Goal: Task Accomplishment & Management: Complete application form

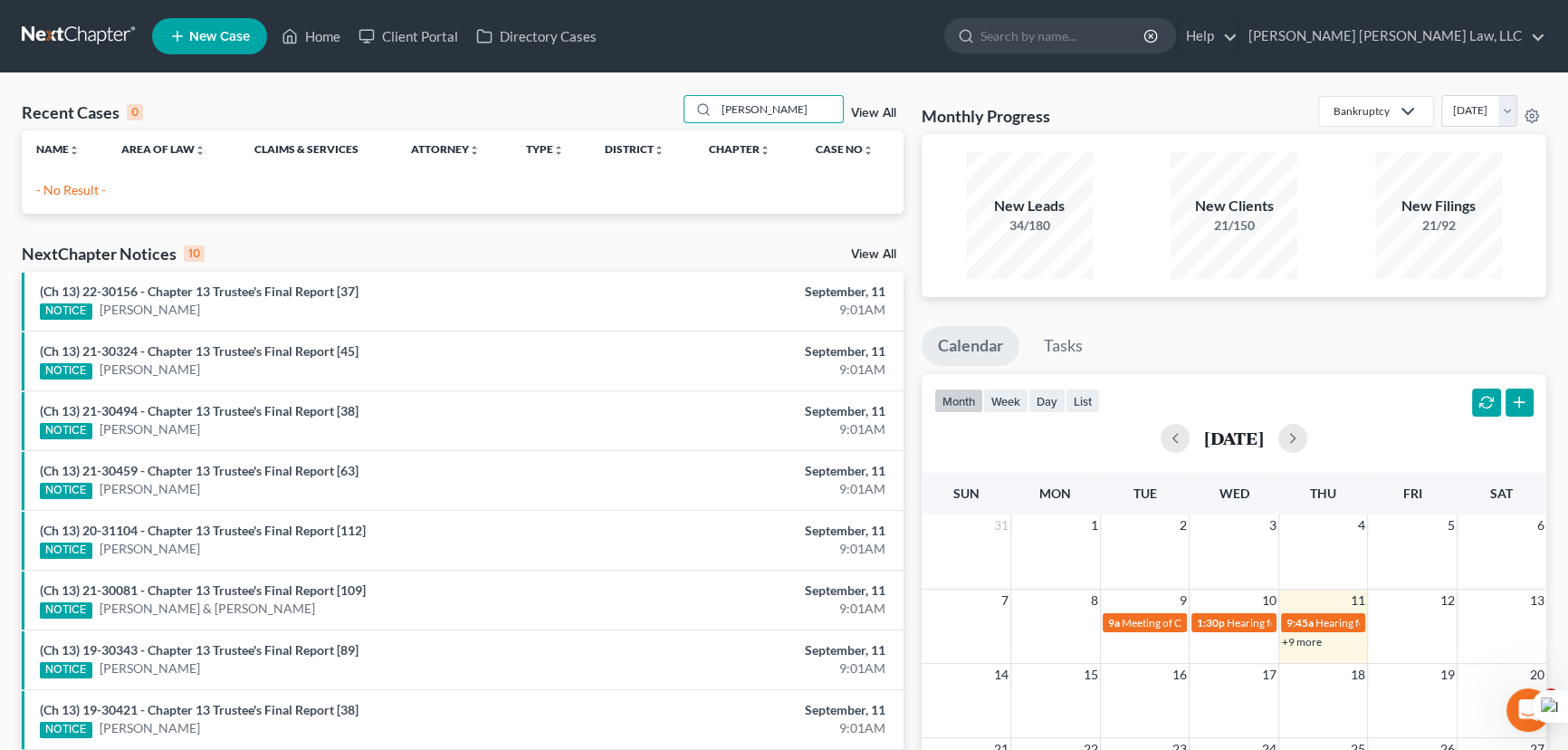
drag, startPoint x: 765, startPoint y: 119, endPoint x: 606, endPoint y: 110, distance: 159.3
click at [606, 110] on div "Recent Cases 0 [PERSON_NAME] View All" at bounding box center [462, 112] width 882 height 35
click at [786, 112] on input "ashford" at bounding box center [779, 109] width 127 height 26
drag, startPoint x: 786, startPoint y: 112, endPoint x: 505, endPoint y: 112, distance: 281.0
click at [505, 112] on div "Recent Cases 0 ashford View All" at bounding box center [462, 112] width 882 height 35
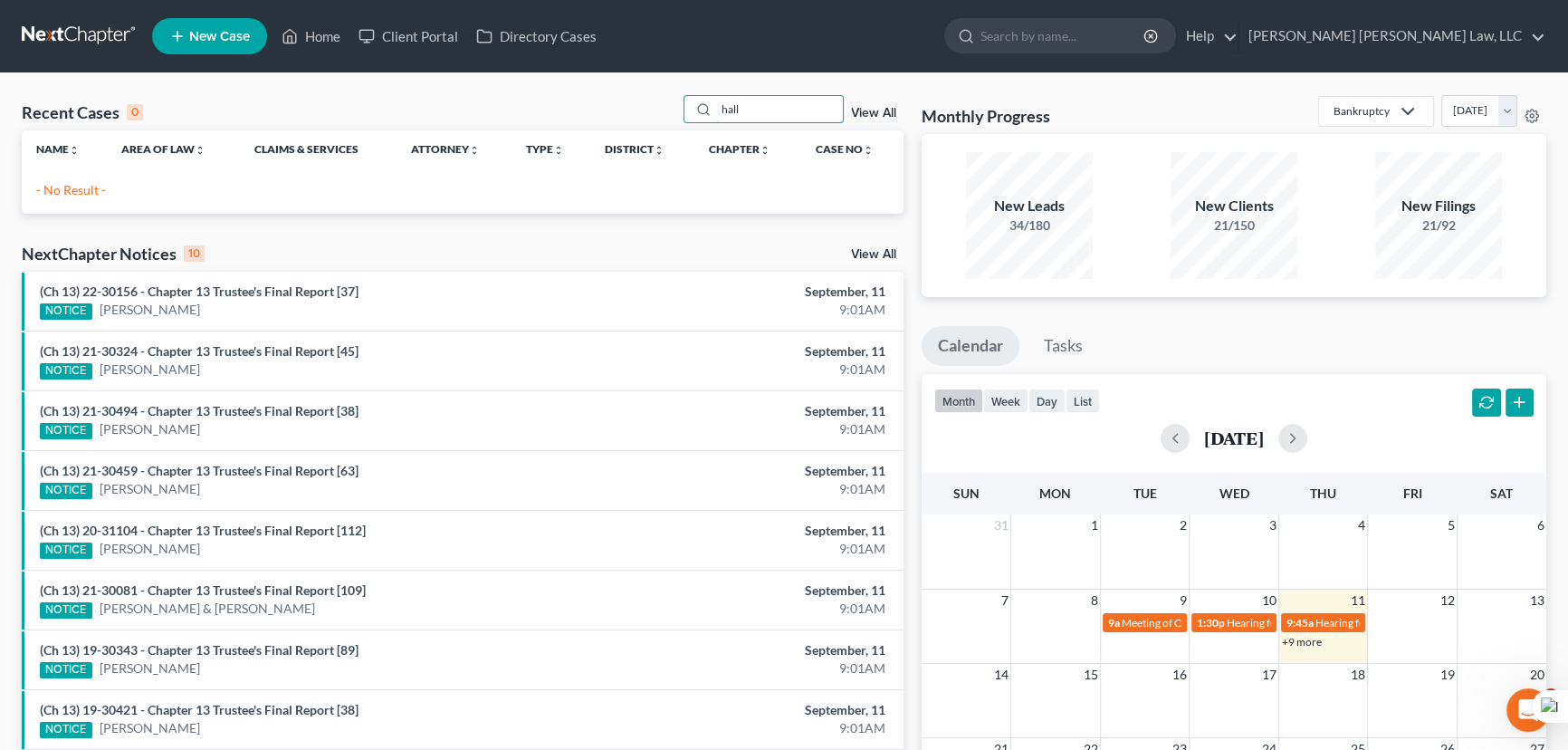
type input "hall"
click at [190, 18] on link "New Case" at bounding box center [209, 36] width 115 height 36
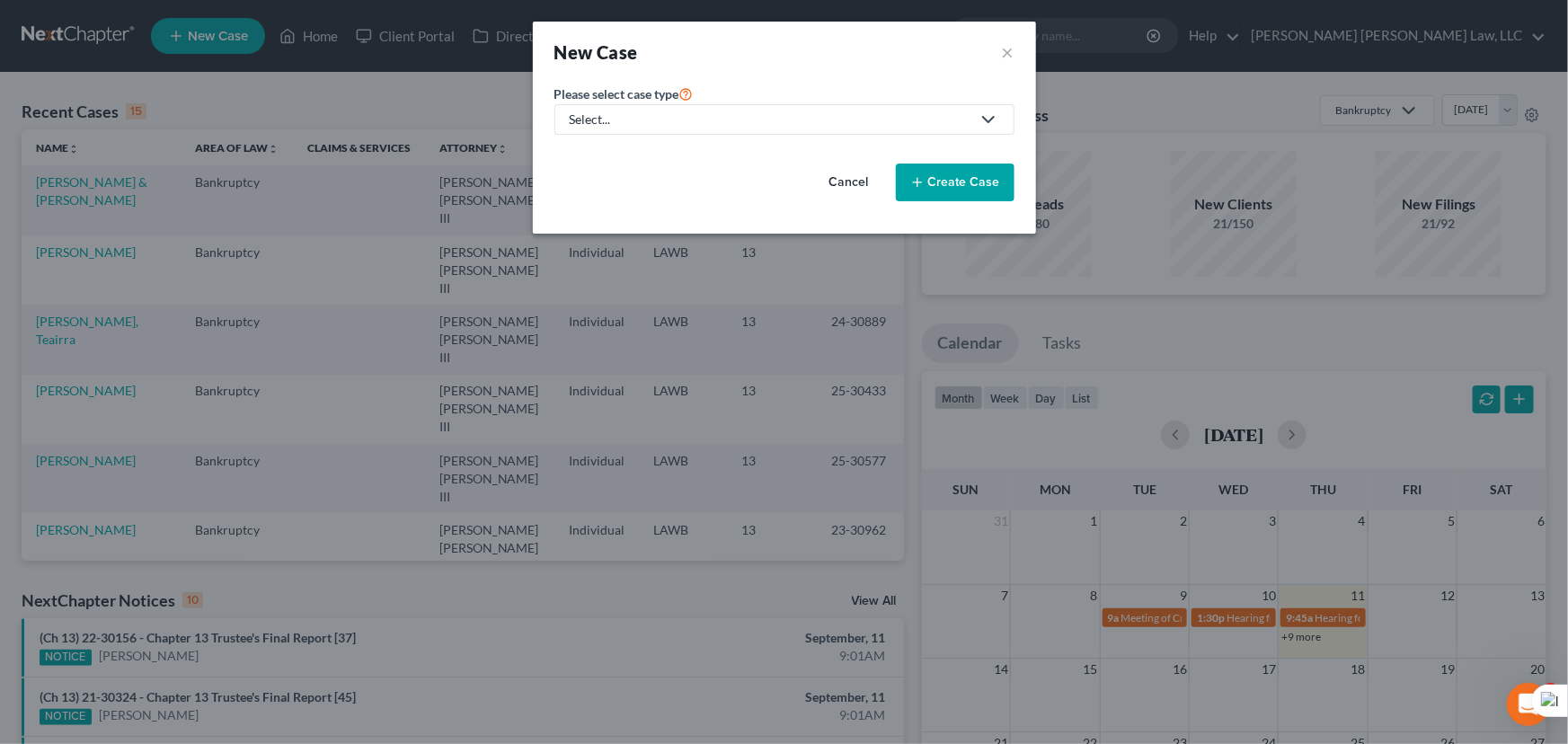
click at [723, 111] on div "Select..." at bounding box center [770, 120] width 400 height 18
click at [695, 153] on div "Bankruptcy" at bounding box center [651, 156] width 160 height 18
select select "36"
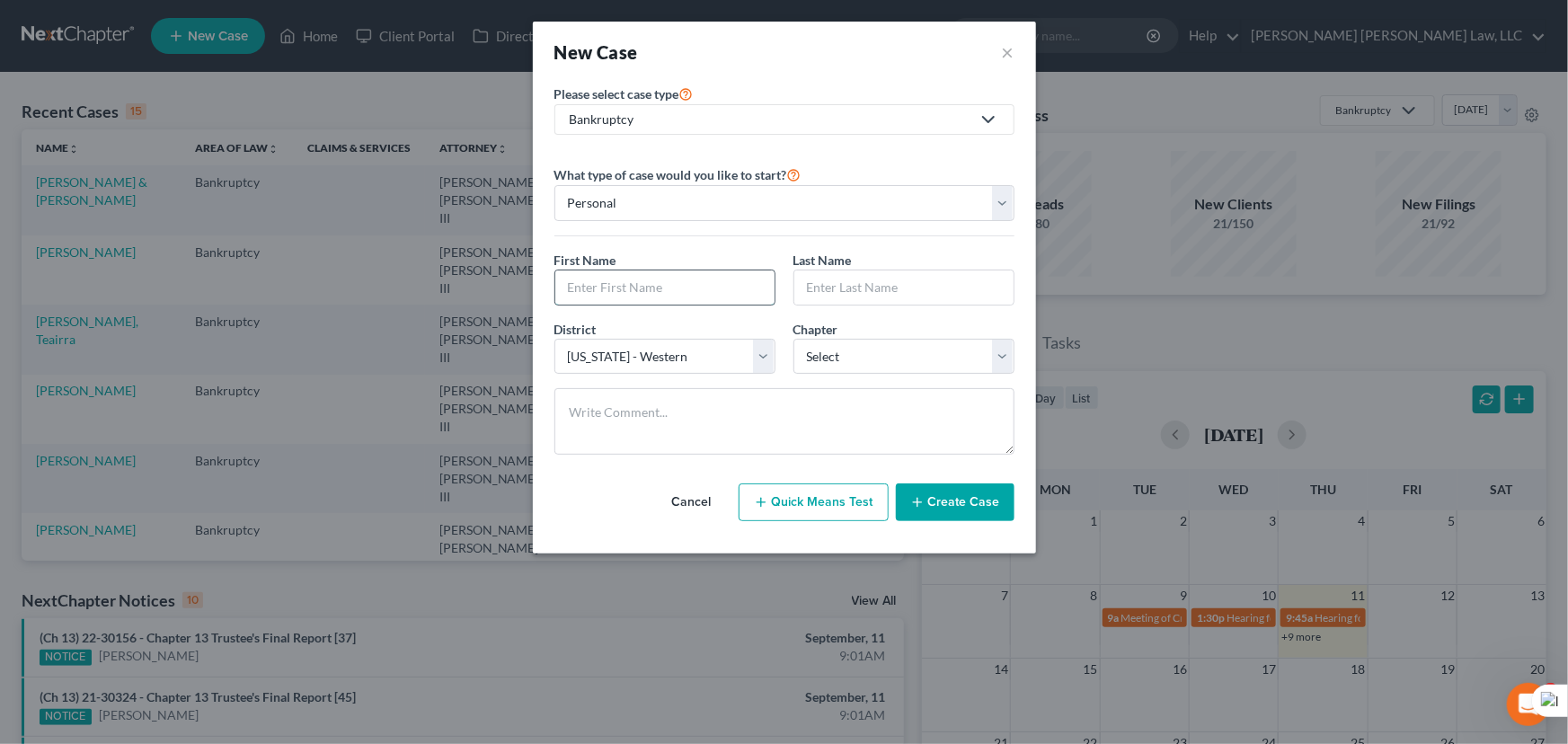
drag, startPoint x: 689, startPoint y: 281, endPoint x: 699, endPoint y: 282, distance: 10.0
click at [688, 282] on input "text" at bounding box center [664, 287] width 219 height 34
type input "[PERSON_NAME]"
type input "Hall"
click at [835, 368] on select "Select 7 11 12 13" at bounding box center [904, 357] width 221 height 36
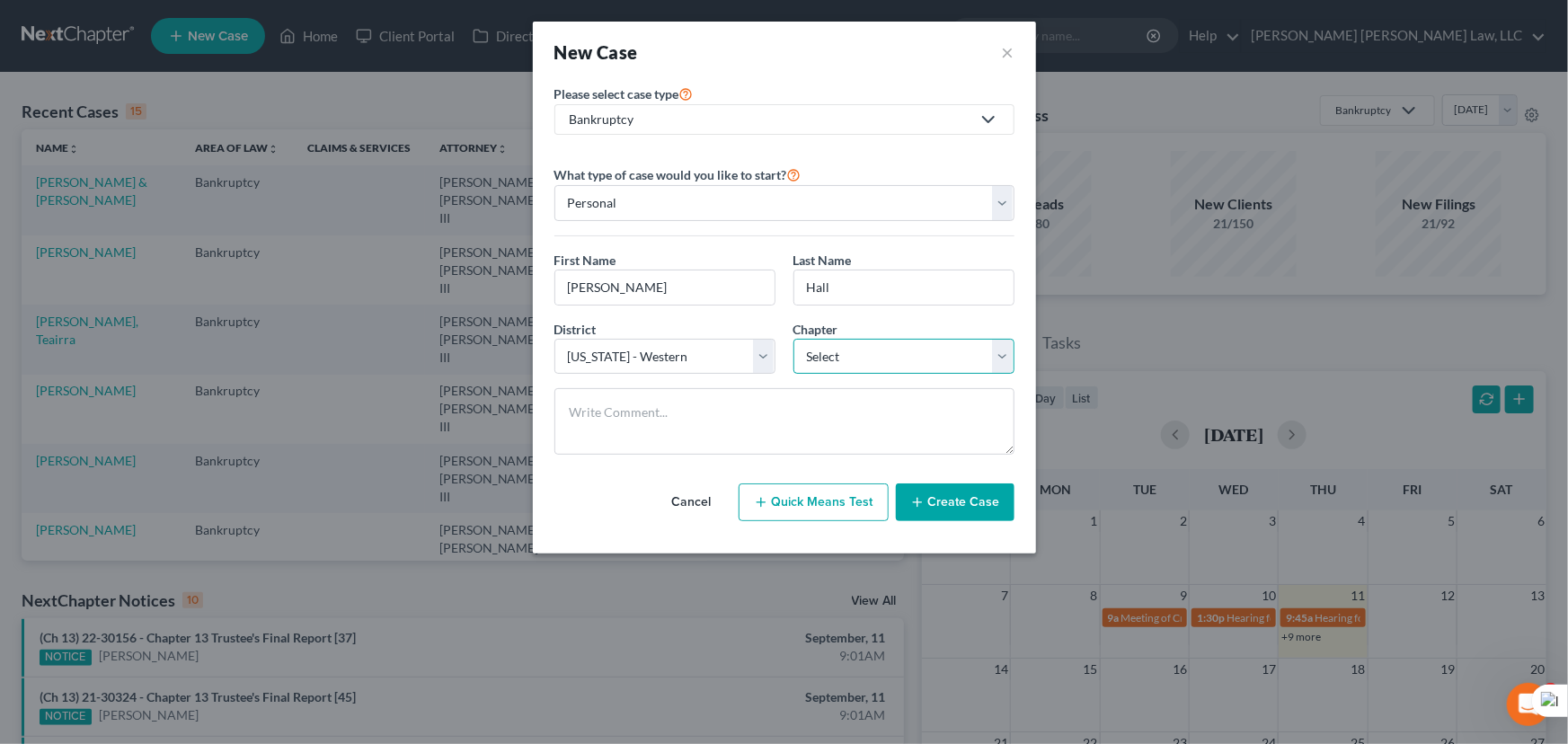
select select "3"
click at [794, 339] on select "Select 7 11 12 13" at bounding box center [904, 357] width 221 height 36
click at [979, 499] on button "Create Case" at bounding box center [955, 502] width 119 height 38
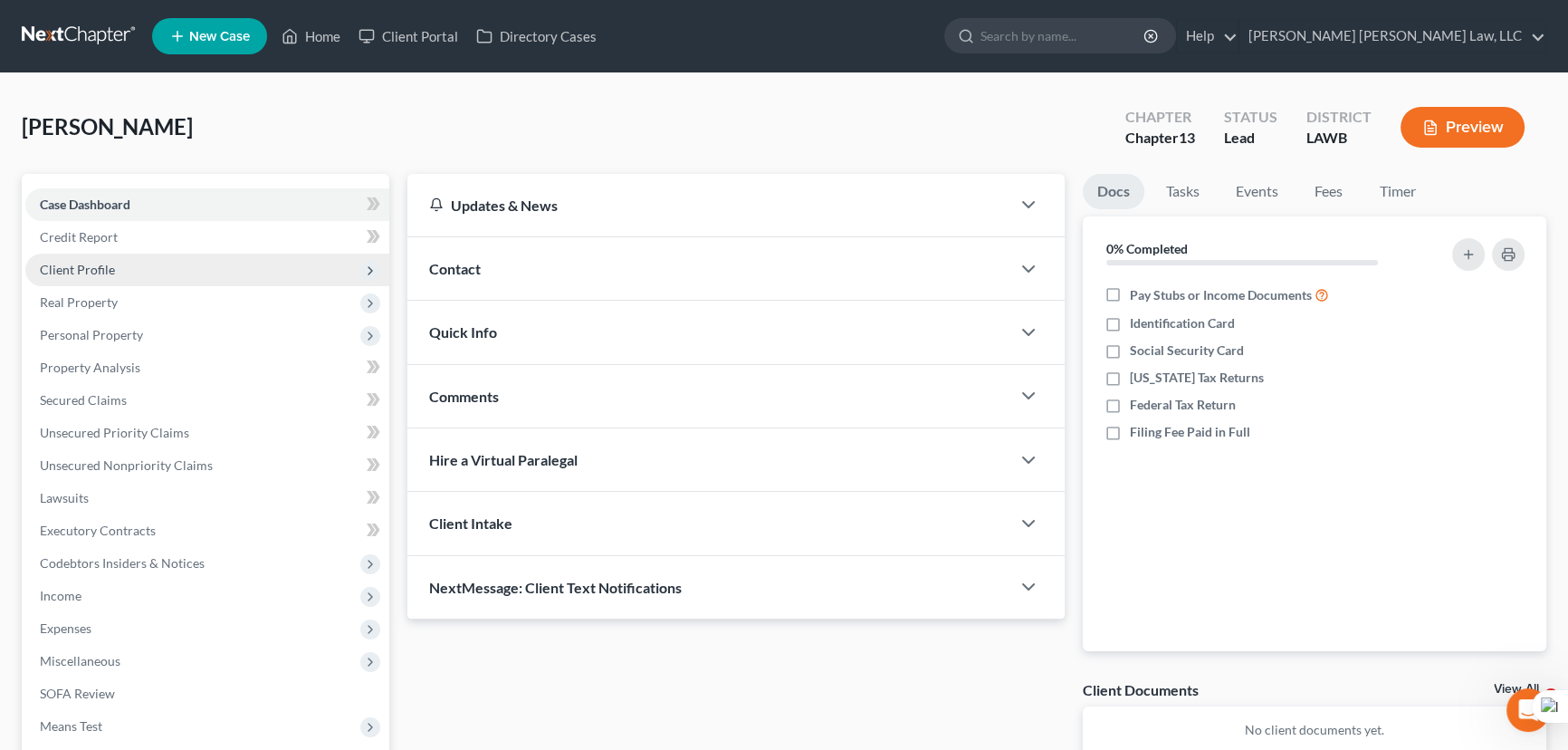
click at [94, 269] on span "Client Profile" at bounding box center [77, 269] width 75 height 15
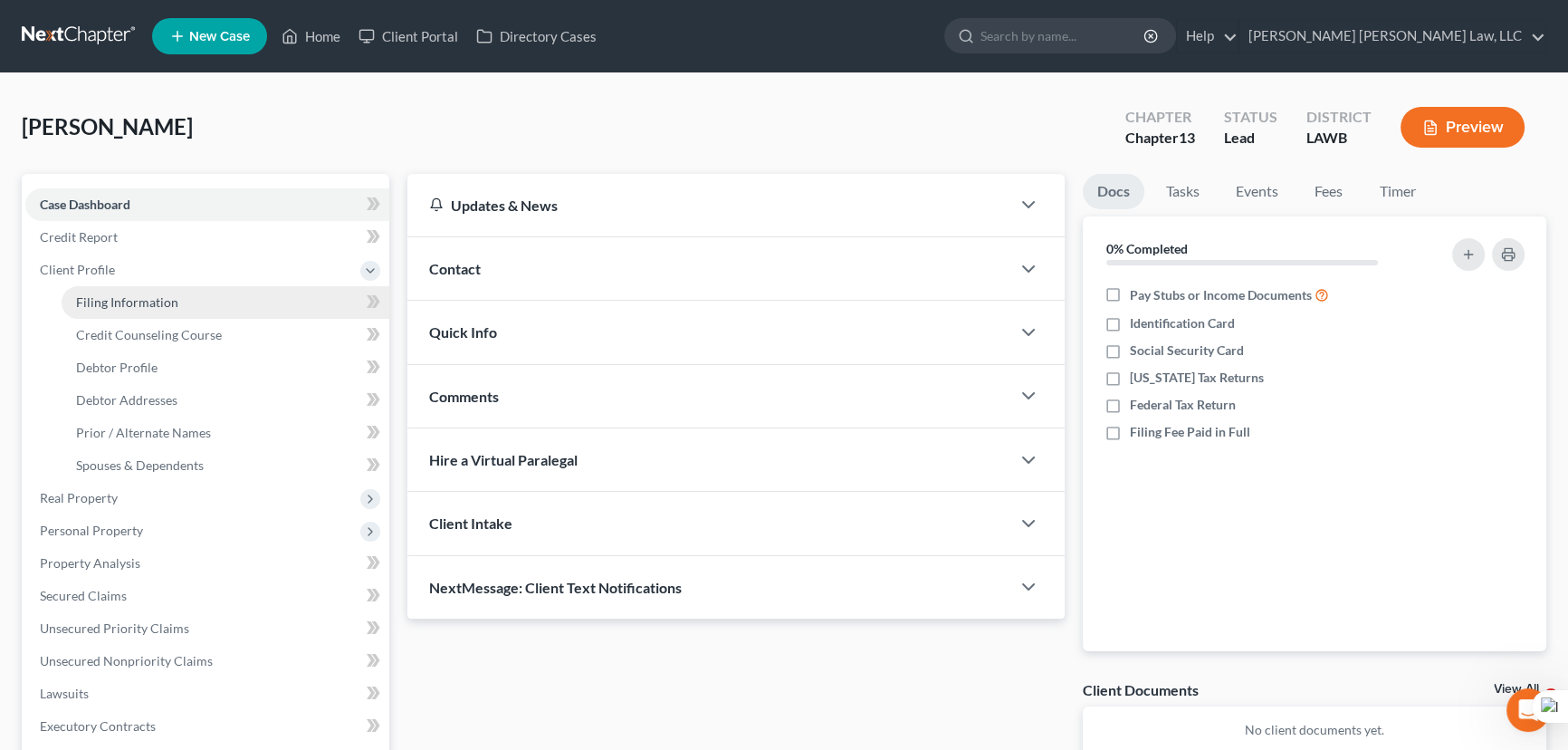
click at [109, 299] on span "Filing Information" at bounding box center [127, 302] width 102 height 15
select select "1"
select select "0"
select select "3"
select select "36"
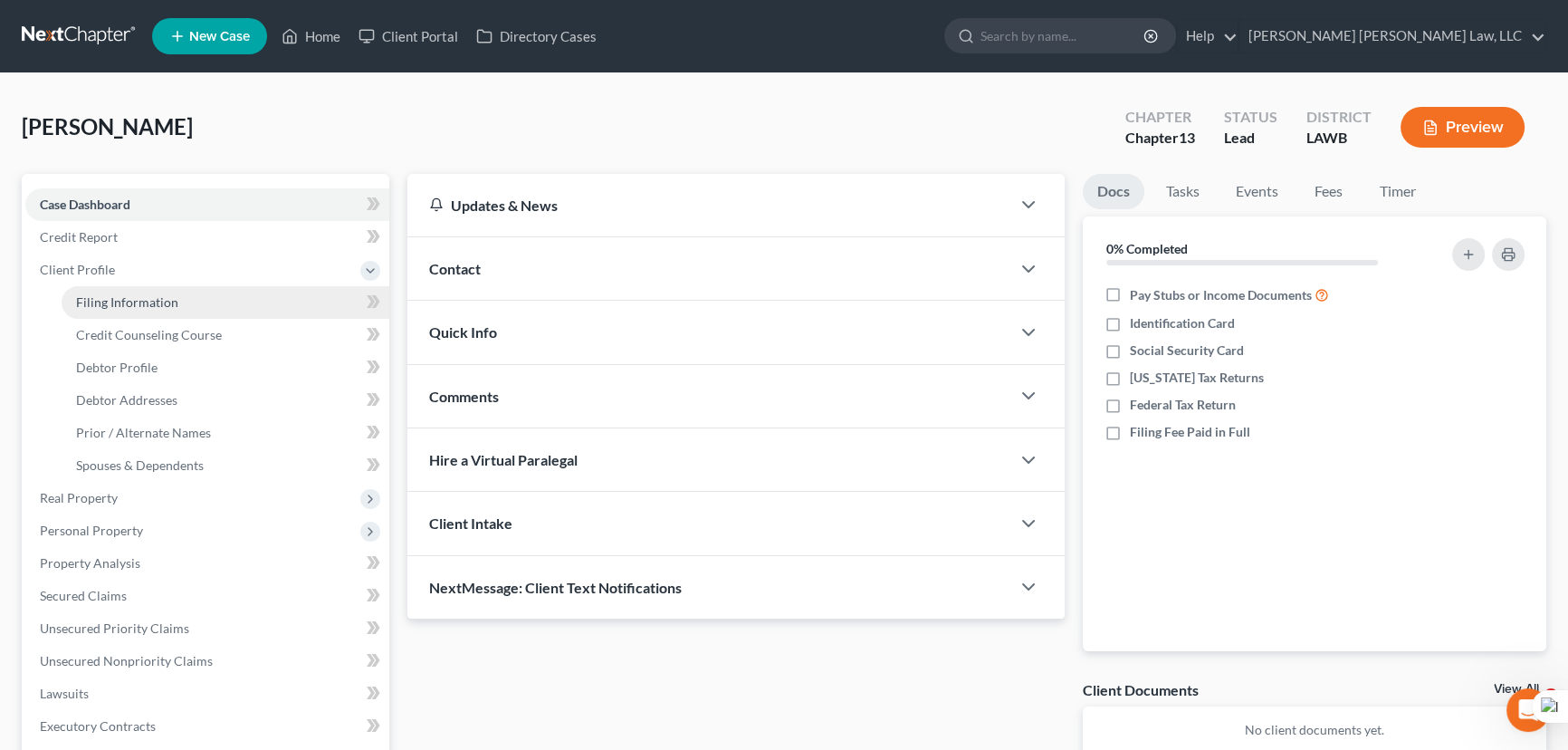
select select "19"
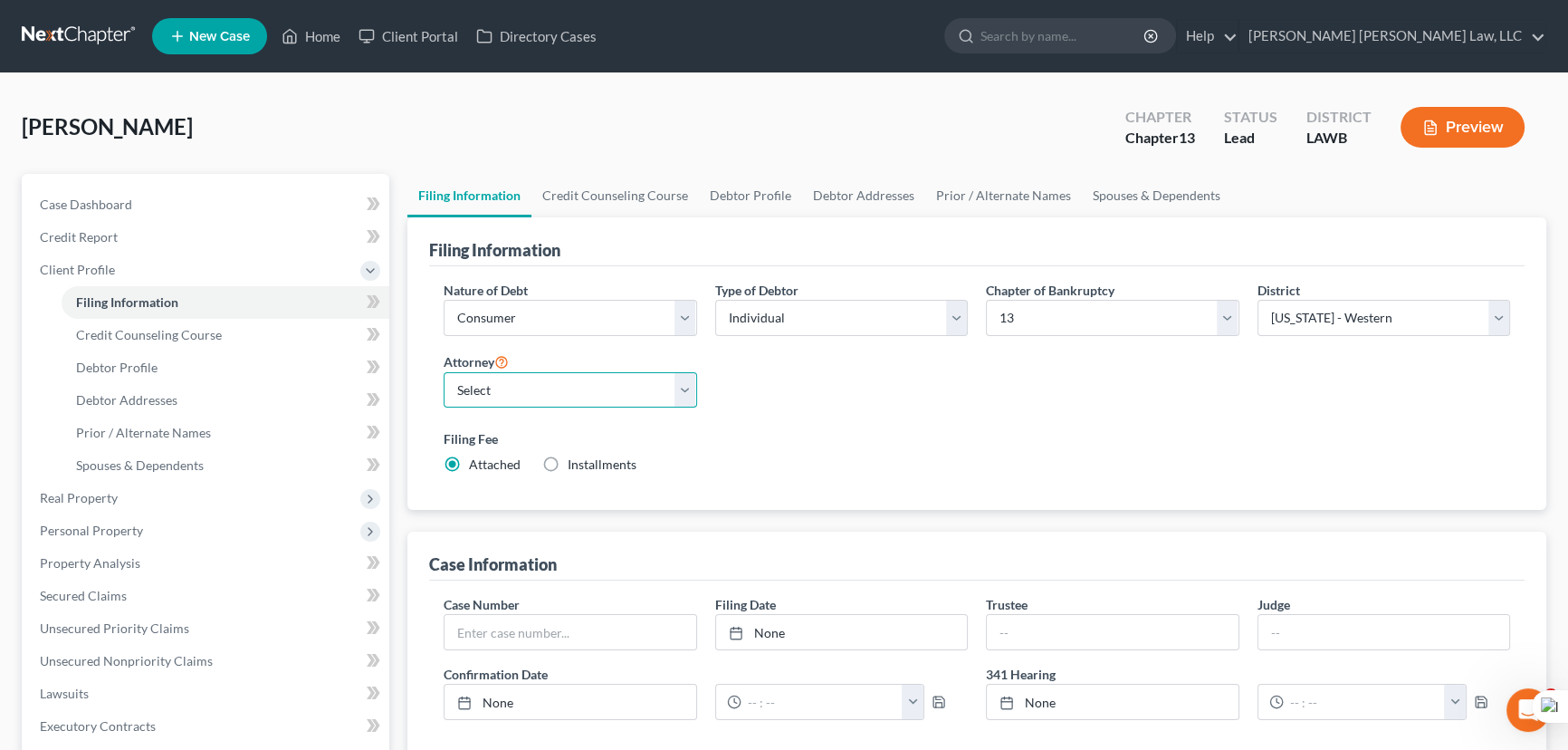
click at [565, 398] on select "Select [PERSON_NAME] [PERSON_NAME] III - LAWB [PERSON_NAME] [PERSON_NAME] III -…" at bounding box center [570, 390] width 254 height 36
select select "0"
click at [443, 373] on select "Select [PERSON_NAME] [PERSON_NAME] III - LAWB [PERSON_NAME] [PERSON_NAME] III -…" at bounding box center [570, 390] width 254 height 36
click at [577, 211] on link "Credit Counseling Course" at bounding box center [615, 196] width 168 height 44
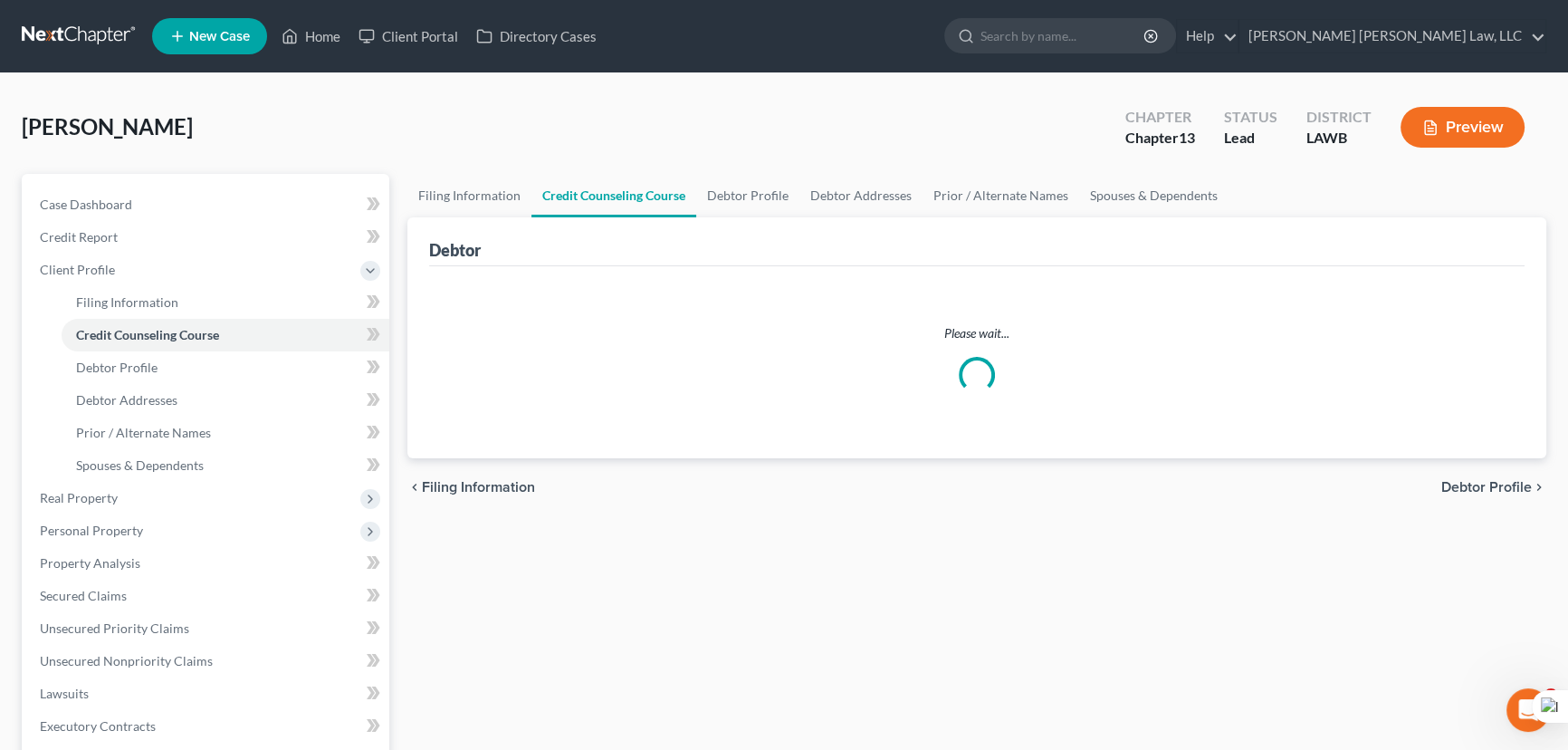
click at [577, 210] on link "Credit Counseling Course" at bounding box center [613, 196] width 165 height 44
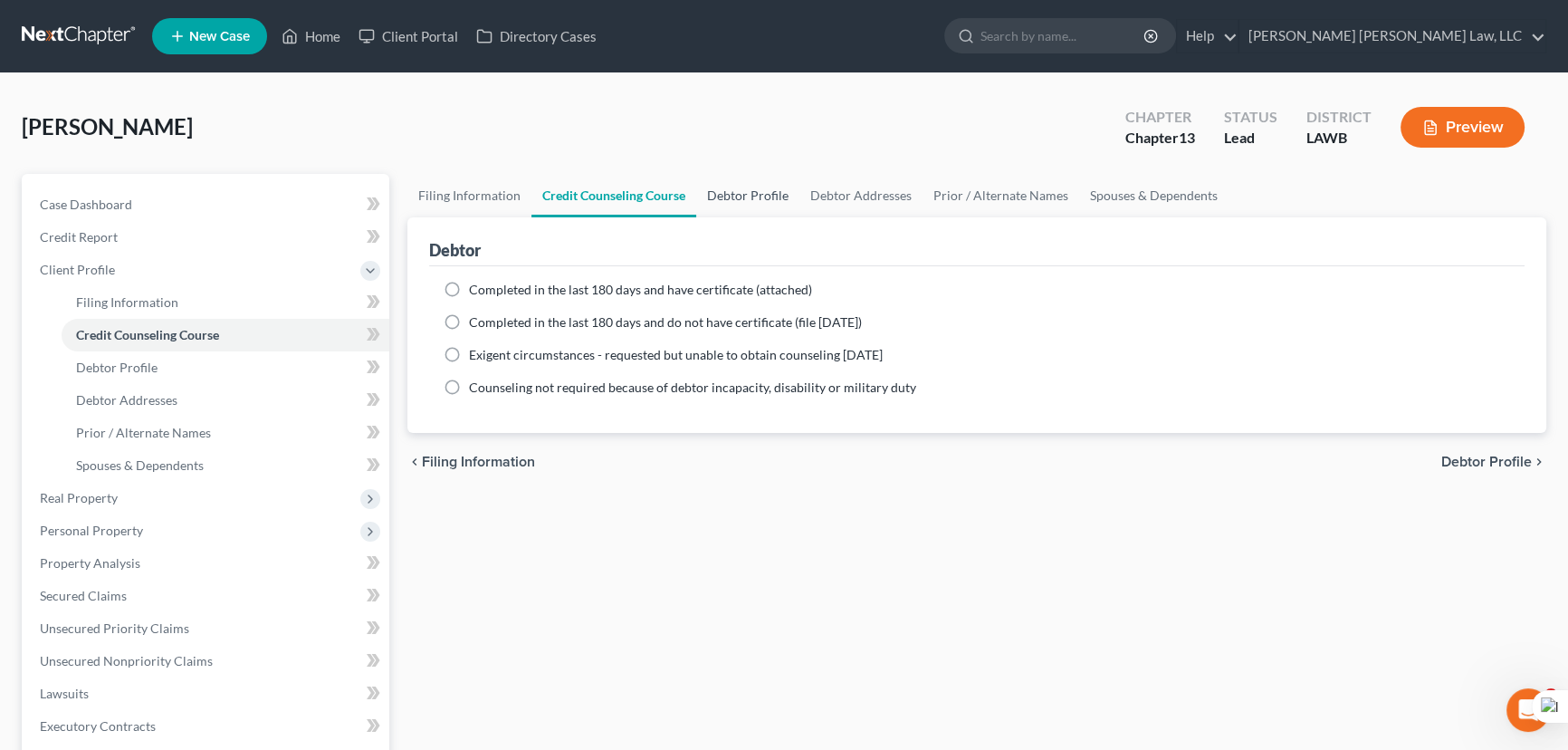
click at [732, 200] on link "Debtor Profile" at bounding box center [747, 196] width 103 height 44
select select "0"
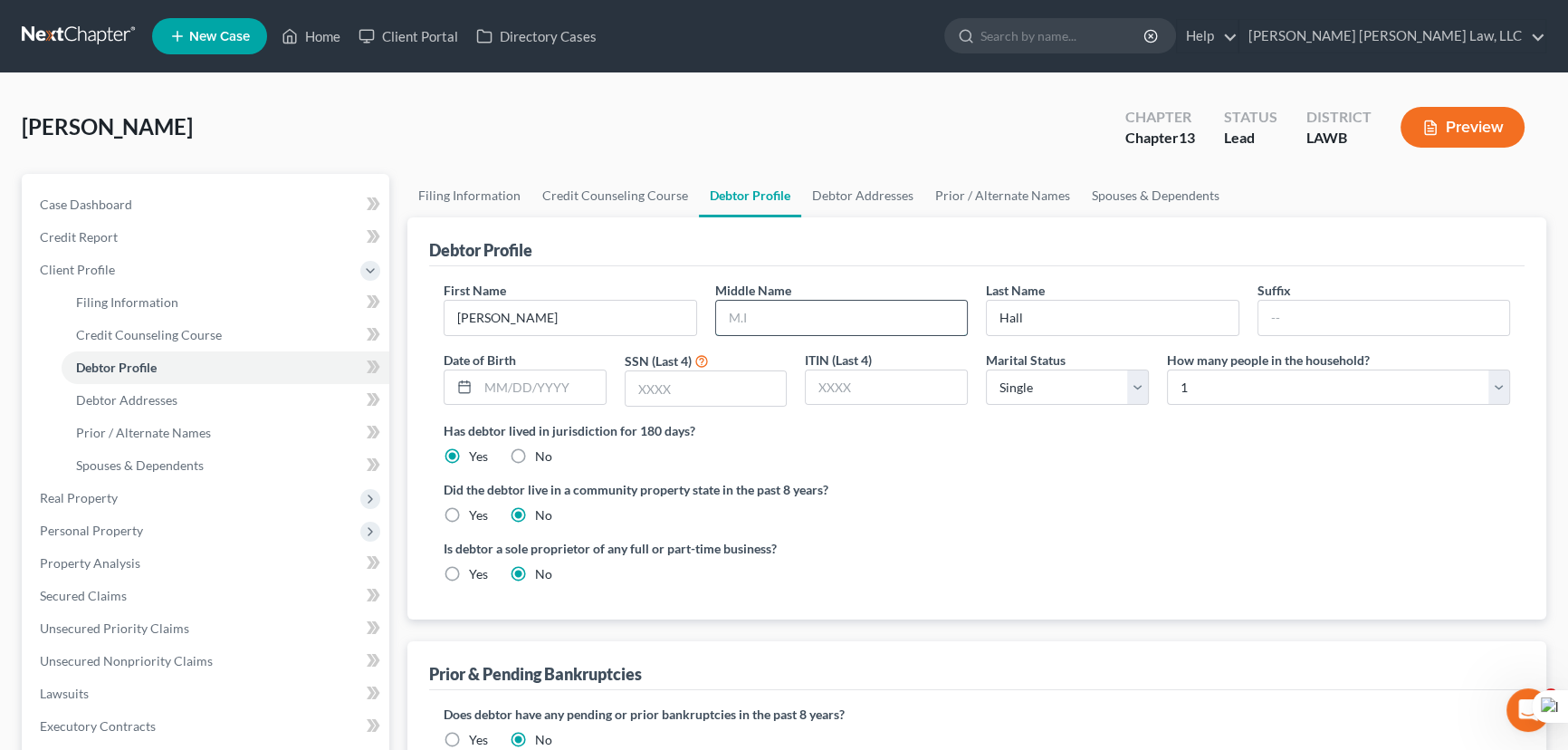
click at [804, 313] on input "text" at bounding box center [842, 318] width 252 height 34
type input "E"
click at [573, 374] on input "text" at bounding box center [542, 387] width 128 height 34
type input "[DATE]"
drag, startPoint x: 681, startPoint y: 383, endPoint x: 1120, endPoint y: 375, distance: 439.1
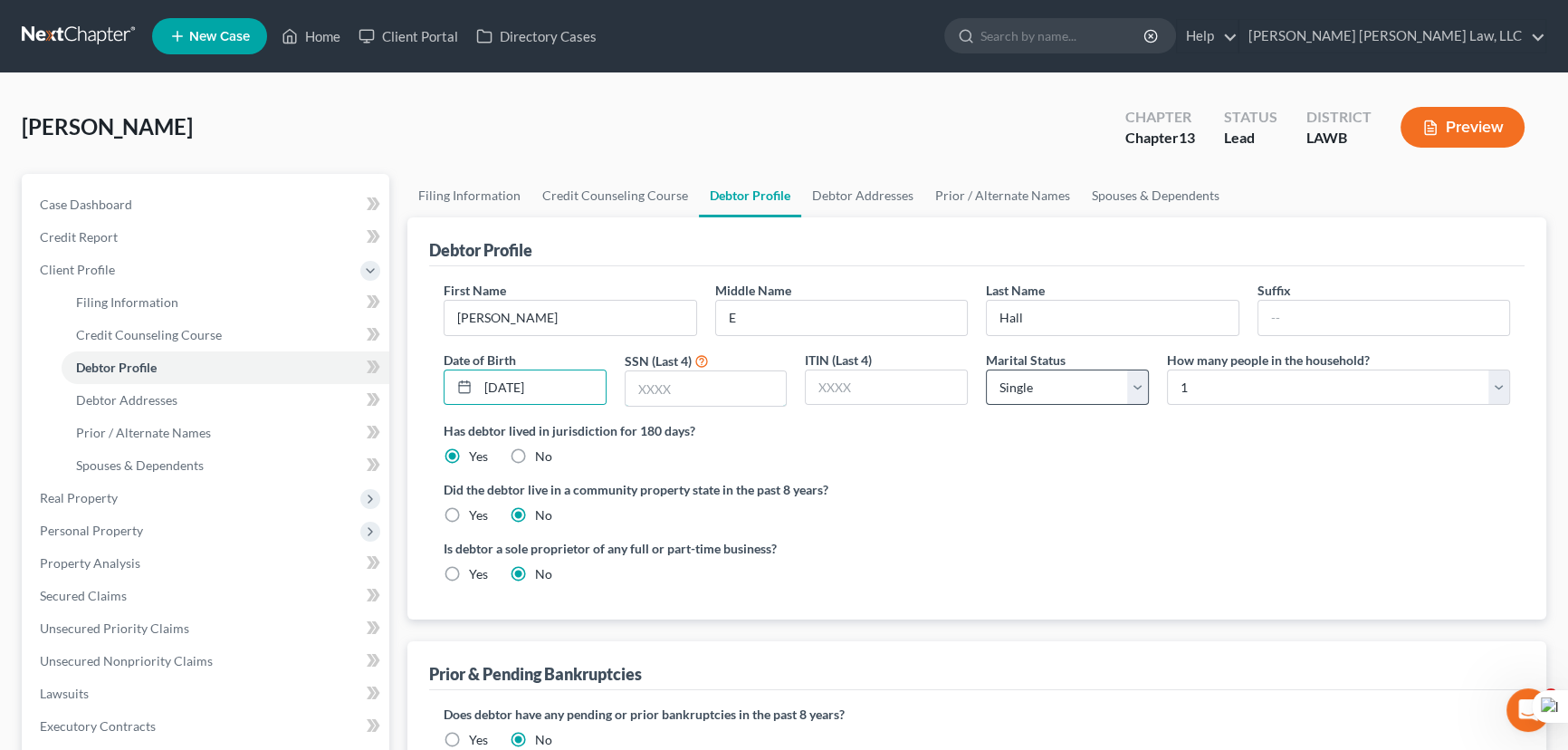
click at [681, 383] on input "text" at bounding box center [706, 388] width 161 height 34
click at [734, 388] on input "text" at bounding box center [706, 388] width 161 height 34
type input "4504"
click at [1052, 397] on select "Select Single Married Separated Divorced Widowed" at bounding box center [1067, 387] width 163 height 36
select select "1"
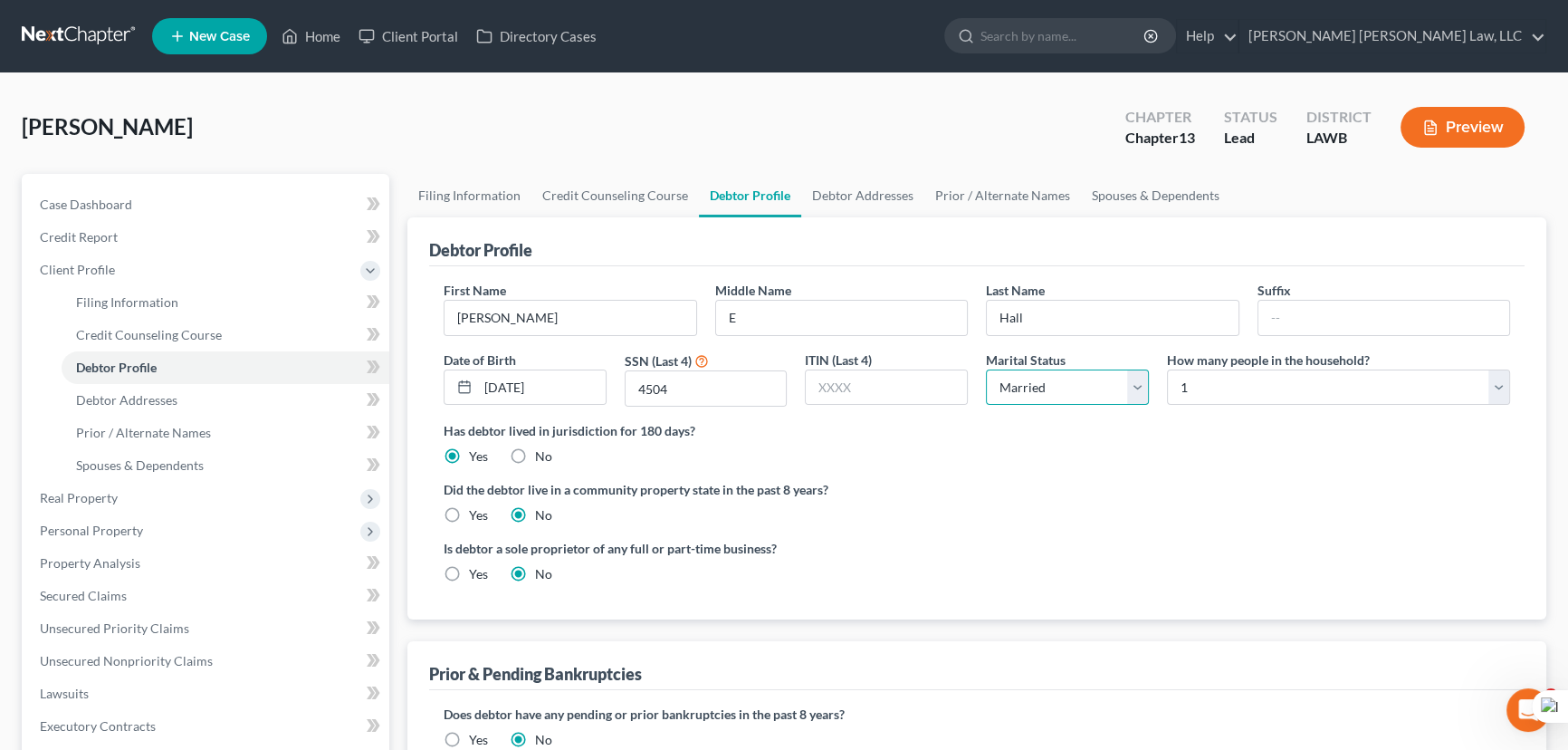
click at [986, 370] on select "Select Single Married Separated Divorced Widowed" at bounding box center [1067, 387] width 163 height 36
drag, startPoint x: 1217, startPoint y: 408, endPoint x: 1208, endPoint y: 397, distance: 14.2
click at [1212, 404] on div "First Name [PERSON_NAME] Middle Name E Last Name [PERSON_NAME] Suffix Date of B…" at bounding box center [977, 351] width 1085 height 141
click at [1208, 392] on select "Select 1 2 3 4 5 6 7 8 9 10 11 12 13 14 15 16 17 18 19 20" at bounding box center [1339, 387] width 344 height 36
select select "1"
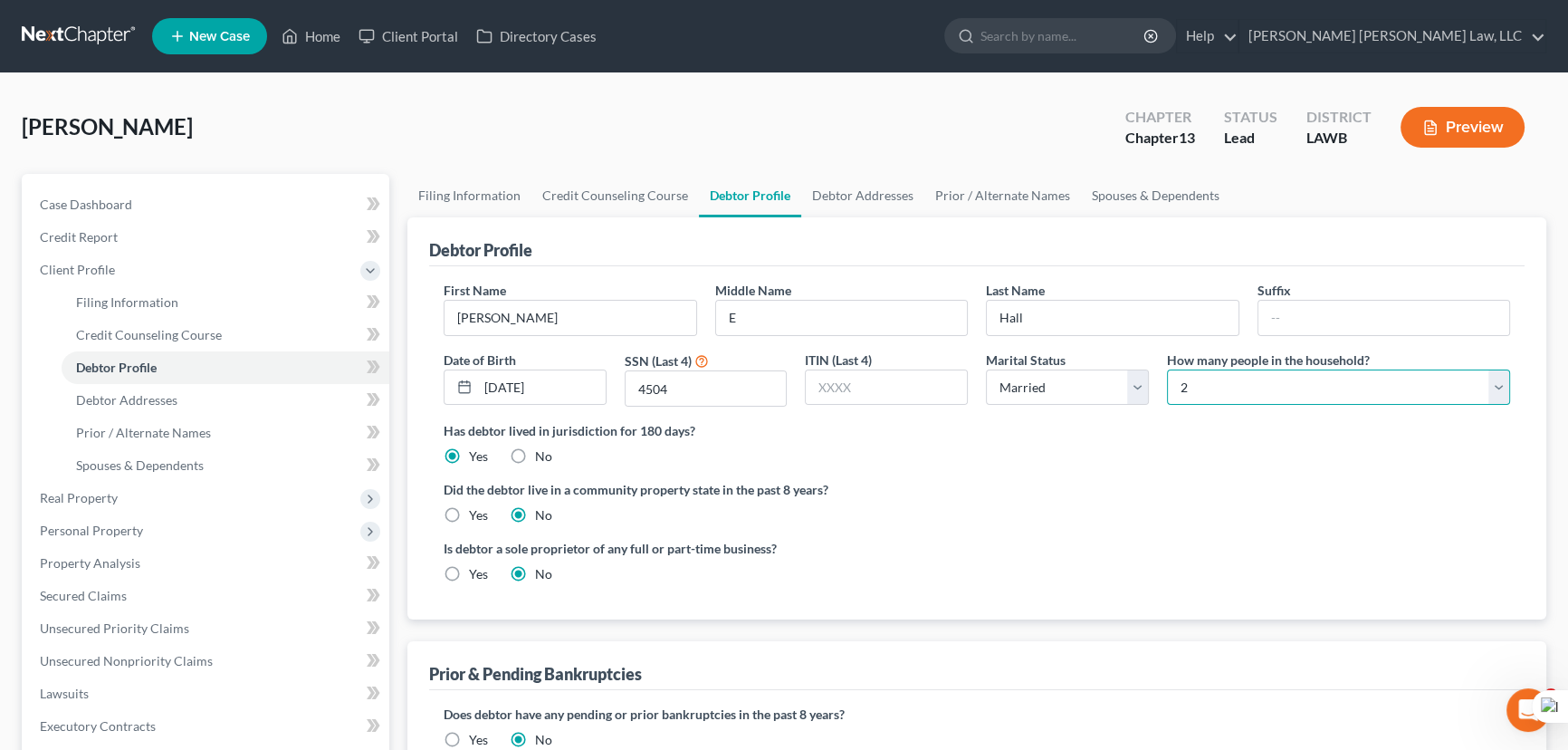
click at [1168, 370] on select "Select 1 2 3 4 5 6 7 8 9 10 11 12 13 14 15 16 17 18 19 20" at bounding box center [1339, 387] width 344 height 36
click at [469, 509] on label "Yes" at bounding box center [478, 515] width 19 height 18
click at [476, 509] on input "Yes" at bounding box center [482, 512] width 12 height 12
radio input "true"
radio input "false"
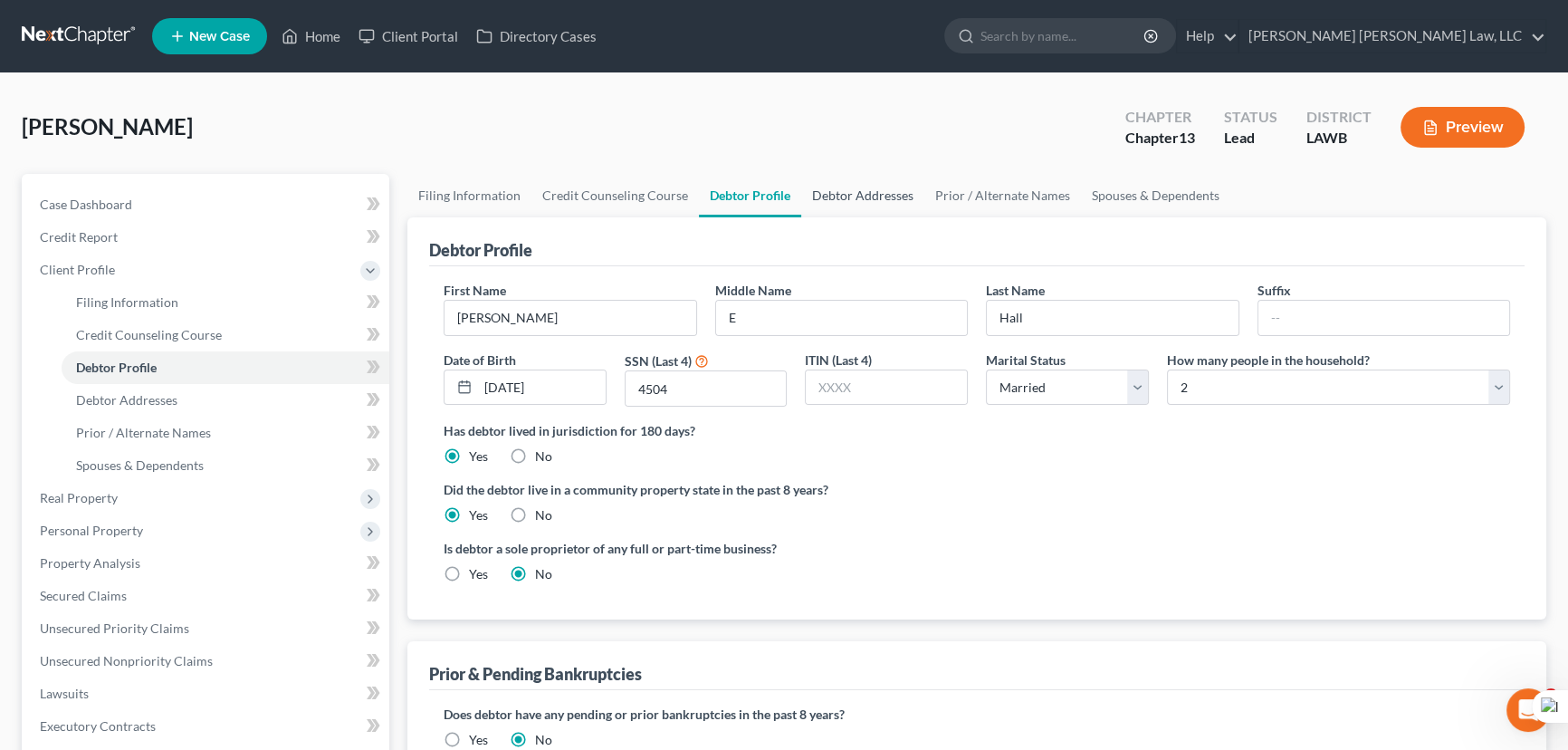
click at [840, 191] on link "Debtor Addresses" at bounding box center [862, 196] width 123 height 44
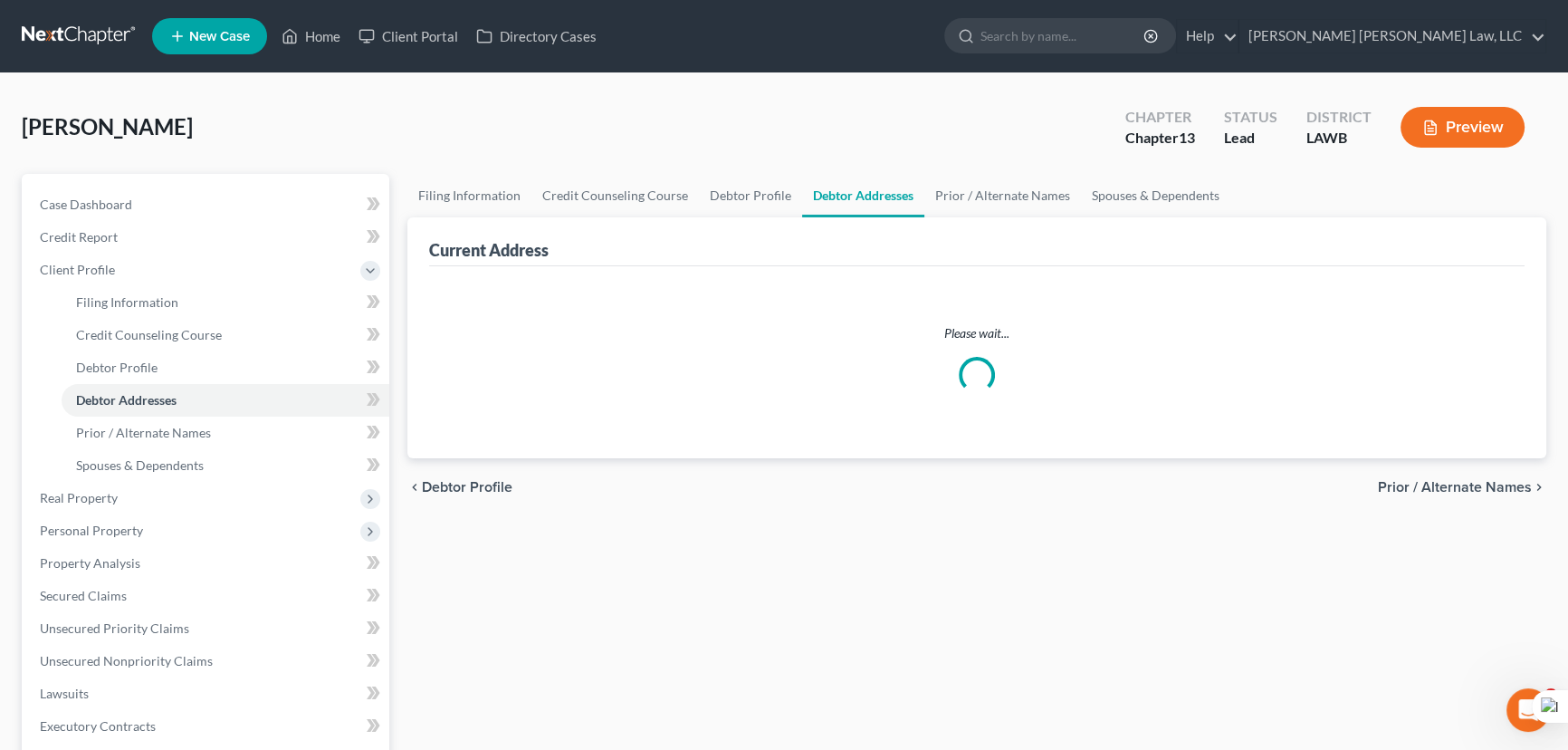
select select "0"
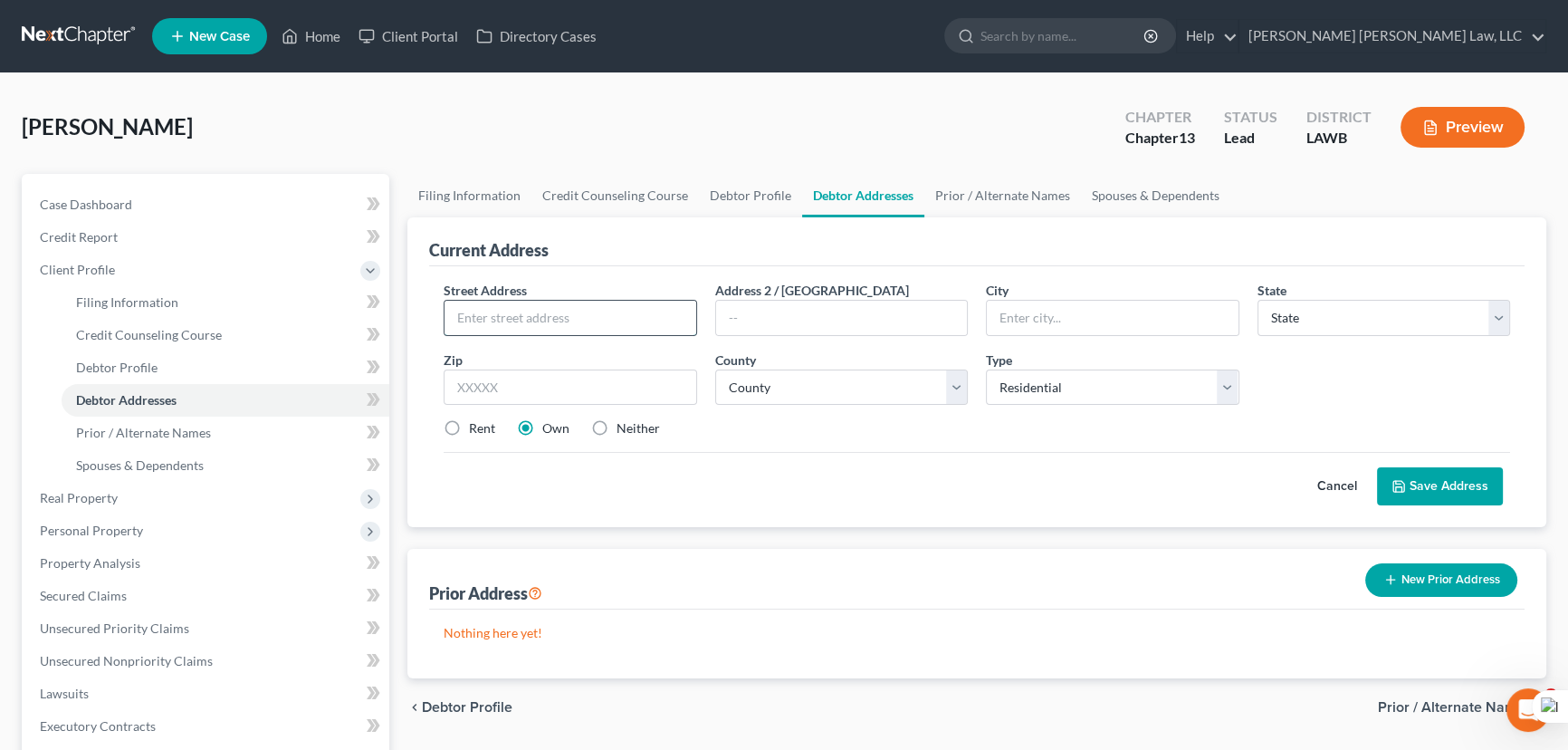
click at [606, 316] on input "text" at bounding box center [570, 318] width 252 height 34
type input "[STREET_ADDRESS]"
type input "[GEOGRAPHIC_DATA]"
select select "19"
type input "71263"
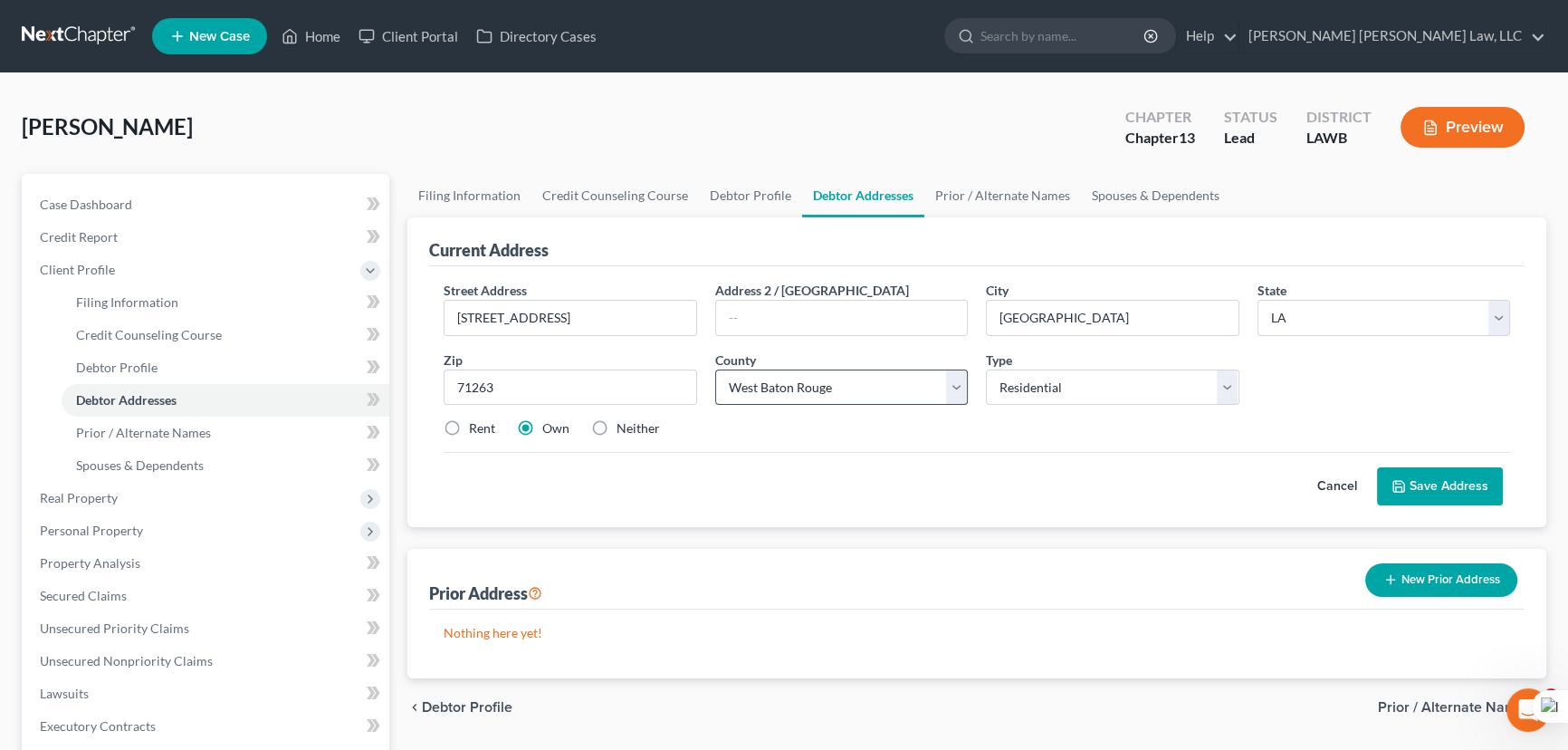
click at [896, 398] on div "Street Address * [STREET_ADDRESS] Address 2 / [GEOGRAPHIC_DATA] * [GEOGRAPHIC_D…" at bounding box center [977, 367] width 1085 height 172
click at [896, 388] on select "County Acadia [PERSON_NAME] [DATE] Assumption Avoyelles [GEOGRAPHIC_DATA] Bienv…" at bounding box center [842, 387] width 254 height 36
select select "61"
click at [715, 370] on select "County Acadia [PERSON_NAME] [DATE] Assumption Avoyelles [GEOGRAPHIC_DATA] Bienv…" at bounding box center [842, 387] width 254 height 36
click at [1468, 467] on button "Save Address" at bounding box center [1440, 486] width 126 height 38
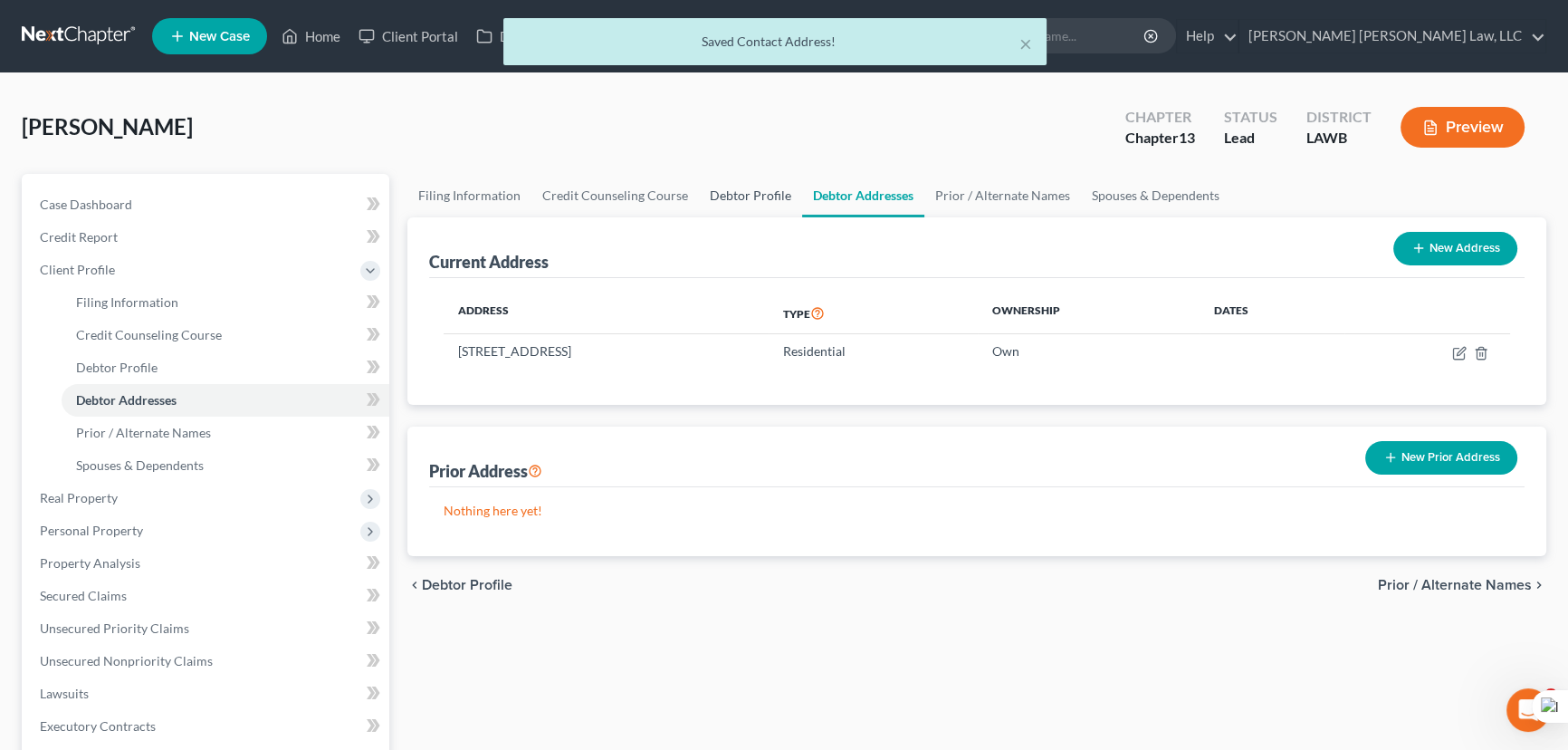
click at [737, 189] on link "Debtor Profile" at bounding box center [750, 196] width 103 height 44
select select "1"
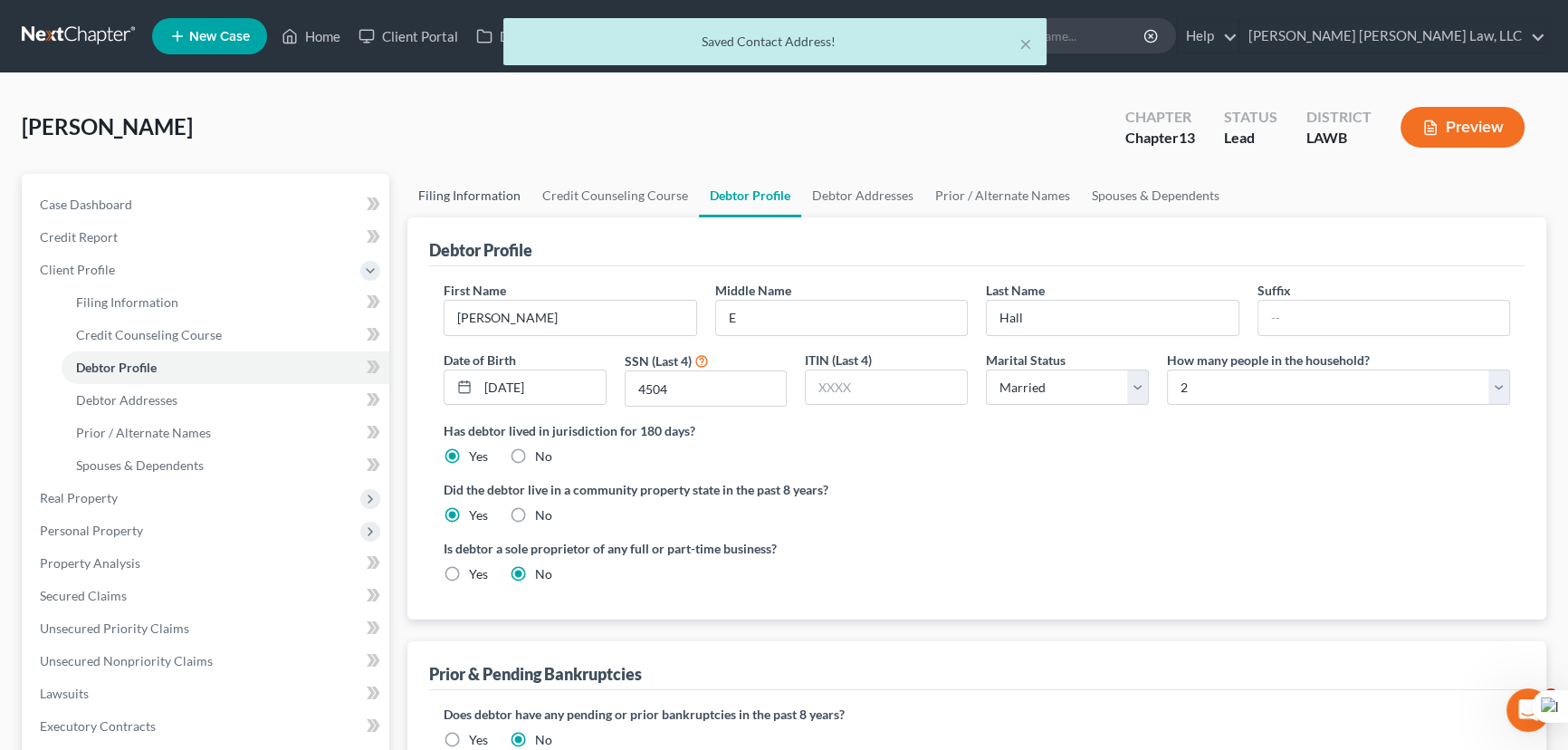
click at [455, 181] on link "Filing Information" at bounding box center [469, 196] width 124 height 44
select select "1"
select select "0"
select select "3"
select select "36"
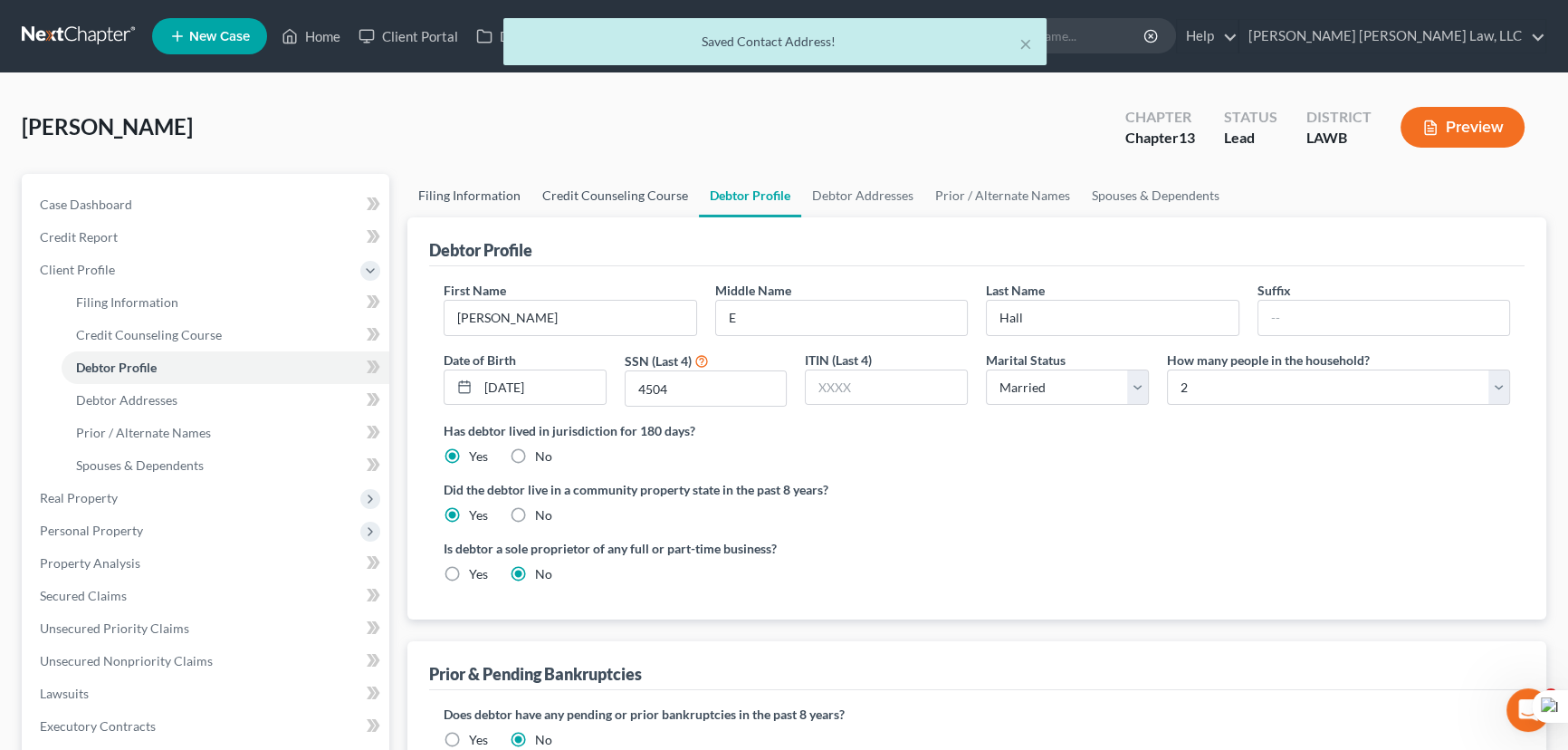
select select "0"
select select "19"
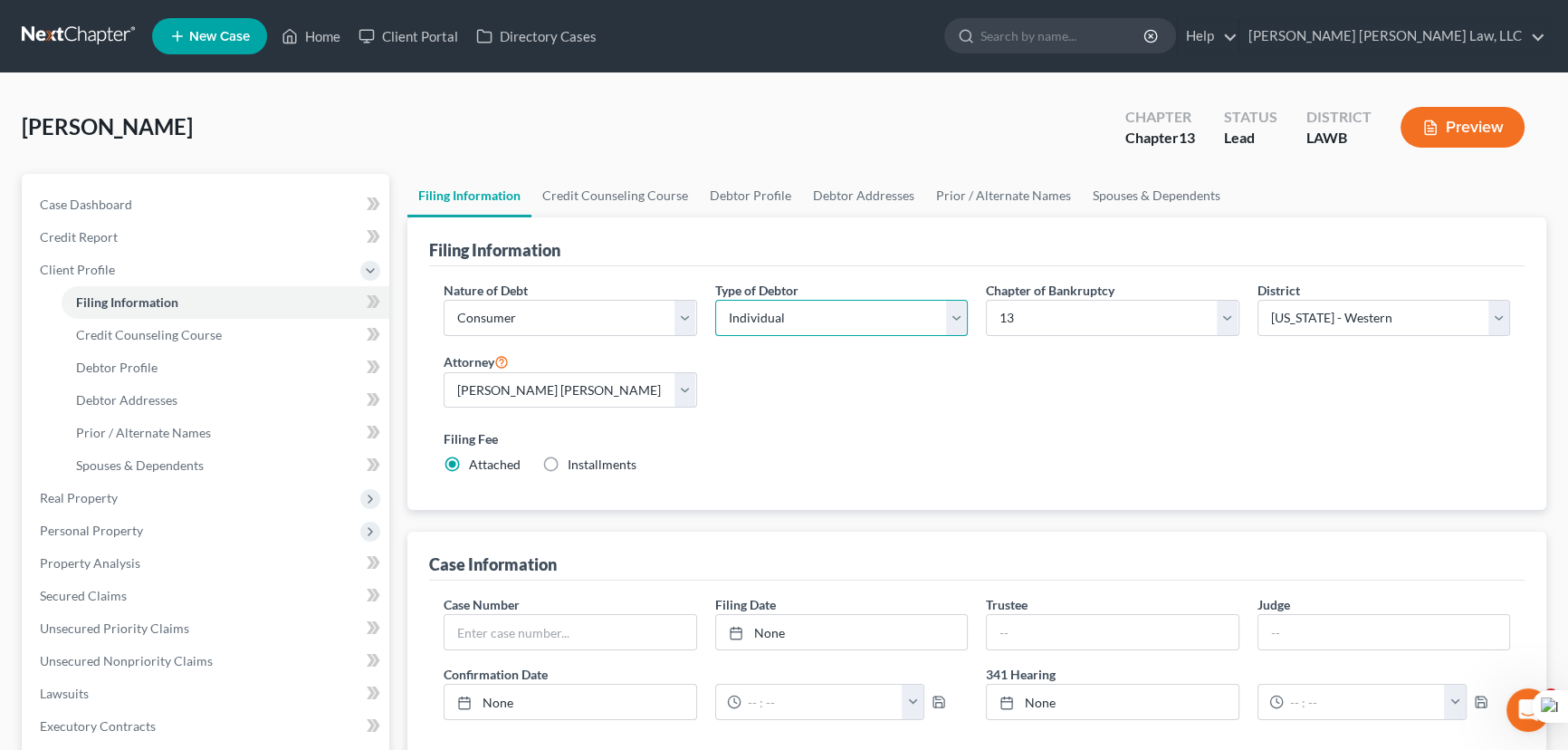
click at [752, 308] on select "Select Individual Joint" at bounding box center [842, 318] width 254 height 36
select select "1"
click at [715, 300] on select "Select Individual Joint" at bounding box center [842, 318] width 254 height 36
click at [974, 207] on link "Joint Debtor Profile" at bounding box center [993, 196] width 134 height 44
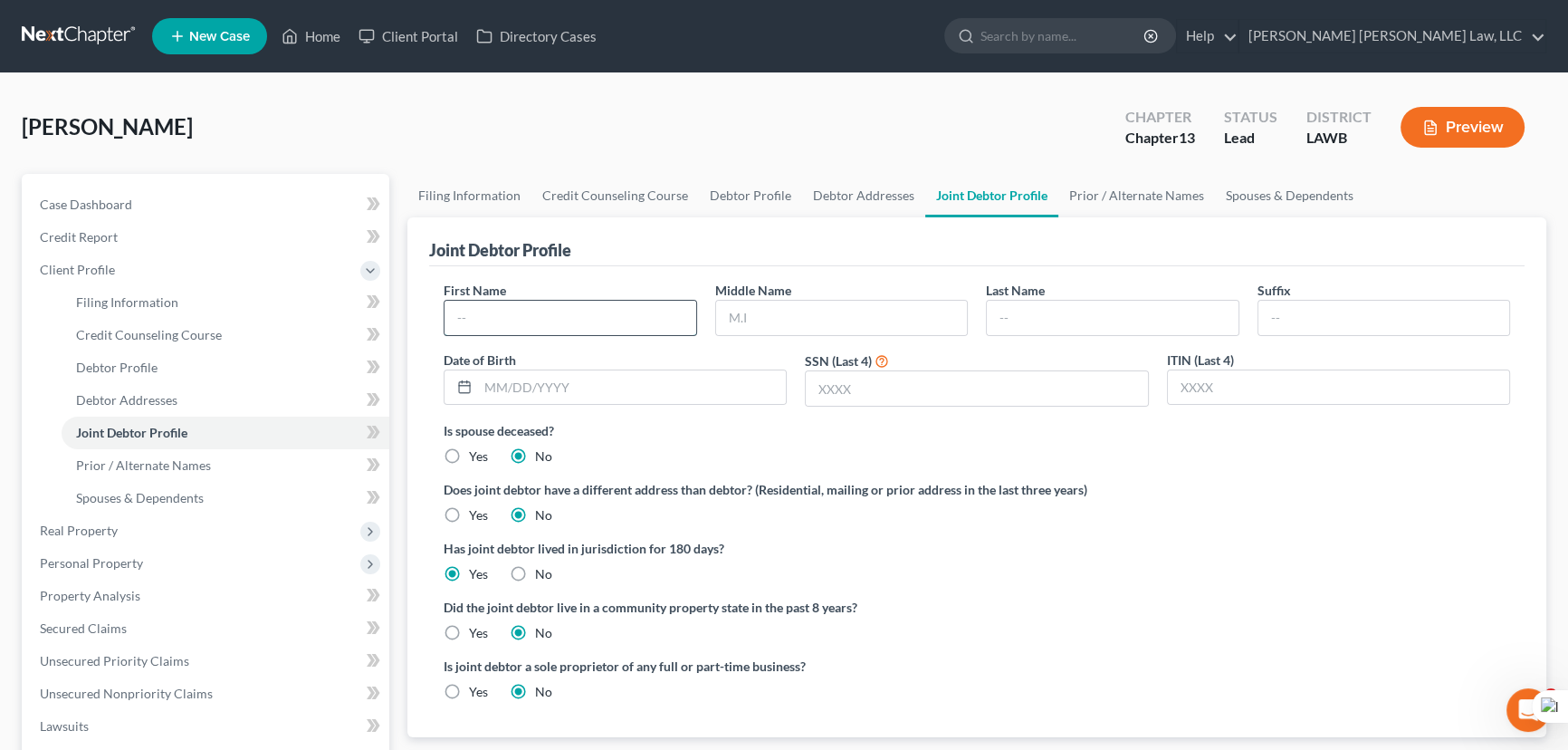
click at [617, 329] on input "text" at bounding box center [570, 318] width 252 height 34
type input "[PERSON_NAME]"
type input "Hall"
click at [581, 371] on input "text" at bounding box center [632, 387] width 308 height 34
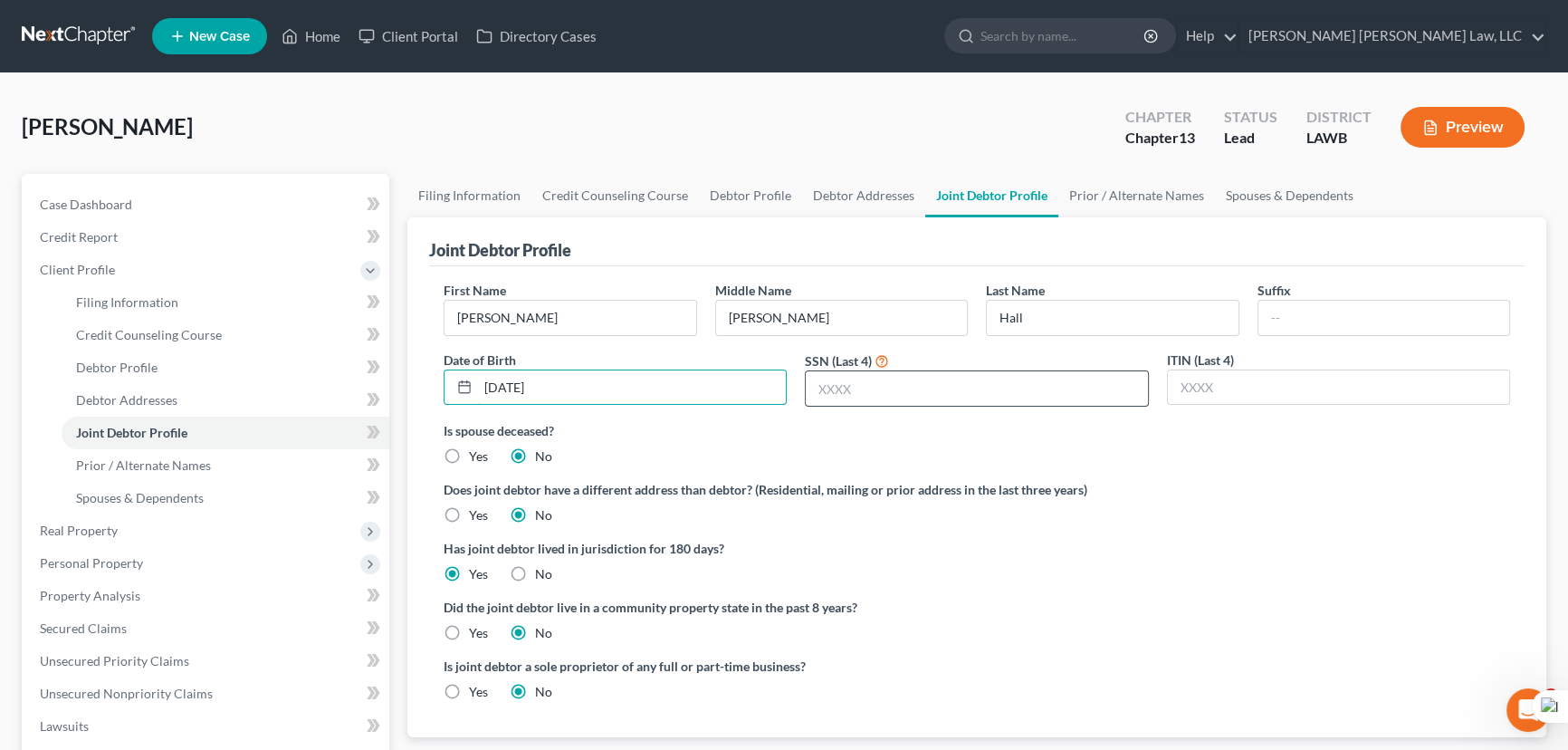
type input "[DATE]"
click at [901, 389] on input "text" at bounding box center [977, 388] width 342 height 34
drag, startPoint x: 1024, startPoint y: 384, endPoint x: 1014, endPoint y: 370, distance: 17.2
click at [1024, 384] on input "text" at bounding box center [977, 388] width 342 height 34
type input "8823"
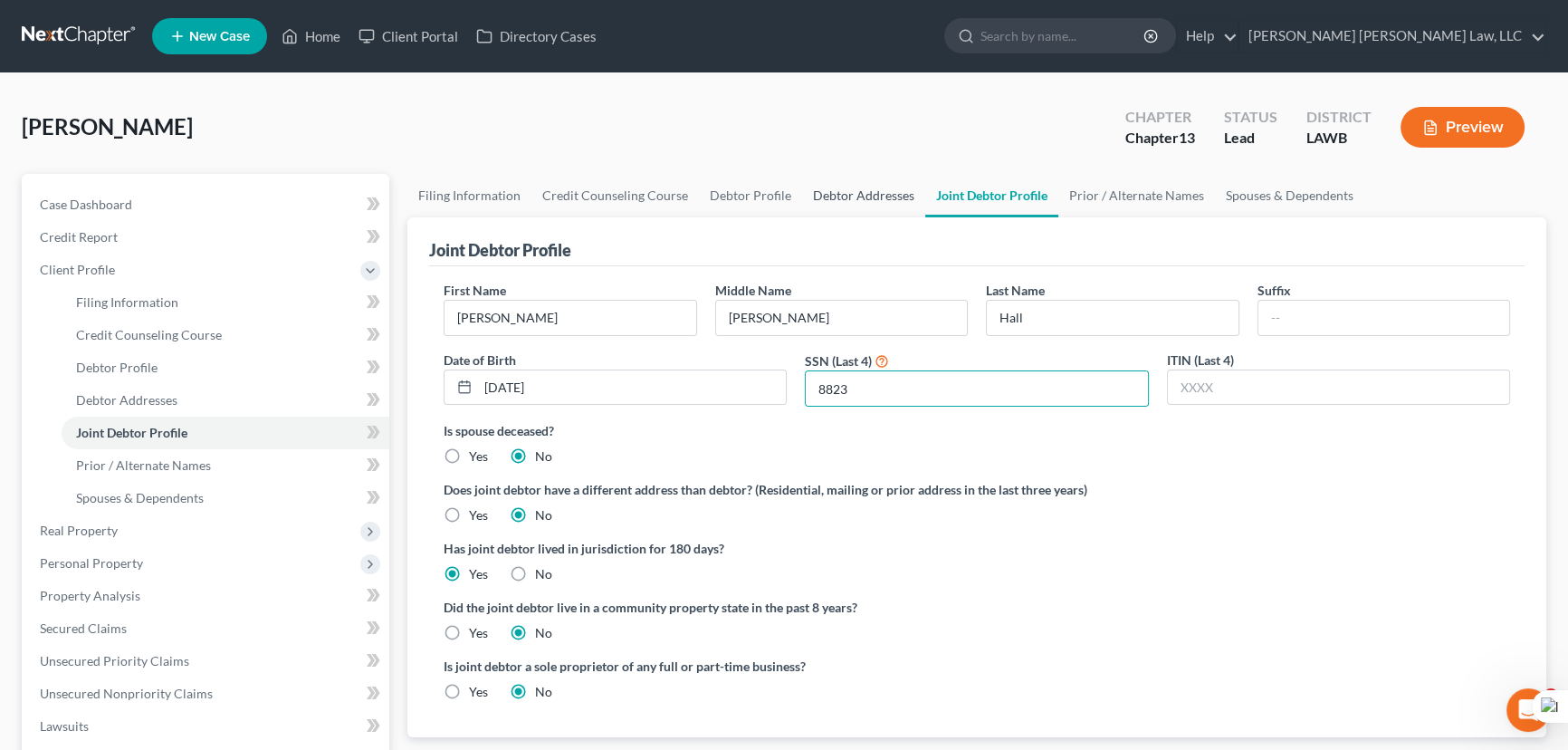
click at [867, 199] on link "Debtor Addresses" at bounding box center [863, 196] width 123 height 44
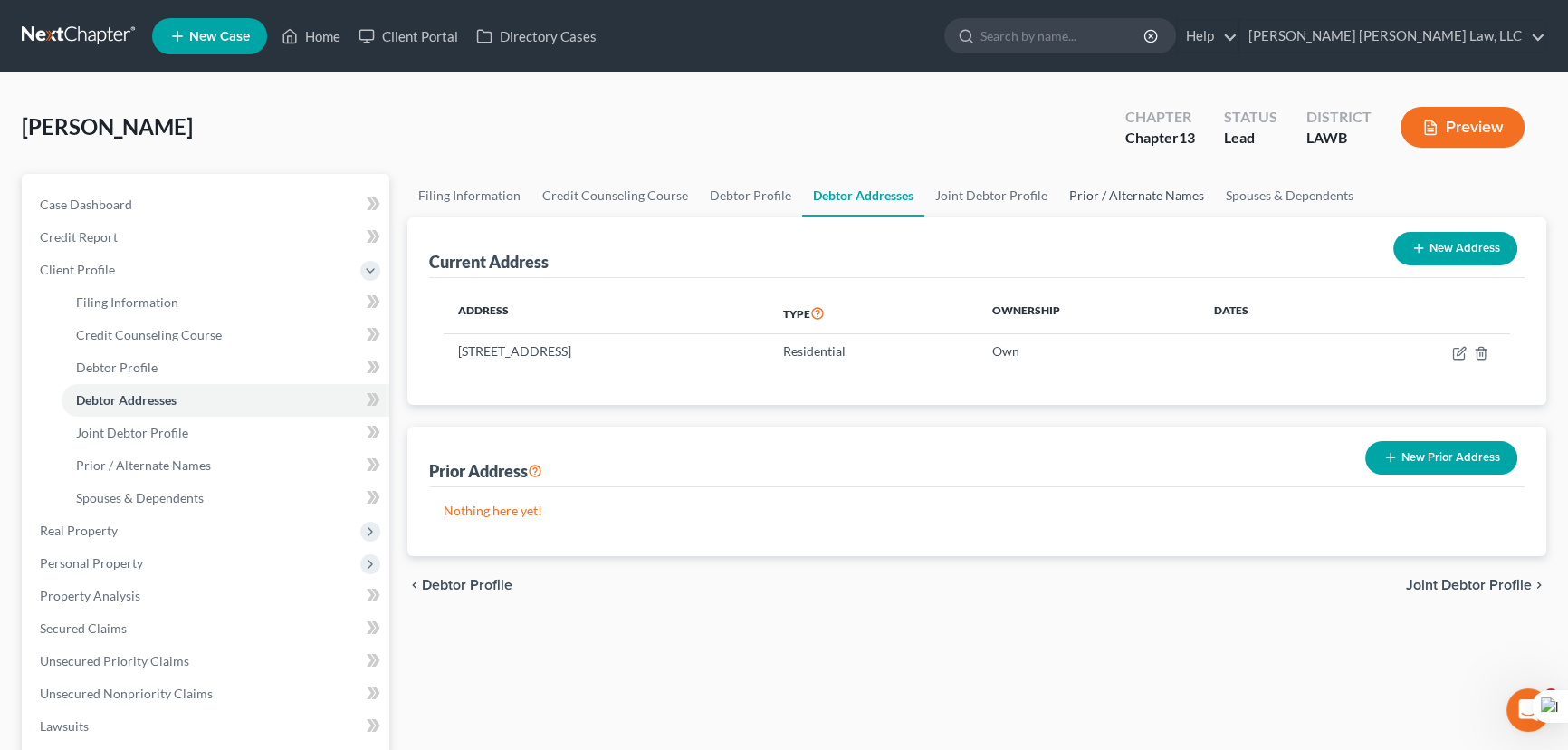
click at [1110, 181] on link "Prior / Alternate Names" at bounding box center [1137, 196] width 157 height 44
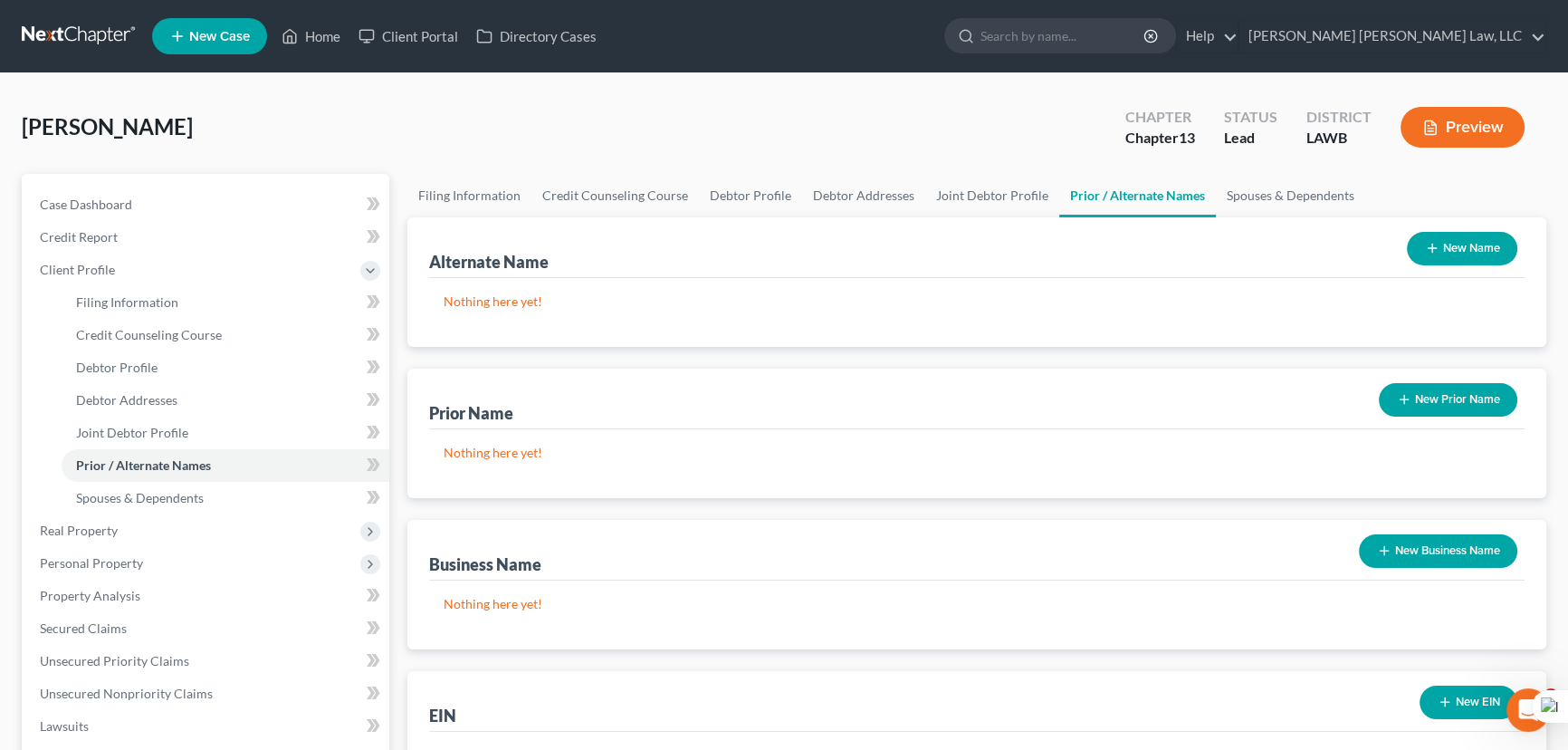
click at [1470, 238] on button "New Name" at bounding box center [1462, 249] width 111 height 34
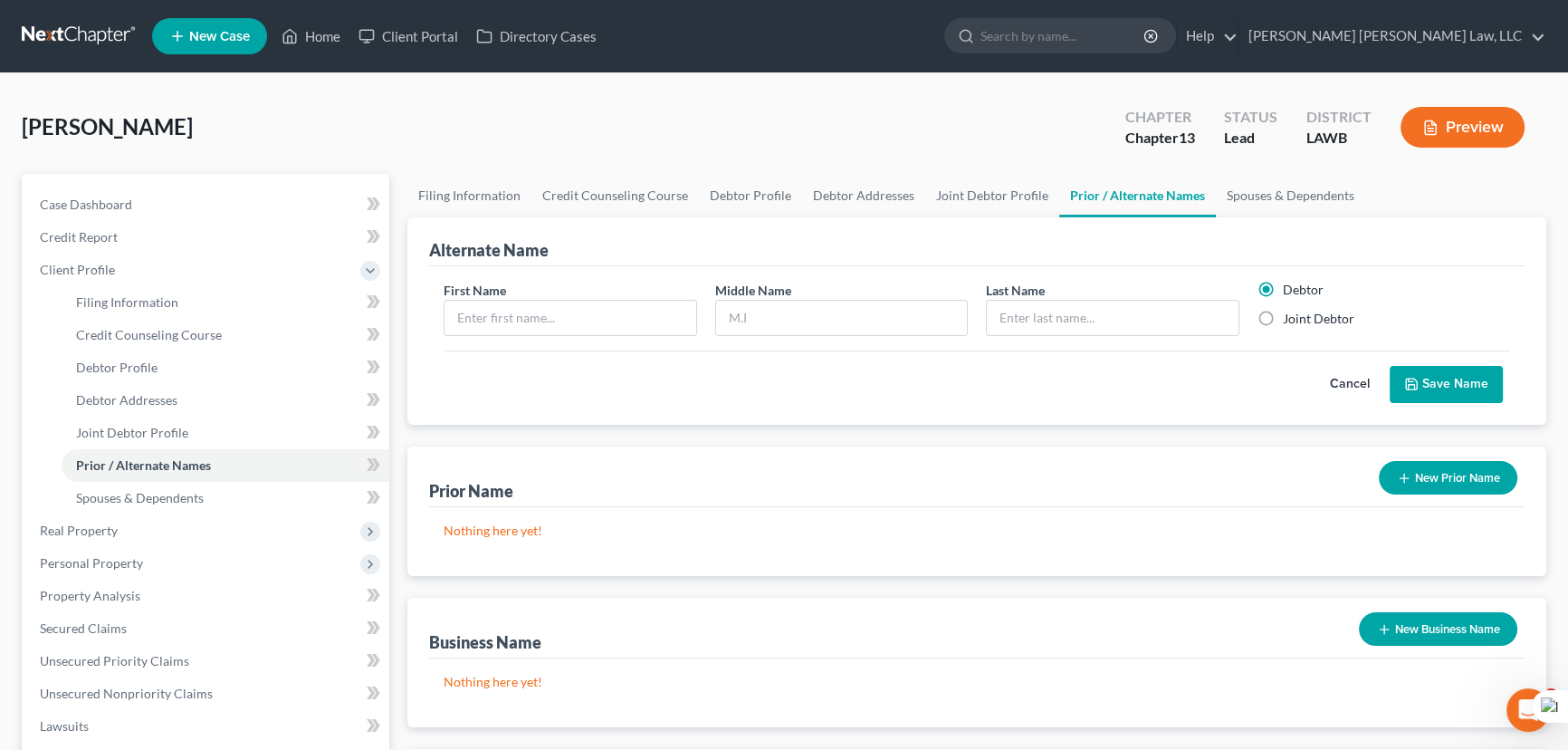
click at [519, 338] on div "First Name Middle Name Last Name * Debtor Joint Debtor" at bounding box center [977, 316] width 1085 height 70
click at [521, 295] on div "First Name" at bounding box center [570, 308] width 272 height 55
click at [530, 304] on input "text" at bounding box center [570, 318] width 252 height 34
type input "[PERSON_NAME]"
type input "Hall"
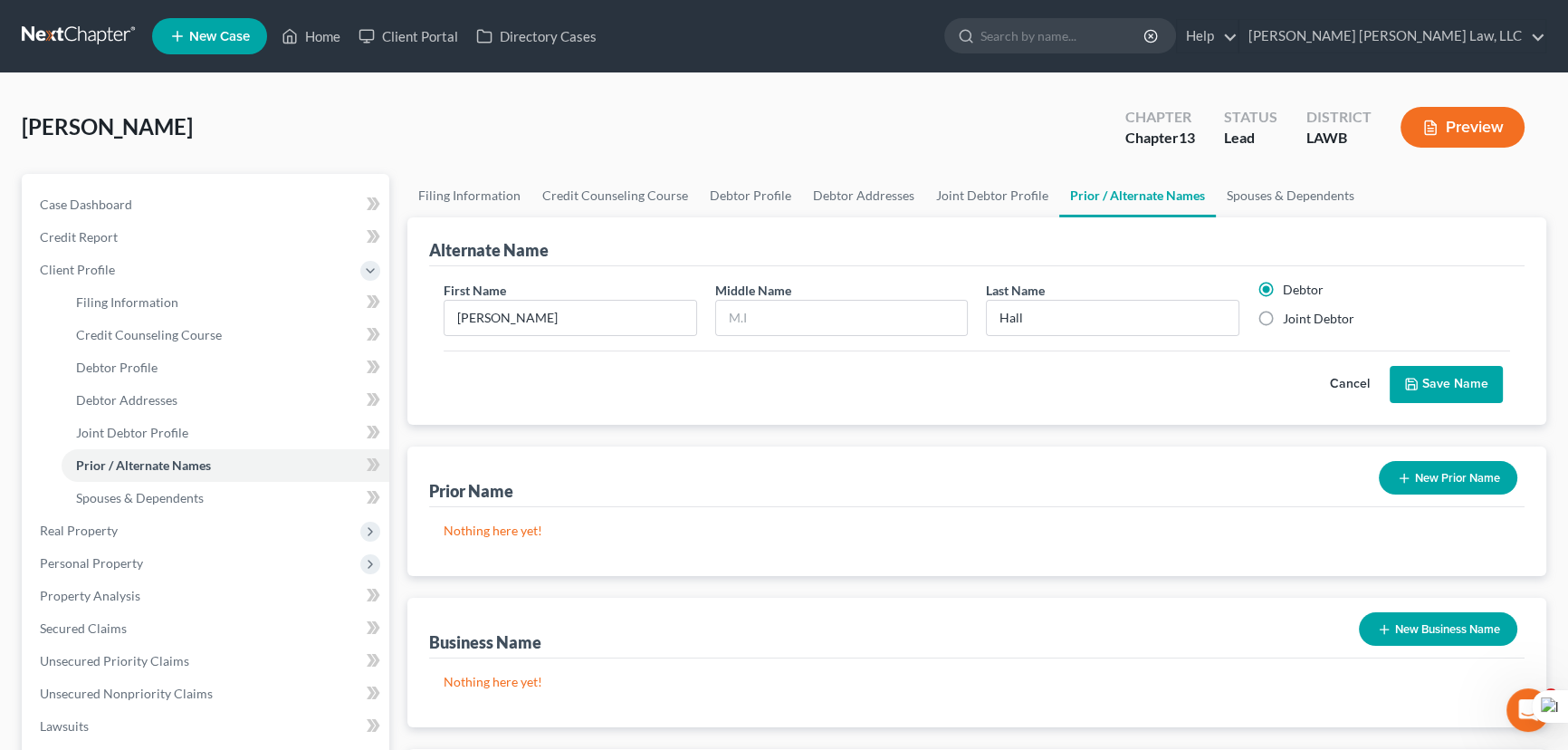
click at [1334, 356] on div "Cancel Save Name" at bounding box center [977, 376] width 1067 height 53
click at [1407, 378] on icon "submit" at bounding box center [1411, 383] width 11 height 11
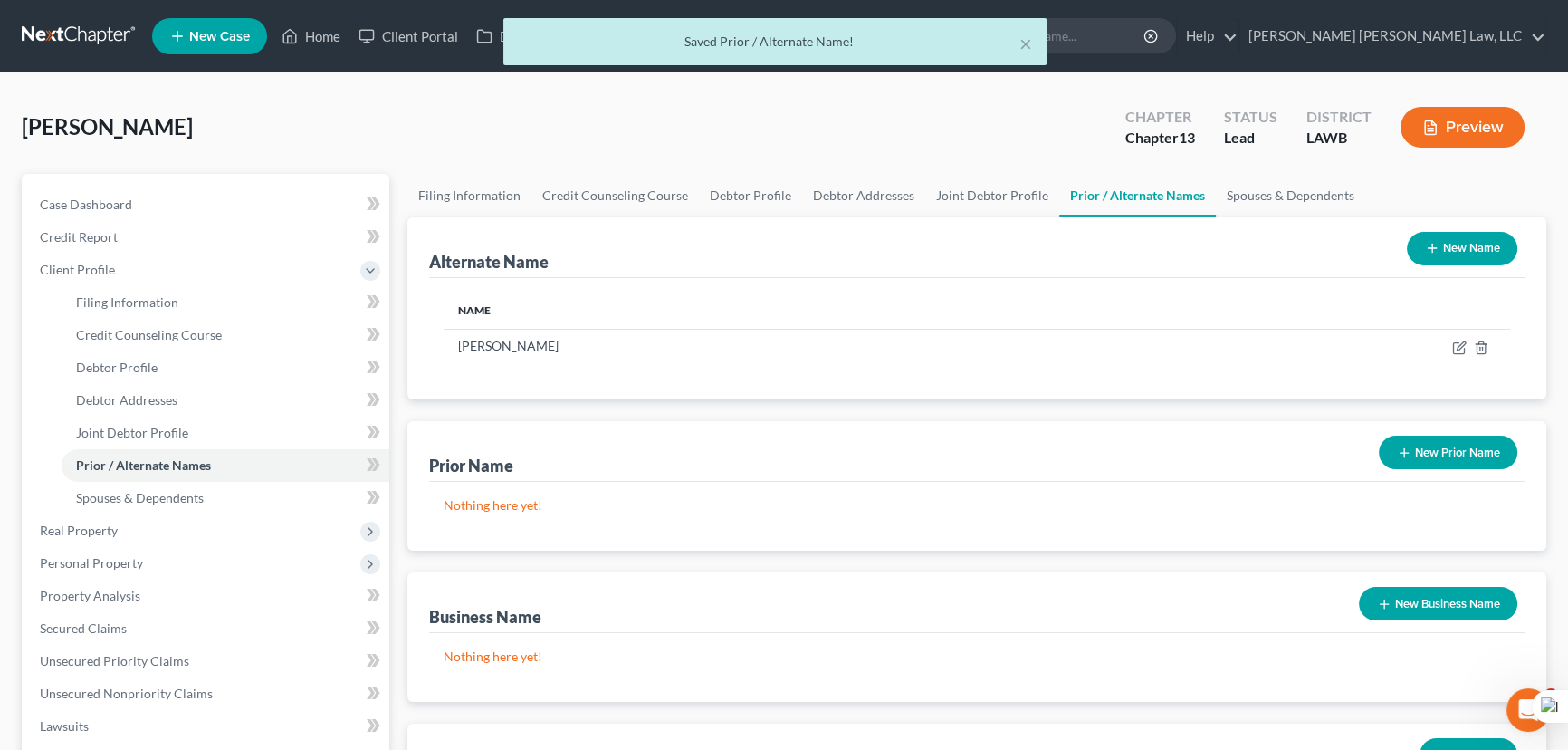
click at [1475, 264] on div "New Name" at bounding box center [1462, 249] width 125 height 48
click at [1462, 245] on button "New Name" at bounding box center [1462, 249] width 111 height 34
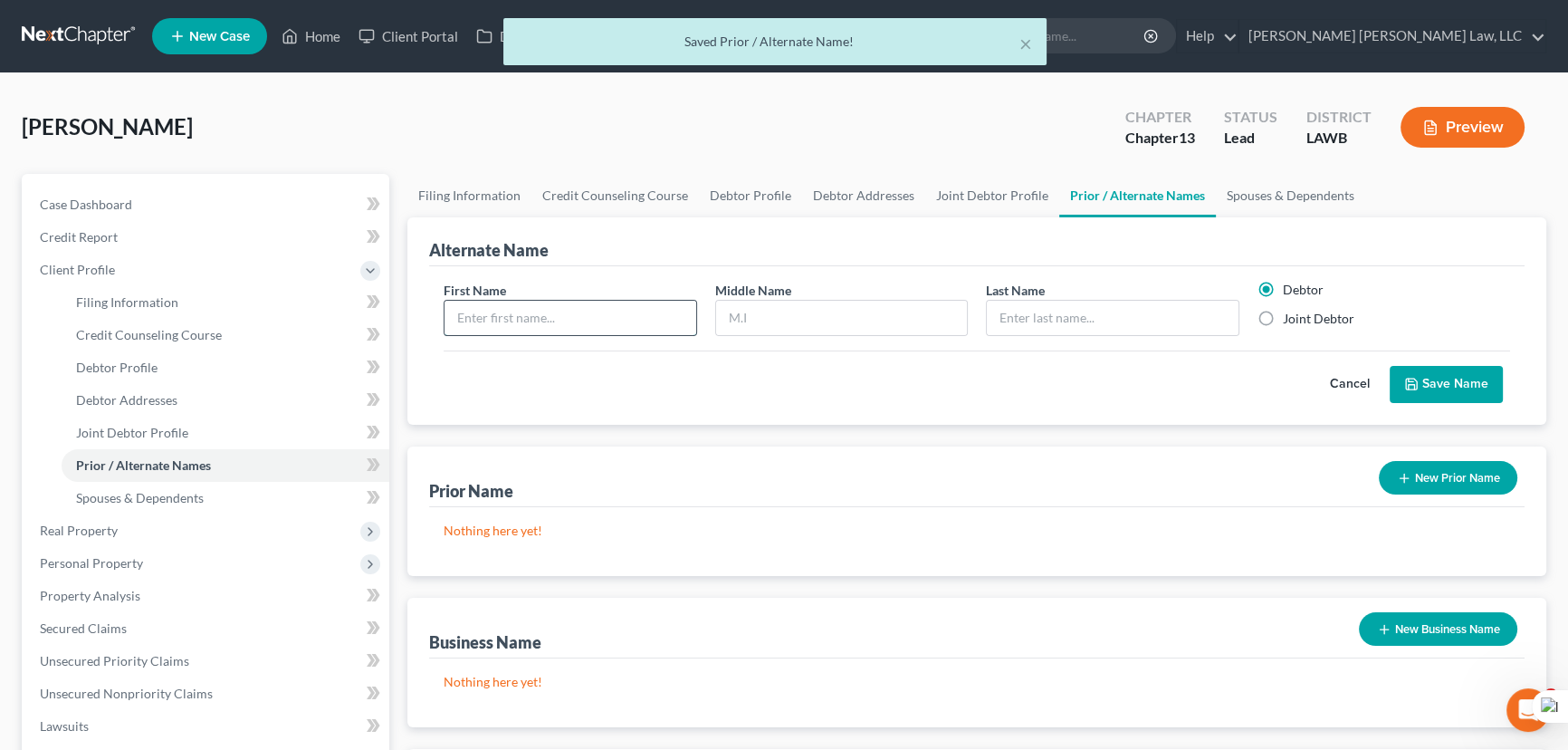
click at [577, 317] on input "text" at bounding box center [570, 318] width 252 height 34
type input "[PERSON_NAME]"
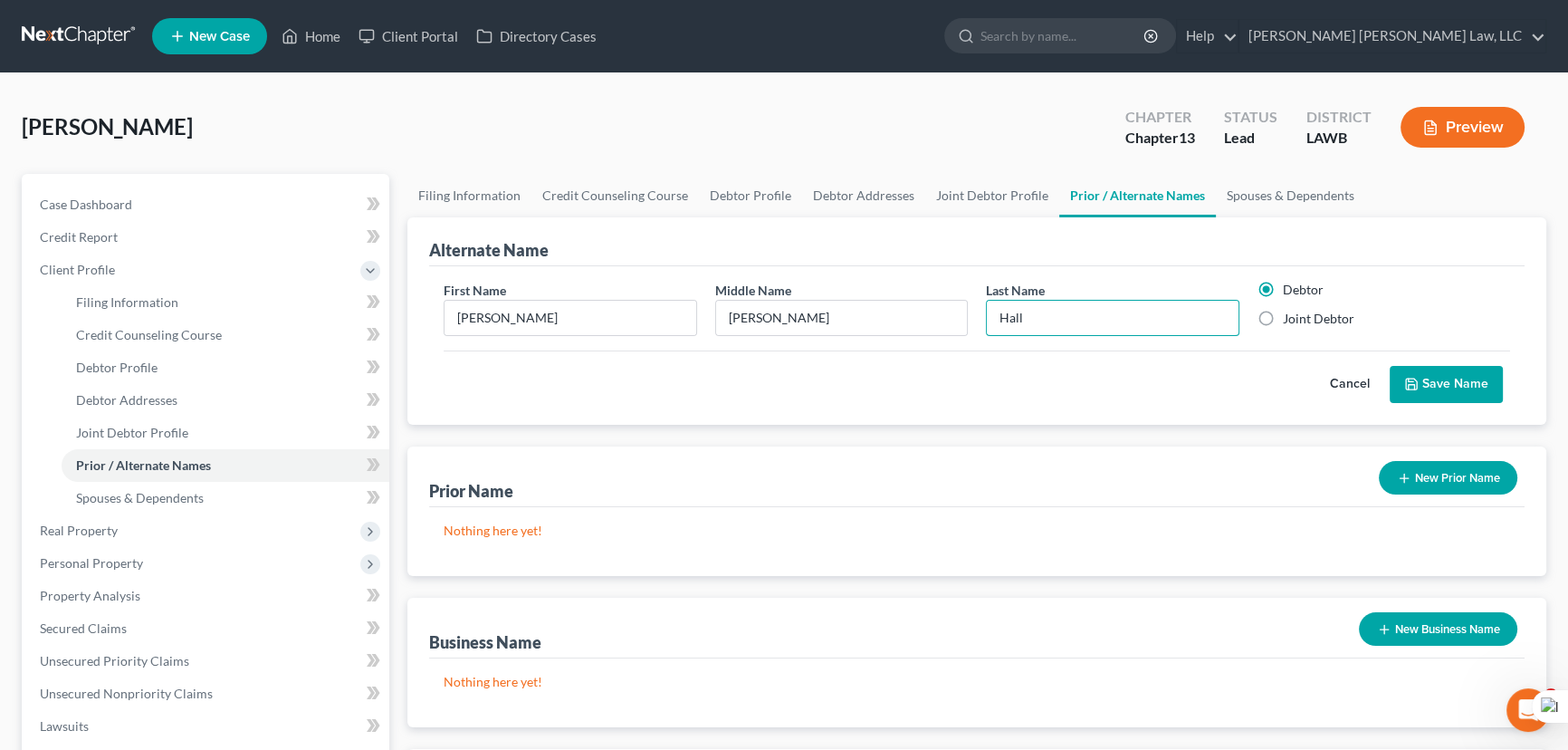
type input "Hall"
drag, startPoint x: 1457, startPoint y: 371, endPoint x: 1381, endPoint y: 422, distance: 91.5
click at [1457, 370] on button "Save Name" at bounding box center [1446, 384] width 113 height 38
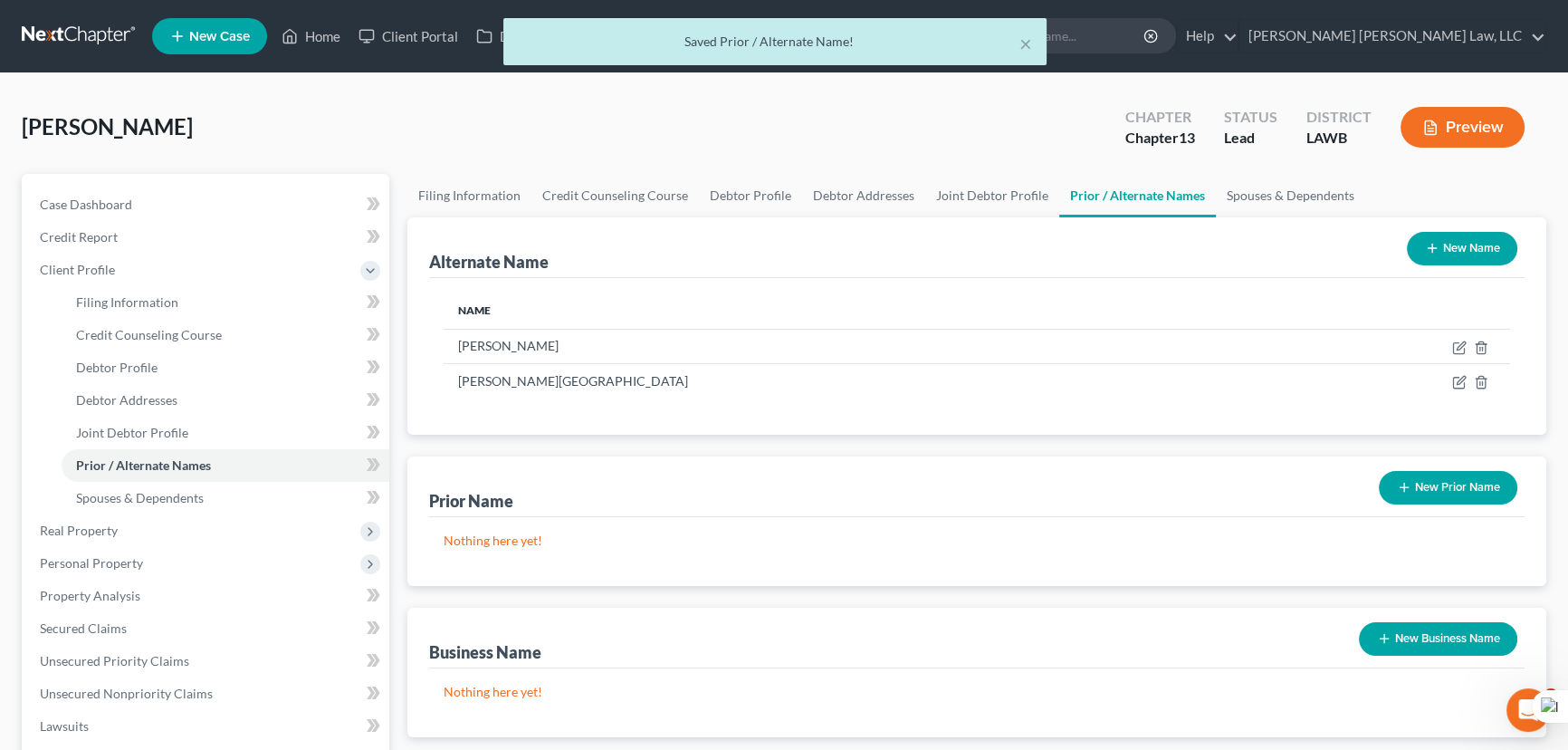
click at [1453, 248] on button "New Name" at bounding box center [1462, 249] width 111 height 34
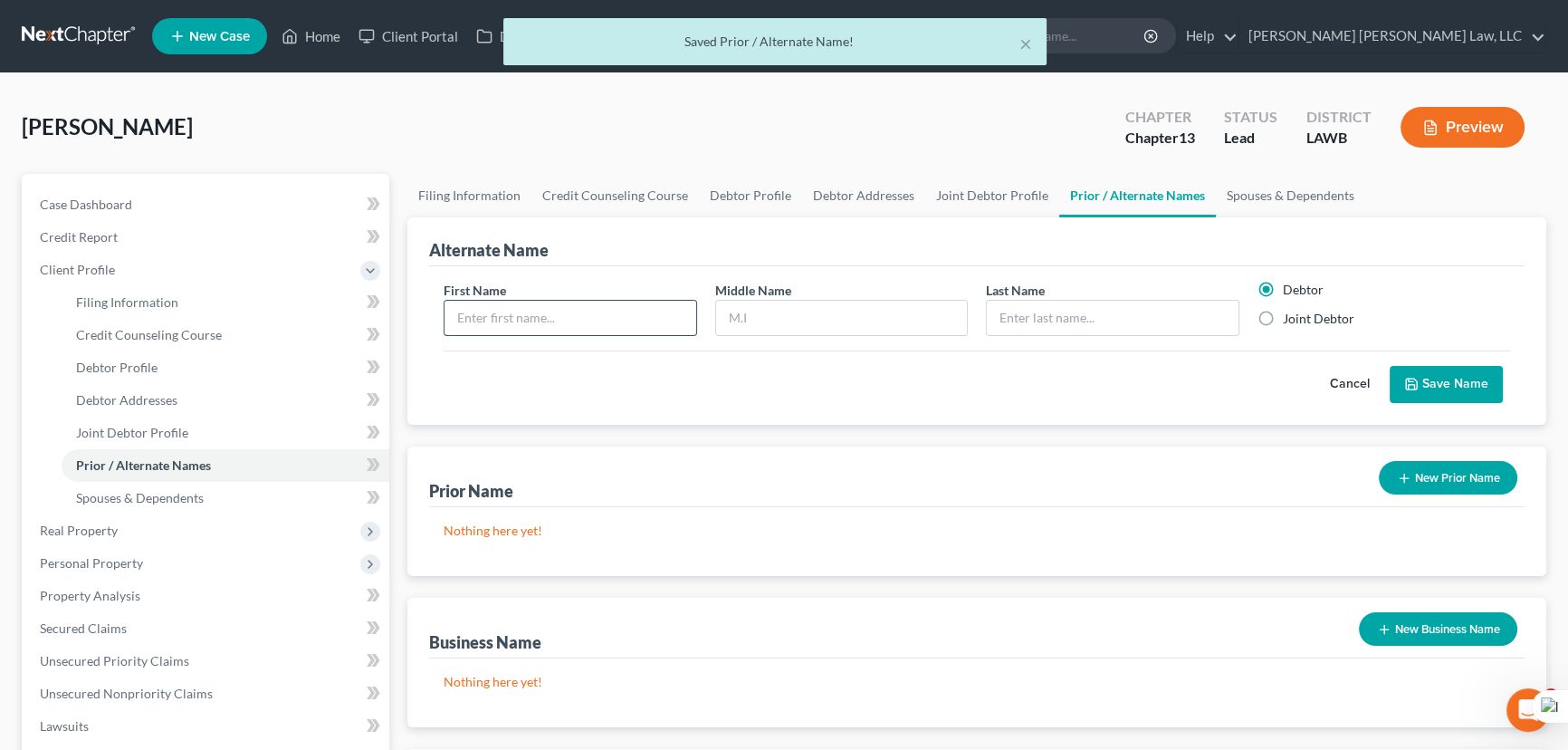
click at [626, 319] on input "text" at bounding box center [570, 318] width 252 height 34
type input "[PERSON_NAME]"
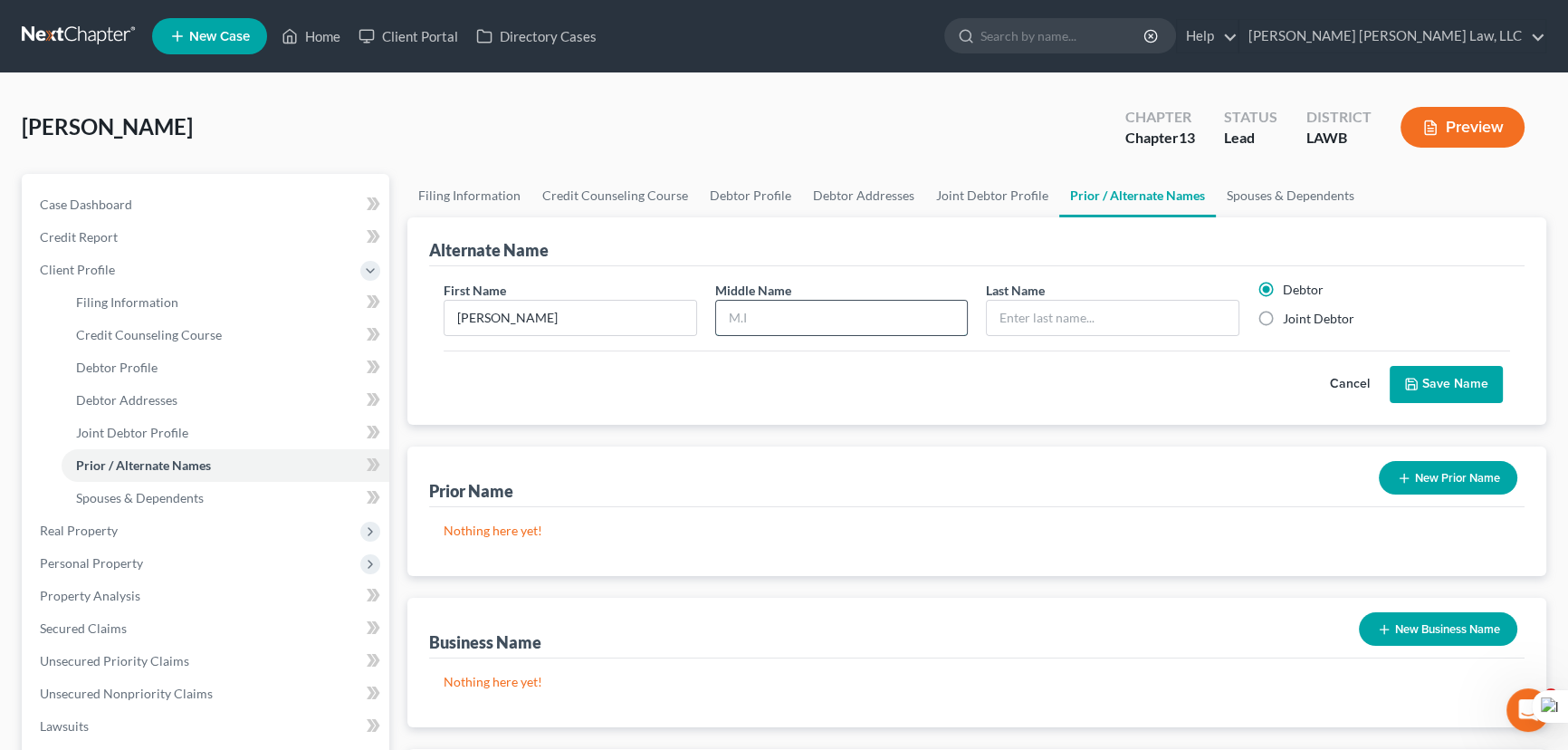
click at [890, 325] on input "text" at bounding box center [842, 318] width 252 height 34
type input "A"
type input "Hall"
click at [1283, 321] on label "Joint Debtor" at bounding box center [1319, 319] width 72 height 18
click at [1290, 321] on input "Joint Debtor" at bounding box center [1296, 316] width 12 height 12
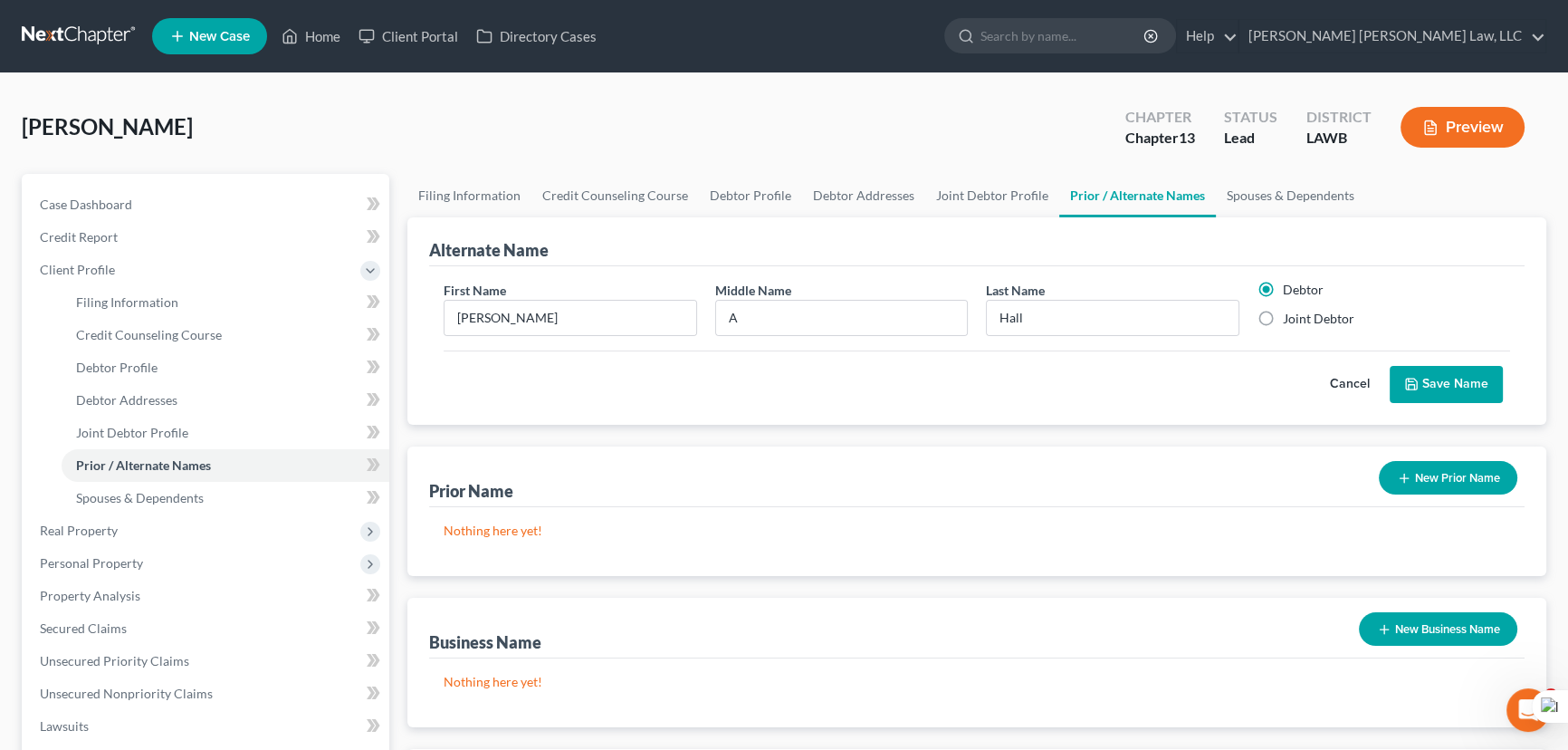
radio input "true"
radio input "false"
click at [1417, 380] on icon "submit" at bounding box center [1411, 383] width 11 height 11
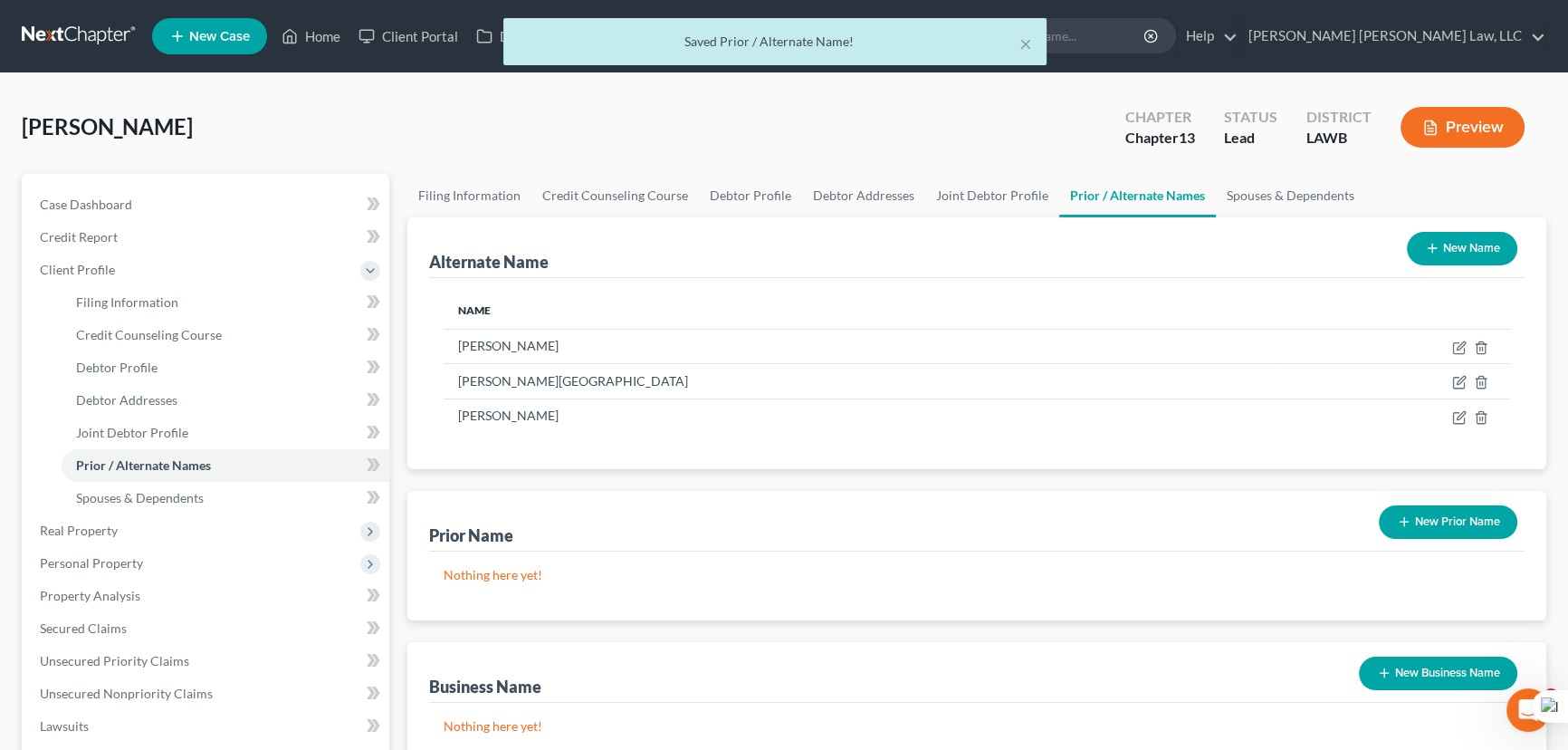
click at [1469, 236] on button "New Name" at bounding box center [1462, 249] width 111 height 34
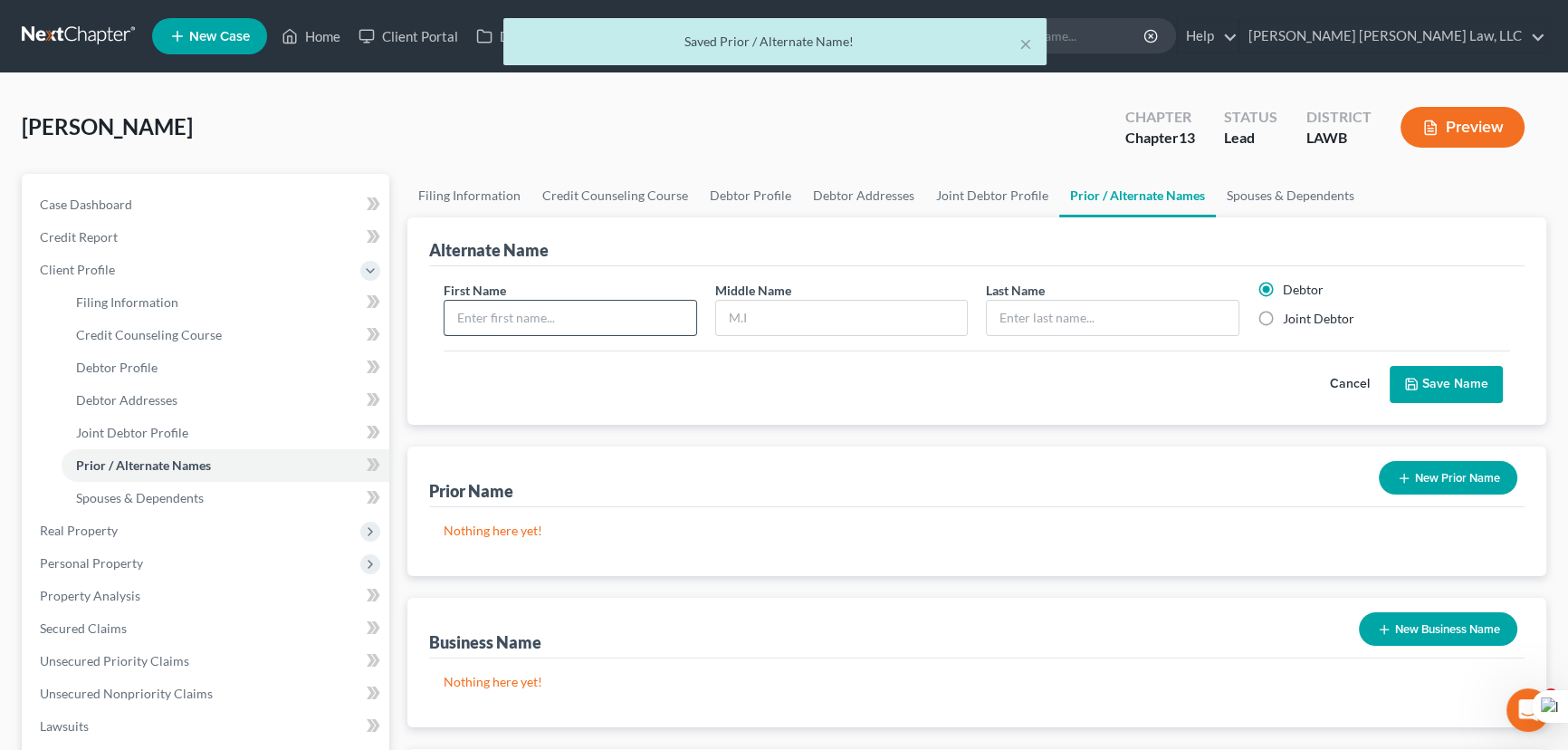
click at [579, 304] on input "text" at bounding box center [570, 318] width 252 height 34
type input "[PERSON_NAME]"
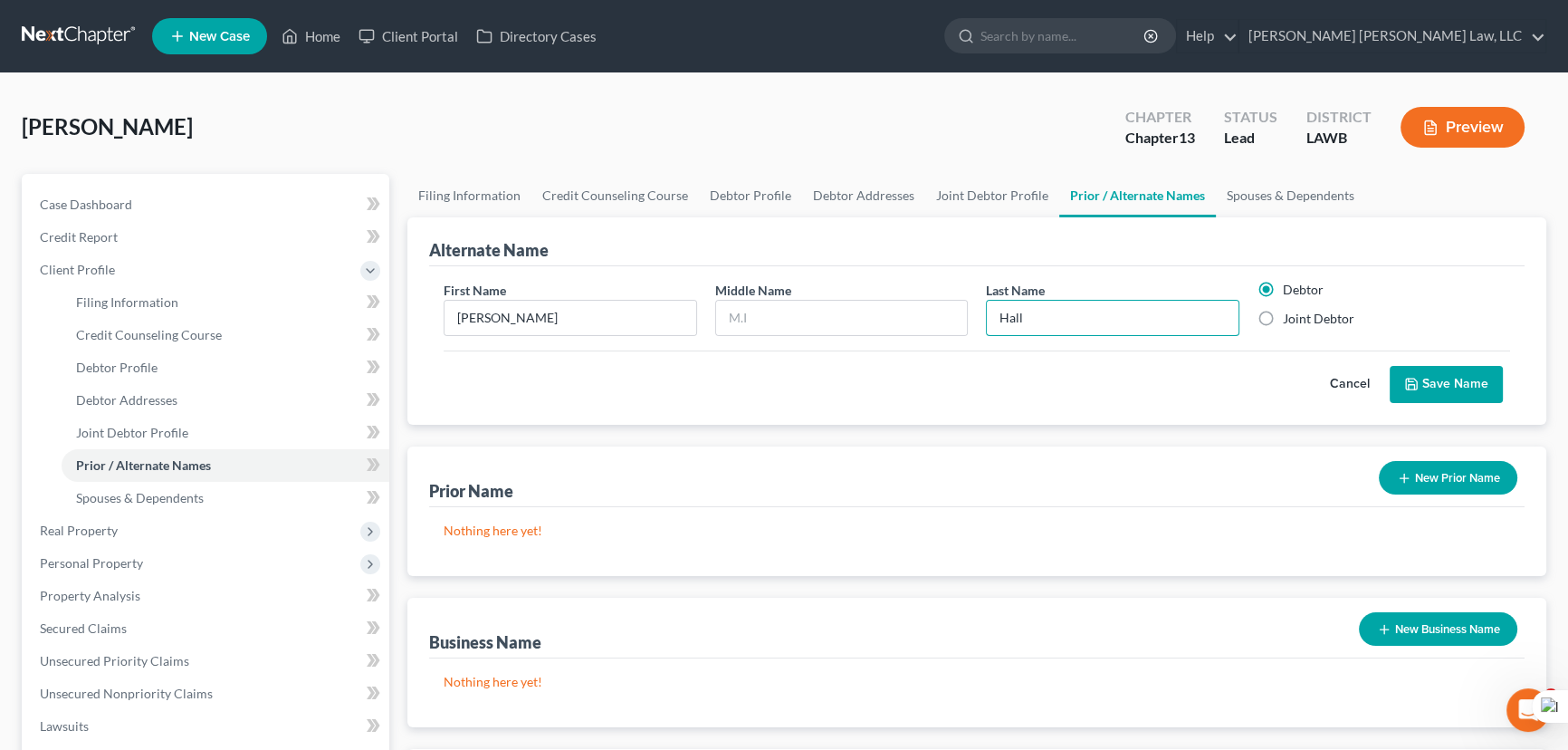
type input "Hall"
click at [1283, 317] on label "Joint Debtor" at bounding box center [1319, 319] width 72 height 18
click at [1290, 317] on input "Joint Debtor" at bounding box center [1296, 316] width 12 height 12
radio input "true"
radio input "false"
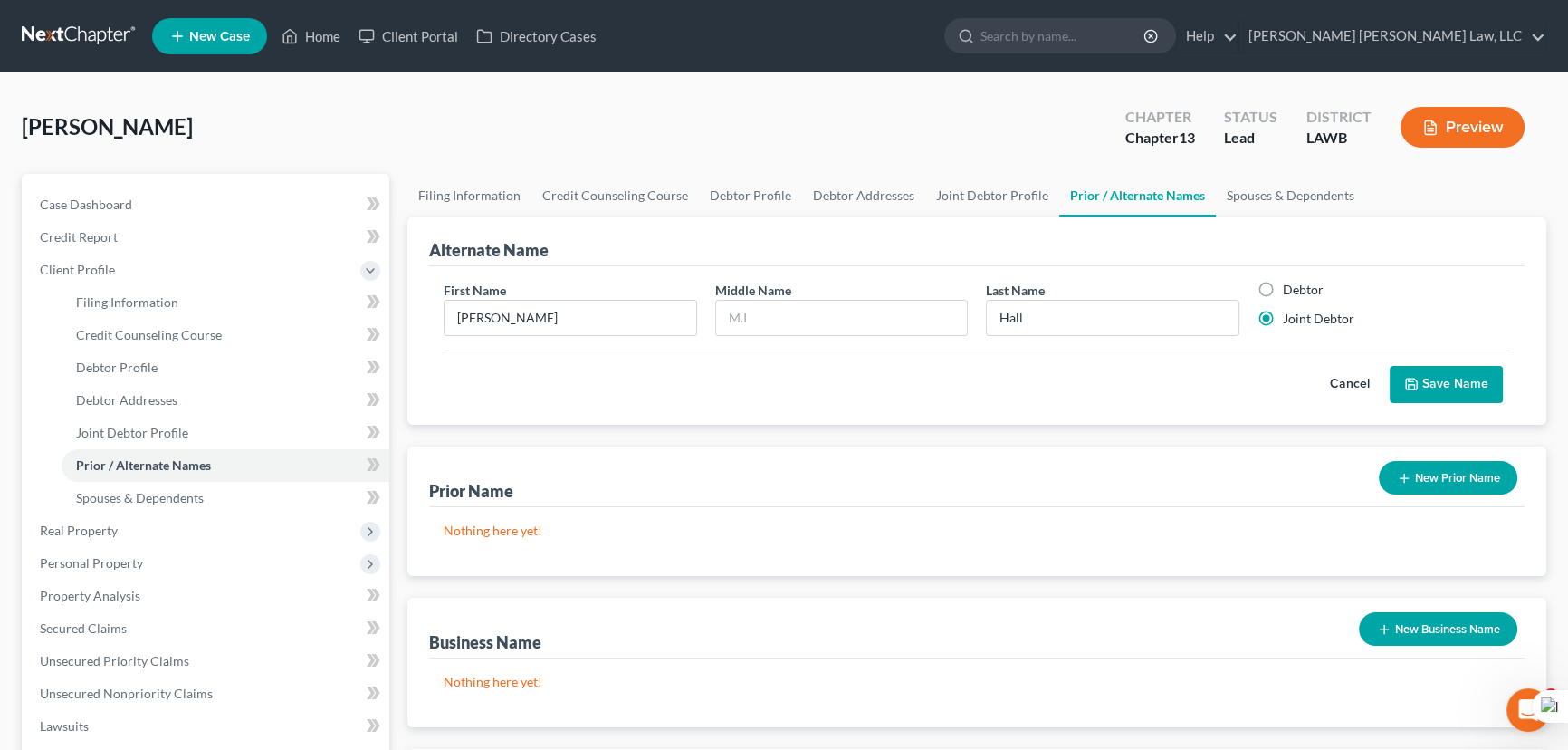
click at [1456, 385] on button "Save Name" at bounding box center [1446, 384] width 113 height 38
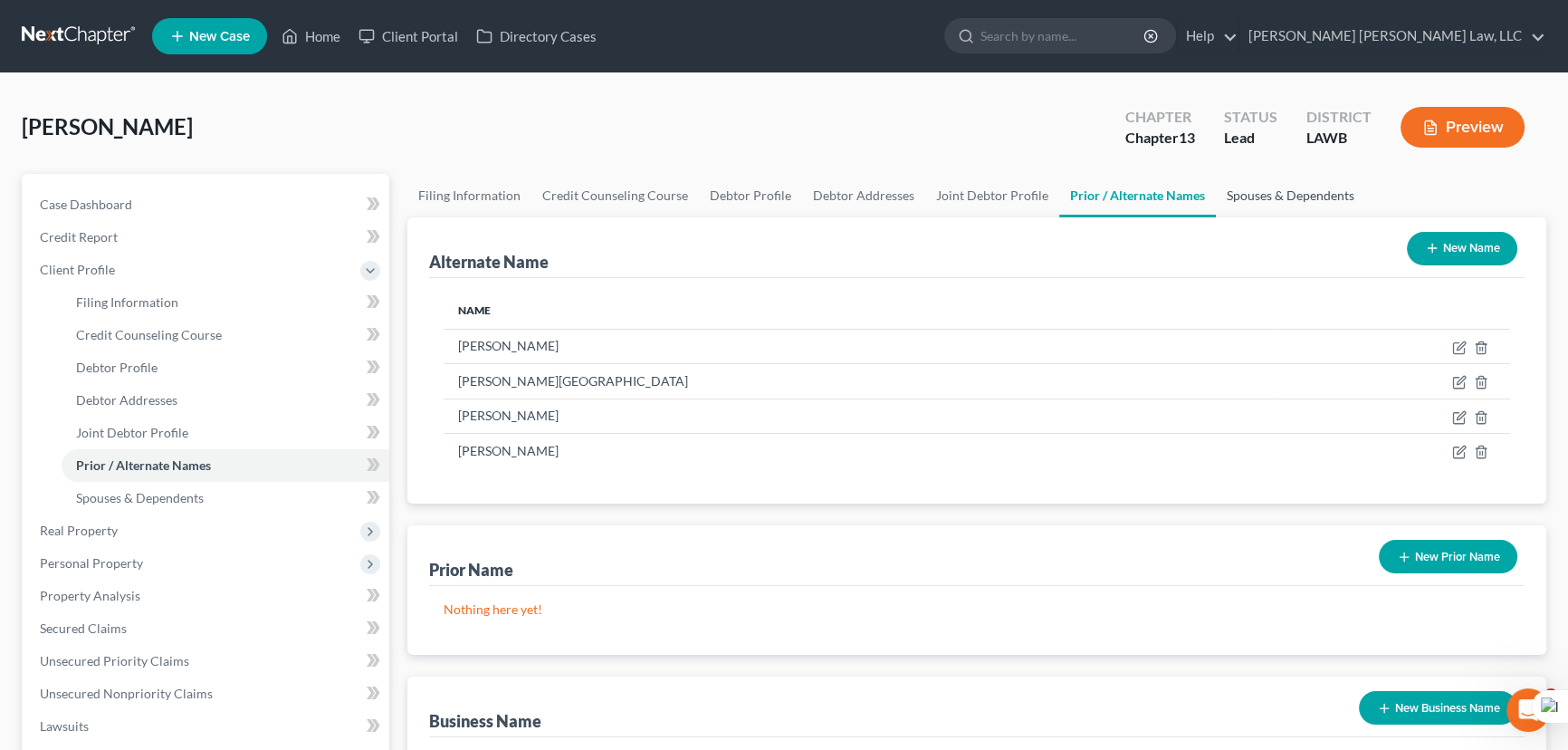
click at [1302, 197] on link "Spouses & Dependents" at bounding box center [1291, 196] width 150 height 44
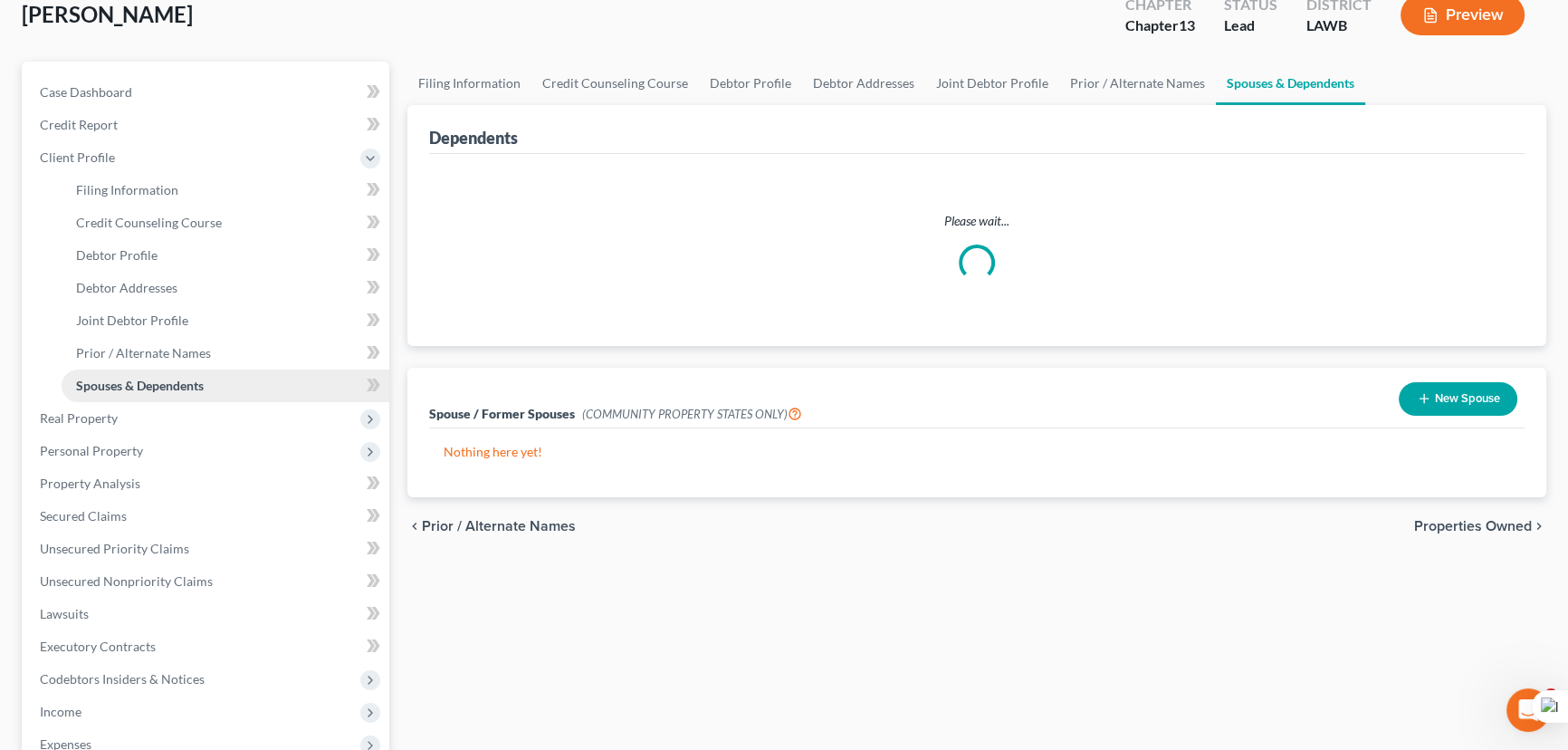
scroll to position [164, 0]
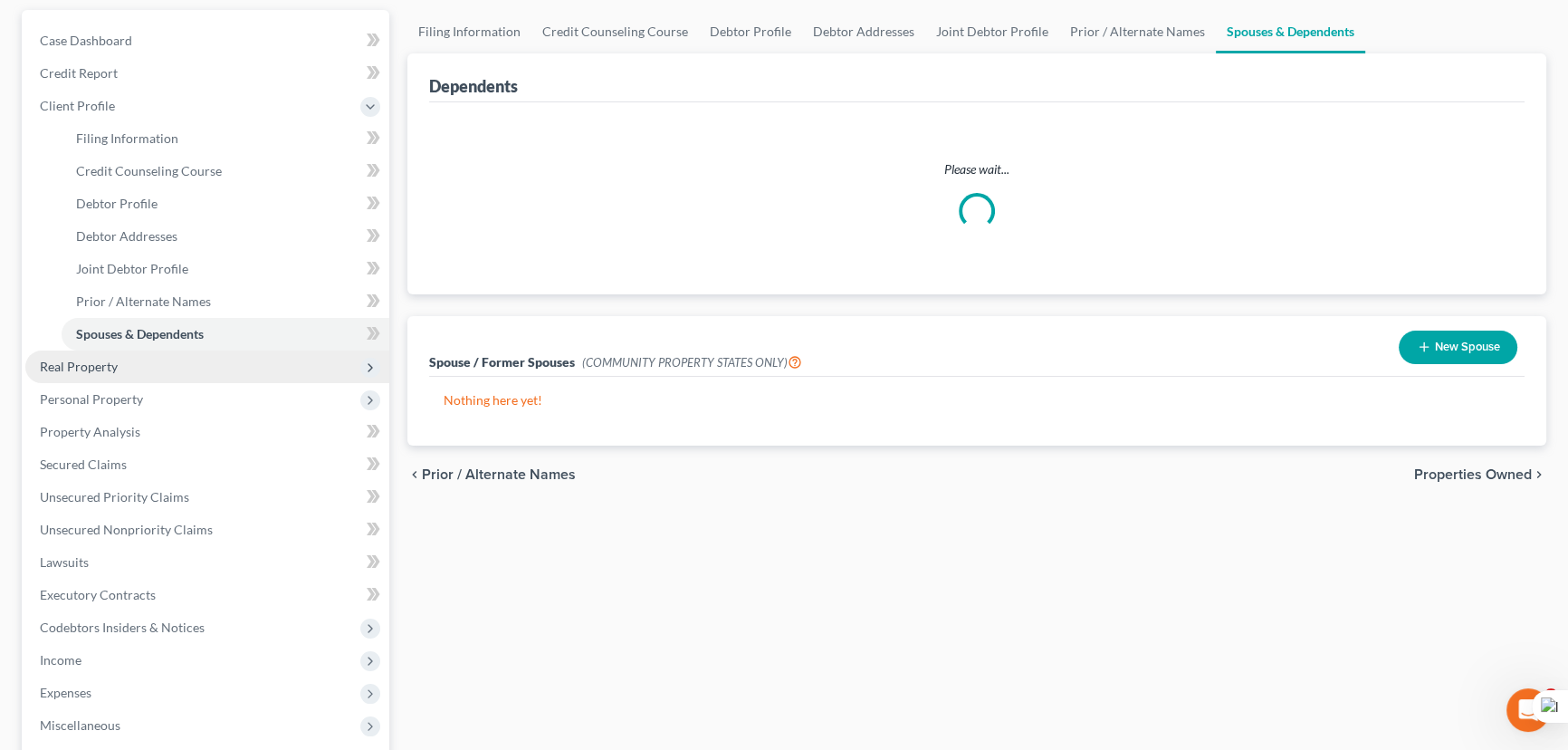
click at [117, 372] on span "Real Property" at bounding box center [207, 367] width 364 height 33
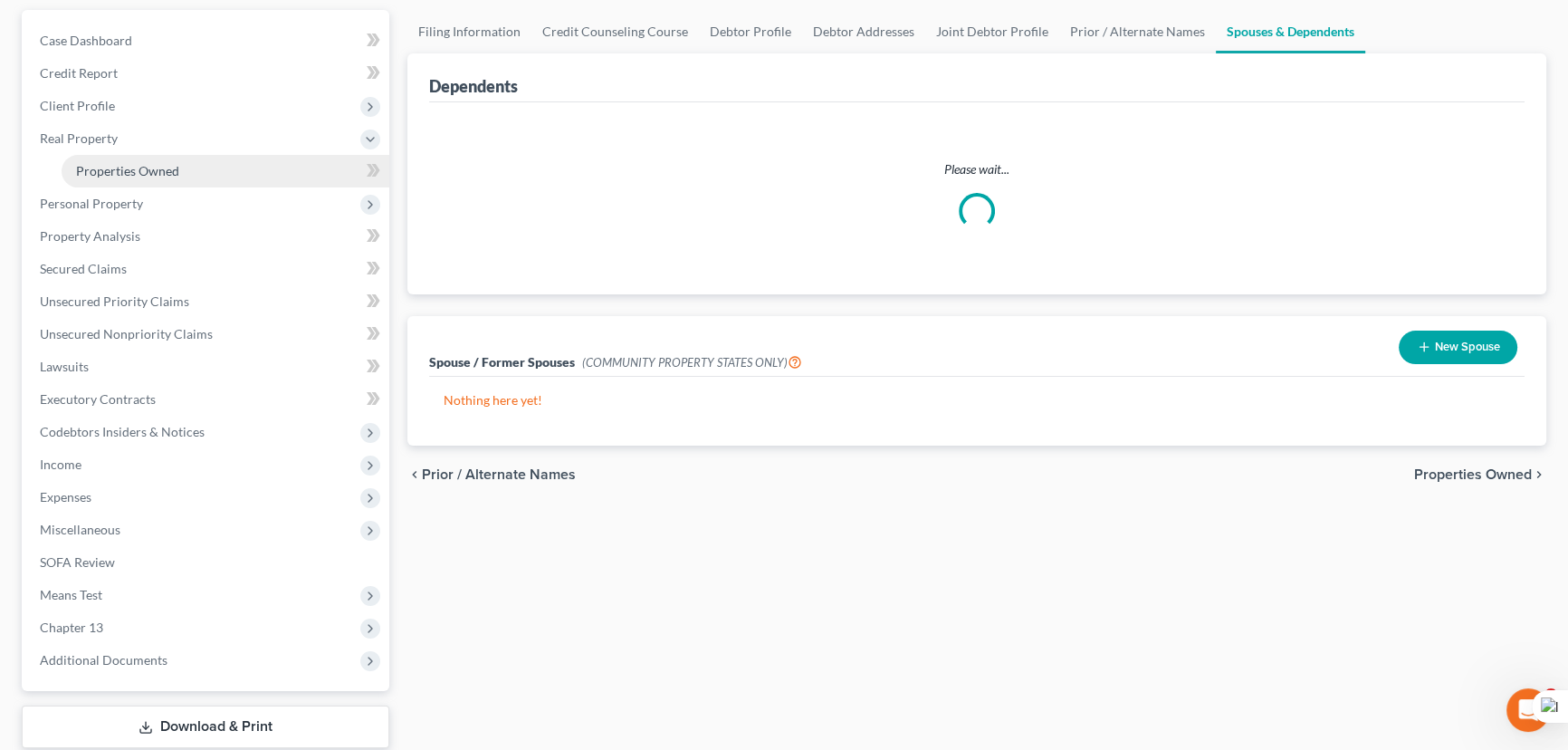
click at [150, 167] on span "Properties Owned" at bounding box center [127, 170] width 103 height 15
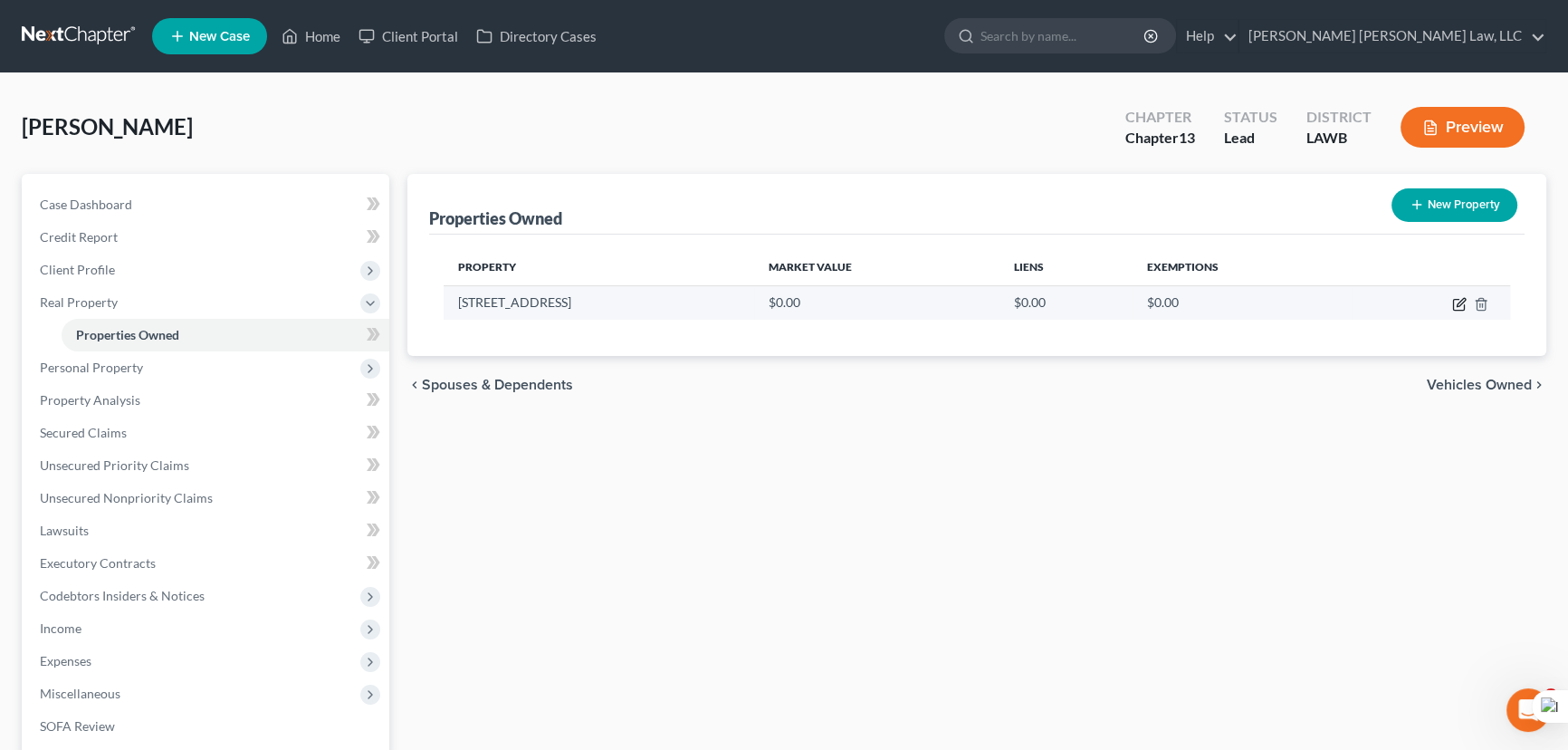
click at [1457, 304] on icon "button" at bounding box center [1461, 302] width 8 height 8
select select "19"
select select "61"
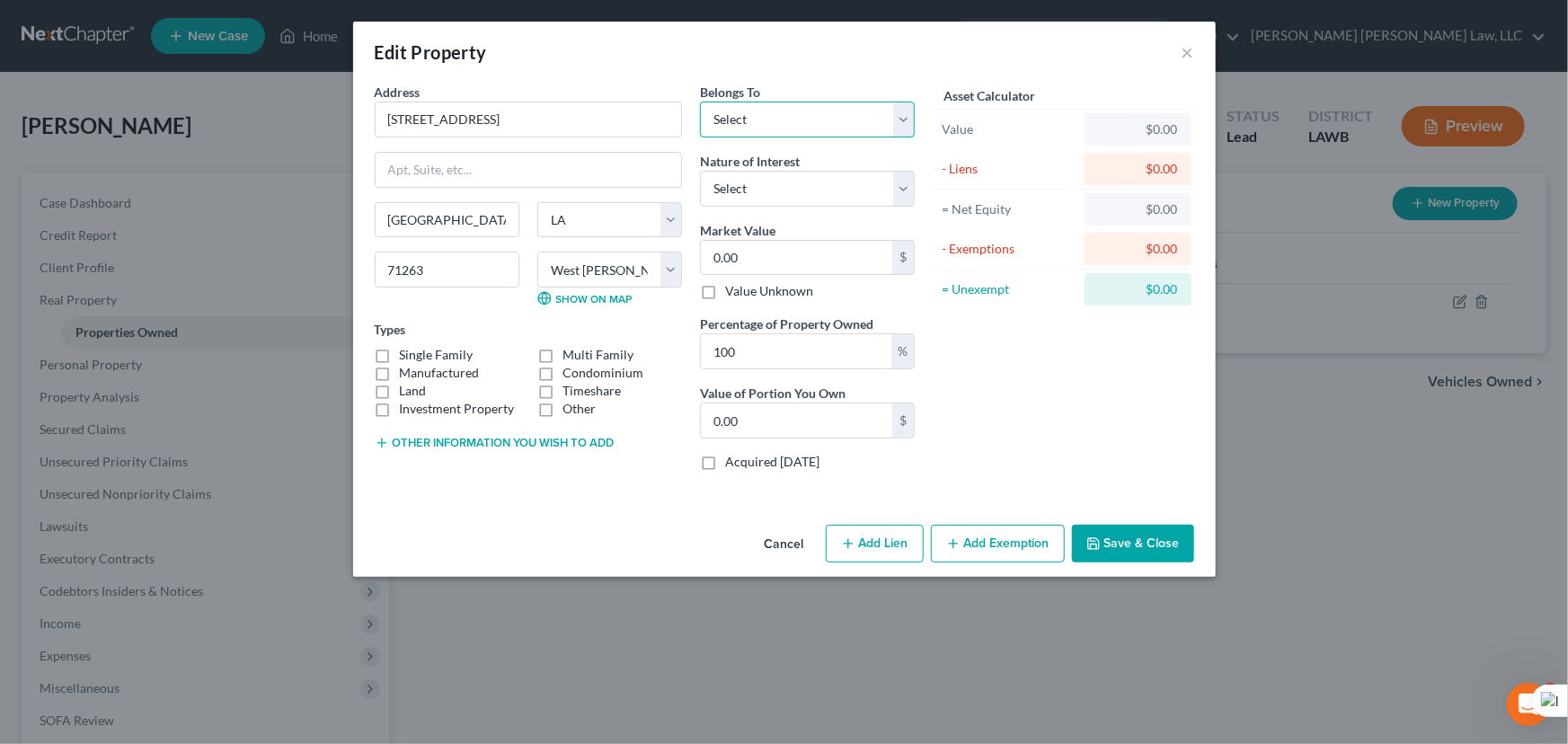
drag, startPoint x: 791, startPoint y: 119, endPoint x: 791, endPoint y: 134, distance: 15.0
click at [791, 119] on select "Select Debtor 1 Only Debtor 2 Only Debtor 1 And Debtor 2 Only At Least One Of T…" at bounding box center [807, 119] width 215 height 36
select select "4"
click at [700, 101] on select "Select Debtor 1 Only Debtor 2 Only Debtor 1 And Debtor 2 Only At Least One Of T…" at bounding box center [807, 119] width 215 height 36
click at [399, 356] on label "Single Family" at bounding box center [436, 355] width 73 height 18
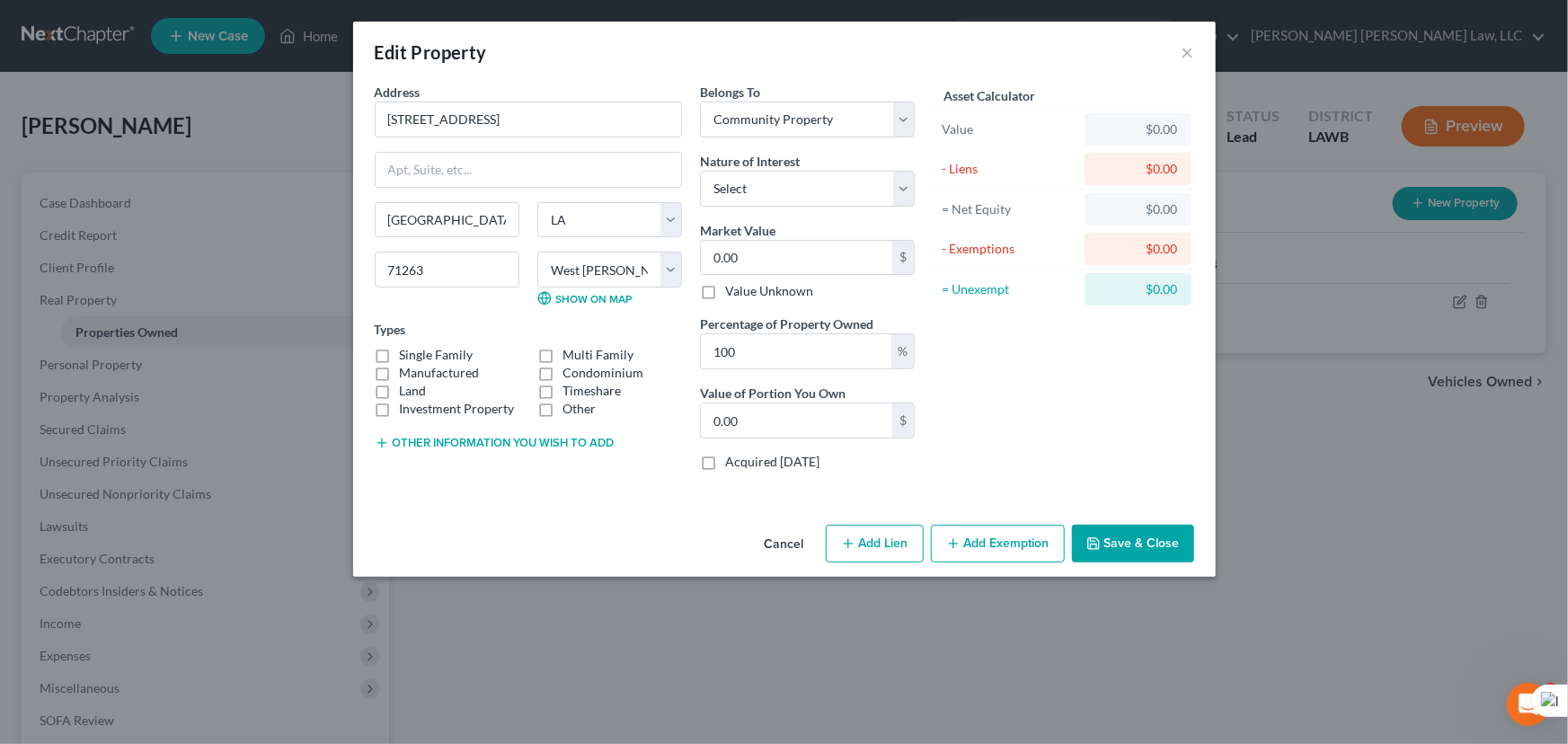
click at [407, 356] on input "Single Family" at bounding box center [413, 352] width 12 height 12
checkbox input "true"
click at [399, 387] on label "Land" at bounding box center [412, 390] width 27 height 18
click at [407, 387] on input "Land" at bounding box center [413, 387] width 12 height 12
checkbox input "true"
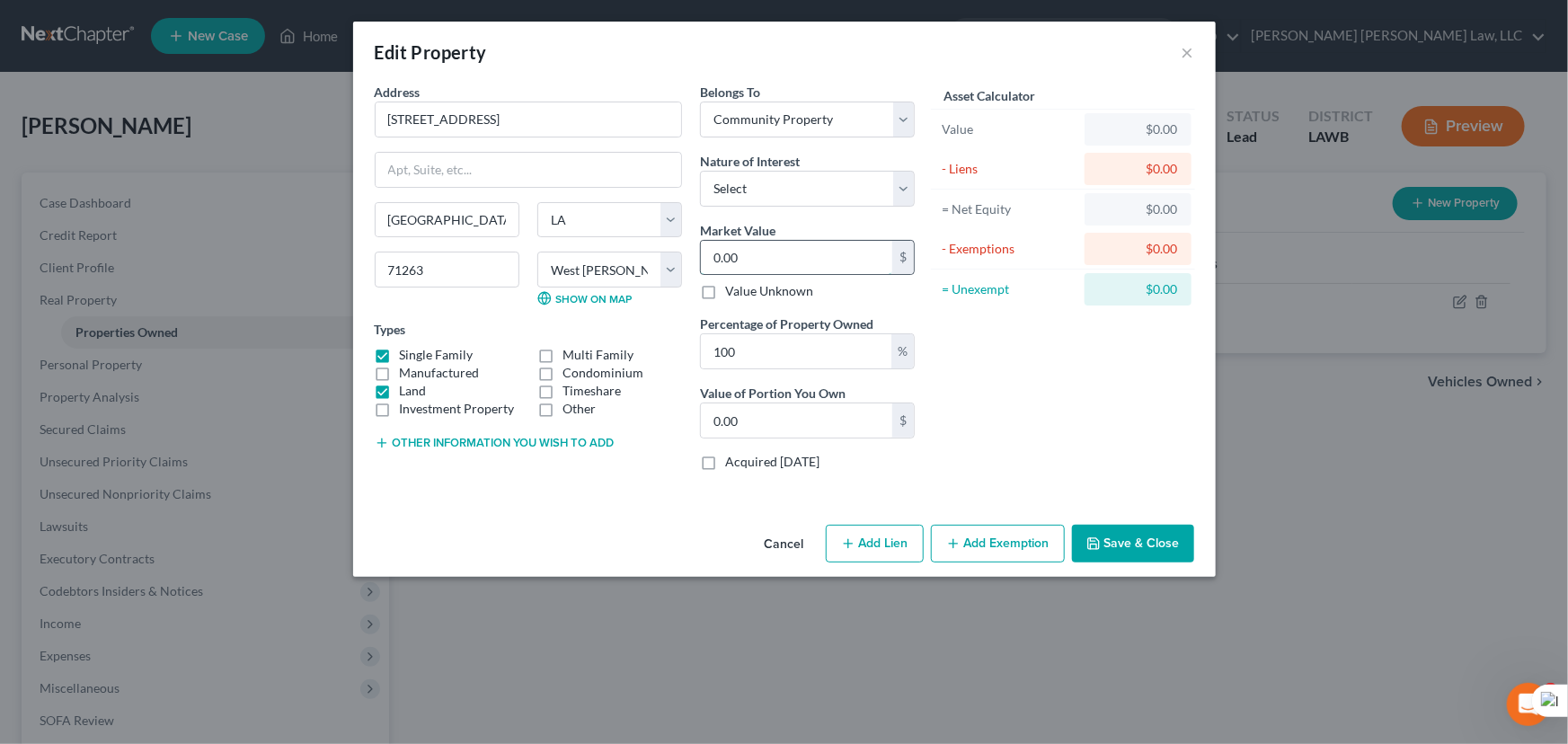
click at [830, 252] on input "0.00" at bounding box center [796, 258] width 191 height 34
type input "7"
type input "7.00"
type input "75"
type input "75.00"
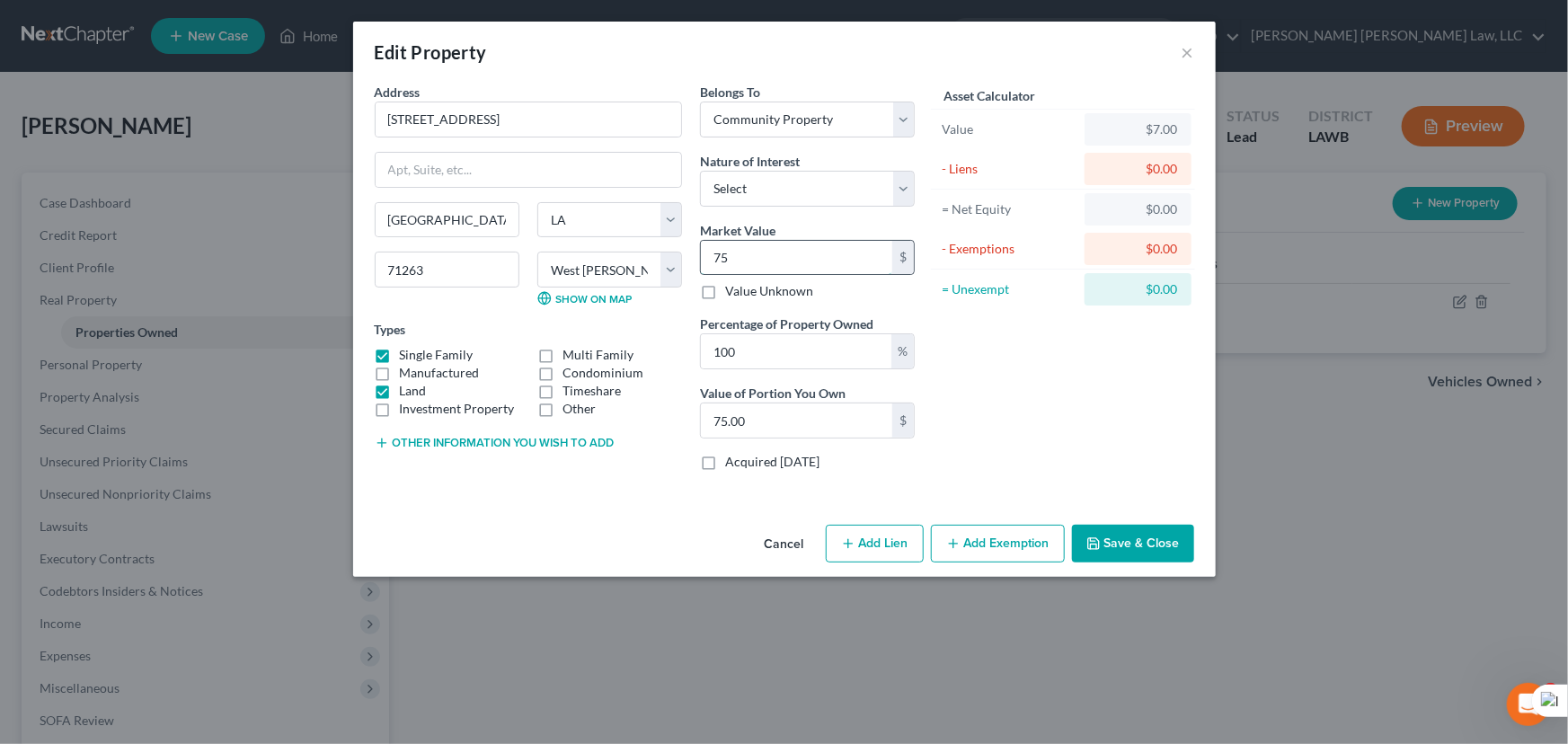
type input "750"
type input "750.00"
type input "7500"
type input "7,500.00"
type input "7,5000"
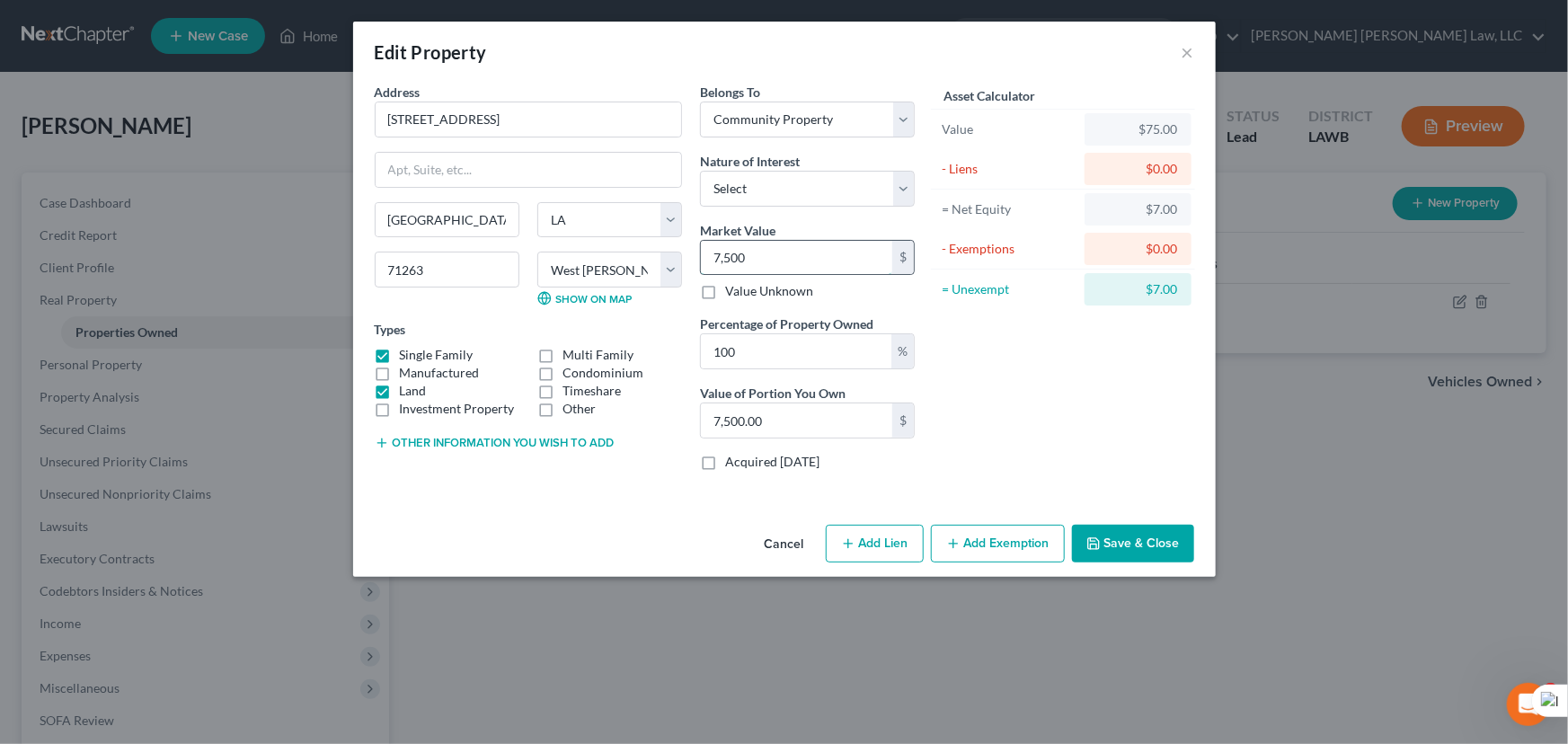
type input "75,000.00"
type input "75,000"
click at [953, 539] on line "button" at bounding box center [953, 543] width 0 height 8
select select "2"
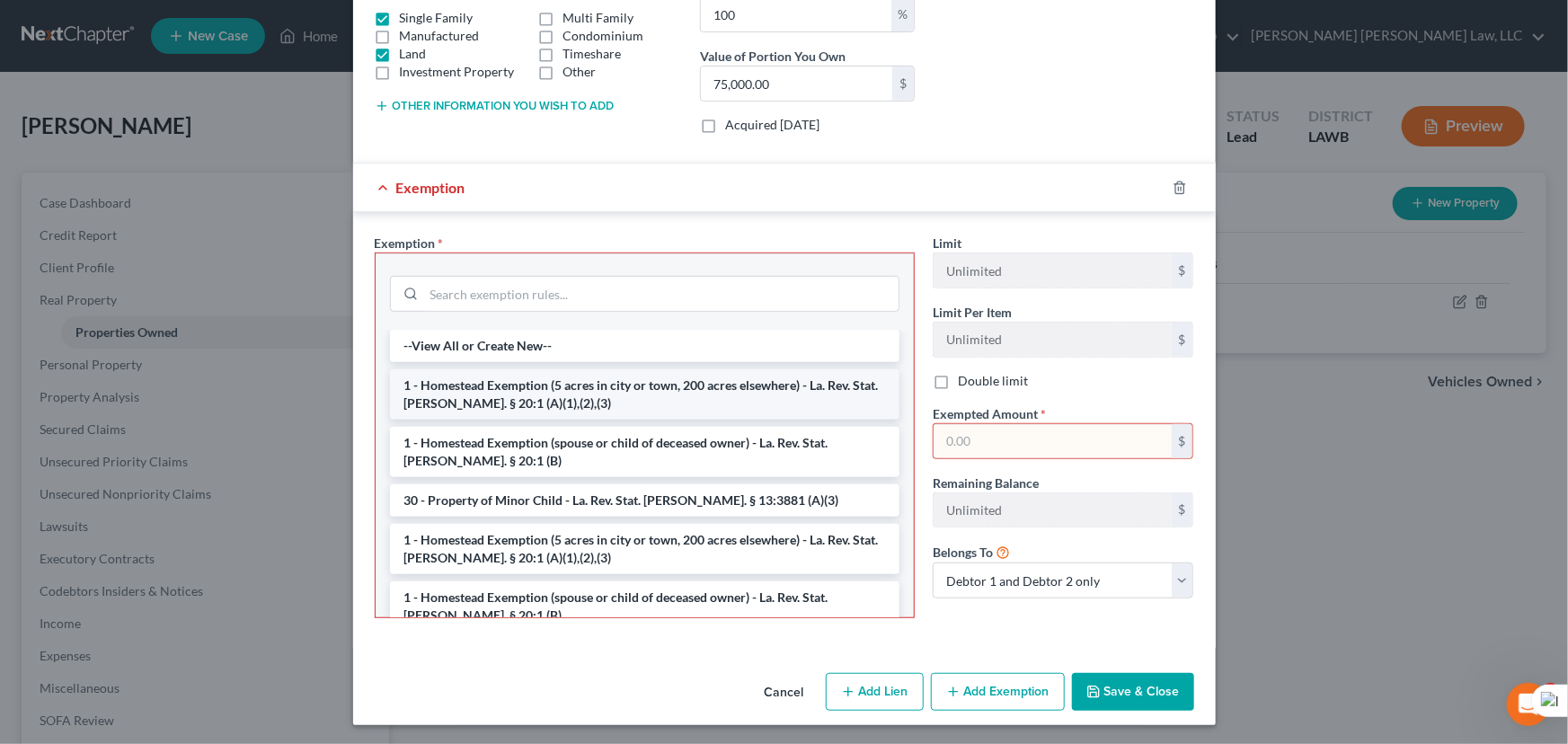
click at [672, 393] on li "1 - Homestead Exemption (5 acres in city or town, 200 acres elsewhere) - La. Re…" at bounding box center [644, 394] width 509 height 51
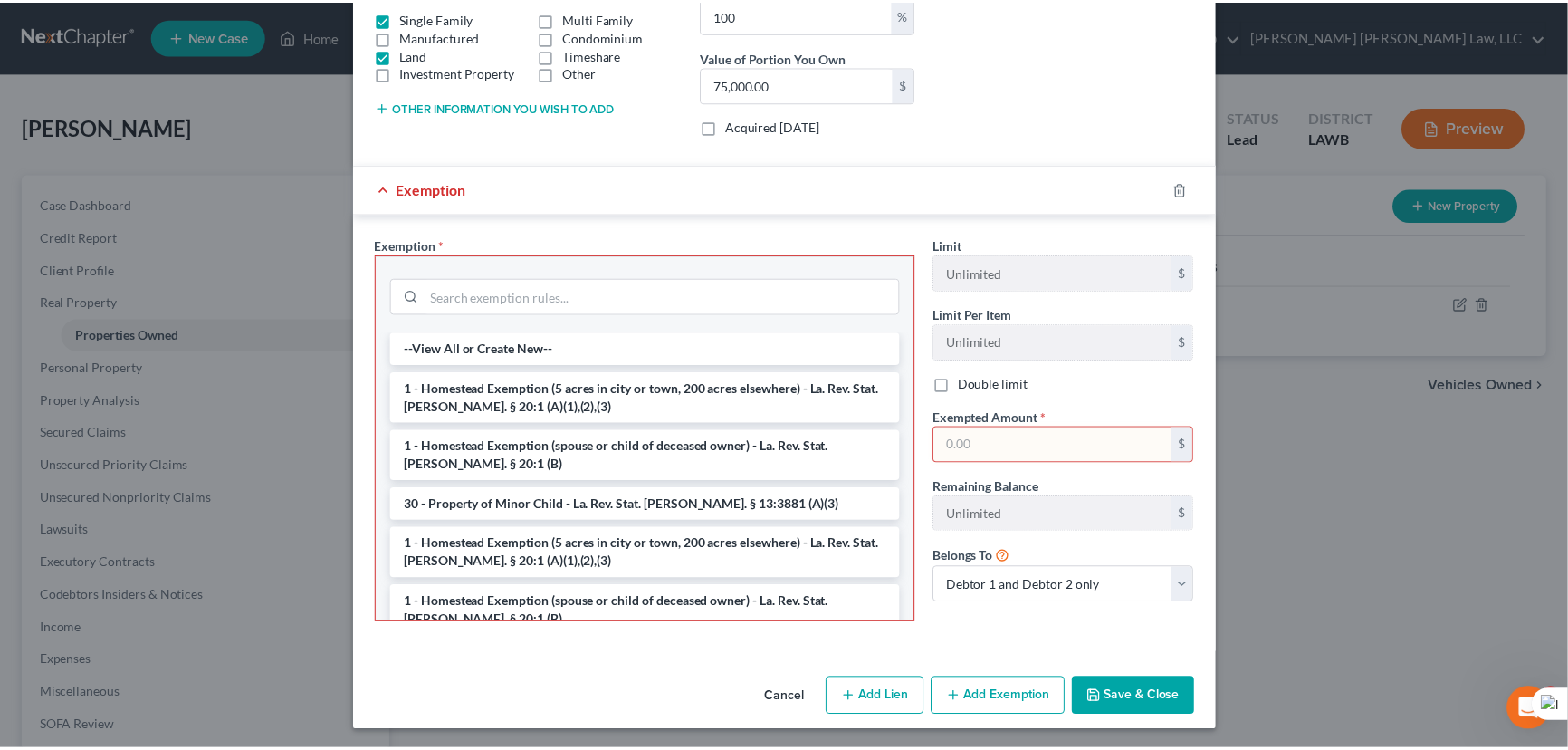
scroll to position [320, 0]
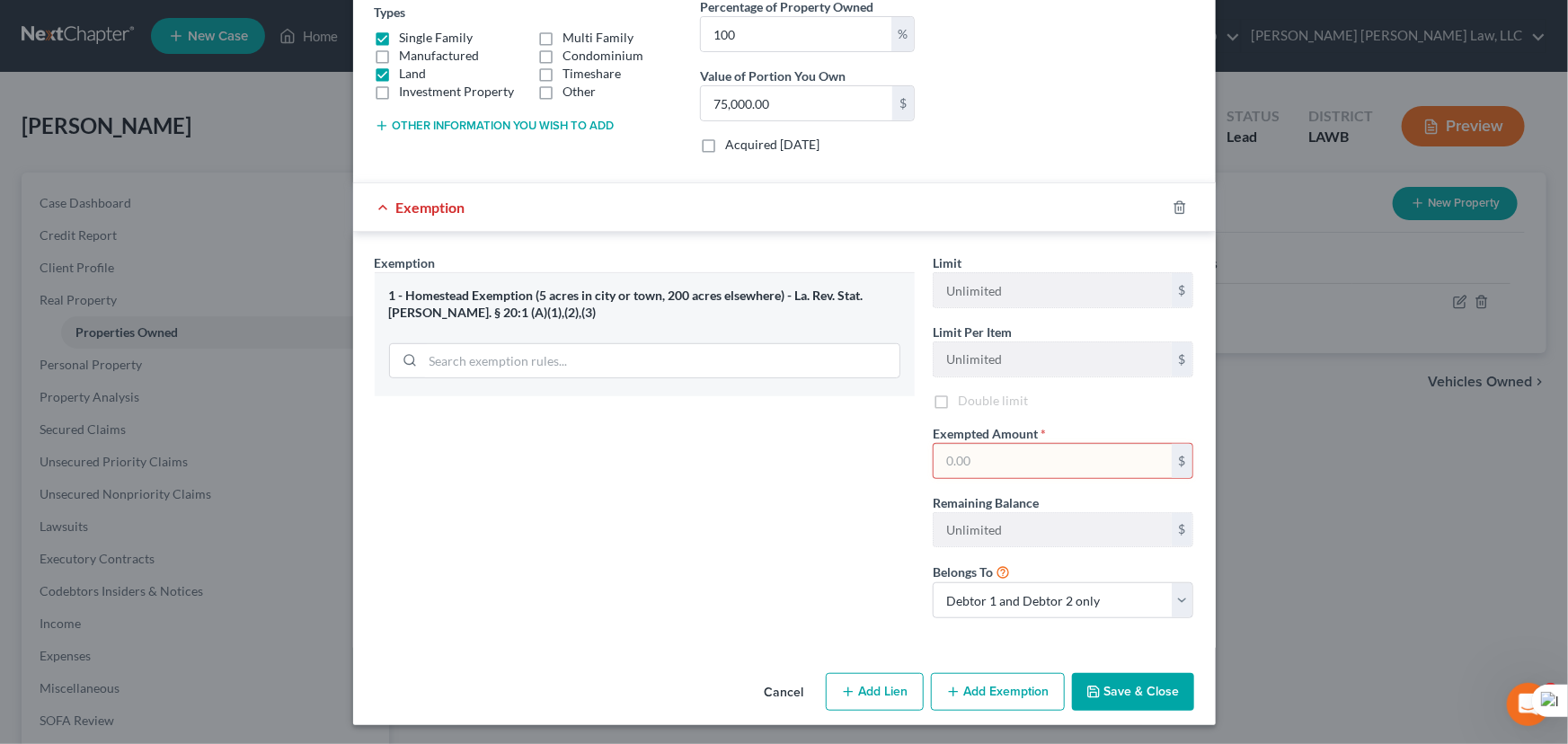
click at [1038, 465] on input "text" at bounding box center [1053, 461] width 238 height 34
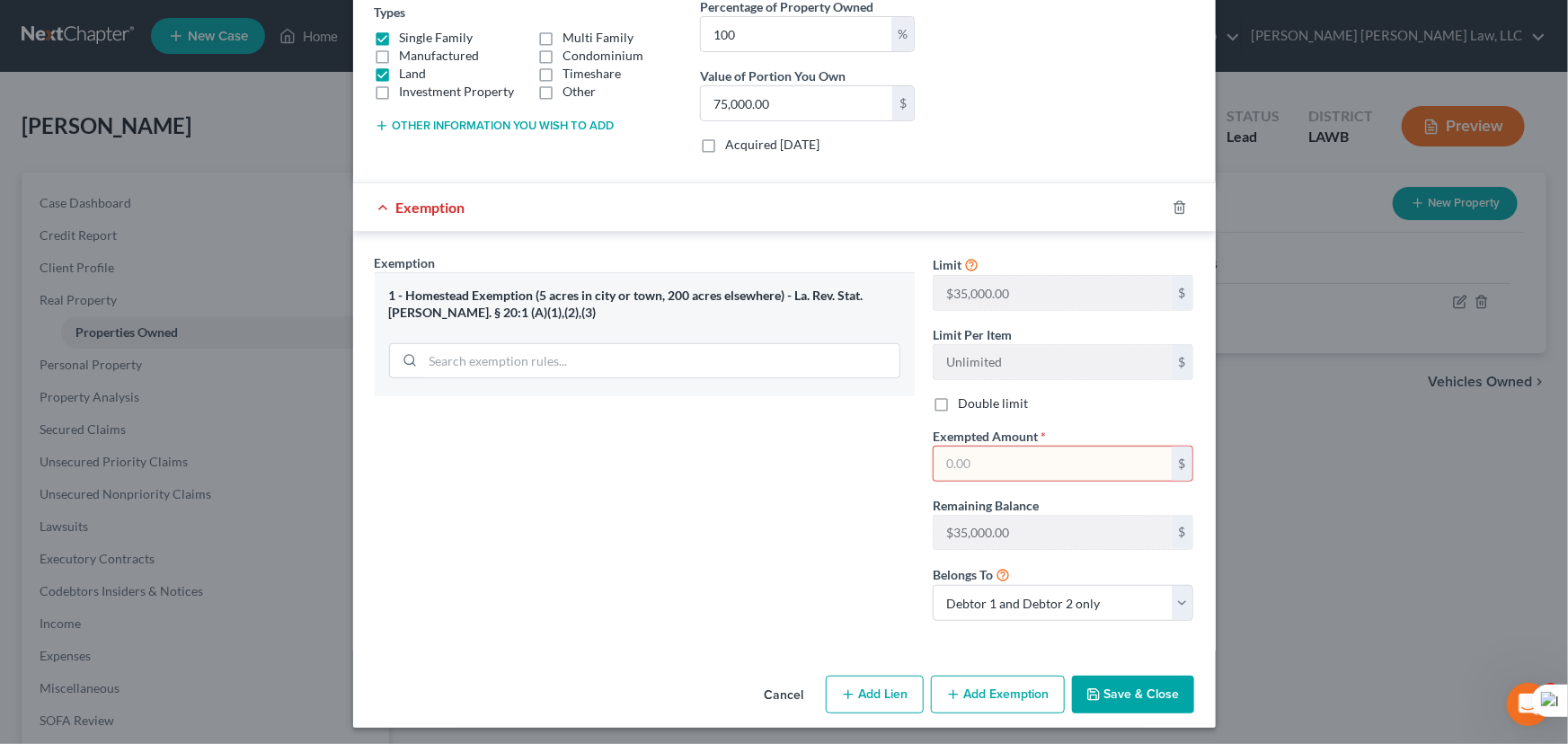
type input "35,000"
click at [1130, 697] on button "Save & Close" at bounding box center [1133, 694] width 122 height 38
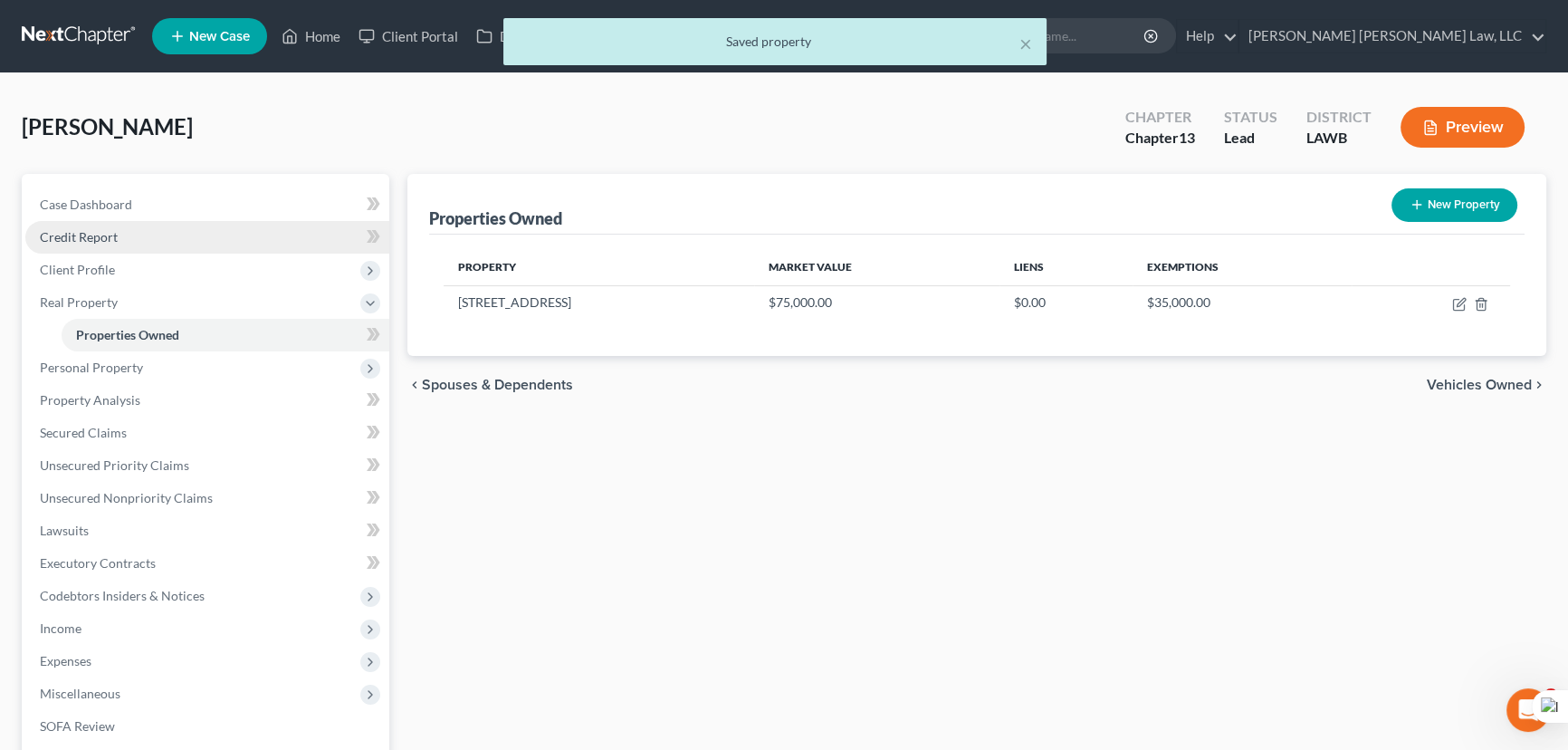
click at [140, 240] on link "Credit Report" at bounding box center [207, 237] width 364 height 33
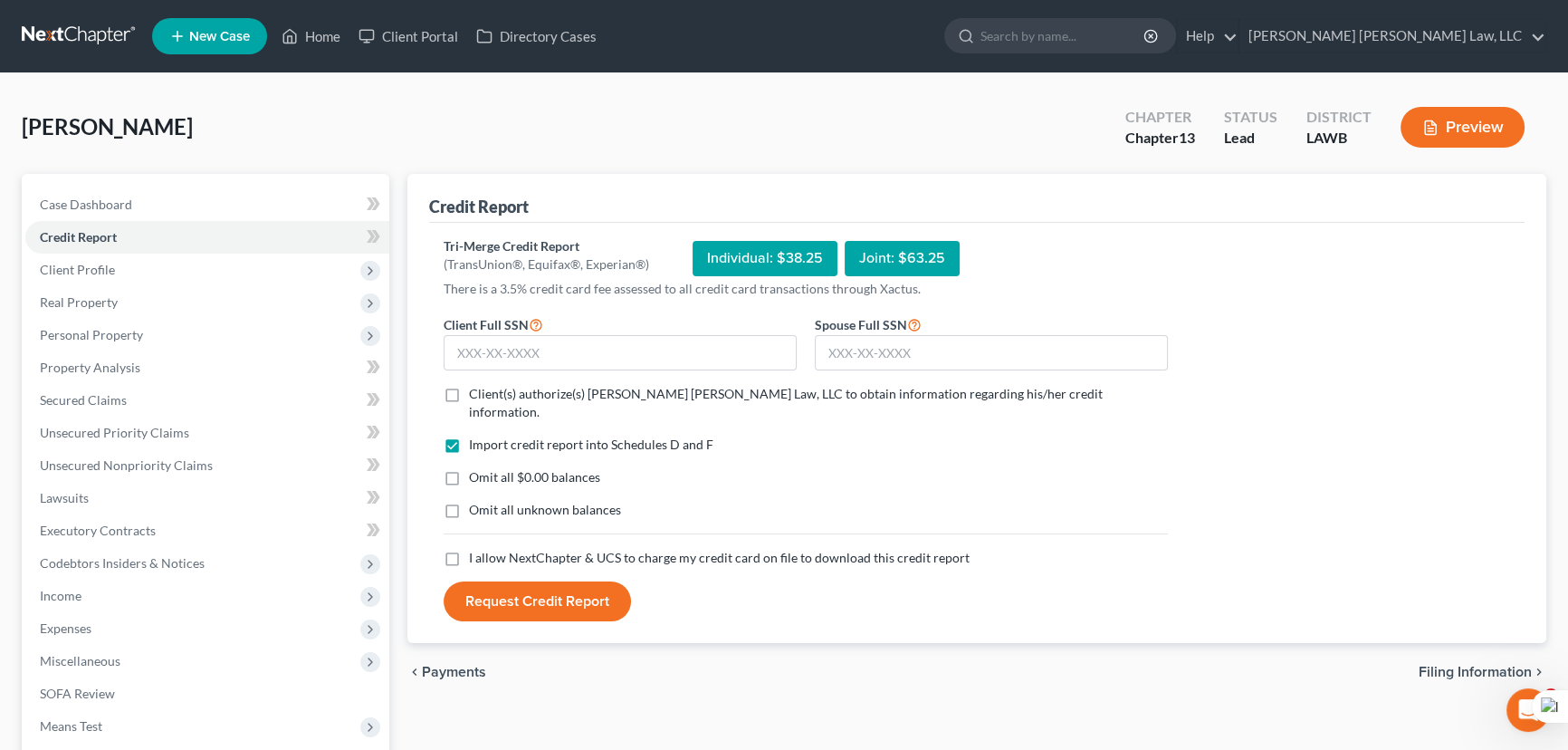
drag, startPoint x: 446, startPoint y: 400, endPoint x: 452, endPoint y: 427, distance: 27.7
click at [469, 400] on label "Client(s) authorize(s) [PERSON_NAME] [PERSON_NAME] Law, LLC to obtain informati…" at bounding box center [819, 402] width 699 height 36
click at [476, 396] on input "Client(s) authorize(s) [PERSON_NAME] [PERSON_NAME] Law, LLC to obtain informati…" at bounding box center [482, 390] width 12 height 12
checkbox input "true"
click at [469, 468] on label "Omit all $0.00 balances" at bounding box center [534, 477] width 131 height 18
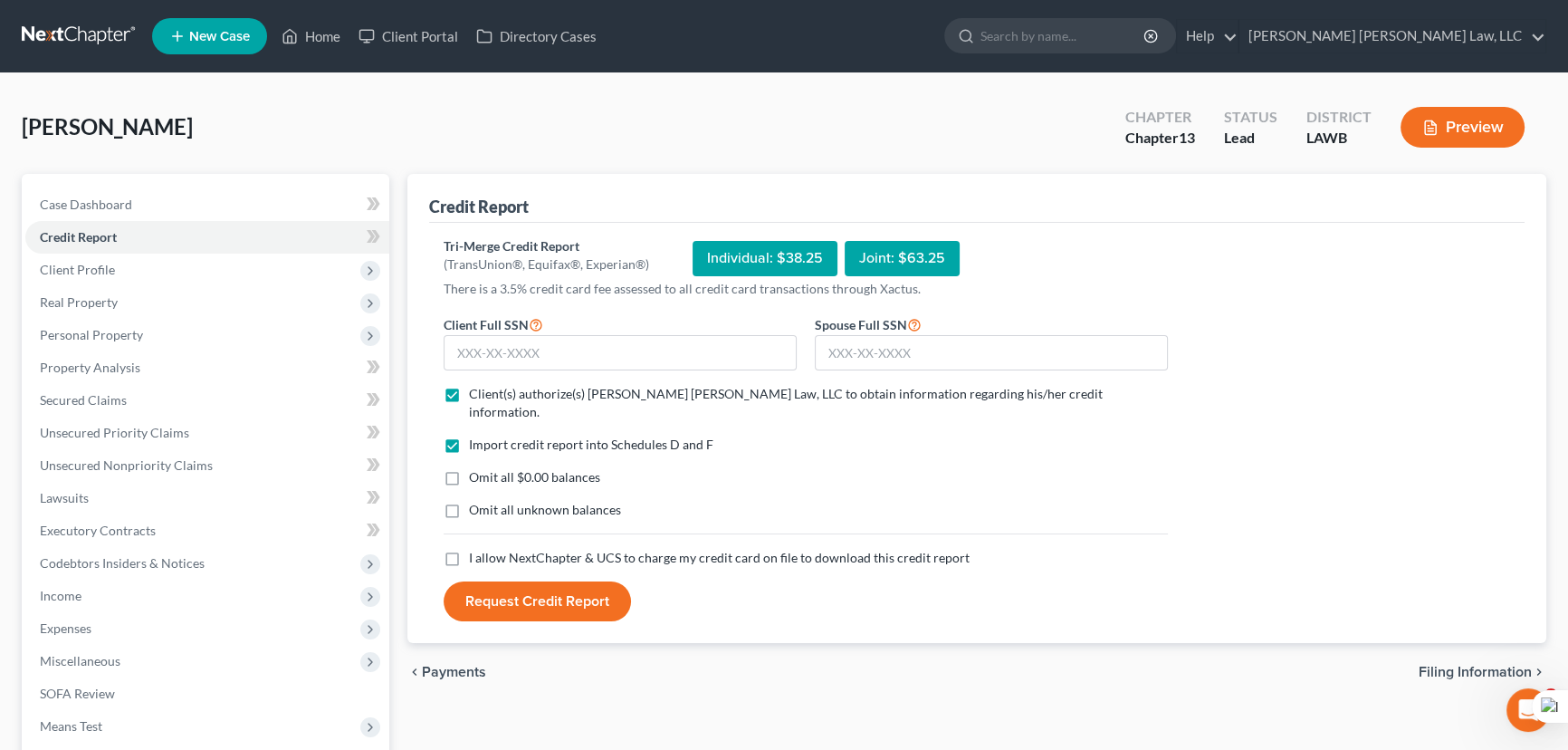
click at [476, 468] on input "Omit all $0.00 balances" at bounding box center [482, 474] width 12 height 12
checkbox input "true"
click at [469, 500] on label "Omit all unknown balances" at bounding box center [545, 509] width 152 height 18
click at [476, 500] on input "Omit all unknown balances" at bounding box center [482, 506] width 12 height 12
checkbox input "true"
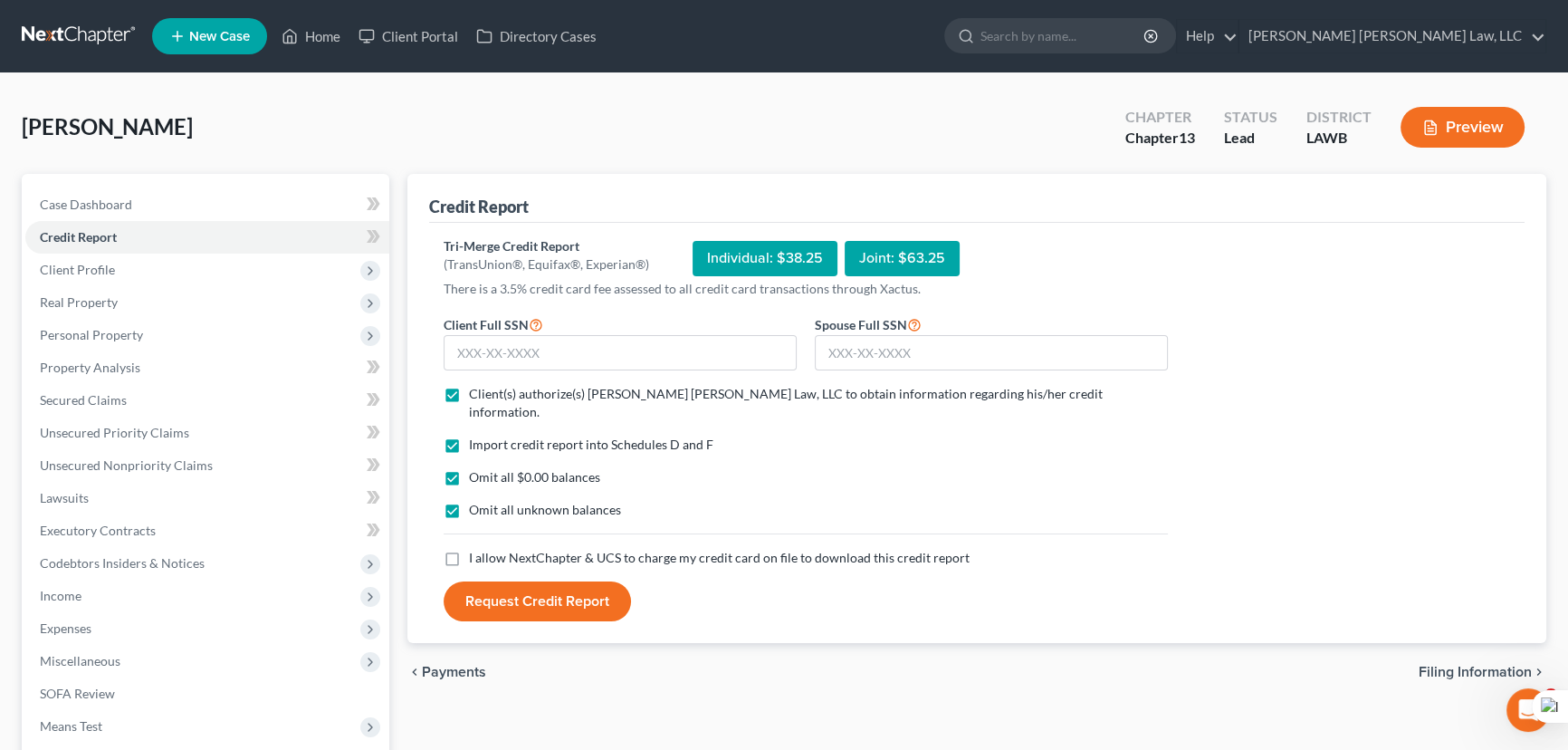
drag, startPoint x: 456, startPoint y: 531, endPoint x: 487, endPoint y: 452, distance: 84.9
click at [469, 548] on label "I allow NextChapter & UCS to charge my credit card on file to download this cre…" at bounding box center [719, 557] width 500 height 18
click at [476, 548] on input "I allow NextChapter & UCS to charge my credit card on file to download this cre…" at bounding box center [482, 554] width 12 height 12
checkbox input "true"
drag, startPoint x: 556, startPoint y: 327, endPoint x: 556, endPoint y: 344, distance: 17.0
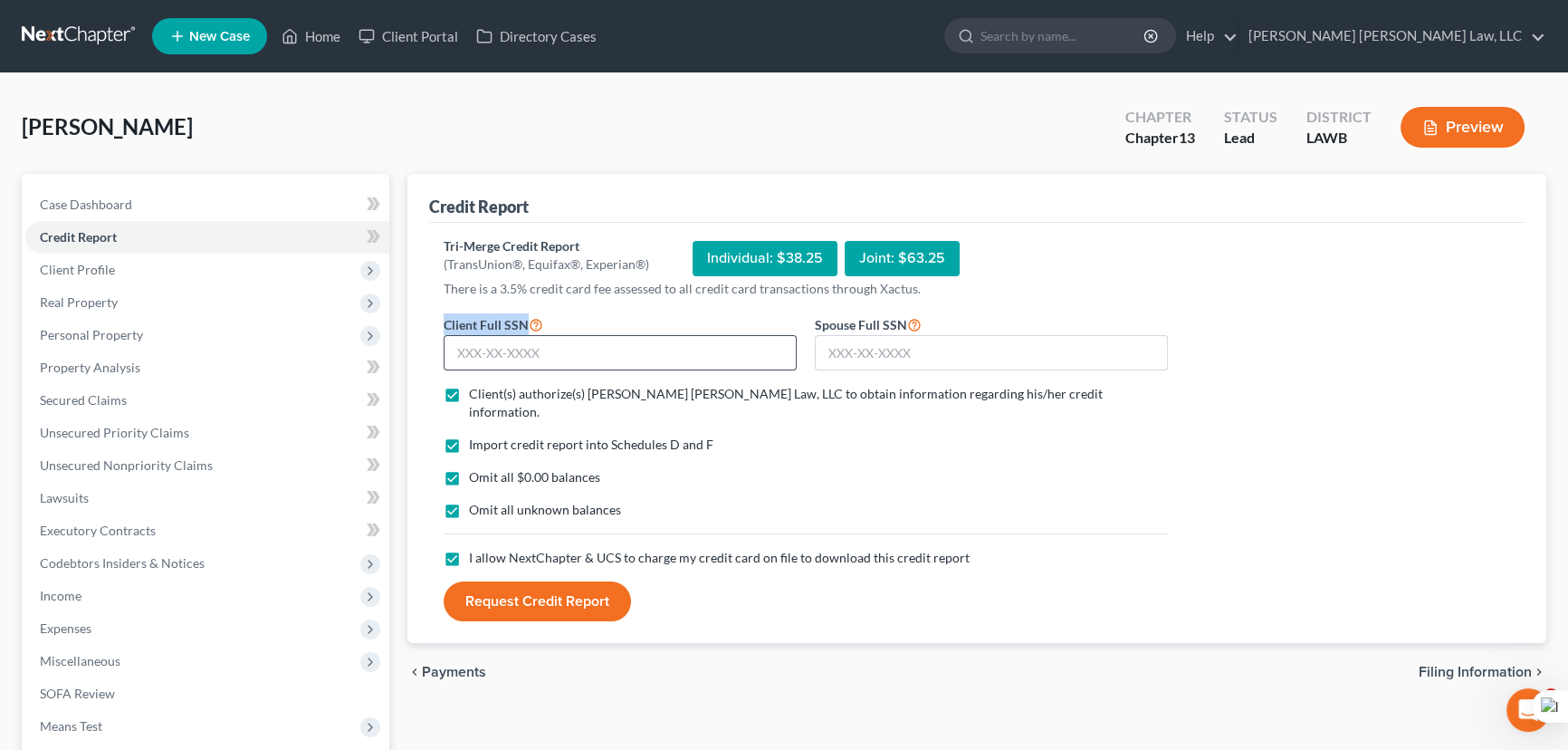
click at [556, 337] on div "Client Full SSN *" at bounding box center [620, 343] width 372 height 58
click at [556, 359] on input "text" at bounding box center [620, 353] width 354 height 36
type input "441-72-8823"
click at [912, 353] on input "text" at bounding box center [992, 353] width 354 height 36
type input "441-72-8823"
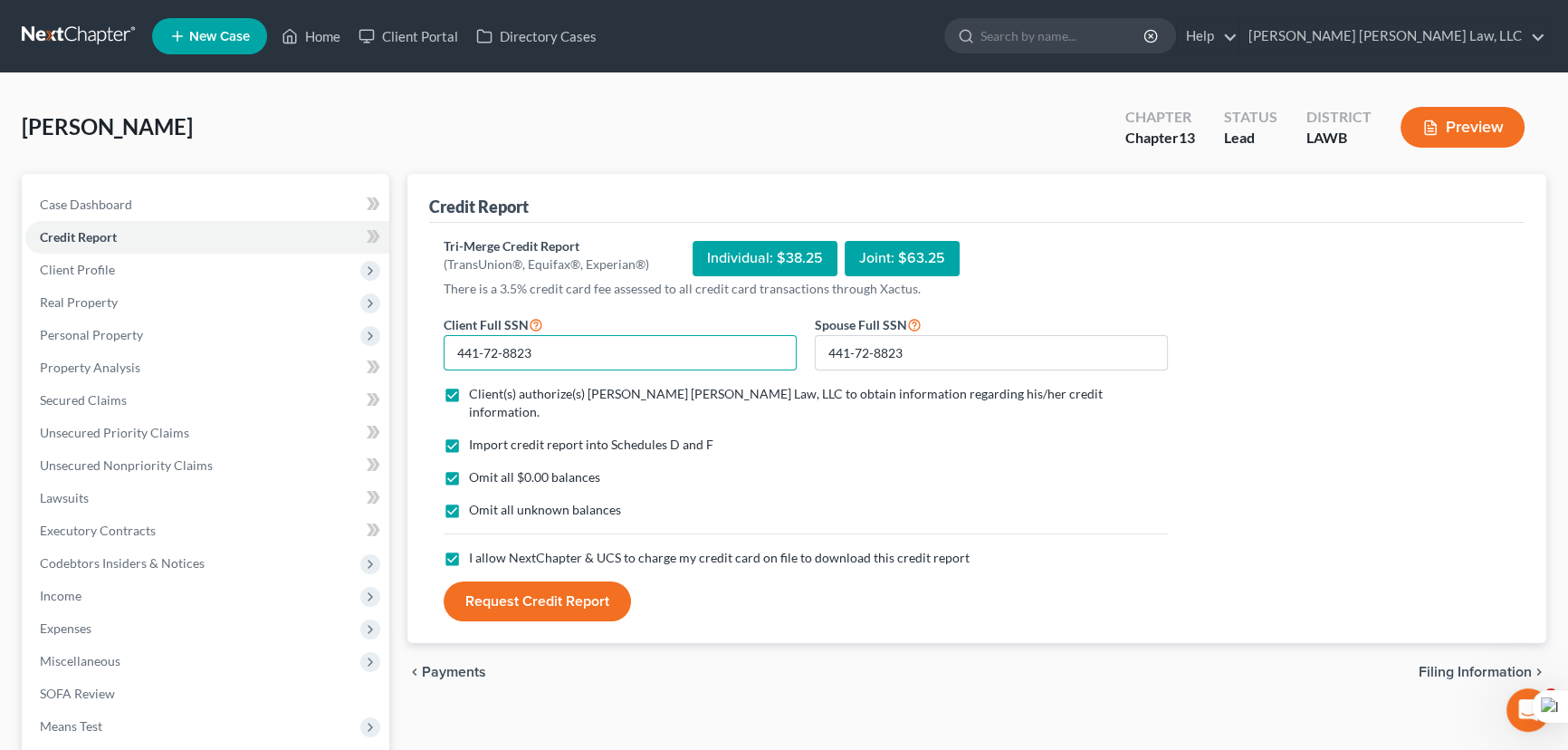
click at [667, 350] on input "441-72-8823" at bounding box center [620, 353] width 354 height 36
drag, startPoint x: 578, startPoint y: 357, endPoint x: 44, endPoint y: 319, distance: 535.4
click at [46, 319] on div "Petition Navigation Case Dashboard Payments Invoices Payments Payments Credit R…" at bounding box center [784, 549] width 1543 height 752
type input "439-33-4504"
drag, startPoint x: 598, startPoint y: 595, endPoint x: 594, endPoint y: 573, distance: 22.4
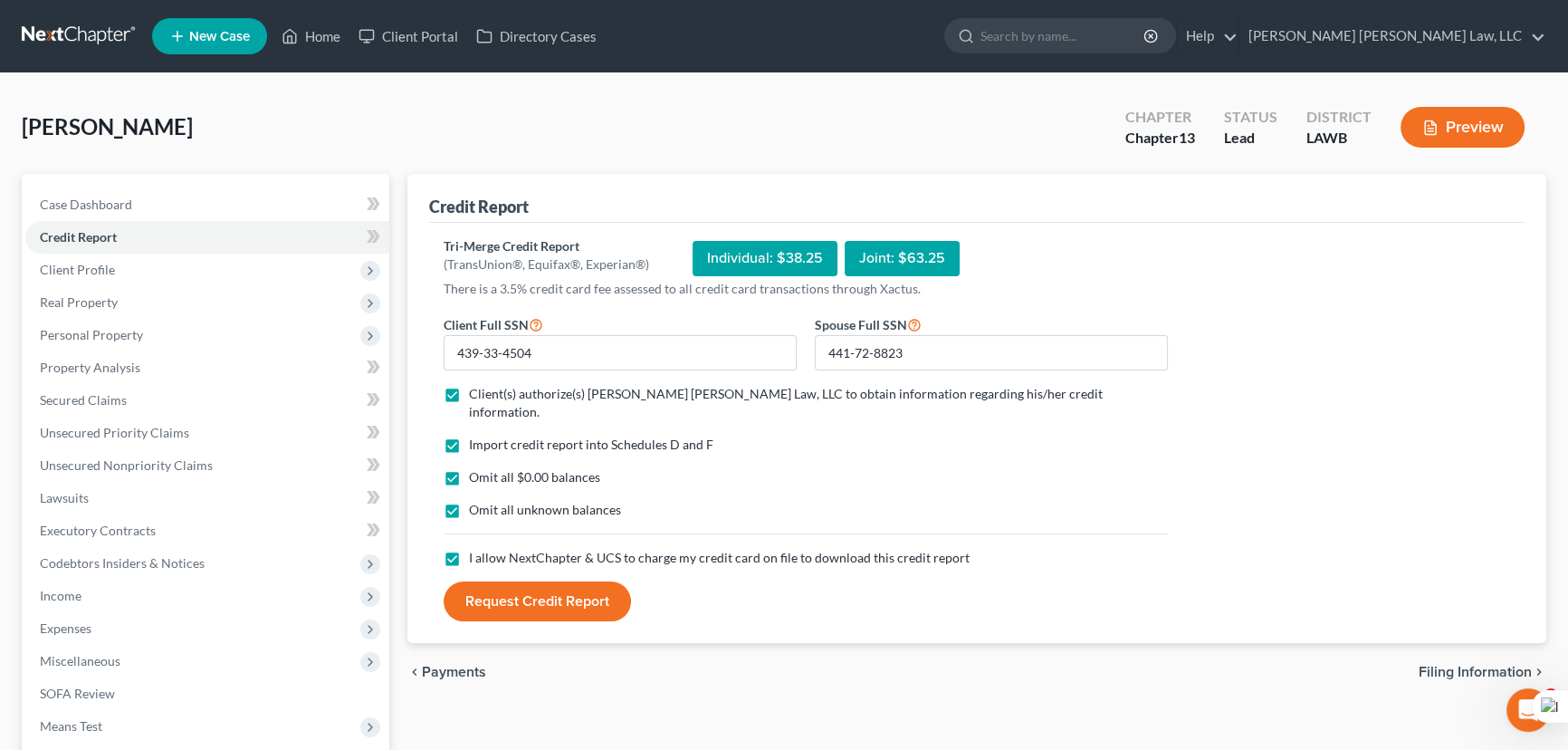
click at [598, 595] on button "Request Credit Report" at bounding box center [537, 601] width 188 height 40
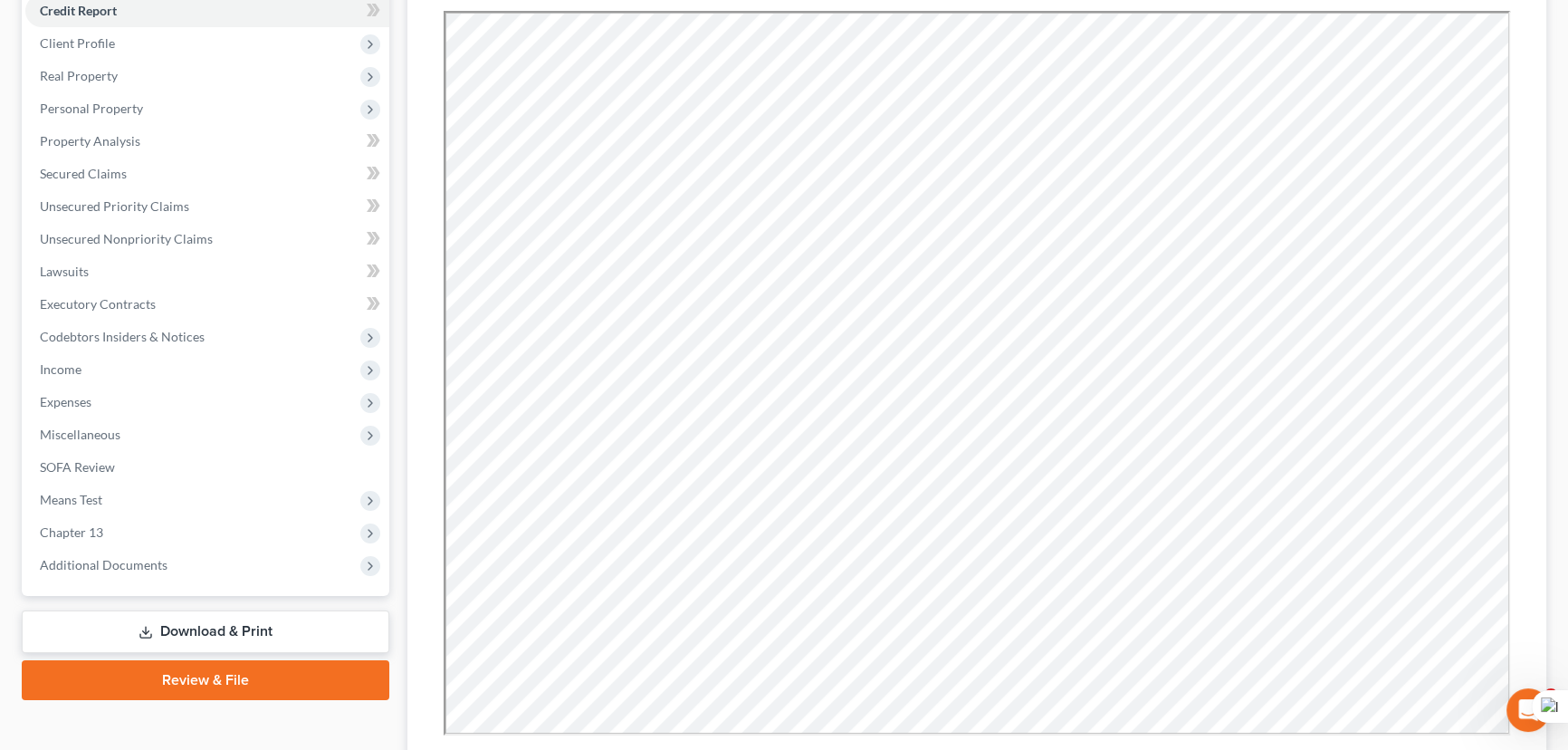
scroll to position [247, 0]
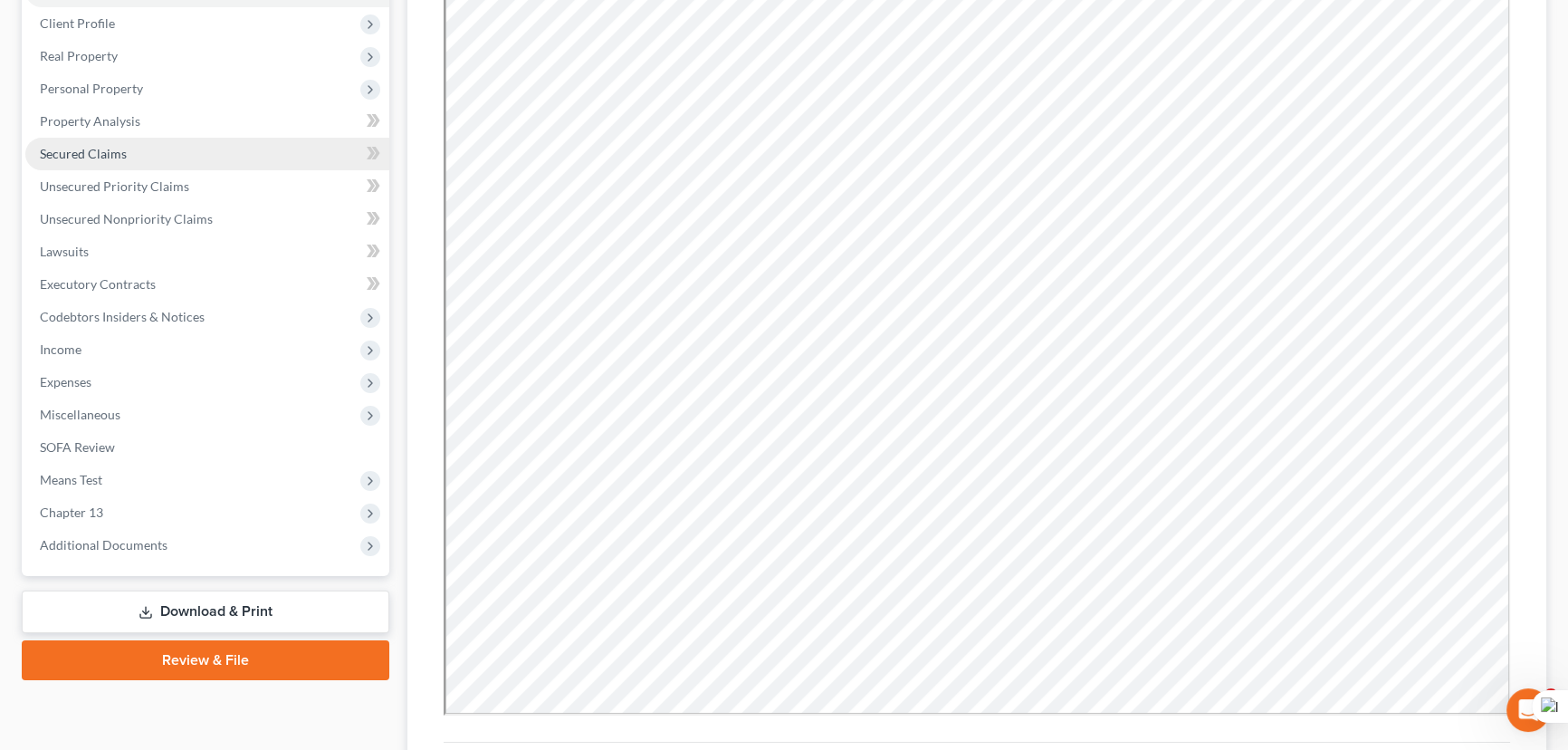
click at [117, 151] on span "Secured Claims" at bounding box center [83, 153] width 87 height 15
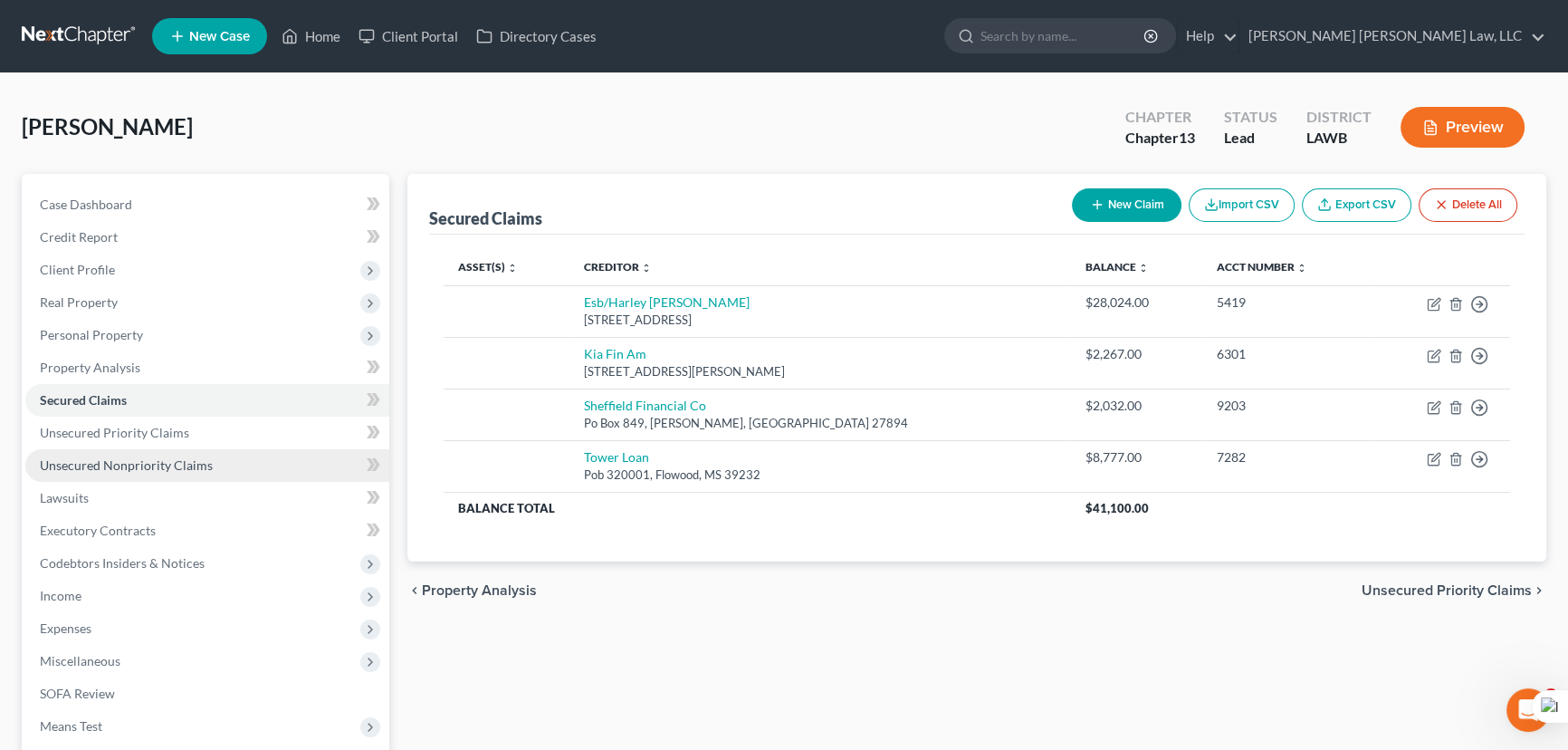
click at [198, 466] on span "Unsecured Nonpriority Claims" at bounding box center [126, 464] width 173 height 15
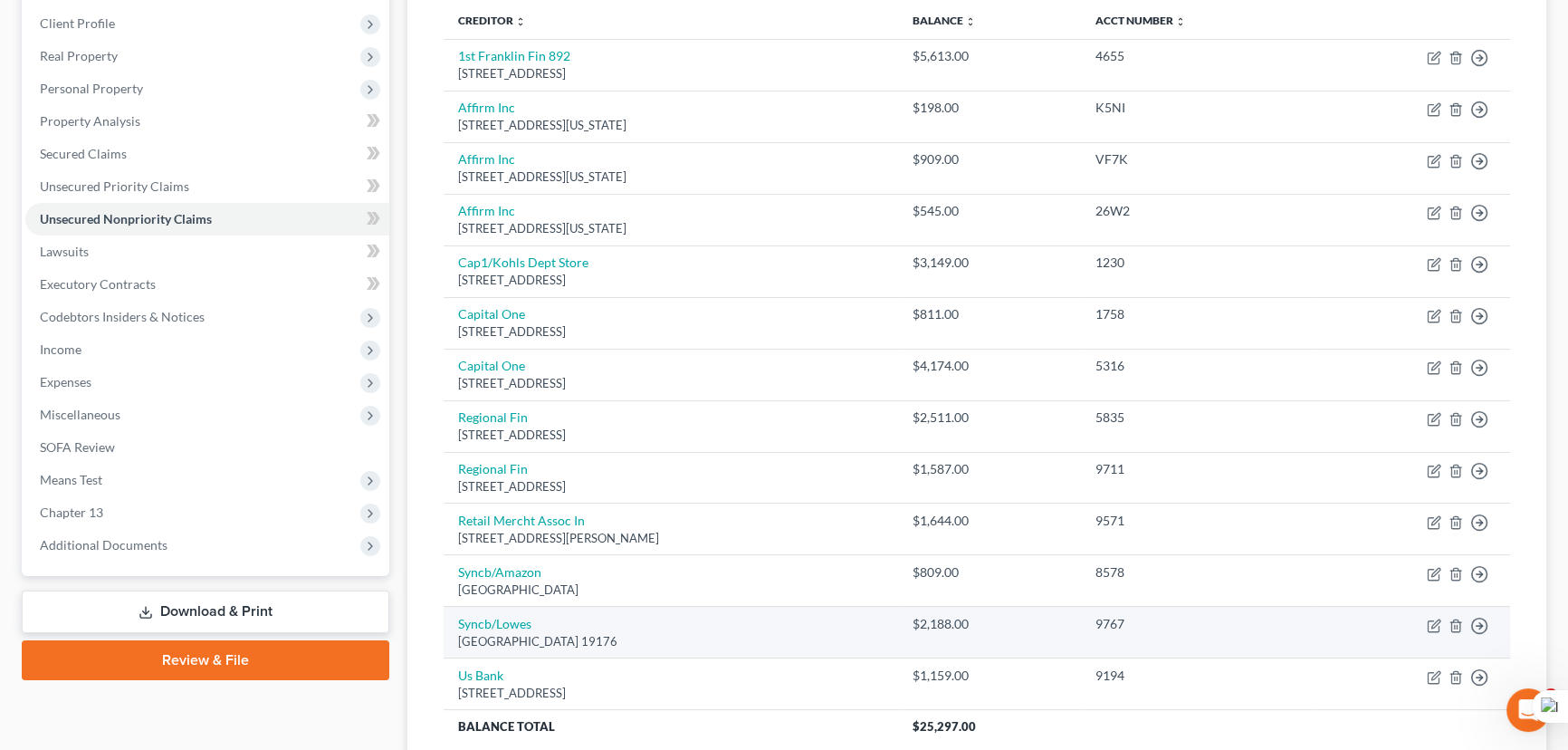
scroll to position [164, 0]
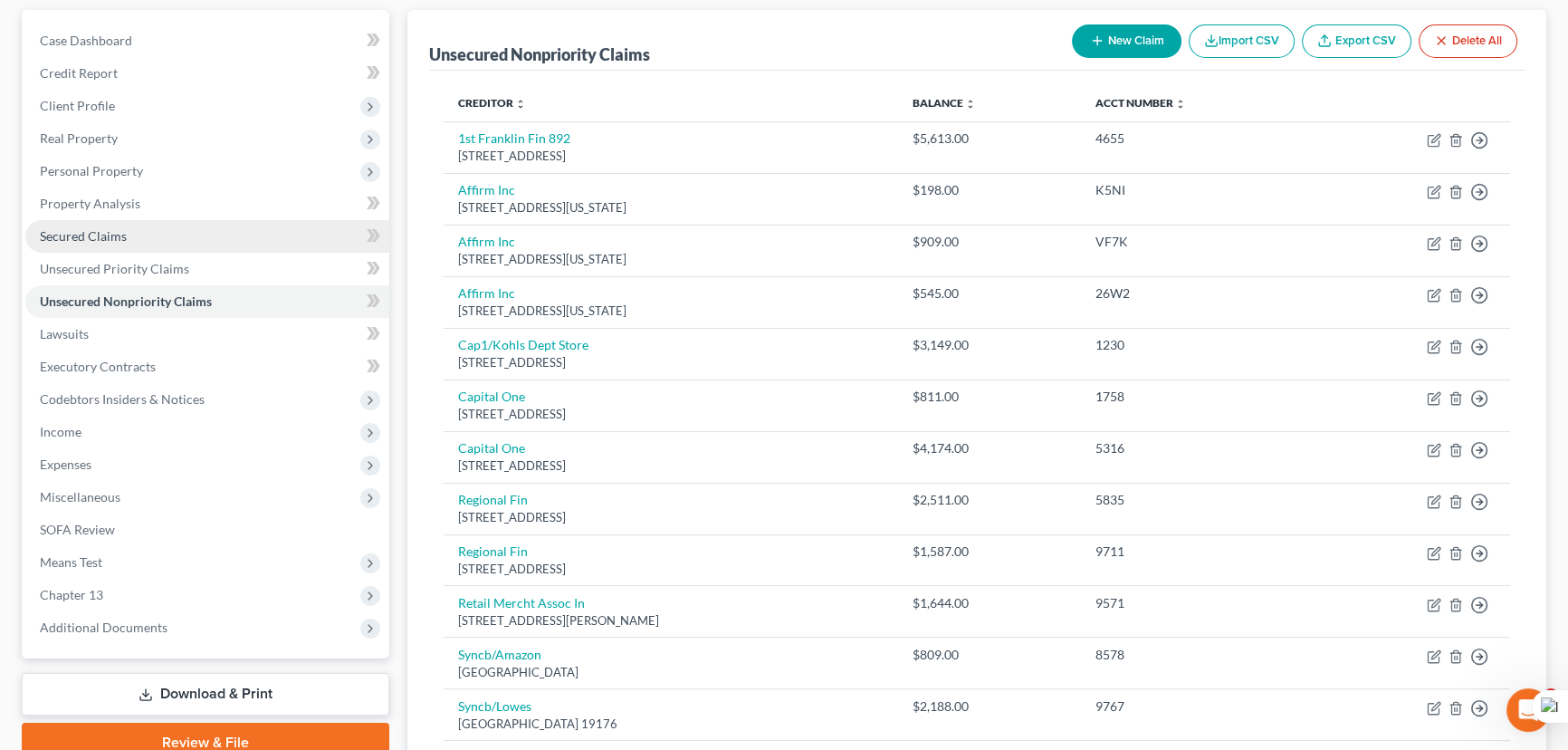
click at [245, 243] on link "Secured Claims" at bounding box center [207, 236] width 364 height 33
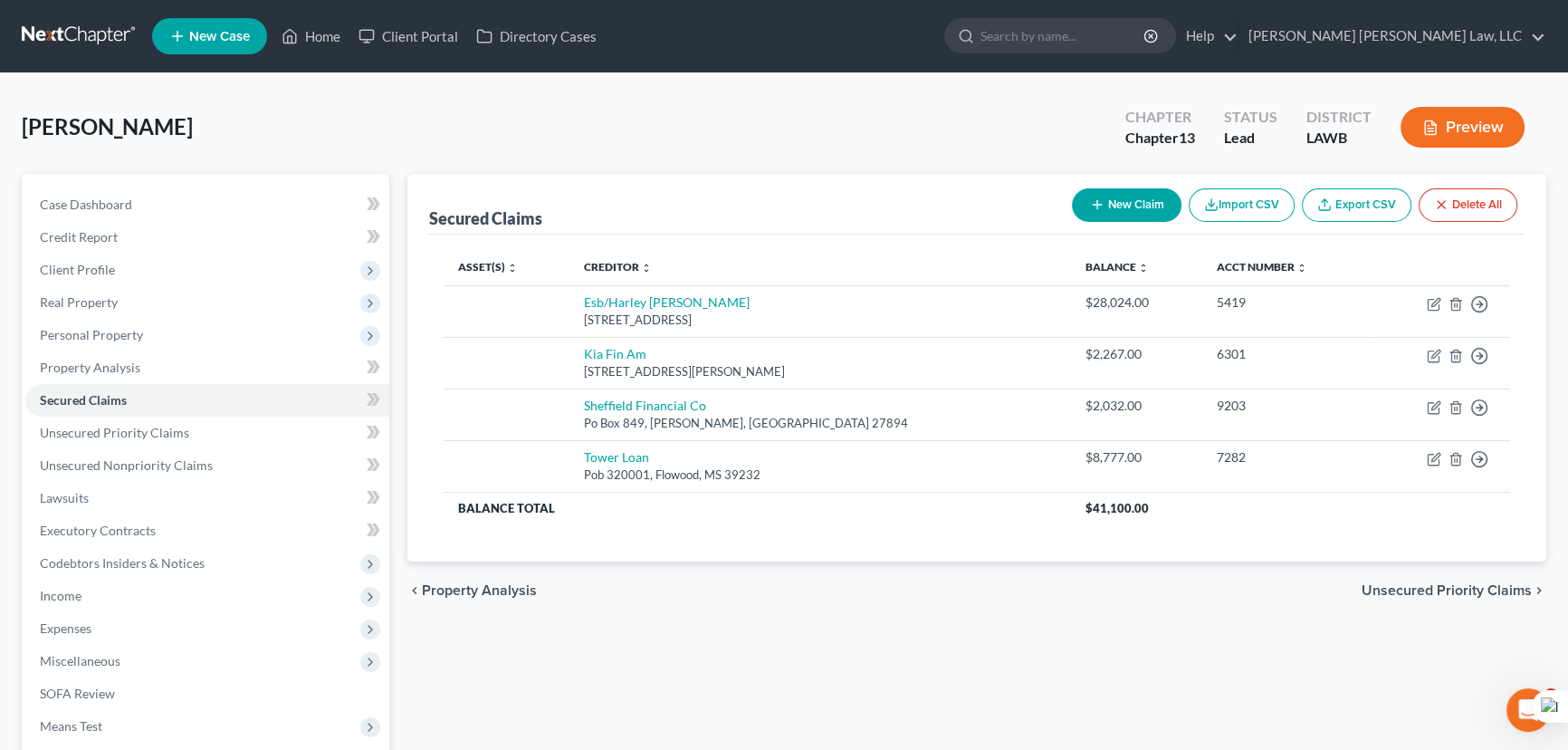
click at [1115, 190] on button "New Claim" at bounding box center [1128, 206] width 110 height 34
select select "0"
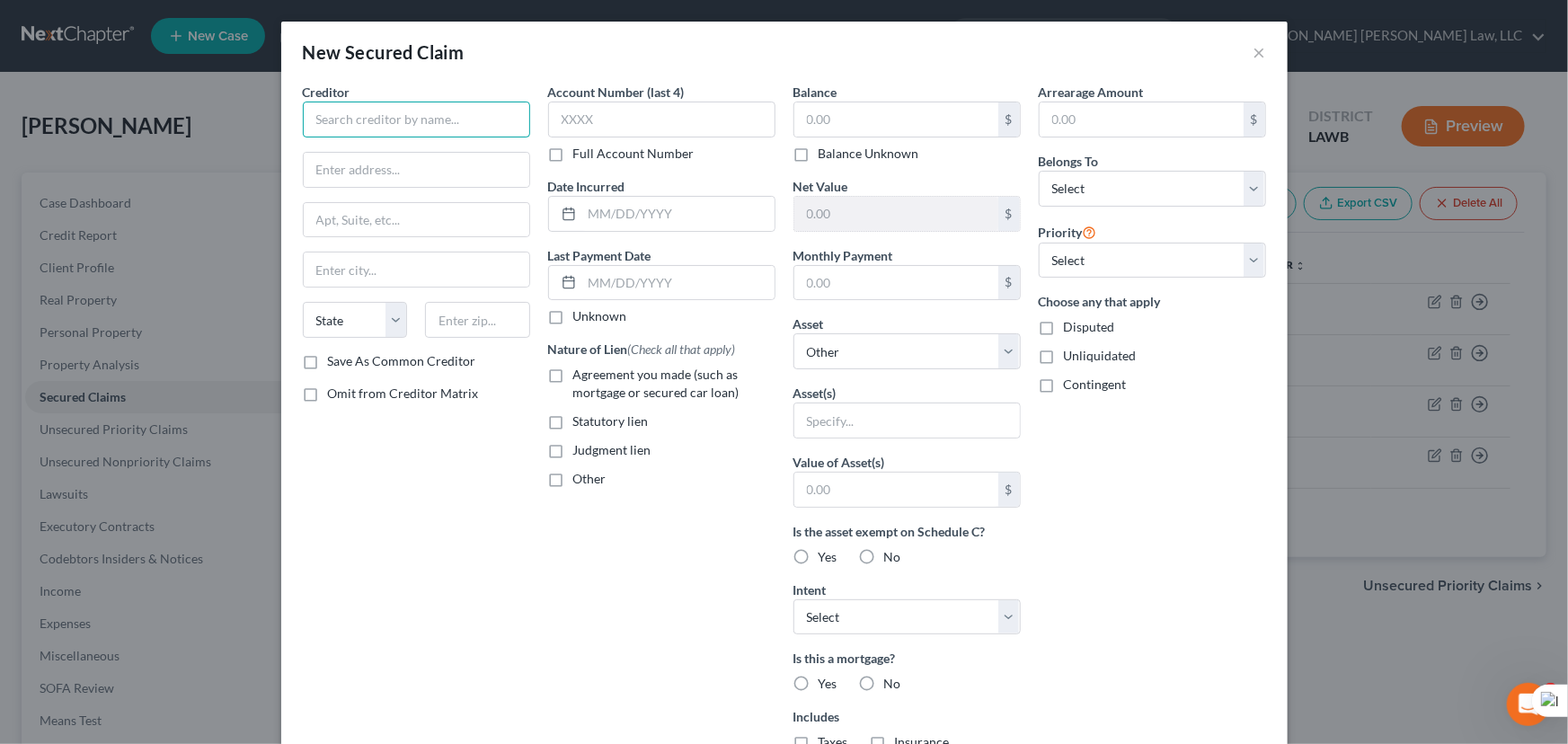
click at [407, 117] on input "text" at bounding box center [416, 119] width 227 height 36
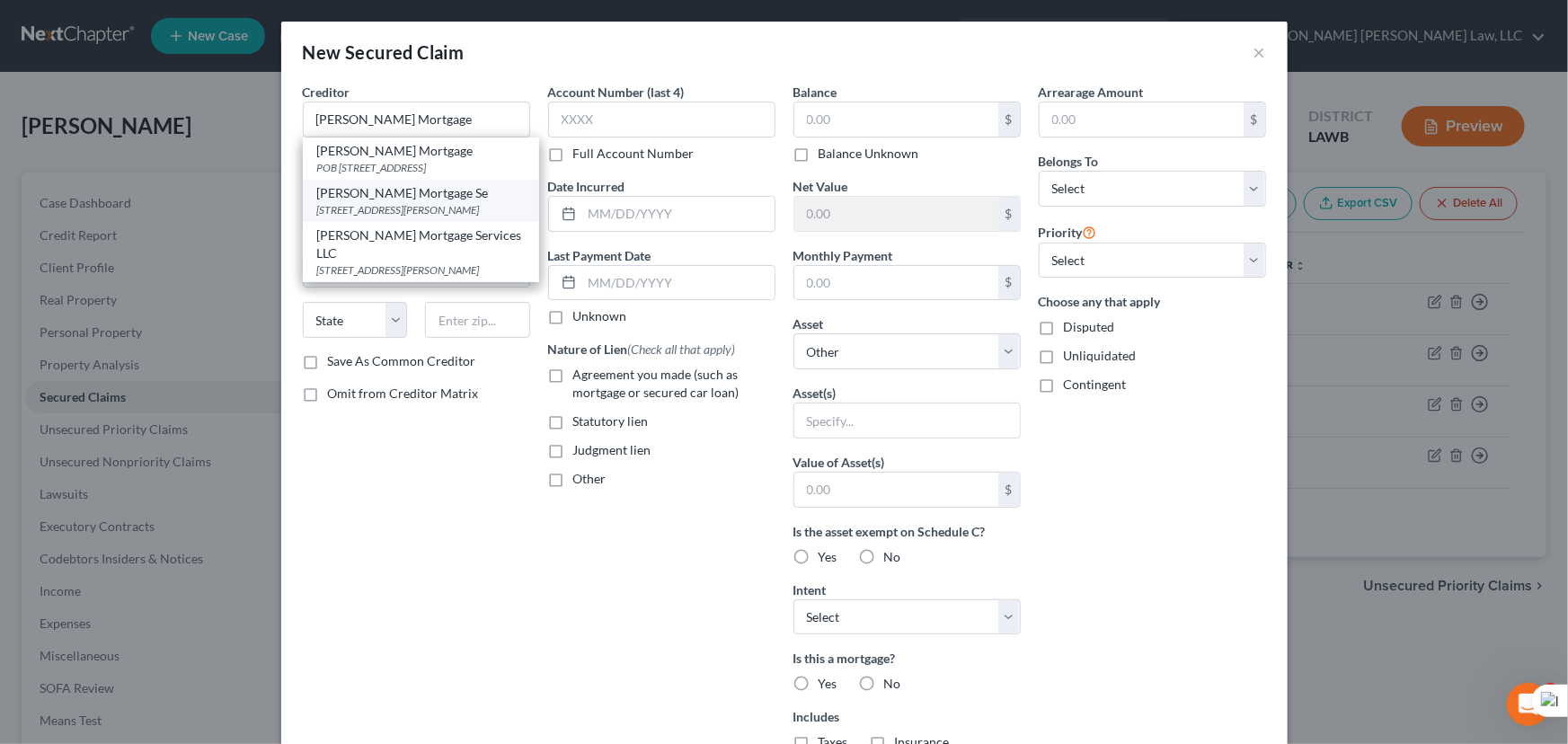
click at [428, 198] on div "[PERSON_NAME] Mortgage Se" at bounding box center [420, 193] width 207 height 18
type input "[PERSON_NAME] Mortgage Se"
type input "[STREET_ADDRESS][PERSON_NAME]"
type input "[GEOGRAPHIC_DATA]"
select select "4"
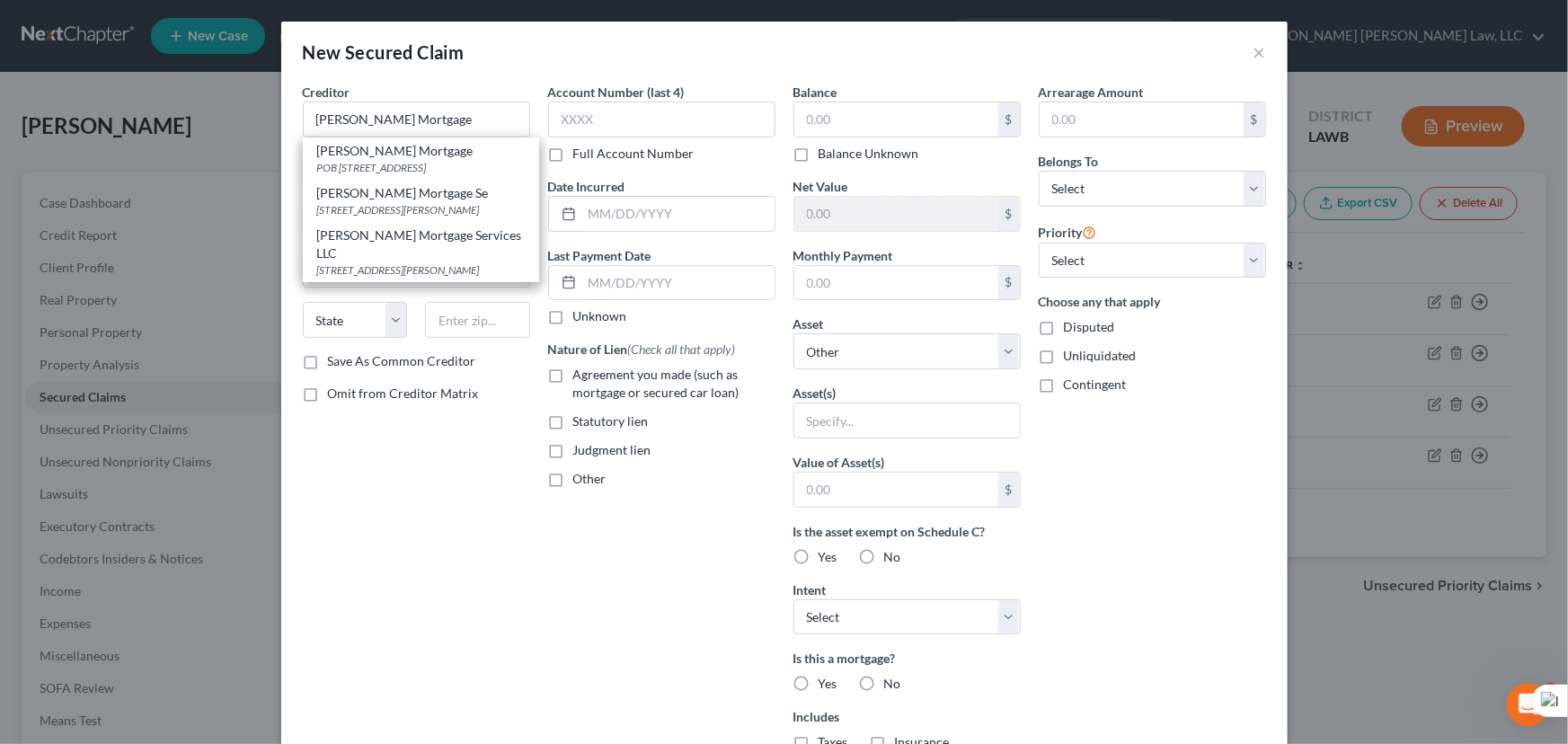
type input "92806"
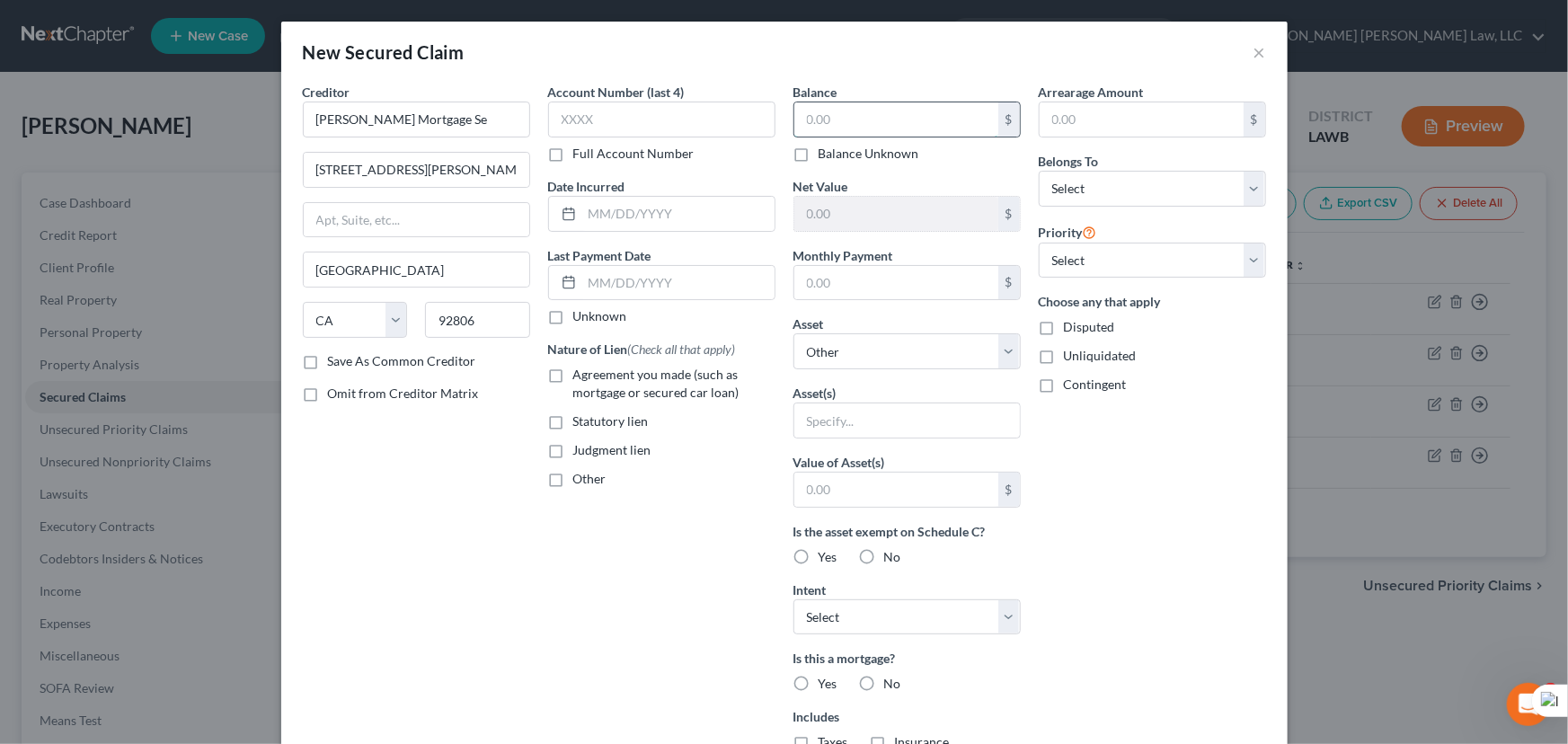
click at [830, 107] on input "text" at bounding box center [897, 119] width 204 height 34
type input "37,765.08"
drag, startPoint x: 1078, startPoint y: 257, endPoint x: 1086, endPoint y: 232, distance: 26.2
click at [1078, 257] on select "Select 1st 2nd 3rd 4th 5th 6th 7th 8th 9th 10th 11th 12th 13th 14th 15th 16th 1…" at bounding box center [1152, 261] width 227 height 36
click at [1090, 195] on select "Select Debtor 1 Only Debtor 2 Only Debtor 1 And Debtor 2 Only At Least One Of T…" at bounding box center [1152, 188] width 227 height 36
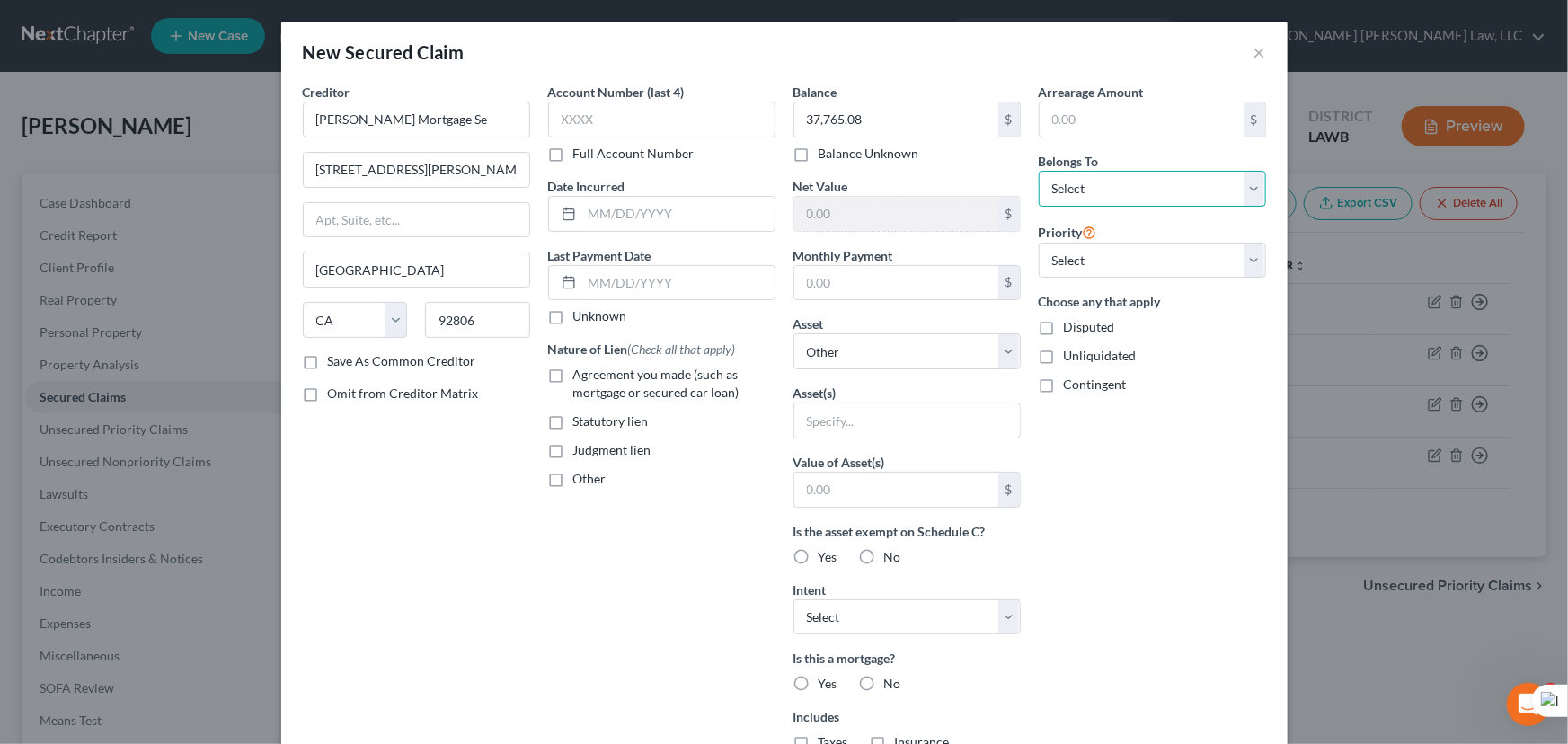
select select "0"
click at [1039, 170] on select "Select Debtor 1 Only Debtor 2 Only Debtor 1 And Debtor 2 Only At Least One Of T…" at bounding box center [1152, 188] width 227 height 36
click at [573, 378] on label "Agreement you made (such as mortgage or secured car loan)" at bounding box center [674, 383] width 202 height 36
click at [581, 377] on input "Agreement you made (such as mortgage or secured car loan)" at bounding box center [587, 372] width 12 height 12
checkbox input "true"
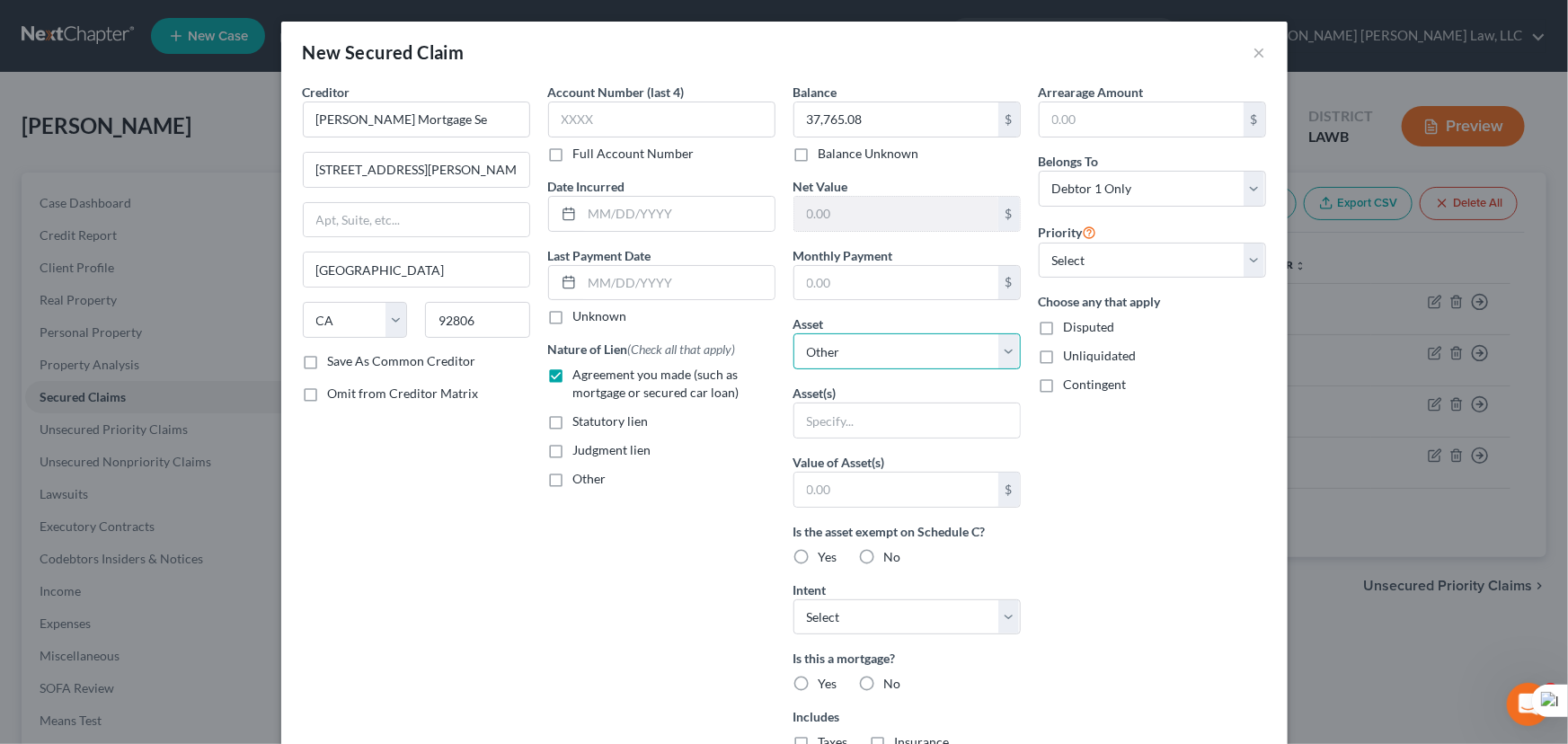
click at [919, 351] on select "Select Other Multiple Assets [STREET_ADDRESS] - $75000.0" at bounding box center [907, 351] width 227 height 36
select select "2"
click at [794, 333] on select "Select Other Multiple Assets [STREET_ADDRESS] - $75000.0" at bounding box center [907, 351] width 227 height 36
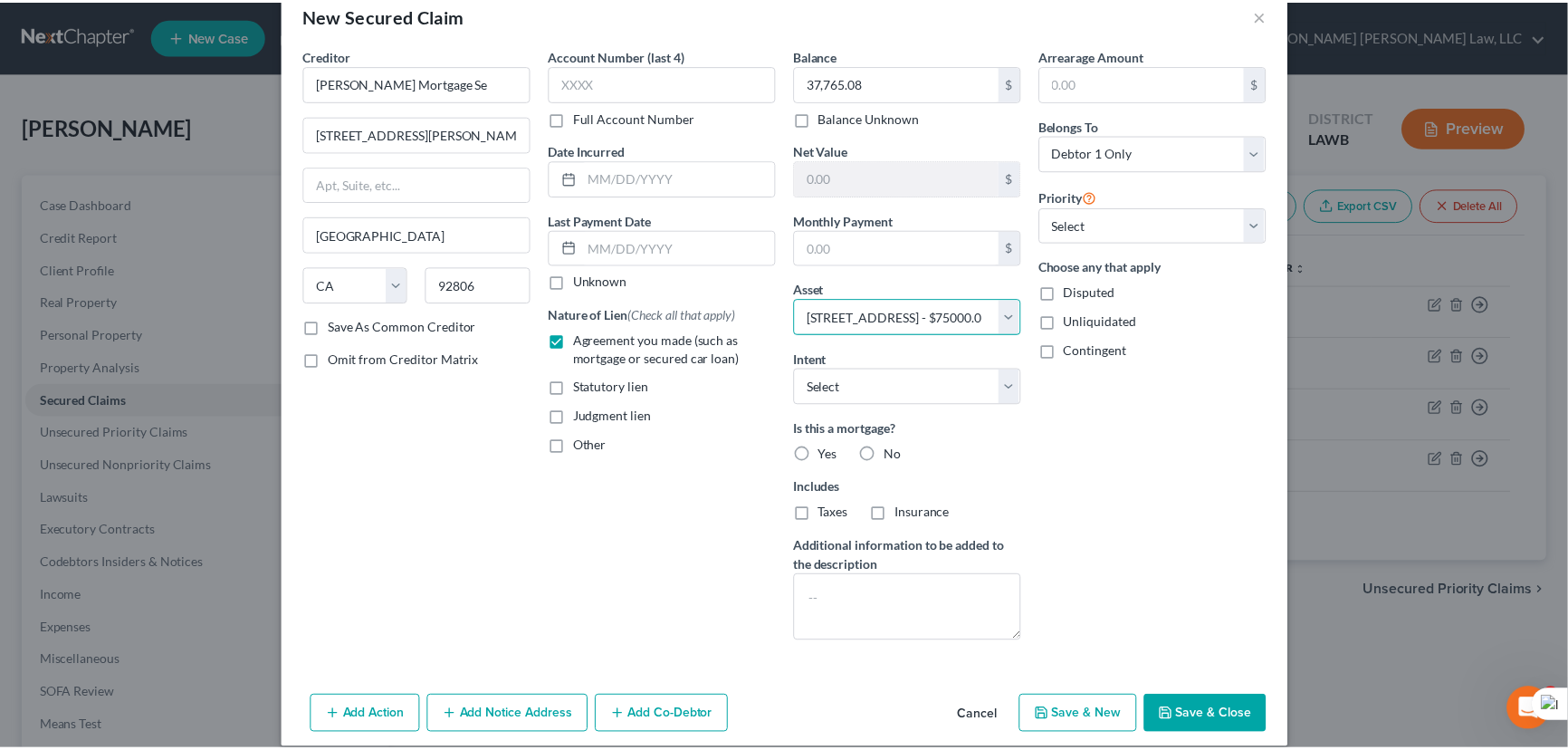
scroll to position [55, 0]
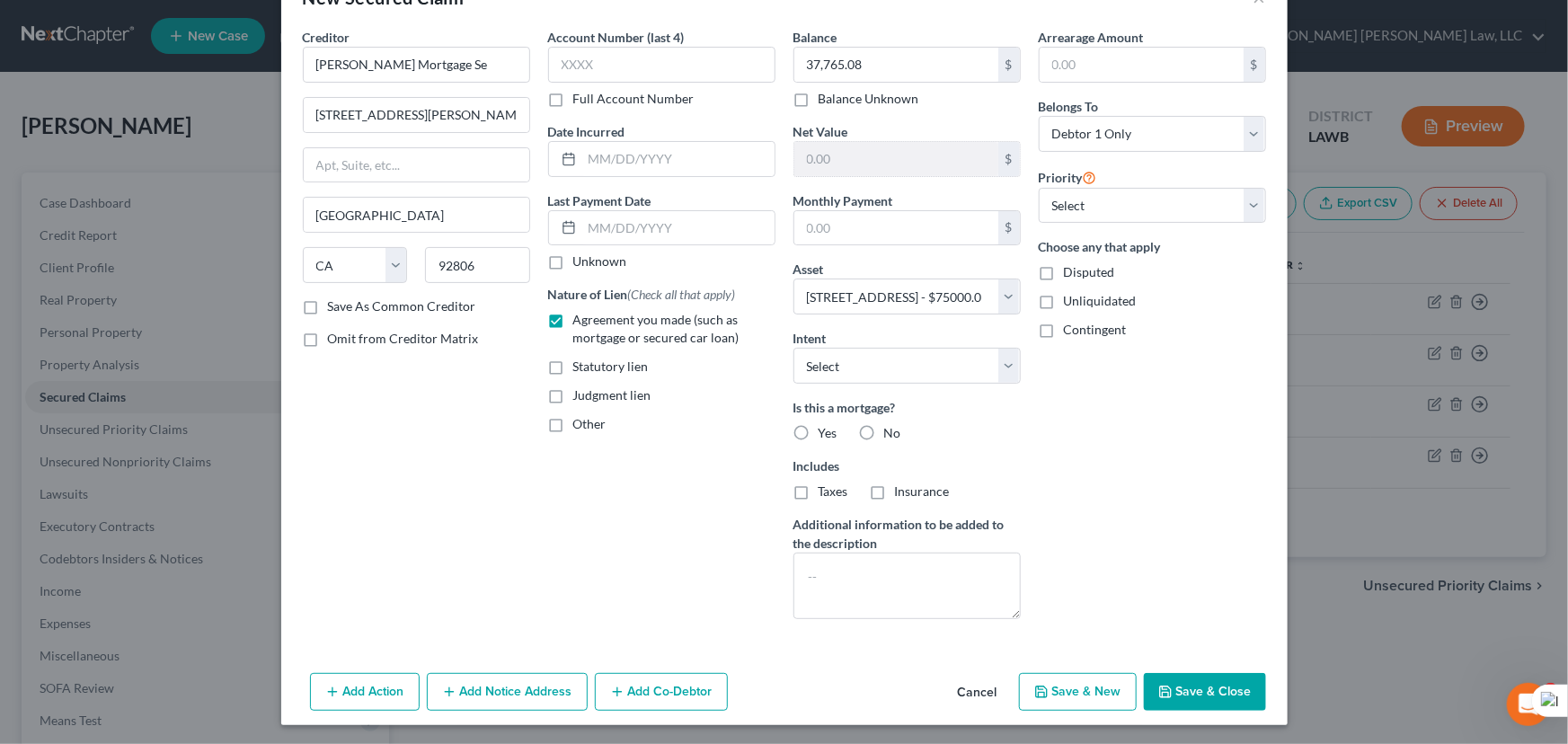
click at [819, 428] on label "Yes" at bounding box center [828, 433] width 19 height 18
click at [826, 428] on input "Yes" at bounding box center [832, 430] width 12 height 12
radio input "true"
click at [819, 486] on label "Taxes" at bounding box center [834, 491] width 30 height 18
click at [826, 486] on input "Taxes" at bounding box center [832, 488] width 12 height 12
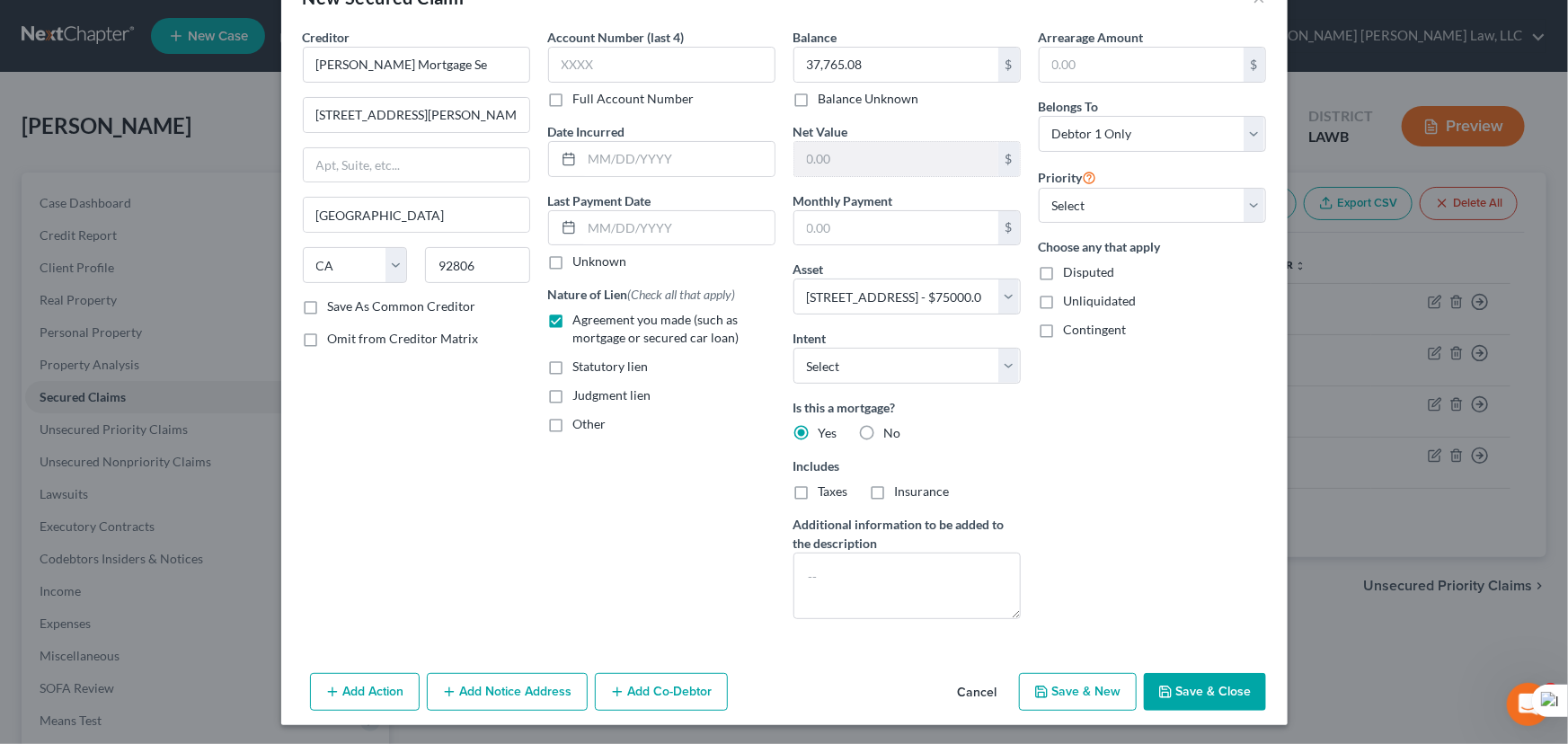
checkbox input "true"
click at [895, 495] on label "Insurance" at bounding box center [922, 491] width 55 height 18
click at [902, 494] on input "Insurance" at bounding box center [908, 488] width 12 height 12
checkbox input "true"
click at [1170, 691] on button "Save & Close" at bounding box center [1204, 691] width 122 height 38
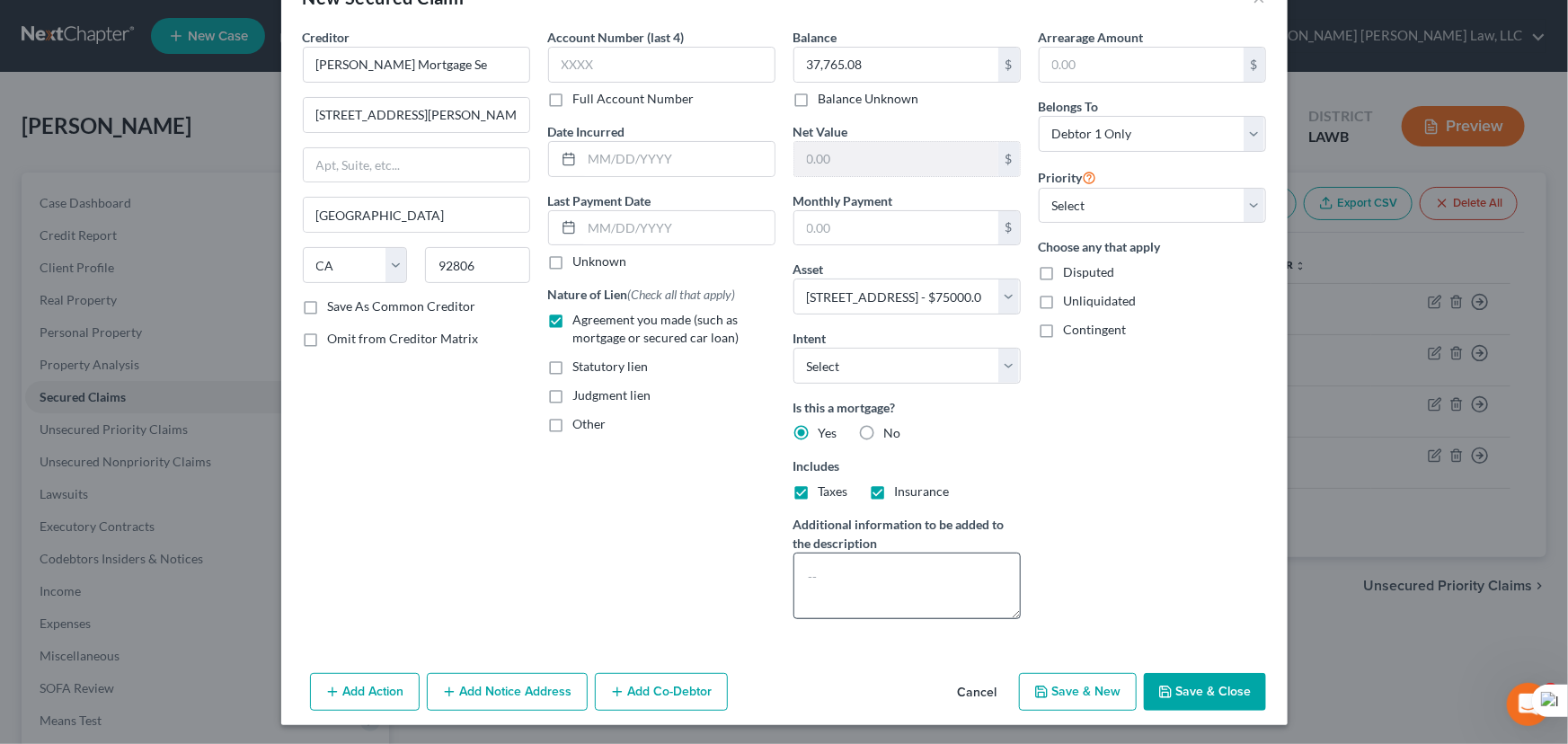
select select
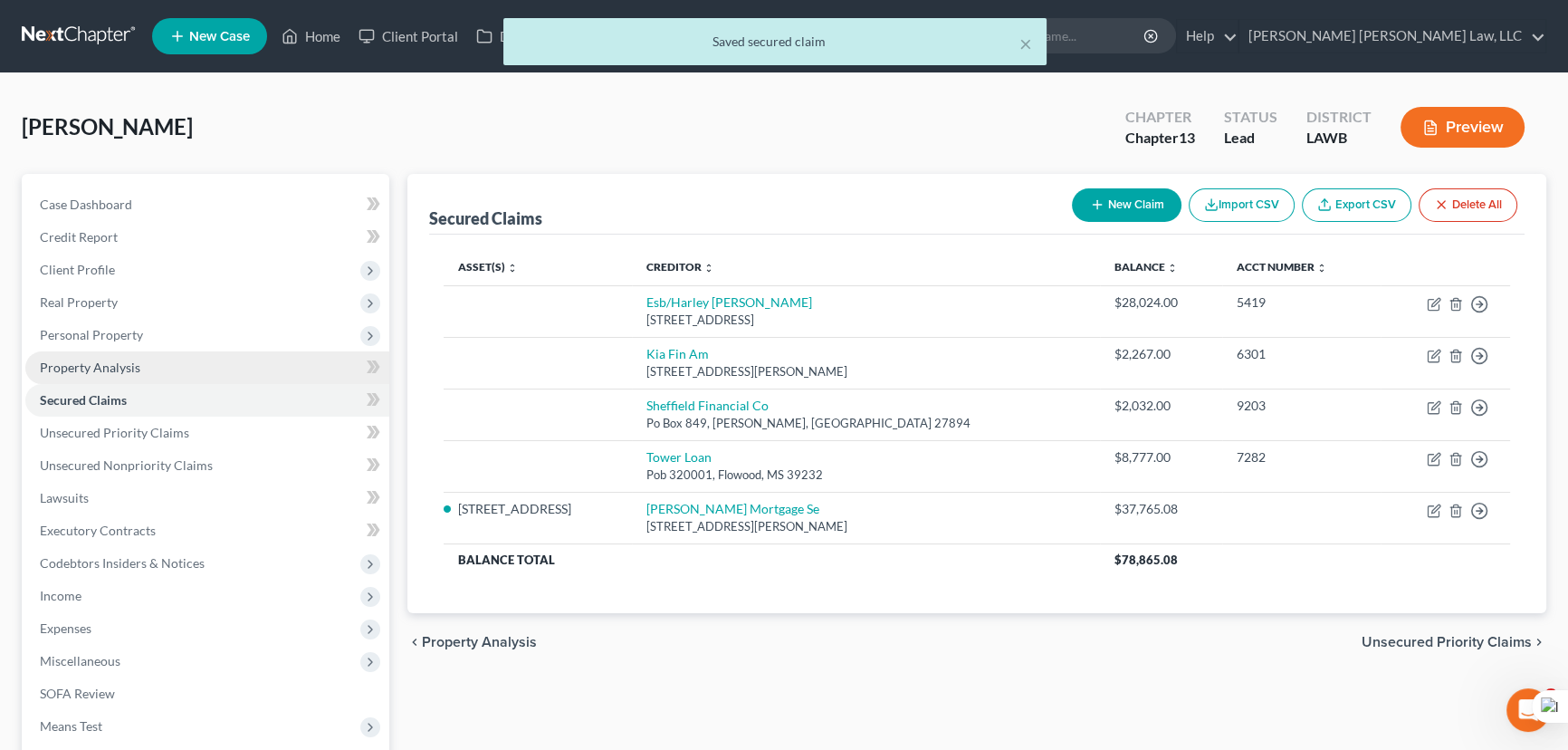
click at [169, 364] on link "Property Analysis" at bounding box center [207, 368] width 364 height 33
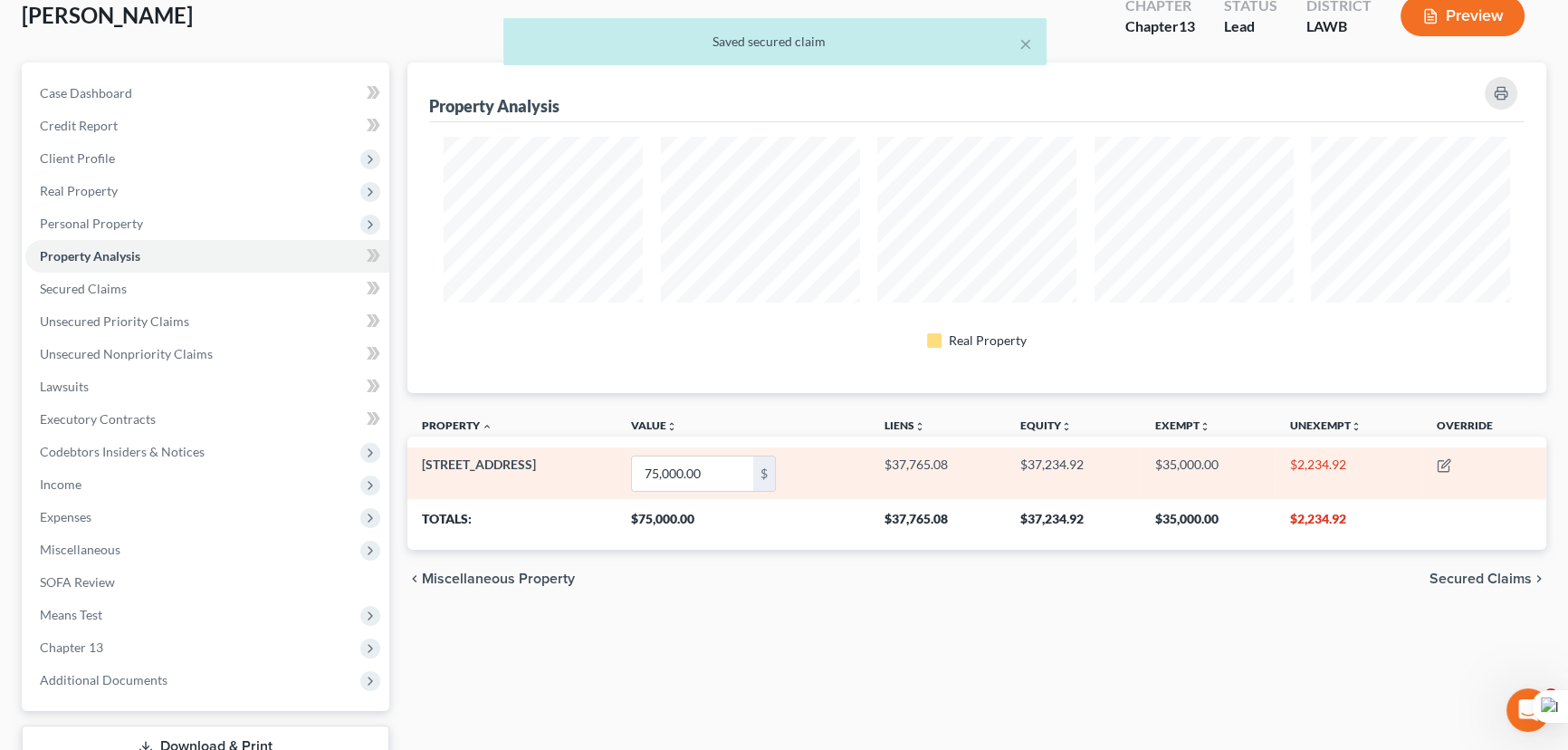
scroll to position [82, 0]
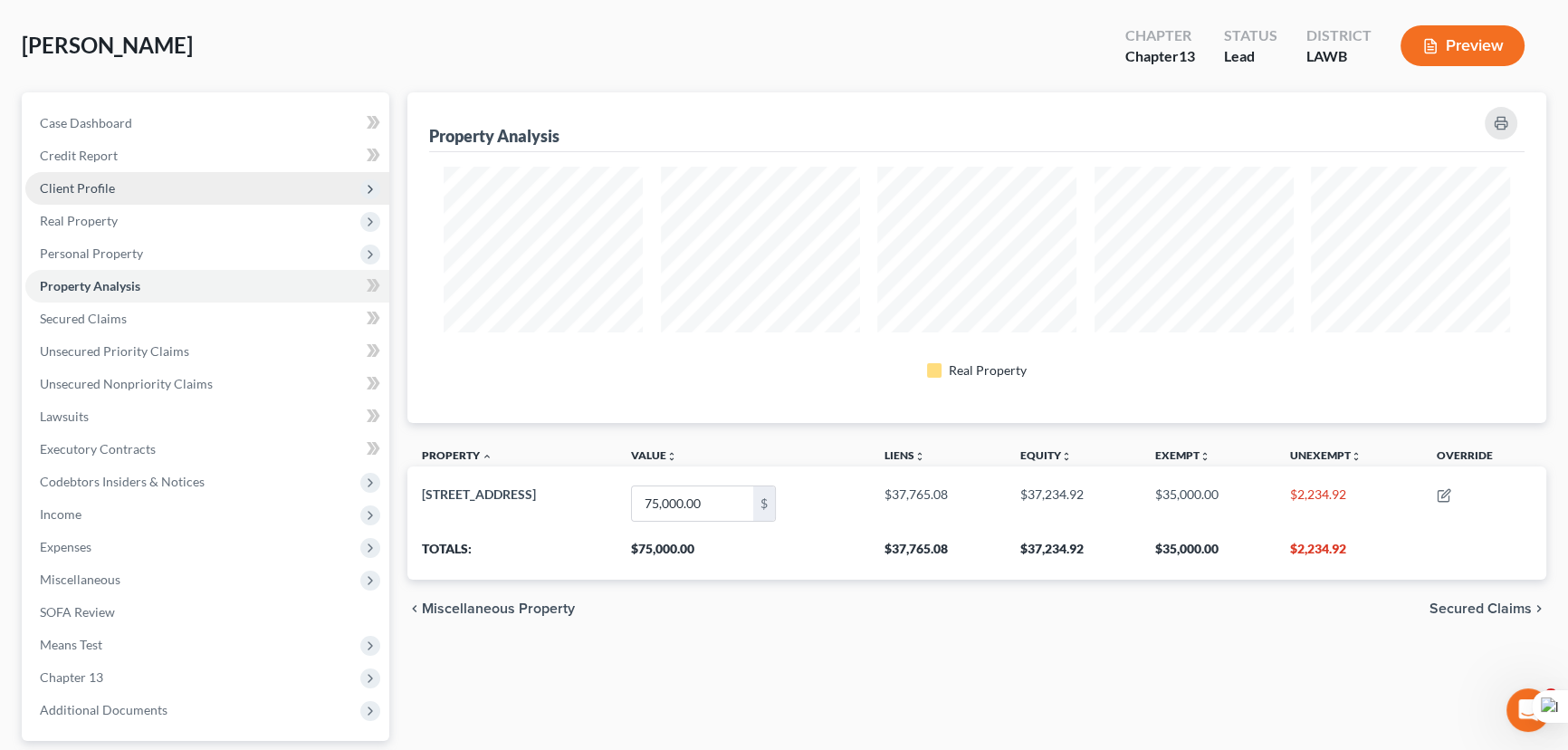
click at [157, 197] on span "Client Profile" at bounding box center [207, 188] width 364 height 33
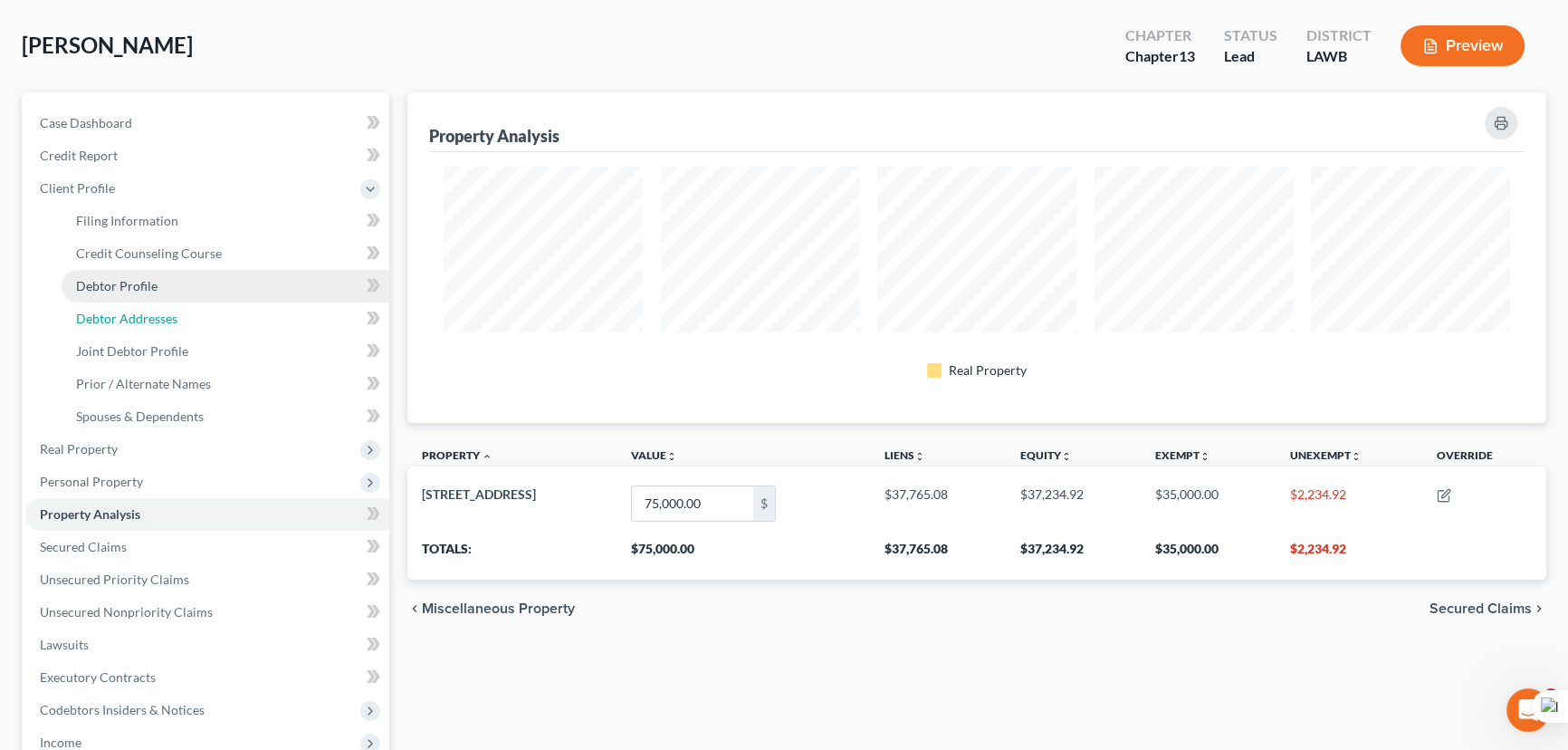
drag, startPoint x: 183, startPoint y: 325, endPoint x: 220, endPoint y: 277, distance: 60.6
click at [183, 325] on link "Debtor Addresses" at bounding box center [226, 319] width 328 height 33
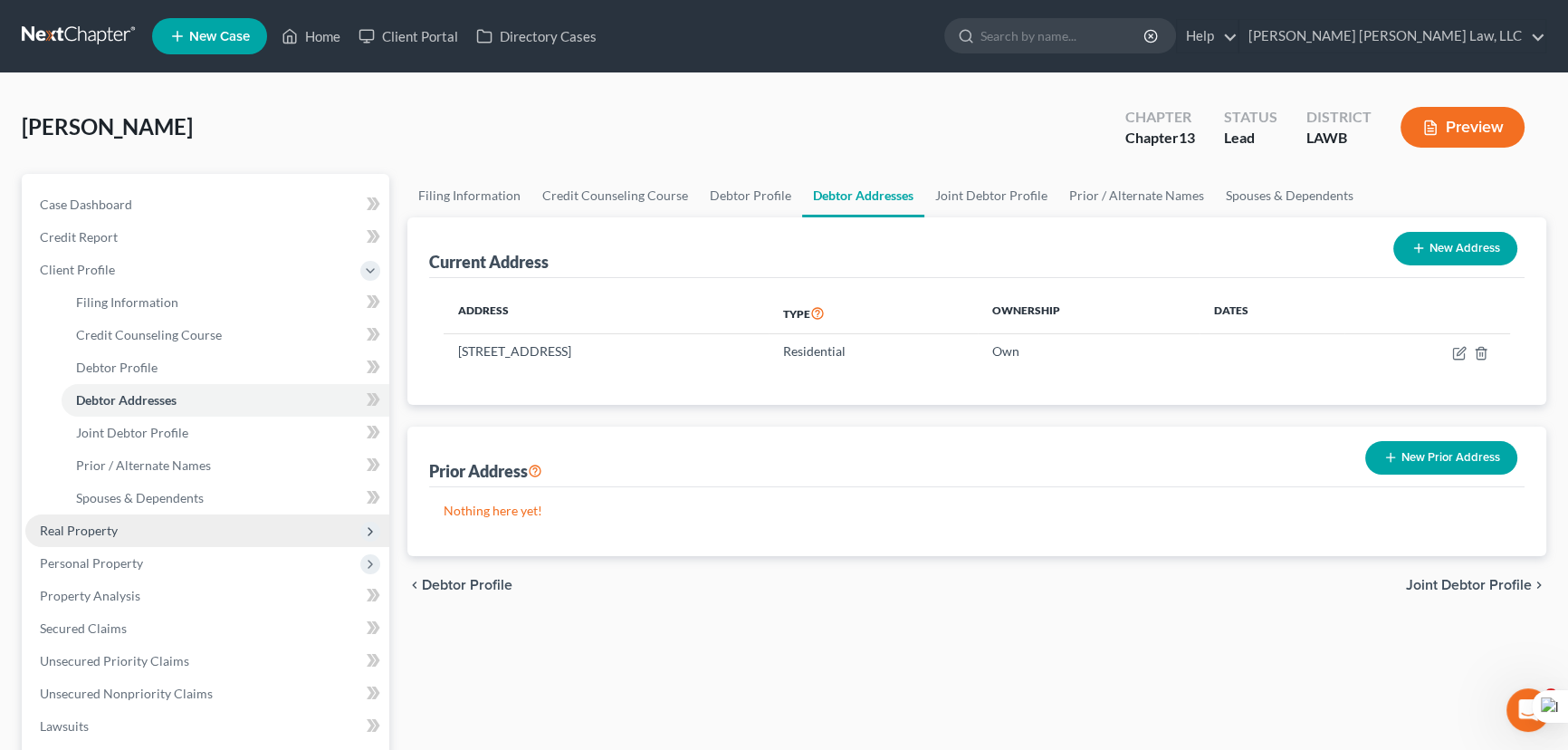
click at [153, 525] on span "Real Property" at bounding box center [207, 530] width 364 height 33
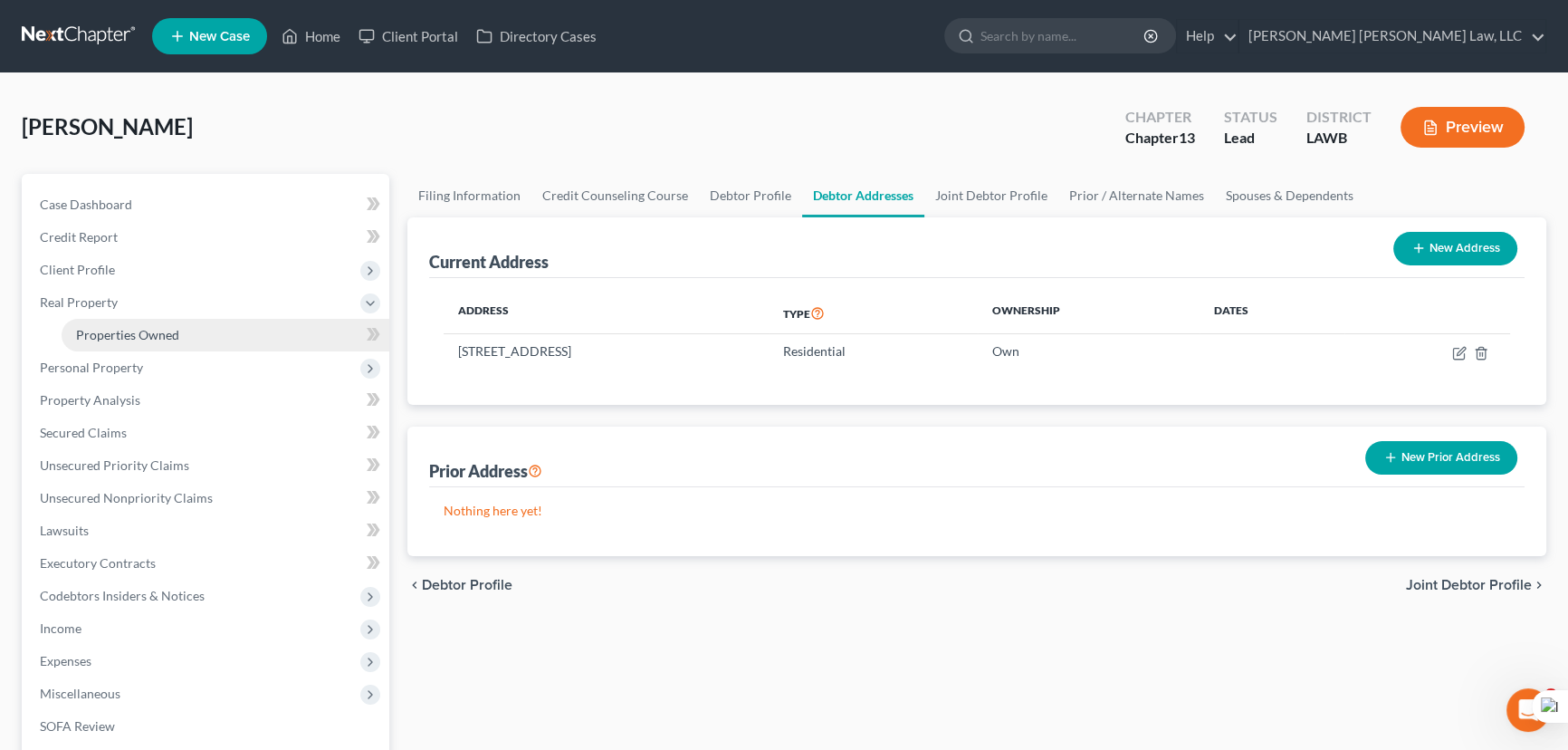
click at [178, 327] on span "Properties Owned" at bounding box center [127, 334] width 103 height 15
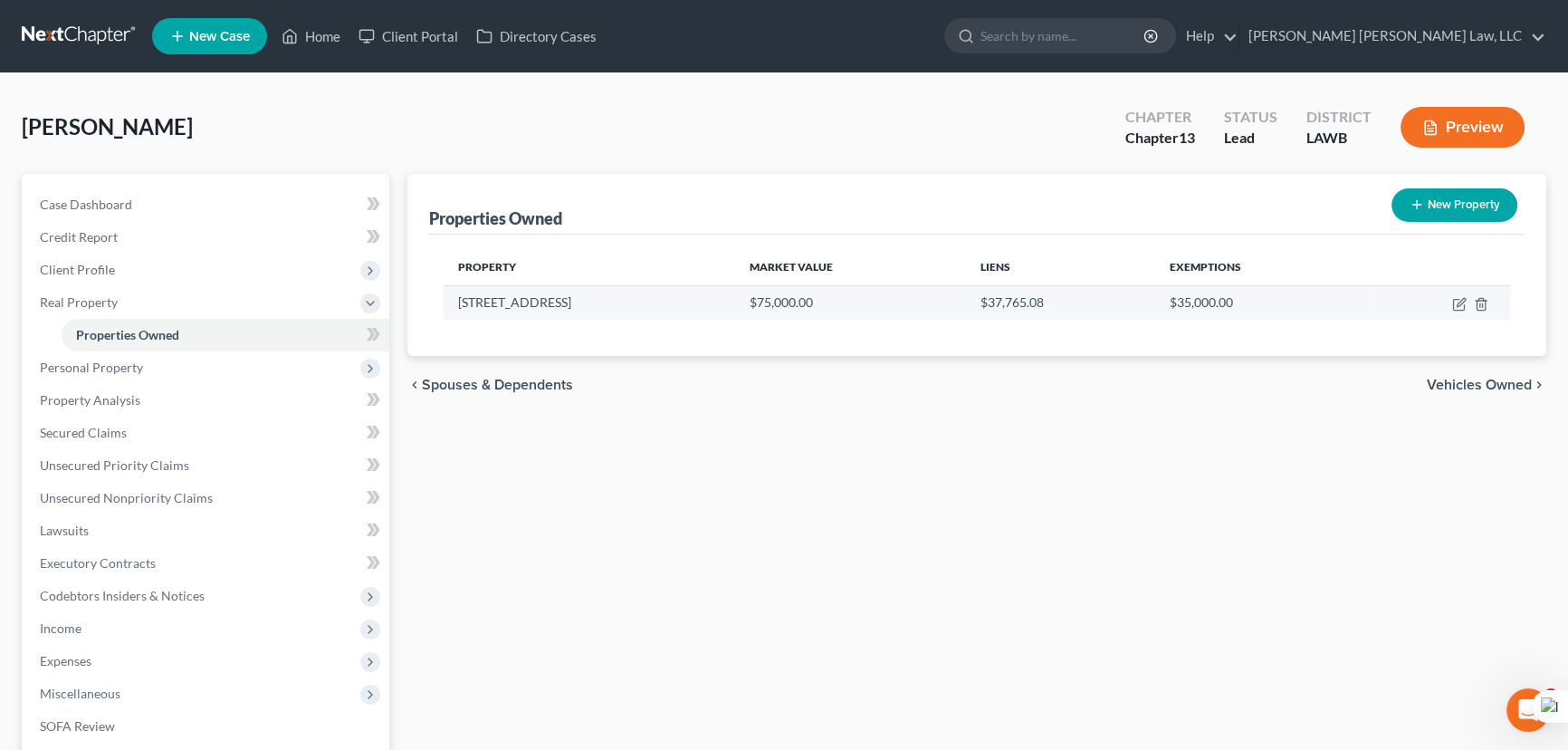
click at [1451, 307] on td at bounding box center [1436, 303] width 149 height 34
click at [1459, 308] on icon "button" at bounding box center [1459, 304] width 15 height 15
select select "19"
select select "61"
select select "4"
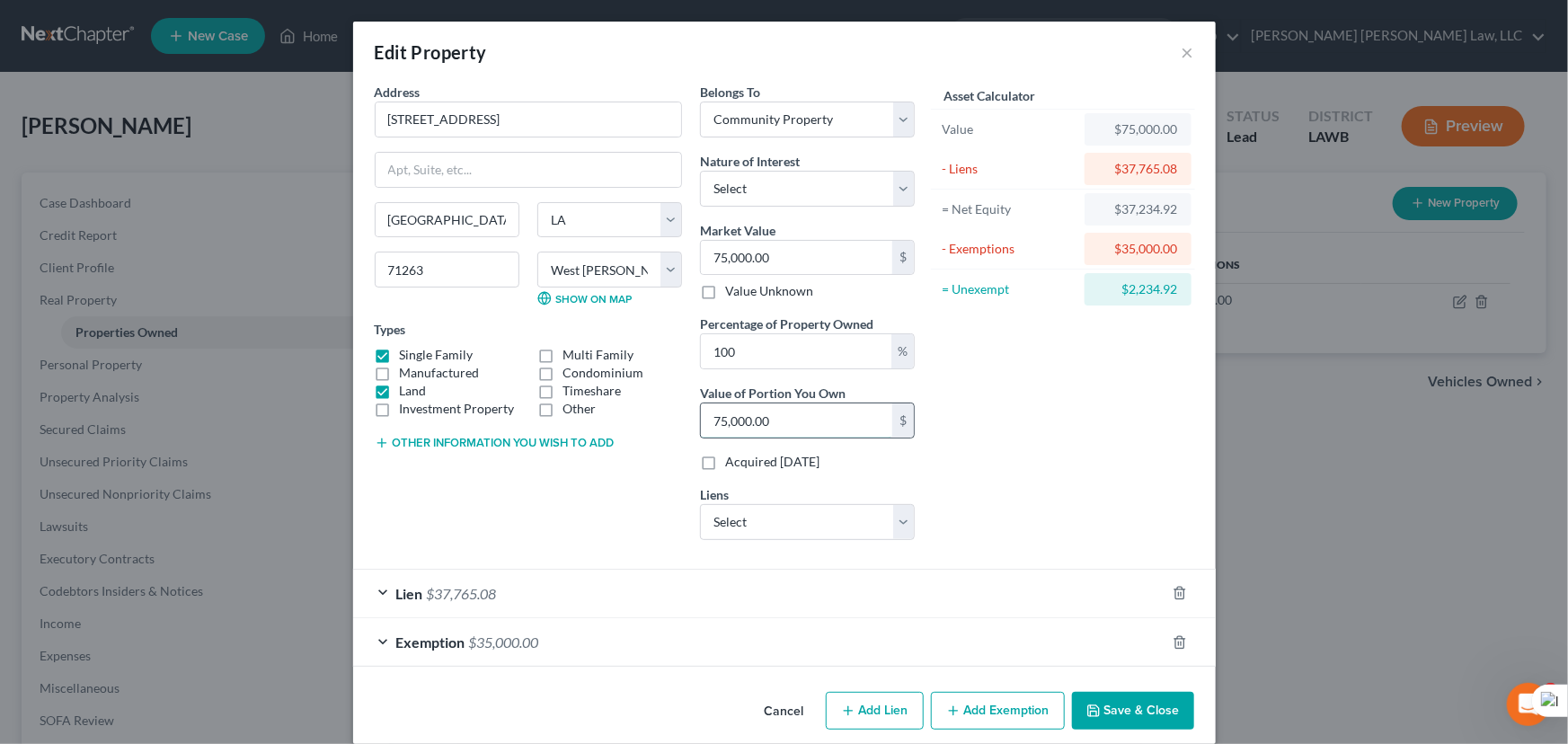
click at [785, 422] on input "75,000.00" at bounding box center [796, 420] width 191 height 34
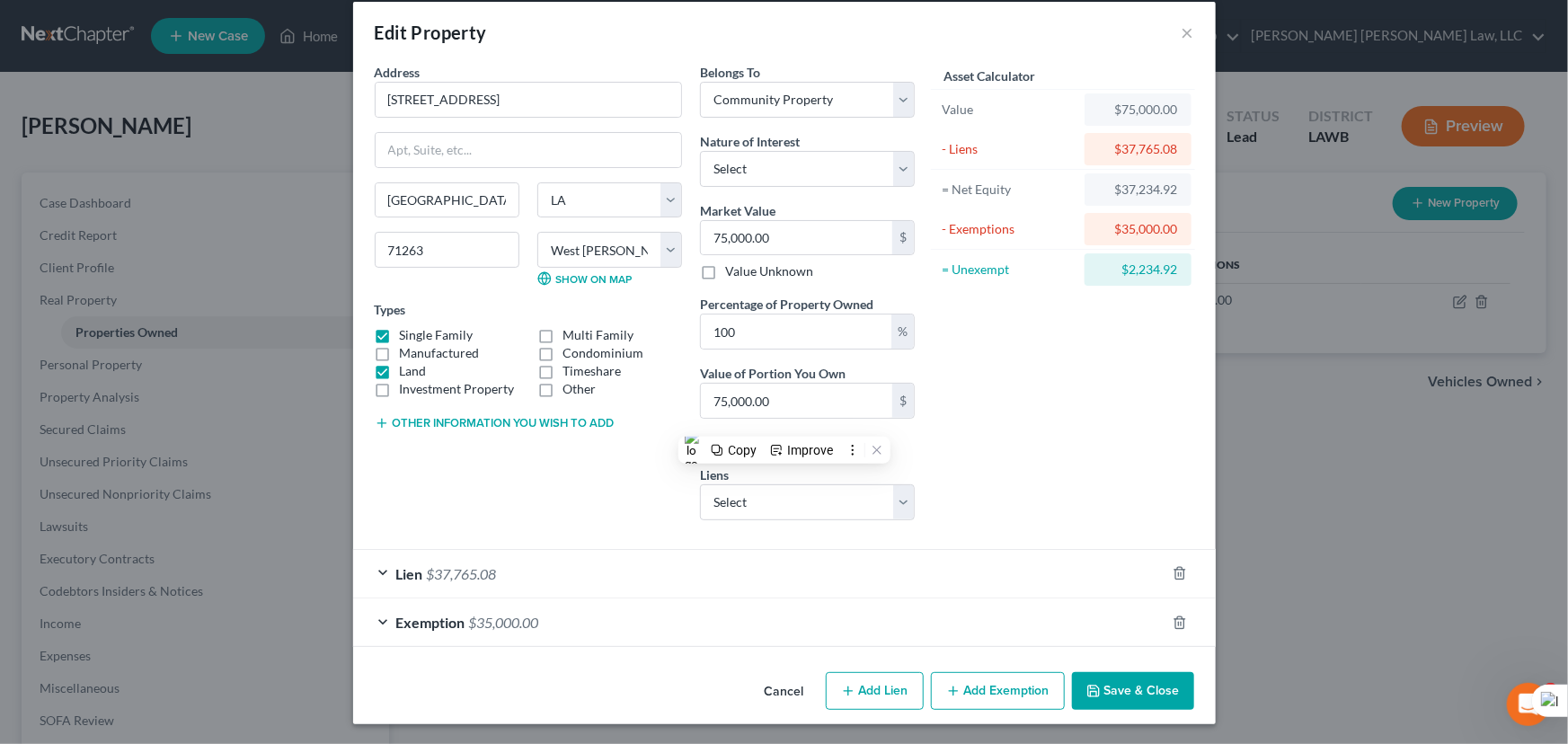
drag, startPoint x: 1112, startPoint y: 677, endPoint x: 866, endPoint y: 605, distance: 256.3
click at [1112, 677] on button "Save & Close" at bounding box center [1133, 691] width 122 height 38
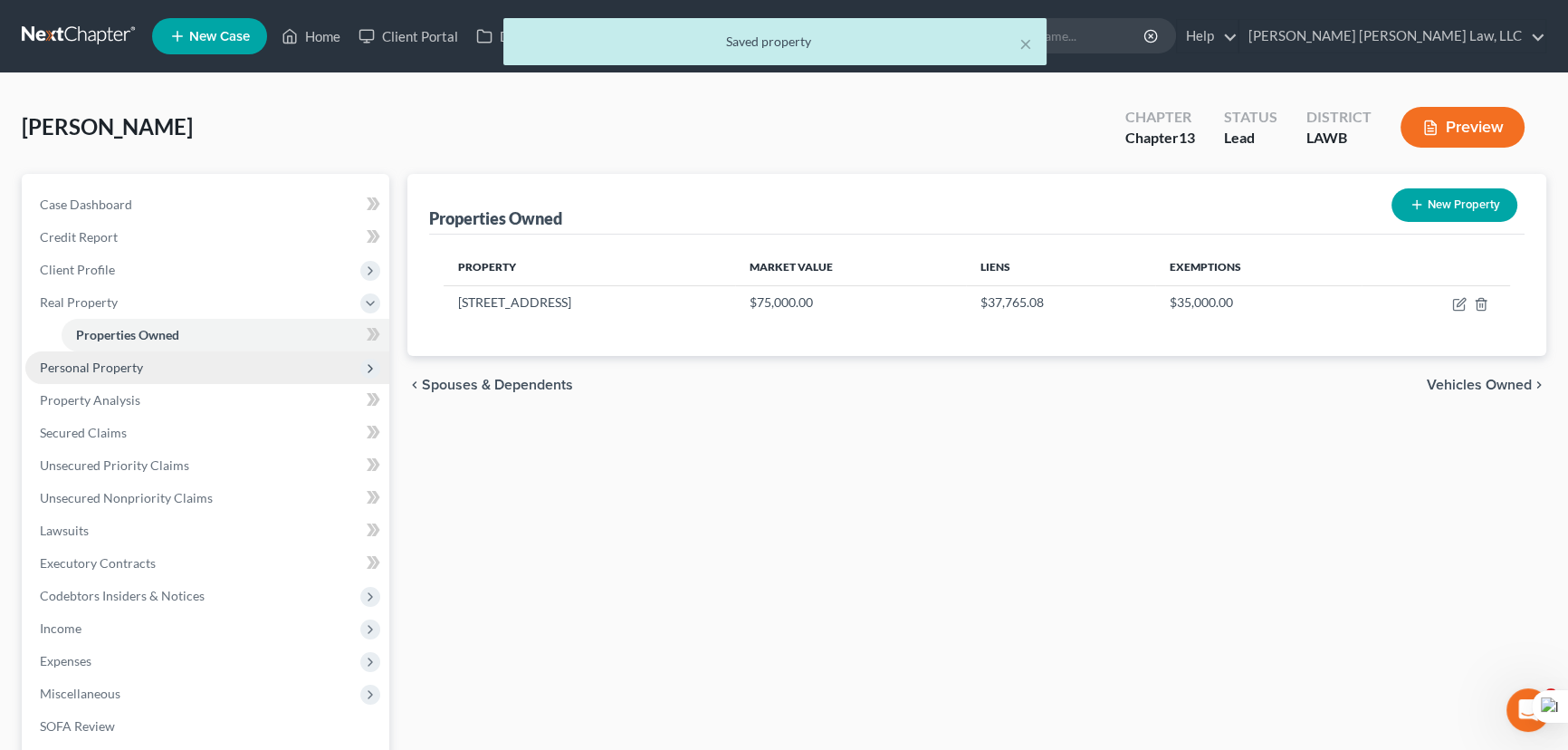
click at [250, 364] on span "Personal Property" at bounding box center [207, 368] width 364 height 33
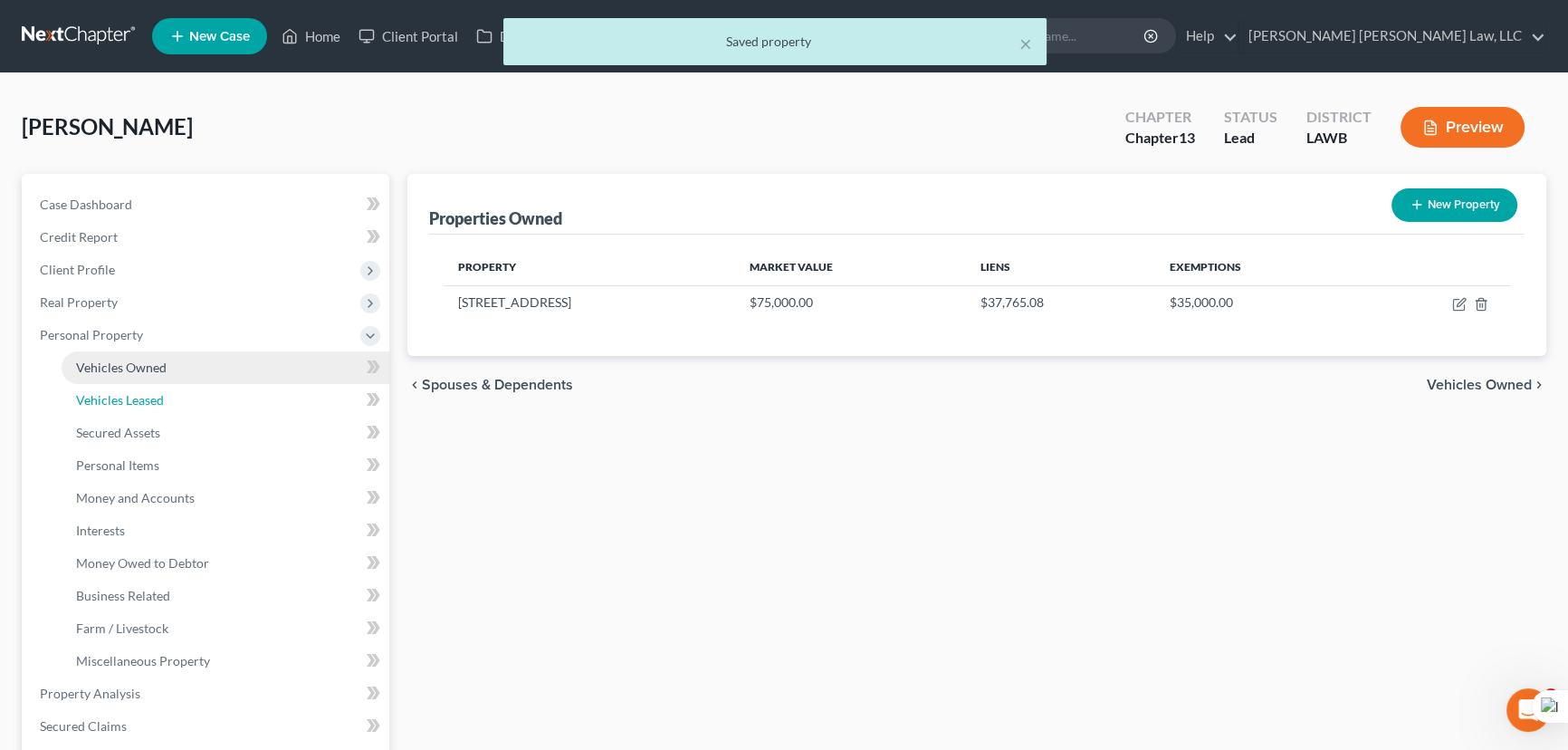
click at [234, 397] on link "Vehicles Leased" at bounding box center [226, 399] width 328 height 33
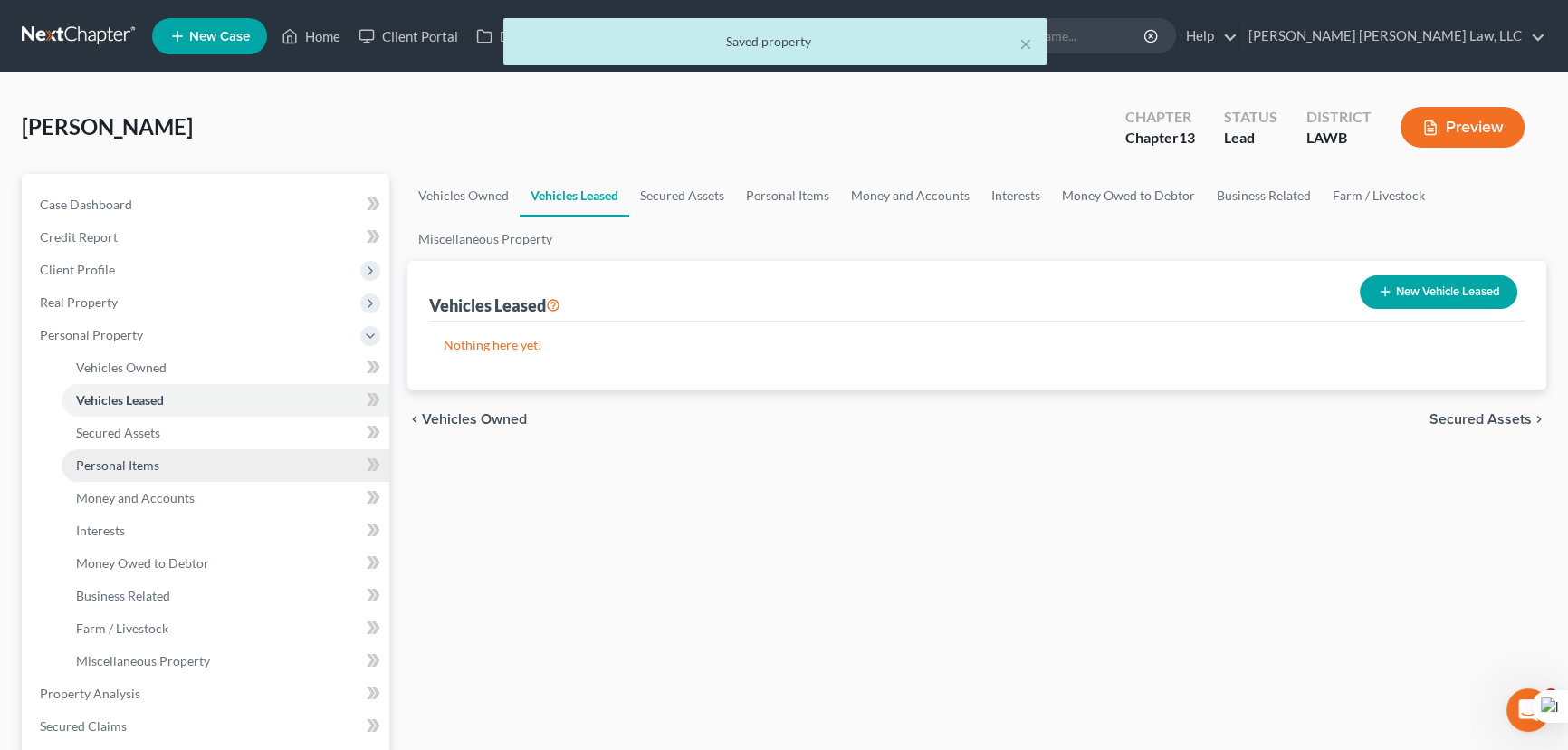
click at [207, 475] on link "Personal Items" at bounding box center [226, 465] width 328 height 33
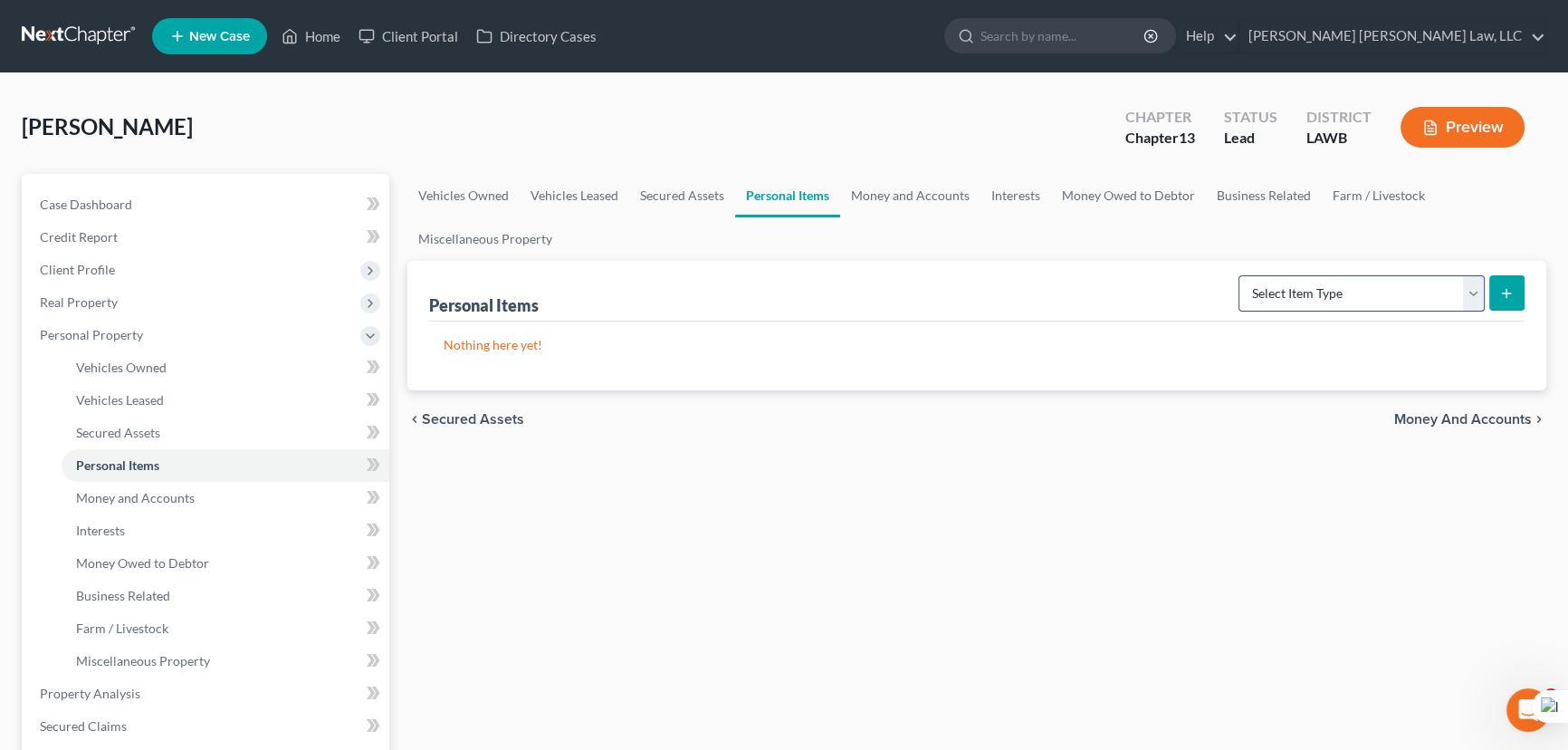
click at [1401, 272] on div "Select Item Type Clothing (A/B: 11) Collectibles Of Value (A/B: 8) Electronics …" at bounding box center [1378, 292] width 294 height 48
click at [1393, 288] on select "Select Item Type Clothing (A/B: 11) Collectibles Of Value (A/B: 8) Electronics …" at bounding box center [1361, 294] width 247 height 36
select select "clothing"
click at [1241, 276] on select "Select Item Type Clothing (A/B: 11) Collectibles Of Value (A/B: 8) Electronics …" at bounding box center [1361, 294] width 247 height 36
click at [1485, 296] on form "Select Item Type Clothing (A/B: 11) Collectibles Of Value (A/B: 8) Electronics …" at bounding box center [1381, 294] width 287 height 37
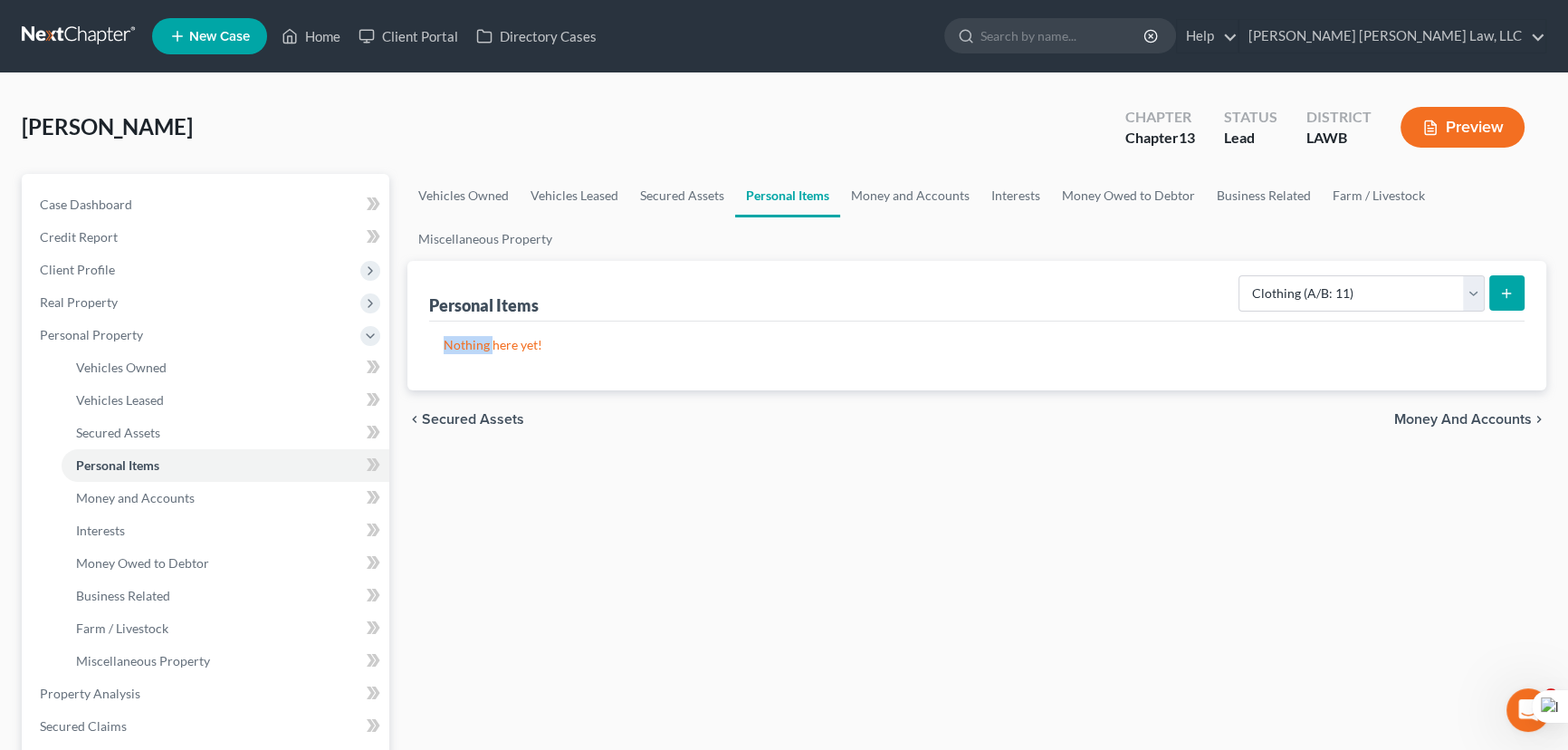
click at [1487, 296] on form "Select Item Type Clothing (A/B: 11) Collectibles Of Value (A/B: 8) Electronics …" at bounding box center [1381, 294] width 287 height 37
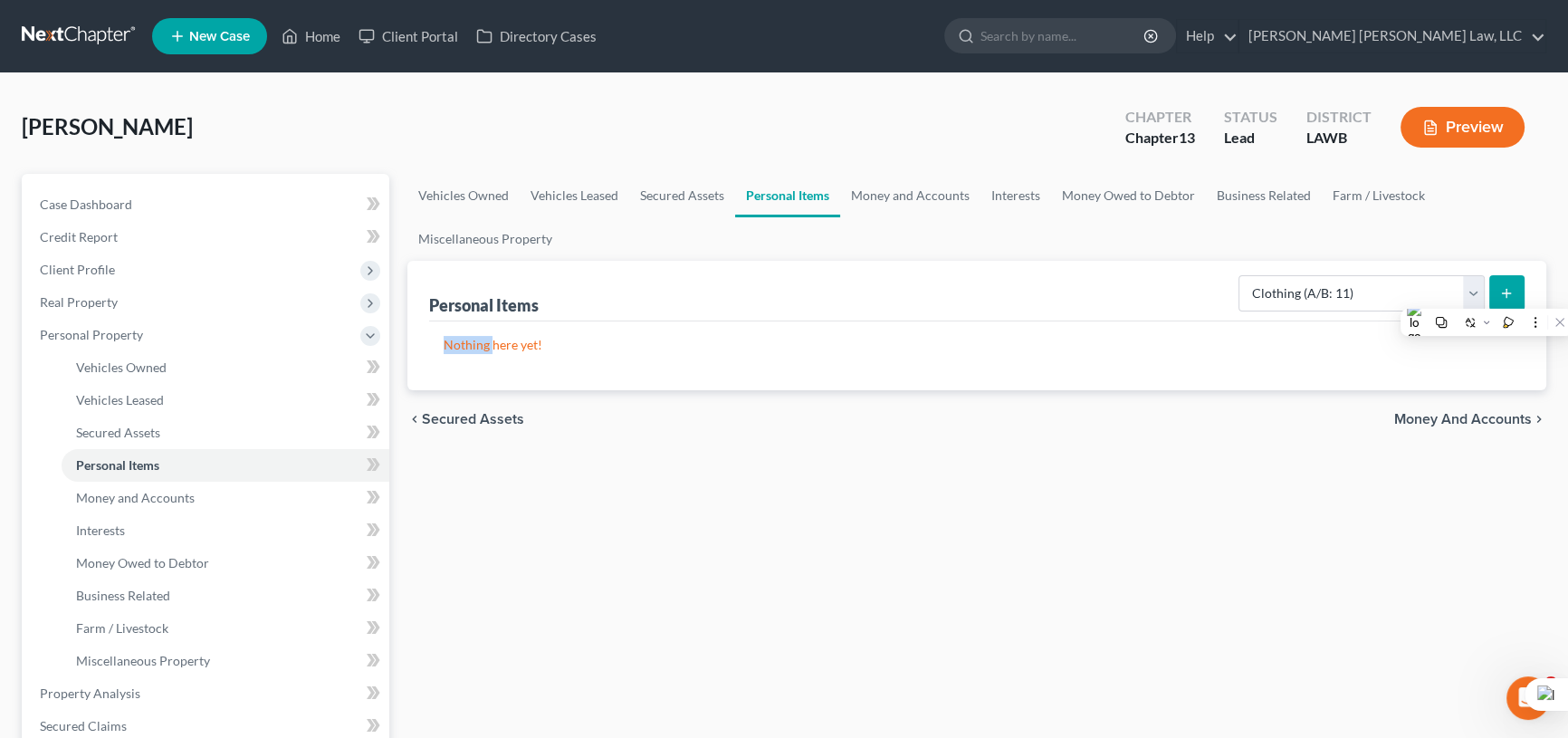
click at [1499, 294] on icon "submit" at bounding box center [1506, 294] width 15 height 15
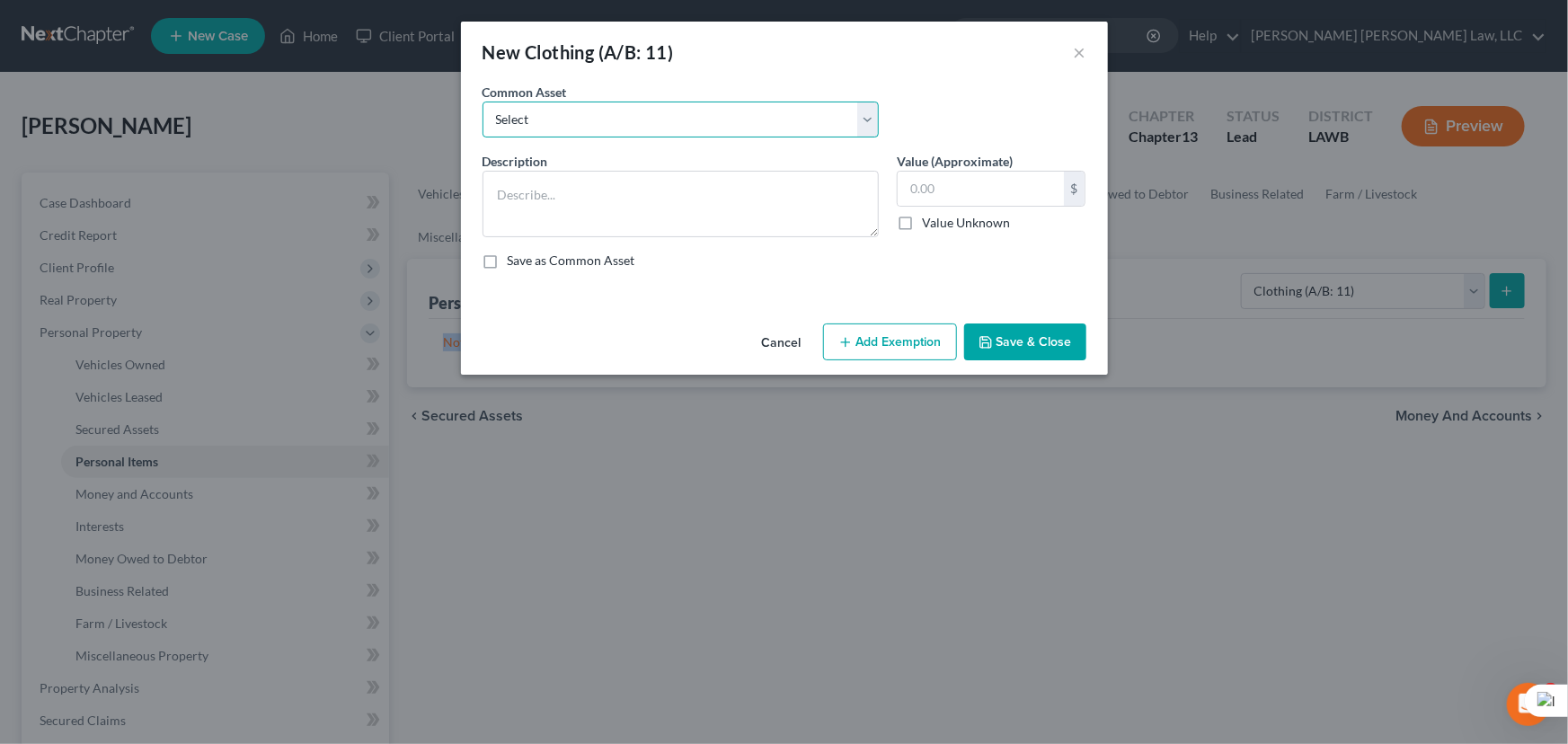
drag, startPoint x: 560, startPoint y: 115, endPoint x: 565, endPoint y: 130, distance: 15.8
click at [560, 115] on select "Select Clothes Clothes" at bounding box center [681, 119] width 396 height 36
select select "0"
click at [483, 101] on select "Select Clothes Clothes" at bounding box center [681, 119] width 396 height 36
type textarea "Clothes"
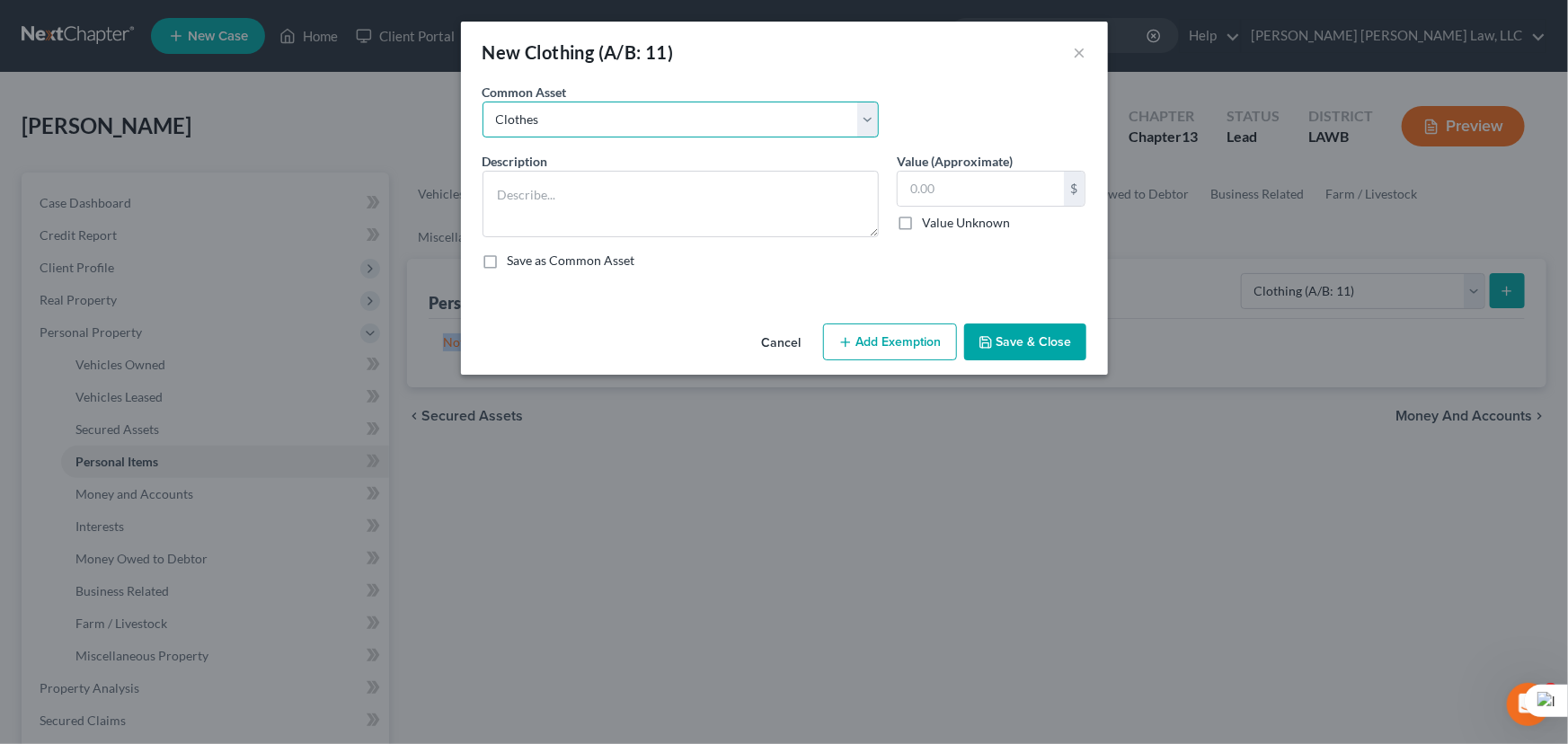
type input "300.00"
click at [873, 333] on button "Add Exemption" at bounding box center [890, 342] width 134 height 38
select select "2"
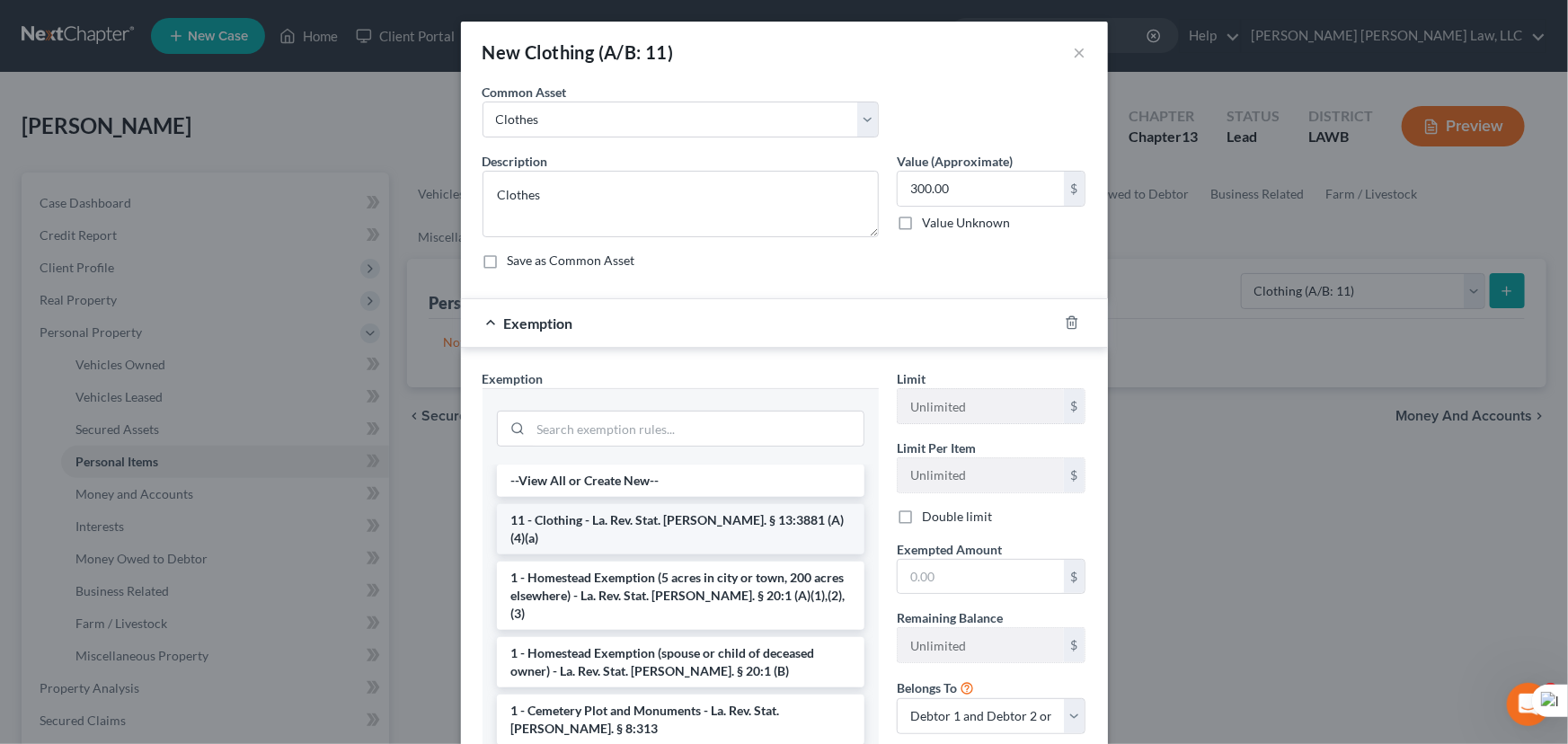
click at [709, 513] on li "11 - Clothing - La. Rev. Stat. [PERSON_NAME]. § 13:3881 (A)(4)(a)" at bounding box center [680, 529] width 368 height 51
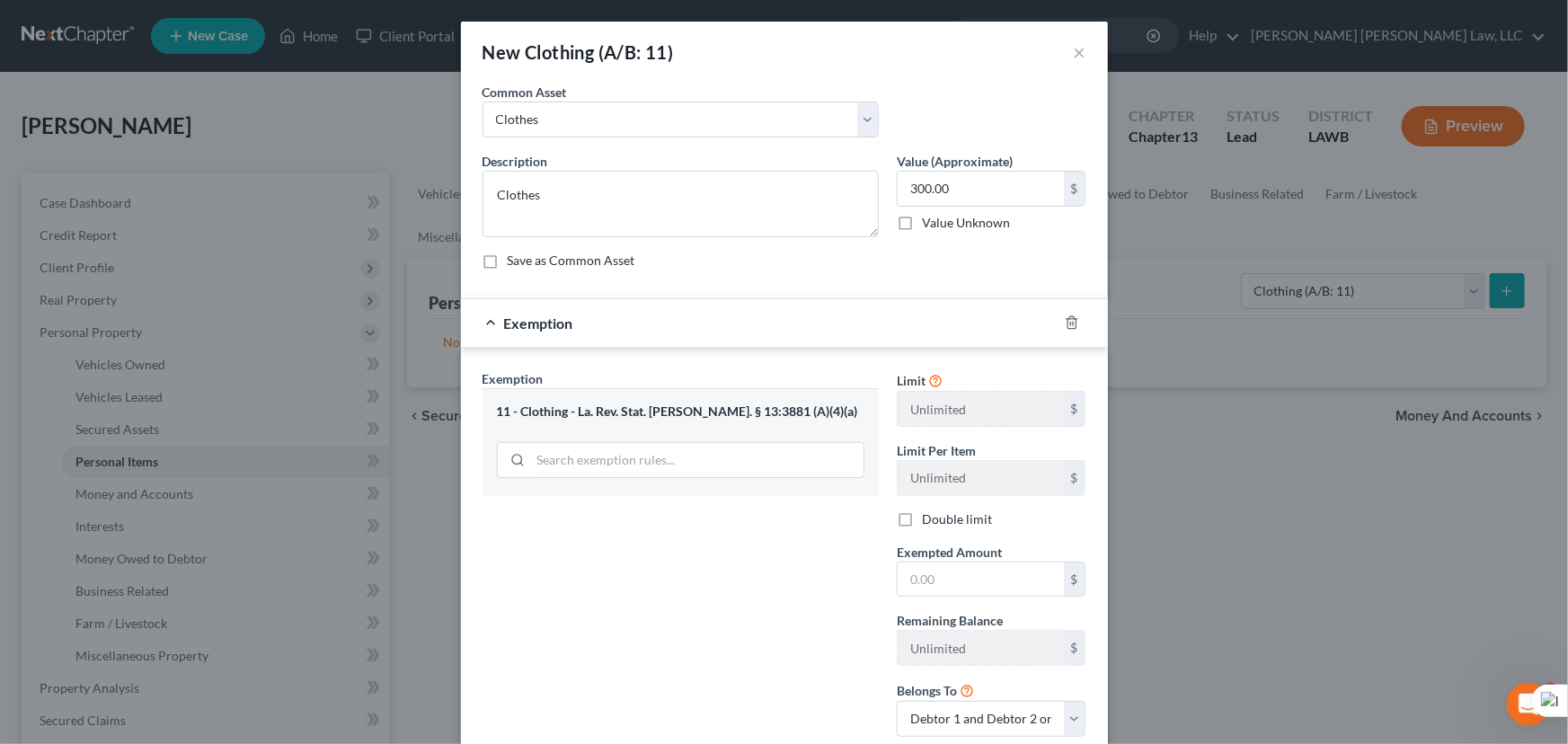
click at [1006, 599] on div "Limit Unlimited $ Limit Per Item Unlimited $ Double limit Exempted Amount * $ R…" at bounding box center [991, 560] width 207 height 381
click at [1001, 578] on input "text" at bounding box center [981, 580] width 167 height 34
type input "300.00"
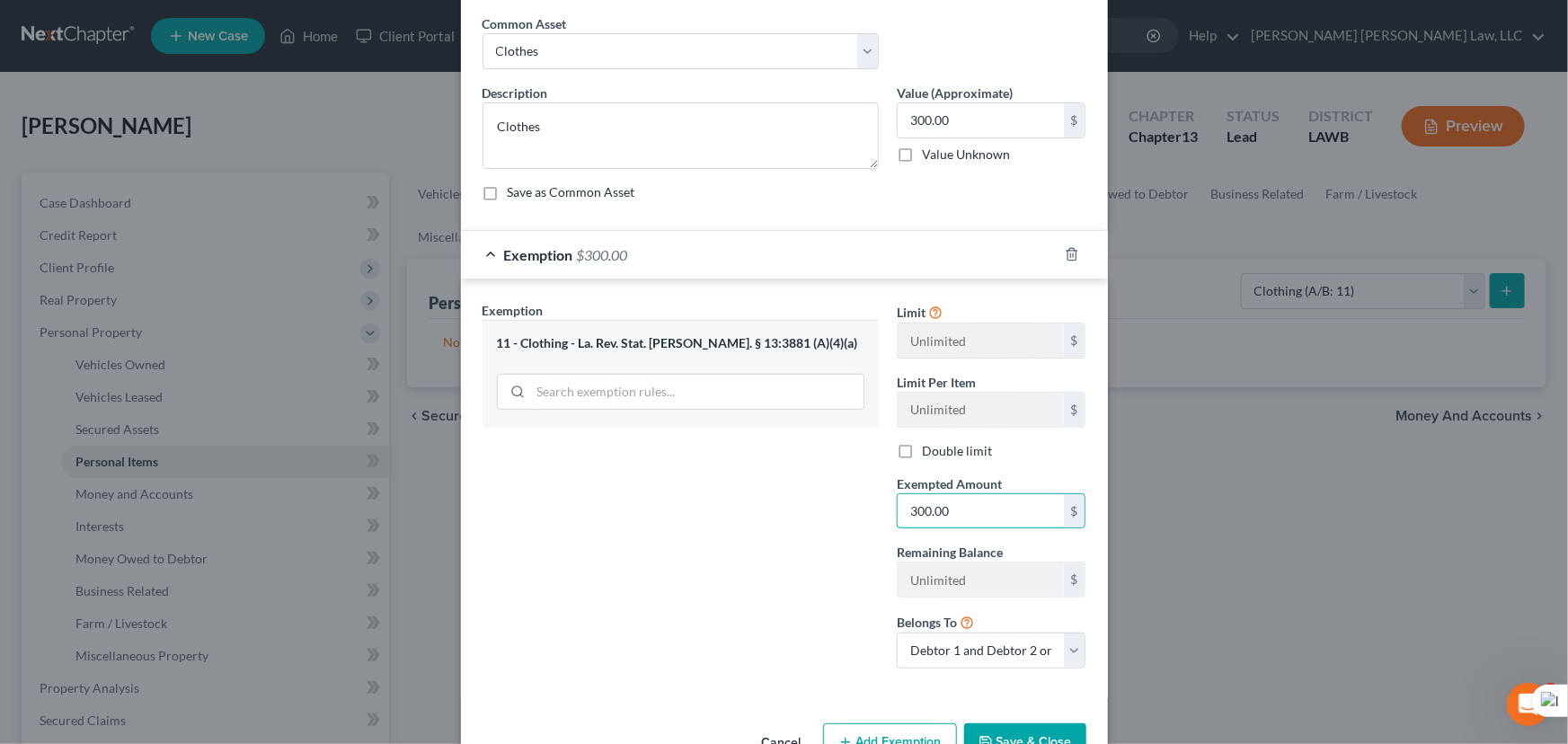
scroll to position [119, 0]
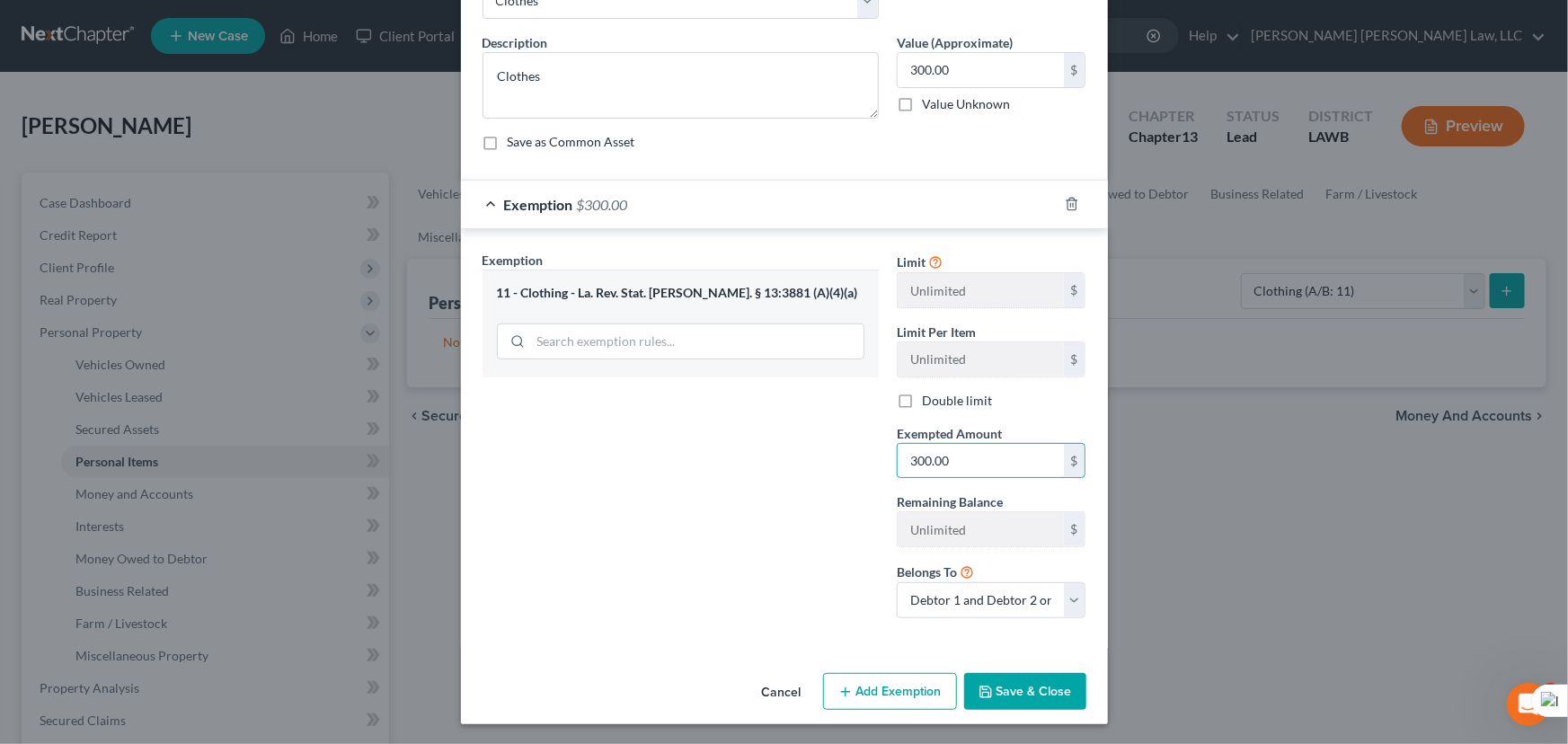
click at [1043, 674] on button "Save & Close" at bounding box center [1025, 691] width 122 height 38
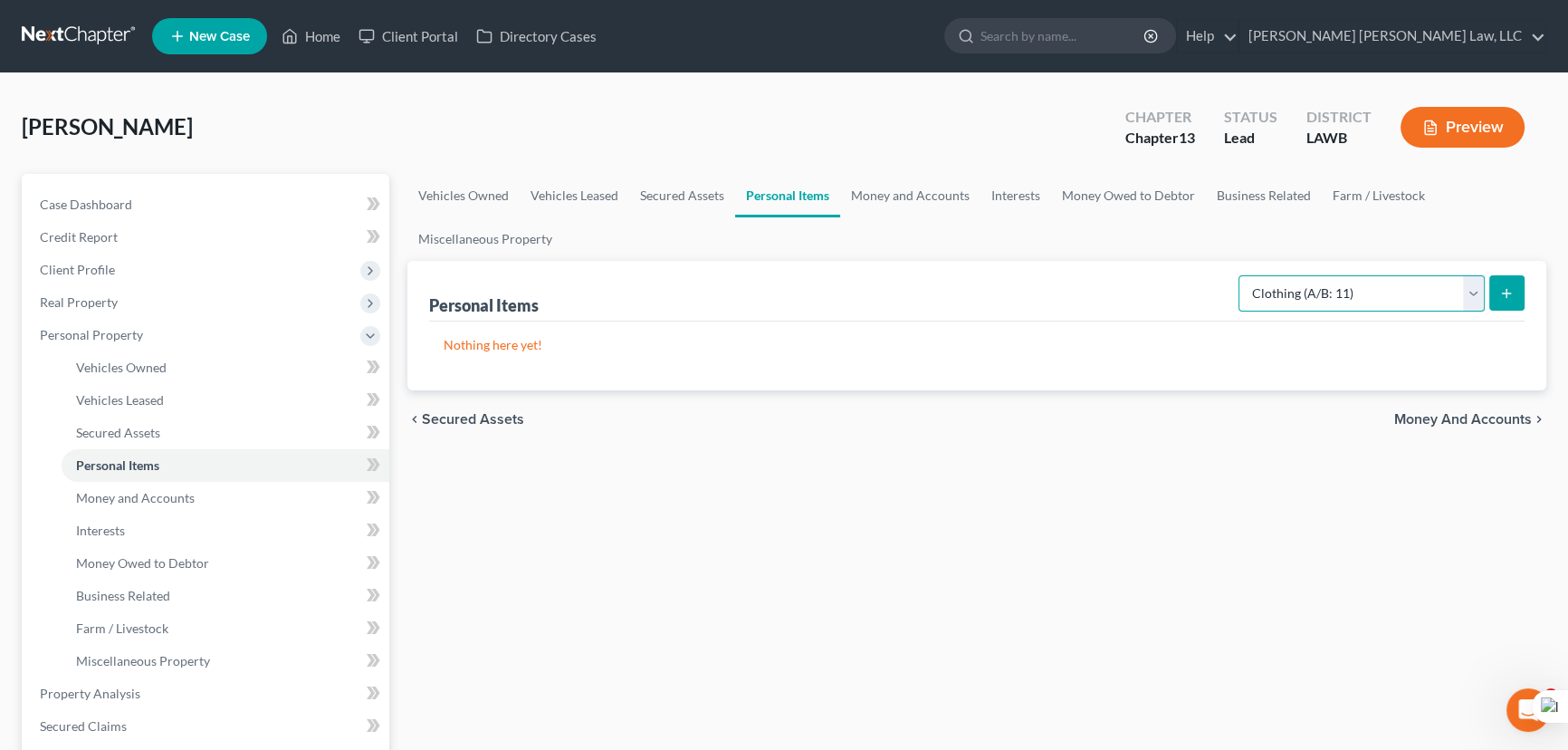
drag, startPoint x: 1369, startPoint y: 291, endPoint x: 1369, endPoint y: 307, distance: 16.0
click at [1369, 291] on select "Select Item Type Clothing (A/B: 11) Collectibles Of Value (A/B: 8) Electronics …" at bounding box center [1361, 294] width 247 height 36
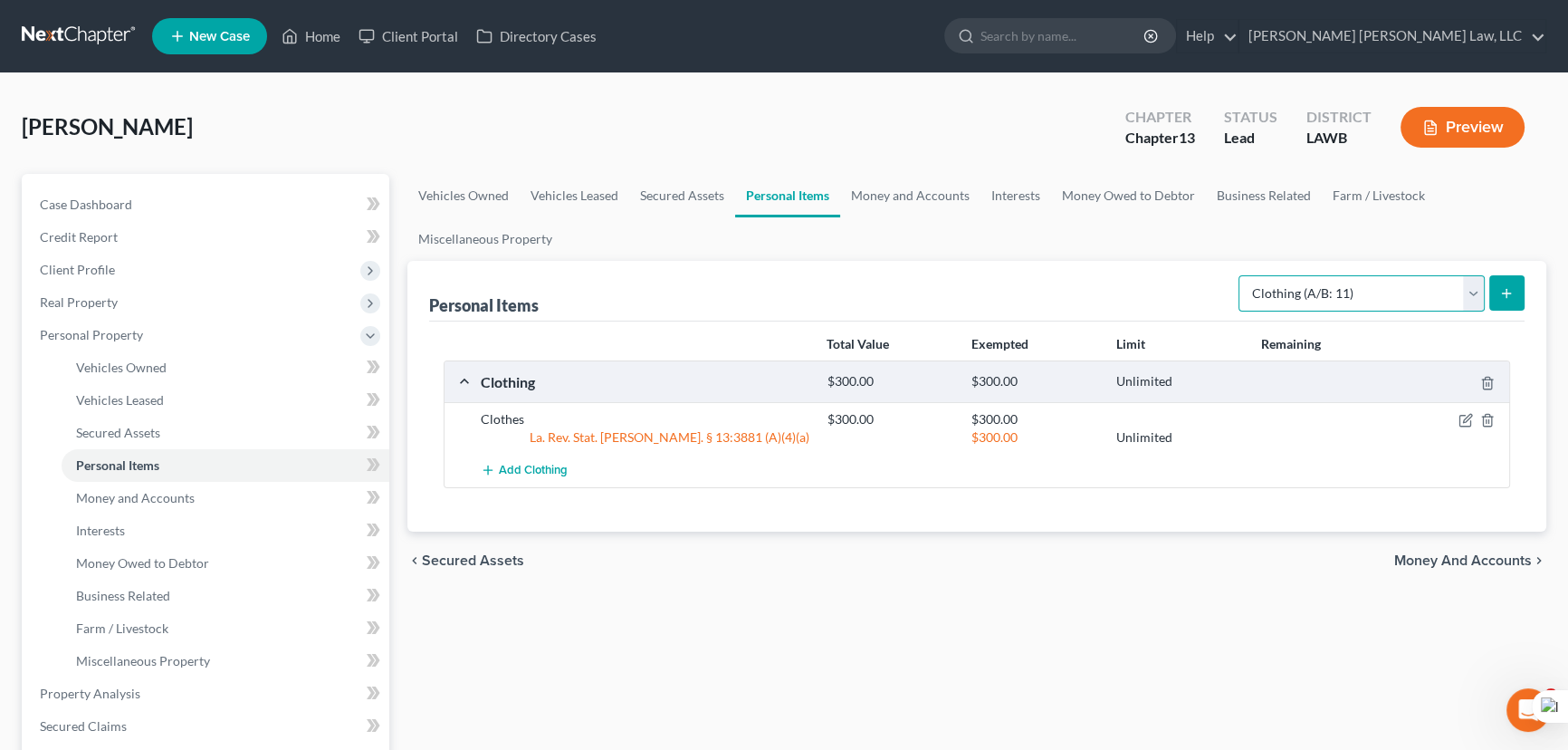
select select "household_goods"
click at [1241, 276] on select "Select Item Type Clothing (A/B: 11) Collectibles Of Value (A/B: 8) Electronics …" at bounding box center [1361, 294] width 247 height 36
click at [1505, 299] on icon "submit" at bounding box center [1506, 294] width 15 height 15
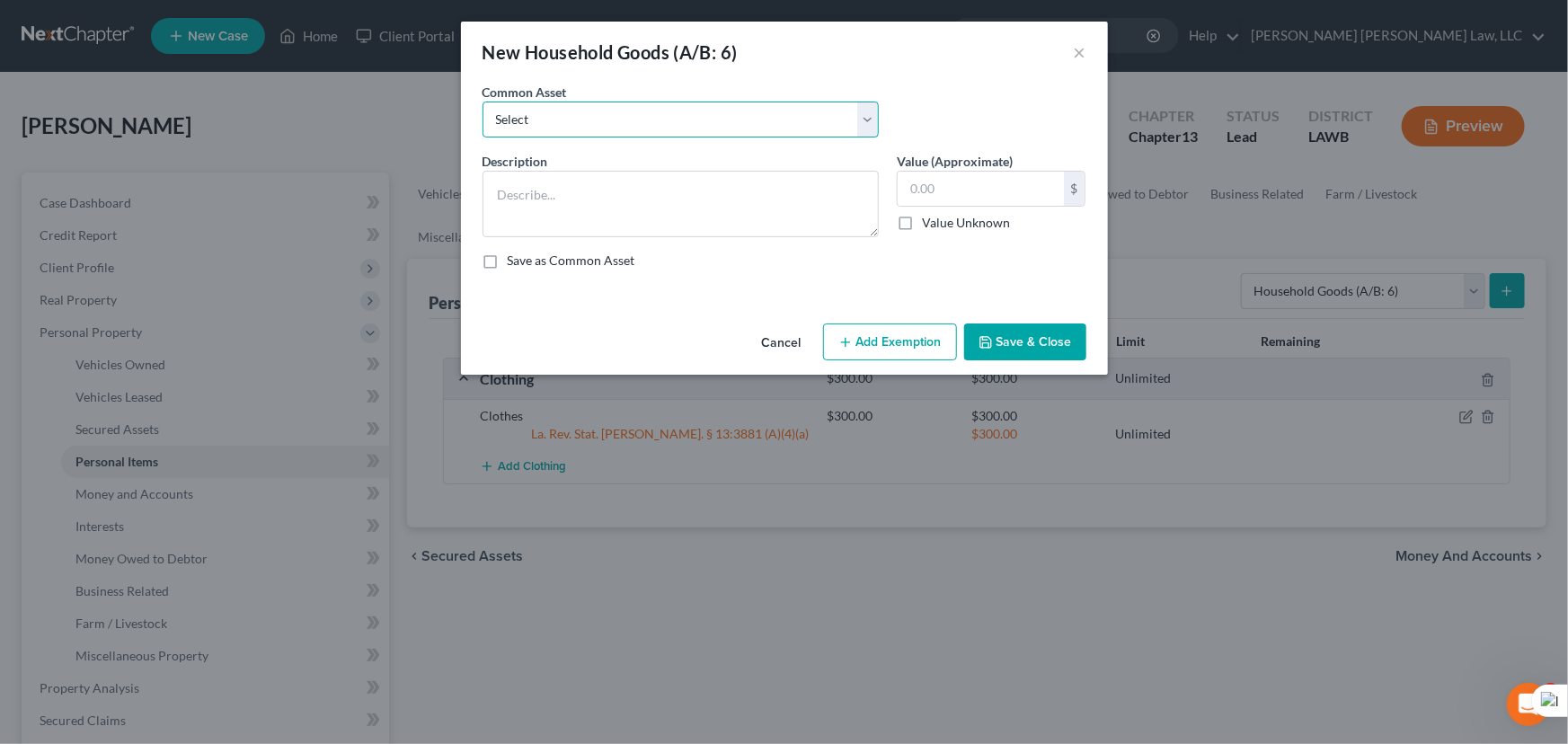
drag, startPoint x: 567, startPoint y: 106, endPoint x: 568, endPoint y: 130, distance: 24.0
click at [567, 106] on select "Select Furniture Movables 2002 Chevy Tahoe 231,000 miles Movables Movables Mova…" at bounding box center [681, 119] width 396 height 36
select select "1"
click at [483, 101] on select "Select Furniture Movables 2002 Chevy Tahoe 231,000 miles Movables Movables Mova…" at bounding box center [681, 119] width 396 height 36
click at [568, 181] on textarea at bounding box center [681, 203] width 396 height 66
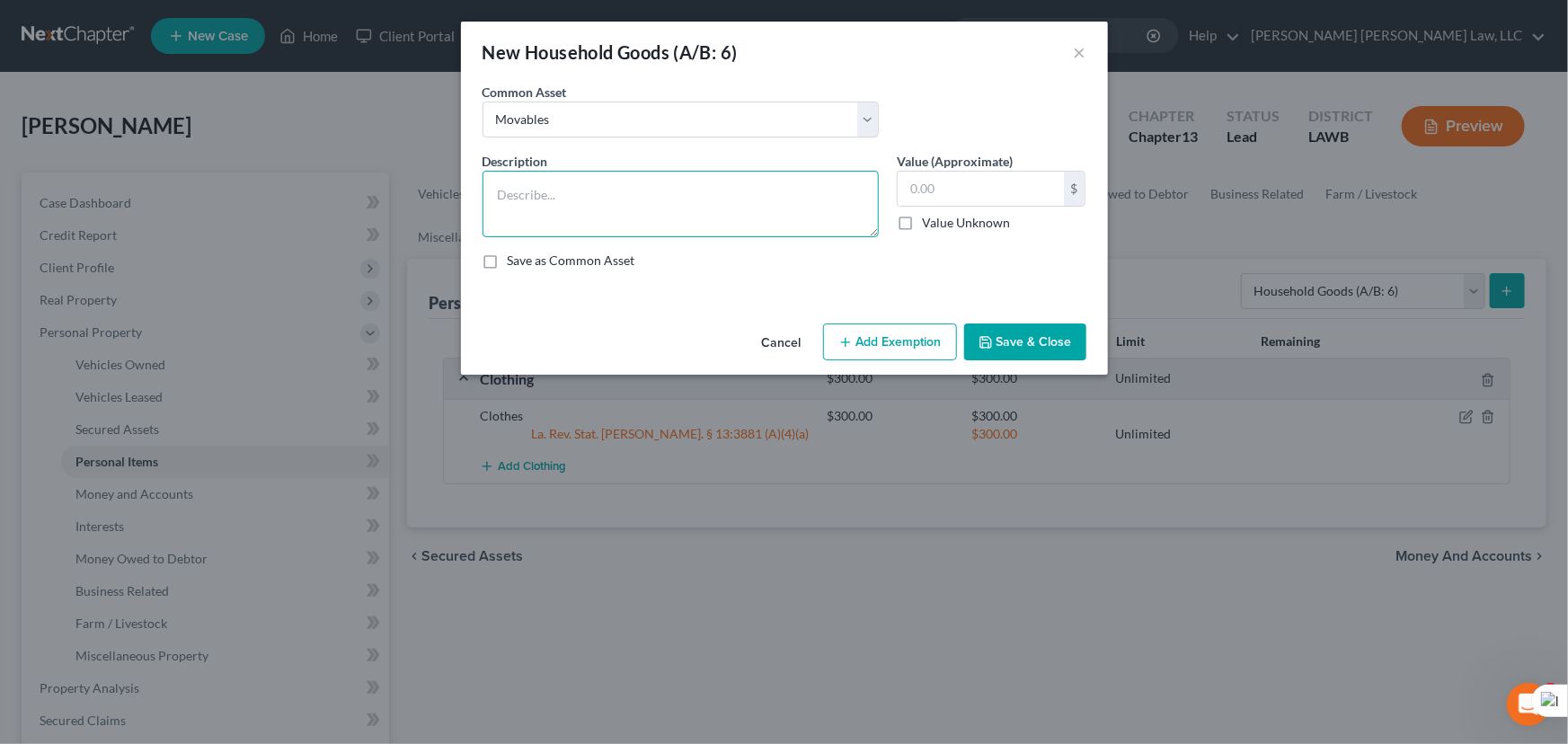
type textarea "Movables"
type input "3,600.00"
click at [572, 128] on select "Select Furniture Movables 2002 Chevy Tahoe 231,000 miles Movables Movables Mova…" at bounding box center [681, 119] width 396 height 36
select select "0"
click at [483, 101] on select "Select Furniture Movables 2002 Chevy Tahoe 231,000 miles Movables Movables Mova…" at bounding box center [681, 119] width 396 height 36
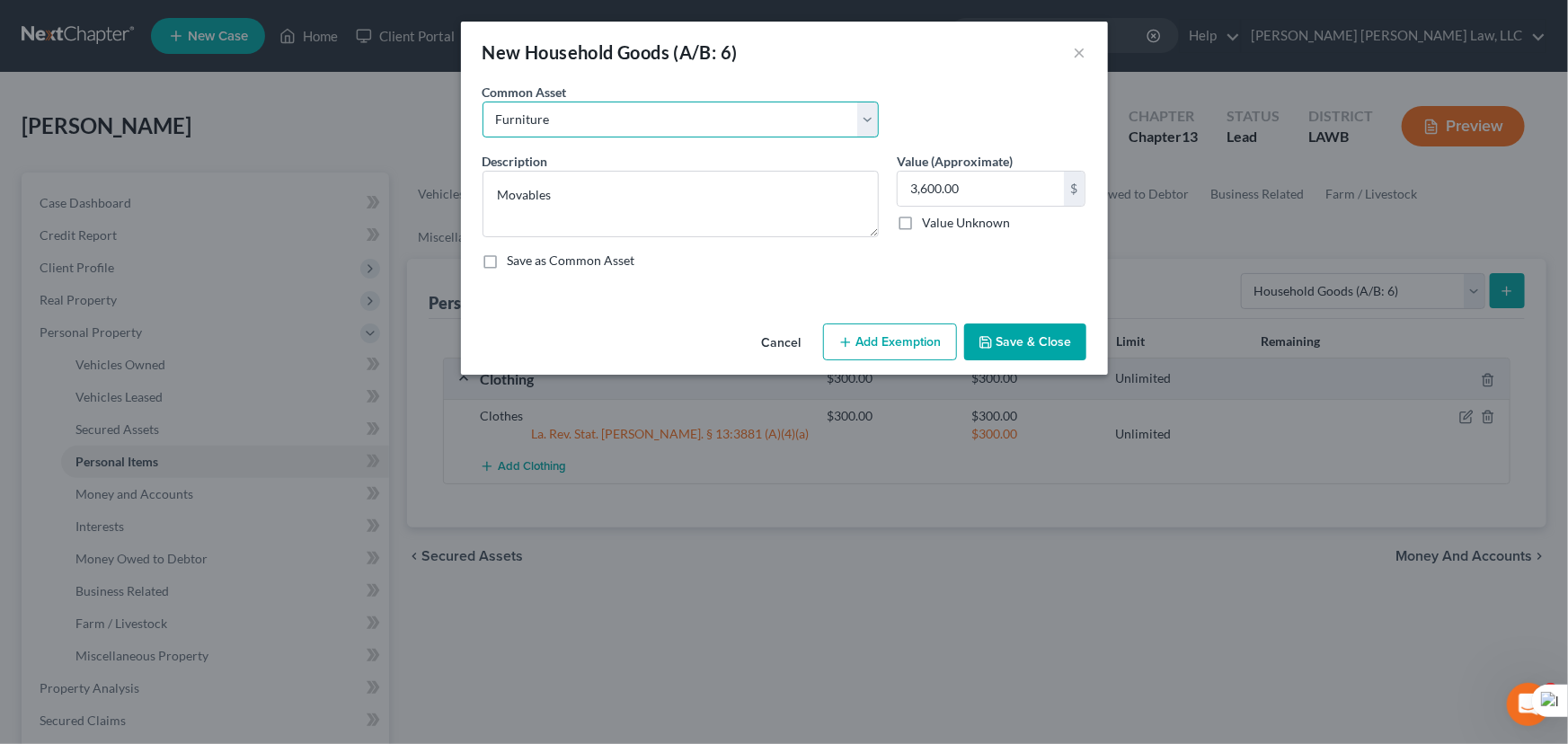
type textarea "Furniture"
type input "1,200.00"
click at [887, 352] on button "Add Exemption" at bounding box center [890, 342] width 134 height 38
select select "2"
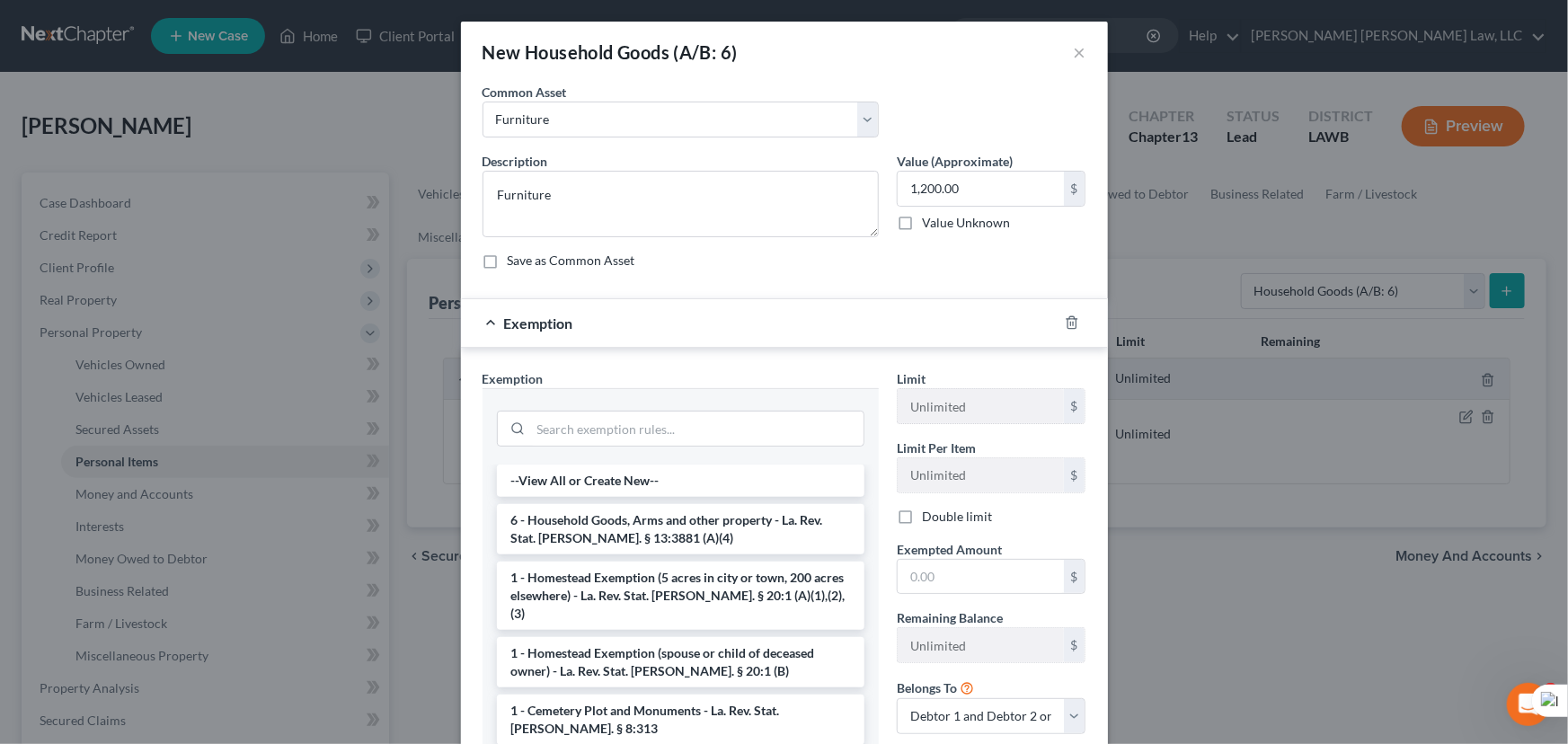
drag, startPoint x: 683, startPoint y: 516, endPoint x: 828, endPoint y: 540, distance: 147.0
click at [683, 517] on li "6 - Household Goods, Arms and other property - La. Rev. Stat. [PERSON_NAME]. § …" at bounding box center [680, 529] width 368 height 51
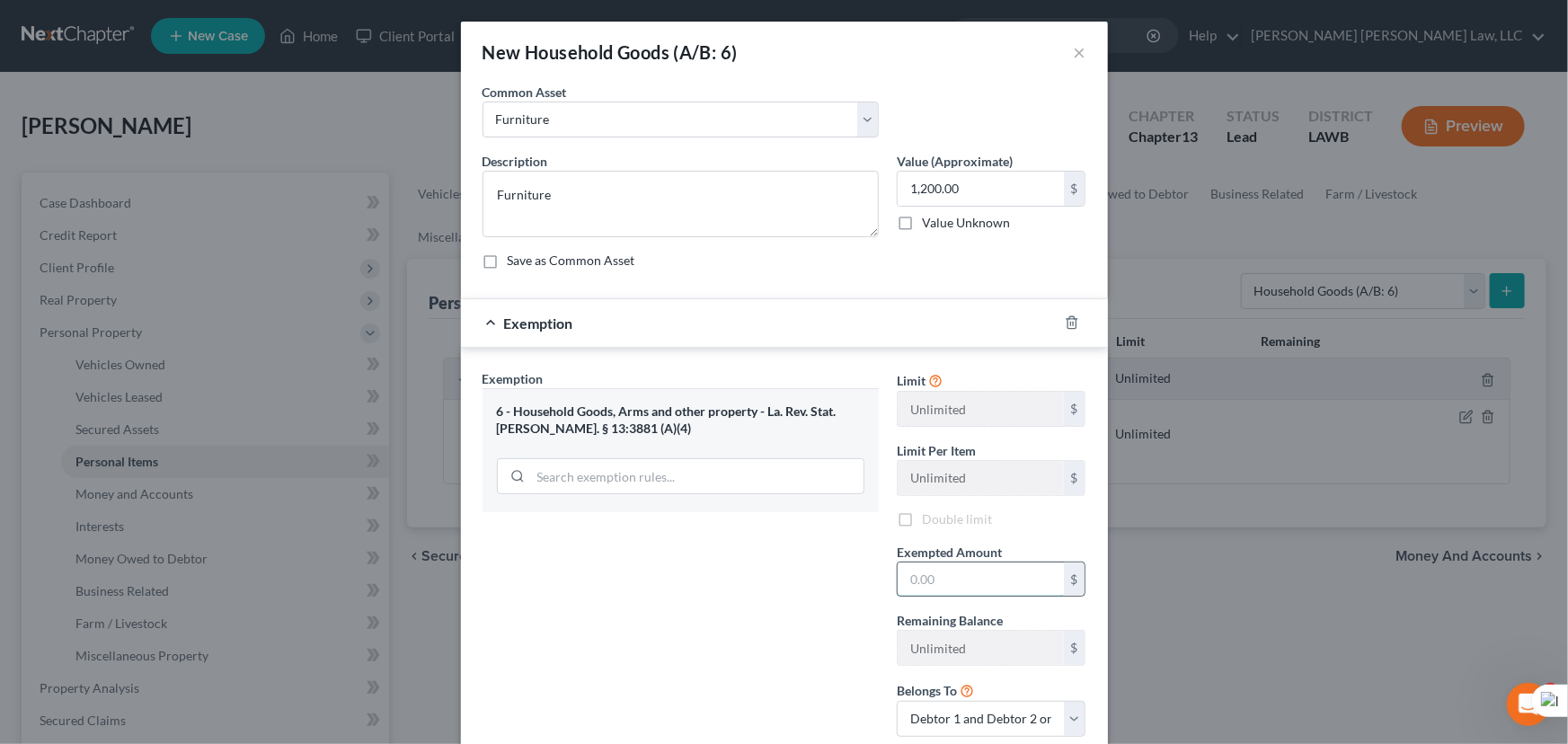
click at [991, 570] on input "text" at bounding box center [981, 580] width 167 height 34
type input "1,200.00"
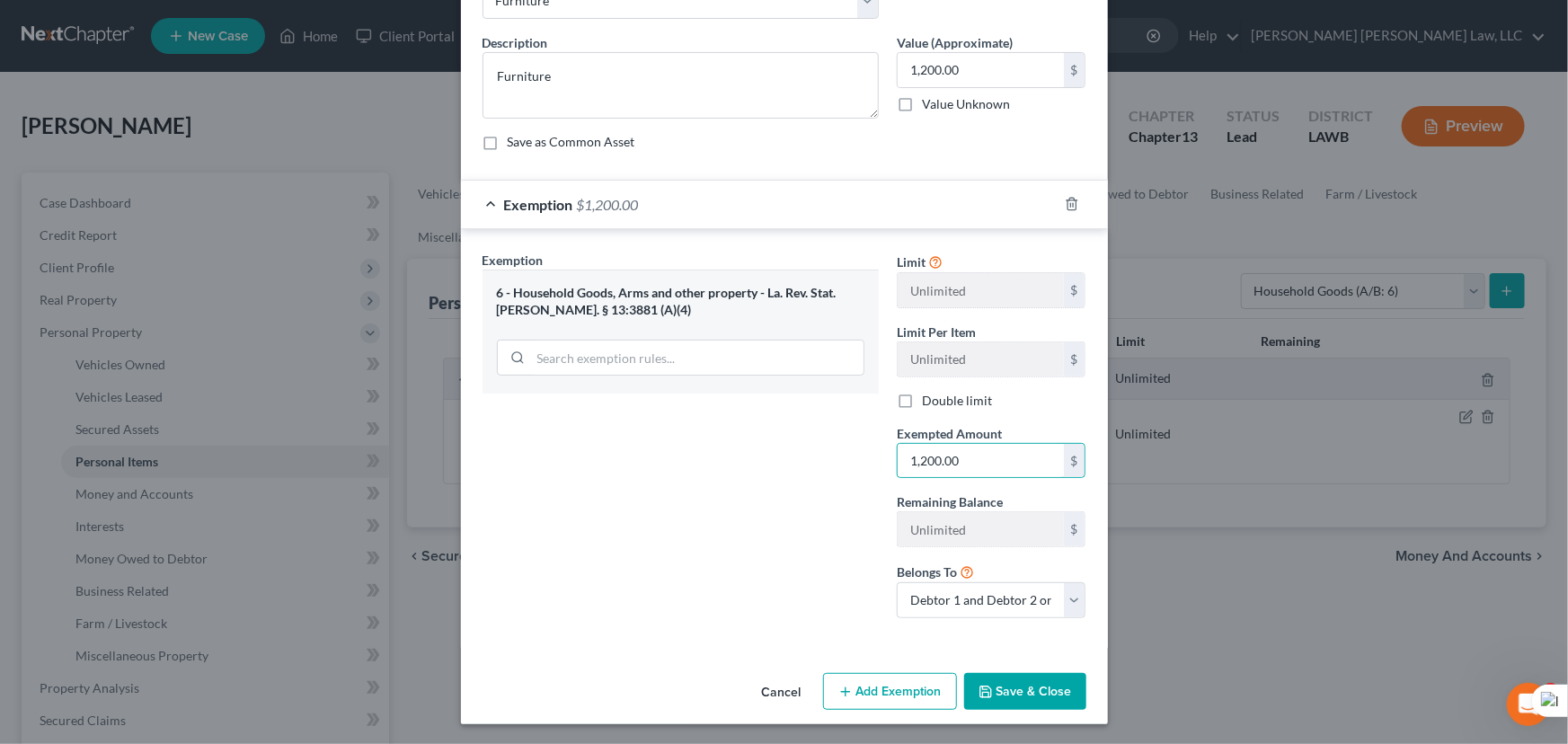
click at [1026, 693] on button "Save & Close" at bounding box center [1025, 691] width 122 height 38
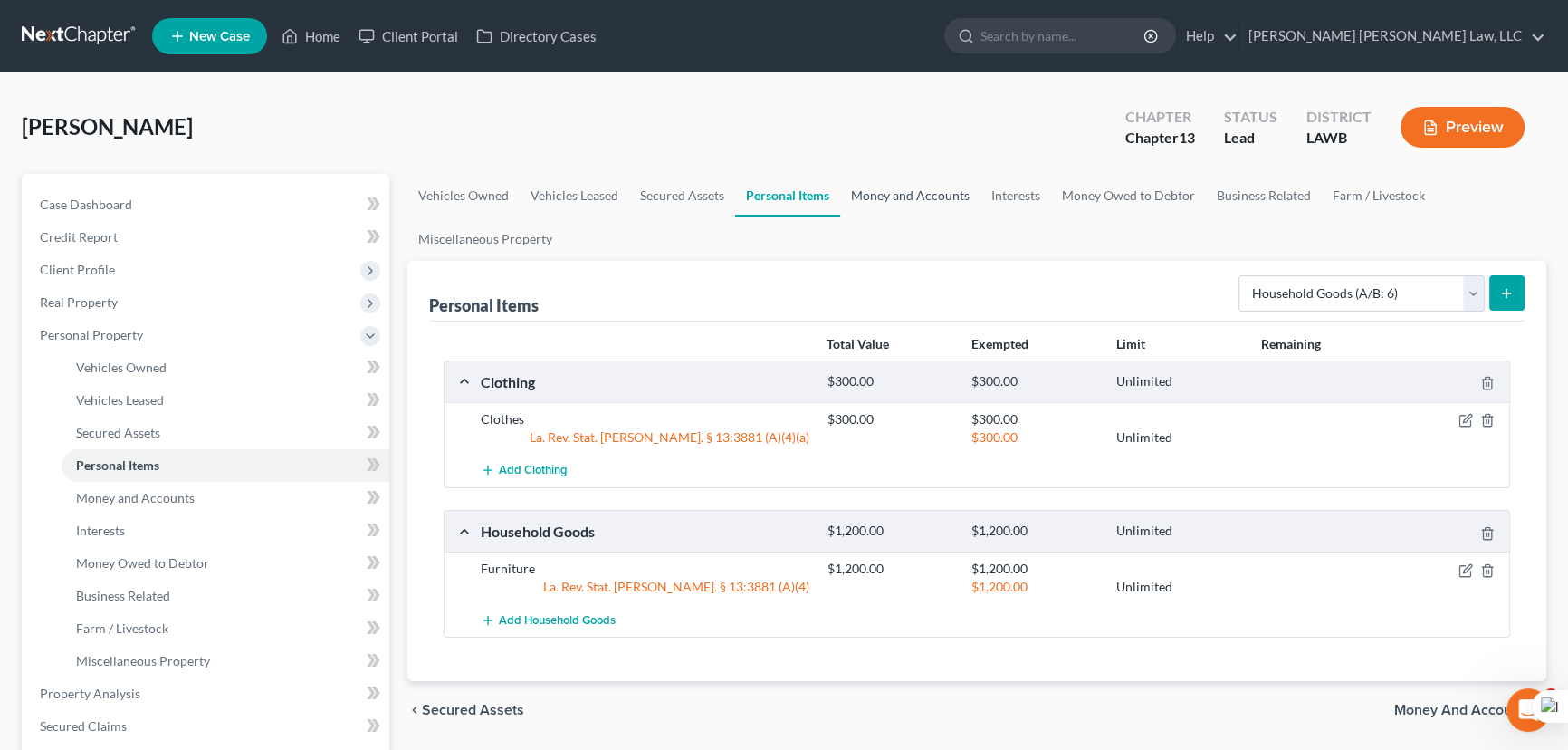
click at [886, 180] on link "Money and Accounts" at bounding box center [910, 196] width 141 height 44
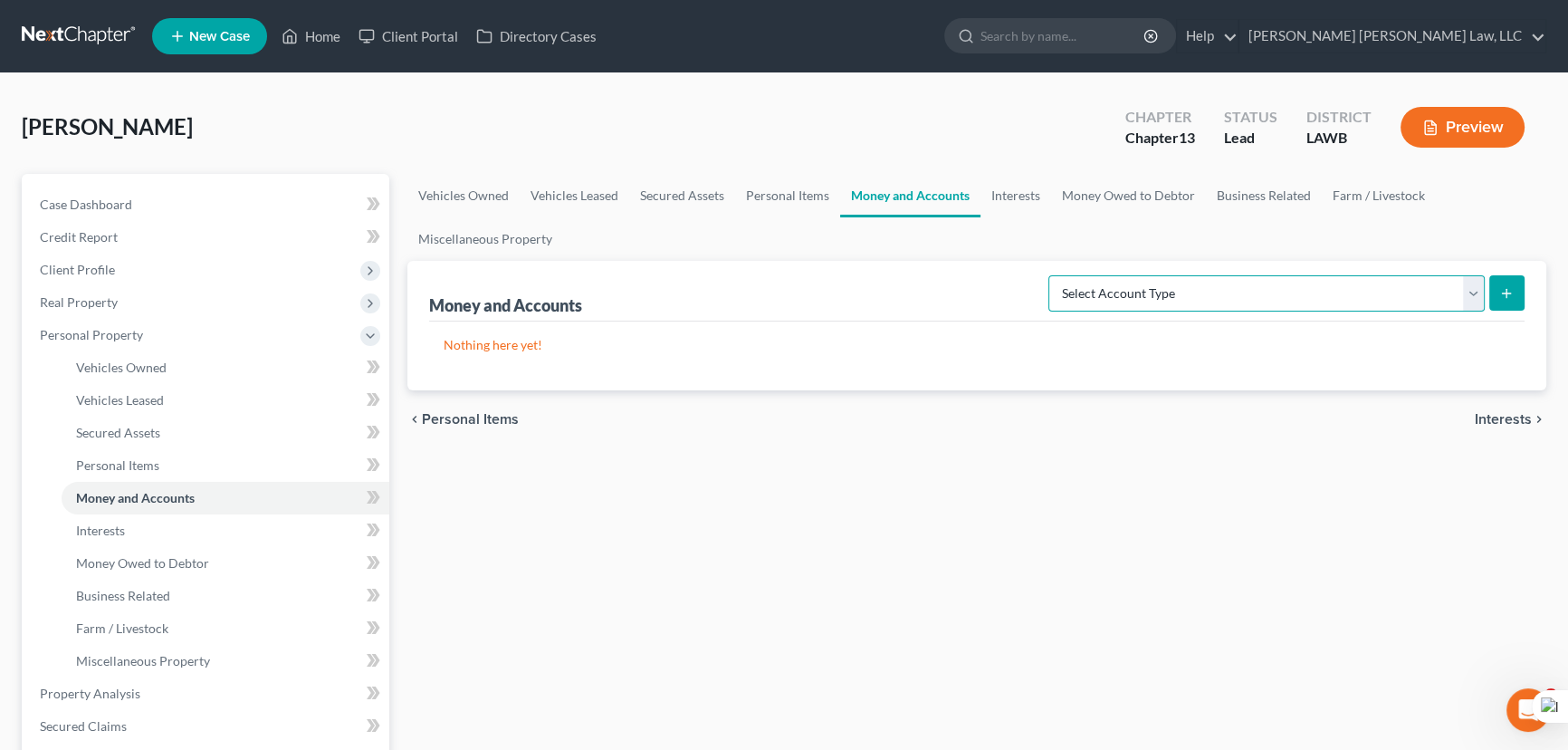
click at [1276, 281] on select "Select Account Type Brokerage (A/B: 18, SOFA: 20) Cash on Hand (A/B: 16) Certif…" at bounding box center [1266, 294] width 436 height 36
select select "checking"
click at [1054, 276] on select "Select Account Type Brokerage (A/B: 18, SOFA: 20) Cash on Hand (A/B: 16) Certif…" at bounding box center [1266, 294] width 436 height 36
click at [1510, 305] on button "submit" at bounding box center [1506, 293] width 35 height 35
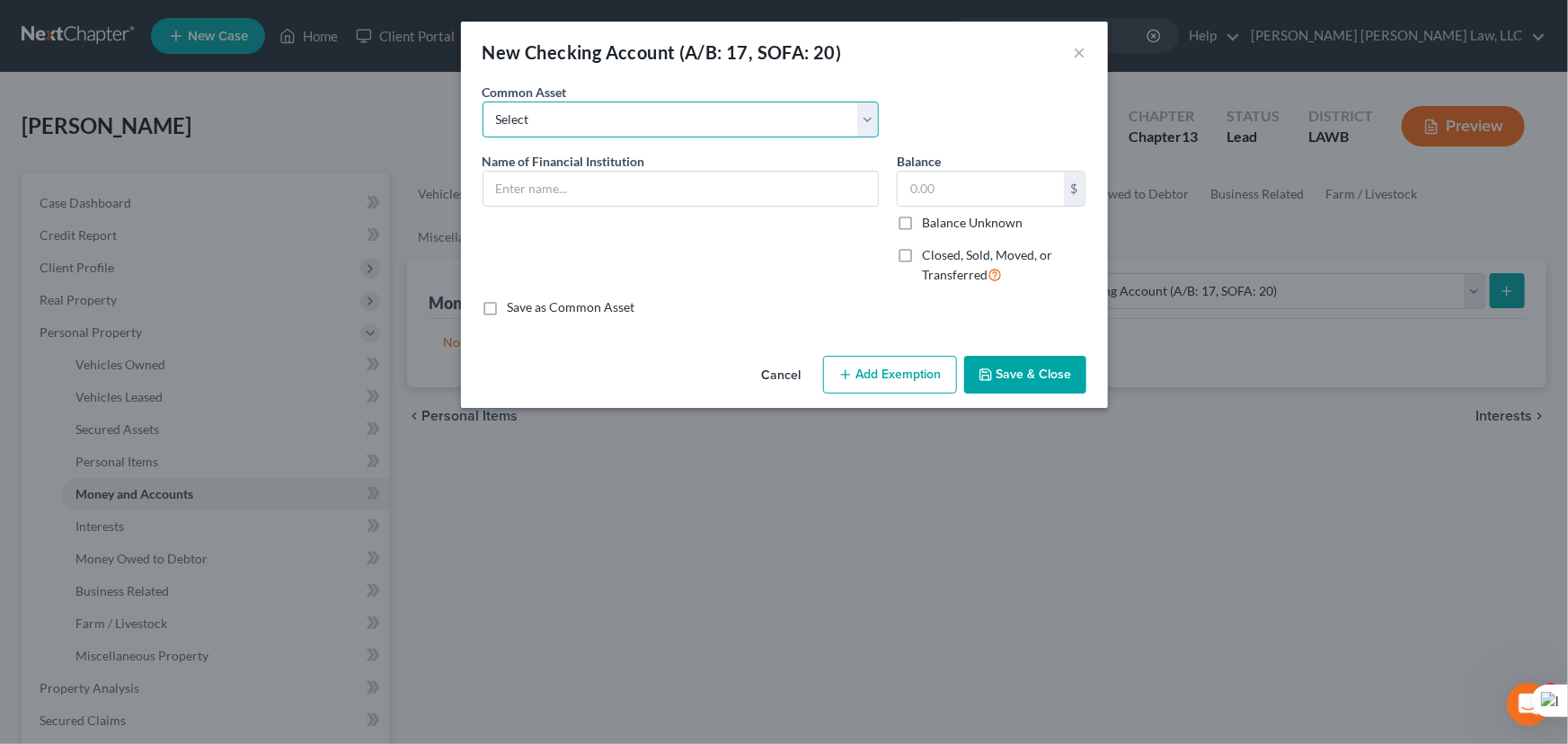
click at [614, 133] on select "Select Current Bank Sevenfold Credit Union Apple Cash First Horizon Bank Centri…" at bounding box center [681, 119] width 396 height 36
select select "19"
click at [483, 101] on select "Select Current Bank Sevenfold Credit Union Apple Cash First Horizon Bank Centri…" at bounding box center [681, 119] width 396 height 36
type input "Guaranty Bank"
type input "4.00"
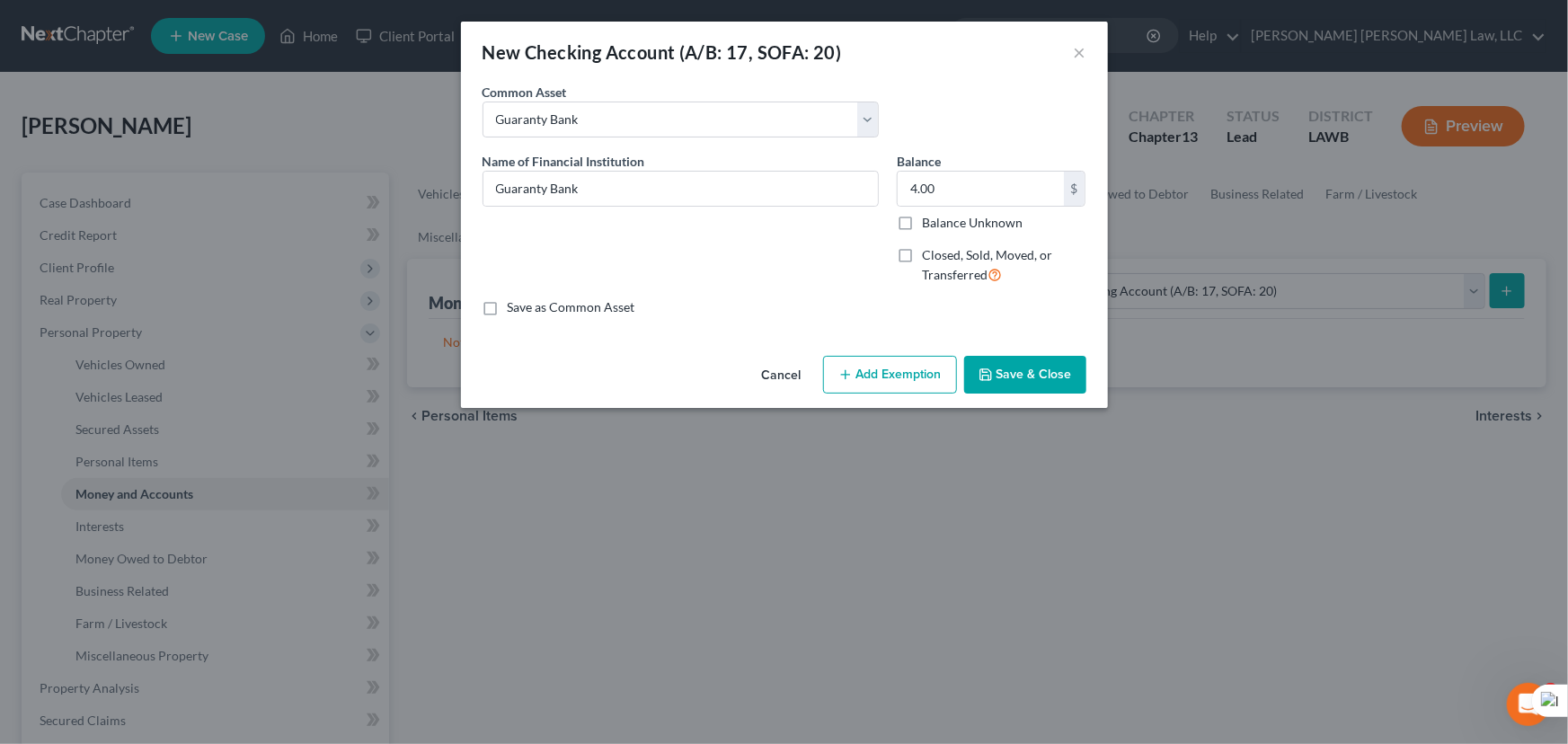
click at [1039, 376] on button "Save & Close" at bounding box center [1025, 374] width 122 height 38
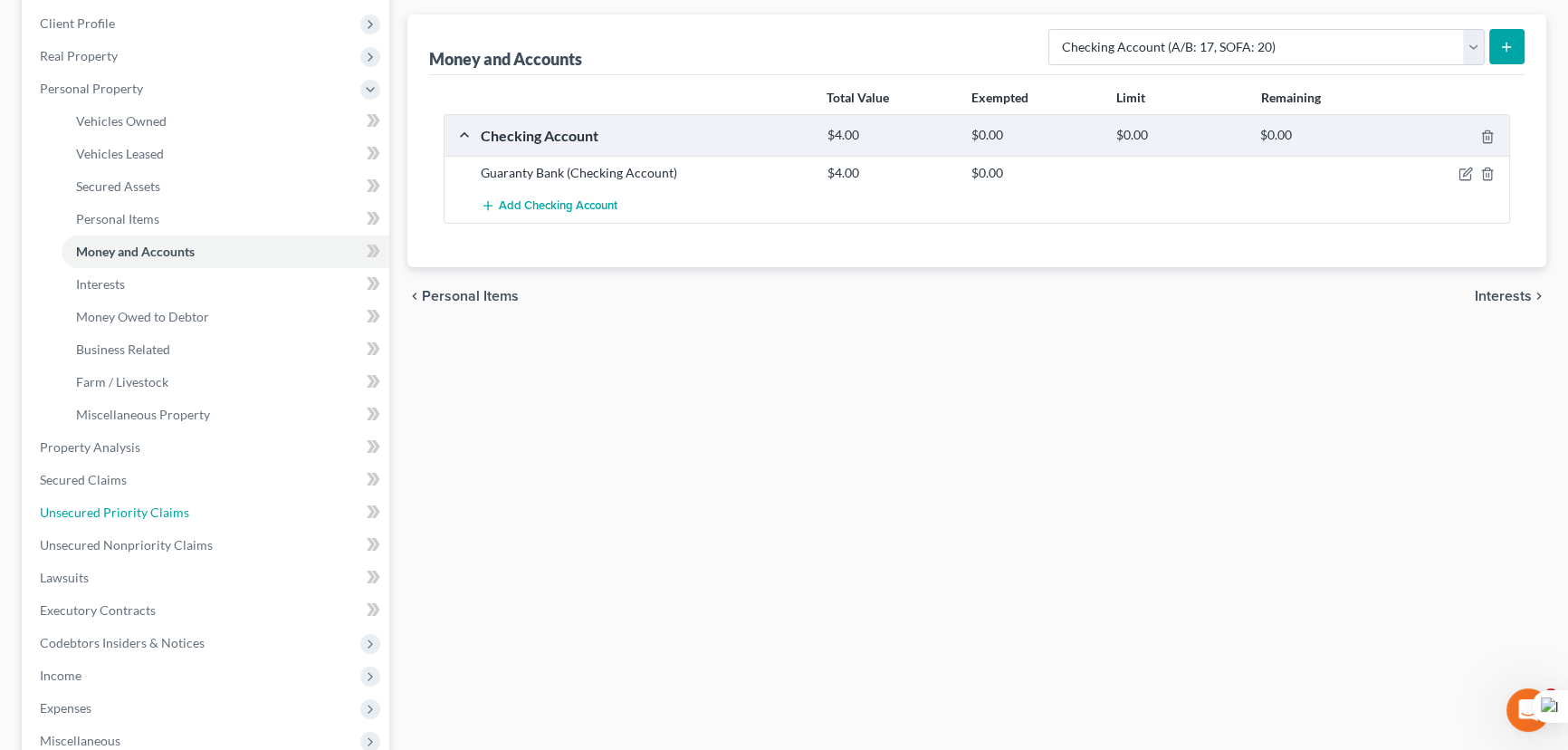
drag, startPoint x: 145, startPoint y: 516, endPoint x: 765, endPoint y: 397, distance: 631.3
click at [145, 516] on span "Unsecured Priority Claims" at bounding box center [115, 511] width 150 height 15
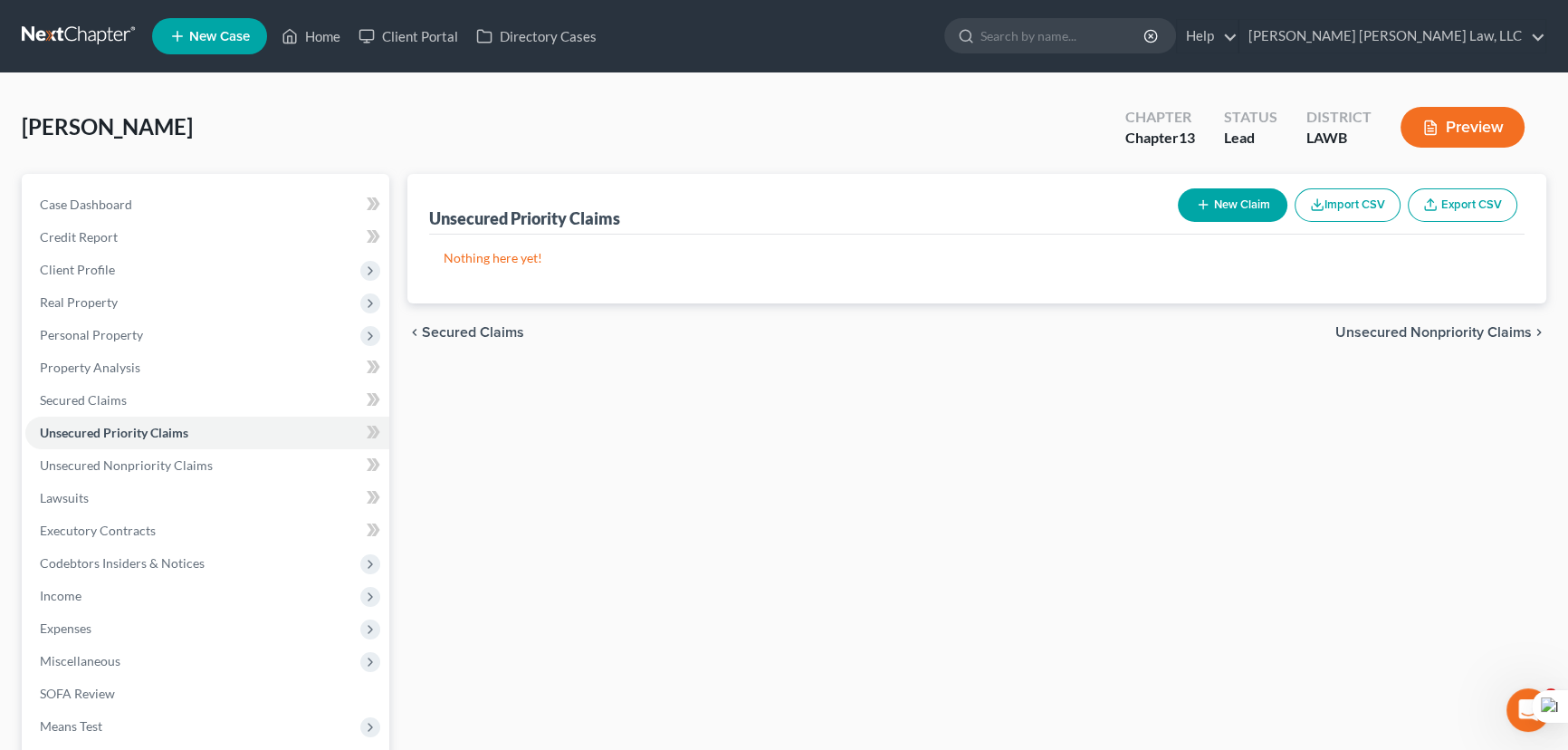
click at [1198, 206] on icon "button" at bounding box center [1203, 205] width 15 height 15
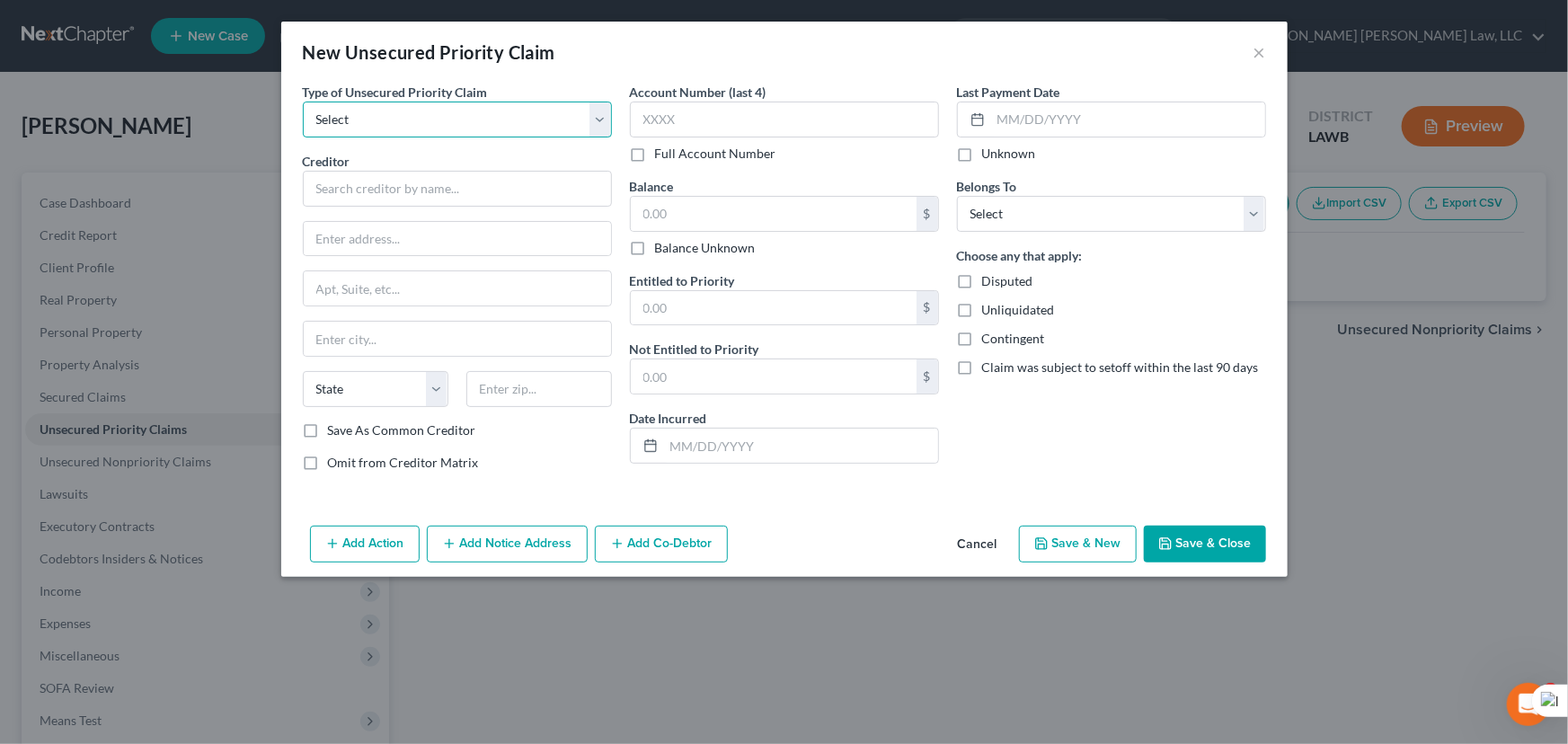
drag, startPoint x: 417, startPoint y: 118, endPoint x: 410, endPoint y: 134, distance: 17.5
click at [417, 118] on select "Select Taxes & Other Government Units Domestic Support Obligations Extensions o…" at bounding box center [458, 119] width 309 height 36
select select "0"
click at [303, 101] on select "Select Taxes & Other Government Units Domestic Support Obligations Extensions o…" at bounding box center [458, 119] width 309 height 36
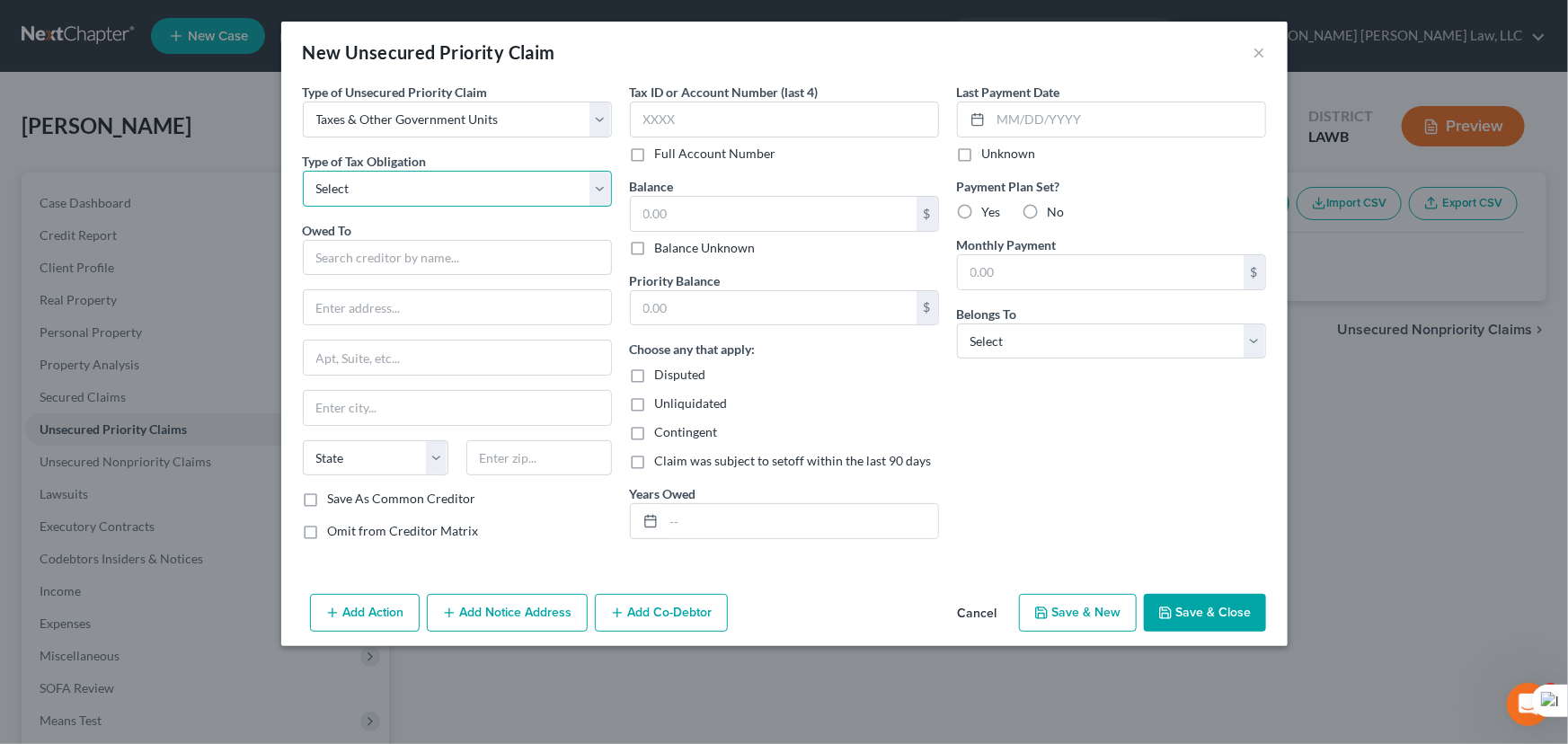
drag, startPoint x: 410, startPoint y: 134, endPoint x: 411, endPoint y: 191, distance: 57.0
click at [411, 191] on select "Select Federal City State Franchise Tax Board Other" at bounding box center [458, 188] width 309 height 36
select select "0"
click at [303, 170] on select "Select Federal City State Franchise Tax Board Other" at bounding box center [458, 188] width 309 height 36
click at [406, 232] on div "Owed To *" at bounding box center [458, 248] width 309 height 54
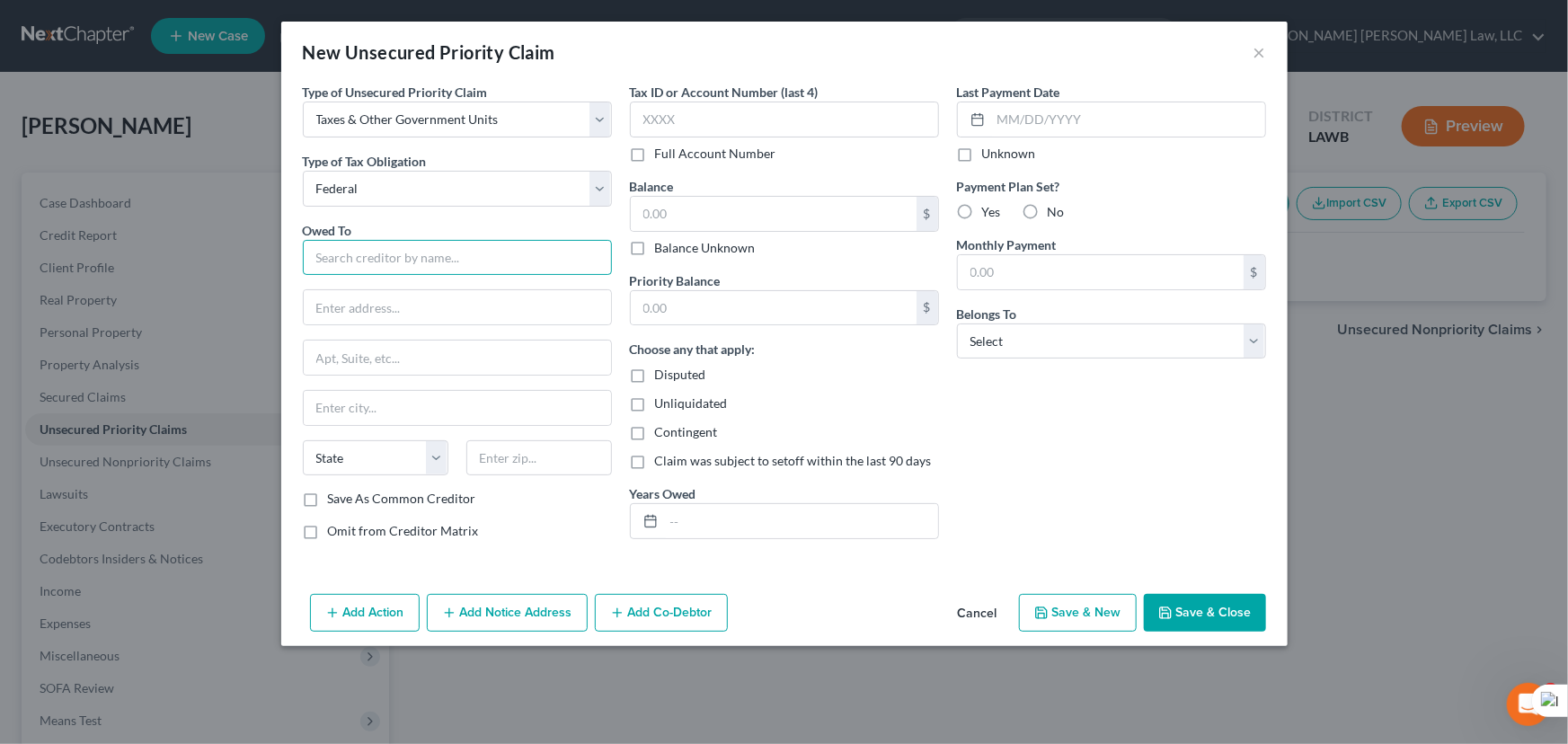
click at [392, 265] on input "text" at bounding box center [458, 258] width 309 height 36
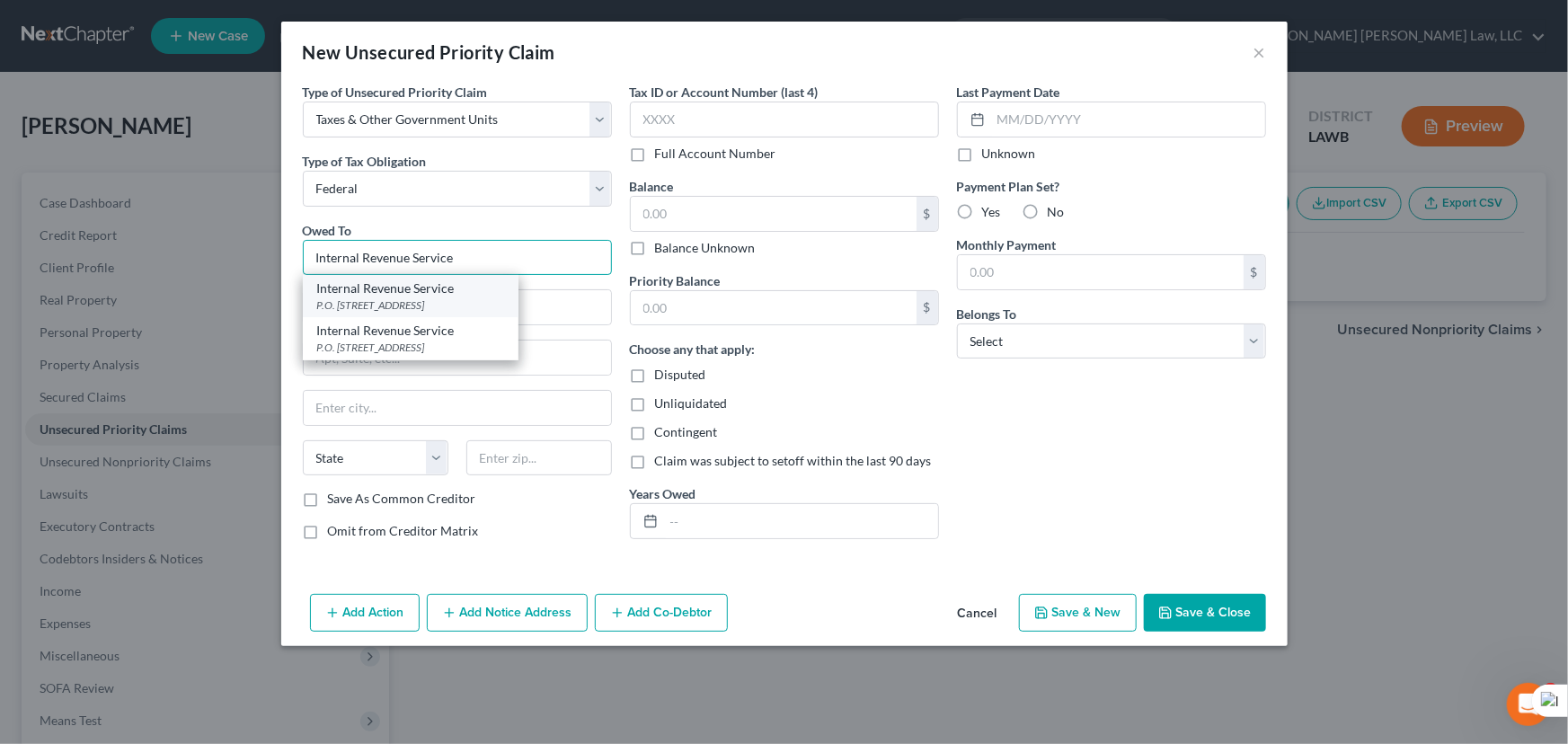
type input "Internal Revenue Service"
drag, startPoint x: 396, startPoint y: 278, endPoint x: 620, endPoint y: 216, distance: 232.4
click at [395, 287] on div "Internal Revenue Service" at bounding box center [410, 288] width 187 height 18
type input "P.O. Box 7346"
type input "[GEOGRAPHIC_DATA]"
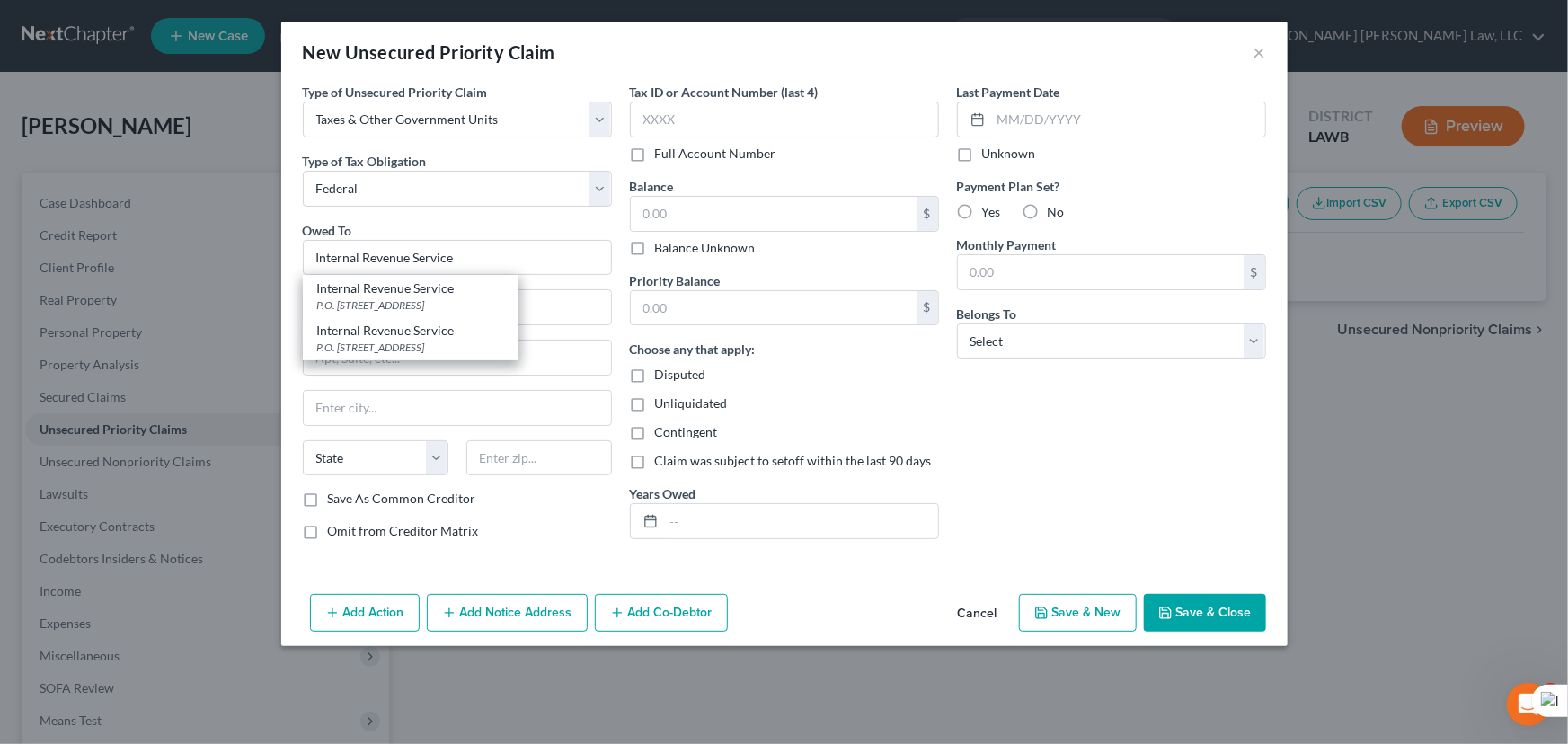
select select "39"
type input "19101"
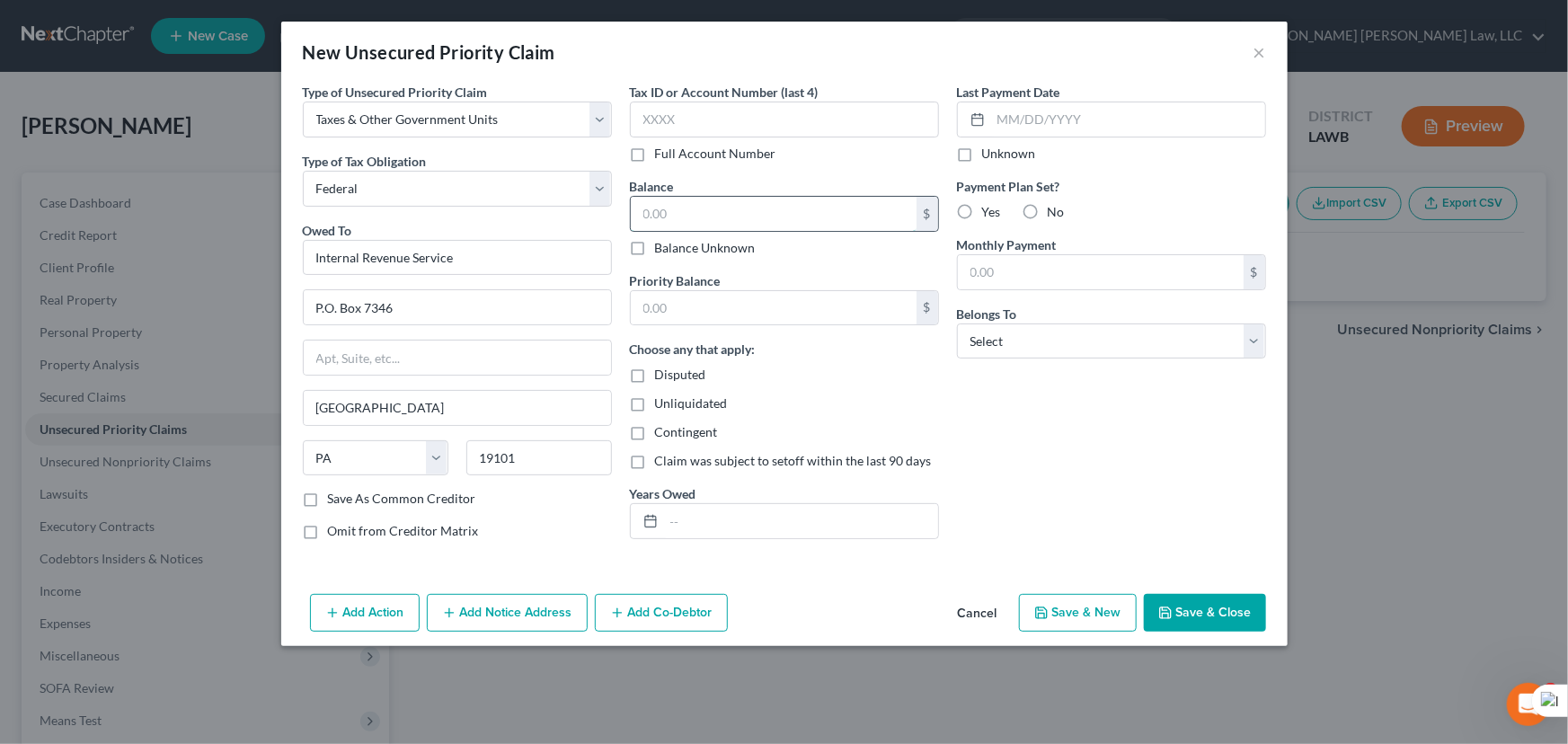
click at [781, 224] on input "text" at bounding box center [773, 214] width 285 height 34
type input "5,998"
click at [769, 287] on div "Priority Balance $" at bounding box center [785, 298] width 309 height 54
drag, startPoint x: 819, startPoint y: 281, endPoint x: 819, endPoint y: 296, distance: 15.0
click at [819, 286] on div "Priority Balance $" at bounding box center [785, 298] width 309 height 54
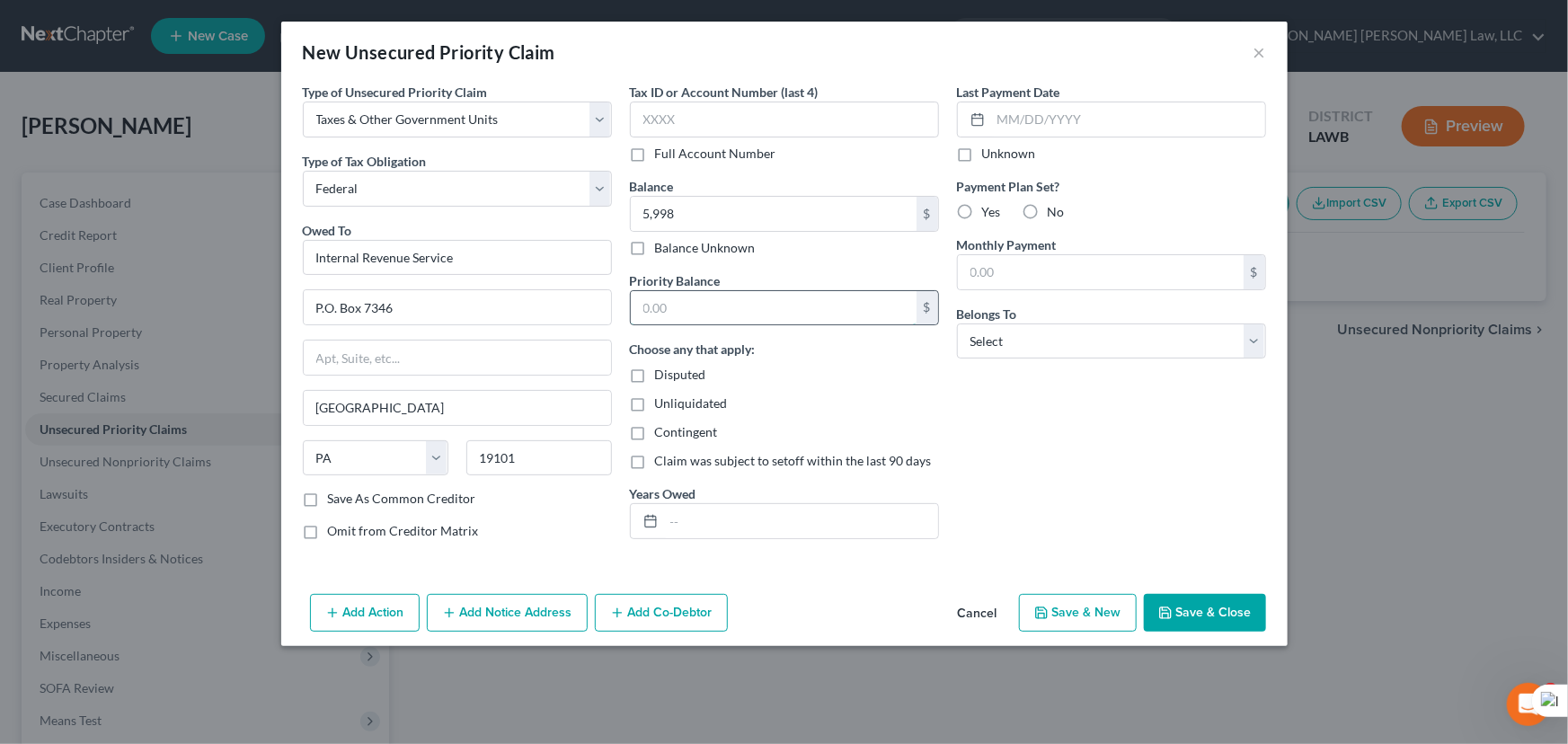
drag, startPoint x: 819, startPoint y: 296, endPoint x: 819, endPoint y: 320, distance: 24.0
click at [819, 296] on input "text" at bounding box center [773, 308] width 285 height 34
type input "5,998"
drag, startPoint x: 984, startPoint y: 326, endPoint x: 986, endPoint y: 352, distance: 26.1
click at [984, 326] on select "Select Debtor 1 Only Debtor 2 Only Debtor 1 And Debtor 2 Only At Least One Of T…" at bounding box center [1112, 341] width 309 height 36
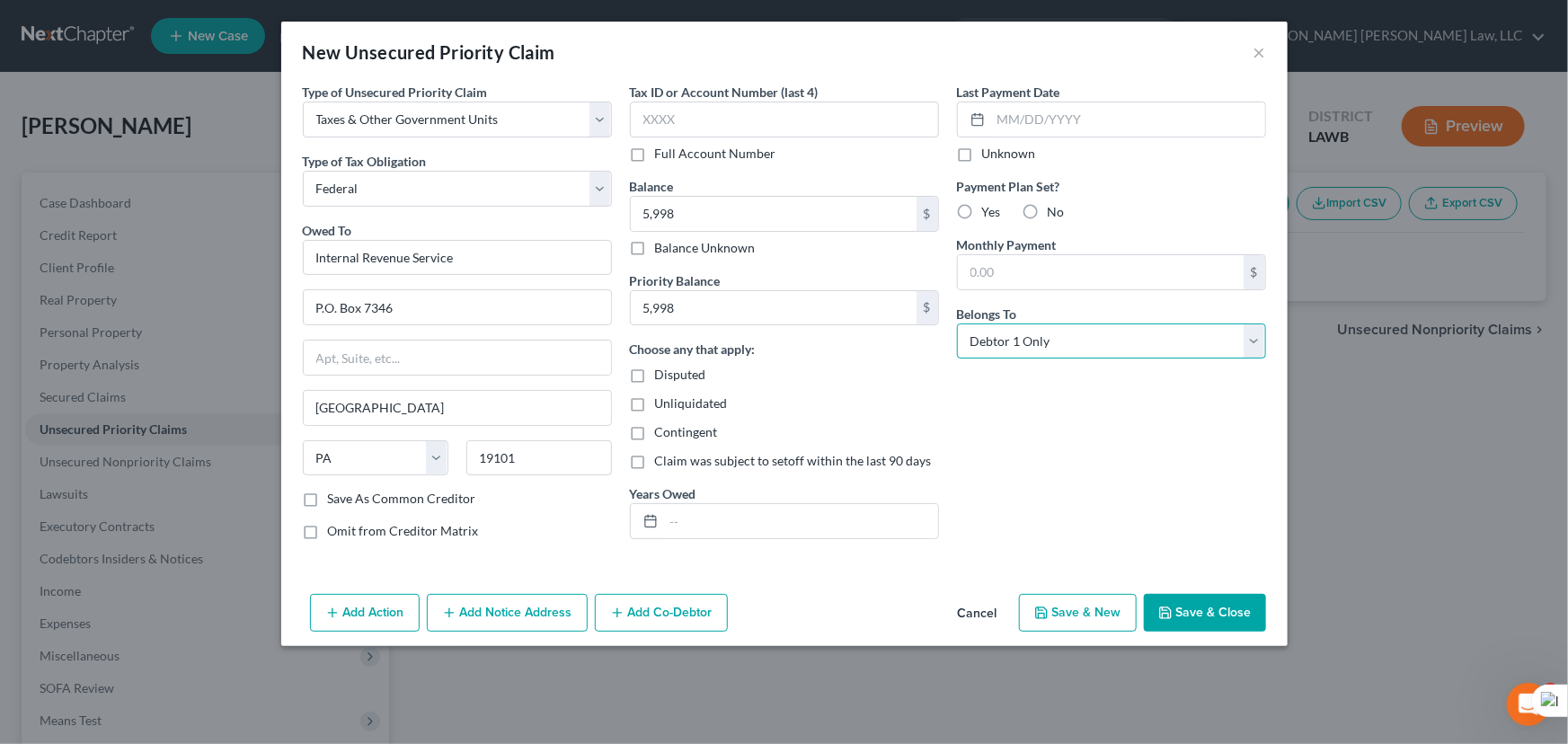
click at [957, 323] on select "Select Debtor 1 Only Debtor 2 Only Debtor 1 And Debtor 2 Only At Least One Of T…" at bounding box center [1112, 341] width 309 height 36
drag, startPoint x: 1014, startPoint y: 333, endPoint x: 1016, endPoint y: 354, distance: 21.1
click at [1014, 333] on select "Select Debtor 1 Only Debtor 2 Only Debtor 1 And Debtor 2 Only At Least One Of T…" at bounding box center [1112, 341] width 309 height 36
select select "2"
click at [957, 323] on select "Select Debtor 1 Only Debtor 2 Only Debtor 1 And Debtor 2 Only At Least One Of T…" at bounding box center [1112, 341] width 309 height 36
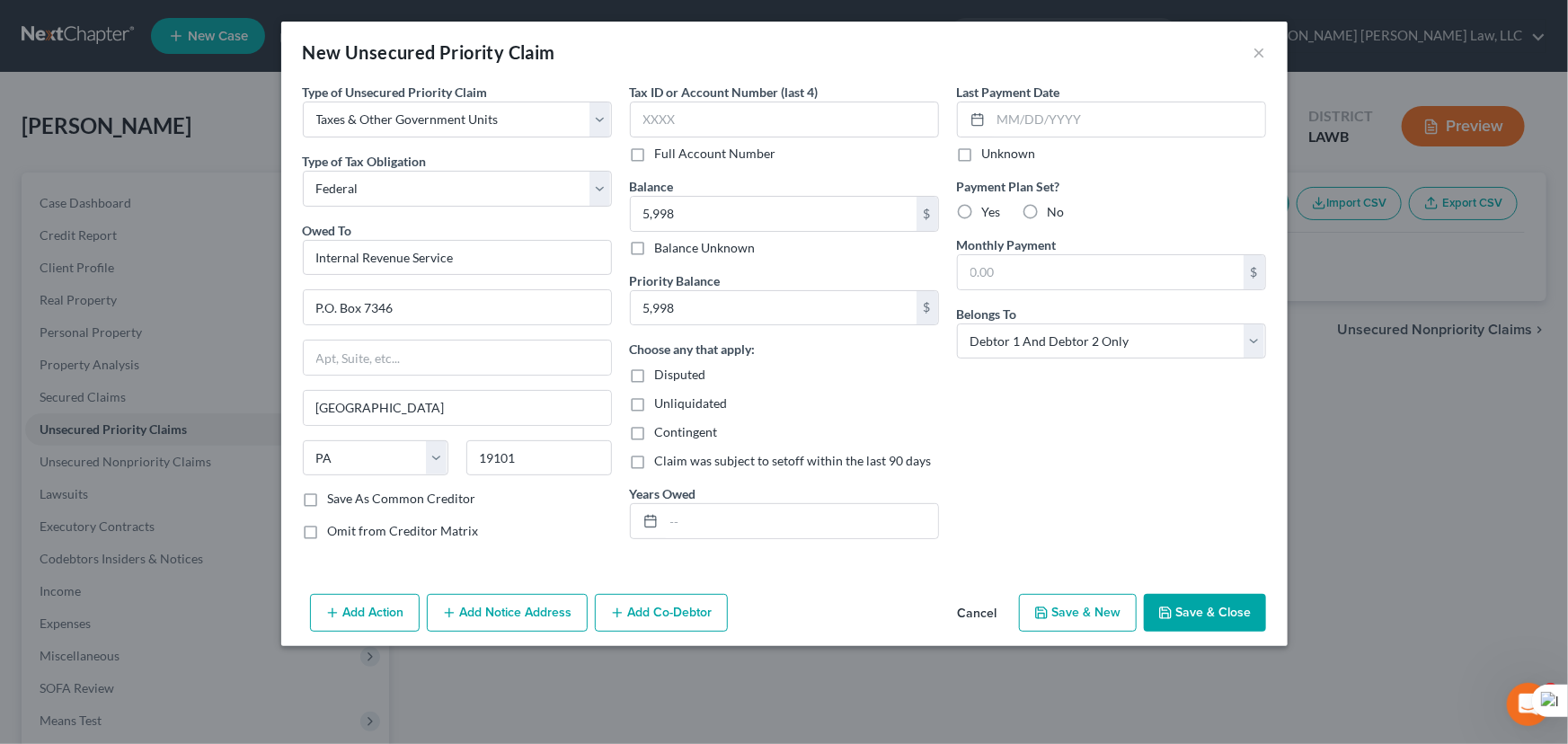
click at [1218, 583] on div "Type of Unsecured Priority Claim * Select Taxes & Other Government Units Domest…" at bounding box center [784, 334] width 1006 height 504
click at [1240, 600] on button "Save & Close" at bounding box center [1204, 612] width 122 height 38
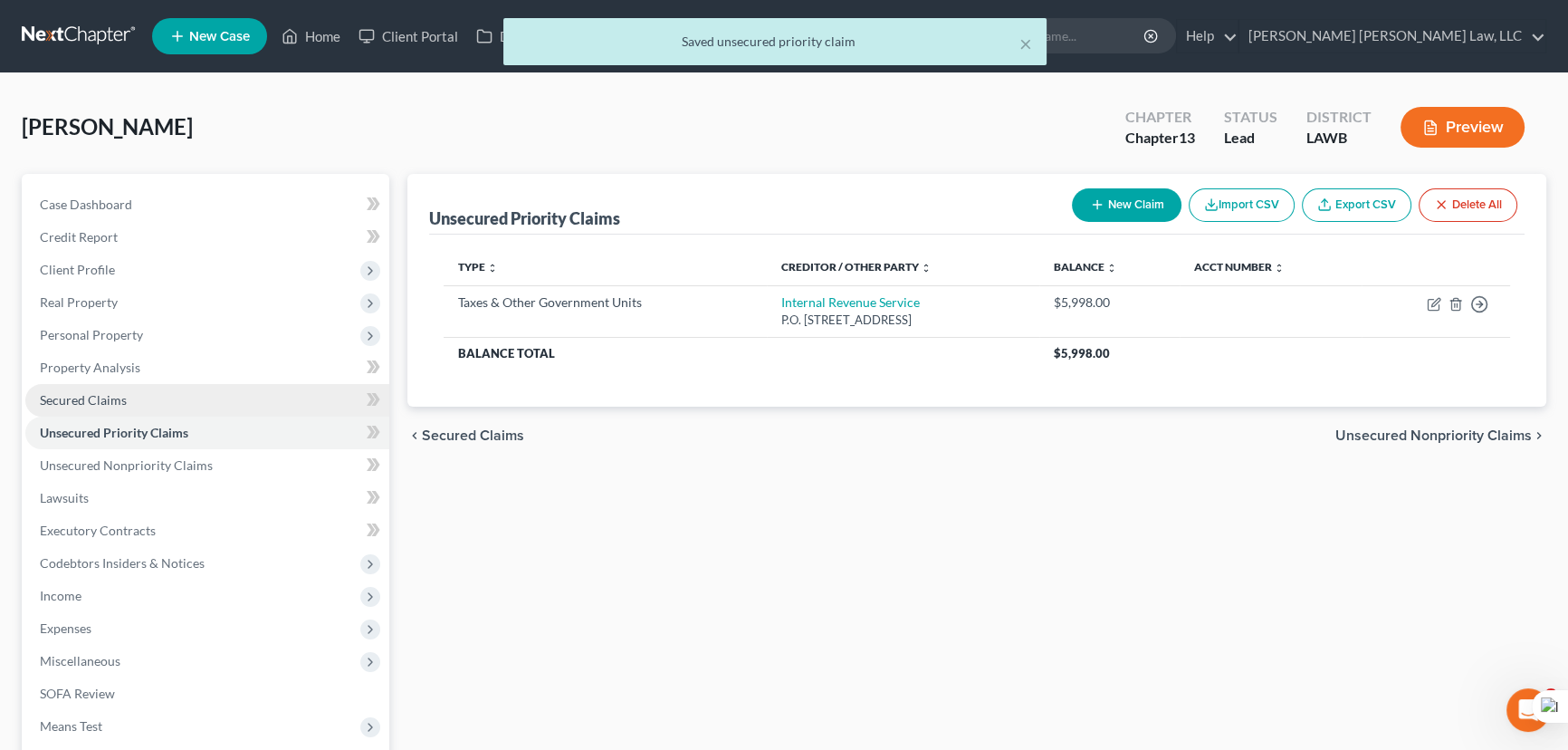
click at [193, 402] on link "Secured Claims" at bounding box center [207, 399] width 364 height 33
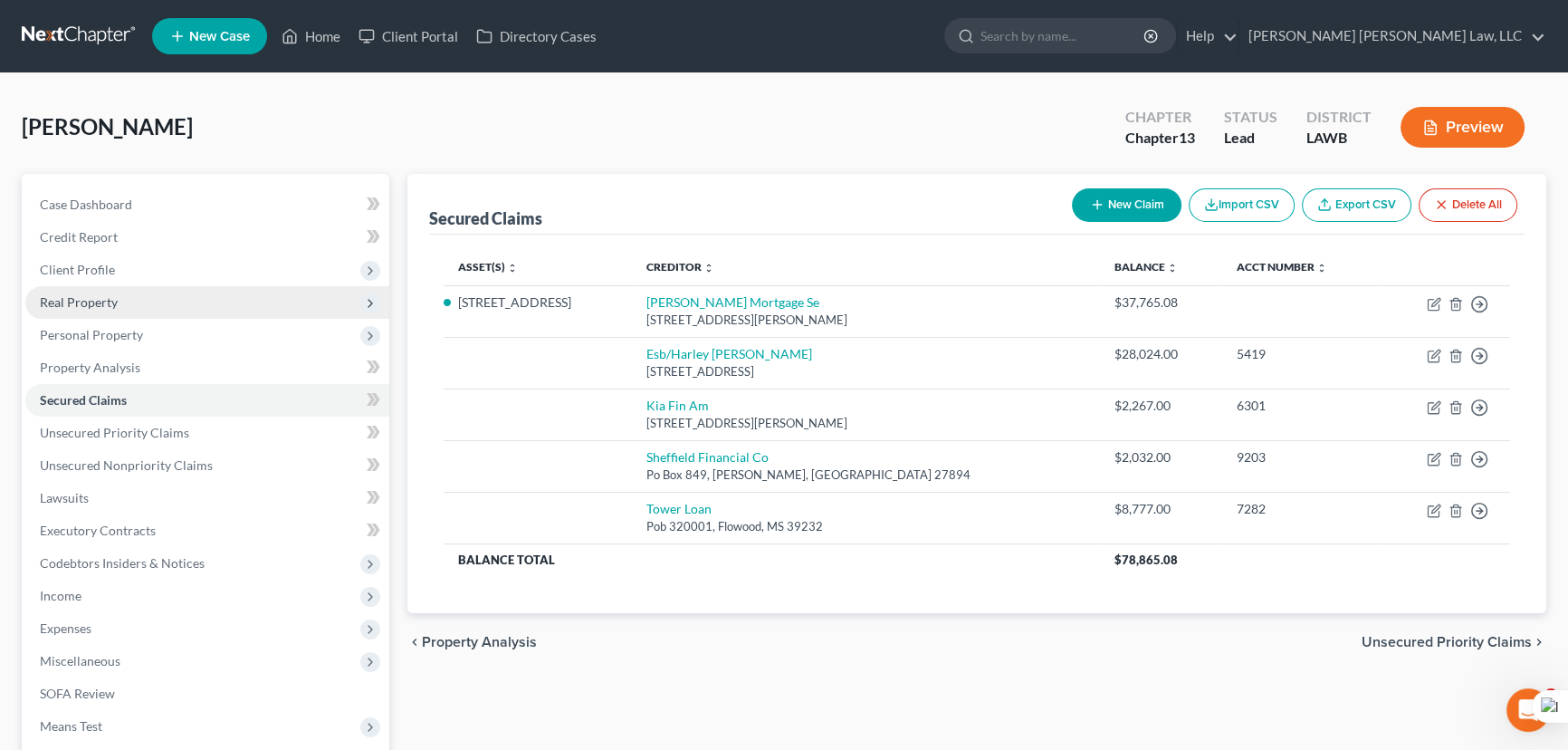
click at [226, 311] on span "Real Property" at bounding box center [207, 303] width 364 height 33
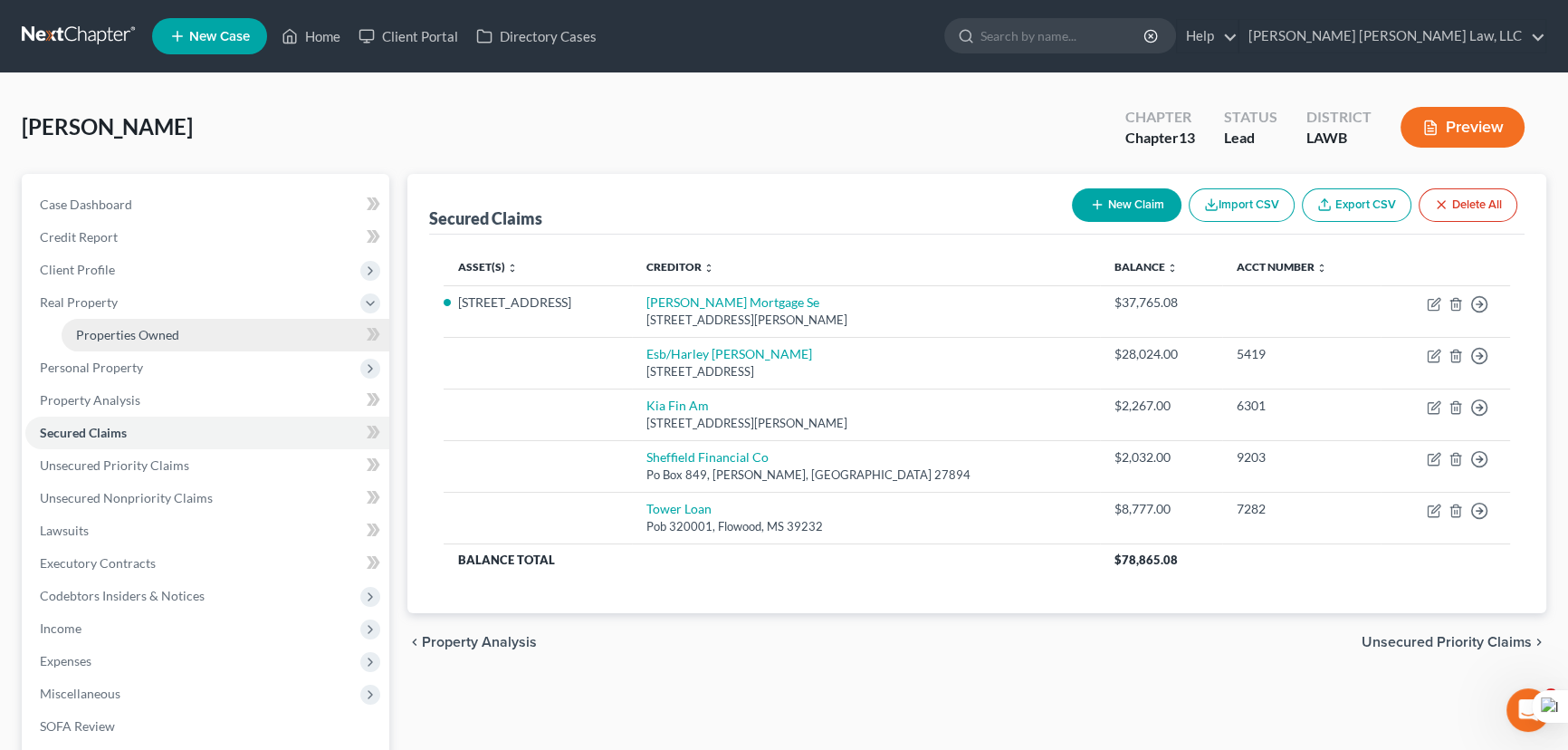
click at [221, 340] on link "Properties Owned" at bounding box center [226, 335] width 328 height 33
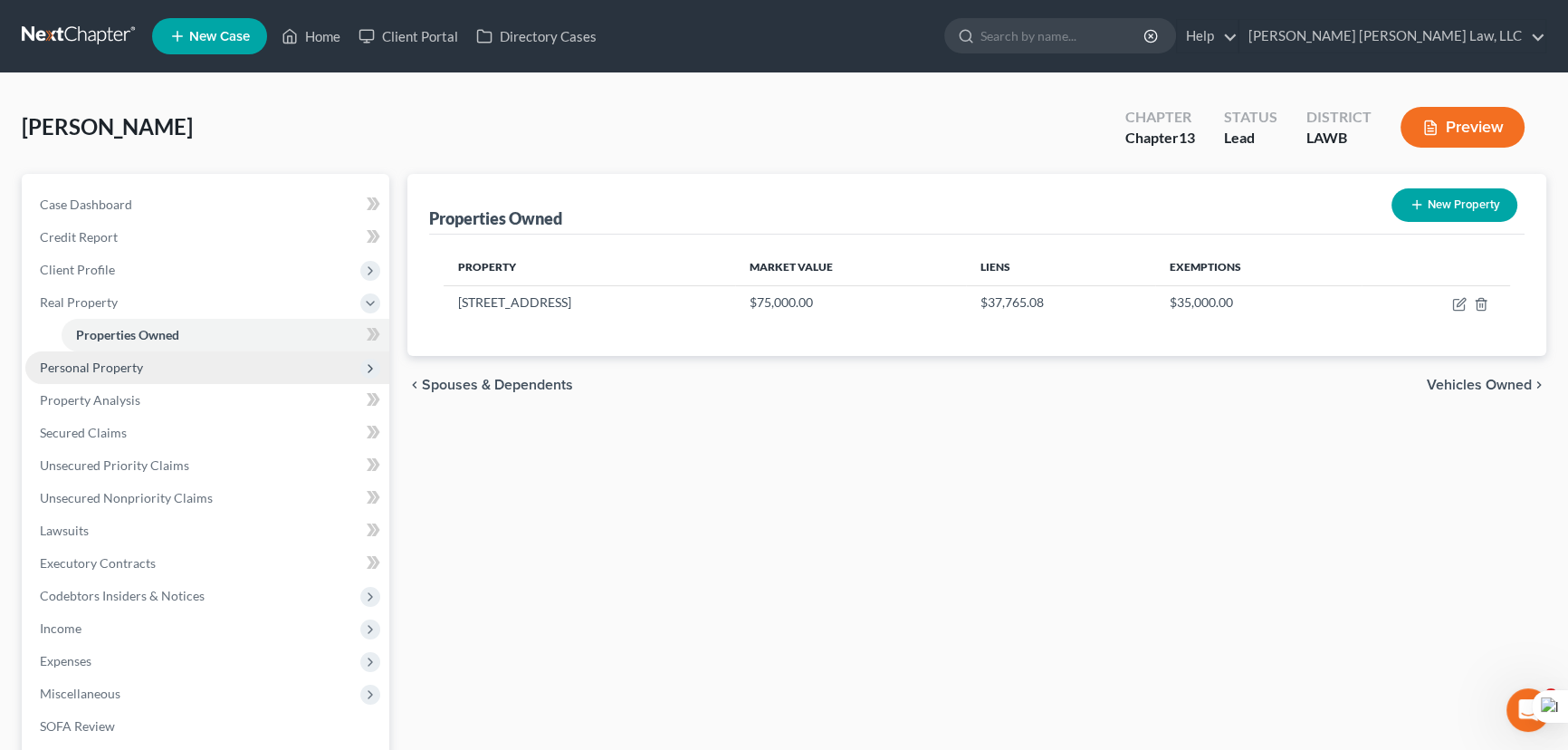
click at [205, 364] on span "Personal Property" at bounding box center [207, 368] width 364 height 33
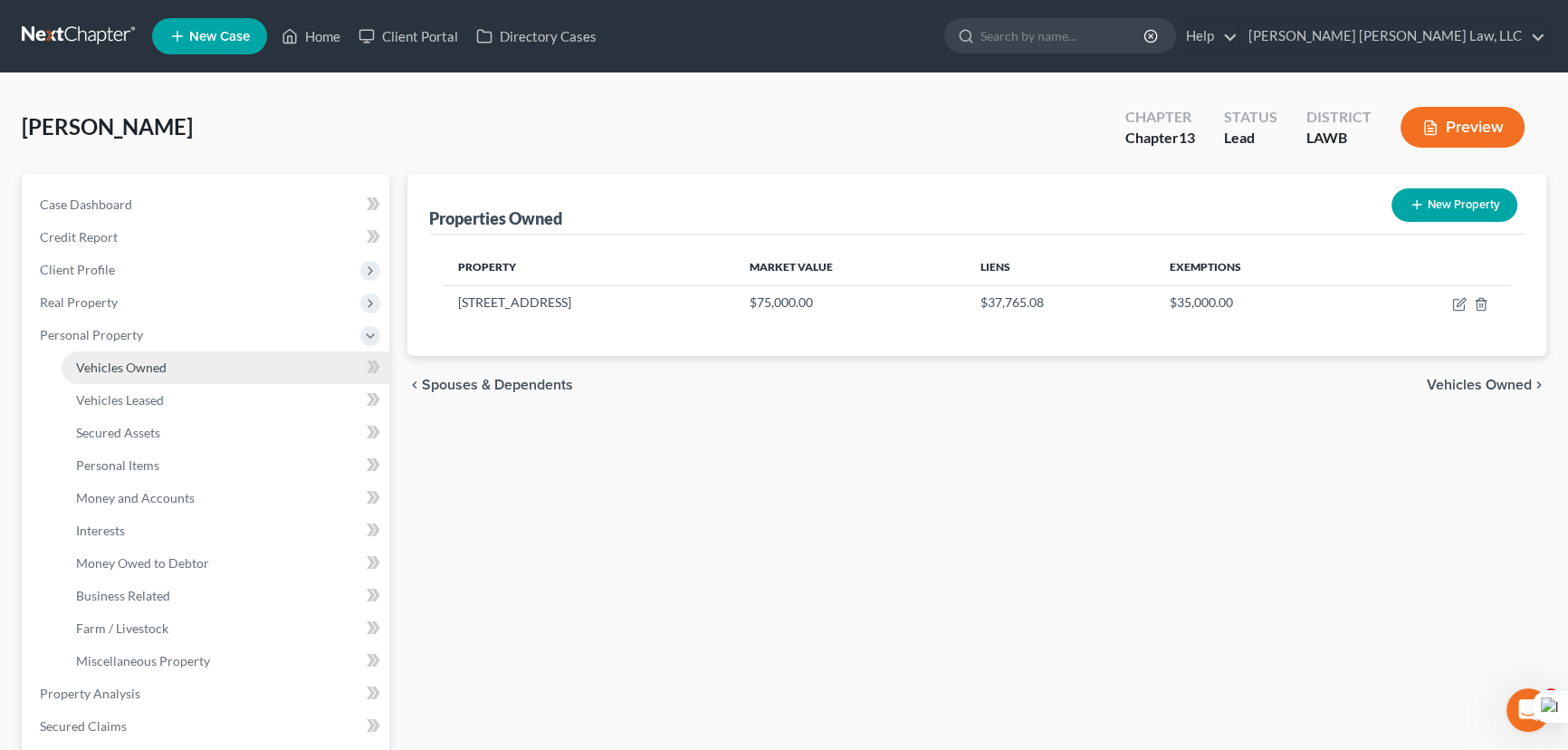
click at [199, 368] on link "Vehicles Owned" at bounding box center [226, 368] width 328 height 33
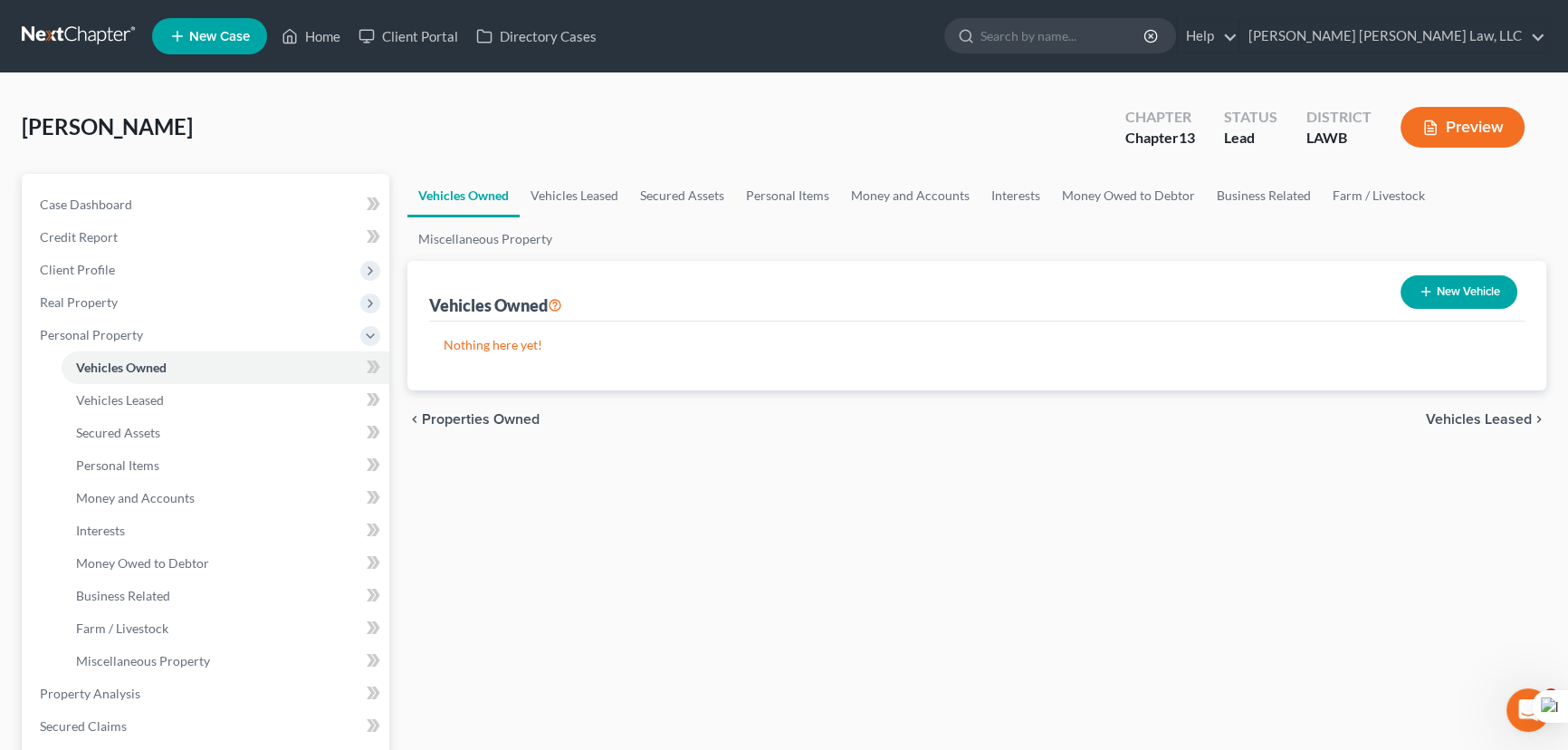
click at [1463, 288] on button "New Vehicle" at bounding box center [1459, 293] width 117 height 34
select select "0"
select select "2"
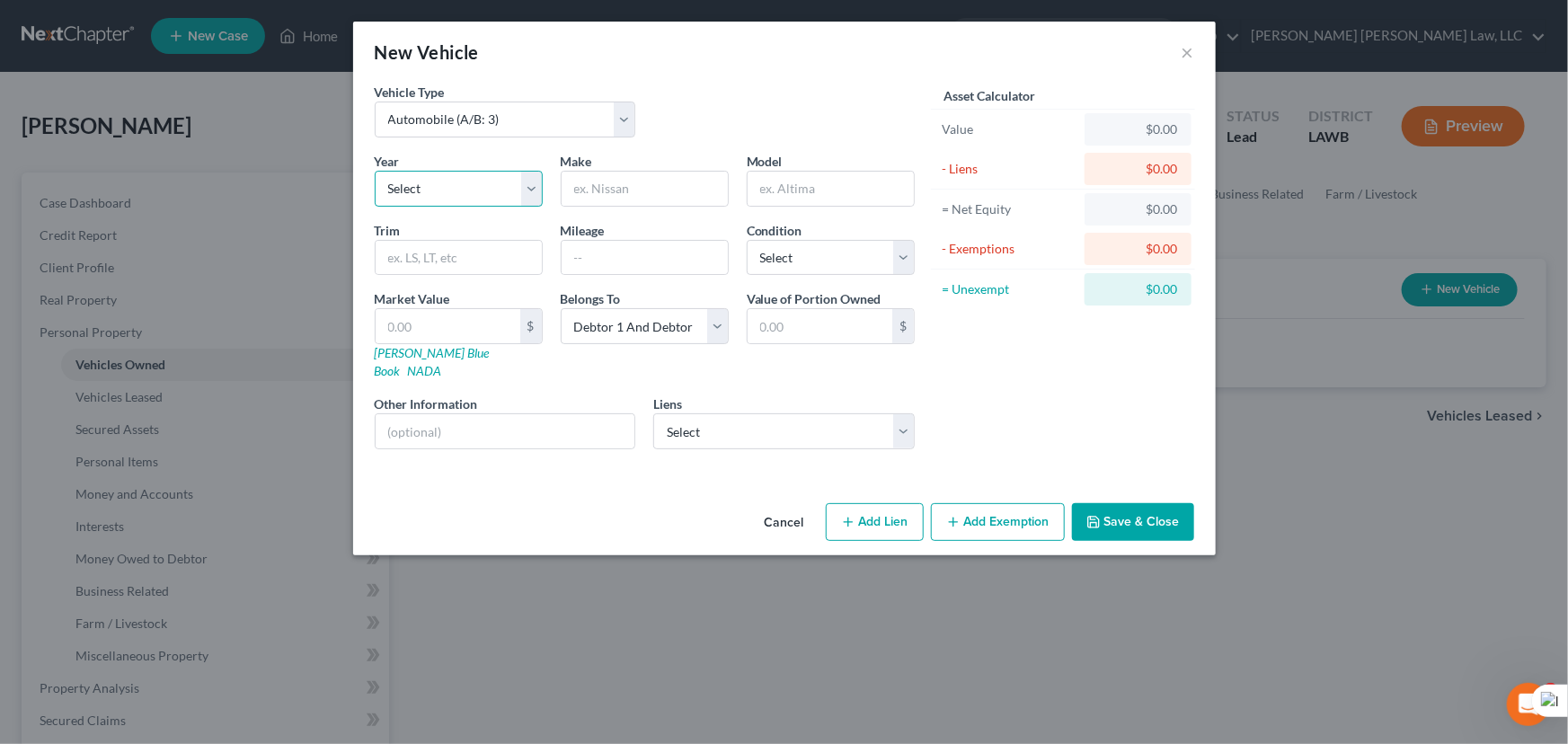
drag, startPoint x: 503, startPoint y: 178, endPoint x: 499, endPoint y: 199, distance: 21.4
click at [503, 178] on select "Select 2026 2025 2024 2023 2022 2021 2020 2019 2018 2017 2016 2015 2014 2013 20…" at bounding box center [459, 188] width 168 height 36
select select "6"
click at [375, 170] on select "Select 2026 2025 2024 2023 2022 2021 2020 2019 2018 2017 2016 2015 2014 2013 20…" at bounding box center [459, 188] width 168 height 36
click at [623, 190] on input "text" at bounding box center [645, 188] width 167 height 34
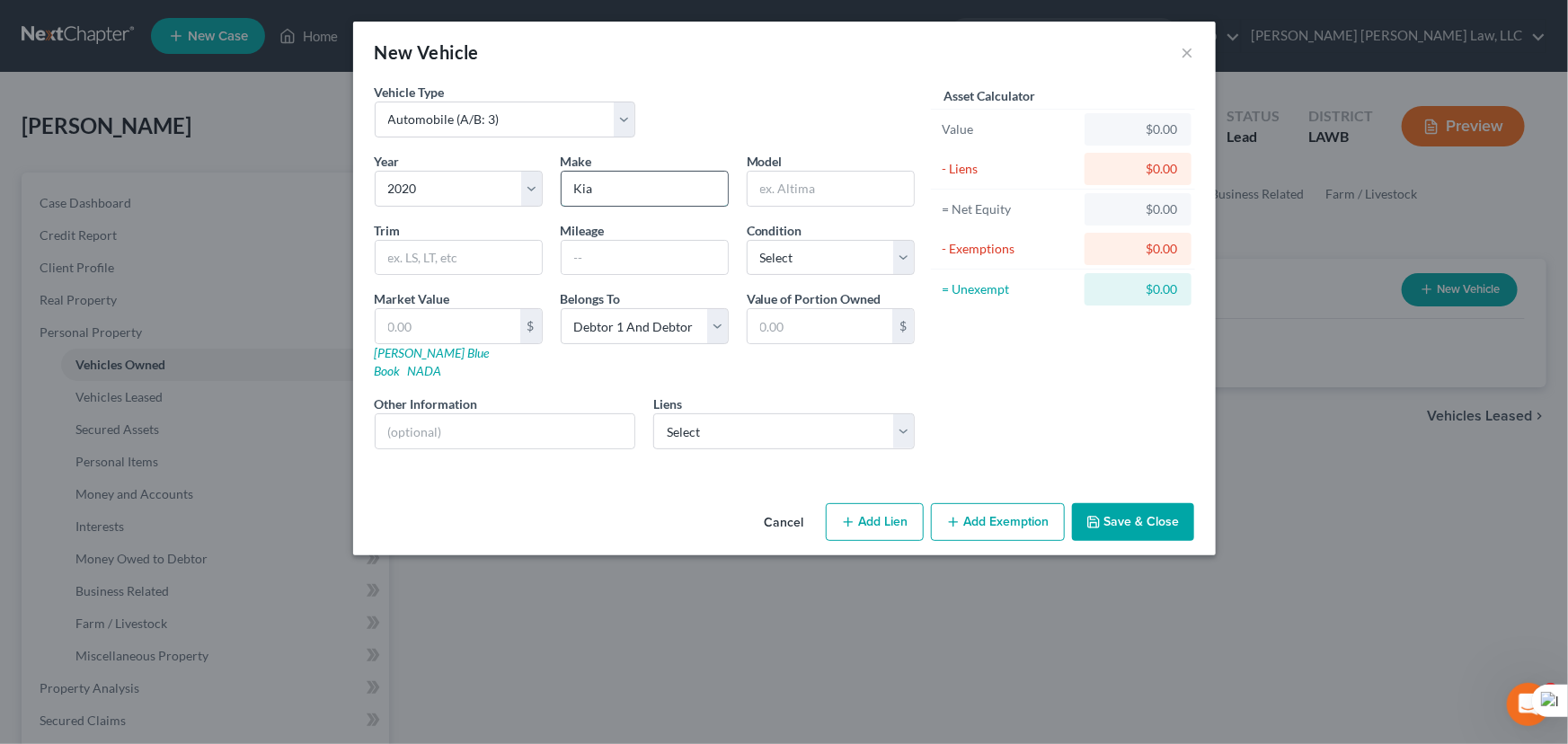
type input "Kia"
type input "A"
type input "Soul"
click at [867, 264] on select "Select Excellent Very Good Good Fair Poor" at bounding box center [831, 258] width 168 height 36
select select "2"
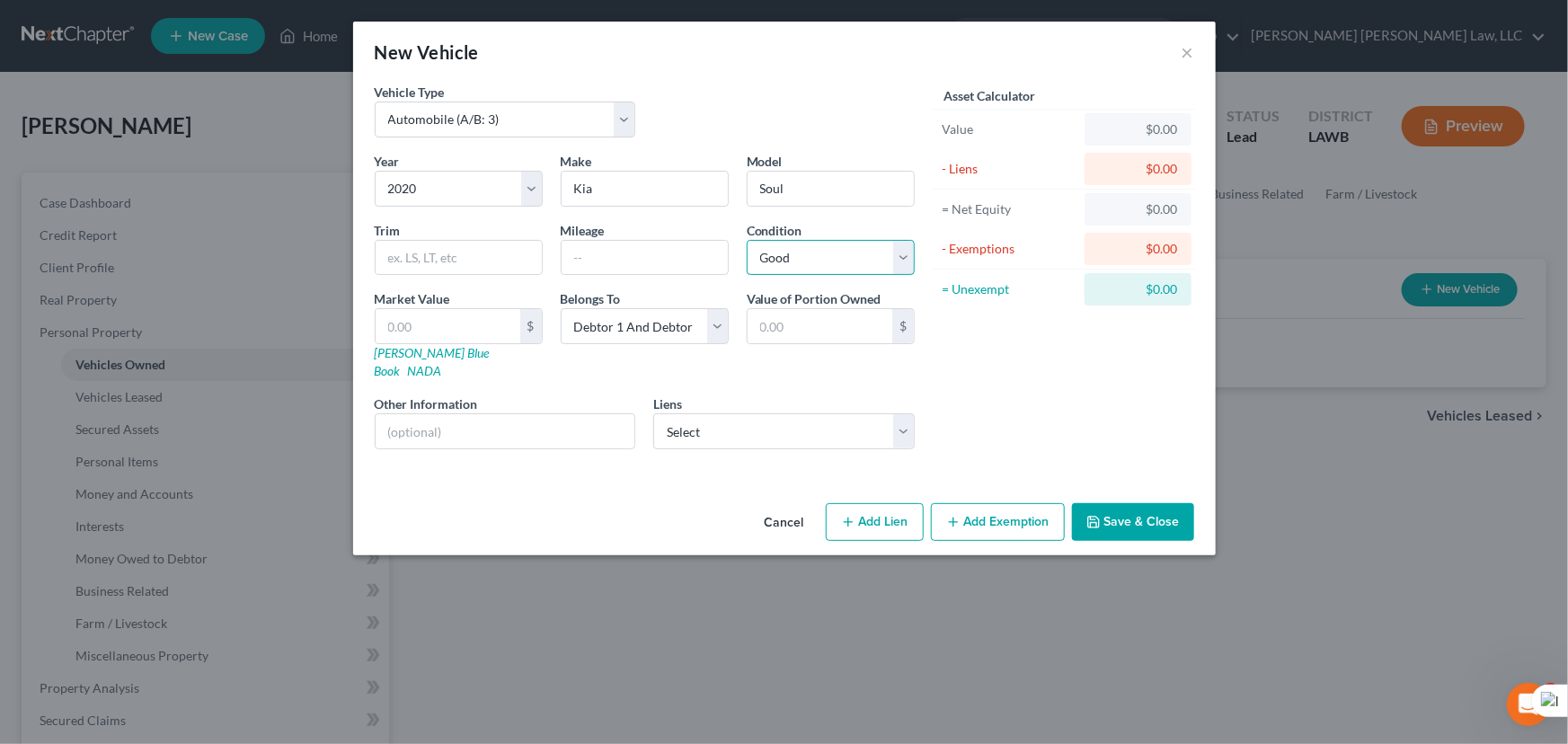
click at [746, 240] on select "Select Excellent Very Good Good Fair Poor" at bounding box center [831, 258] width 168 height 36
click at [764, 413] on select "Select Esb/Harley [PERSON_NAME] - $28,024.00 Tower Loan - $8,777.00 Kia Fin Am …" at bounding box center [784, 431] width 262 height 36
select select "2"
click at [653, 413] on select "Select Esb/Harley [PERSON_NAME] - $28,024.00 Tower Loan - $8,777.00 Kia Fin Am …" at bounding box center [784, 431] width 262 height 36
select select
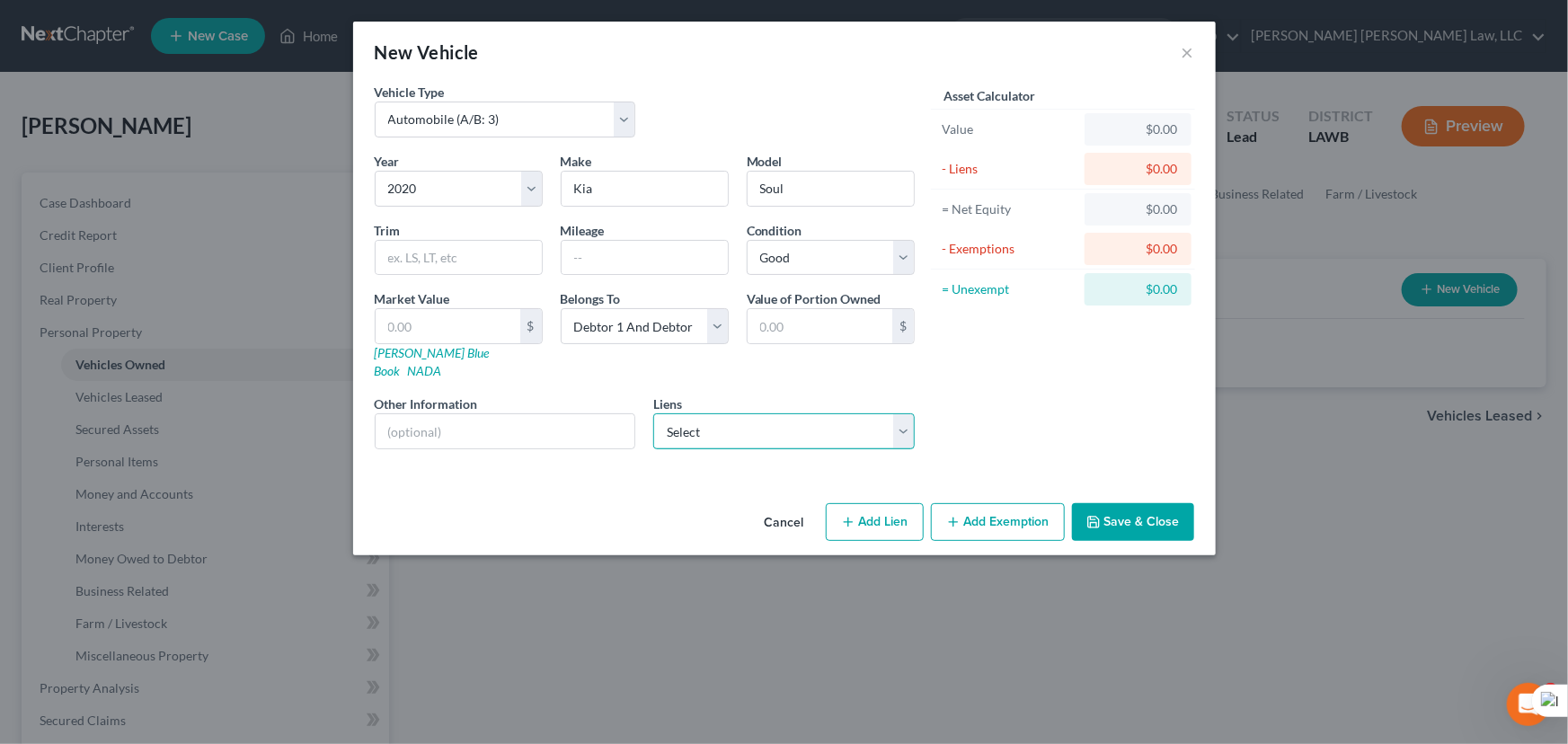
select select "4"
select select "2"
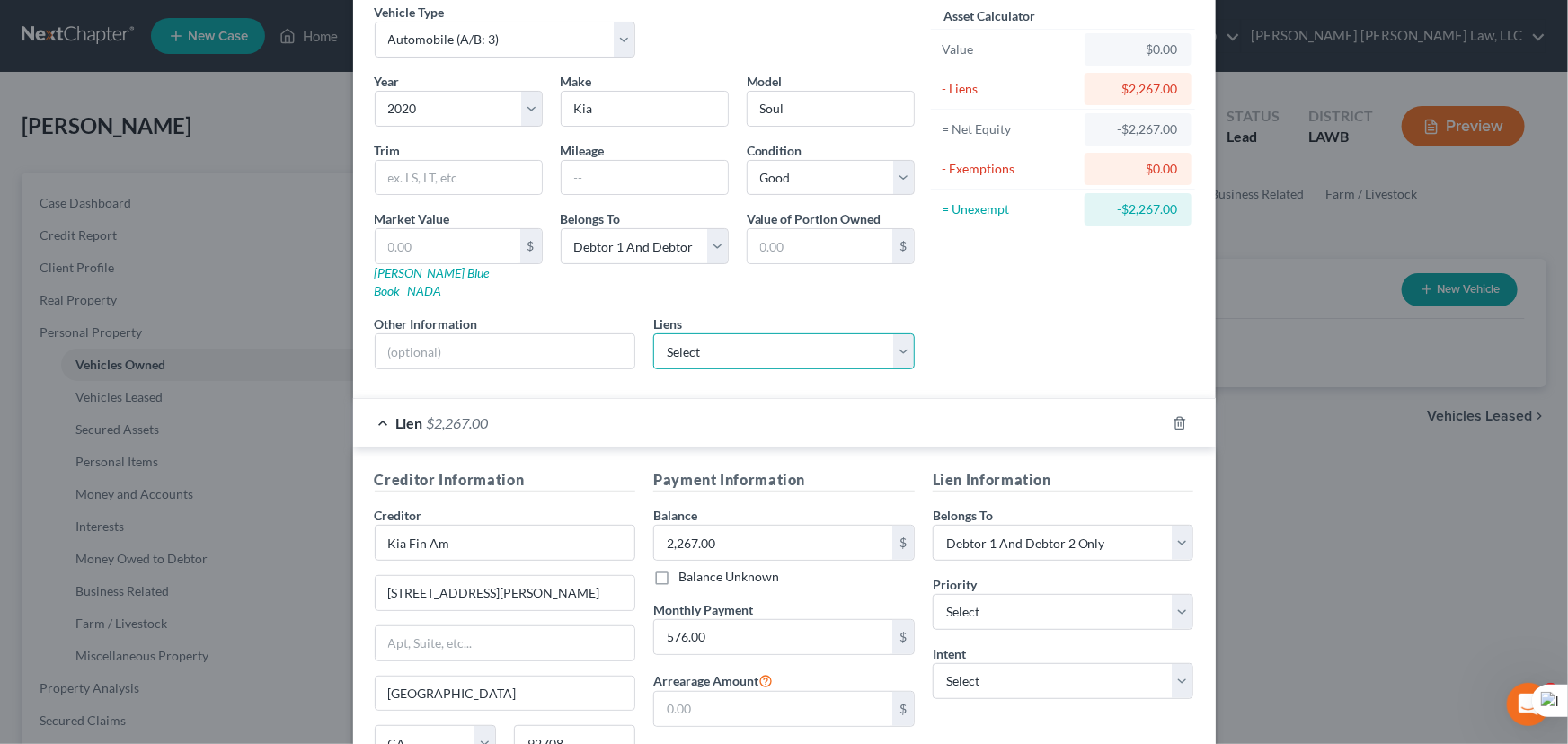
scroll to position [72, 0]
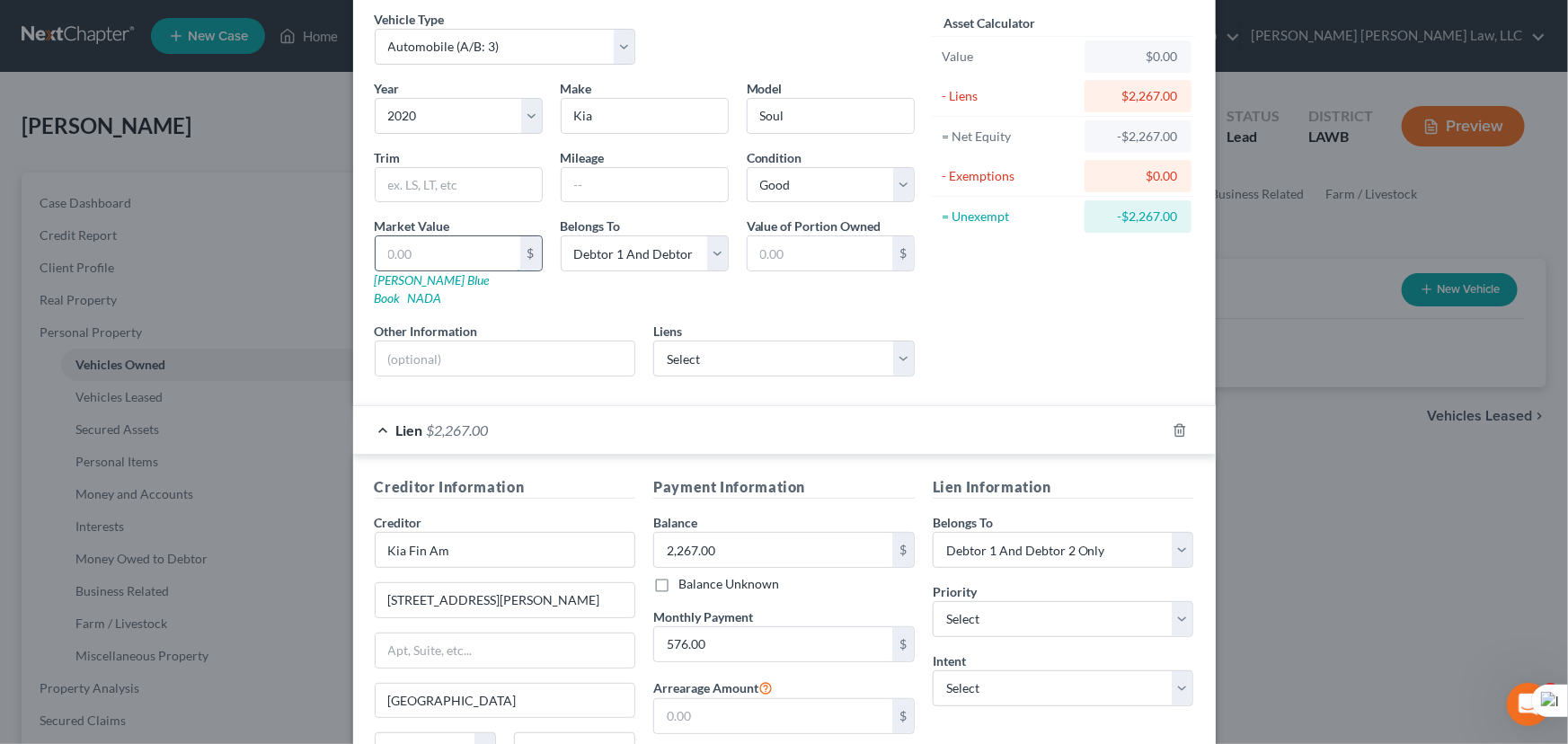
click at [448, 243] on input "text" at bounding box center [448, 253] width 145 height 34
type input "1"
type input "1.00"
type input "17"
type input "17.00"
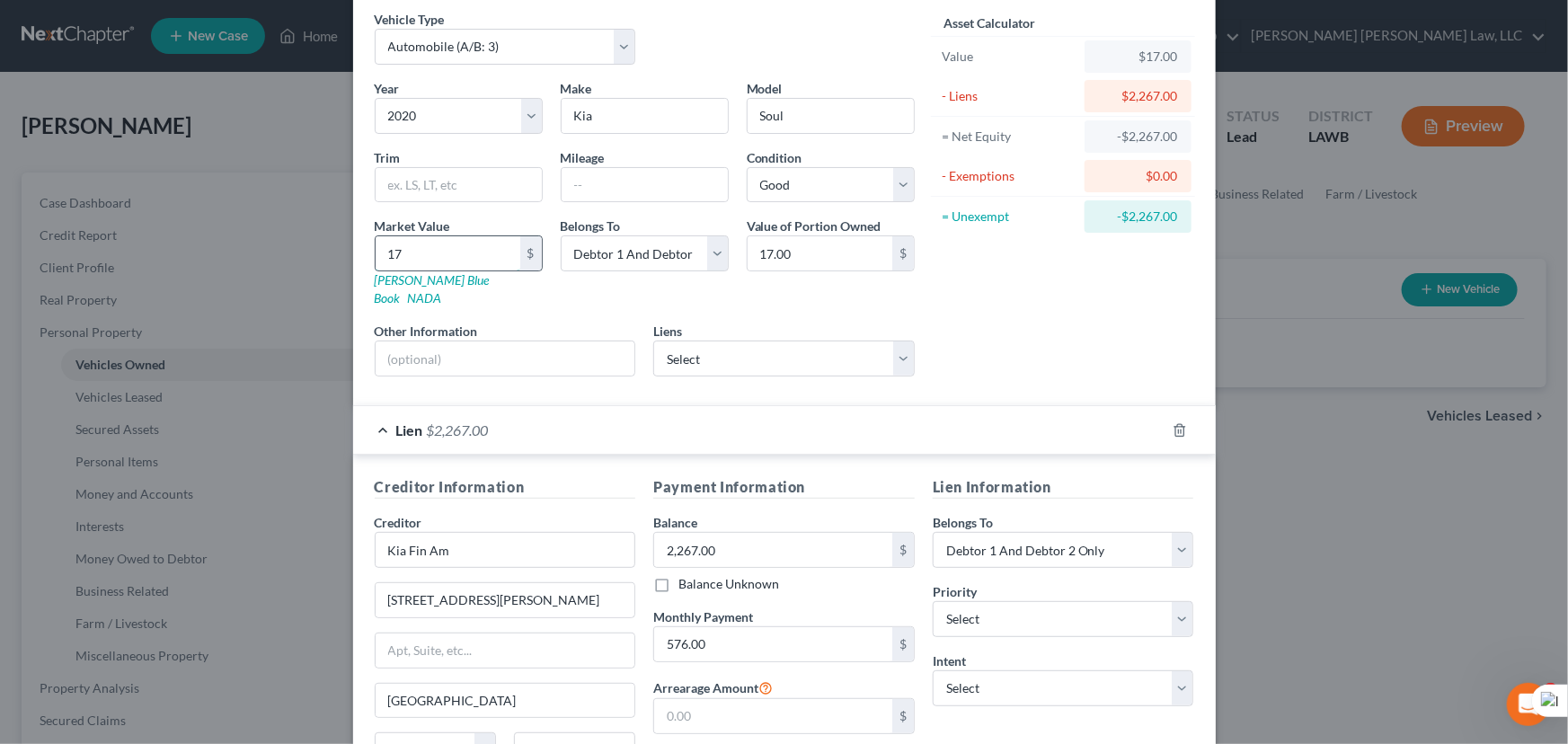
type input "175"
type input "175.00"
type input "1756"
type input "1,756.00"
type input "1,7562"
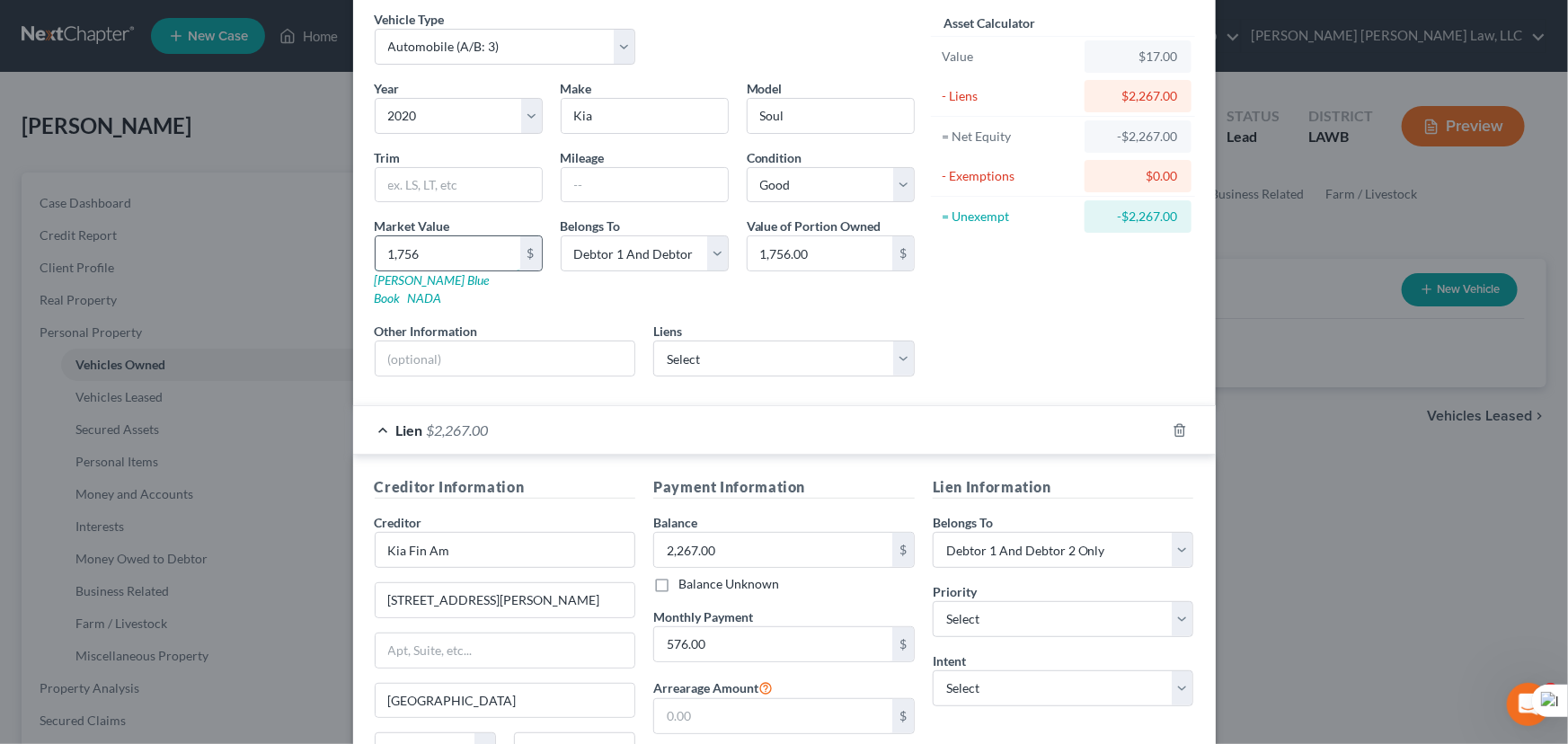
type input "17,562.00"
type input "17,562.5"
type input "17,562.50"
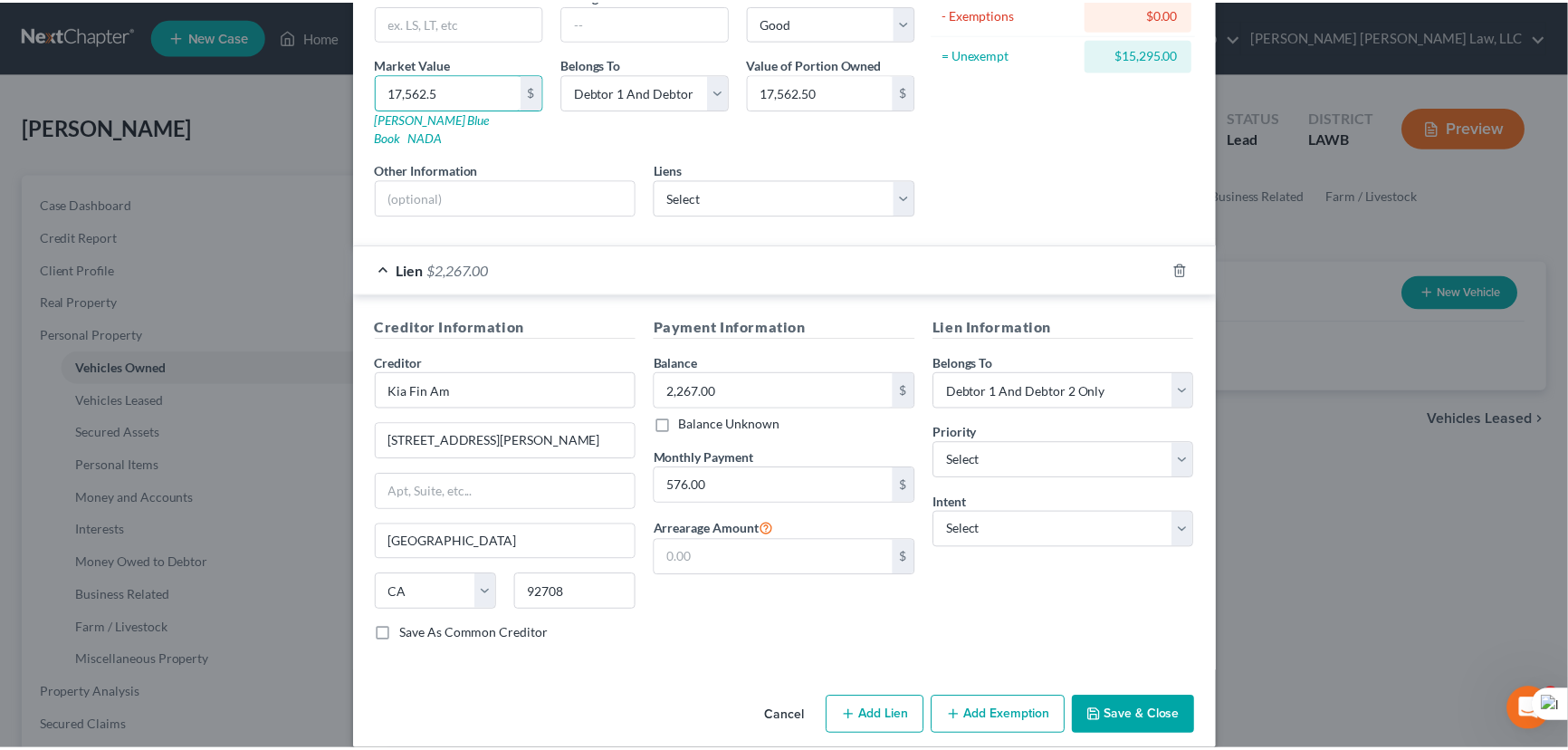
scroll to position [238, 0]
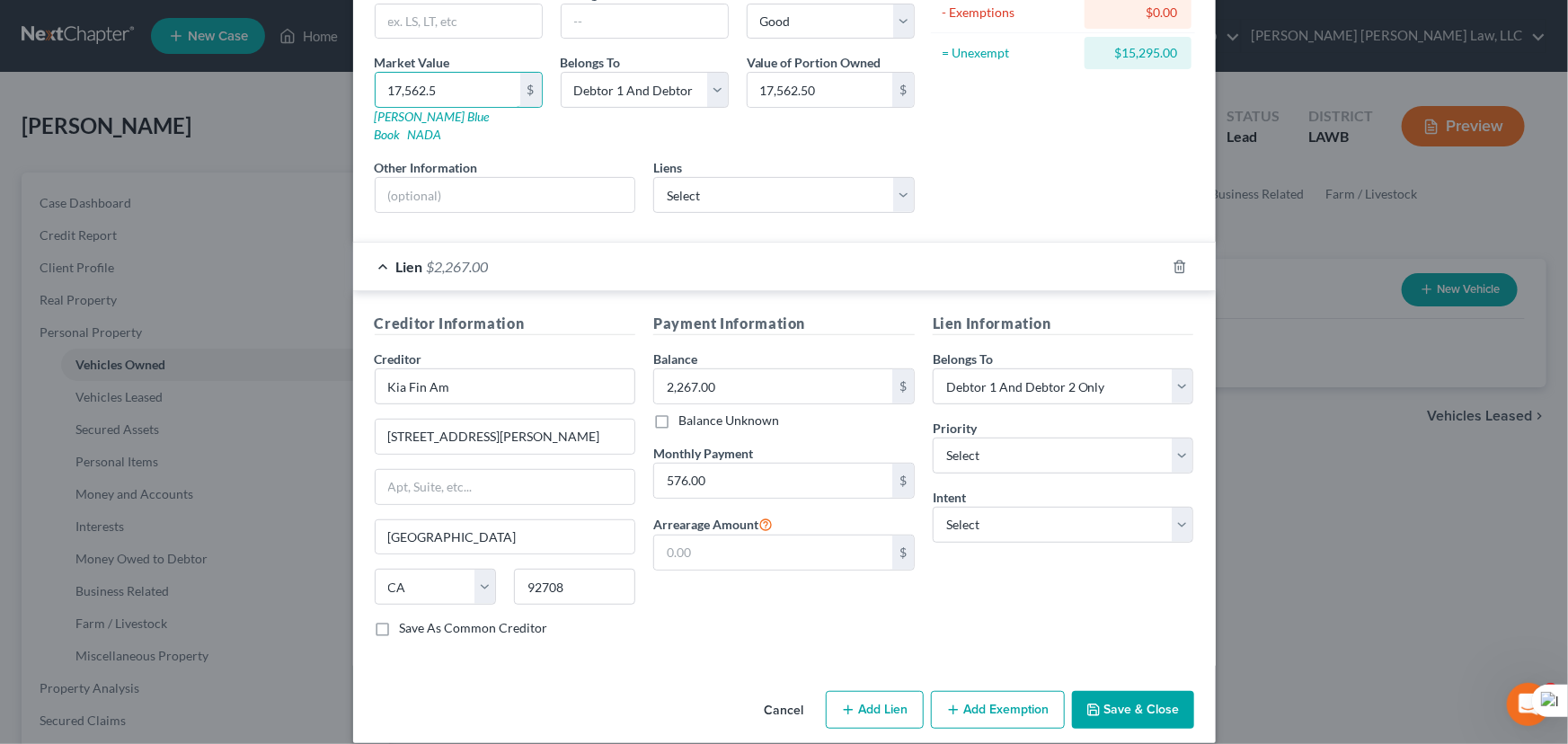
type input "17,562.5"
click at [1156, 663] on div "New Vehicle × Vehicle Type Select Automobile (A/B: 3) Truck (A/B: 3) Trailer (A…" at bounding box center [784, 264] width 862 height 958
click at [1149, 700] on button "Save & Close" at bounding box center [1133, 709] width 122 height 38
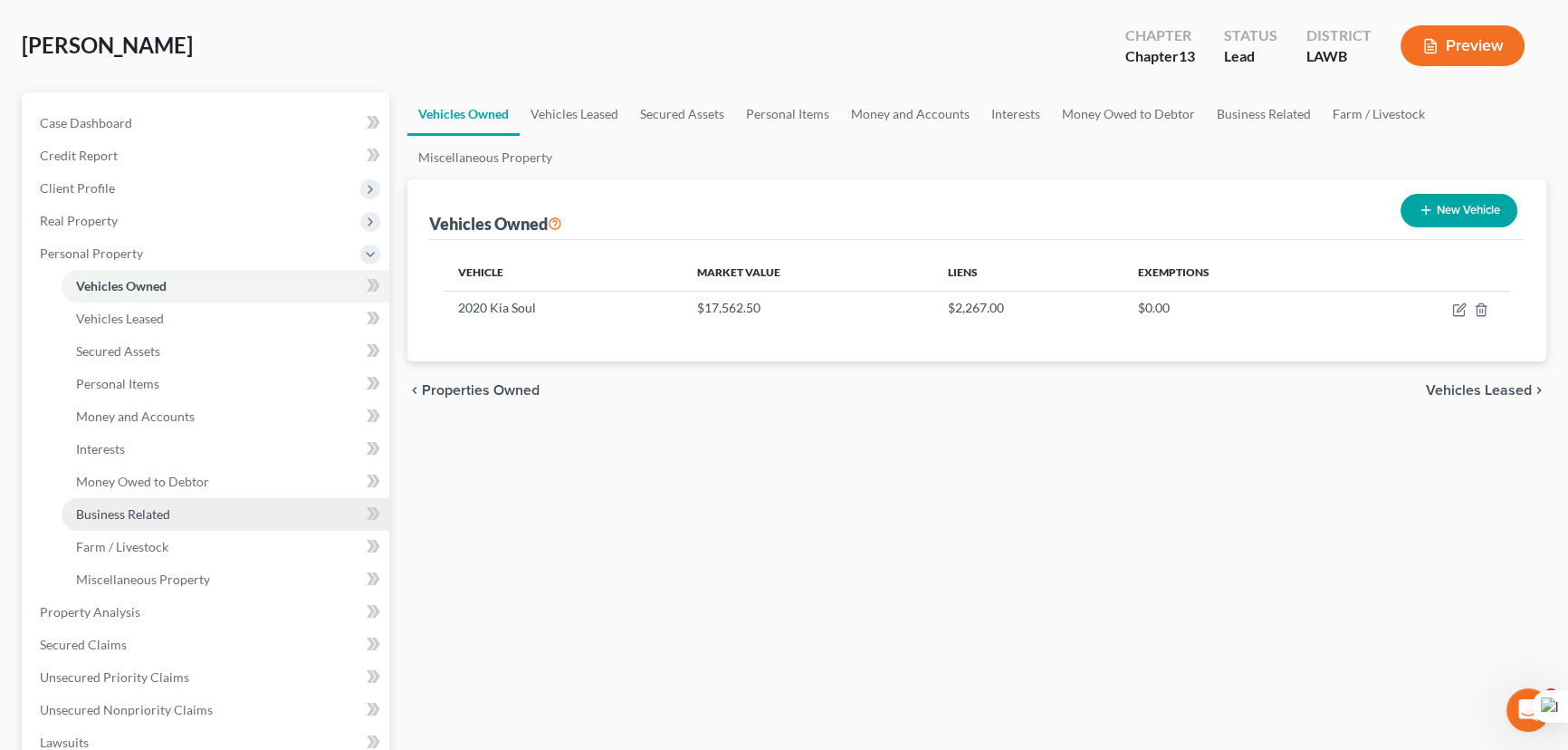
scroll to position [82, 0]
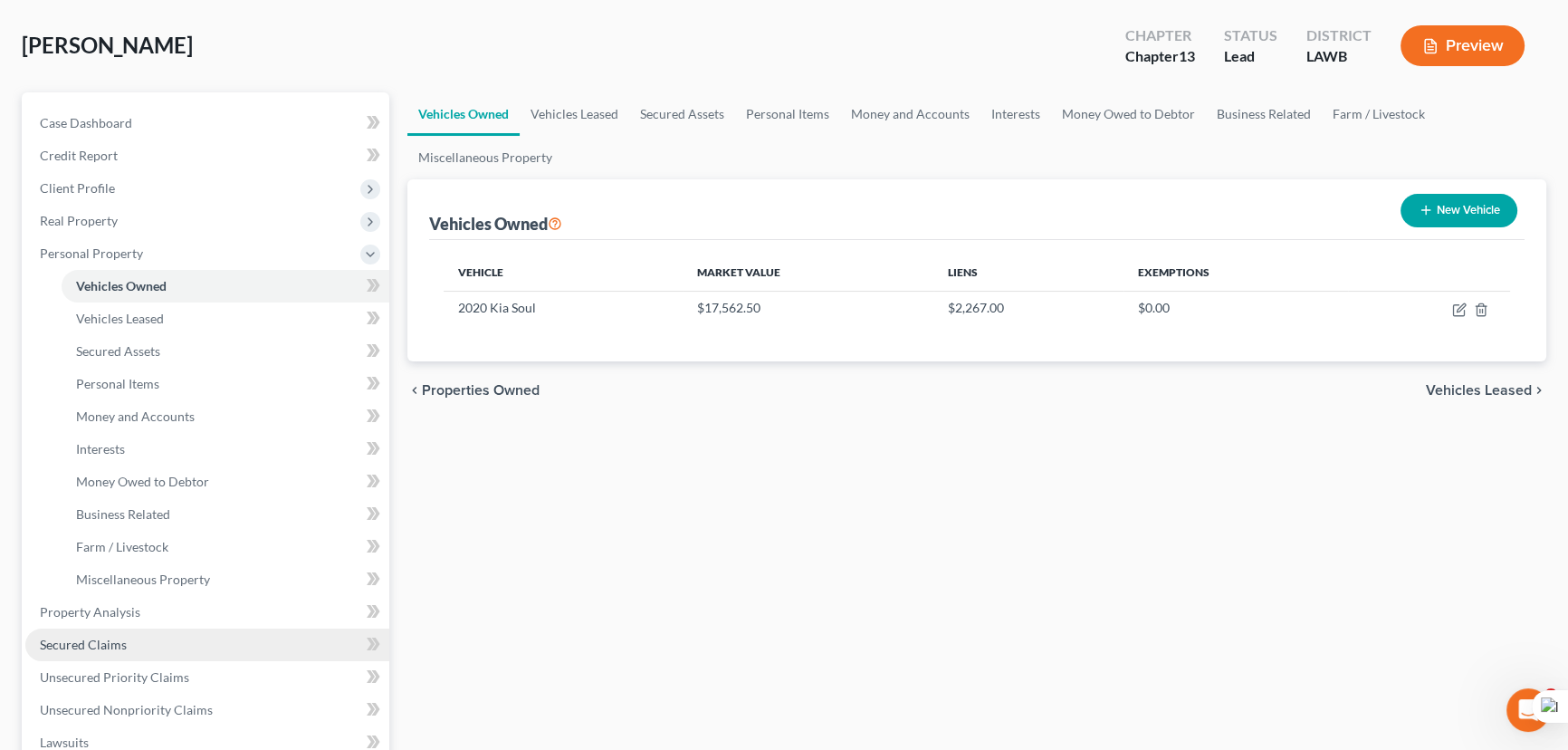
click at [137, 632] on link "Secured Claims" at bounding box center [207, 644] width 364 height 33
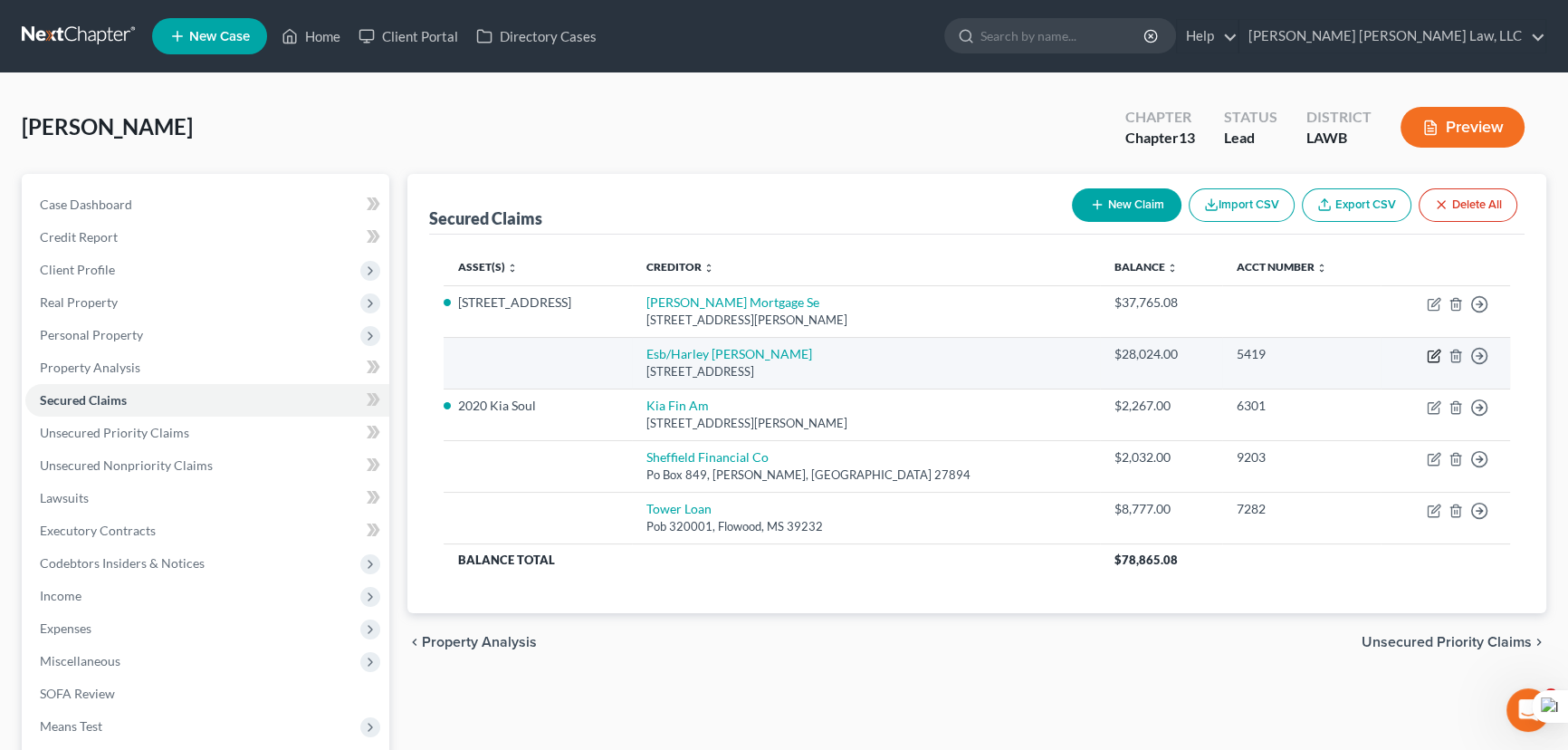
click at [1432, 353] on icon "button" at bounding box center [1434, 356] width 15 height 15
select select "31"
select select "2"
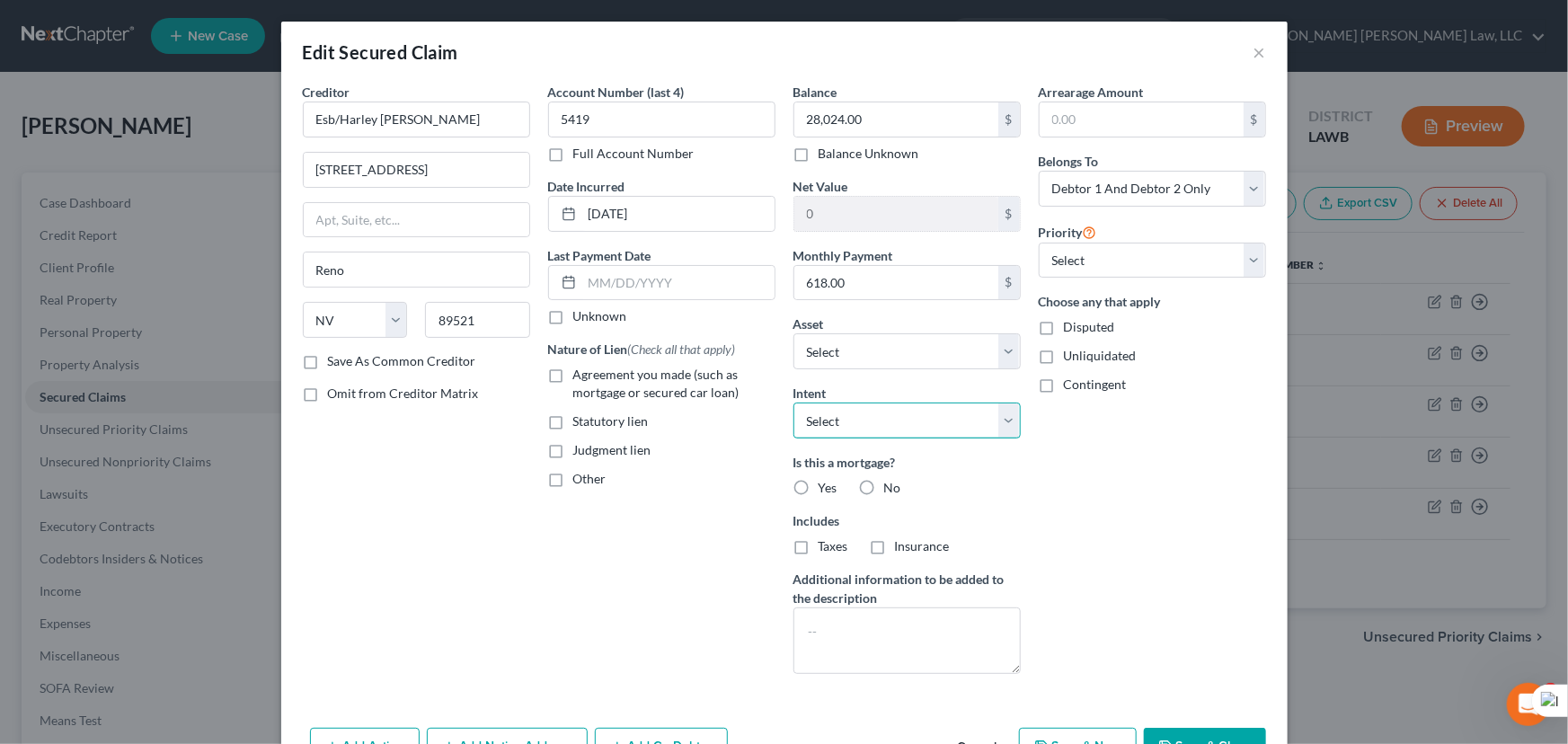
drag, startPoint x: 887, startPoint y: 409, endPoint x: 889, endPoint y: 437, distance: 28.1
click at [887, 409] on select "Select Surrender Redeem Reaffirm Avoid Other" at bounding box center [907, 420] width 227 height 36
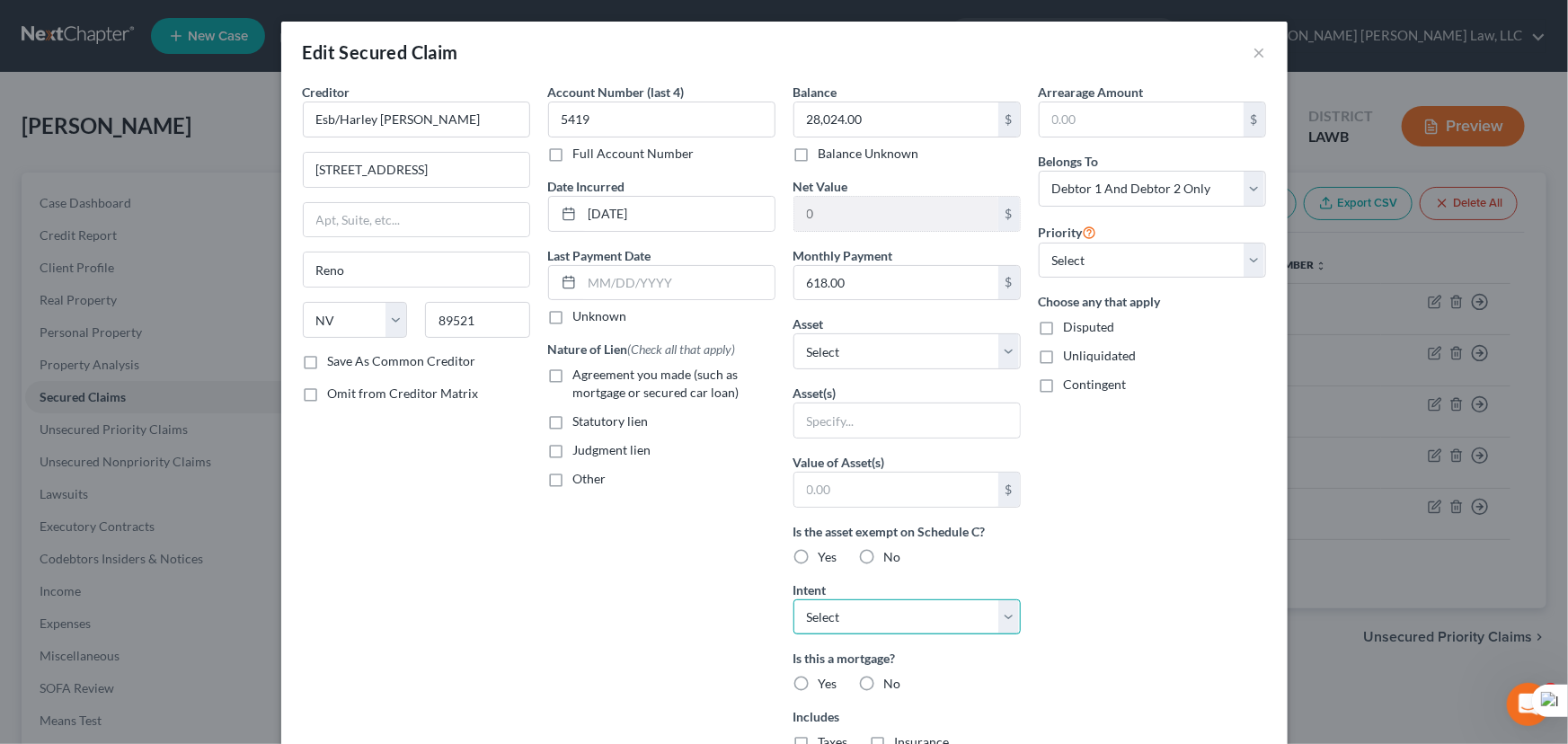
select select "0"
click at [794, 599] on select "Select Surrender Redeem Reaffirm Avoid Other" at bounding box center [907, 617] width 227 height 36
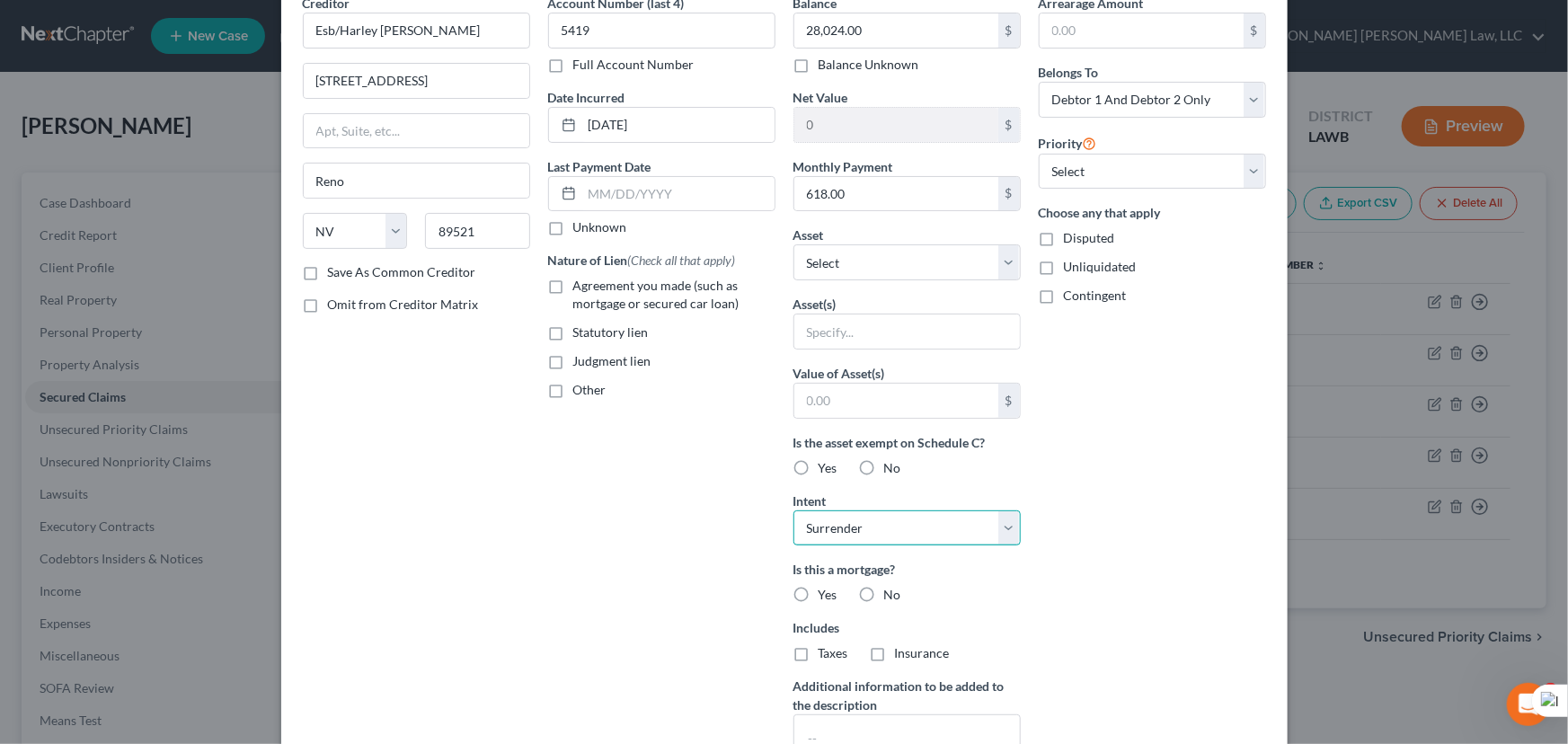
scroll to position [245, 0]
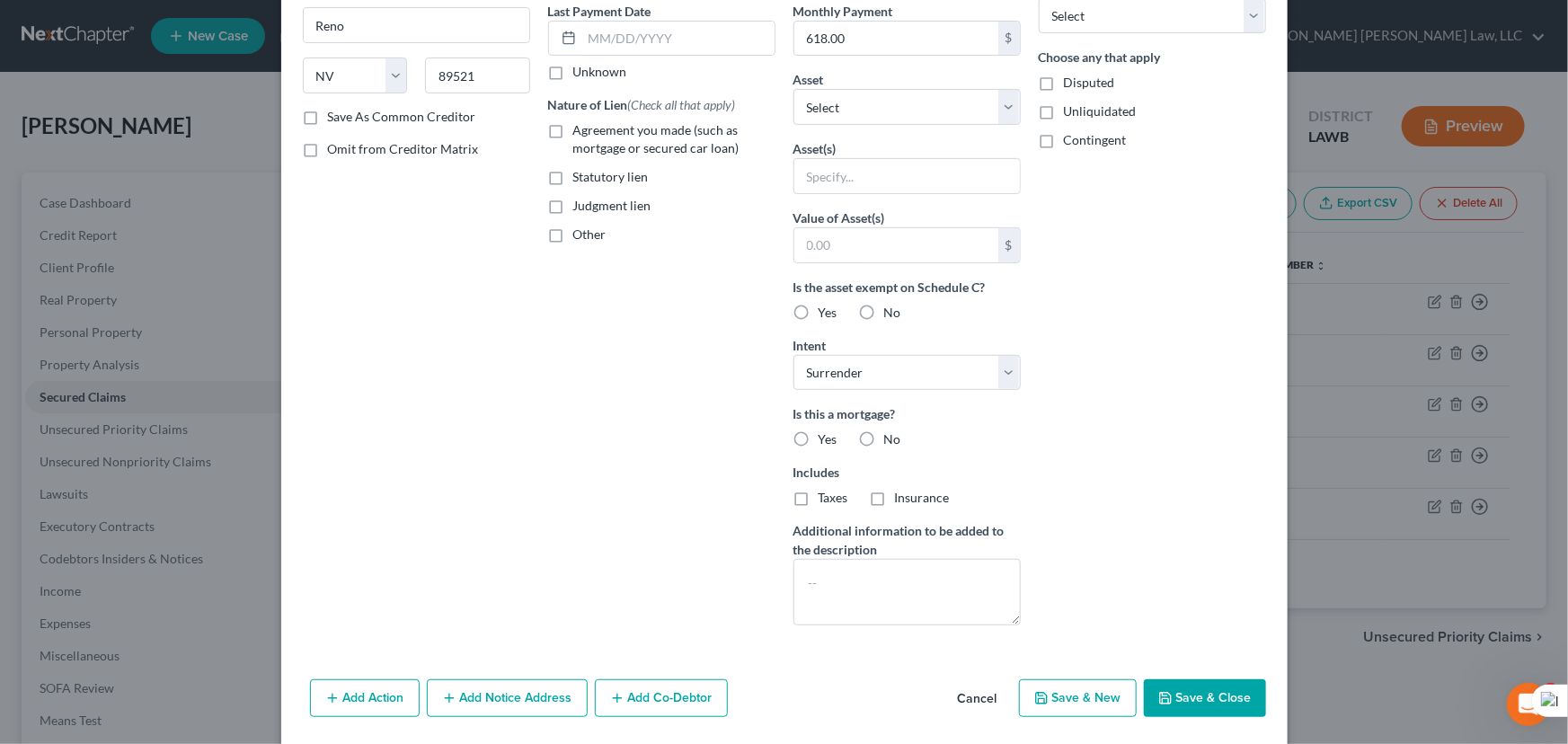
click at [1205, 685] on button "Save & Close" at bounding box center [1204, 697] width 122 height 38
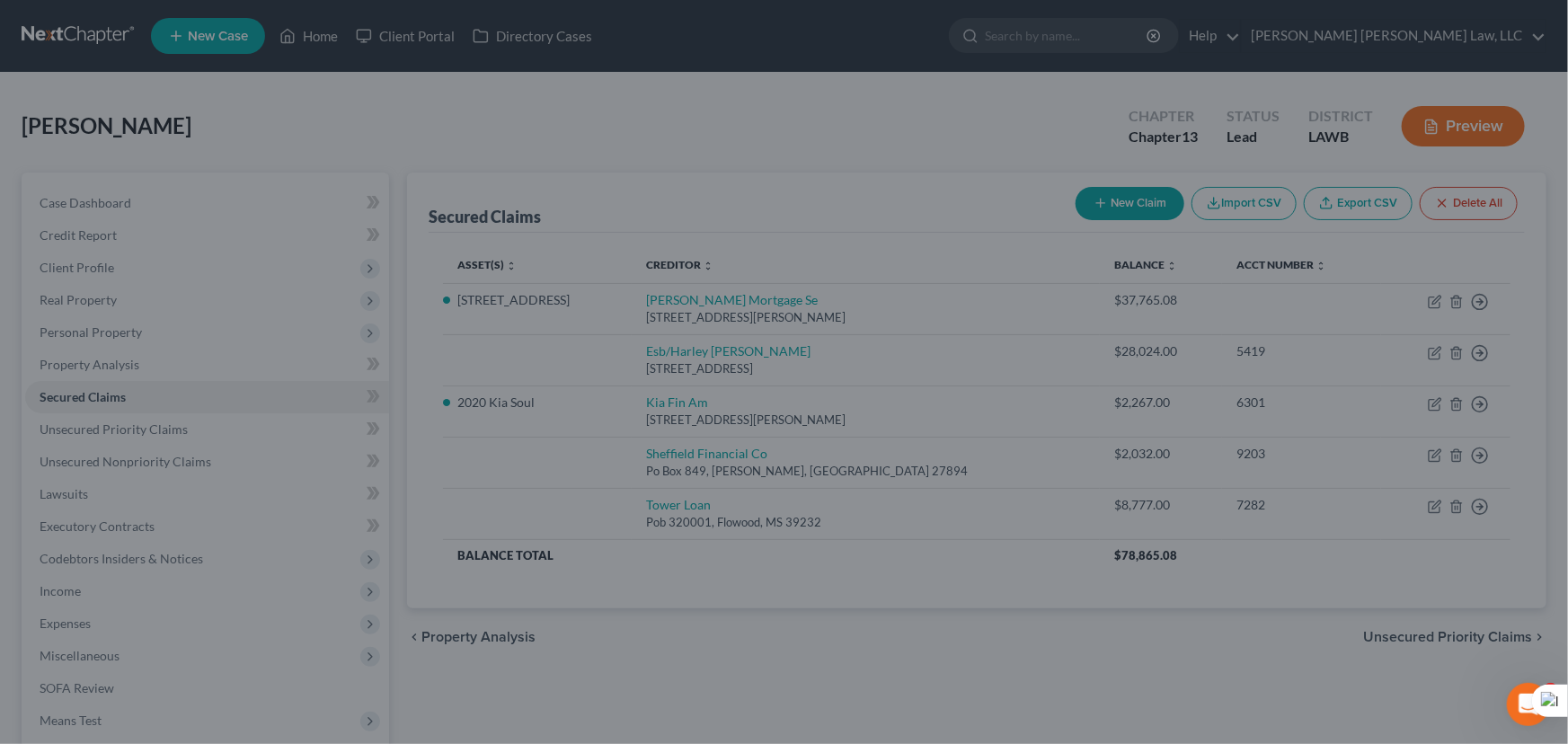
scroll to position [0, 0]
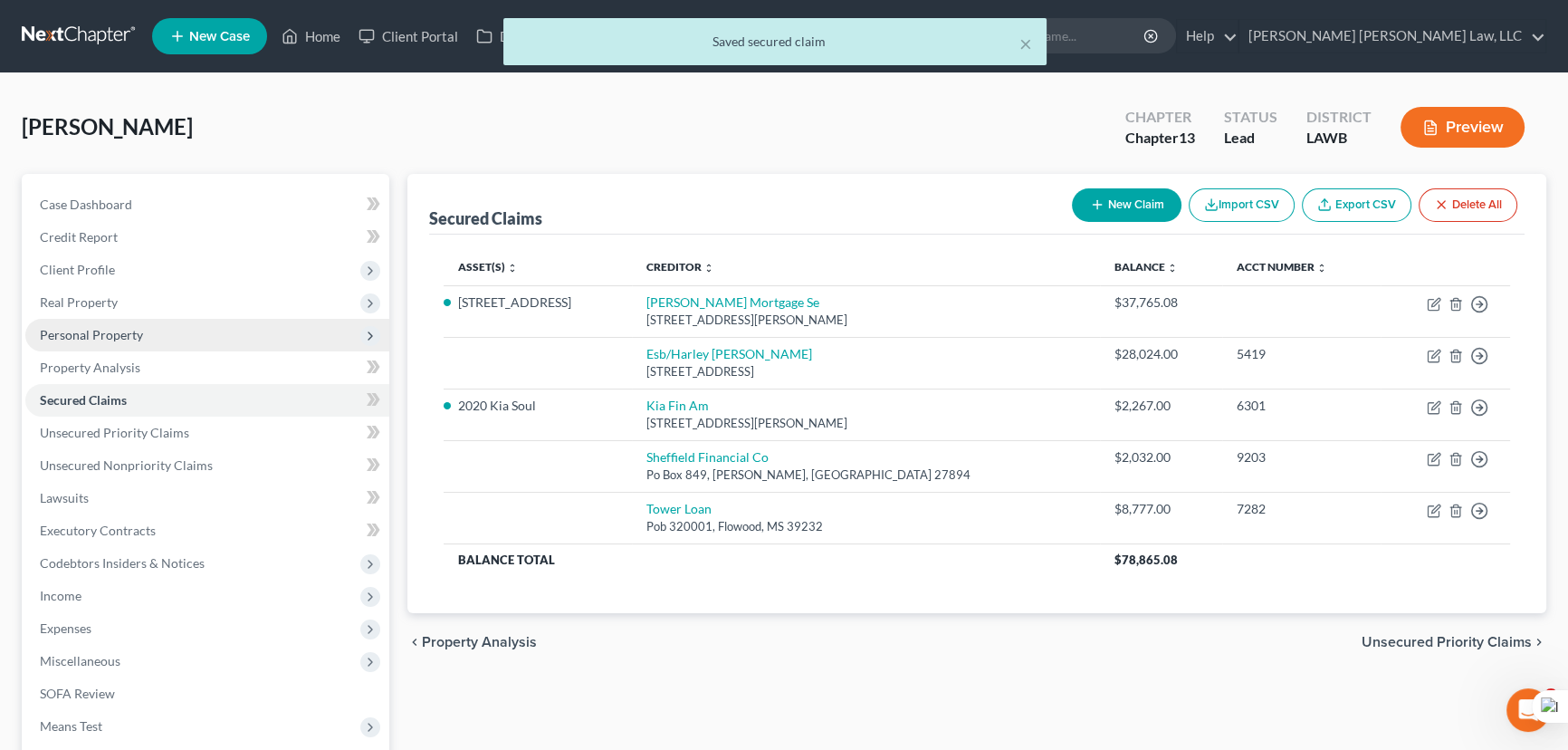
click at [146, 322] on span "Personal Property" at bounding box center [207, 335] width 364 height 33
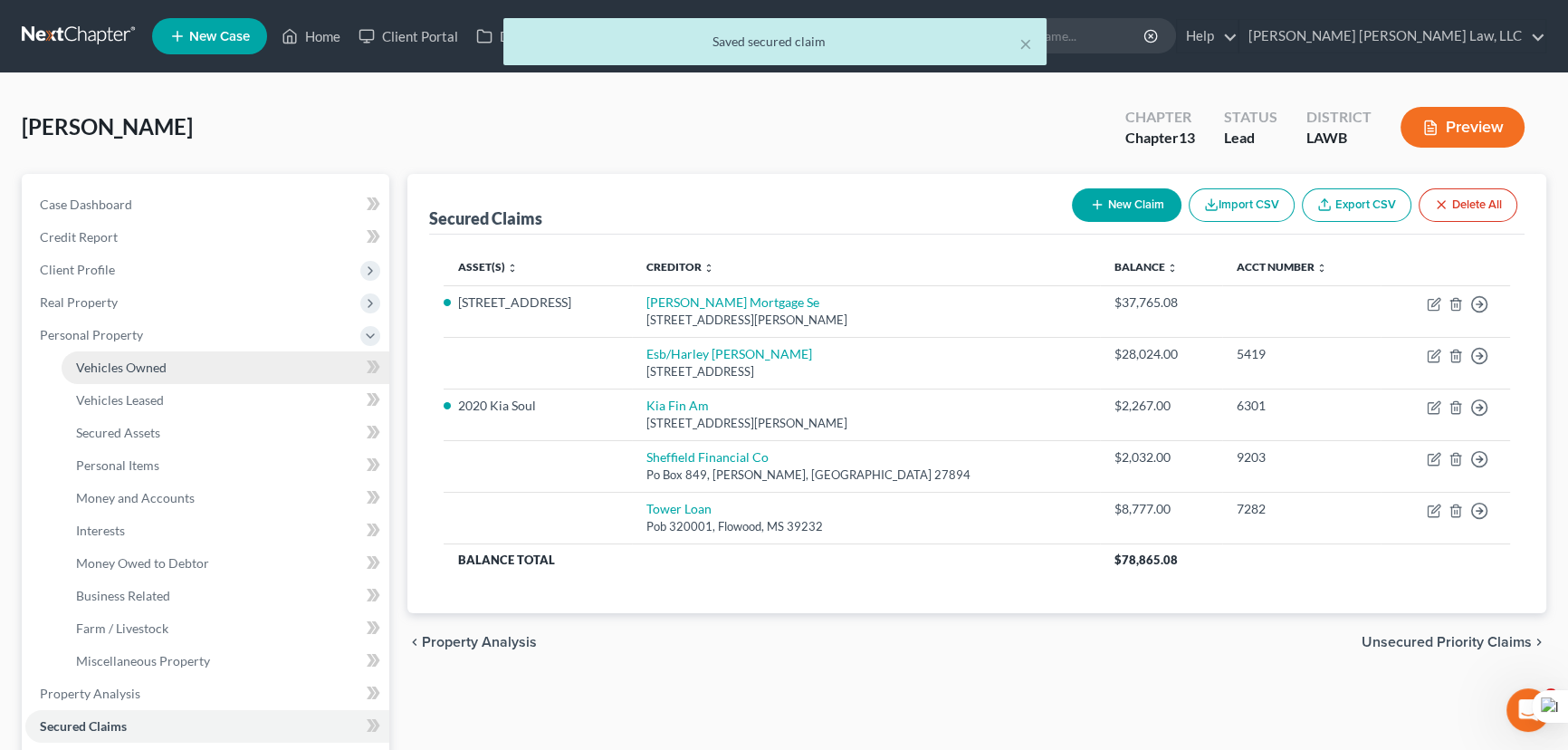
click at [151, 355] on link "Vehicles Owned" at bounding box center [226, 368] width 328 height 33
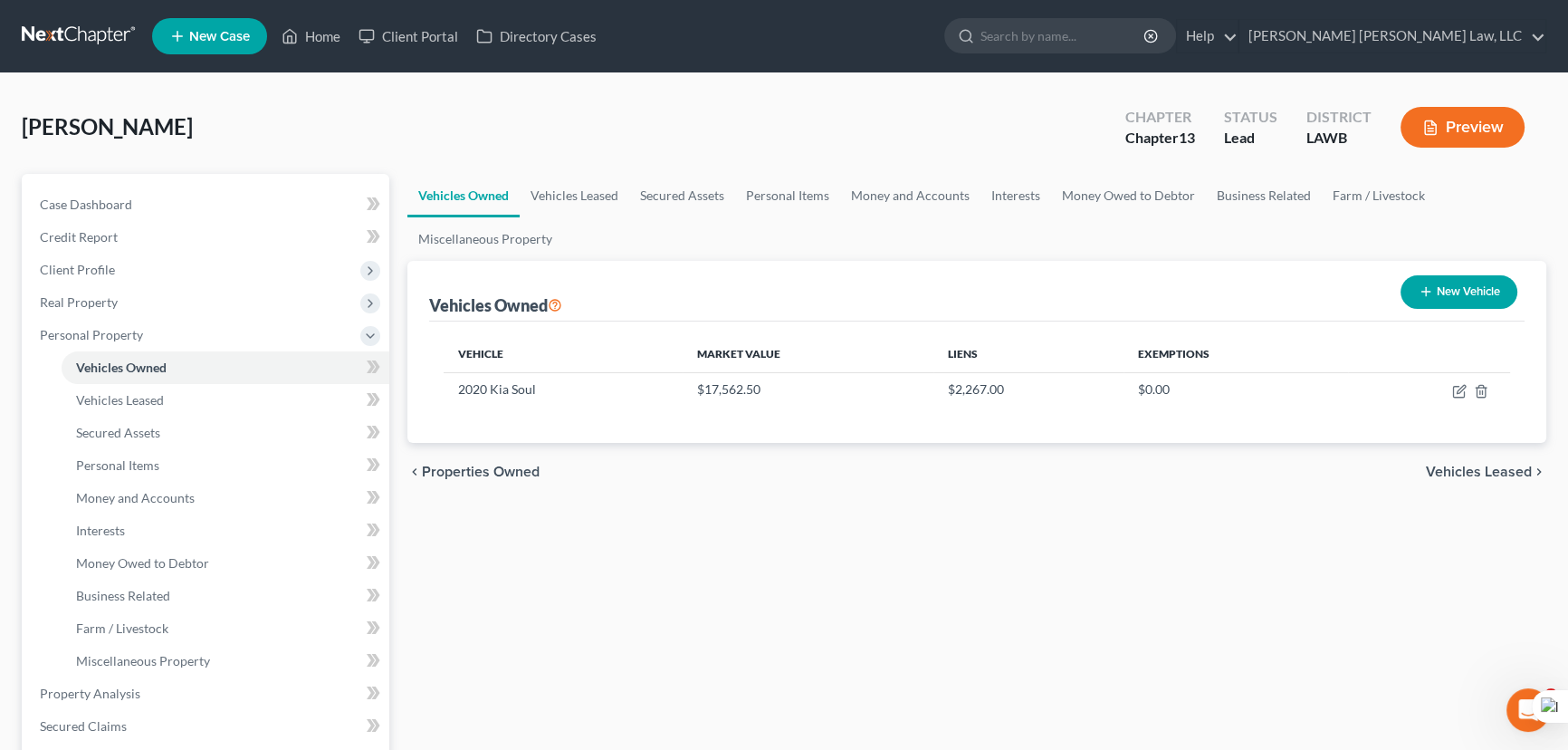
click at [1448, 300] on button "New Vehicle" at bounding box center [1459, 293] width 117 height 34
select select "0"
select select "2"
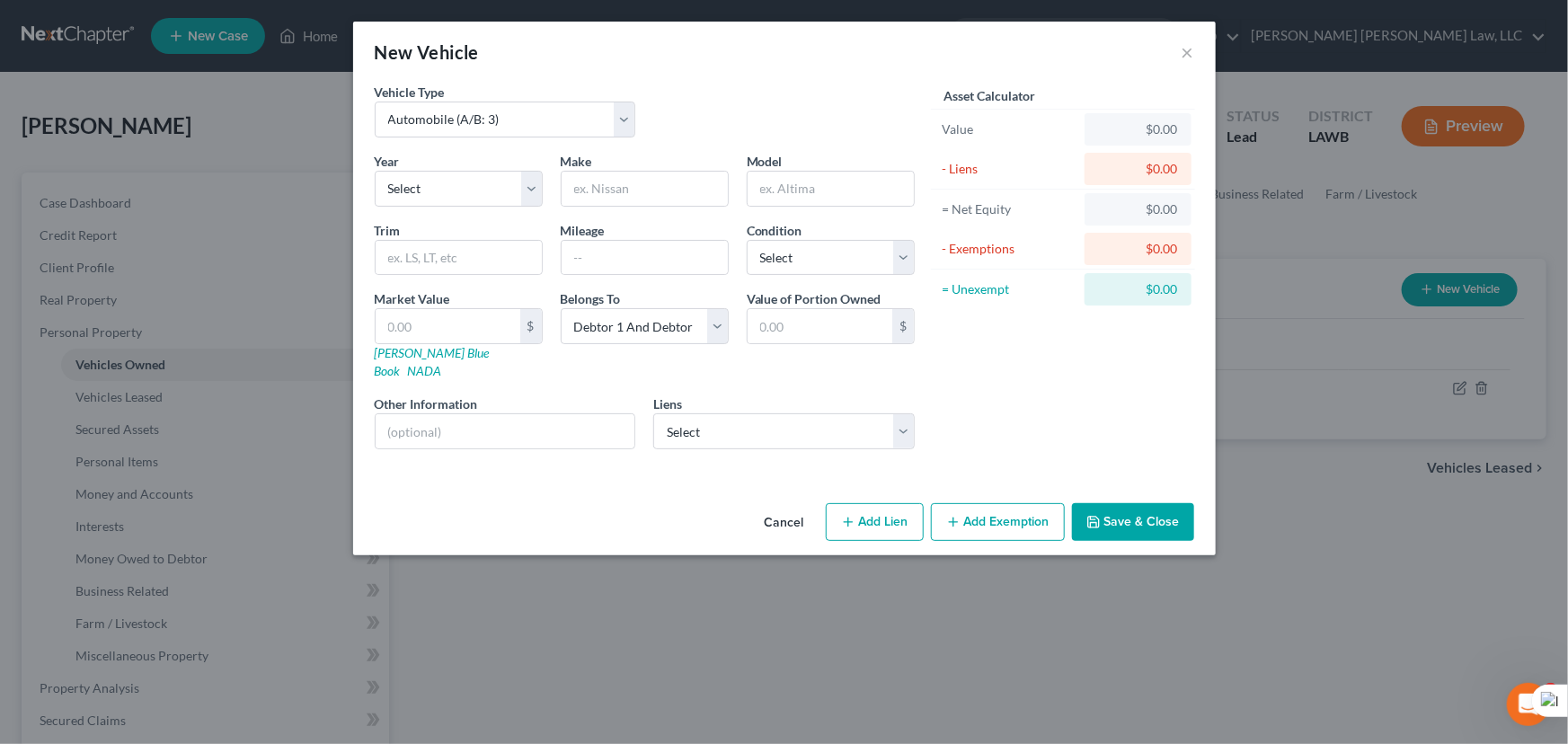
click at [458, 159] on div "Year Select 2026 2025 2024 2023 2022 2021 2020 2019 2018 2017 2016 2015 2014 20…" at bounding box center [459, 178] width 186 height 54
click at [458, 188] on select "Select 2026 2025 2024 2023 2022 2021 2020 2019 2018 2017 2016 2015 2014 2013 20…" at bounding box center [459, 188] width 168 height 36
select select "6"
click at [375, 170] on select "Select 2026 2025 2024 2023 2022 2021 2020 2019 2018 2017 2016 2015 2014 2013 20…" at bounding box center [459, 188] width 168 height 36
click at [602, 189] on input "text" at bounding box center [645, 188] width 167 height 34
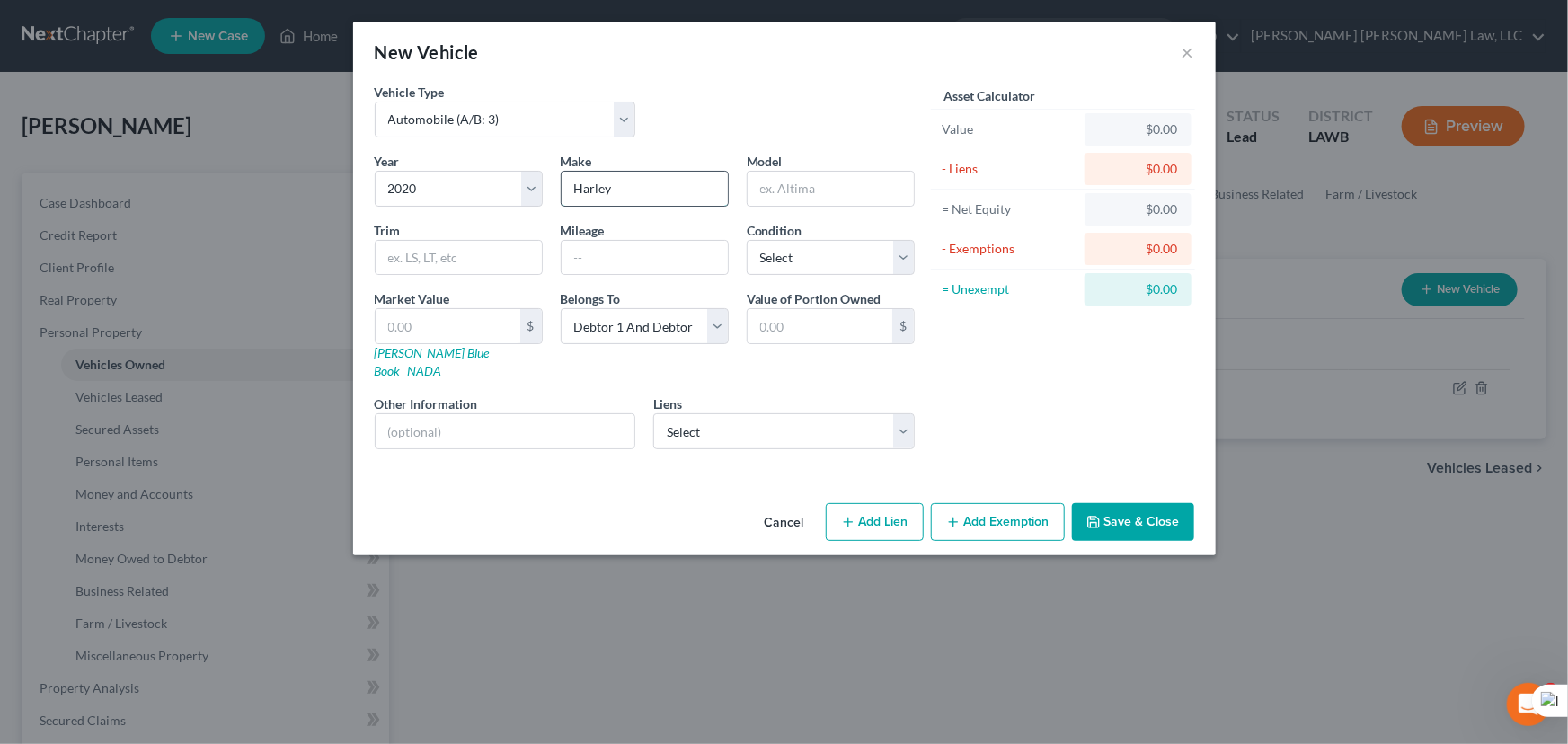
type input "Harley"
type input "Trike"
click at [756, 417] on select "Select Esb/Harley [PERSON_NAME] - $28,024.00 Tower Loan - $8,777.00 Sheffield F…" at bounding box center [784, 431] width 262 height 36
select select "0"
click at [653, 413] on select "Select Esb/Harley [PERSON_NAME] - $28,024.00 Tower Loan - $8,777.00 Sheffield F…" at bounding box center [784, 431] width 262 height 36
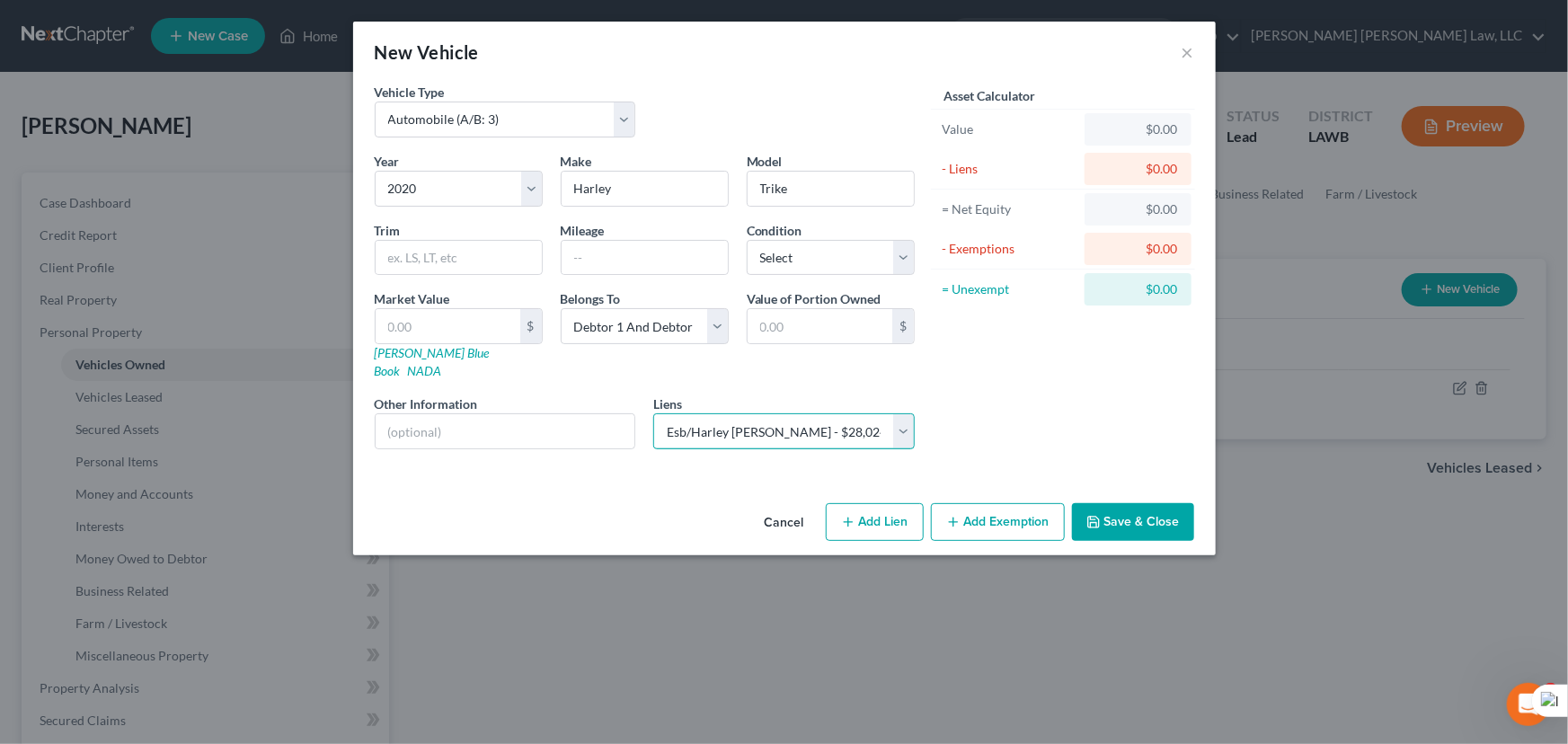
select select
select select "31"
select select "2"
select select "0"
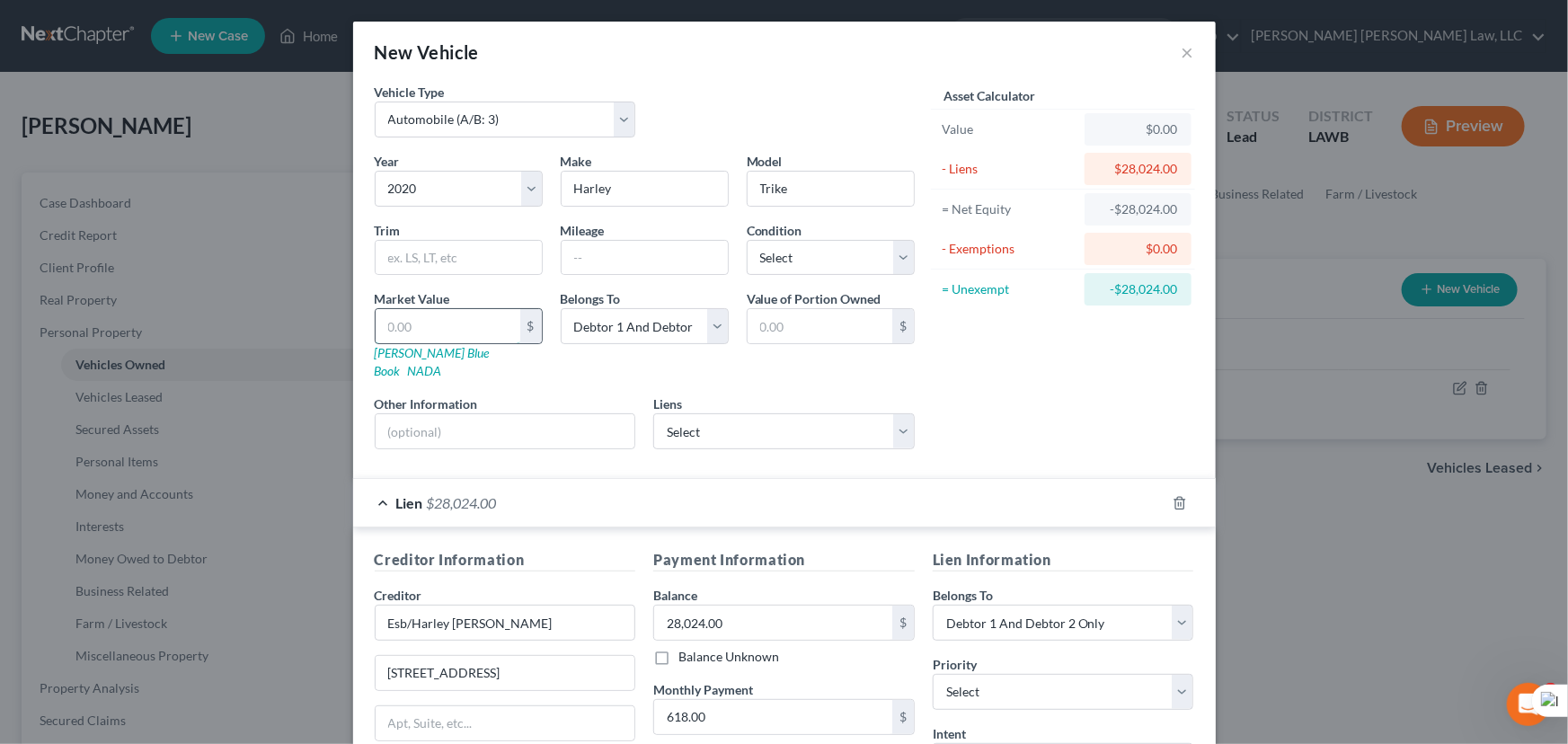
click at [478, 327] on input "text" at bounding box center [448, 326] width 145 height 34
type input "2"
type input "2.00"
type input "28"
type input "28.00"
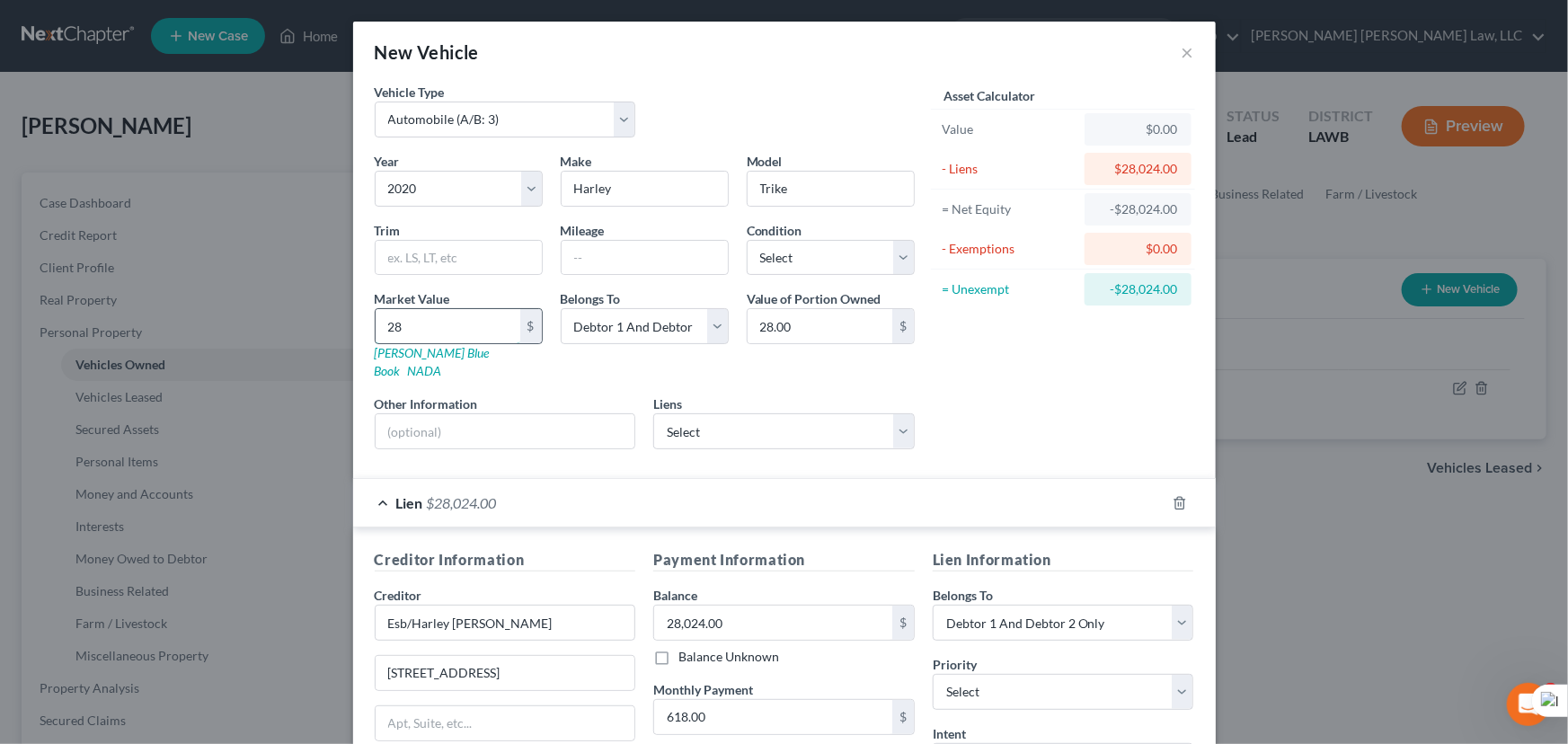
type input "280"
type input "280.00"
type input "2802"
type input "2,802.00"
type input "2,8024"
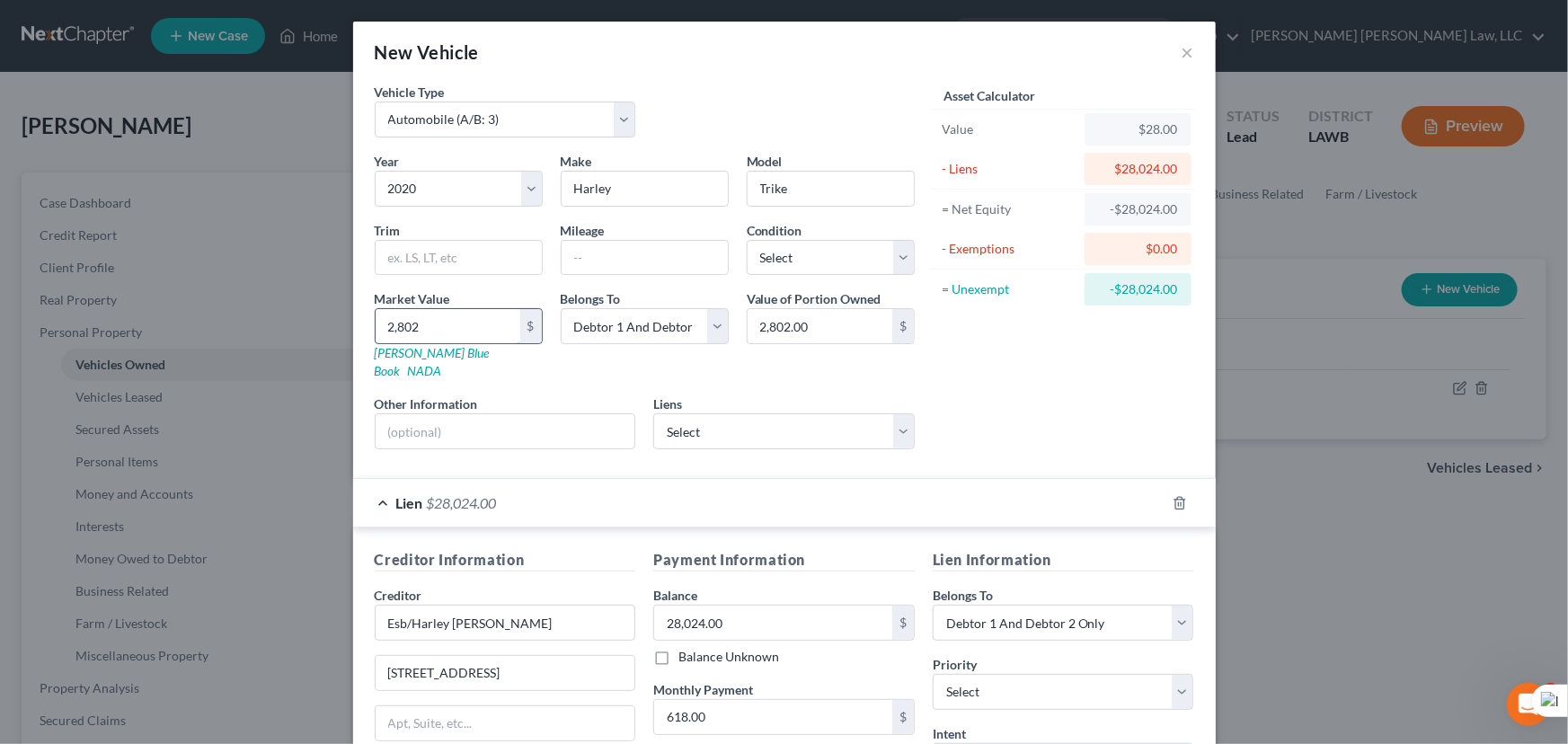
type input "28,024.00"
type input "28,024"
click at [814, 269] on select "Select Excellent Very Good Good Fair Poor" at bounding box center [831, 258] width 168 height 36
select select "2"
click at [746, 240] on select "Select Excellent Very Good Good Fair Poor" at bounding box center [831, 258] width 168 height 36
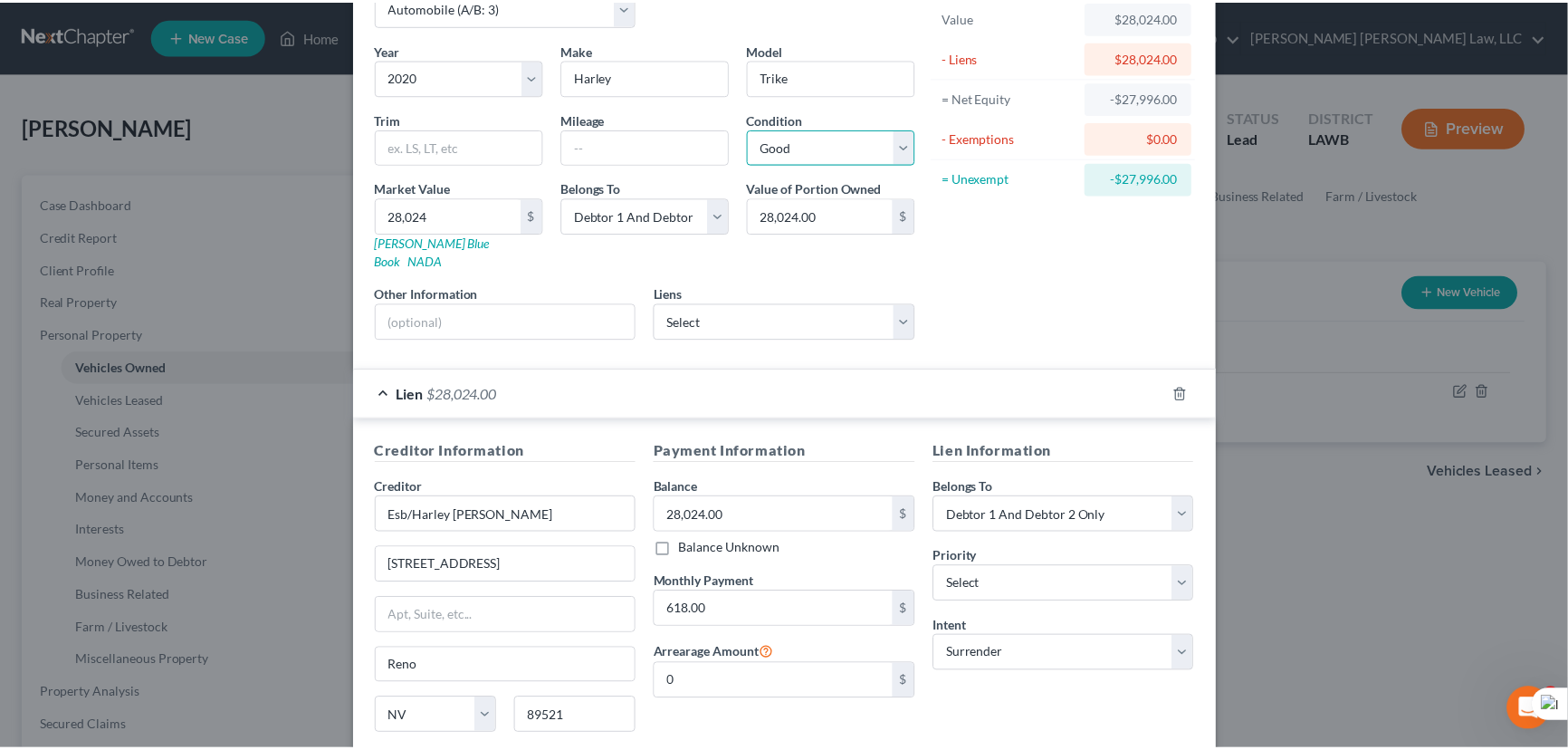
scroll to position [238, 0]
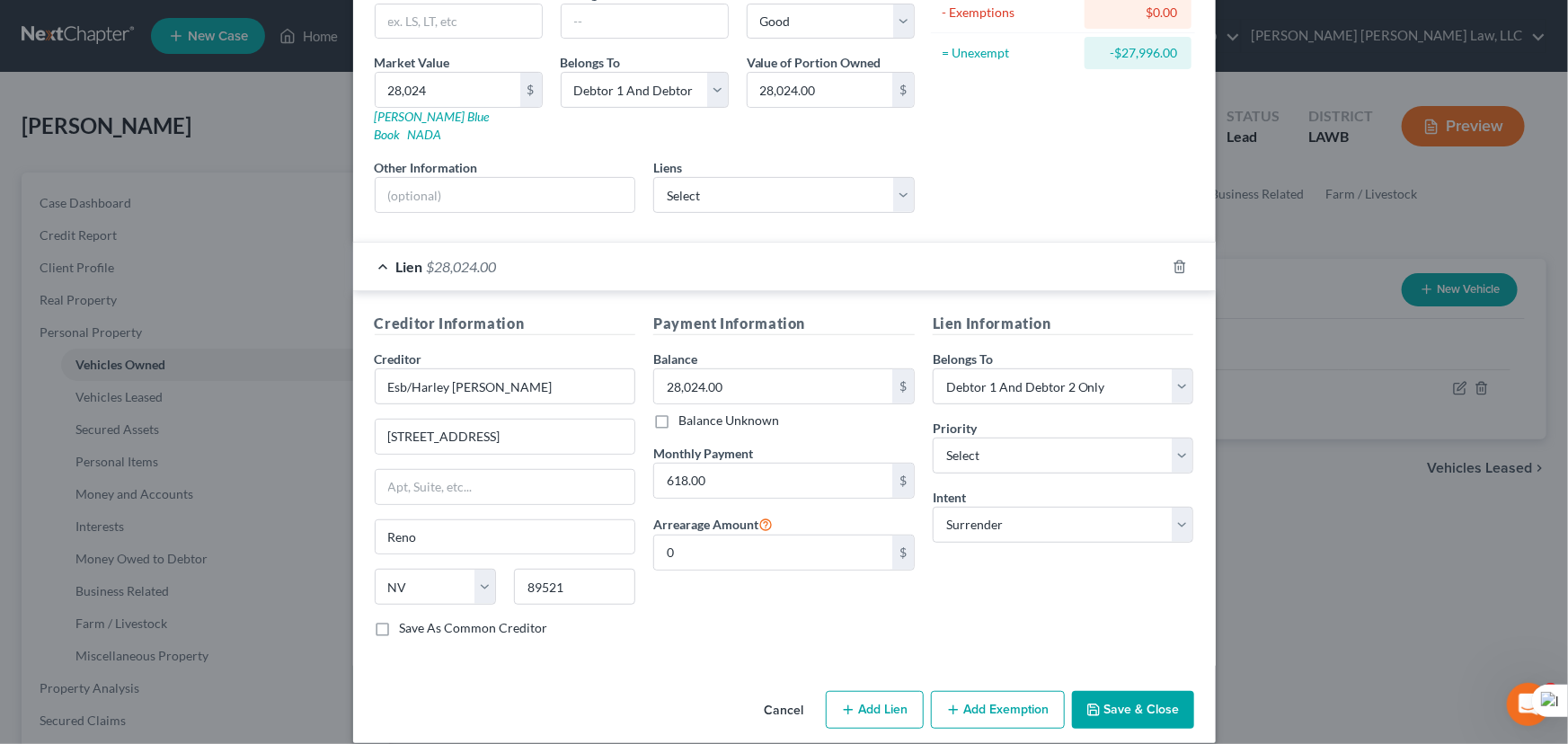
click at [1122, 691] on button "Save & Close" at bounding box center [1133, 709] width 122 height 38
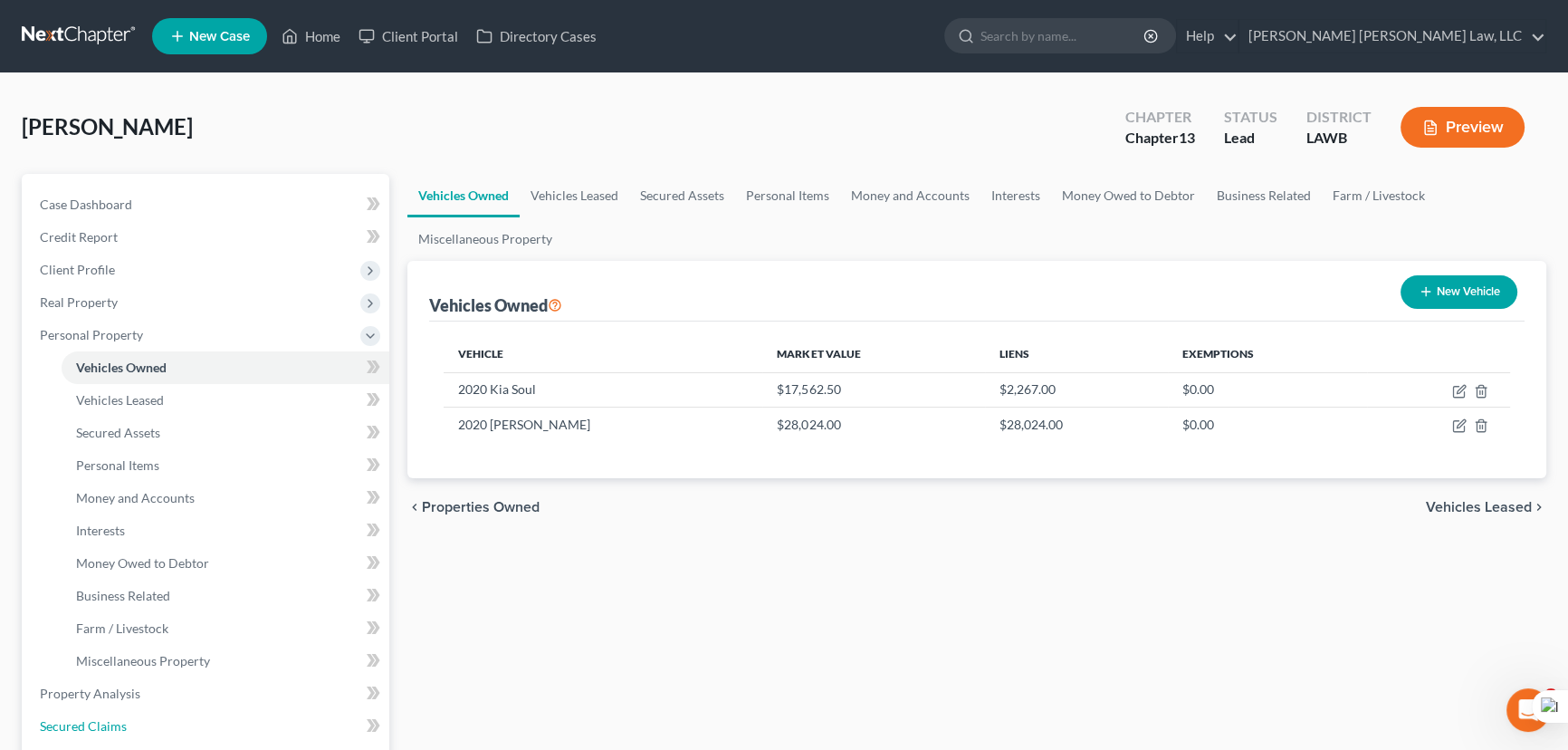
drag, startPoint x: 199, startPoint y: 715, endPoint x: 783, endPoint y: 675, distance: 585.4
click at [199, 715] on link "Secured Claims" at bounding box center [207, 726] width 364 height 33
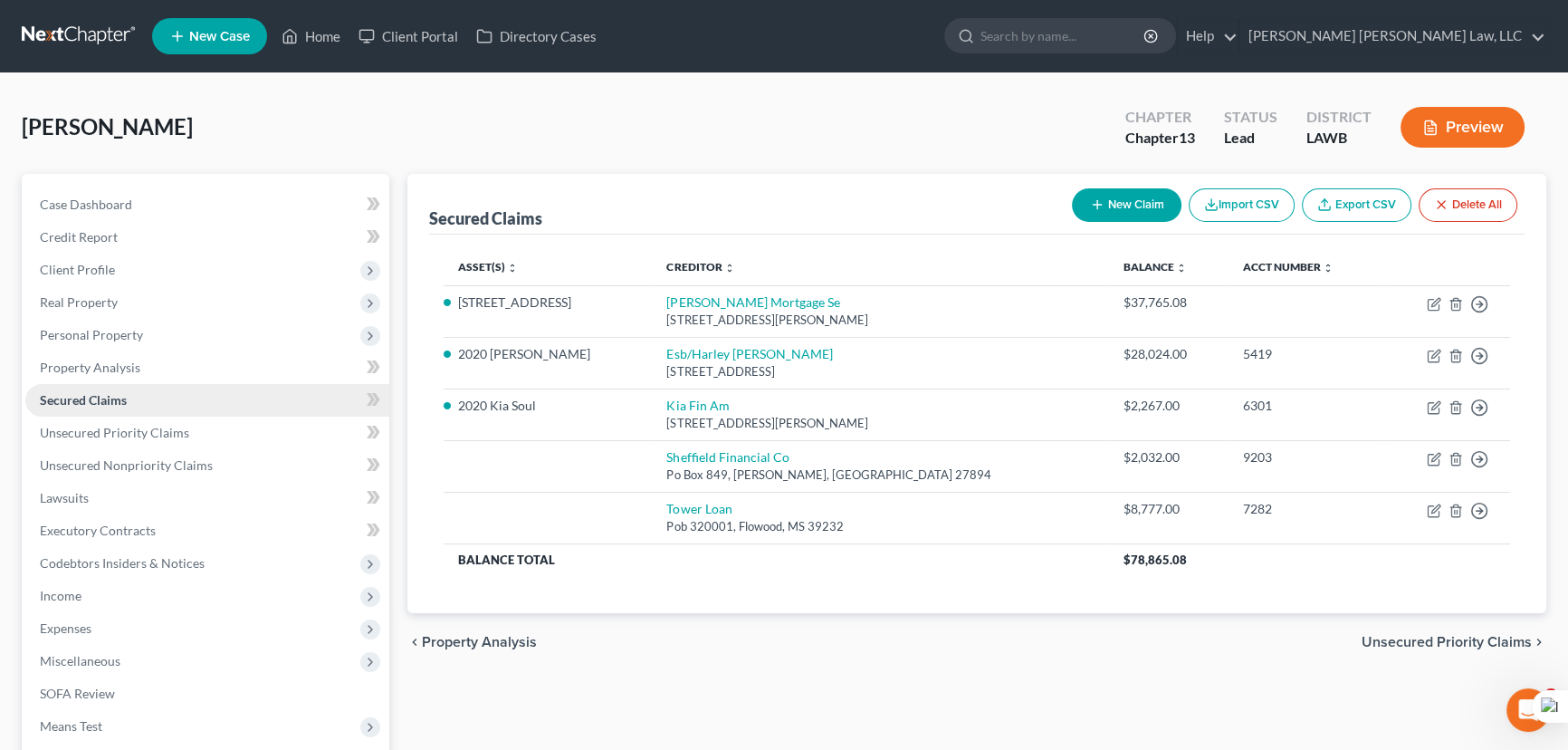
drag, startPoint x: 236, startPoint y: 330, endPoint x: 236, endPoint y: 399, distance: 69.0
click at [236, 330] on span "Personal Property" at bounding box center [207, 335] width 364 height 33
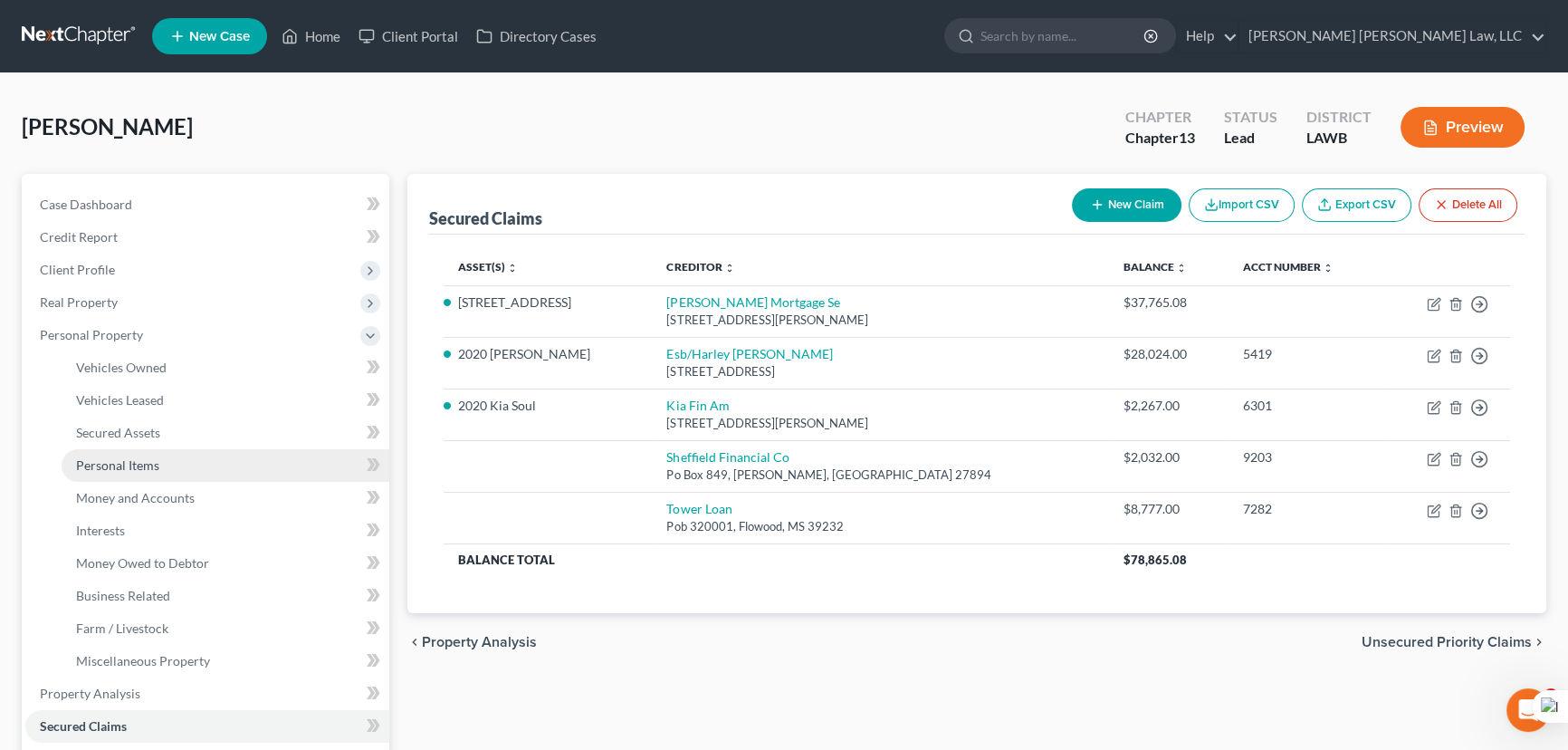
click at [218, 464] on link "Personal Items" at bounding box center [226, 465] width 328 height 33
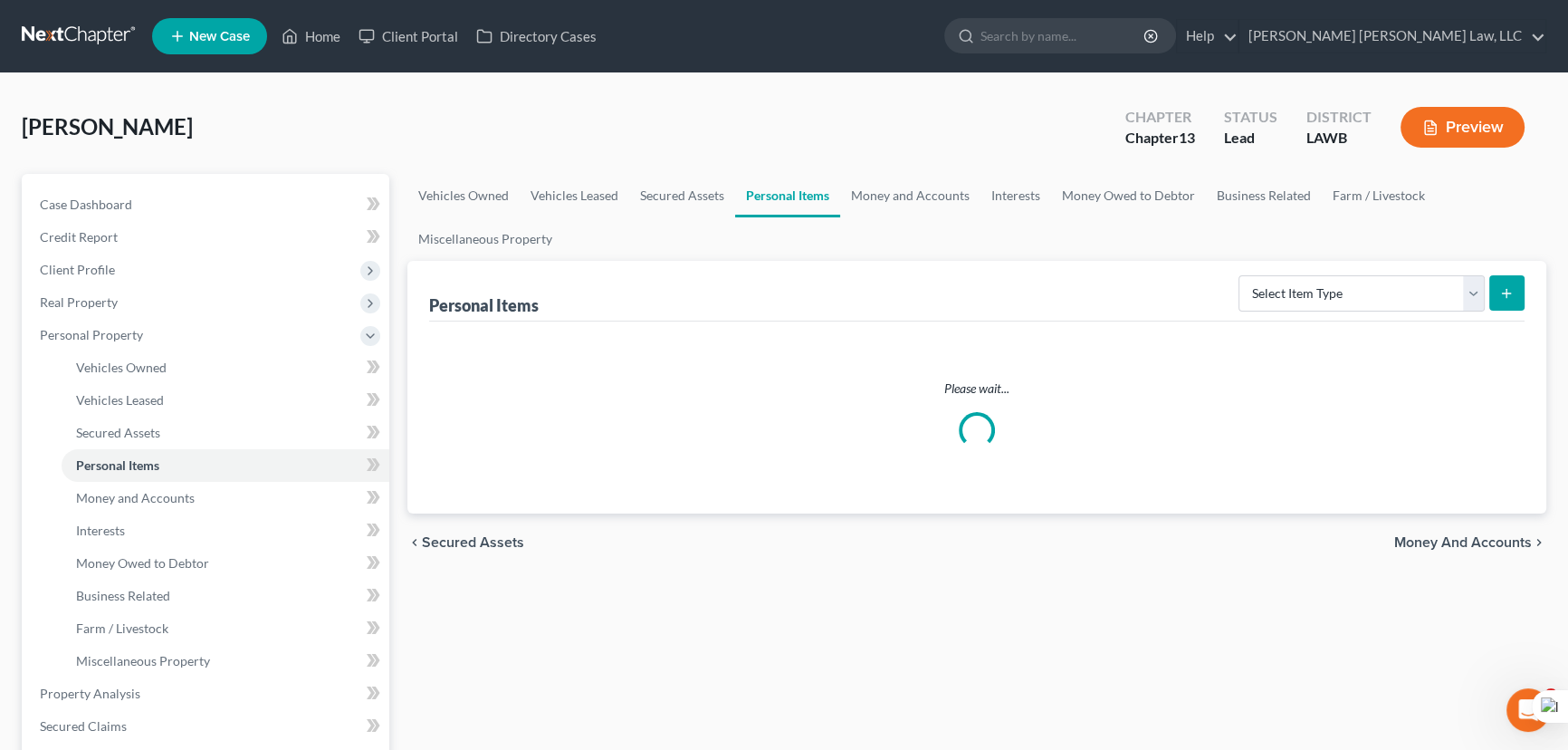
click at [1376, 314] on div "Select Item Type Clothing (A/B: 11) Collectibles Of Value (A/B: 8) Electronics …" at bounding box center [1378, 292] width 294 height 48
drag, startPoint x: 1374, startPoint y: 292, endPoint x: 1372, endPoint y: 308, distance: 16.1
click at [1374, 292] on select "Select Item Type Clothing (A/B: 11) Collectibles Of Value (A/B: 8) Electronics …" at bounding box center [1361, 294] width 247 height 36
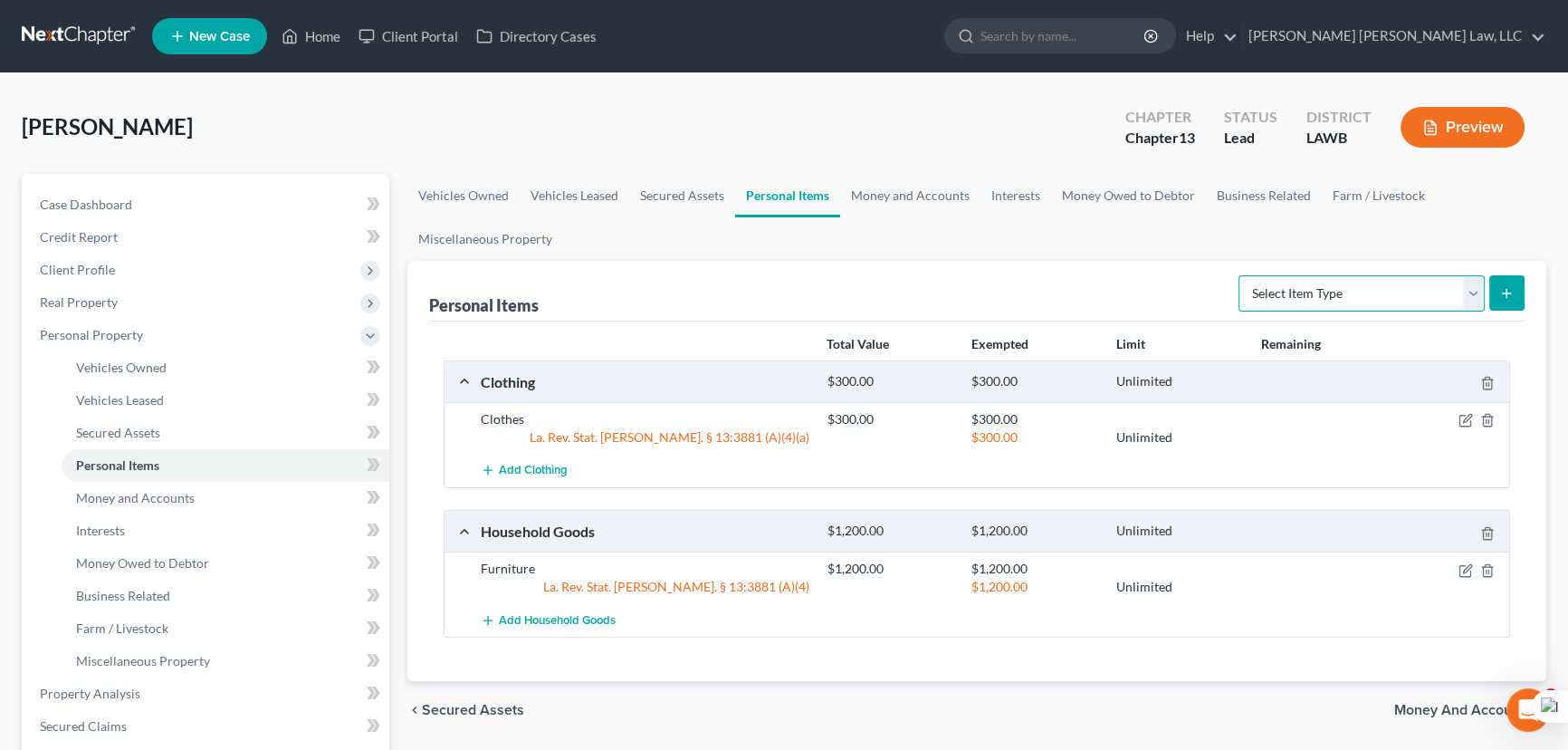
select select "household_goods"
click at [1241, 276] on select "Select Item Type Clothing (A/B: 11) Collectibles Of Value (A/B: 8) Electronics …" at bounding box center [1361, 294] width 247 height 36
click at [1495, 288] on button "submit" at bounding box center [1506, 293] width 35 height 35
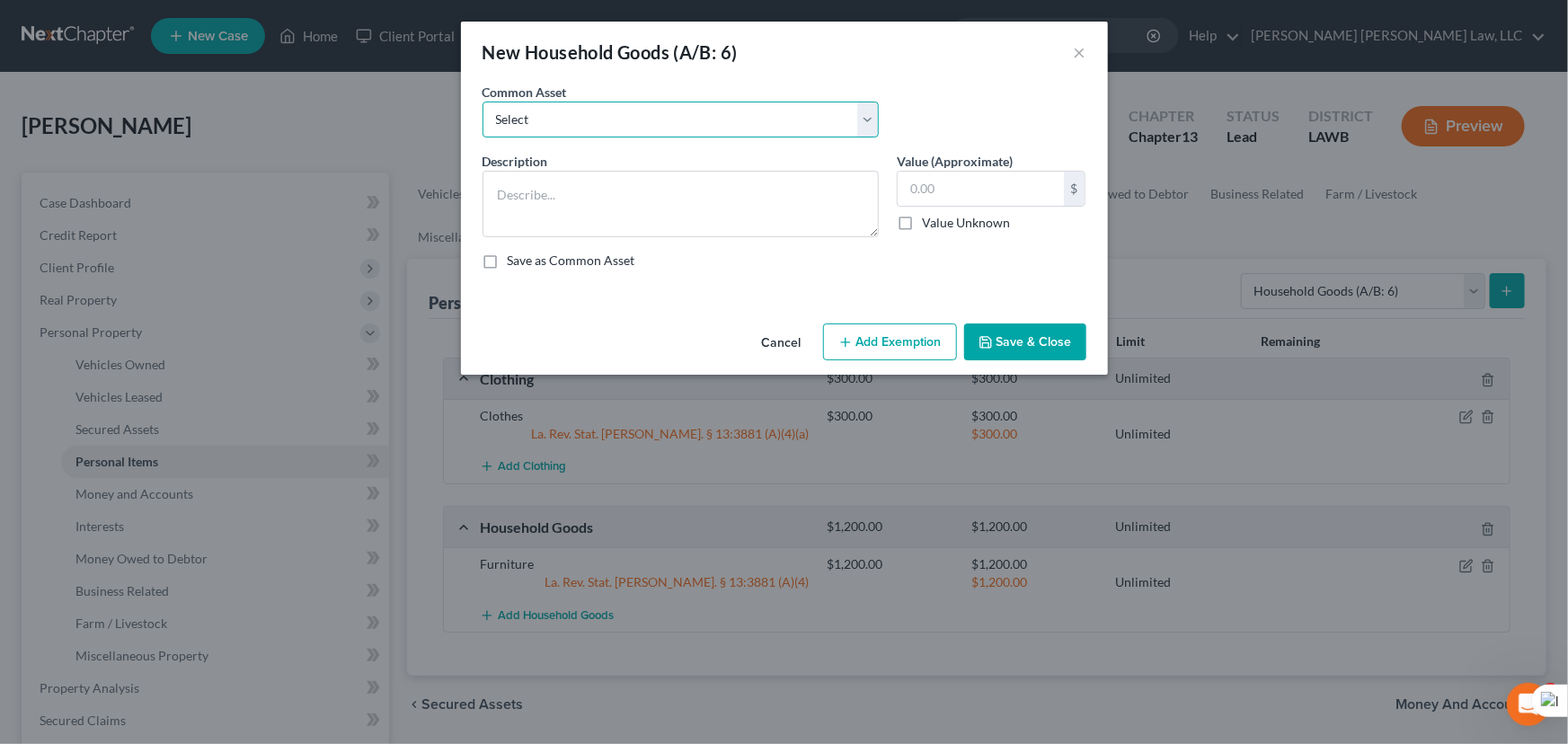
click at [561, 134] on select "Select Furniture Movables 2002 Chevy Tahoe 231,000 miles Movables Movables Mova…" at bounding box center [681, 119] width 396 height 36
select select "1"
click at [483, 101] on select "Select Furniture Movables 2002 Chevy Tahoe 231,000 miles Movables Movables Mova…" at bounding box center [681, 119] width 396 height 36
type textarea "Movables"
type input "3,600.00"
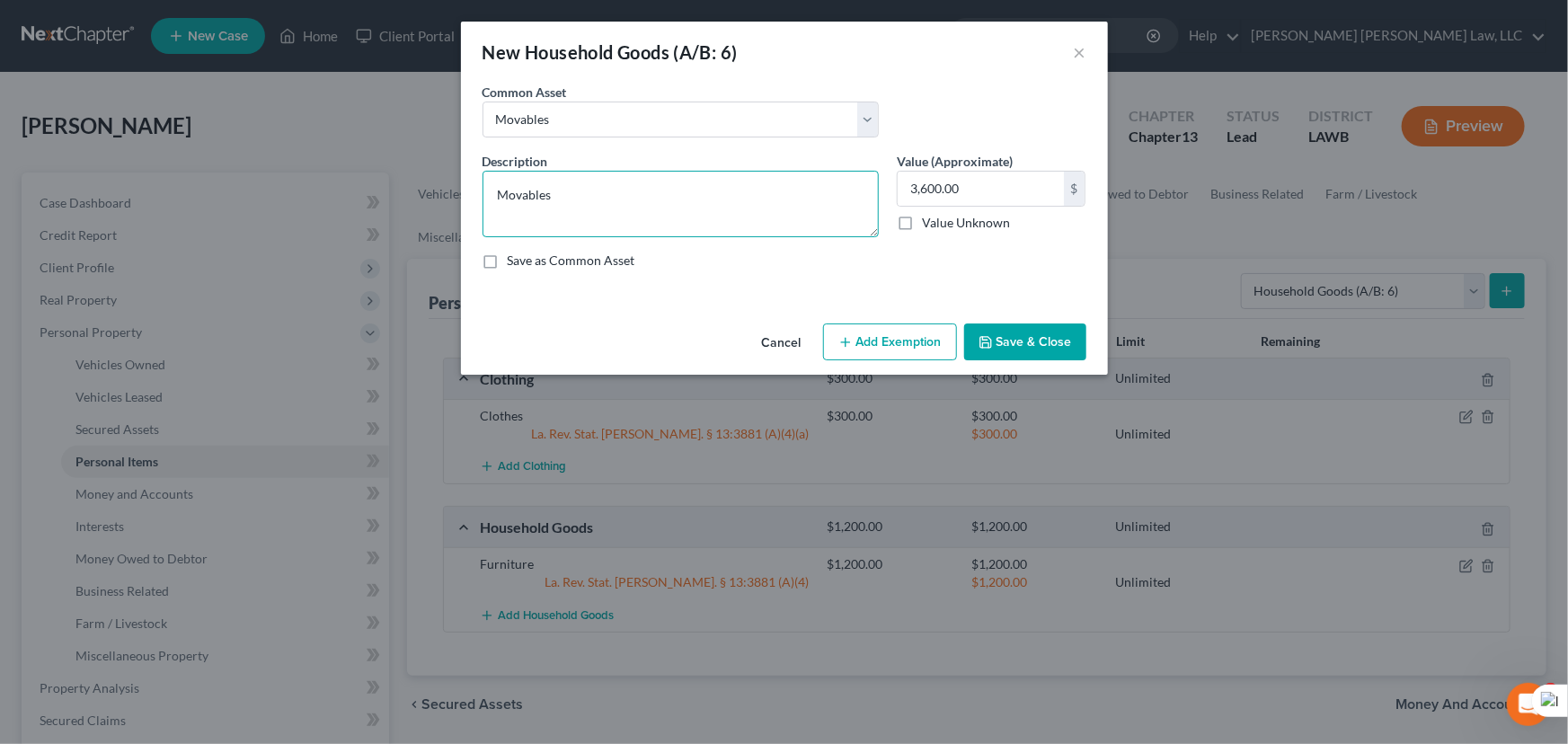
drag, startPoint x: 624, startPoint y: 207, endPoint x: 540, endPoint y: 200, distance: 84.3
click at [540, 200] on textarea "Movables" at bounding box center [681, 203] width 396 height 66
click at [593, 201] on textarea "Movables" at bounding box center [681, 203] width 396 height 66
drag, startPoint x: 612, startPoint y: 198, endPoint x: 377, endPoint y: 189, distance: 235.2
click at [378, 190] on div "New Household Goods (A/B: 6) × An exemption set must first be selected from the…" at bounding box center [784, 372] width 1568 height 744
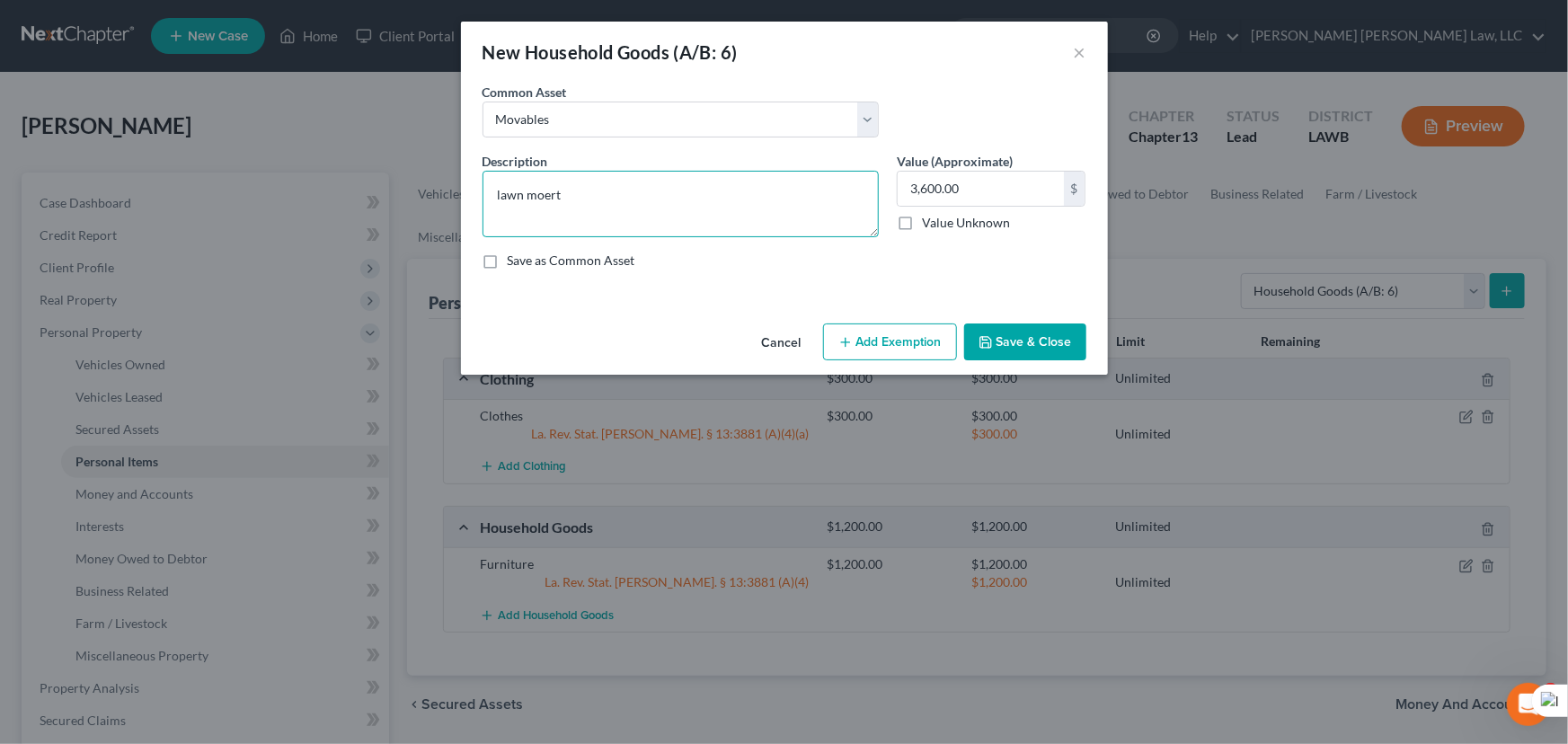
drag, startPoint x: 656, startPoint y: 215, endPoint x: 334, endPoint y: 227, distance: 322.2
click at [334, 227] on div "New Household Goods (A/B: 6) × An exemption set must first be selected from the…" at bounding box center [784, 372] width 1568 height 744
type textarea "Lawn mower"
click at [1027, 342] on button "Save & Close" at bounding box center [1025, 342] width 122 height 38
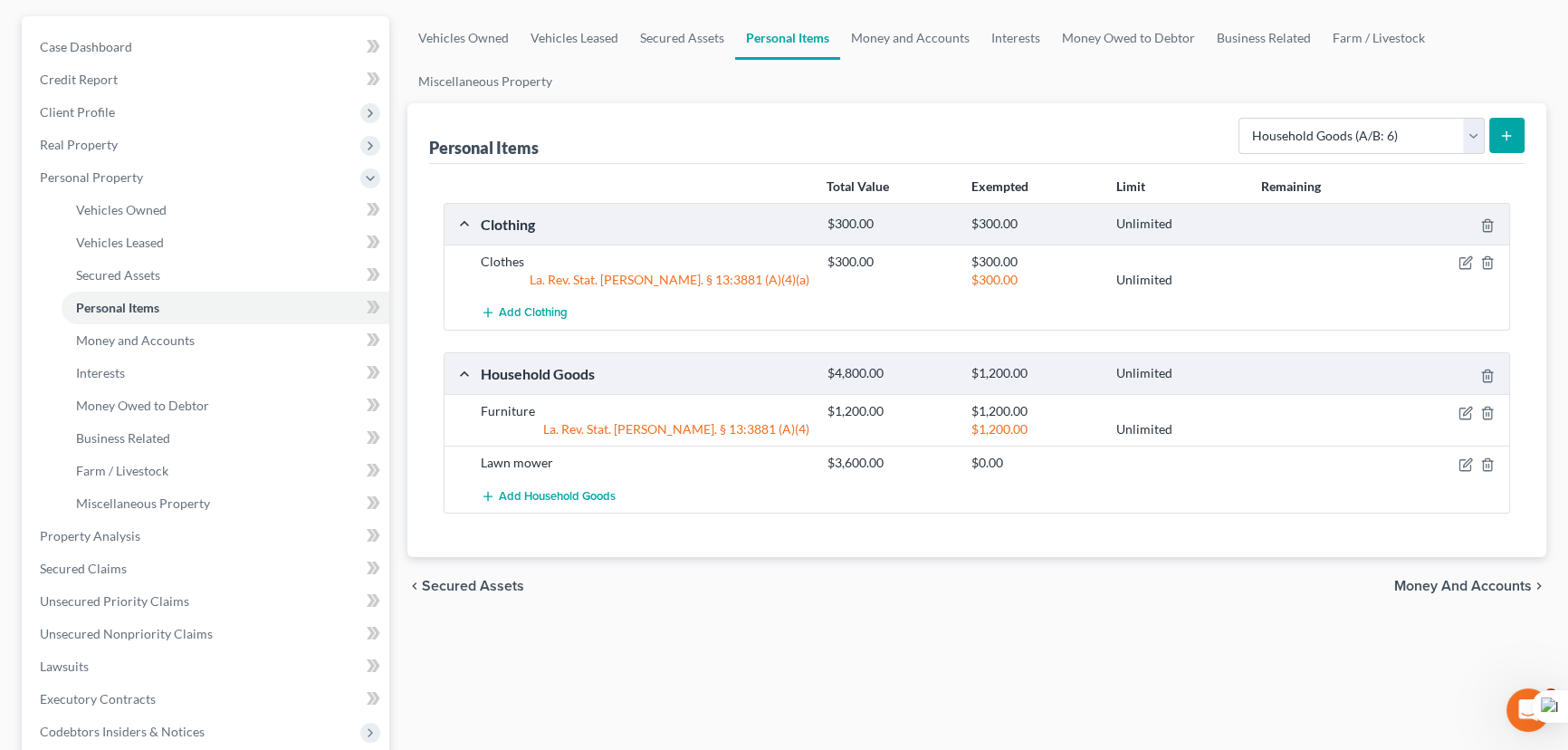
scroll to position [411, 0]
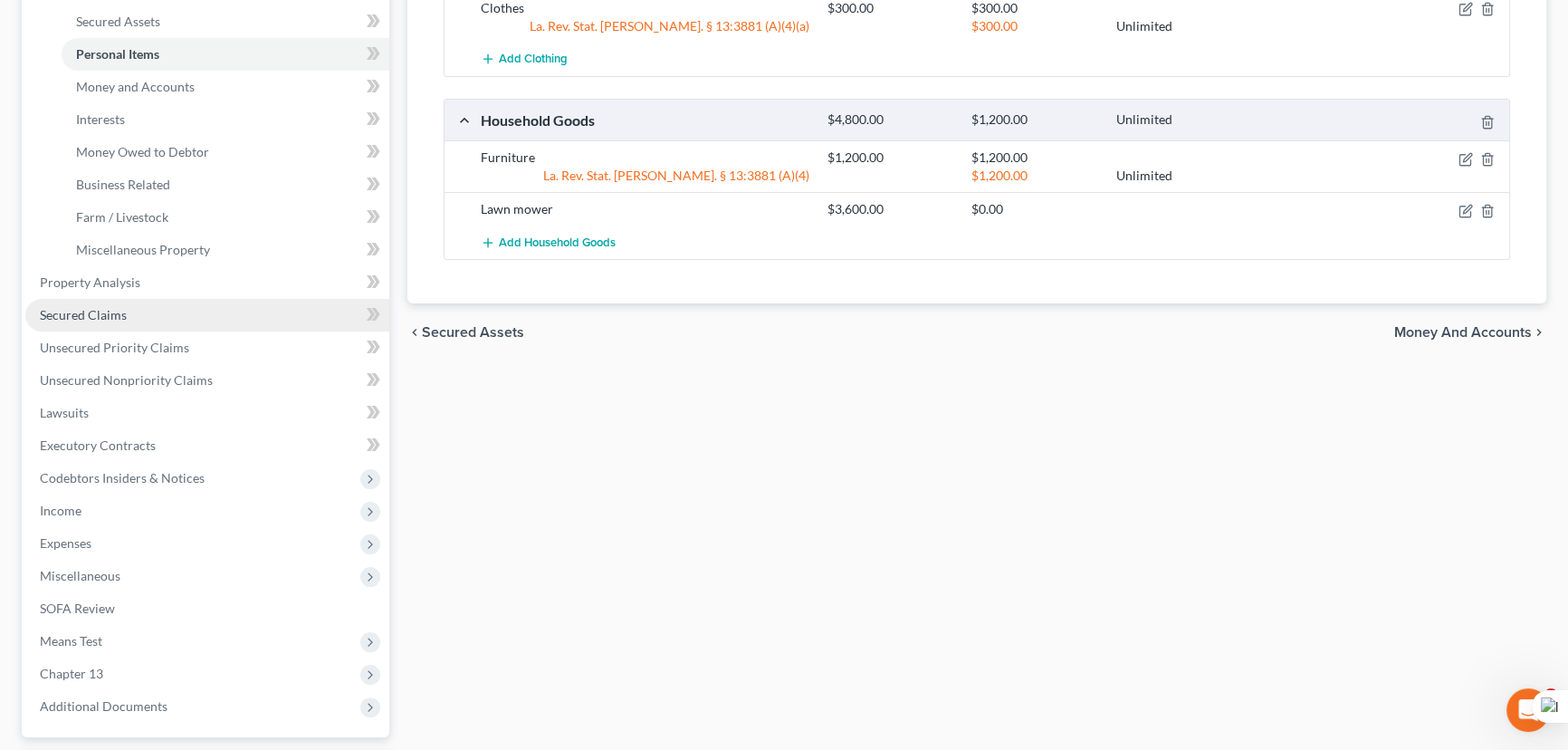
click at [134, 316] on link "Secured Claims" at bounding box center [207, 315] width 364 height 33
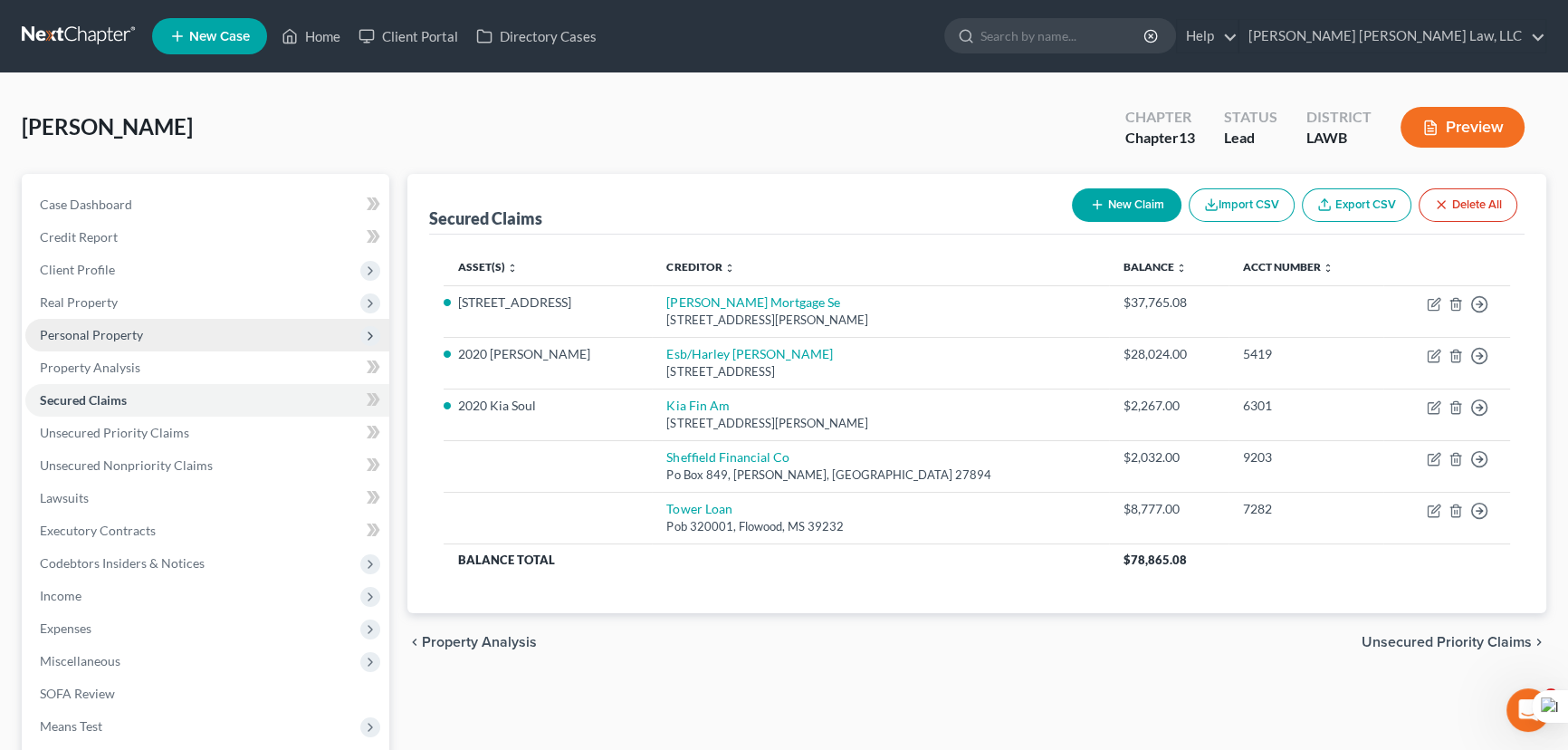
click at [228, 342] on span "Personal Property" at bounding box center [207, 335] width 364 height 33
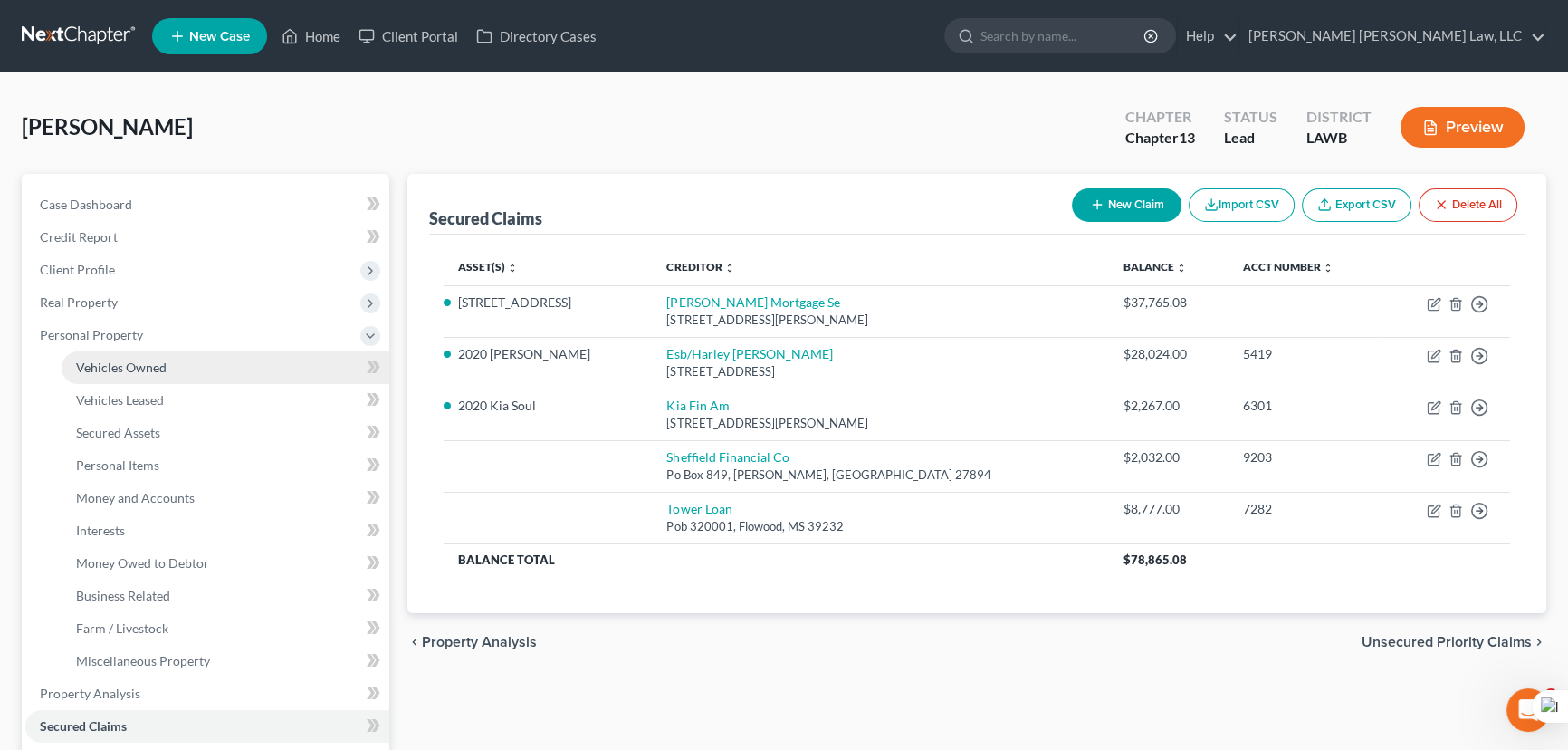
click at [207, 378] on link "Vehicles Owned" at bounding box center [226, 368] width 328 height 33
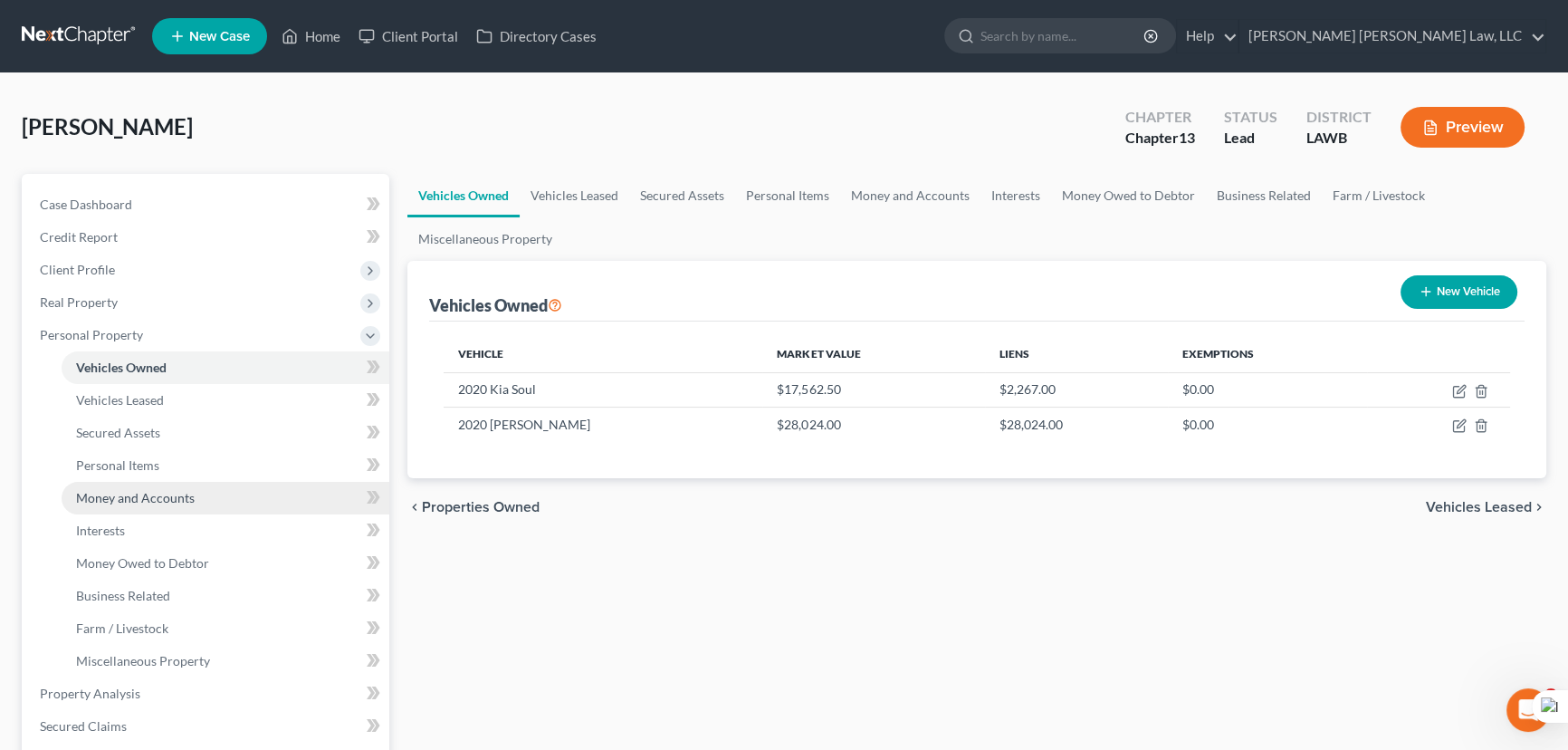
click at [187, 490] on span "Money and Accounts" at bounding box center [135, 497] width 119 height 15
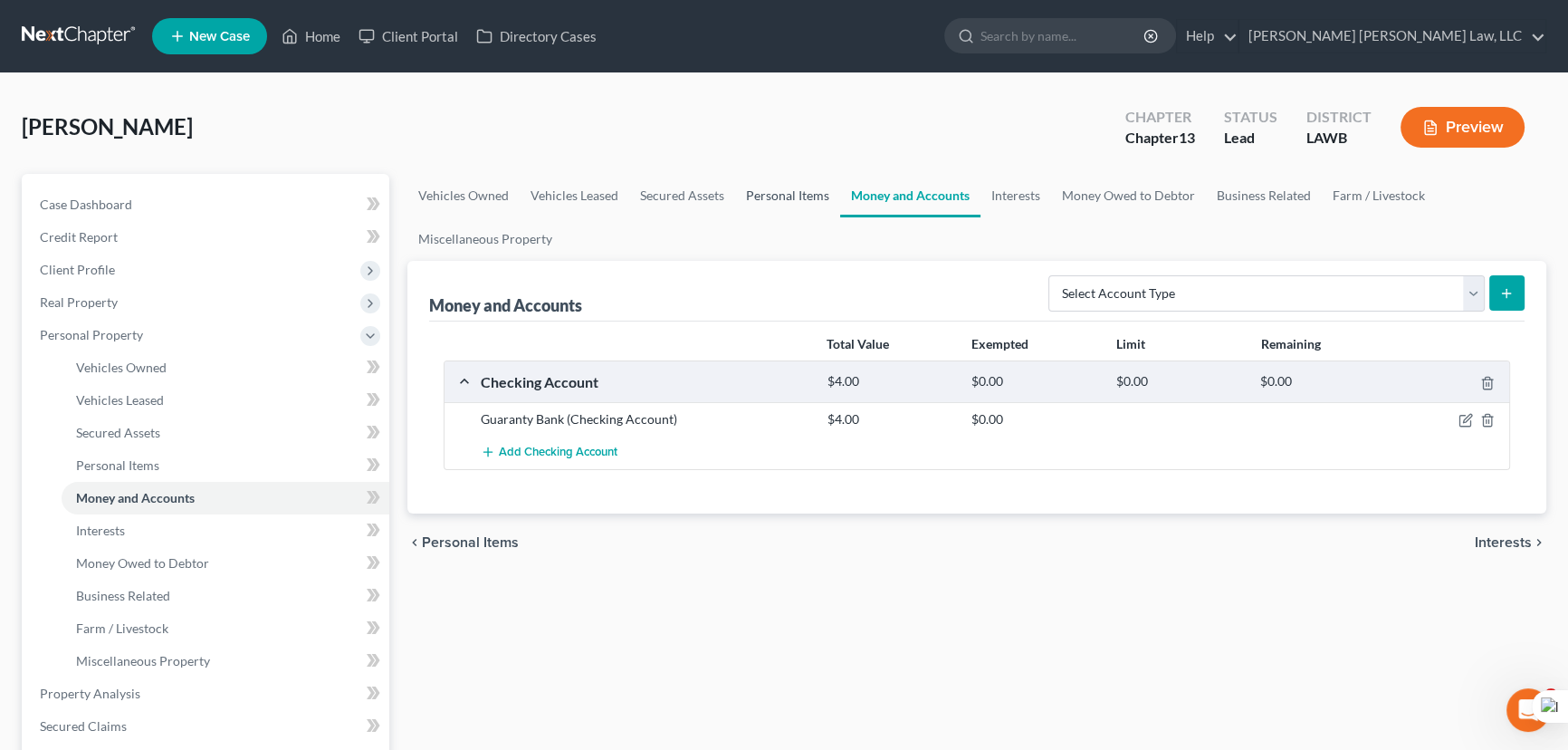
click at [797, 174] on link "Personal Items" at bounding box center [787, 196] width 105 height 44
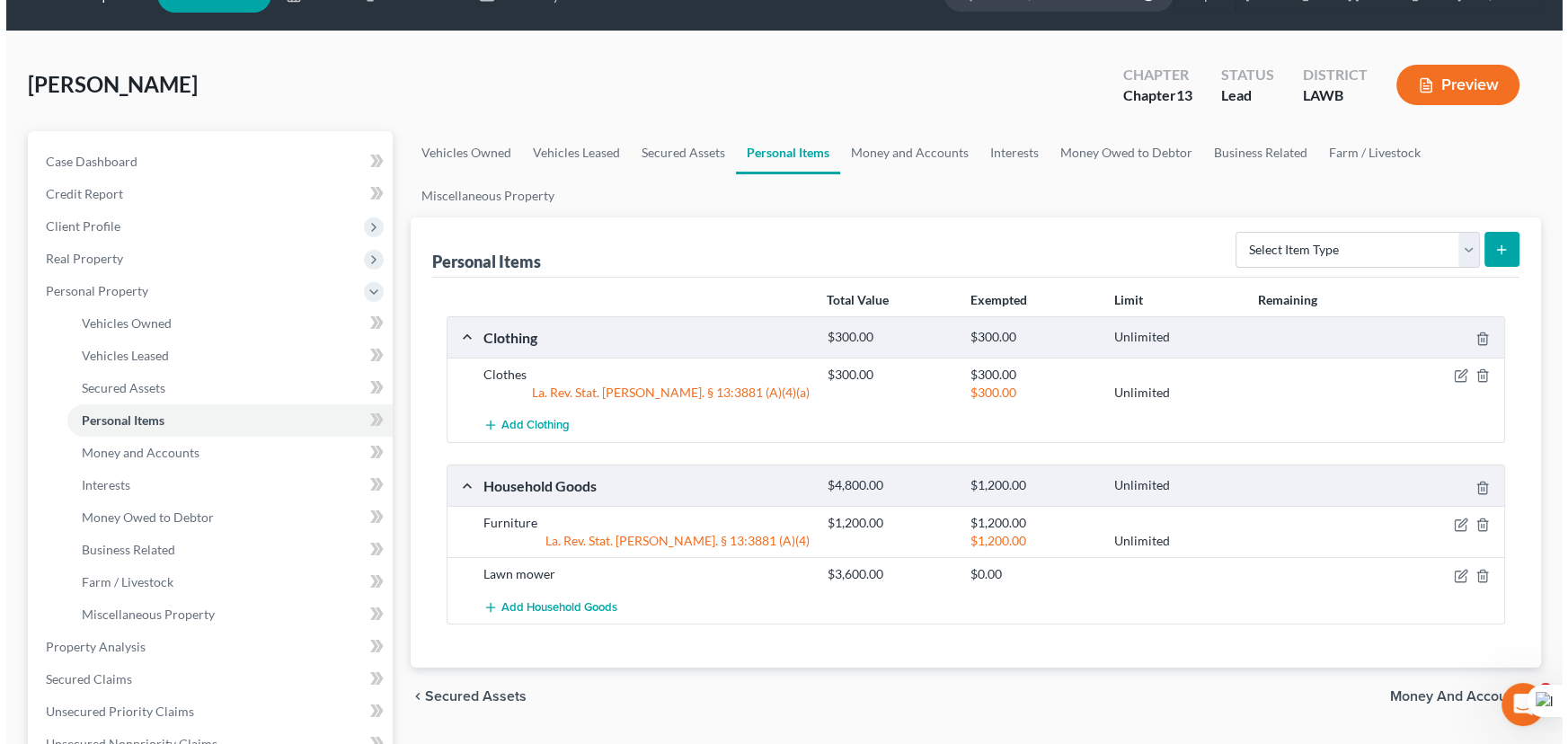
scroll to position [81, 0]
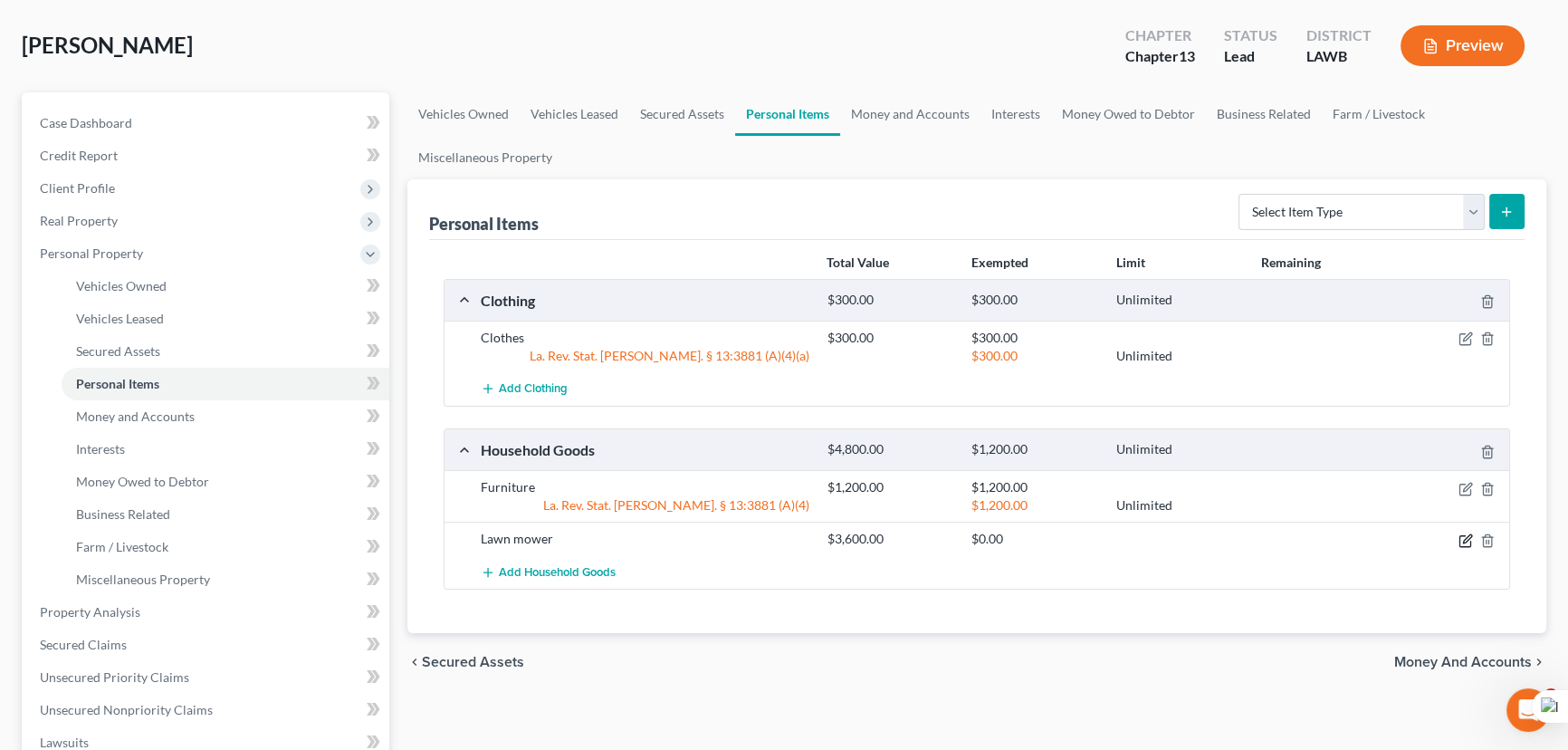
click at [1463, 539] on icon "button" at bounding box center [1467, 538] width 8 height 8
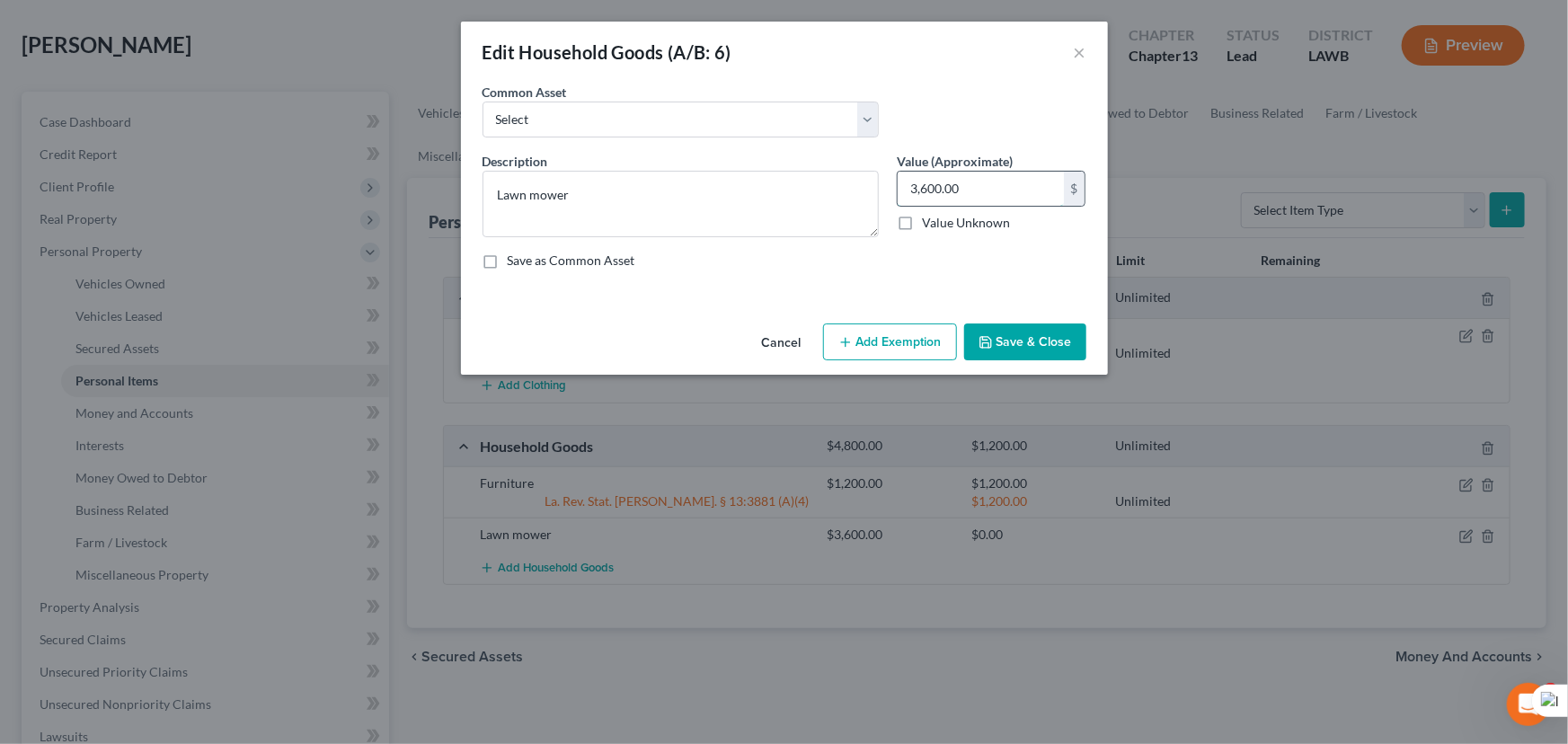
click at [970, 185] on input "3,600.00" at bounding box center [981, 188] width 167 height 34
type input "2,032"
click at [1057, 356] on button "Save & Close" at bounding box center [1025, 342] width 122 height 38
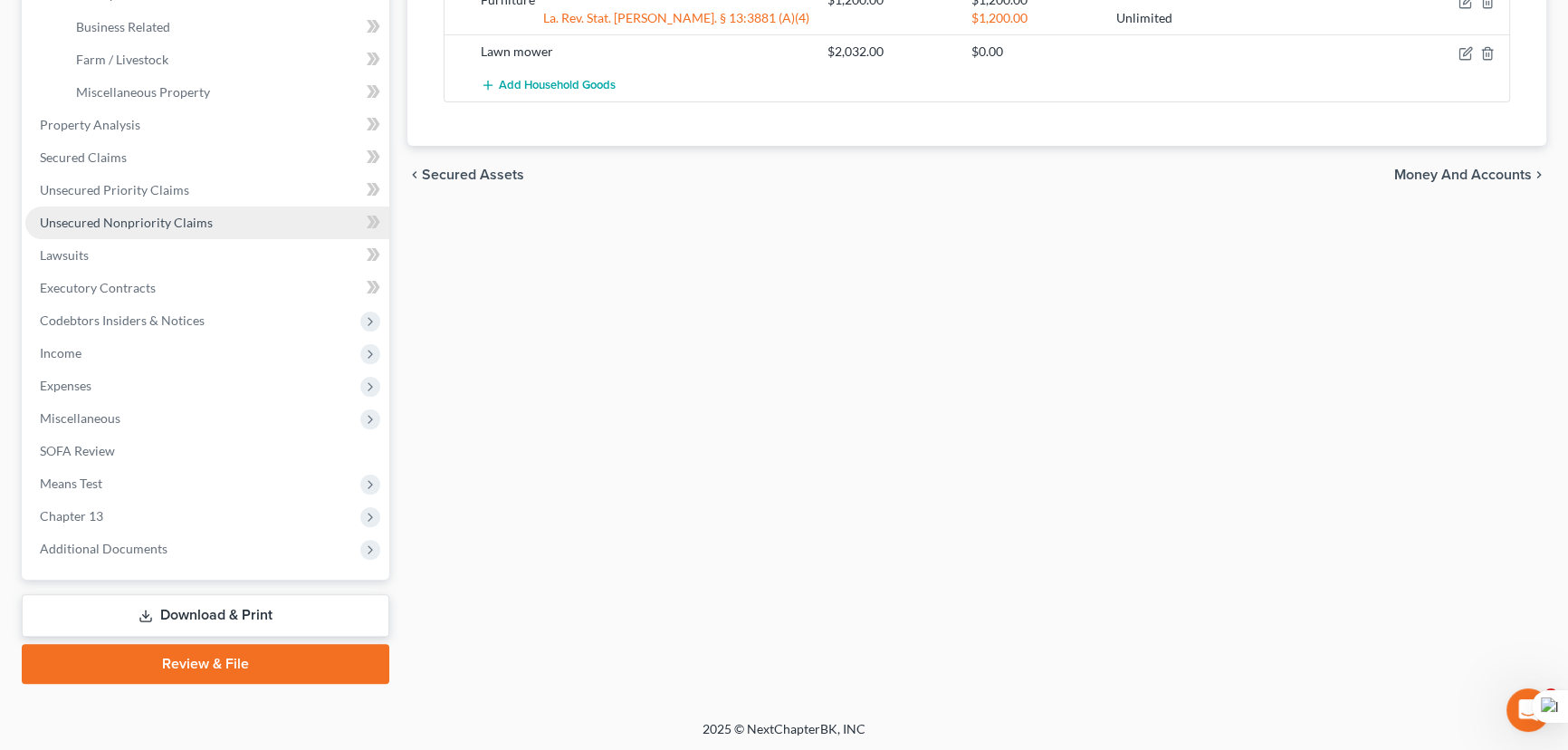
click at [202, 215] on span "Unsecured Nonpriority Claims" at bounding box center [126, 222] width 173 height 15
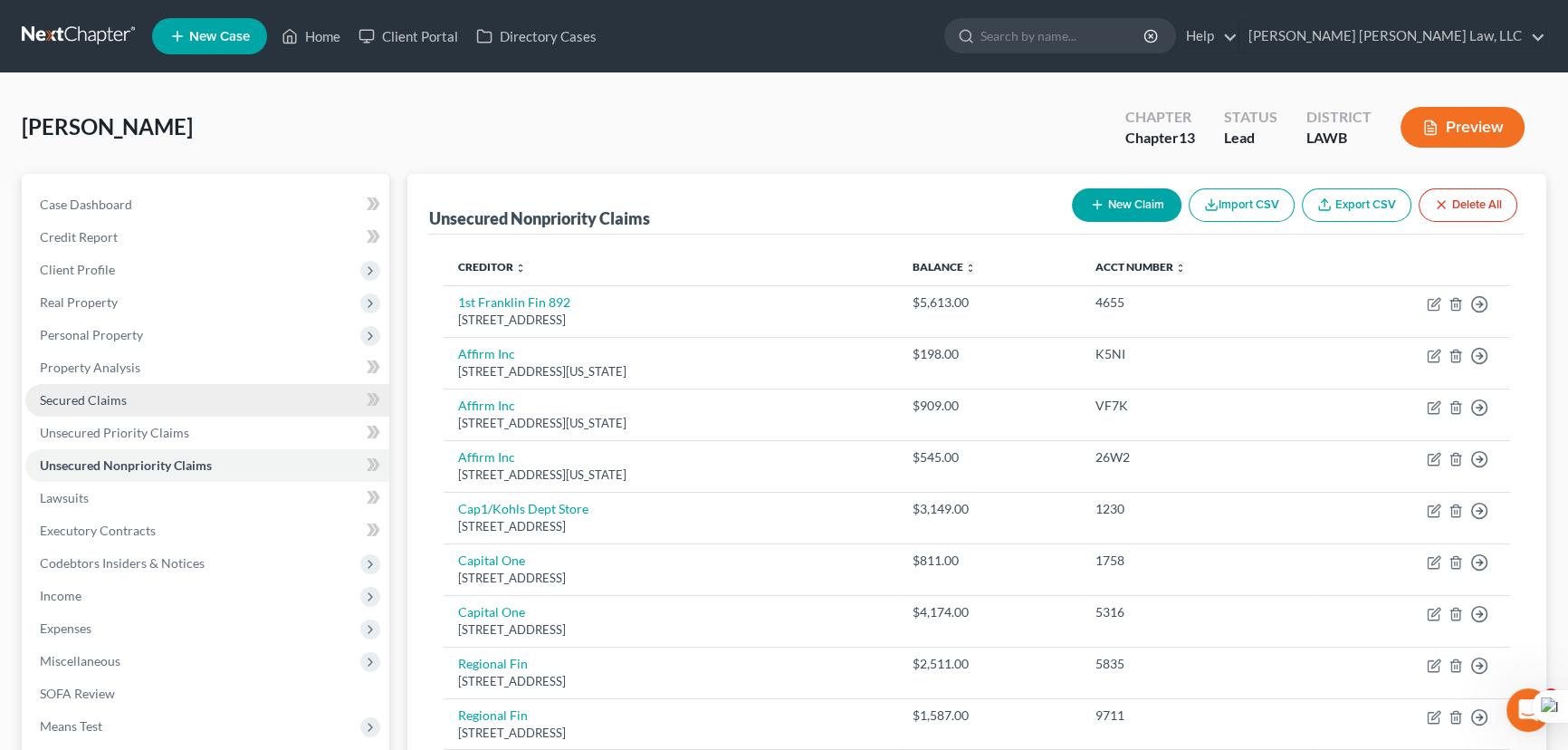
click at [133, 404] on link "Secured Claims" at bounding box center [207, 399] width 364 height 33
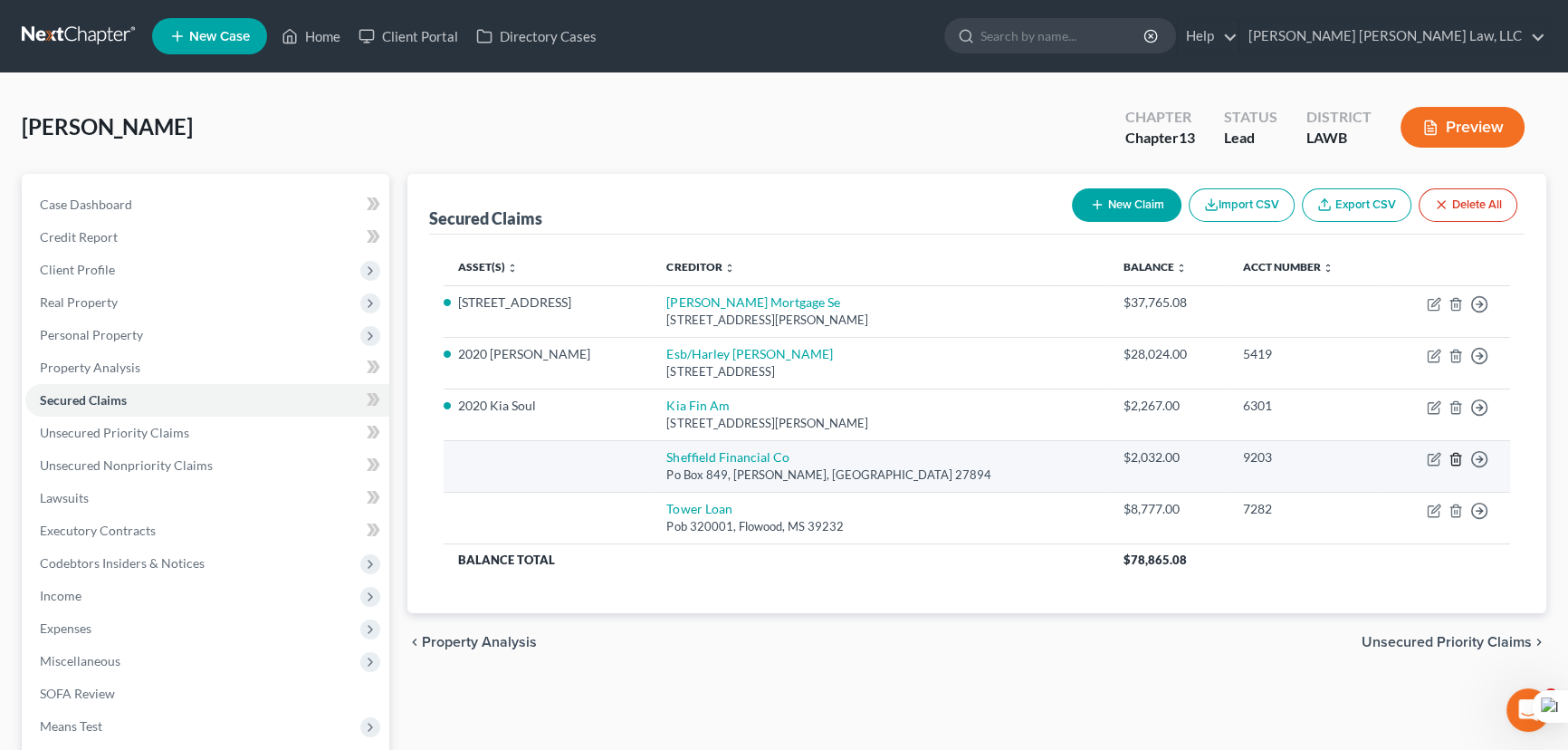
click at [1449, 451] on icon "button" at bounding box center [1456, 458] width 15 height 15
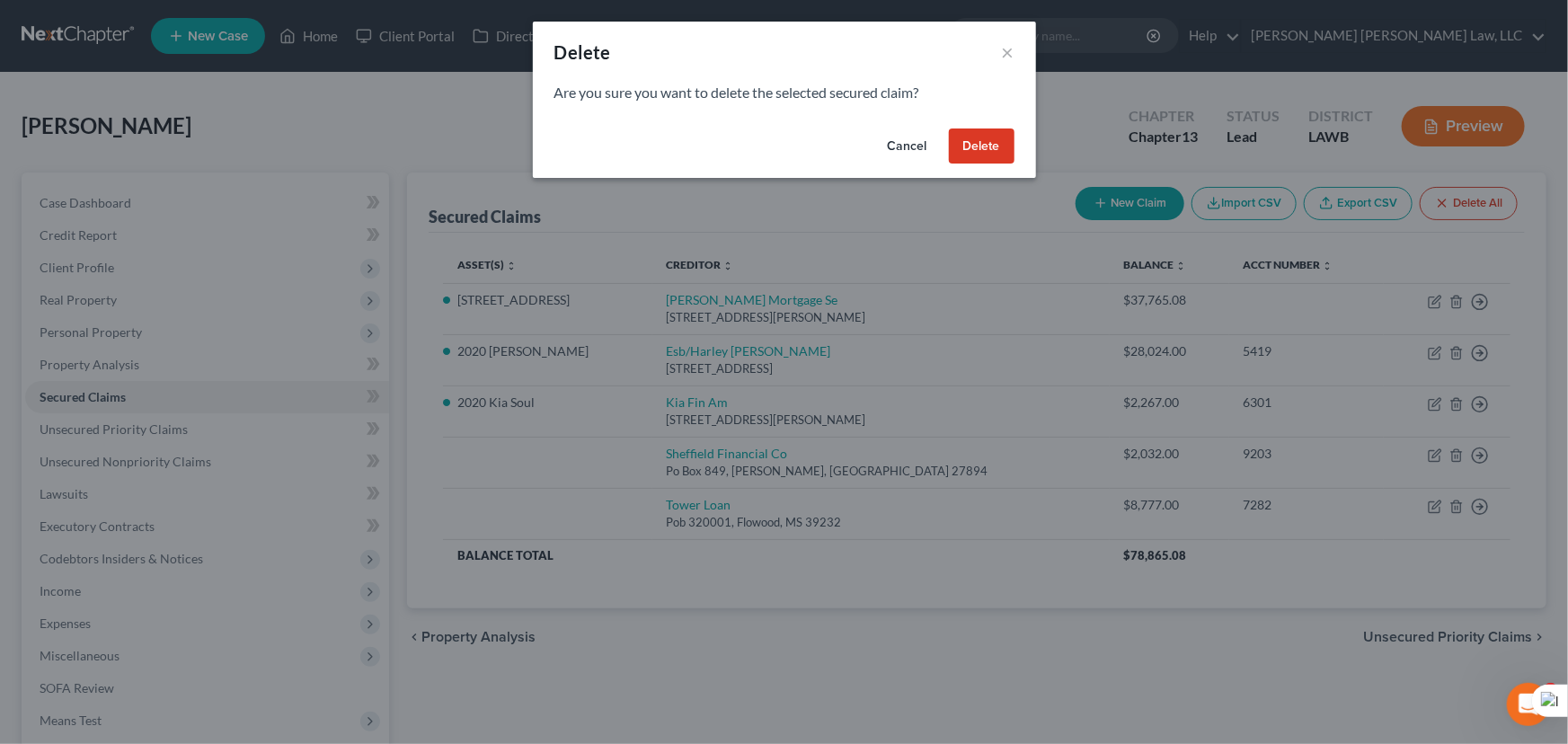
click at [898, 139] on button "Cancel" at bounding box center [907, 147] width 68 height 36
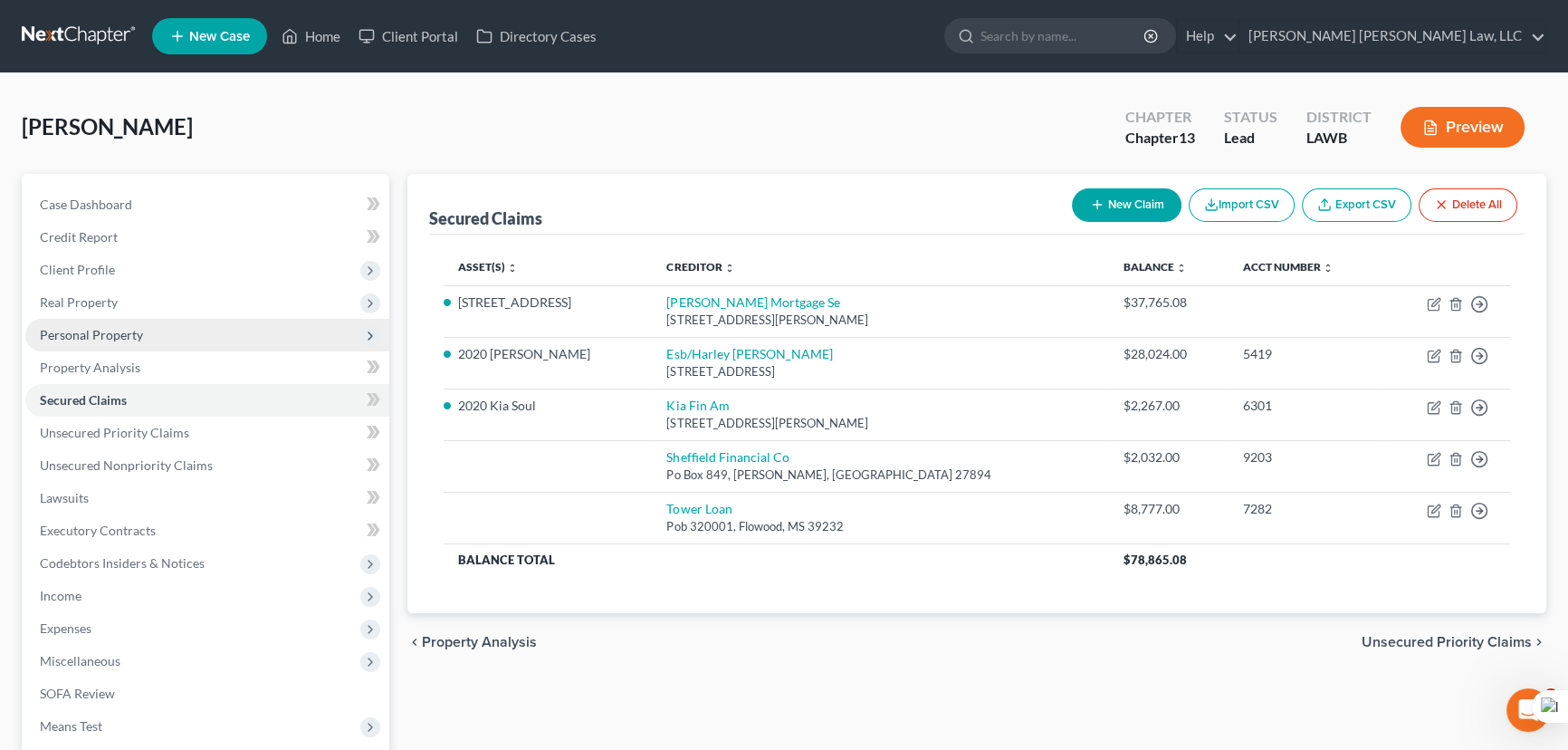
click at [218, 332] on span "Personal Property" at bounding box center [207, 335] width 364 height 33
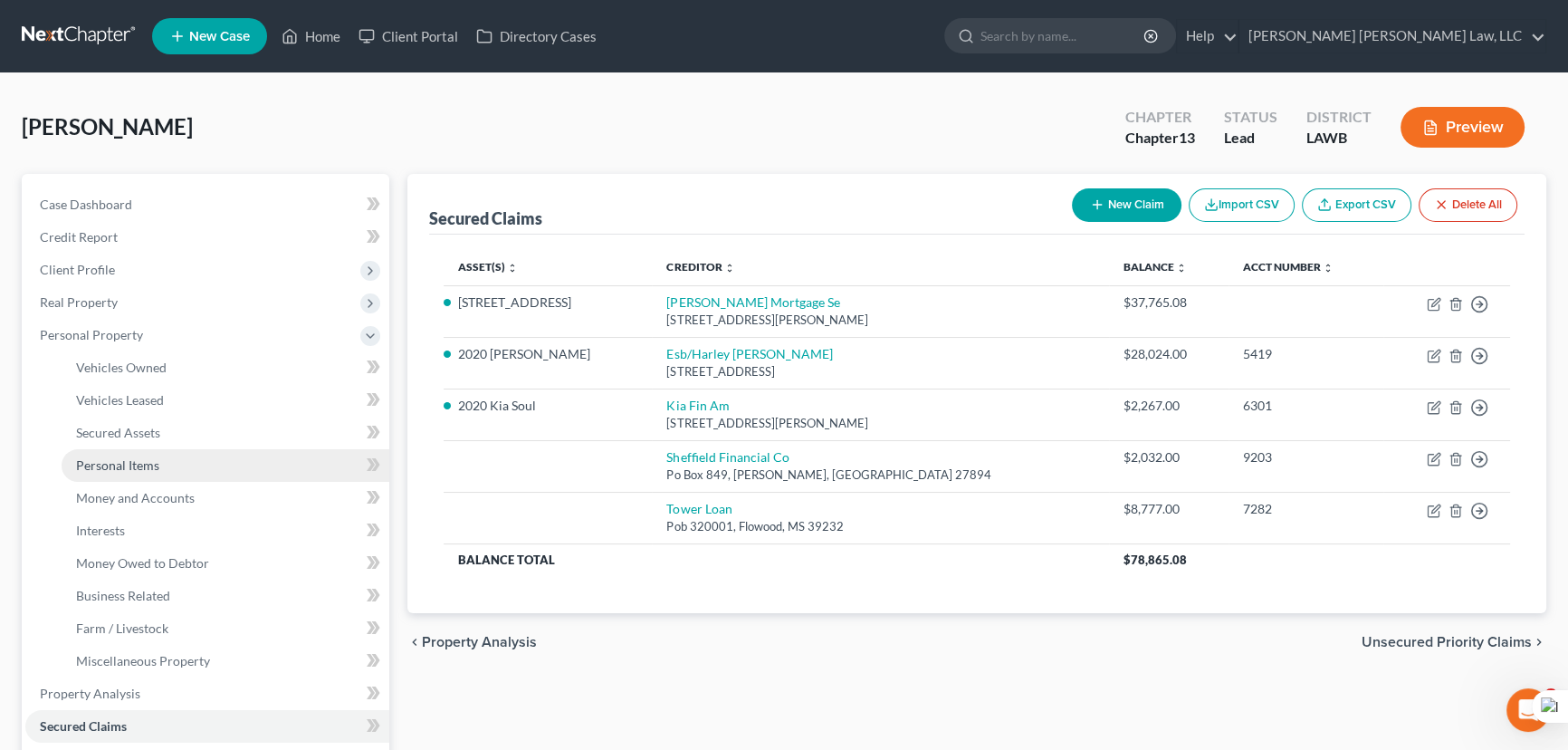
click at [202, 453] on link "Personal Items" at bounding box center [226, 465] width 328 height 33
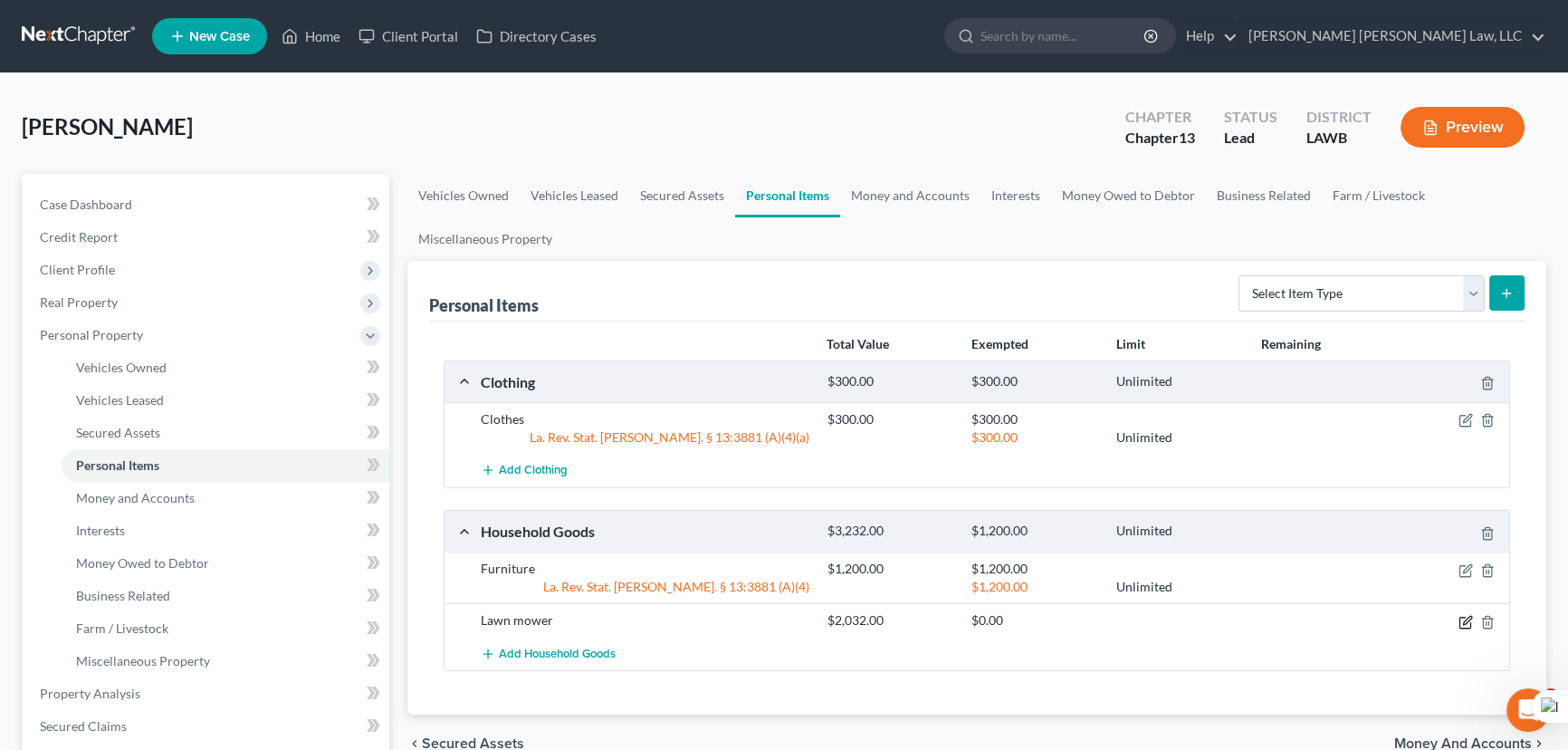
drag, startPoint x: 1467, startPoint y: 609, endPoint x: 1466, endPoint y: 620, distance: 11.0
click at [1467, 612] on div at bounding box center [1453, 620] width 116 height 18
click at [1466, 620] on icon "button" at bounding box center [1466, 622] width 15 height 15
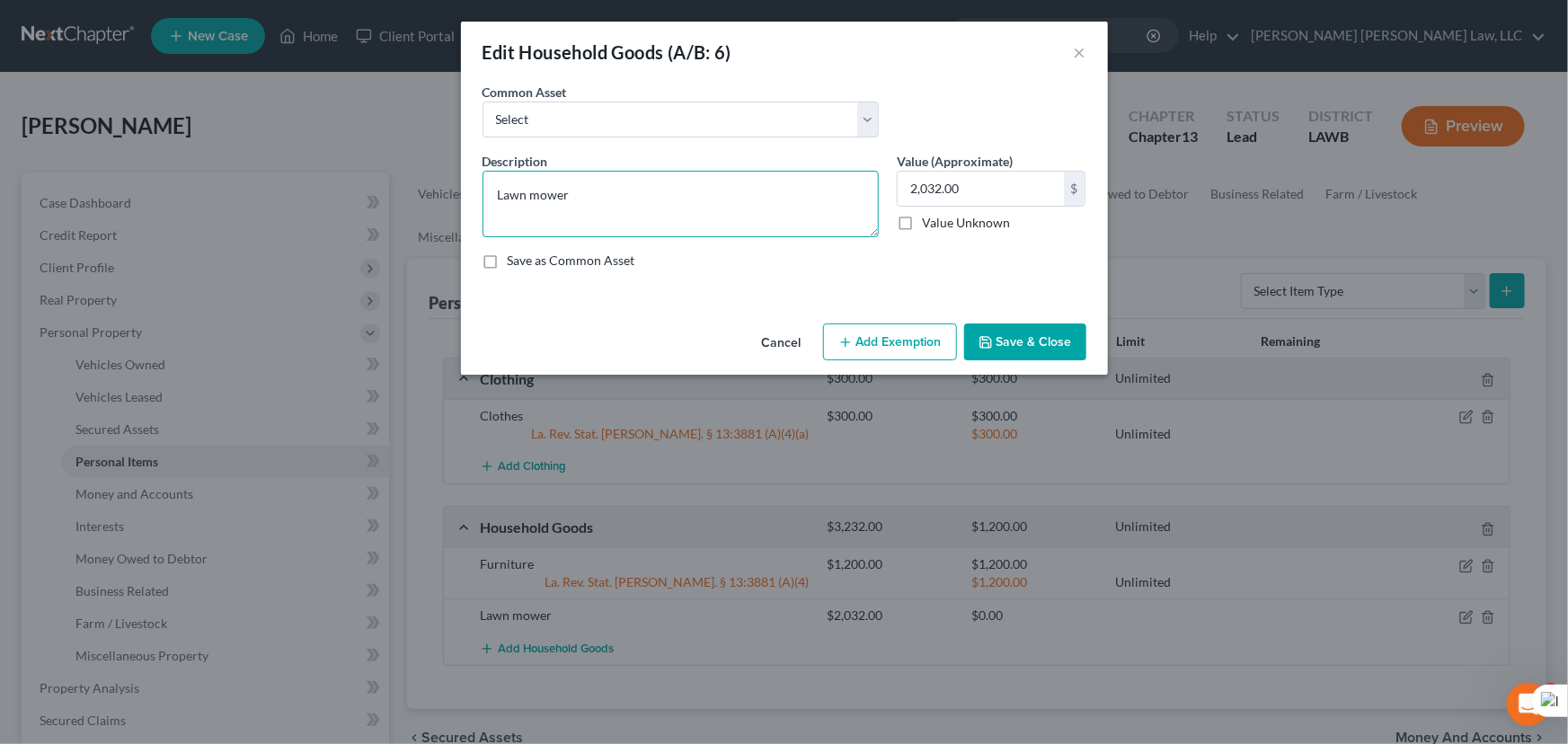
drag, startPoint x: 596, startPoint y: 206, endPoint x: 427, endPoint y: 179, distance: 171.1
click at [427, 179] on div "Edit Household Goods (A/B: 6) × An exemption set must first be selected from th…" at bounding box center [784, 372] width 1568 height 744
drag, startPoint x: 584, startPoint y: 124, endPoint x: 581, endPoint y: 136, distance: 12.4
click at [584, 124] on select "Select Furniture Movables 2002 Chevy Tahoe 231,000 miles Movables Movables Mova…" at bounding box center [681, 119] width 396 height 36
select select "1"
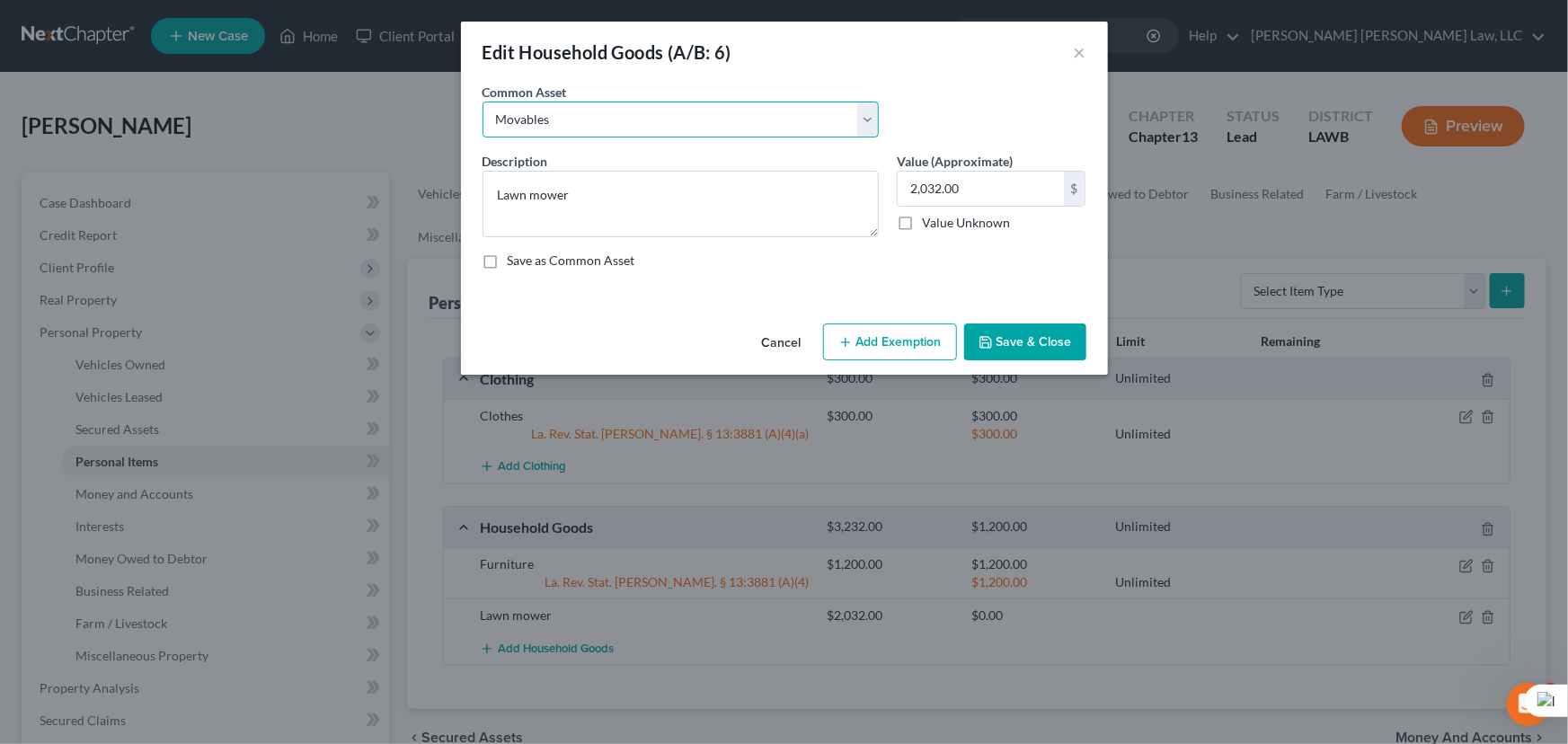
click at [483, 101] on select "Select Furniture Movables 2002 Chevy Tahoe 231,000 miles Movables Movables Mova…" at bounding box center [681, 119] width 396 height 36
type textarea "Movables"
type input "3,600.00"
click at [999, 332] on button "Save & Close" at bounding box center [1025, 342] width 122 height 38
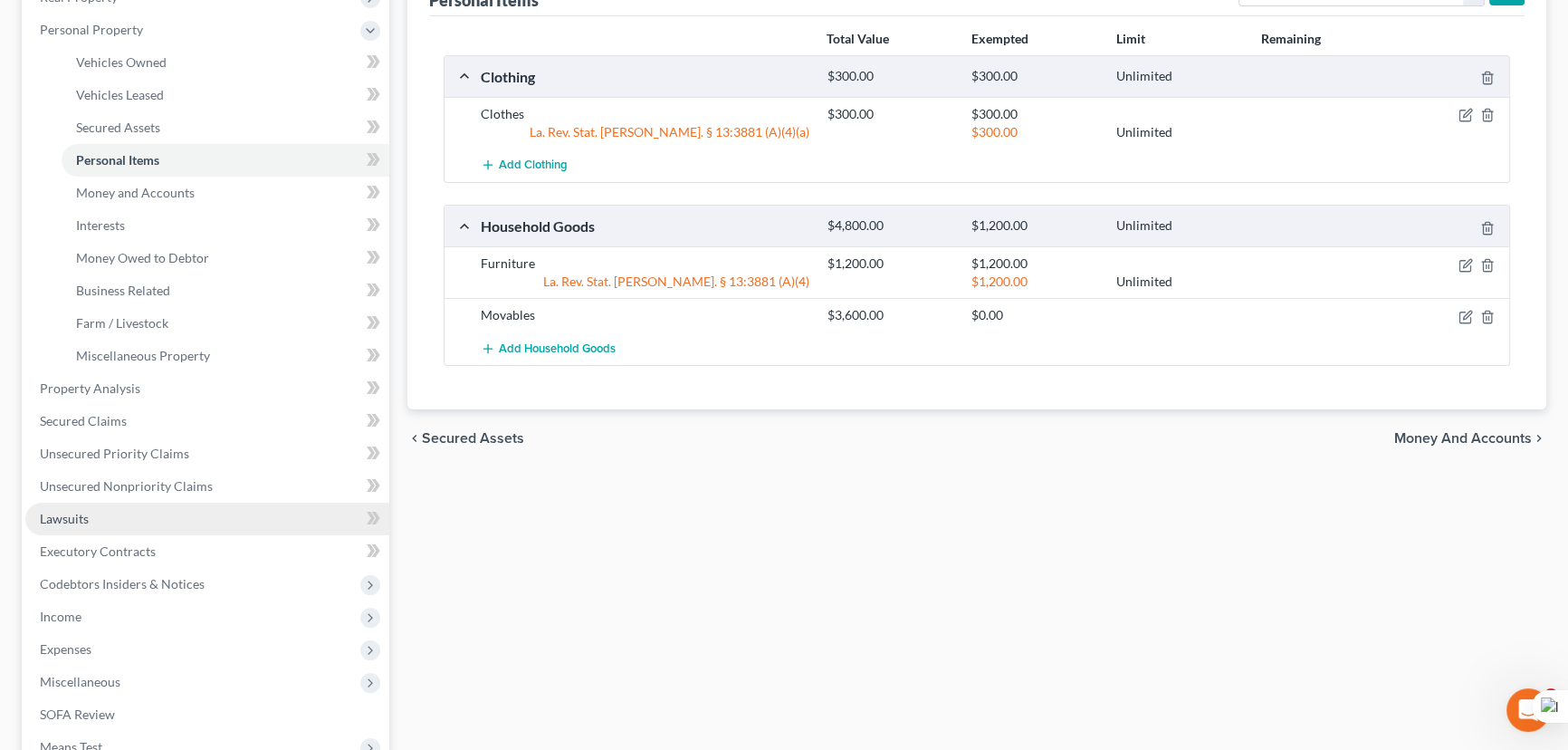
scroll to position [329, 0]
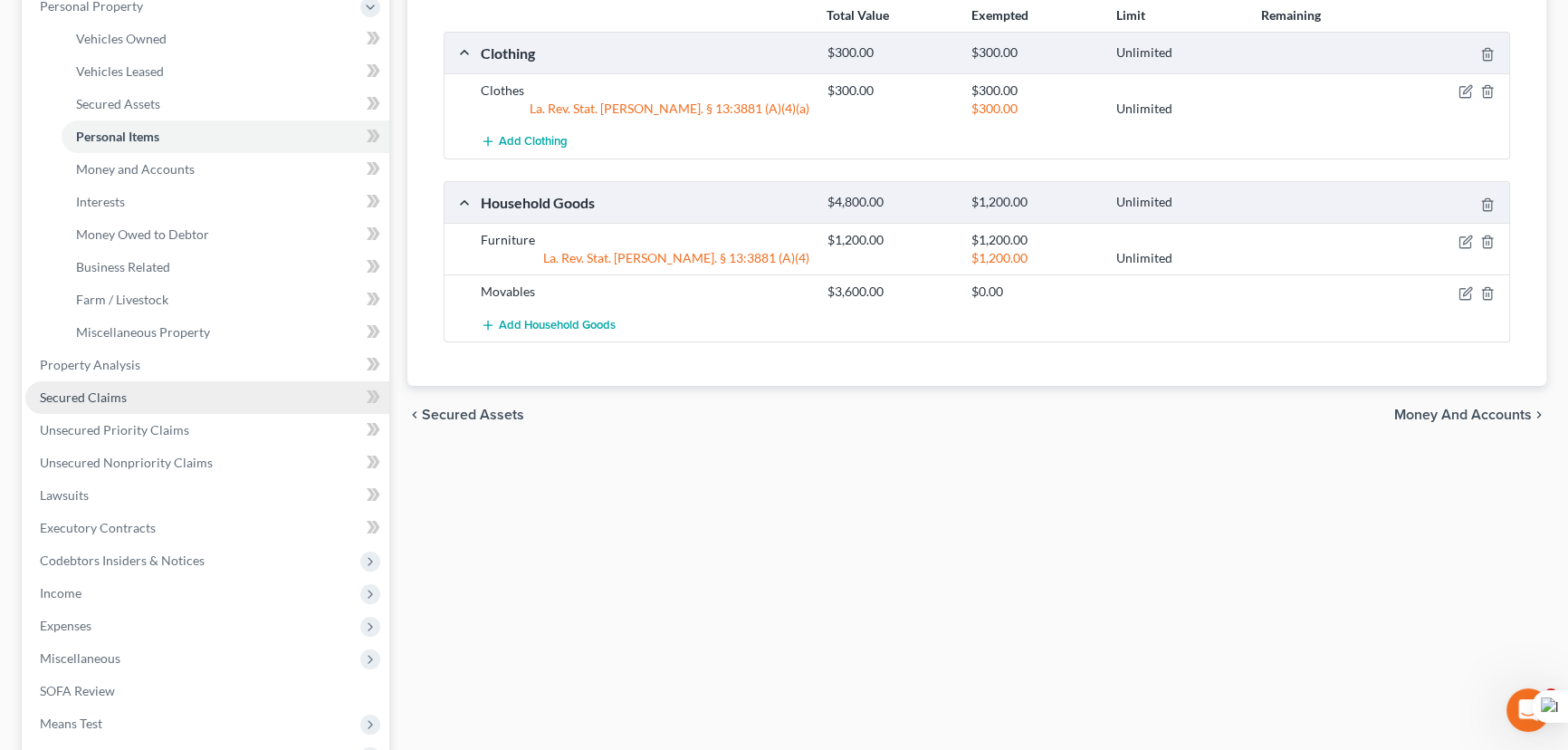
click at [127, 381] on link "Secured Claims" at bounding box center [207, 397] width 364 height 33
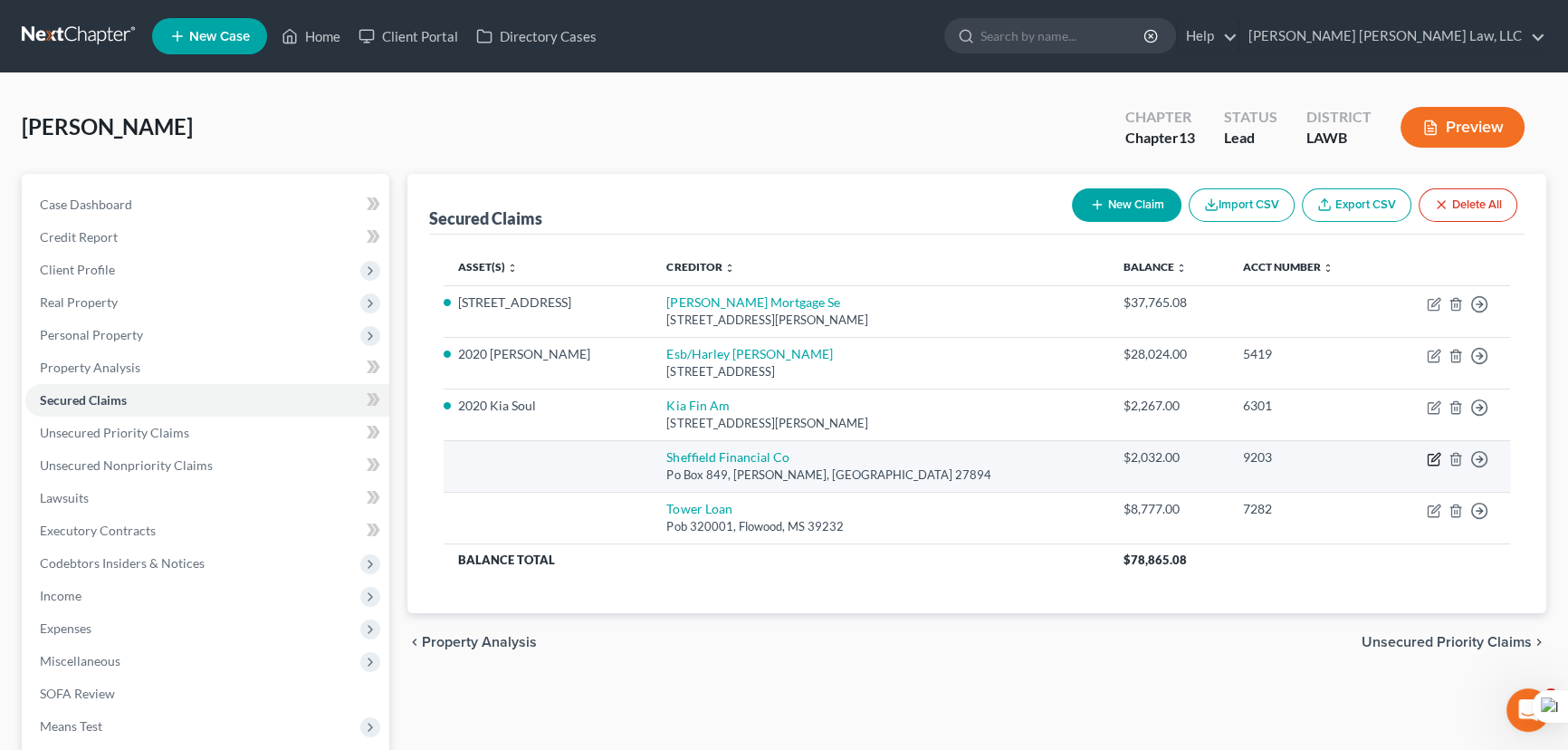
click at [1428, 453] on icon "button" at bounding box center [1433, 458] width 11 height 11
select select "28"
select select "0"
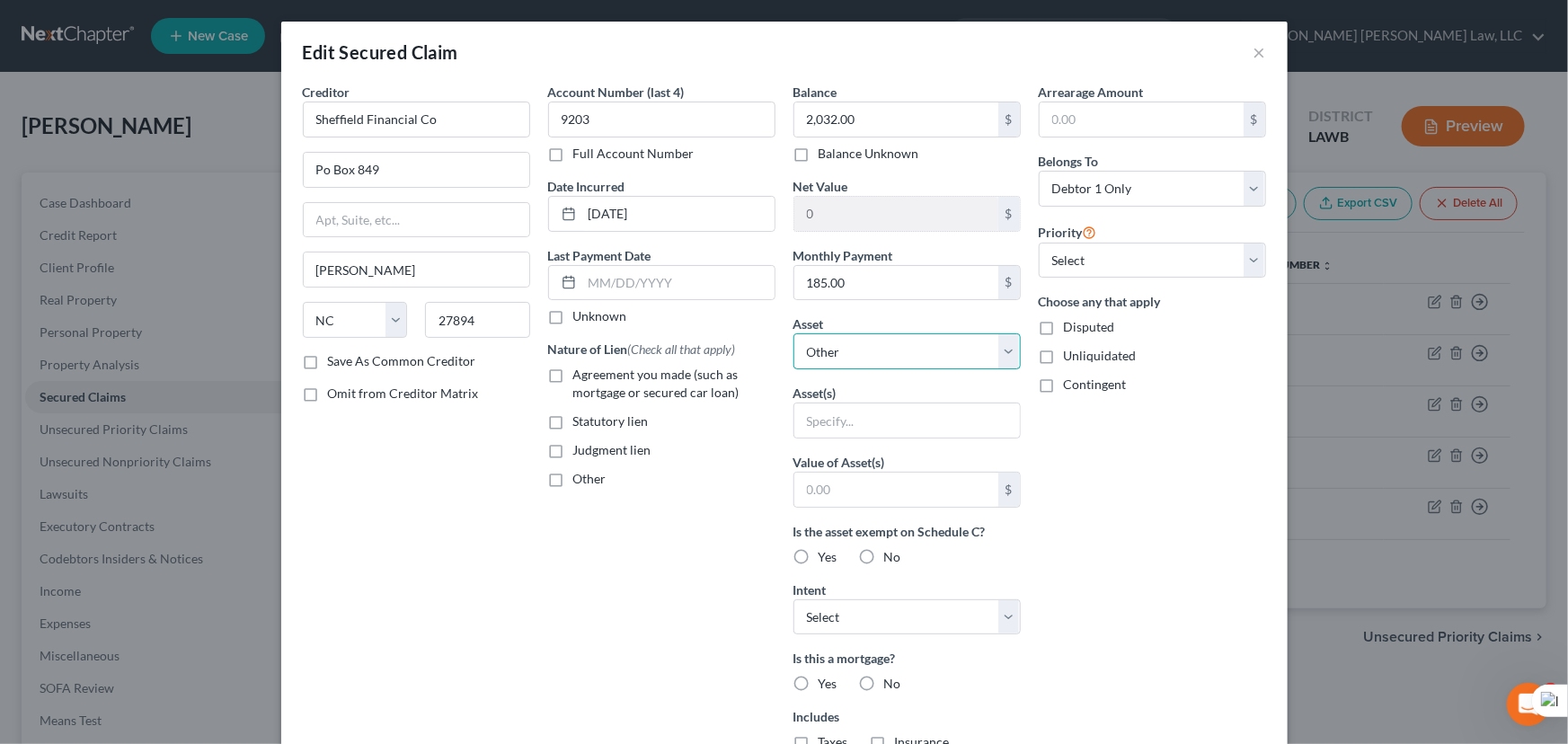
drag, startPoint x: 936, startPoint y: 354, endPoint x: 926, endPoint y: 368, distance: 17.2
click at [936, 354] on select "Select Other Multiple Assets Clothing - Clothes - $300.0 2020 Kia Soul - $17562…" at bounding box center [907, 351] width 227 height 36
select select "8"
click at [794, 333] on select "Select Other Multiple Assets Clothing - Clothes - $300.0 2020 Kia Soul - $17562…" at bounding box center [907, 351] width 227 height 36
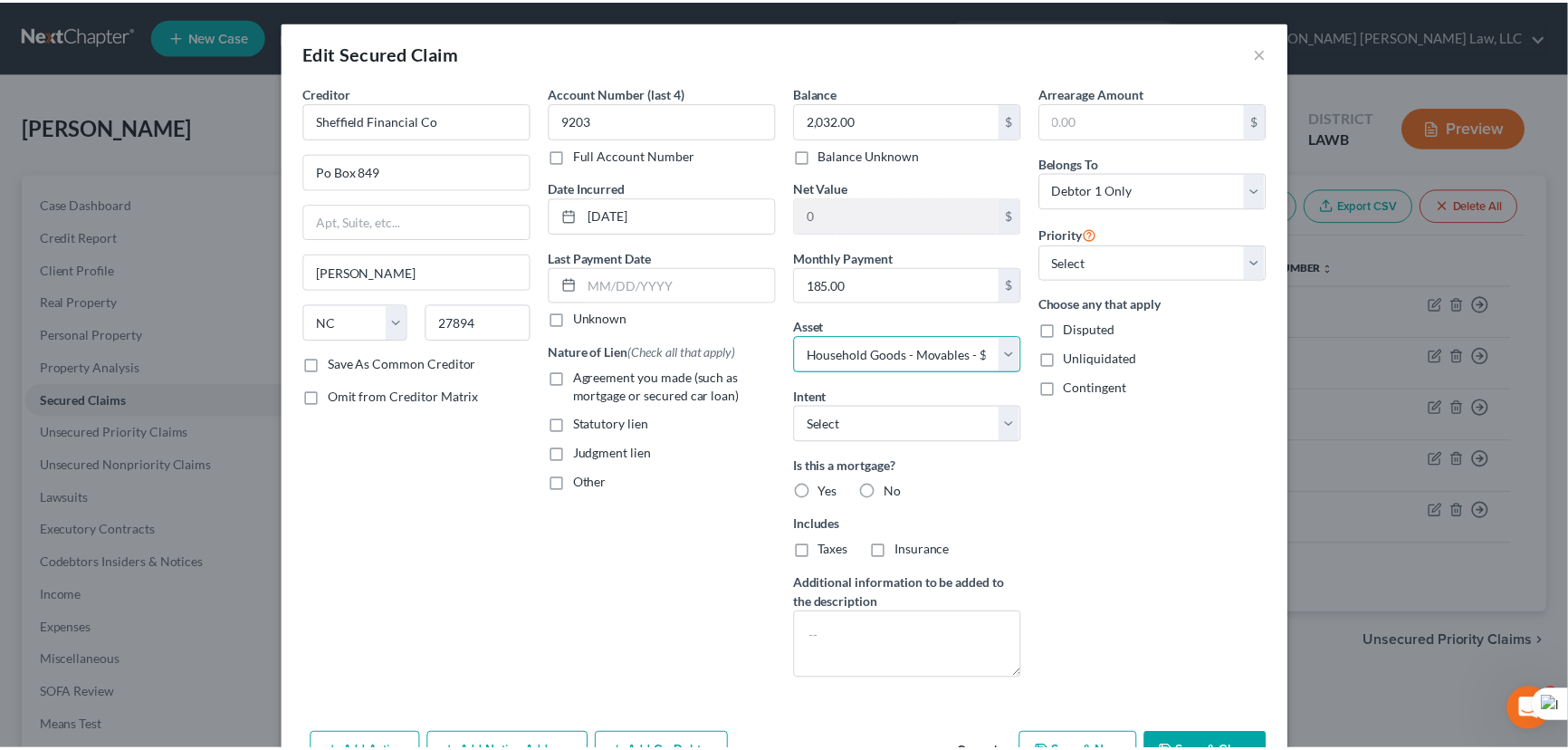
scroll to position [82, 0]
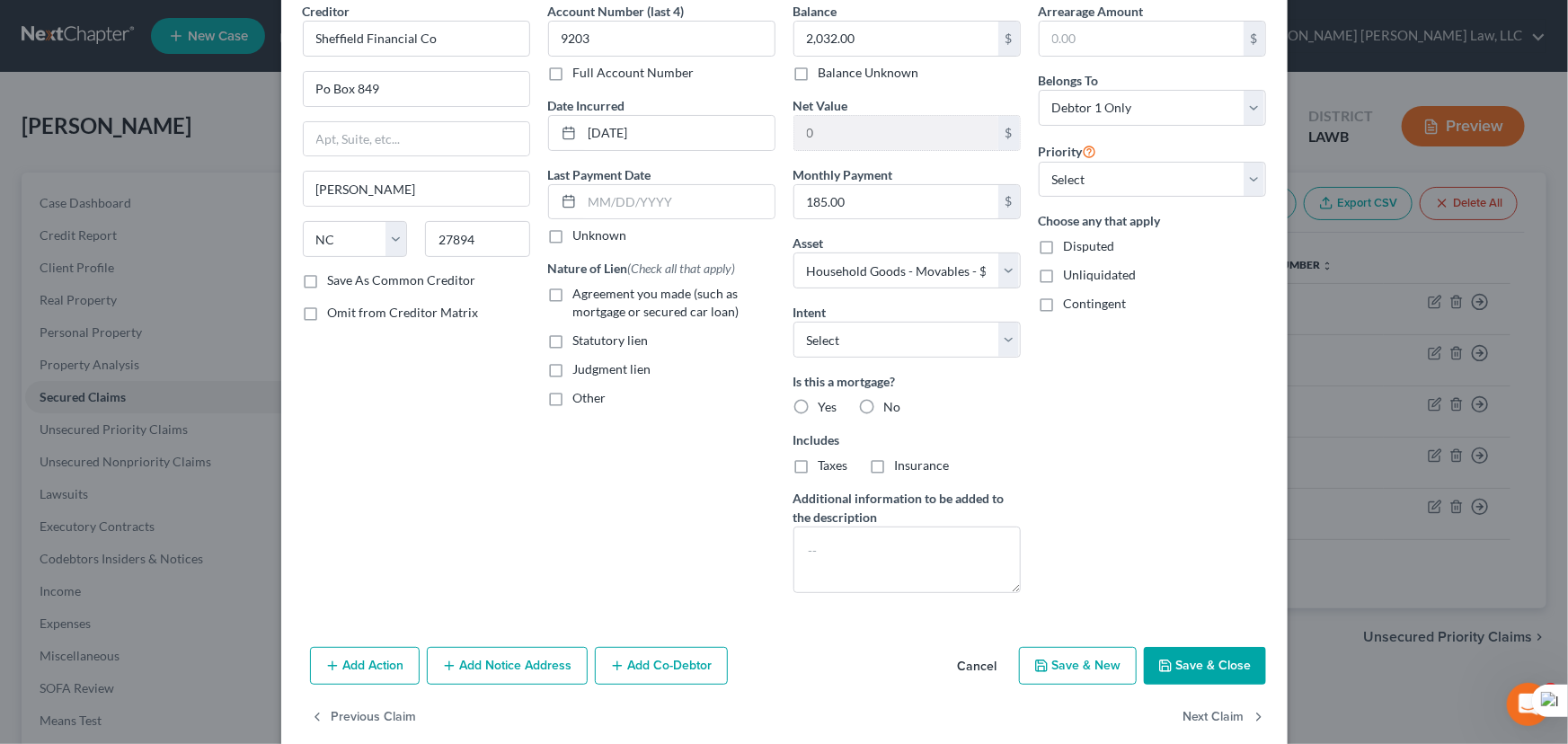
click at [1174, 669] on button "Save & Close" at bounding box center [1204, 666] width 122 height 38
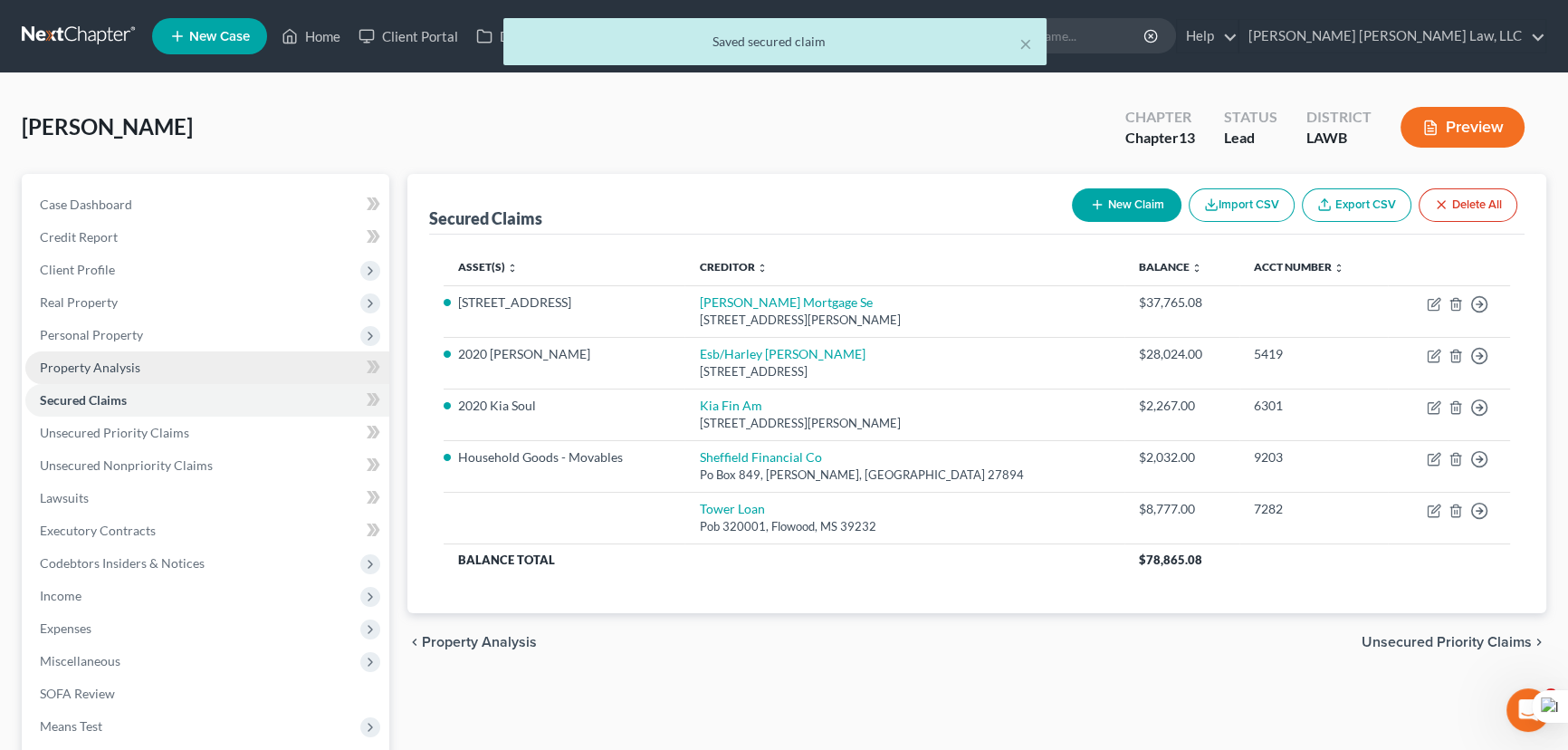
drag, startPoint x: 208, startPoint y: 344, endPoint x: 208, endPoint y: 365, distance: 21.0
click at [208, 344] on span "Personal Property" at bounding box center [207, 335] width 364 height 33
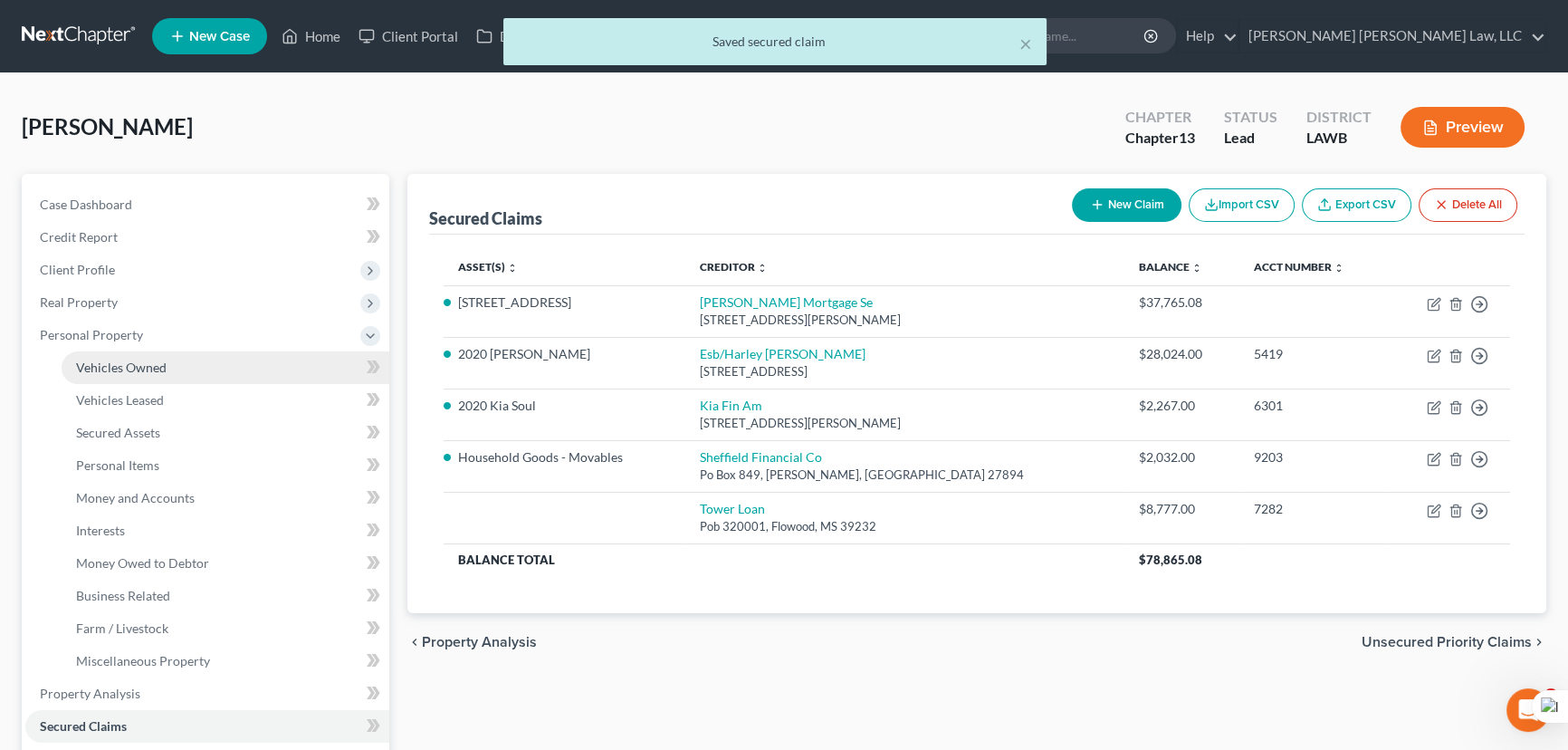
click at [209, 371] on link "Vehicles Owned" at bounding box center [226, 368] width 328 height 33
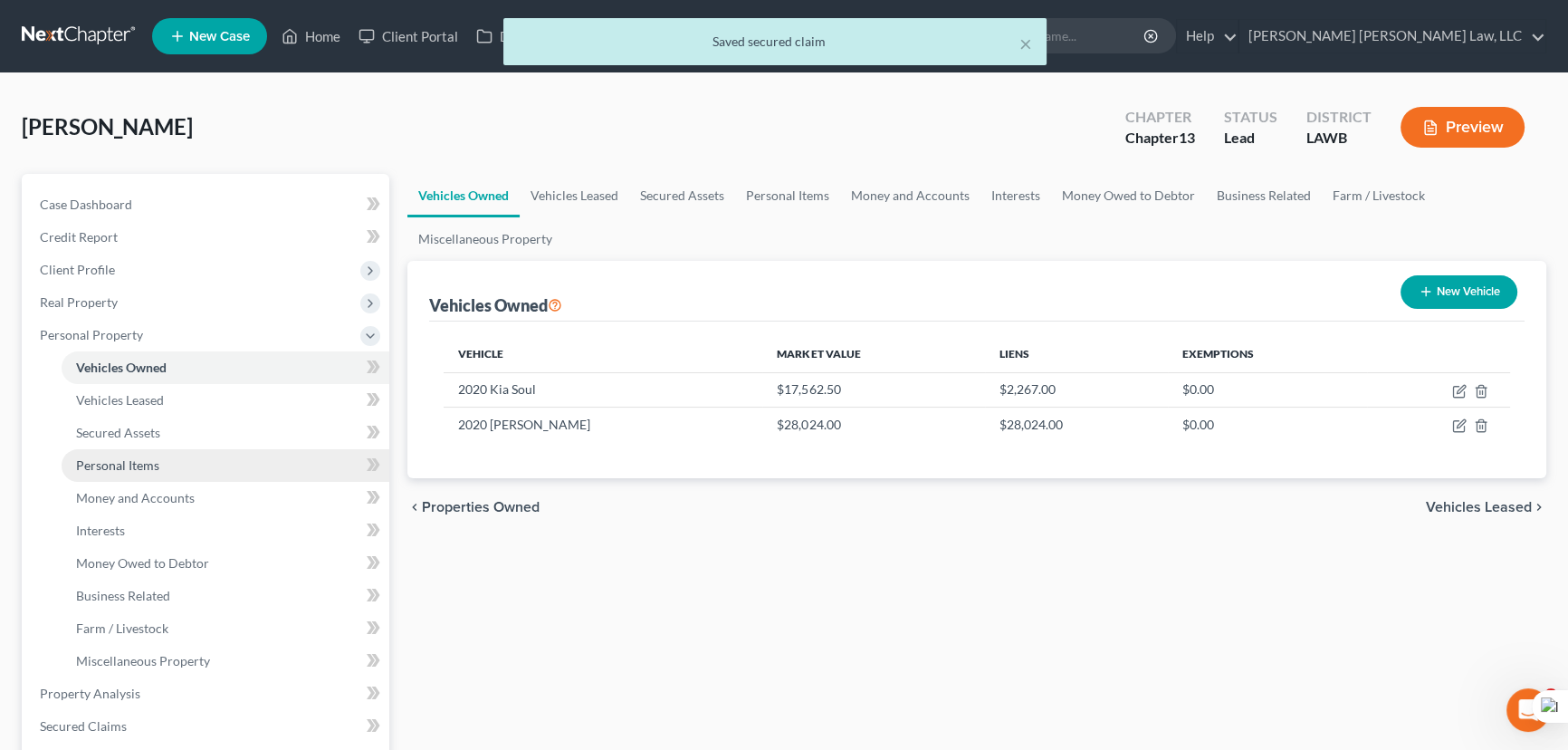
click at [171, 464] on link "Personal Items" at bounding box center [226, 465] width 328 height 33
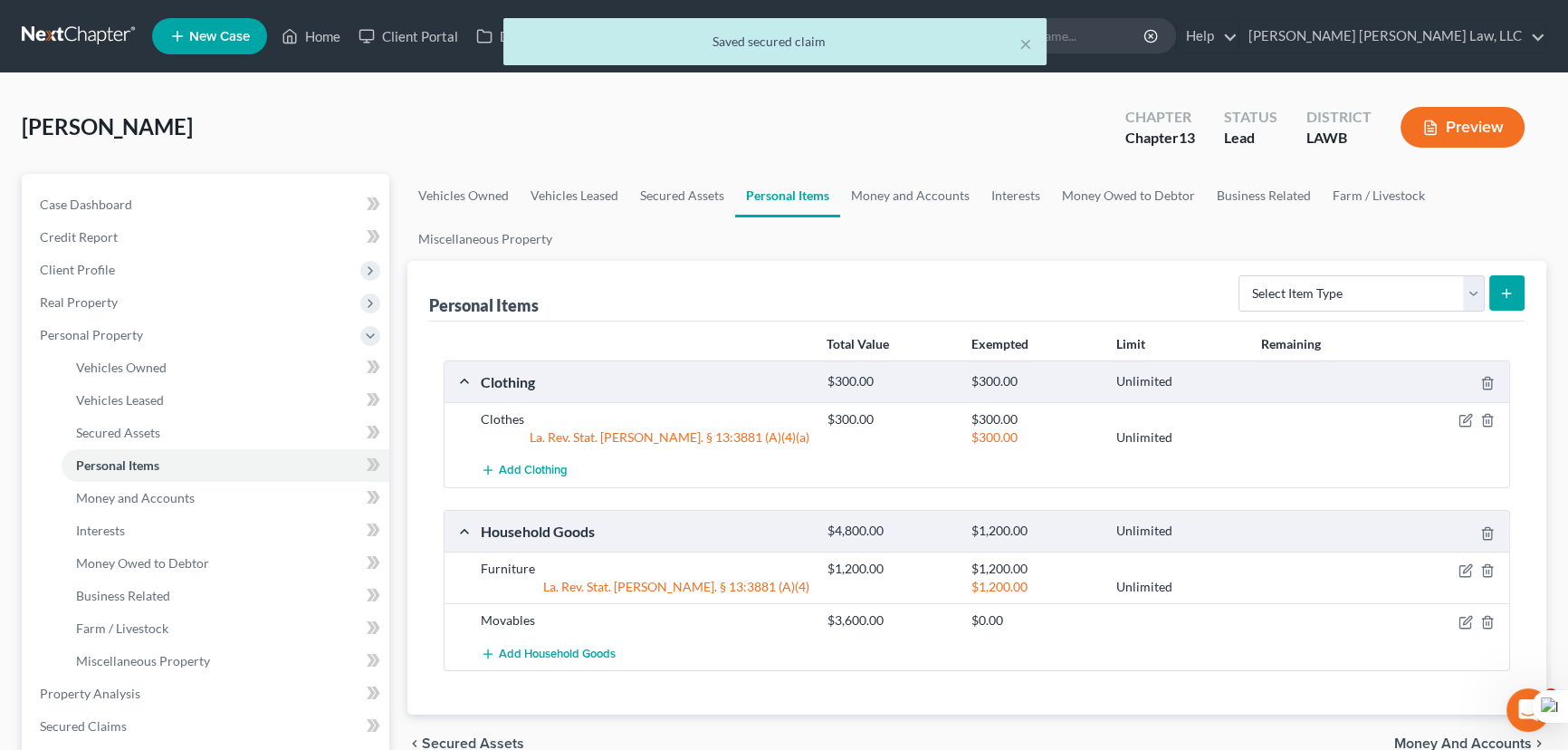
scroll to position [82, 0]
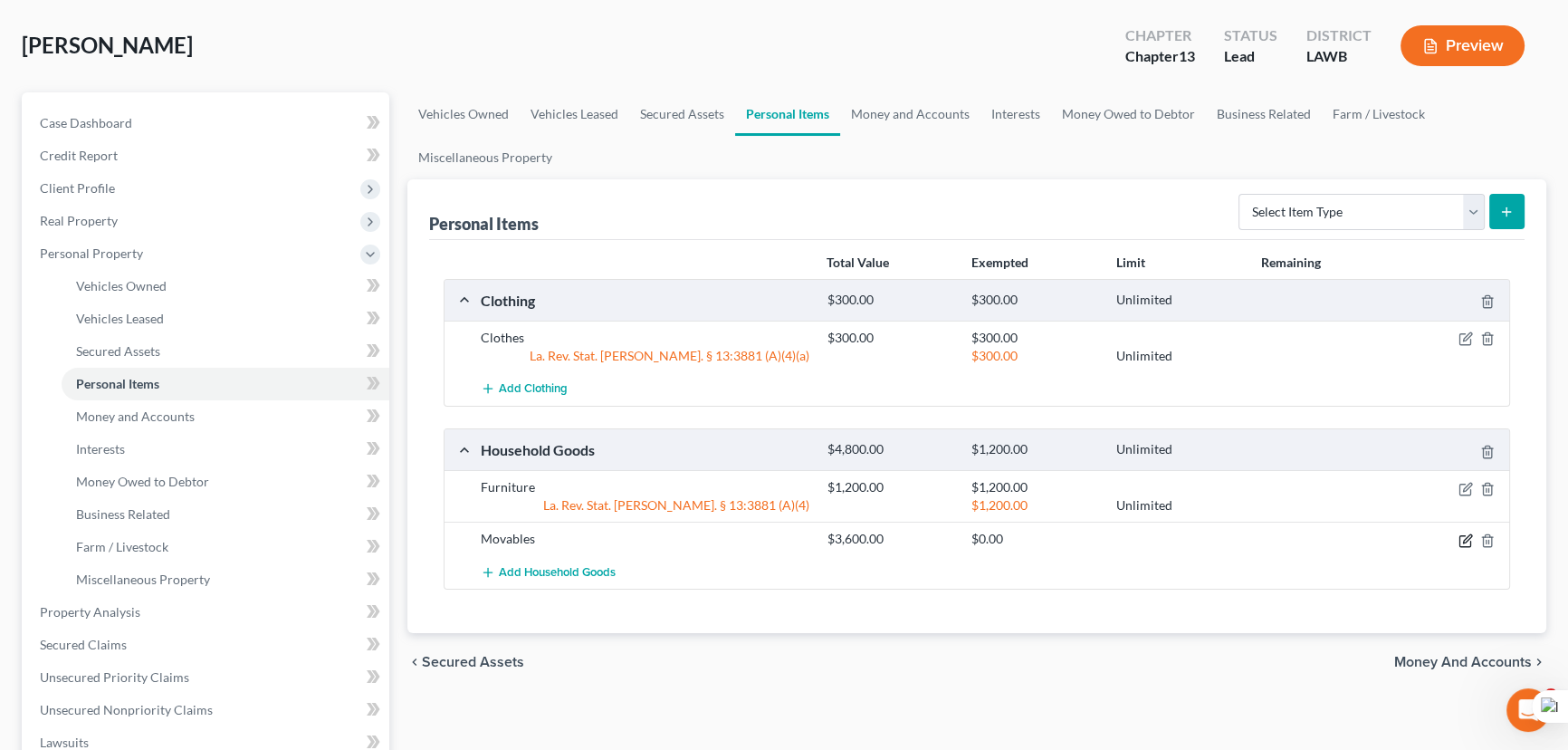
click at [1469, 534] on icon "button" at bounding box center [1466, 540] width 15 height 15
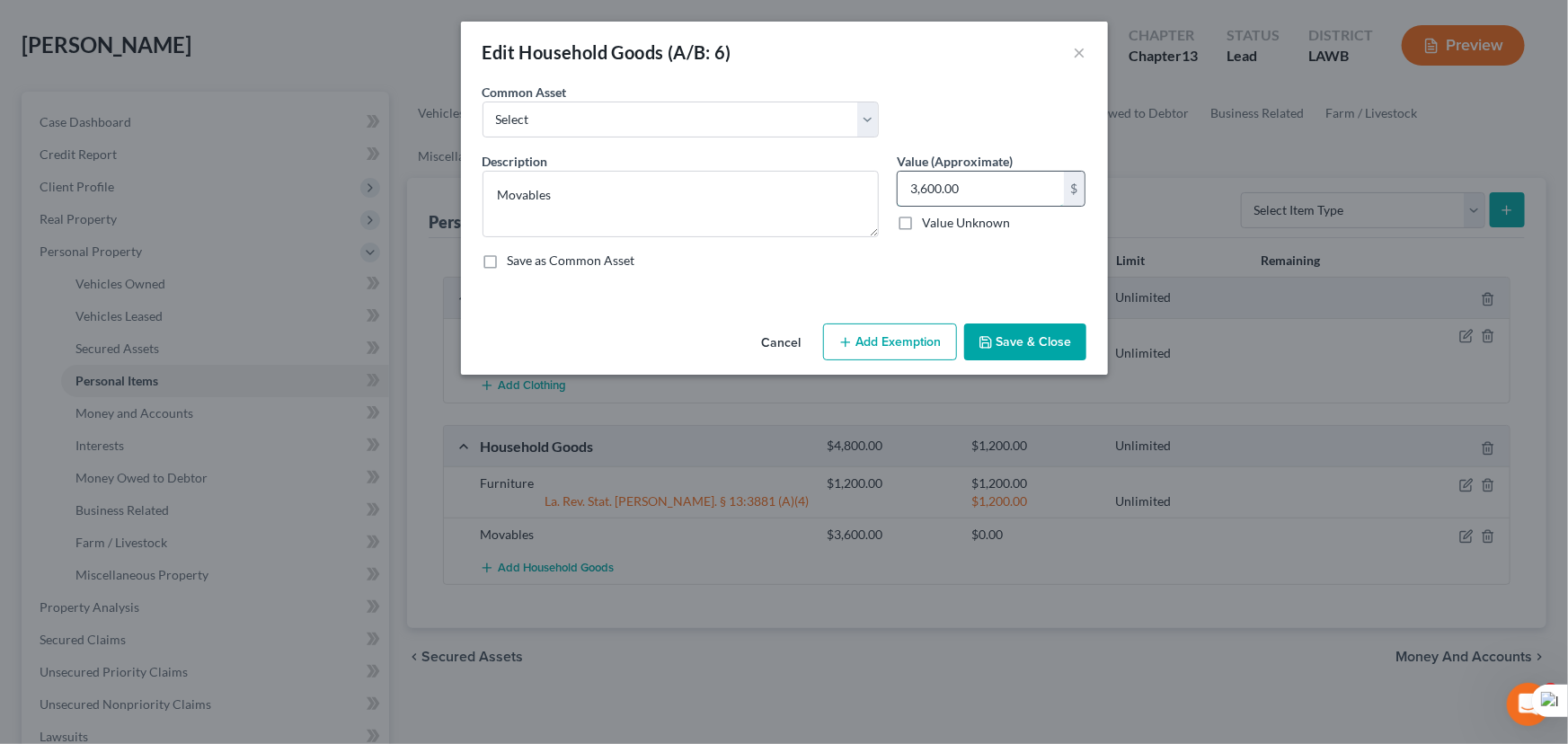
click at [997, 204] on input "3,600.00" at bounding box center [981, 188] width 167 height 34
type input "2,032"
click at [999, 321] on div "Cancel Add Exemption Save & Close" at bounding box center [784, 346] width 647 height 59
click at [999, 340] on button "Save & Close" at bounding box center [1025, 342] width 122 height 38
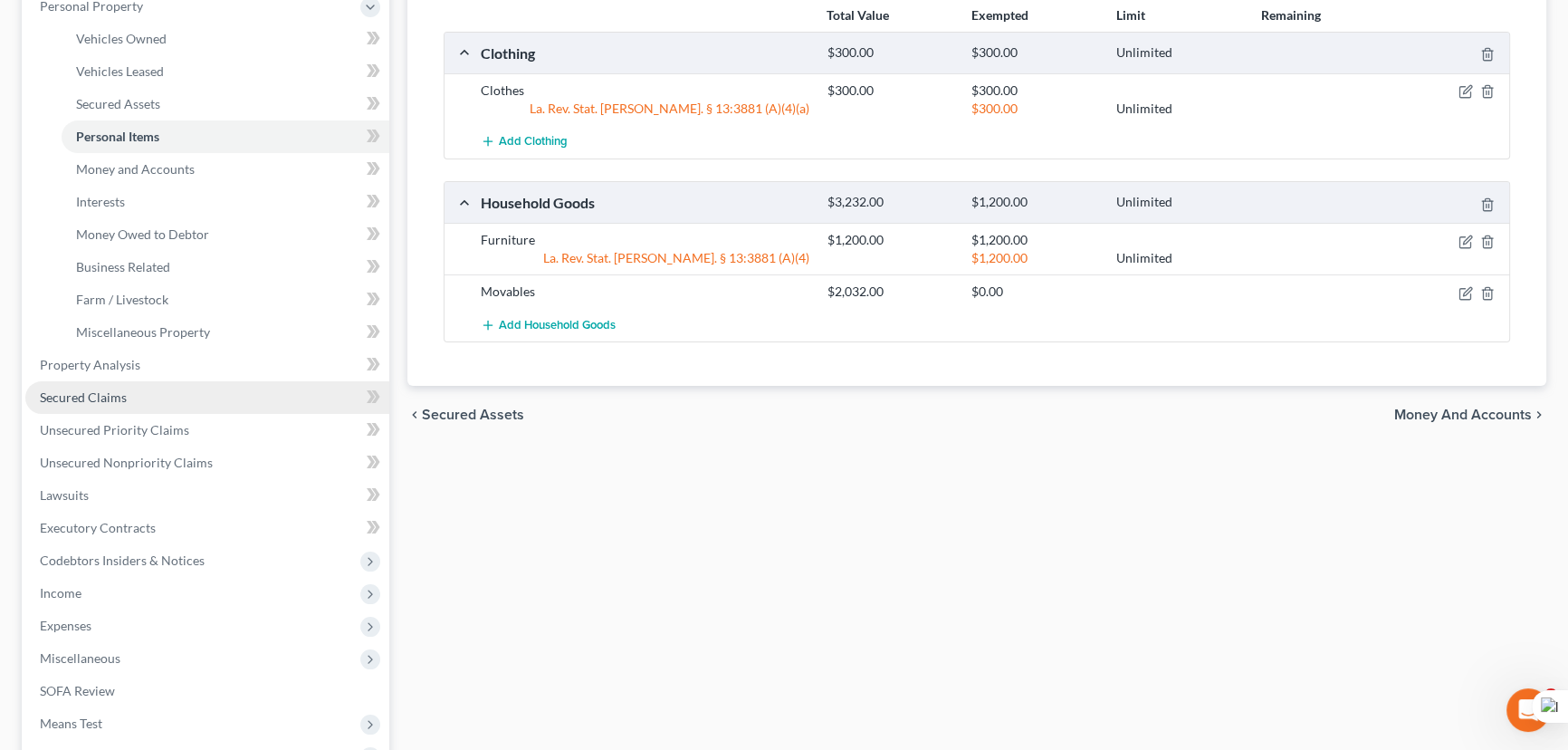
click at [150, 402] on link "Secured Claims" at bounding box center [207, 397] width 364 height 33
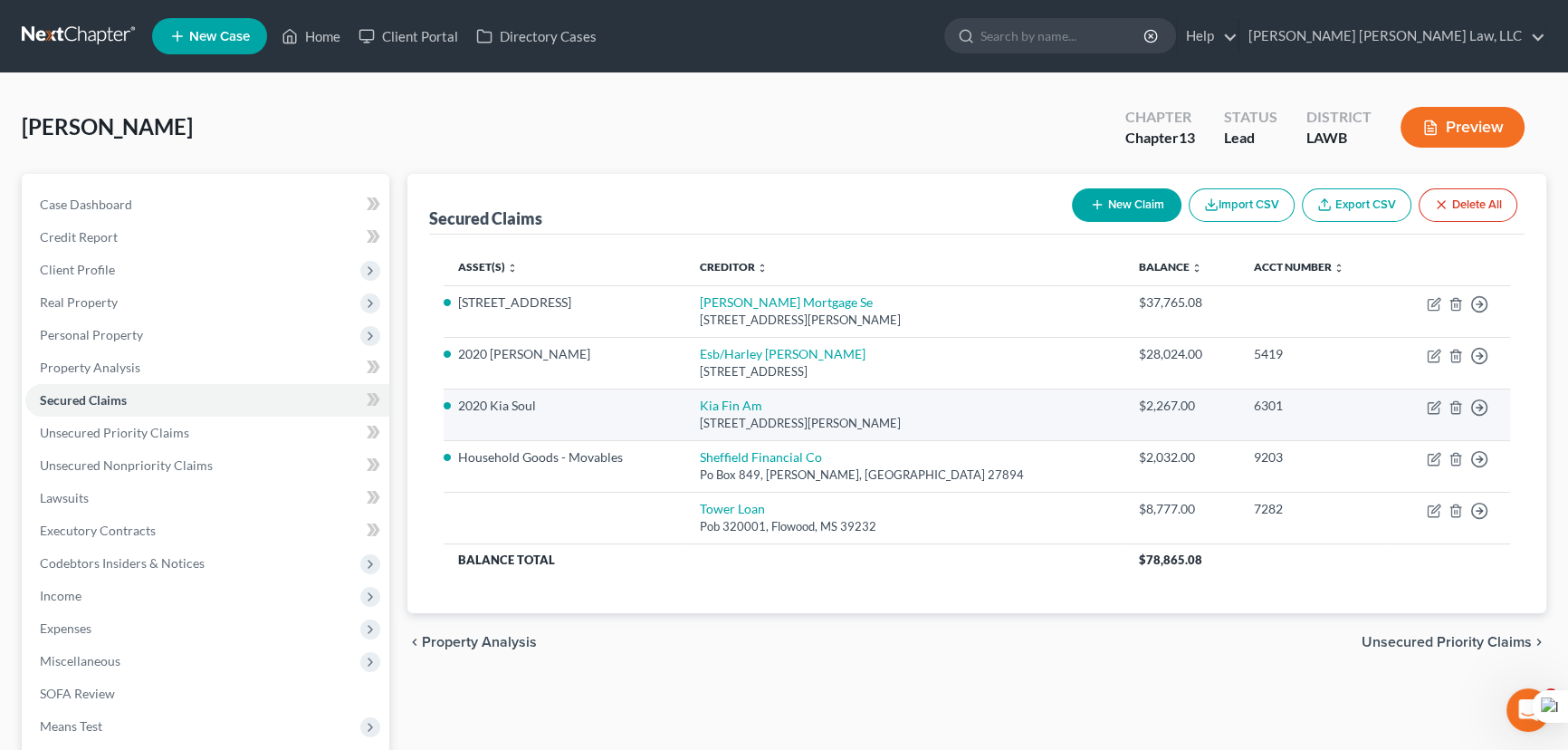
scroll to position [82, 0]
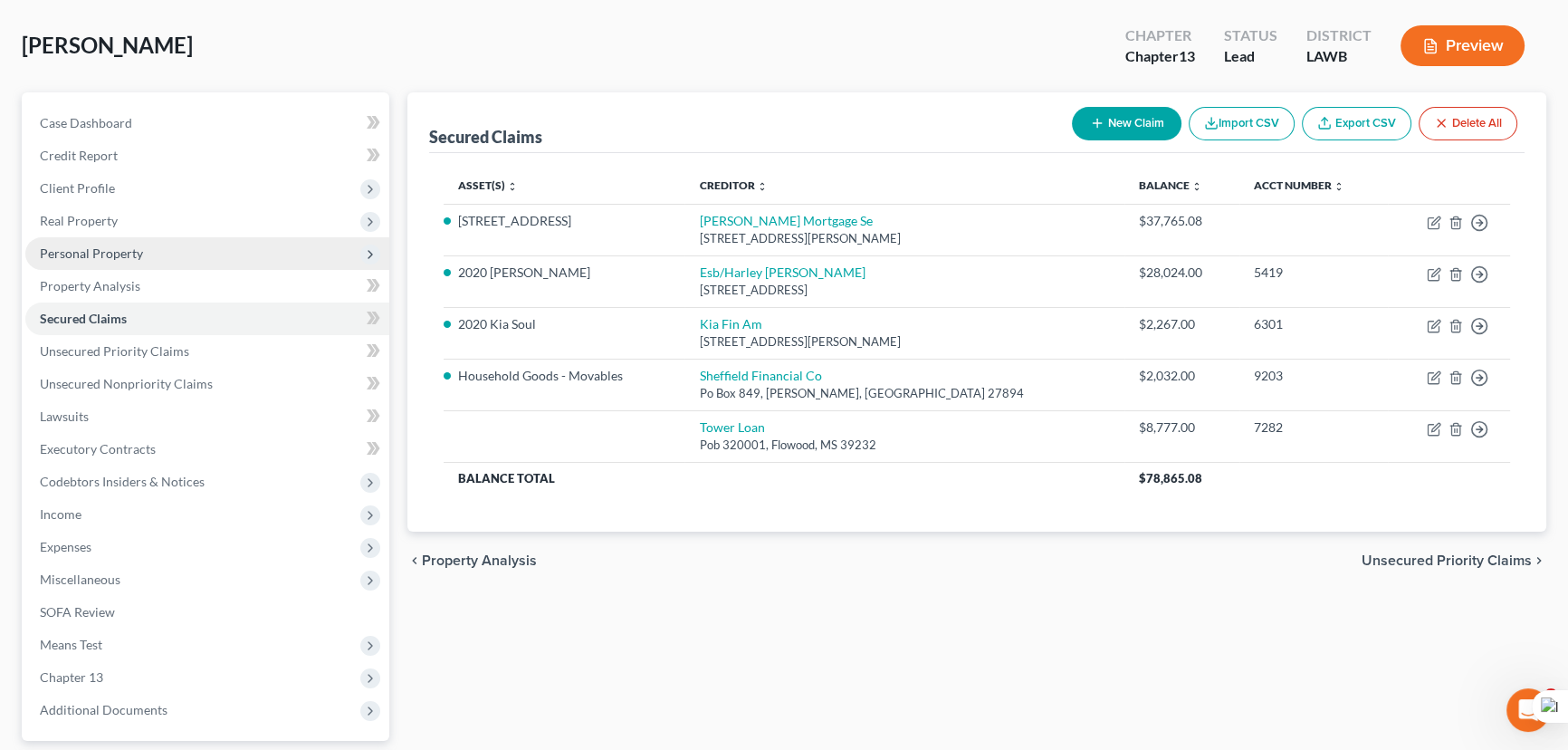
click at [185, 239] on span "Personal Property" at bounding box center [207, 254] width 364 height 33
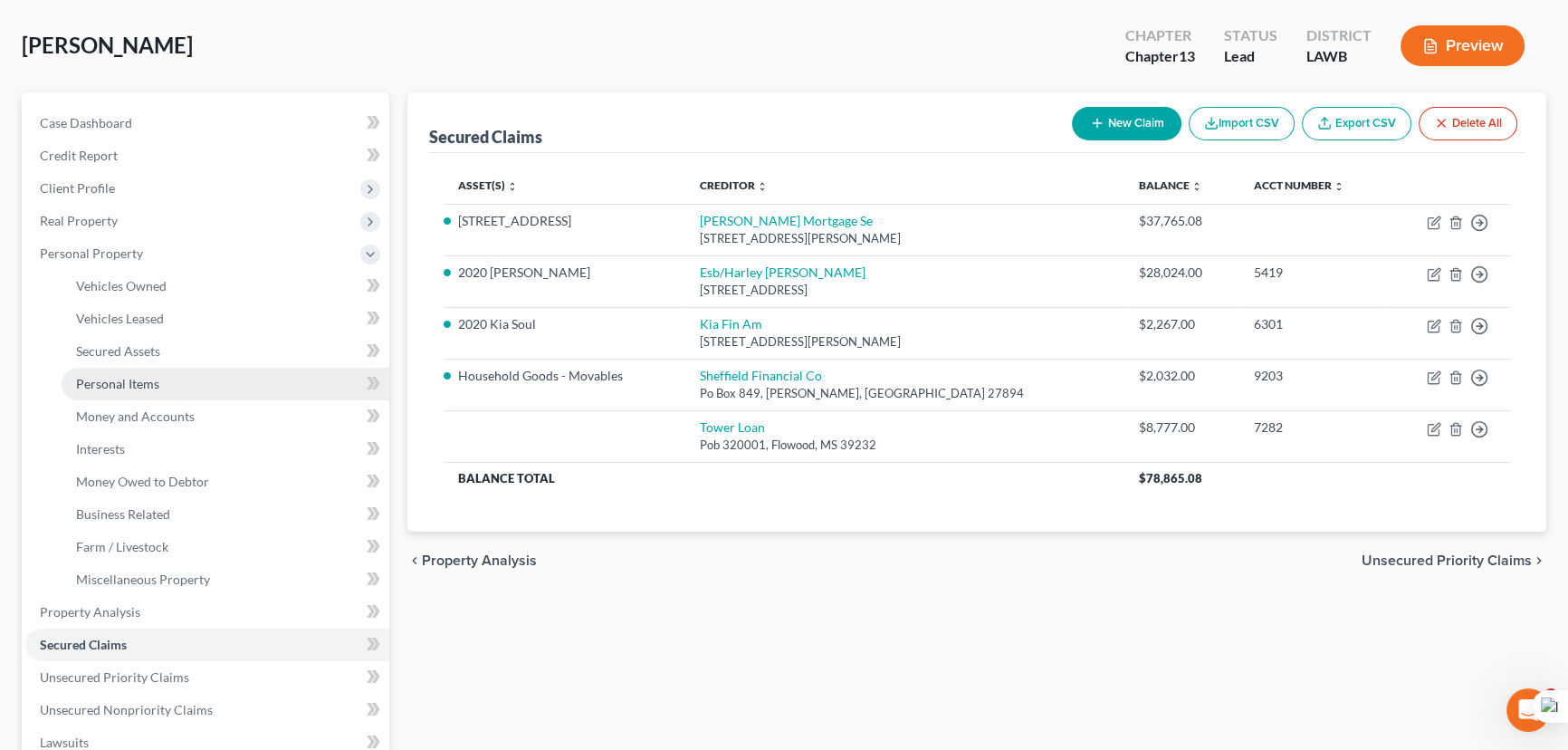
click at [207, 381] on link "Personal Items" at bounding box center [226, 383] width 328 height 33
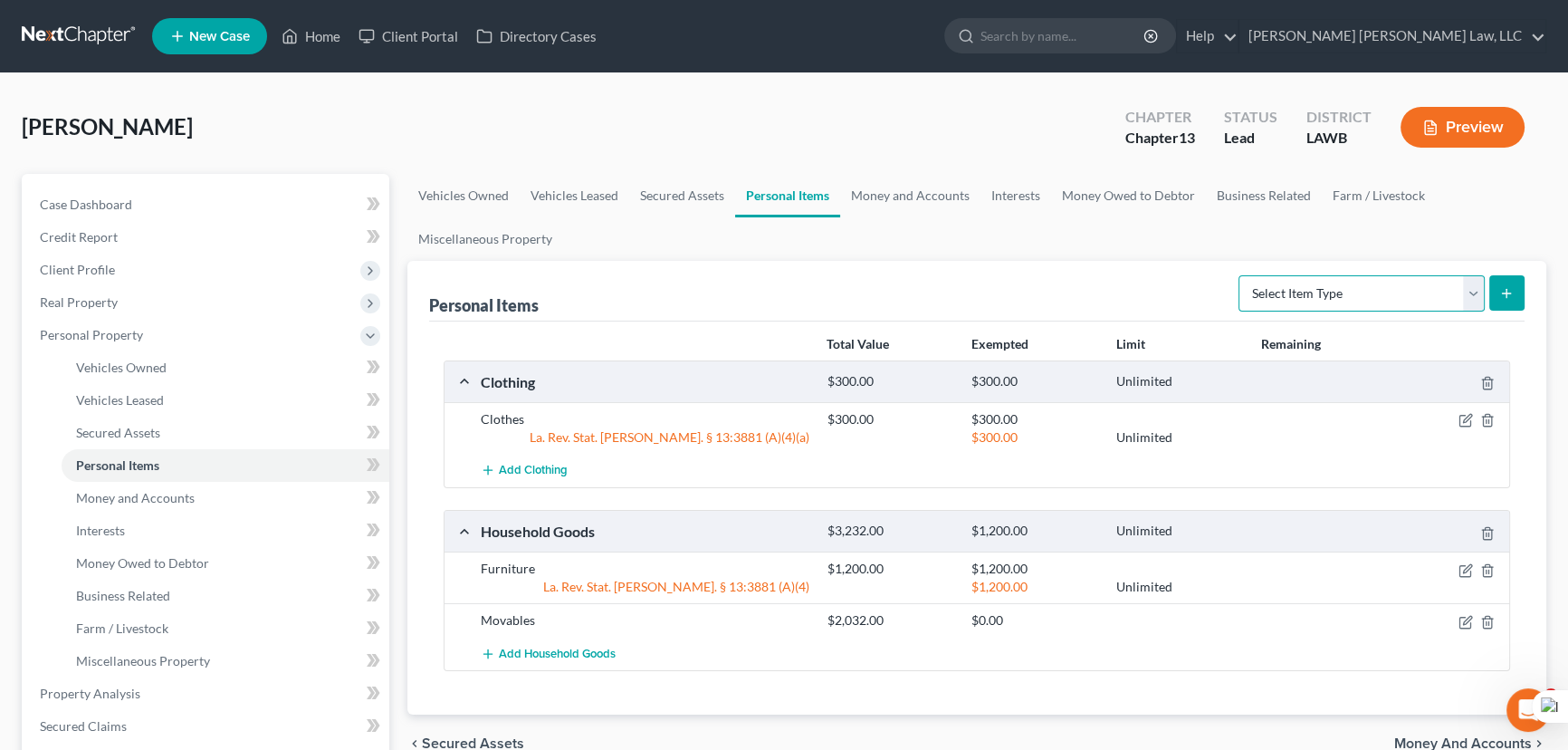
click at [1281, 301] on select "Select Item Type Clothing (A/B: 11) Collectibles Of Value (A/B: 8) Electronics …" at bounding box center [1361, 294] width 247 height 36
select select "household_goods"
click at [1241, 276] on select "Select Item Type Clothing (A/B: 11) Collectibles Of Value (A/B: 8) Electronics …" at bounding box center [1361, 294] width 247 height 36
click at [1490, 287] on button "submit" at bounding box center [1506, 293] width 35 height 35
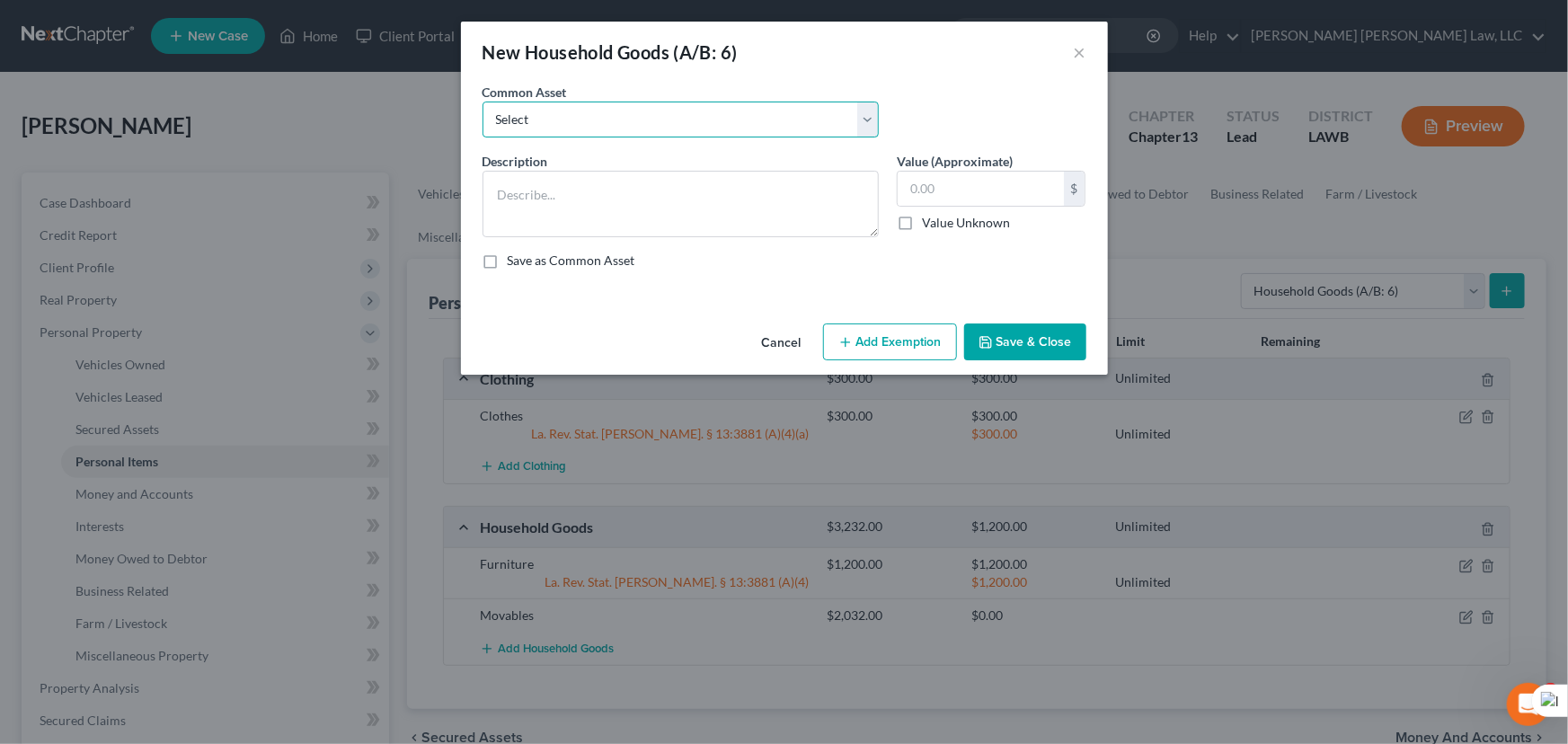
click at [587, 121] on select "Select Furniture Movables 2002 Chevy Tahoe 231,000 miles Movables Movables Mova…" at bounding box center [681, 119] width 396 height 36
select select "1"
click at [483, 101] on select "Select Furniture Movables 2002 Chevy Tahoe 231,000 miles Movables Movables Mova…" at bounding box center [681, 119] width 396 height 36
type textarea "Movables"
type input "8,777"
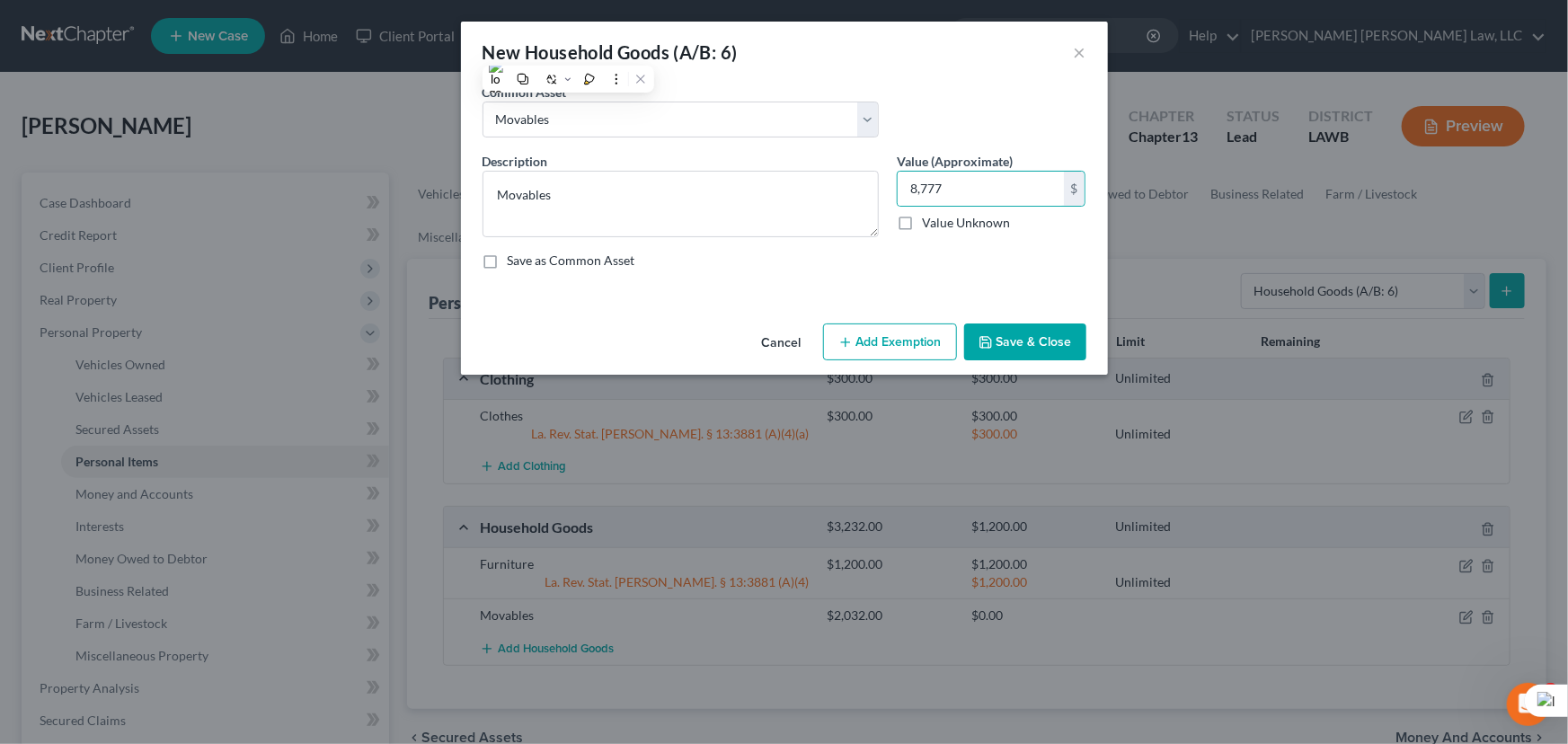
click at [1037, 340] on button "Save & Close" at bounding box center [1025, 342] width 122 height 38
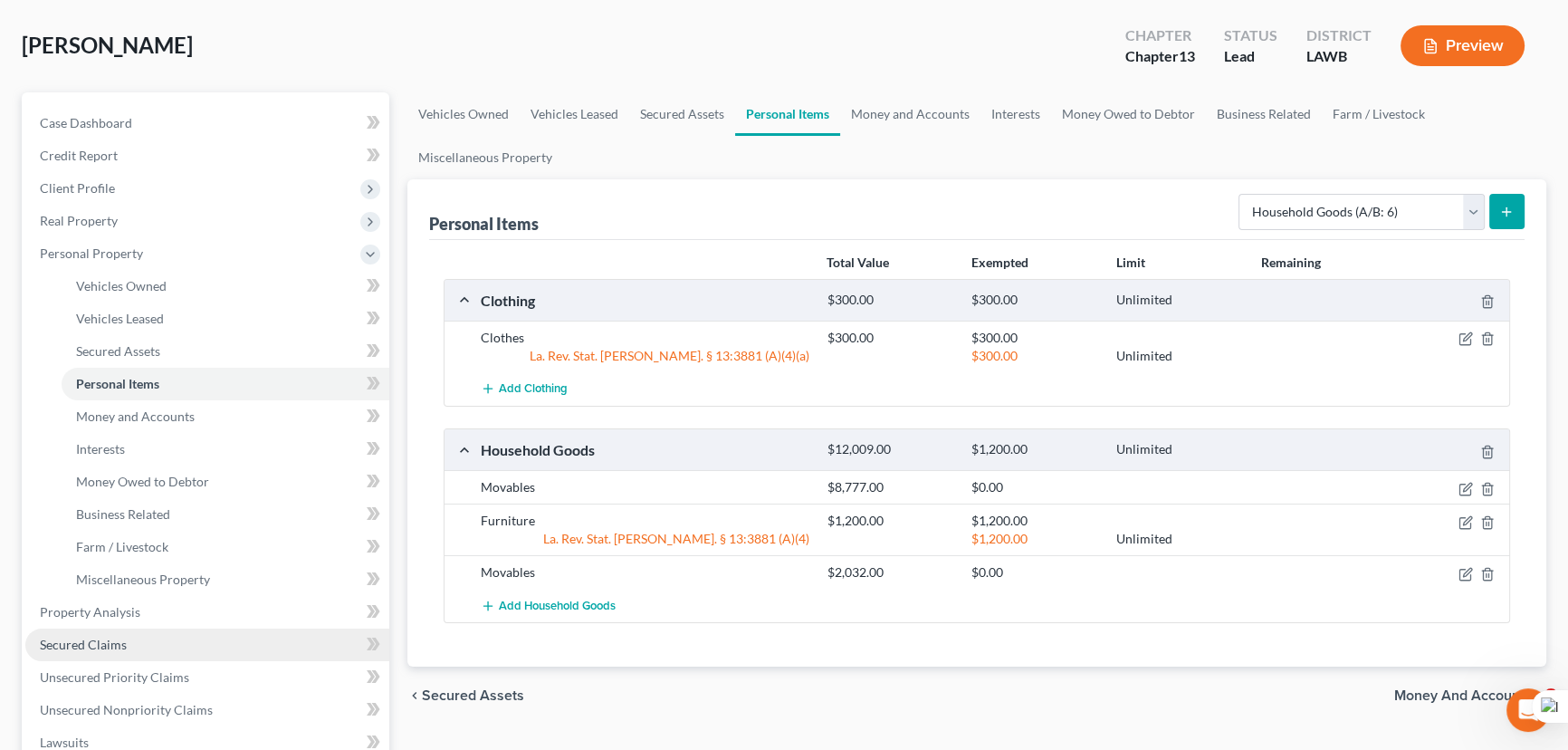
click at [134, 637] on link "Secured Claims" at bounding box center [207, 644] width 364 height 33
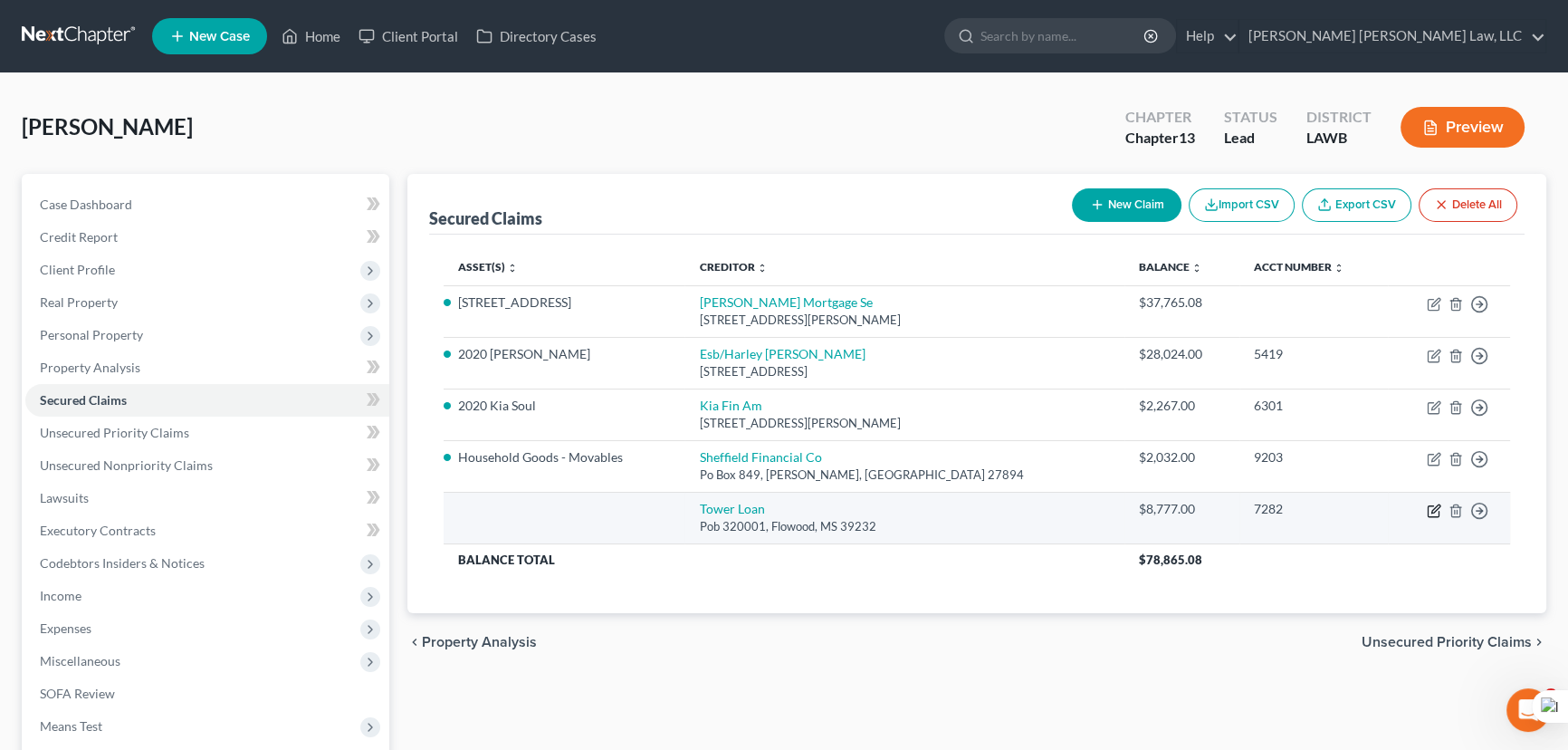
click at [1428, 508] on icon "button" at bounding box center [1433, 510] width 11 height 11
select select "25"
select select "0"
select select "2"
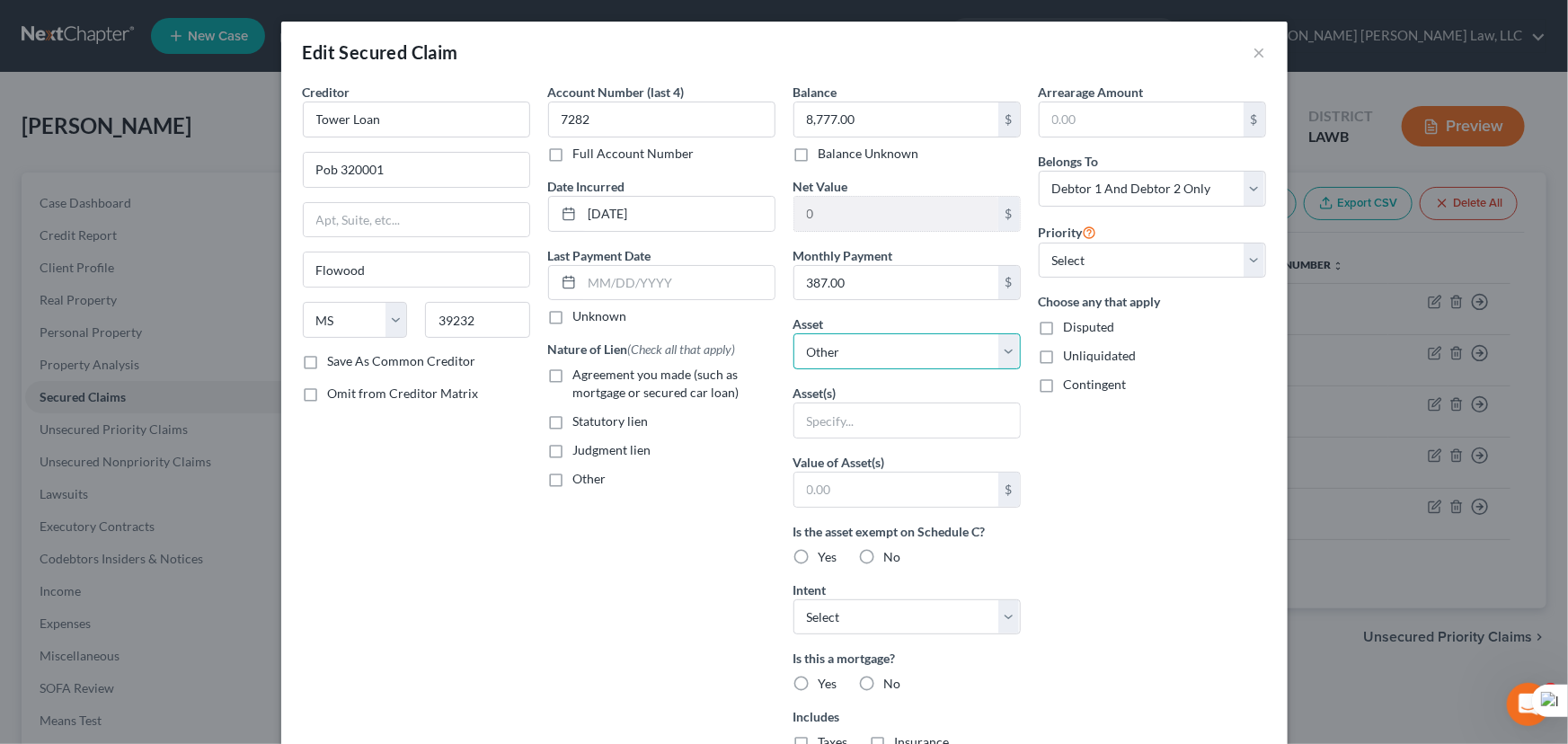
click at [922, 359] on select "Select Other Multiple Assets Household Goods - Movables - $8777.0 Clothing - Cl…" at bounding box center [907, 351] width 227 height 36
select select "2"
click at [794, 333] on select "Select Other Multiple Assets Household Goods - Movables - $8777.0 Clothing - Cl…" at bounding box center [907, 351] width 227 height 36
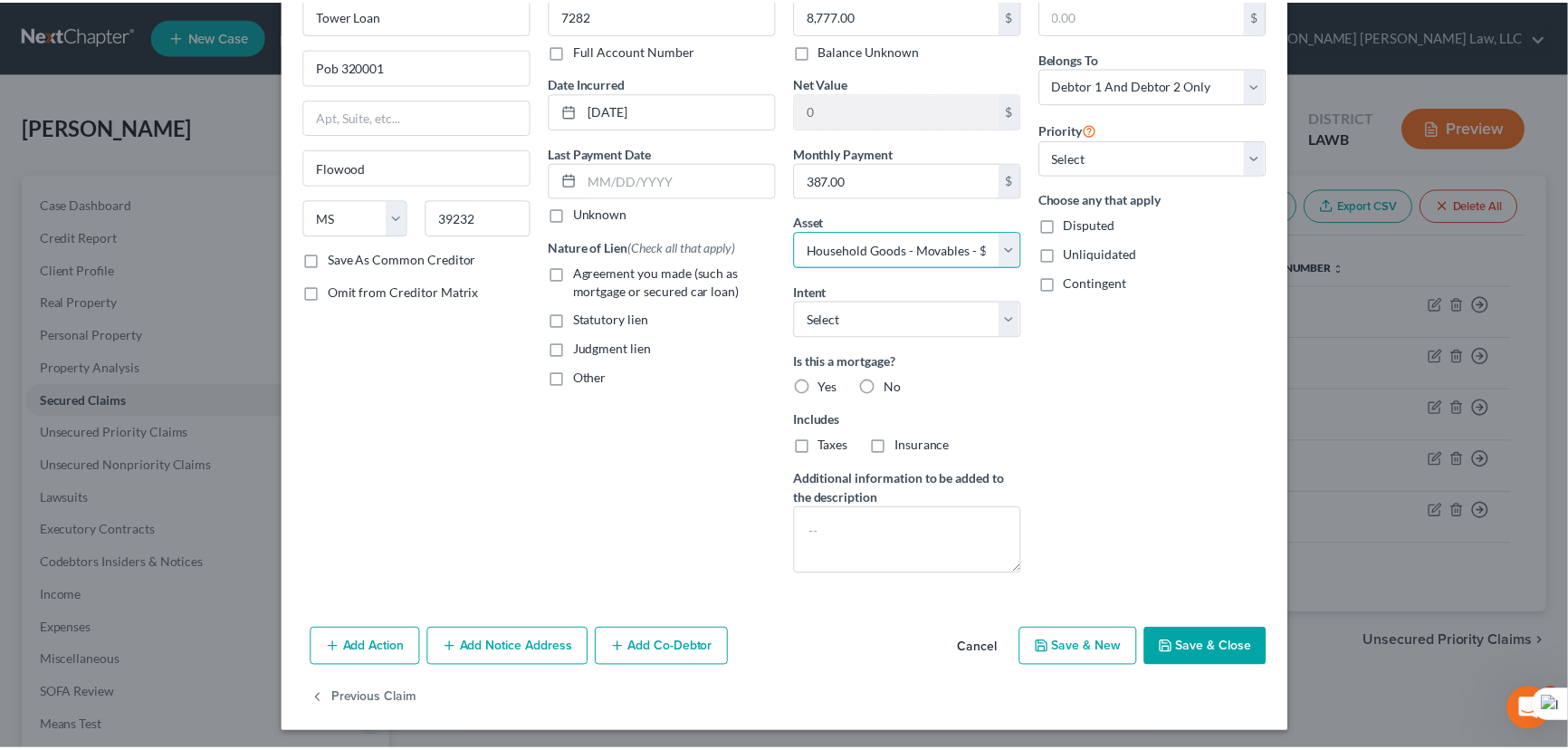
scroll to position [109, 0]
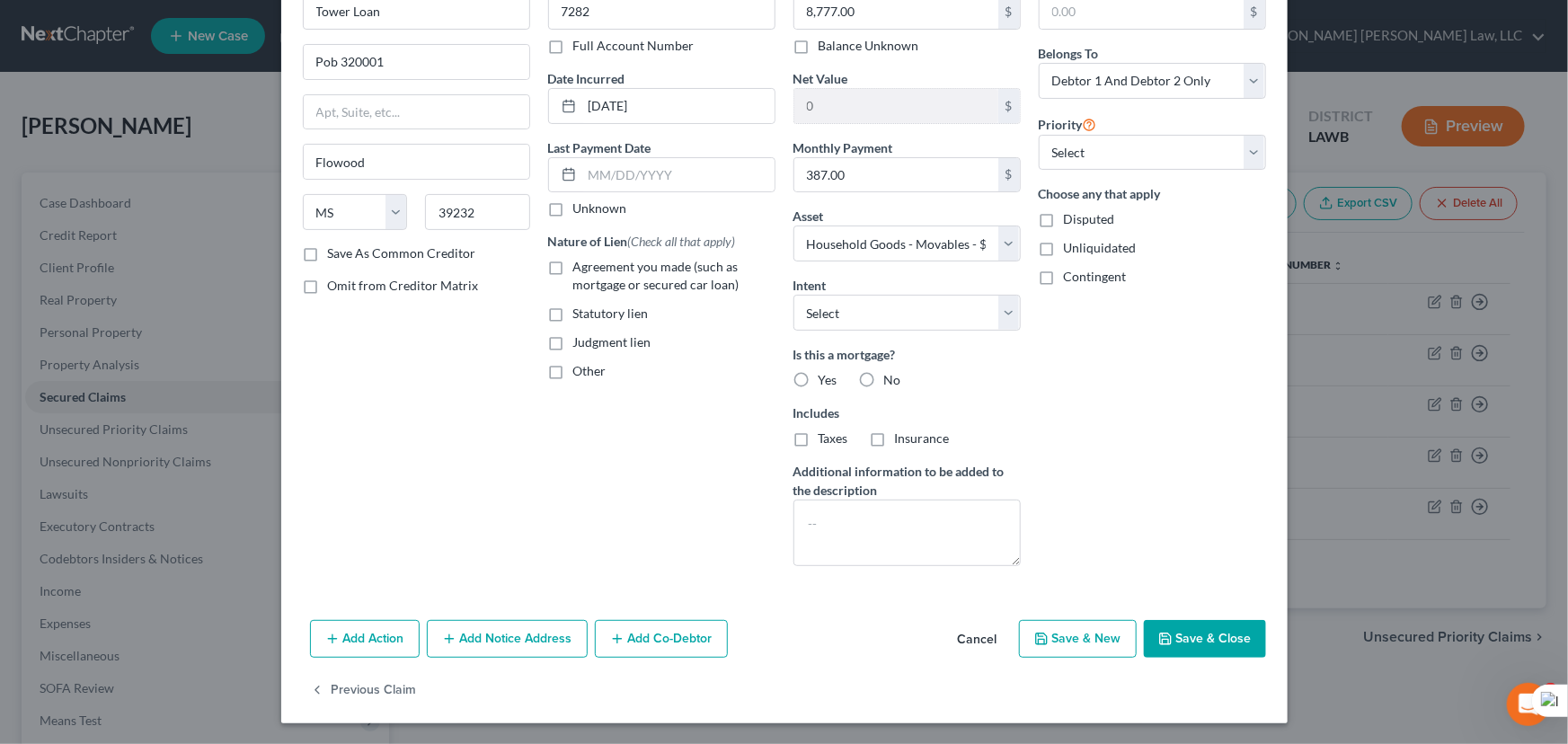
click at [1201, 608] on div "Creditor * Tower Loan Pob 320001 [GEOGRAPHIC_DATA] [US_STATE][GEOGRAPHIC_DATA] …" at bounding box center [784, 294] width 1006 height 638
click at [1183, 623] on button "Save & Close" at bounding box center [1204, 639] width 122 height 38
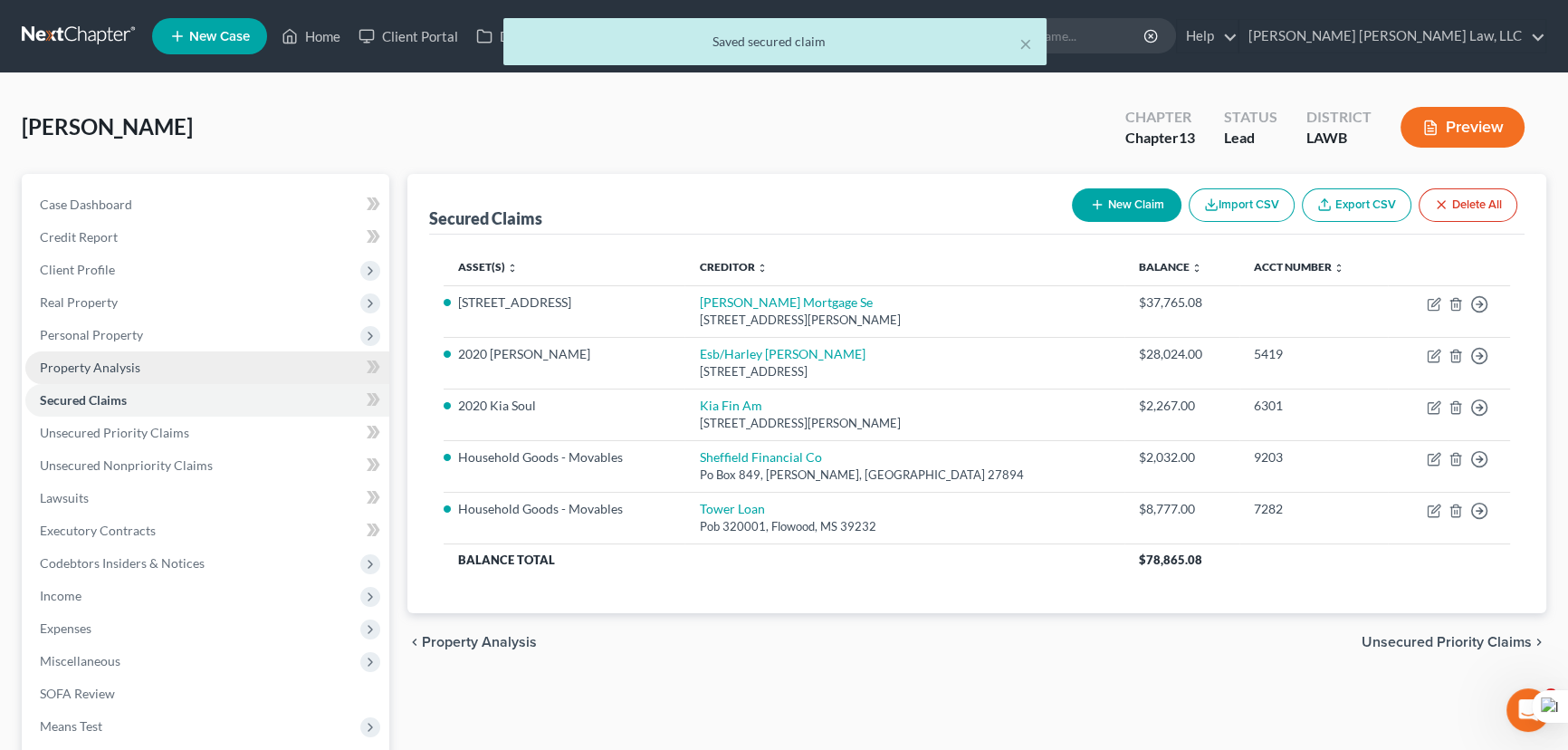
click at [127, 372] on span "Property Analysis" at bounding box center [90, 367] width 101 height 15
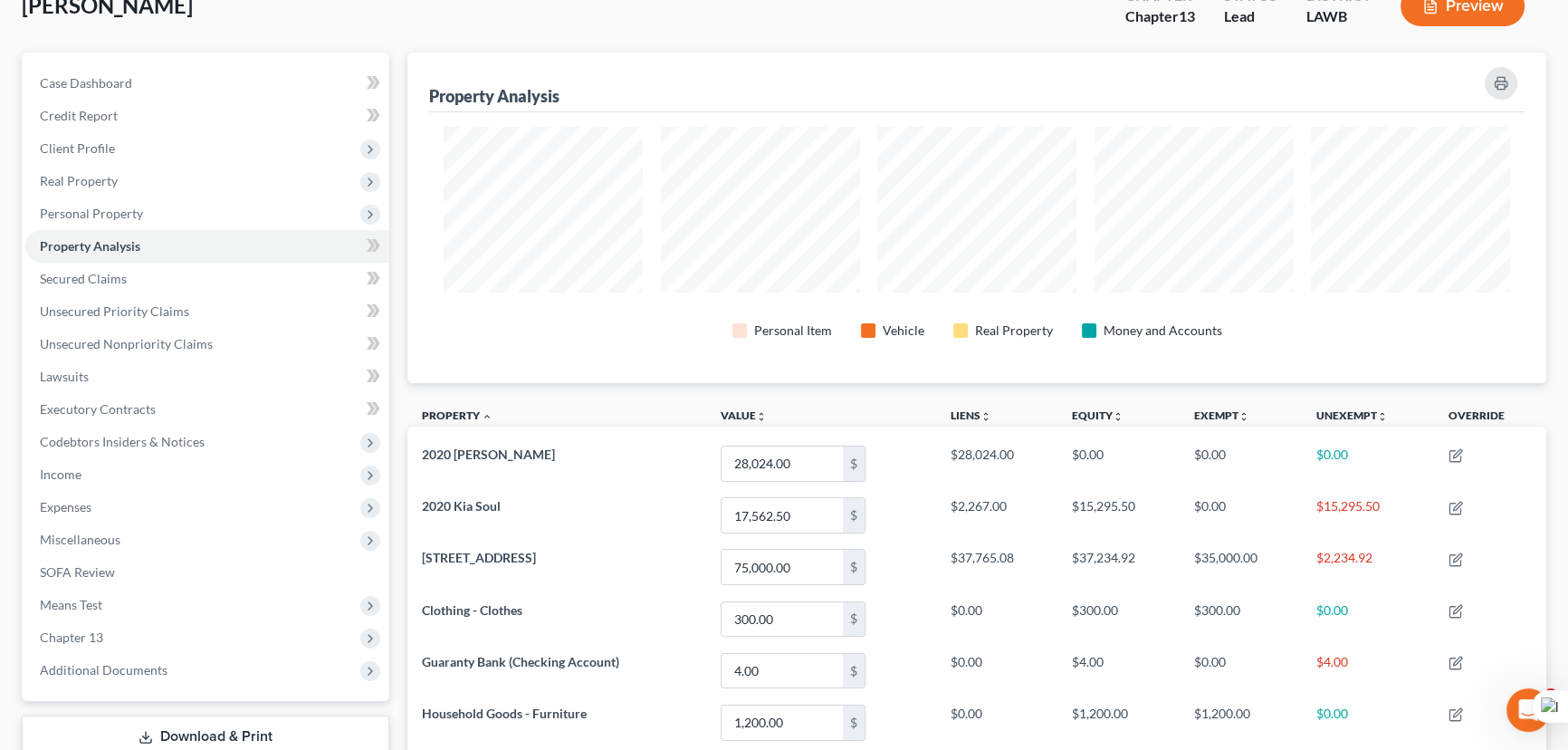
scroll to position [151, 0]
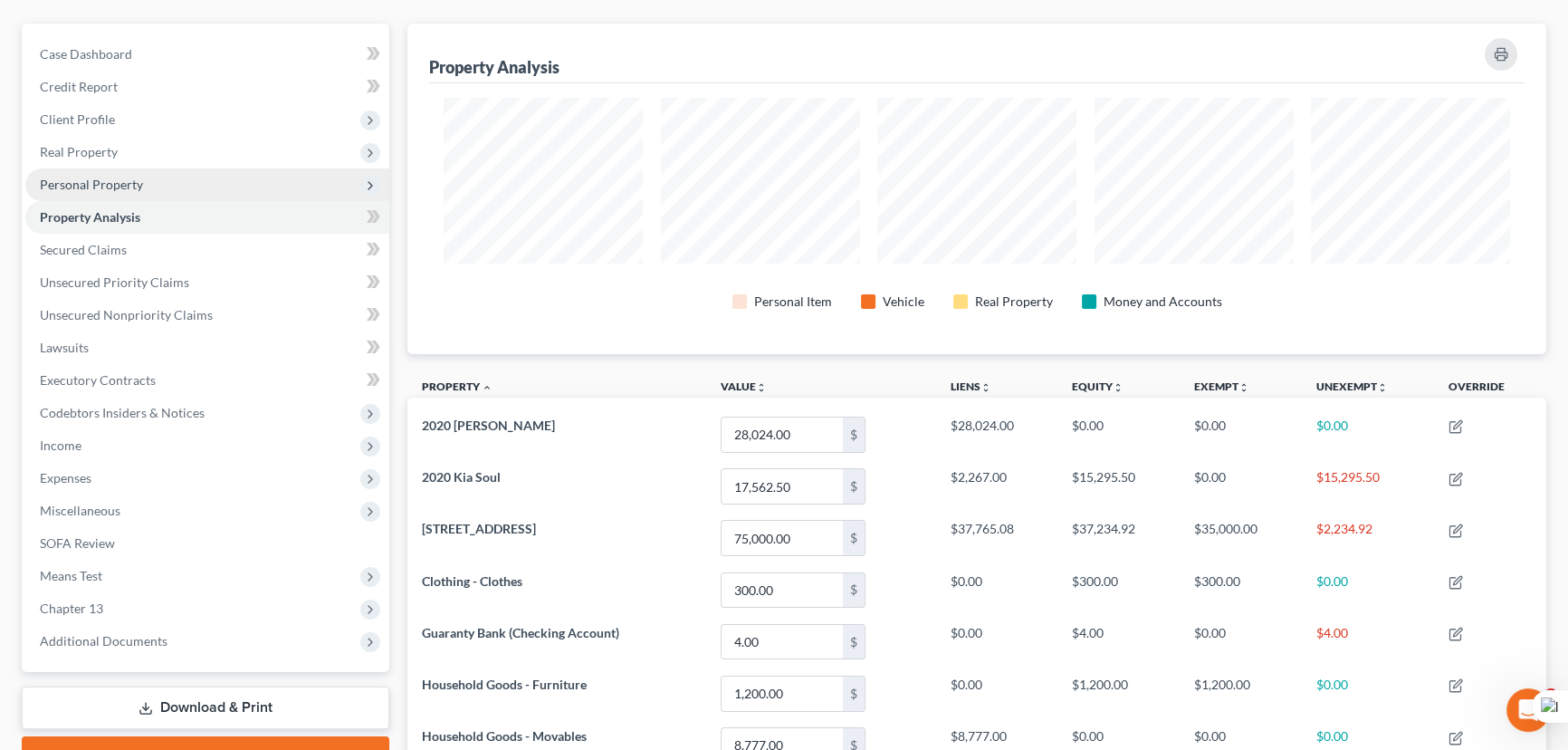
click at [209, 175] on span "Personal Property" at bounding box center [207, 185] width 364 height 33
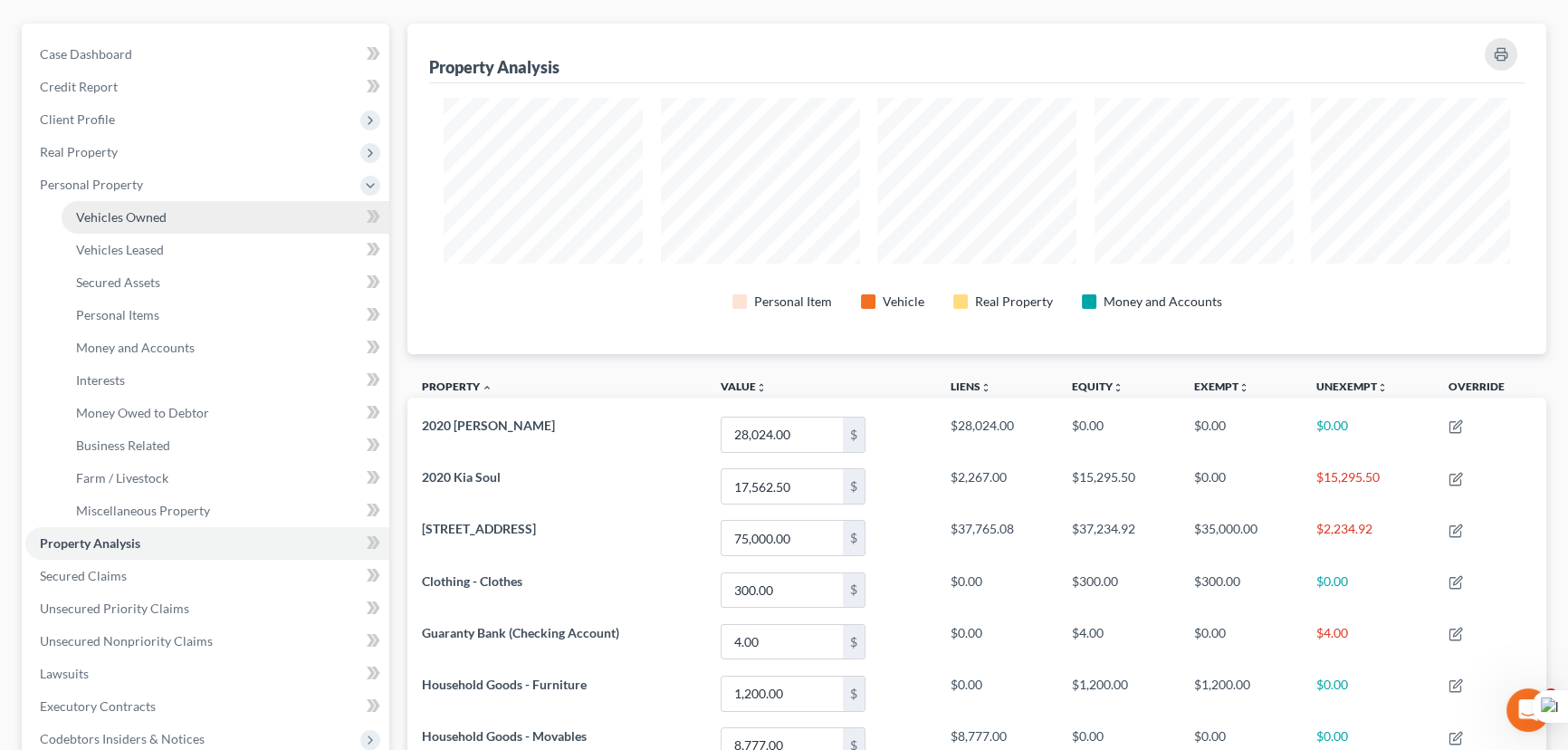
click at [211, 224] on link "Vehicles Owned" at bounding box center [226, 217] width 328 height 33
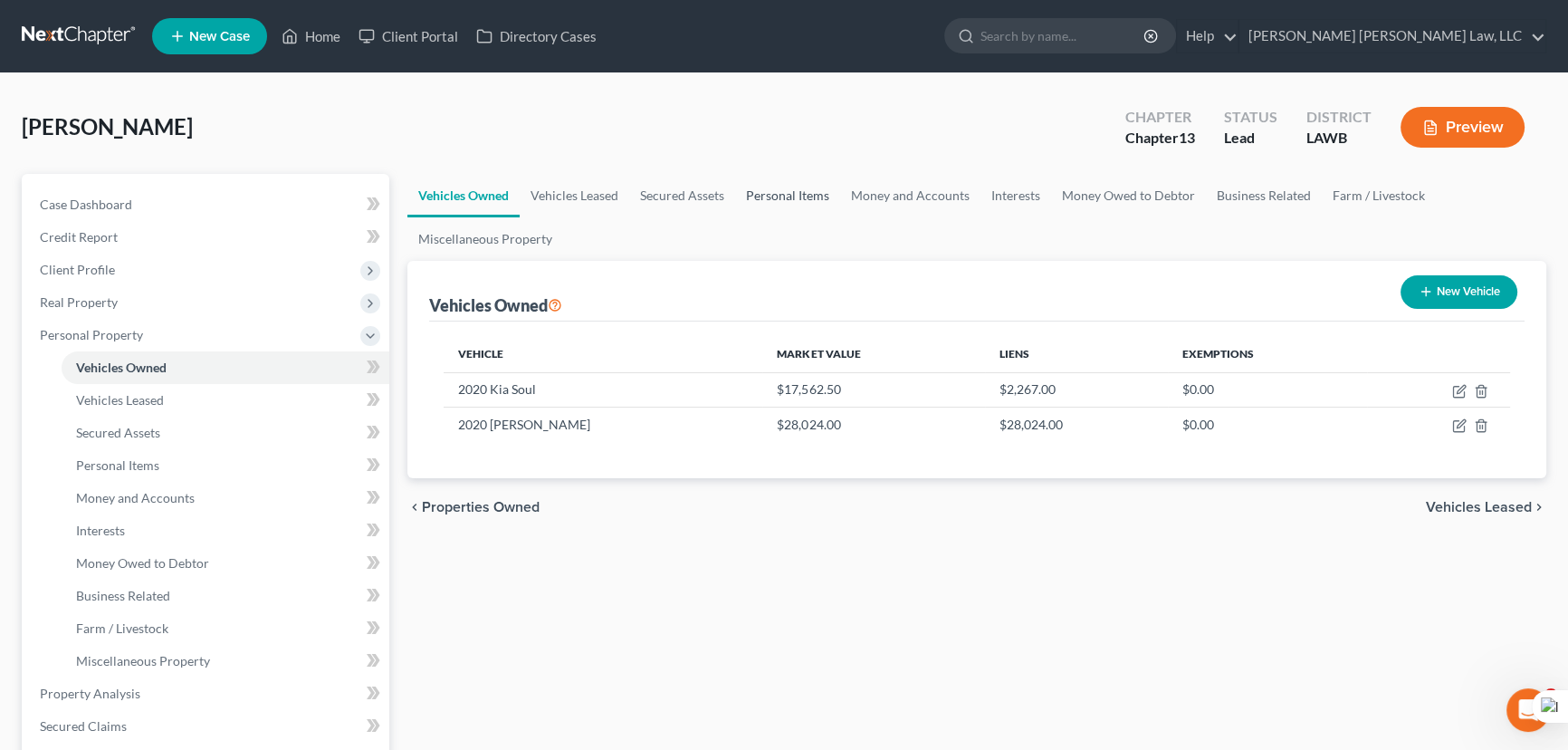
click at [761, 191] on link "Personal Items" at bounding box center [787, 196] width 105 height 44
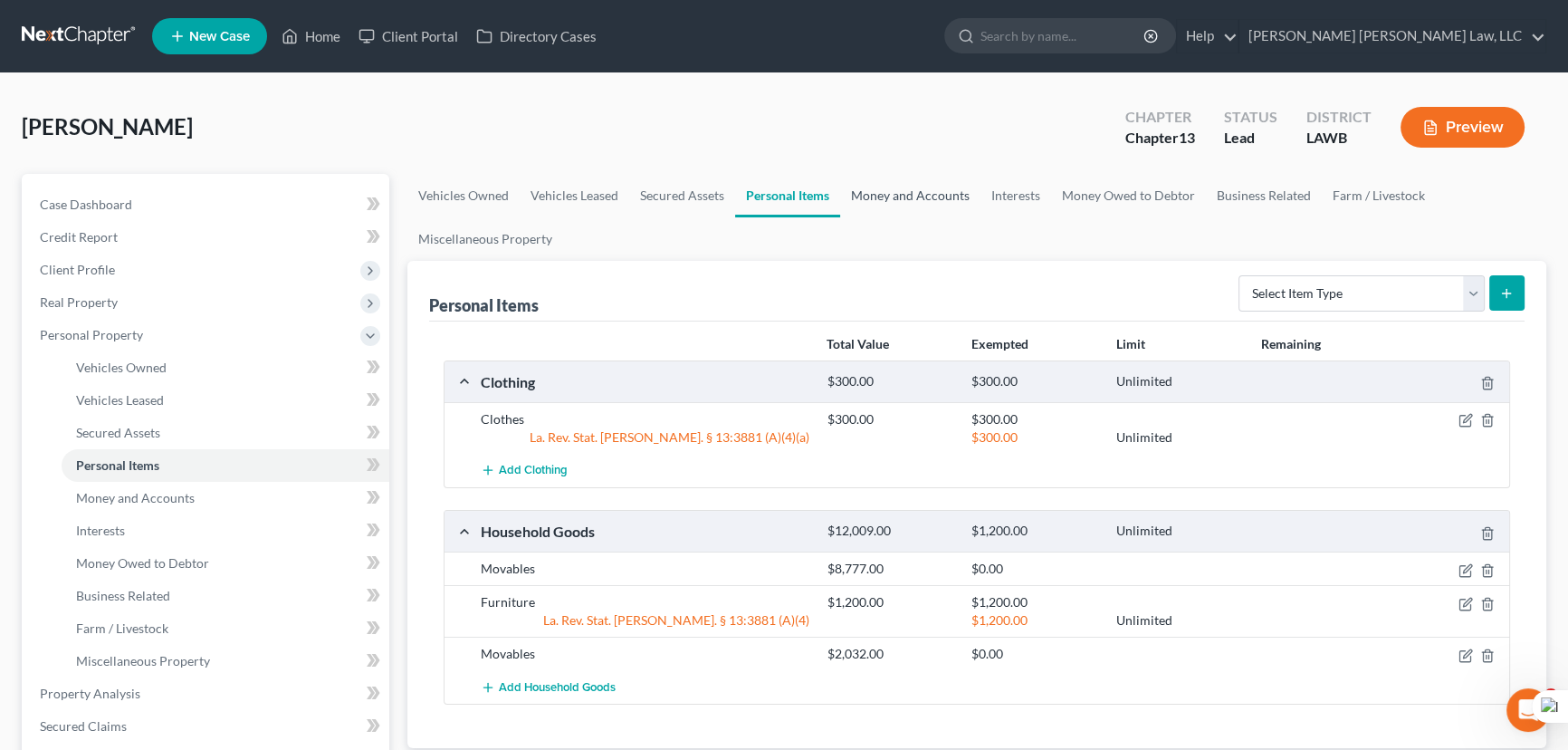
click at [879, 198] on link "Money and Accounts" at bounding box center [910, 196] width 141 height 44
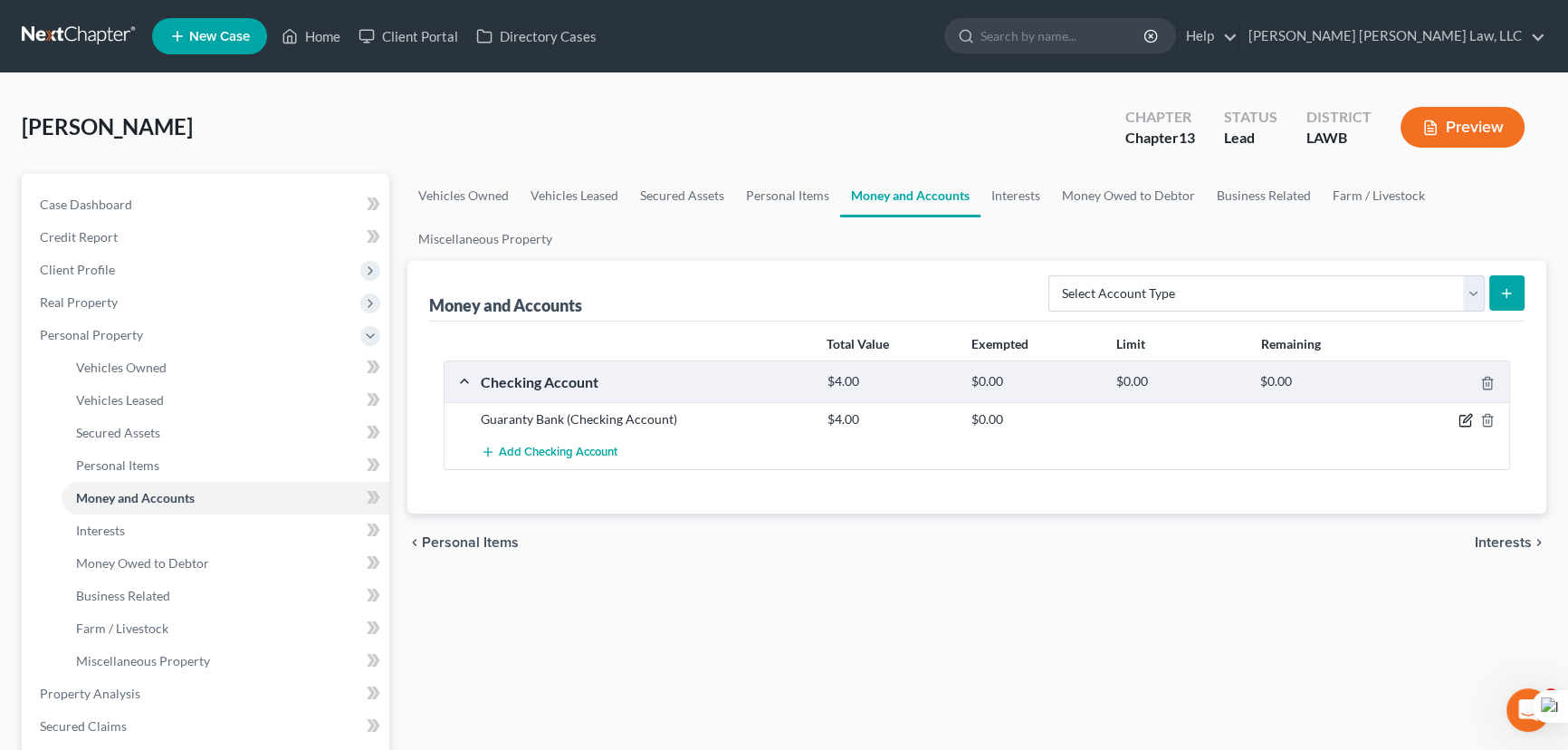
click at [1460, 419] on icon "button" at bounding box center [1465, 420] width 11 height 11
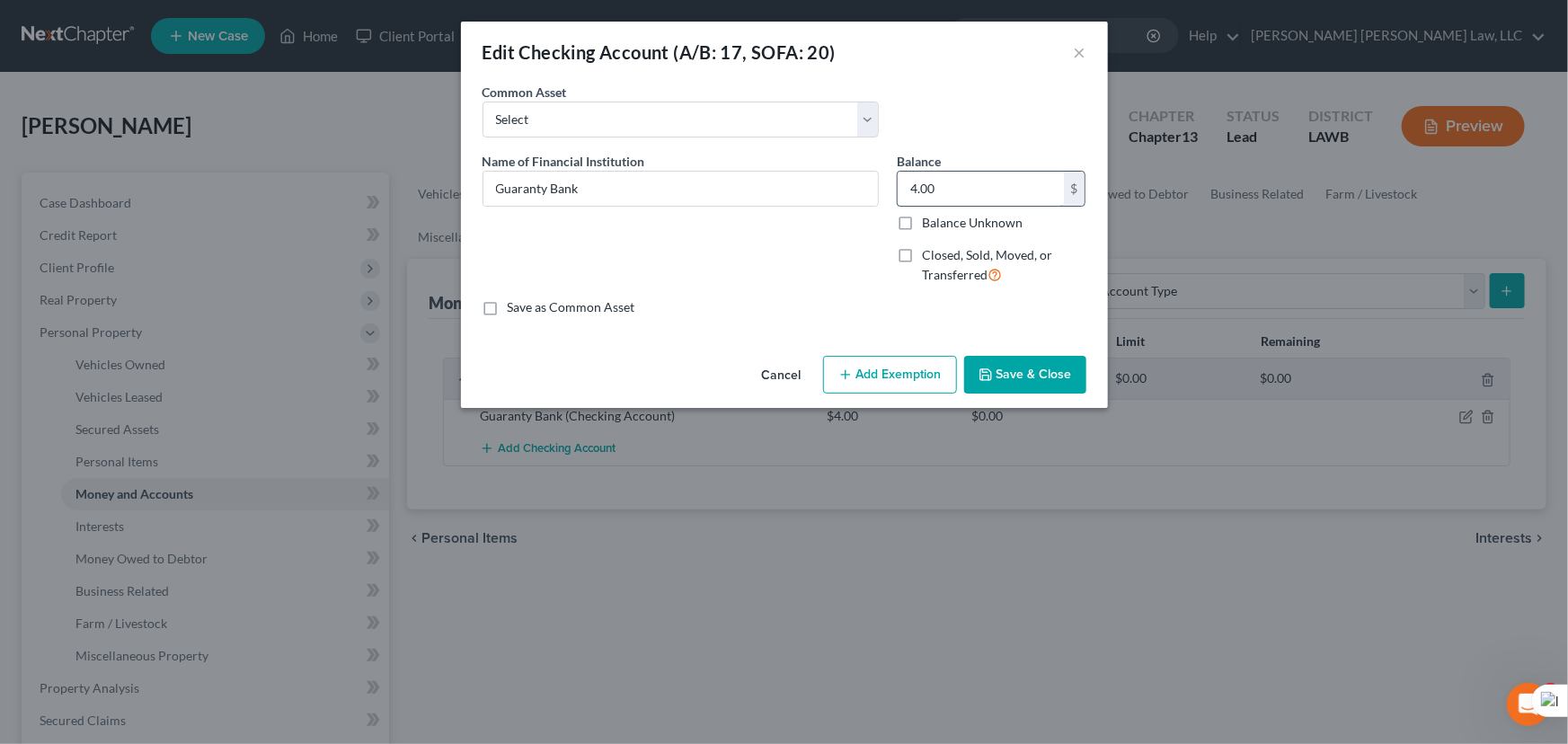
click at [966, 173] on input "4.00" at bounding box center [981, 188] width 167 height 34
type input "0"
click at [1021, 360] on button "Save & Close" at bounding box center [1025, 374] width 122 height 38
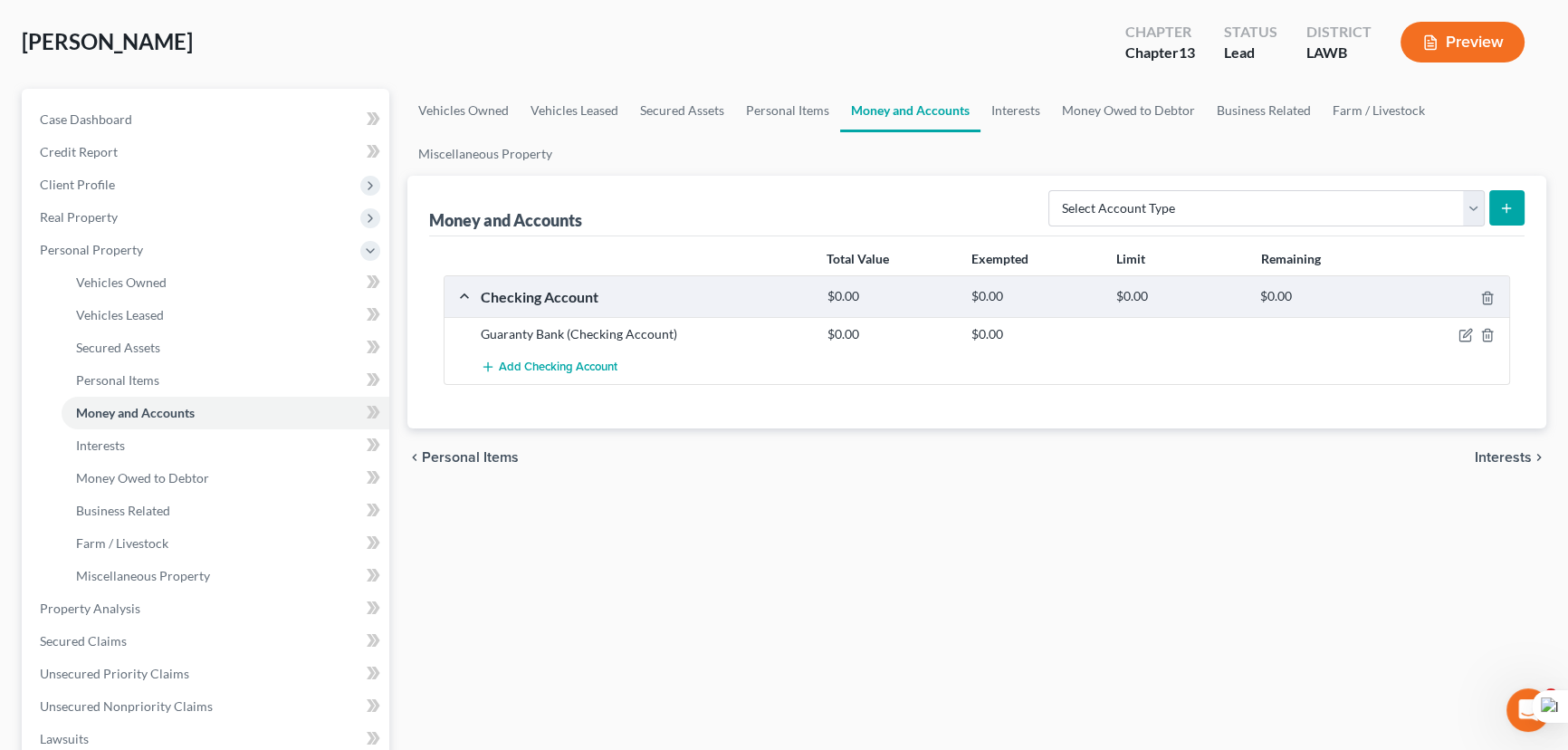
scroll to position [247, 0]
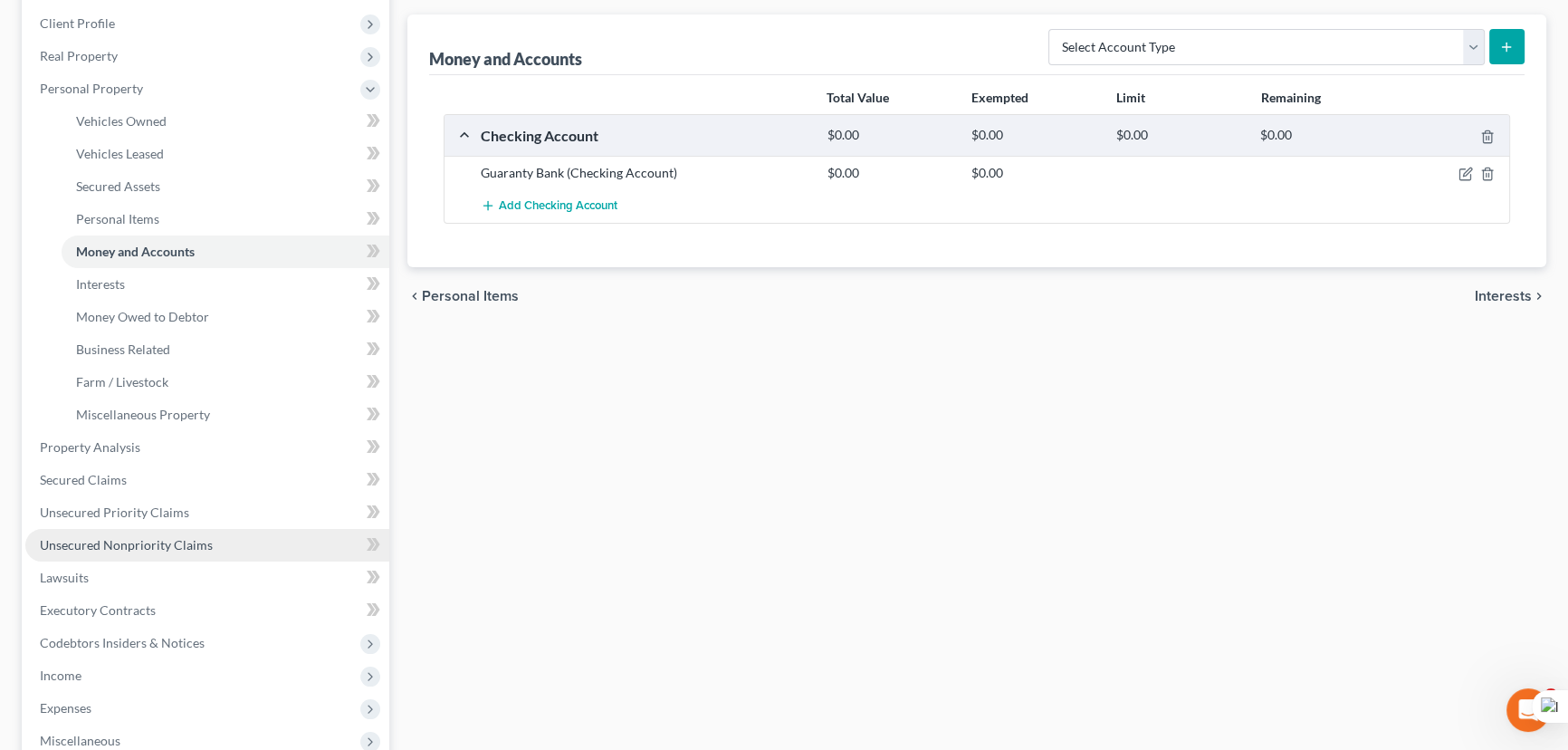
click at [155, 538] on span "Unsecured Nonpriority Claims" at bounding box center [126, 544] width 173 height 15
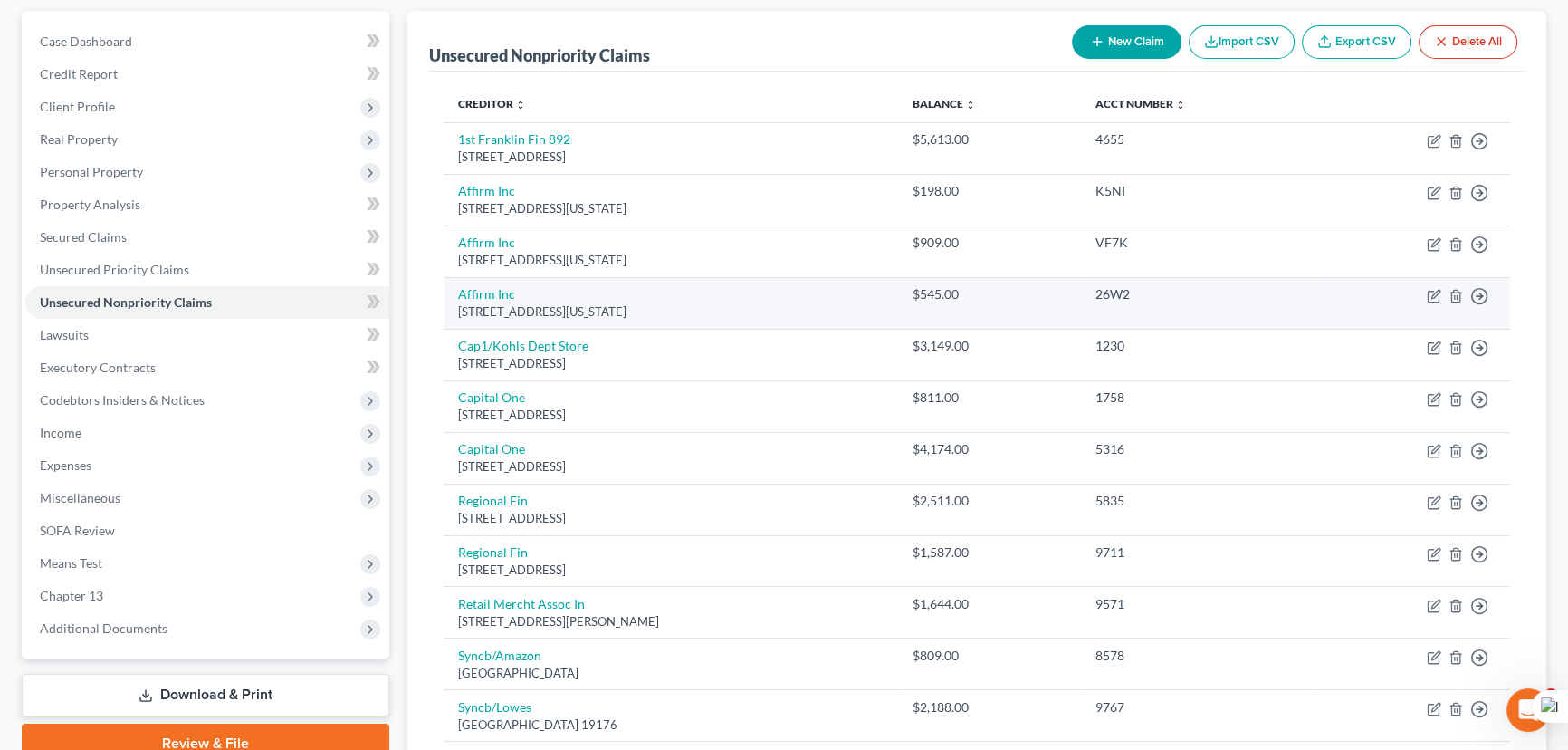
scroll to position [164, 0]
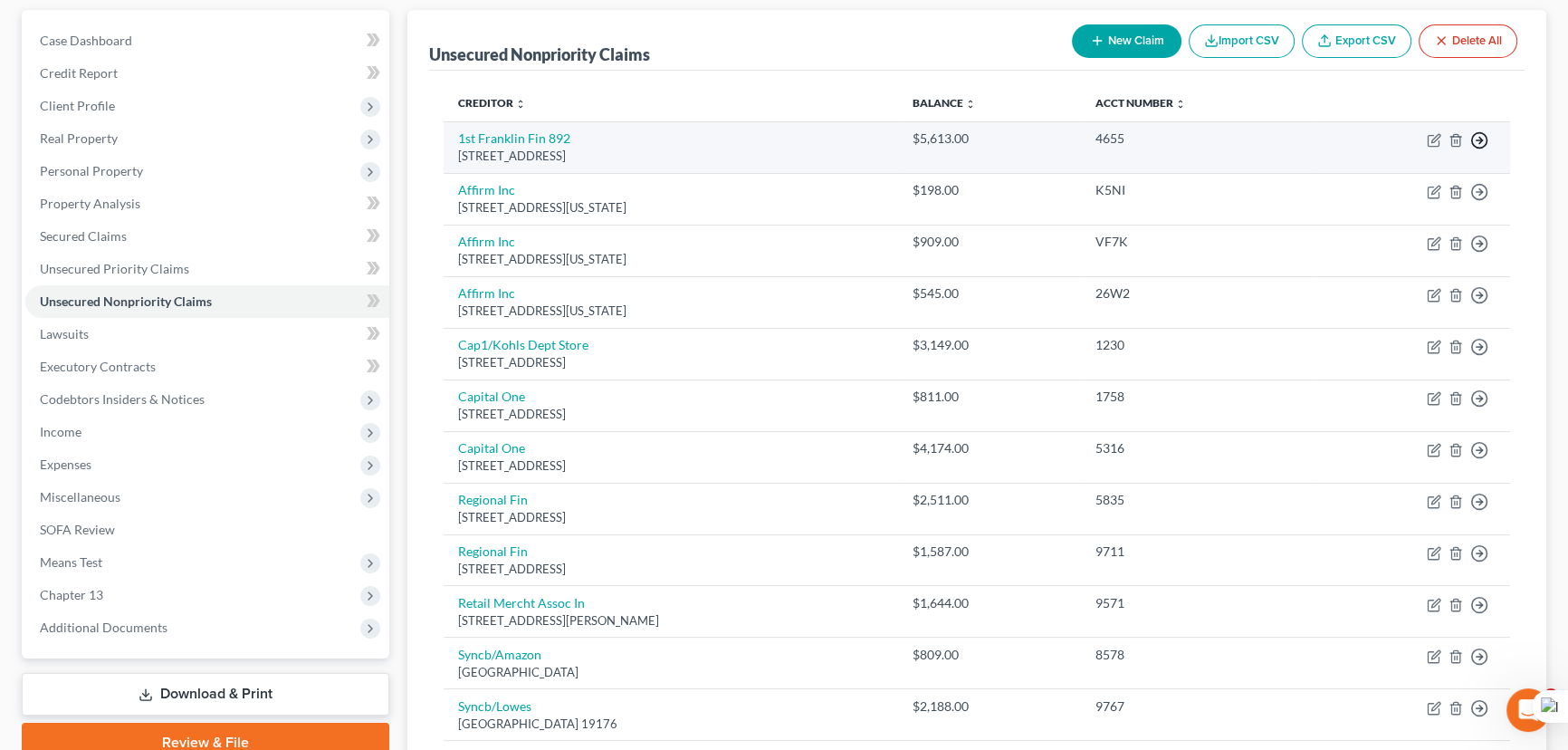
click at [1476, 136] on icon "button" at bounding box center [1479, 140] width 18 height 18
click at [1436, 154] on link "Move to D" at bounding box center [1396, 154] width 151 height 31
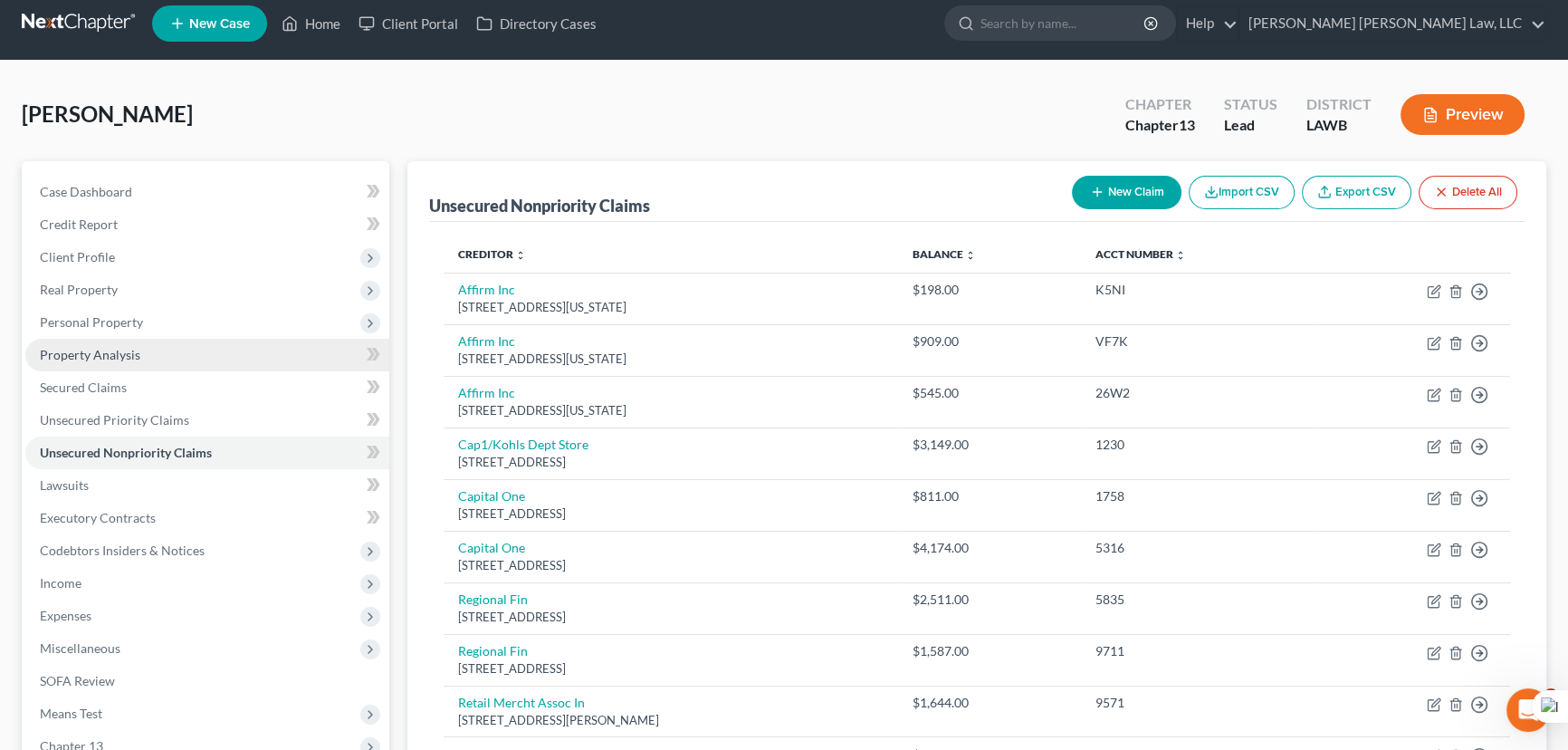
scroll to position [0, 0]
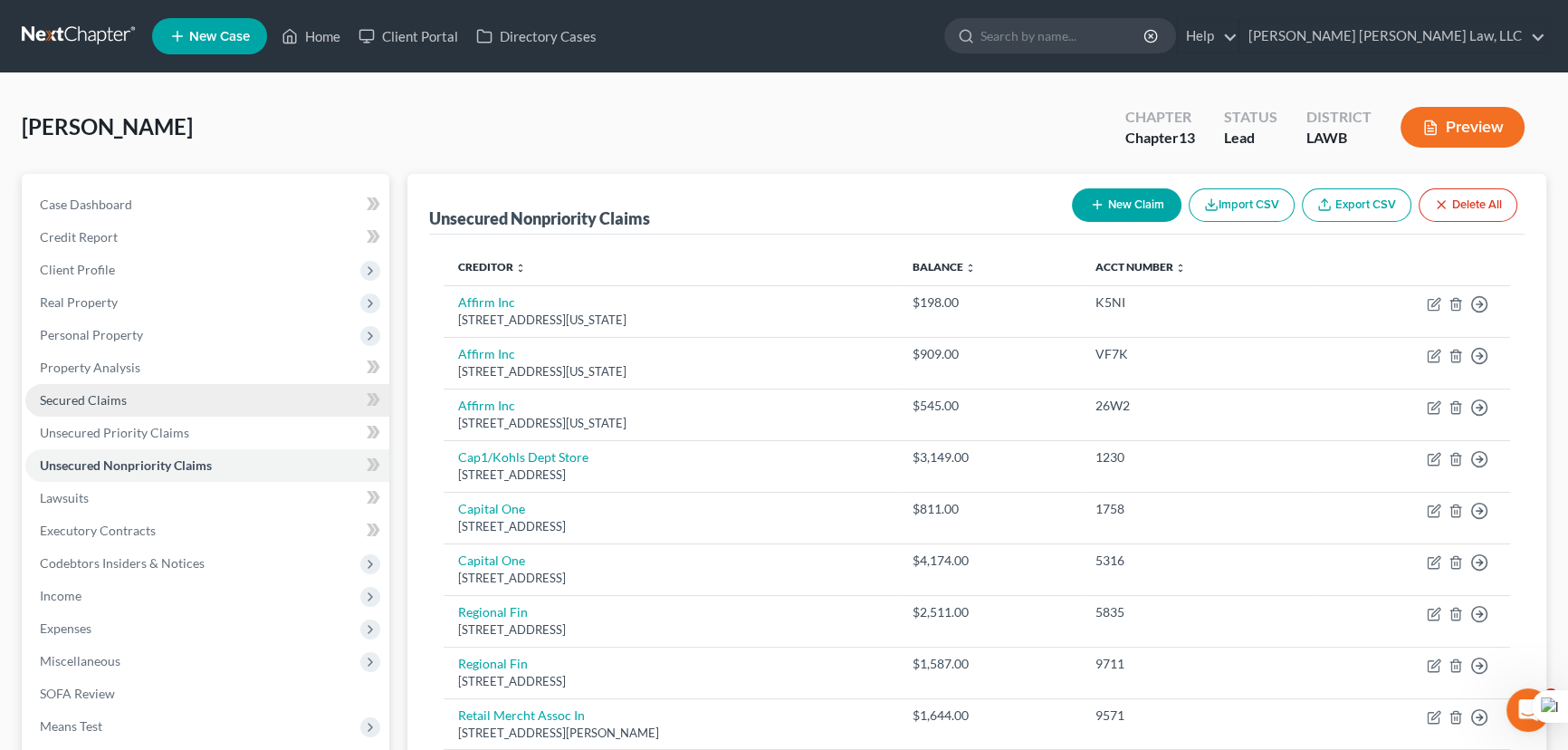
click at [156, 397] on link "Secured Claims" at bounding box center [207, 399] width 364 height 33
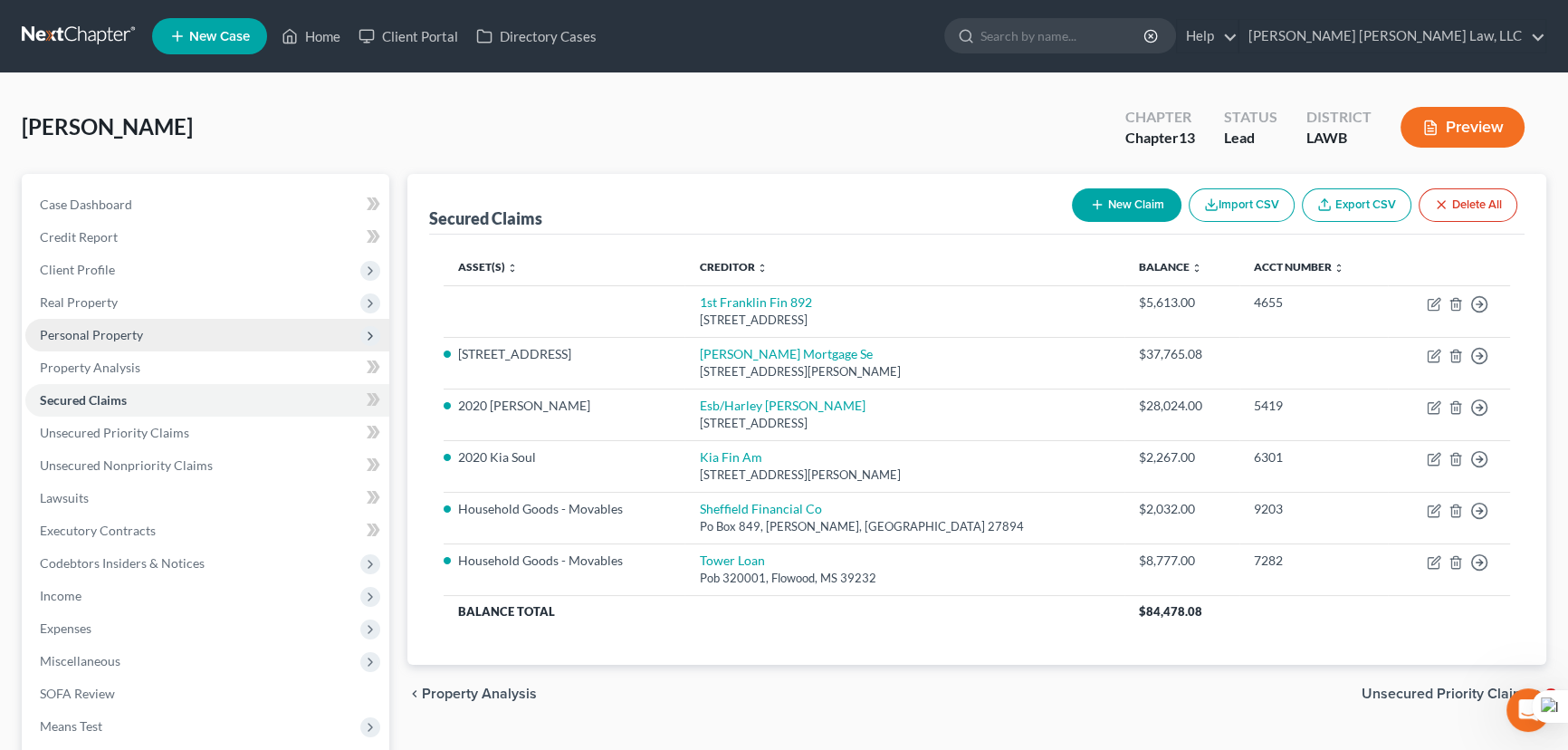
click at [197, 332] on span "Personal Property" at bounding box center [207, 335] width 364 height 33
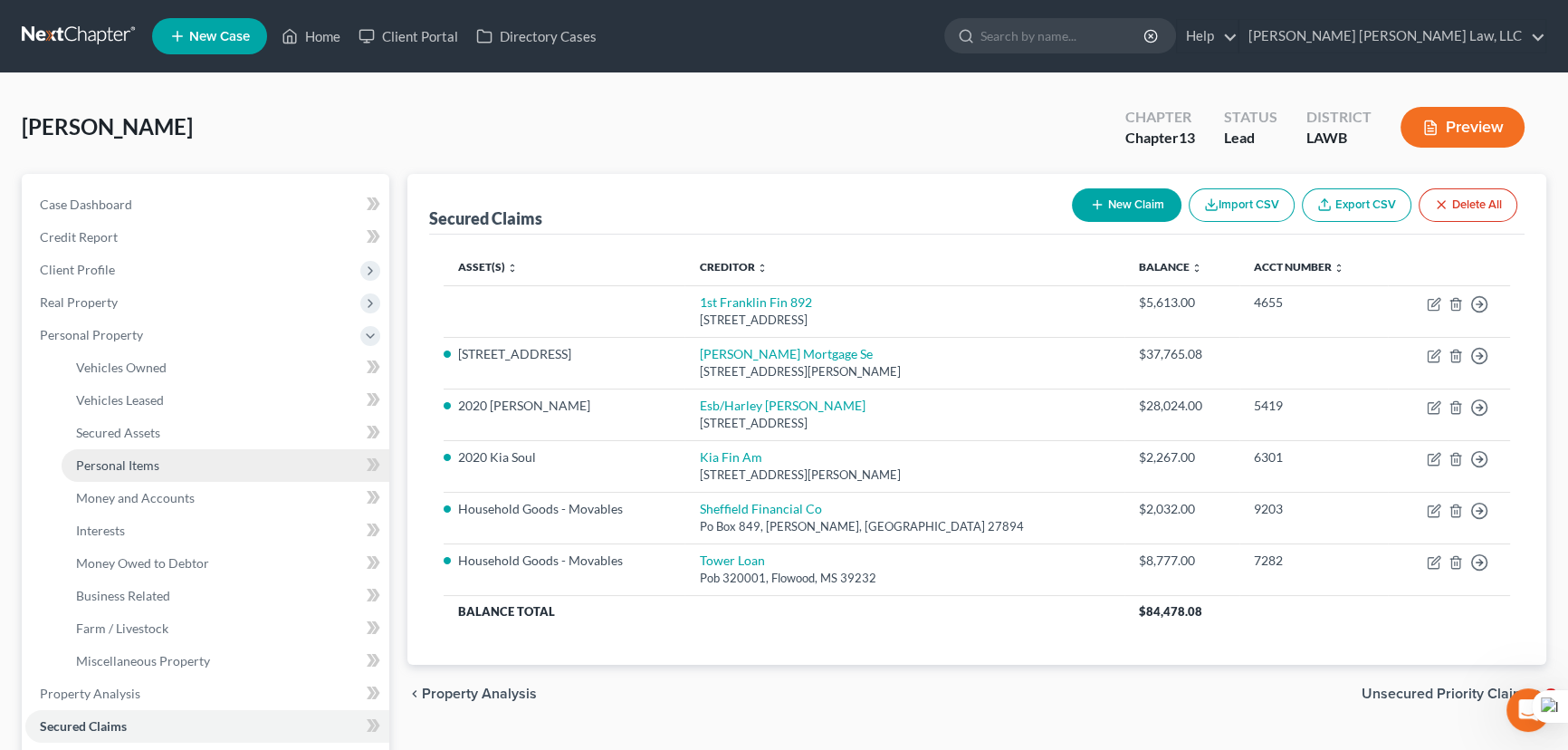
click at [199, 460] on link "Personal Items" at bounding box center [226, 465] width 328 height 33
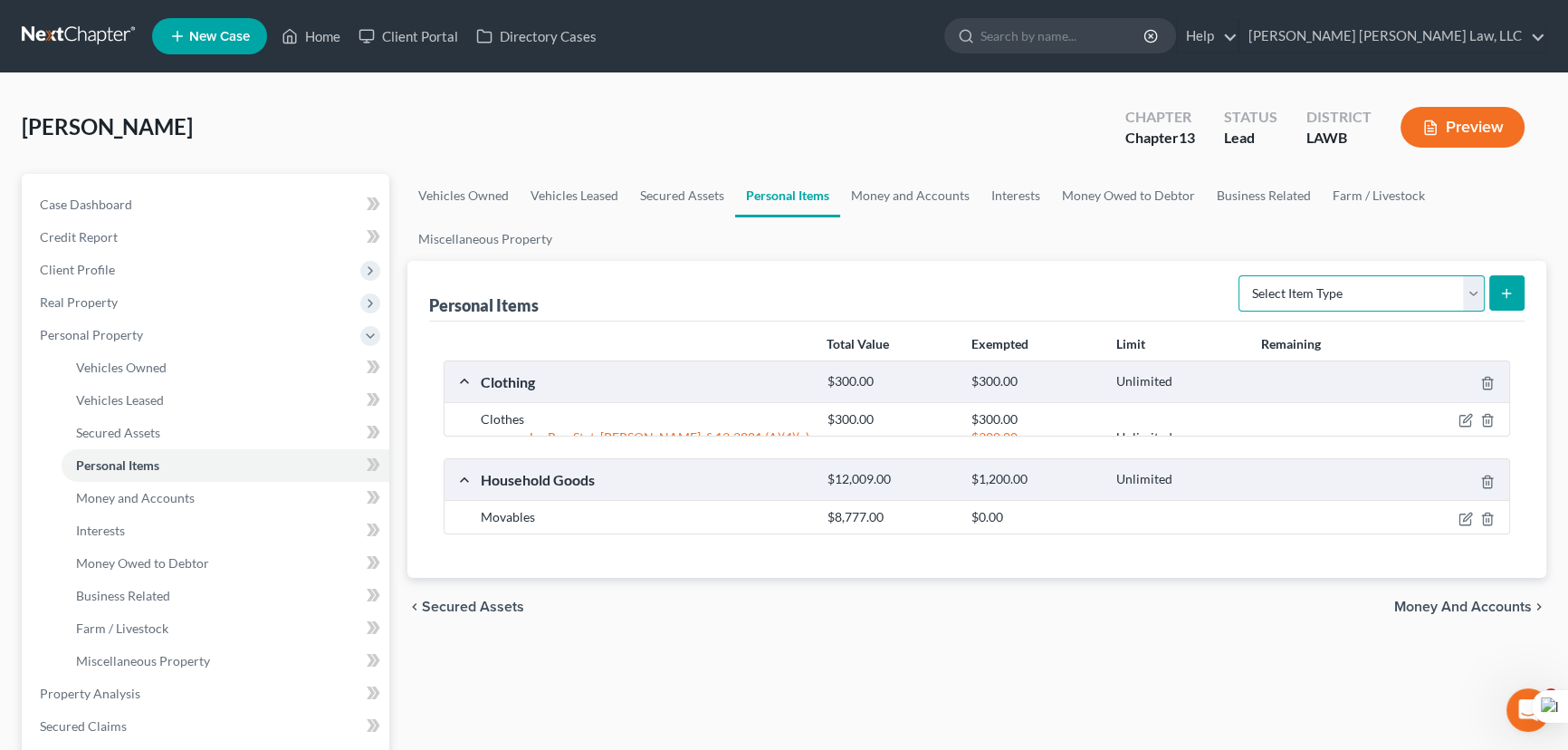
click at [1351, 304] on select "Select Item Type Clothing (A/B: 11) Collectibles Of Value (A/B: 8) Electronics …" at bounding box center [1361, 294] width 247 height 36
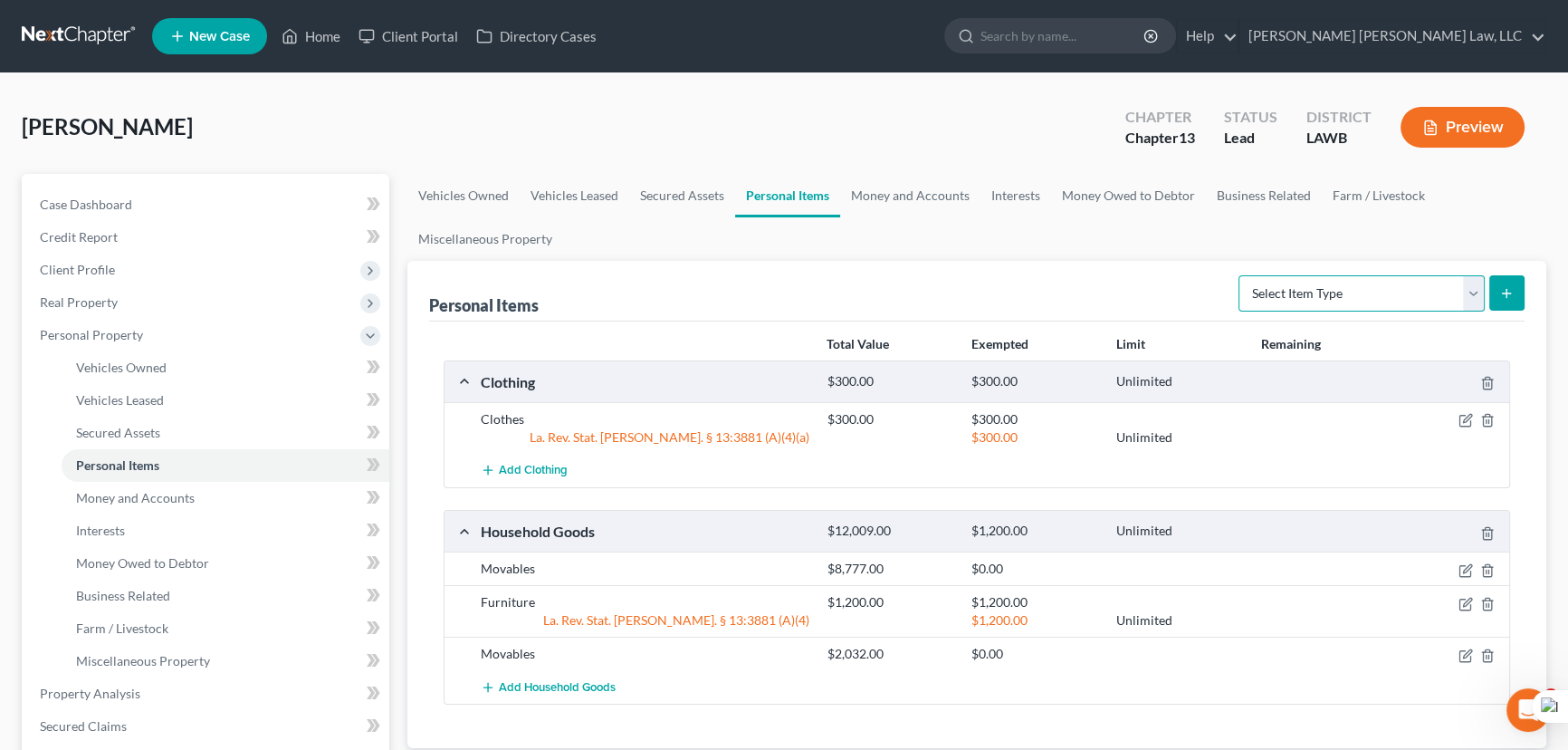
select select "household_goods"
click at [1241, 276] on select "Select Item Type Clothing (A/B: 11) Collectibles Of Value (A/B: 8) Electronics …" at bounding box center [1361, 294] width 247 height 36
click at [1500, 287] on icon "submit" at bounding box center [1506, 294] width 15 height 15
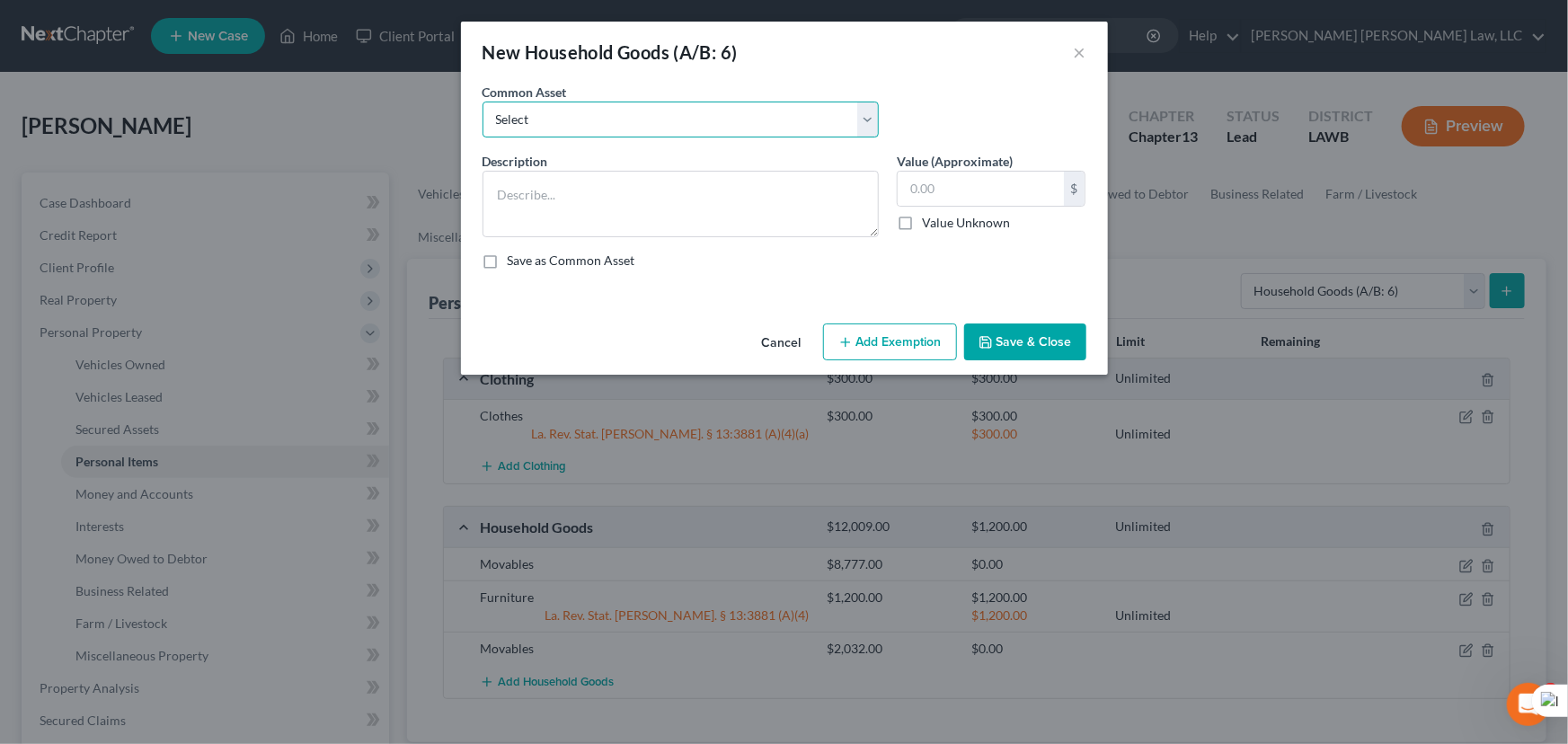
drag, startPoint x: 645, startPoint y: 123, endPoint x: 640, endPoint y: 135, distance: 13.0
click at [645, 123] on select "Select Furniture Movables 2002 Chevy Tahoe 231,000 miles Movables Movables Mova…" at bounding box center [681, 119] width 396 height 36
select select "1"
click at [483, 101] on select "Select Furniture Movables 2002 Chevy Tahoe 231,000 miles Movables Movables Mova…" at bounding box center [681, 119] width 396 height 36
type textarea "Movables"
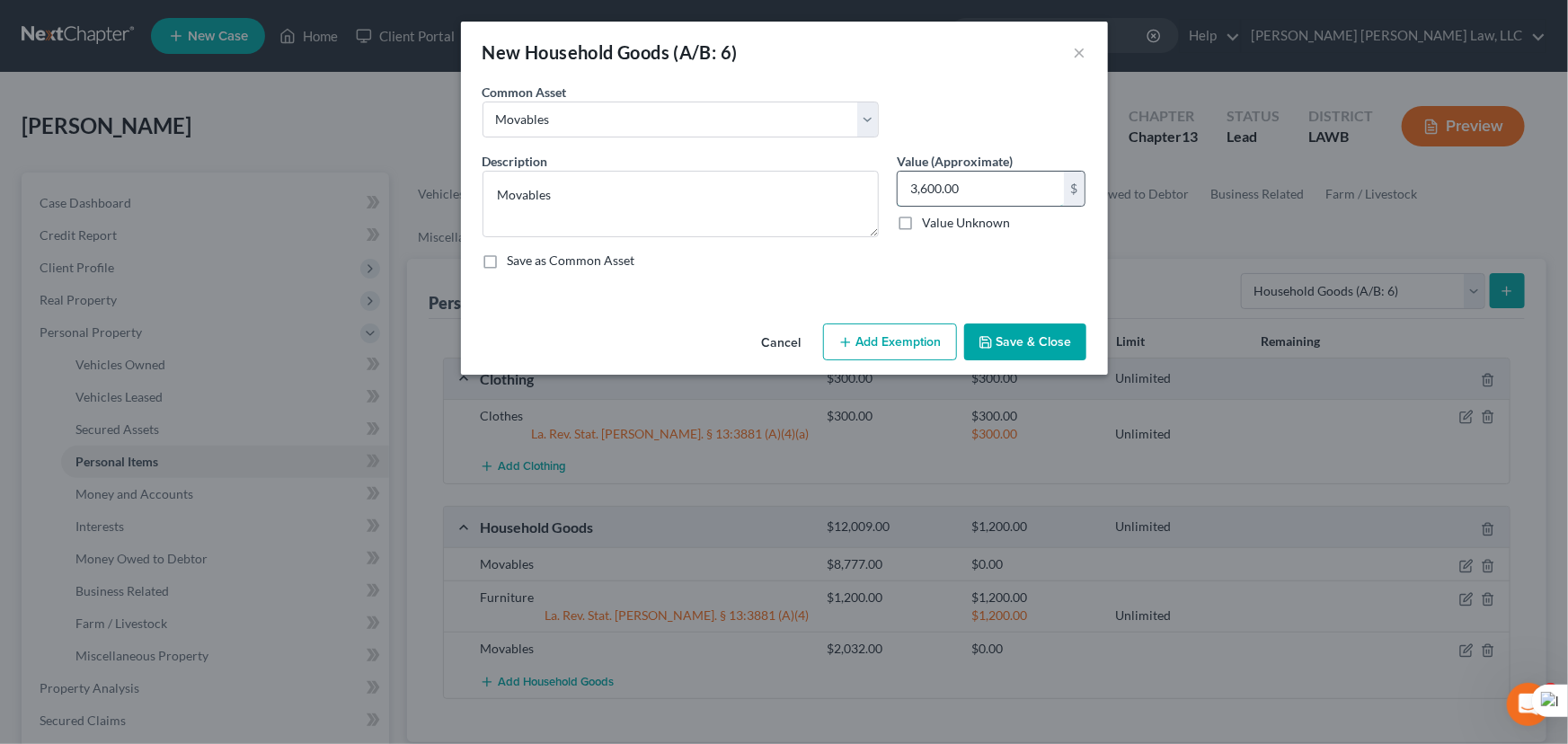
click at [1001, 196] on input "3,600.00" at bounding box center [981, 188] width 167 height 34
drag, startPoint x: 1018, startPoint y: 342, endPoint x: 600, endPoint y: 450, distance: 431.7
click at [1018, 349] on button "Save & Close" at bounding box center [1025, 342] width 122 height 38
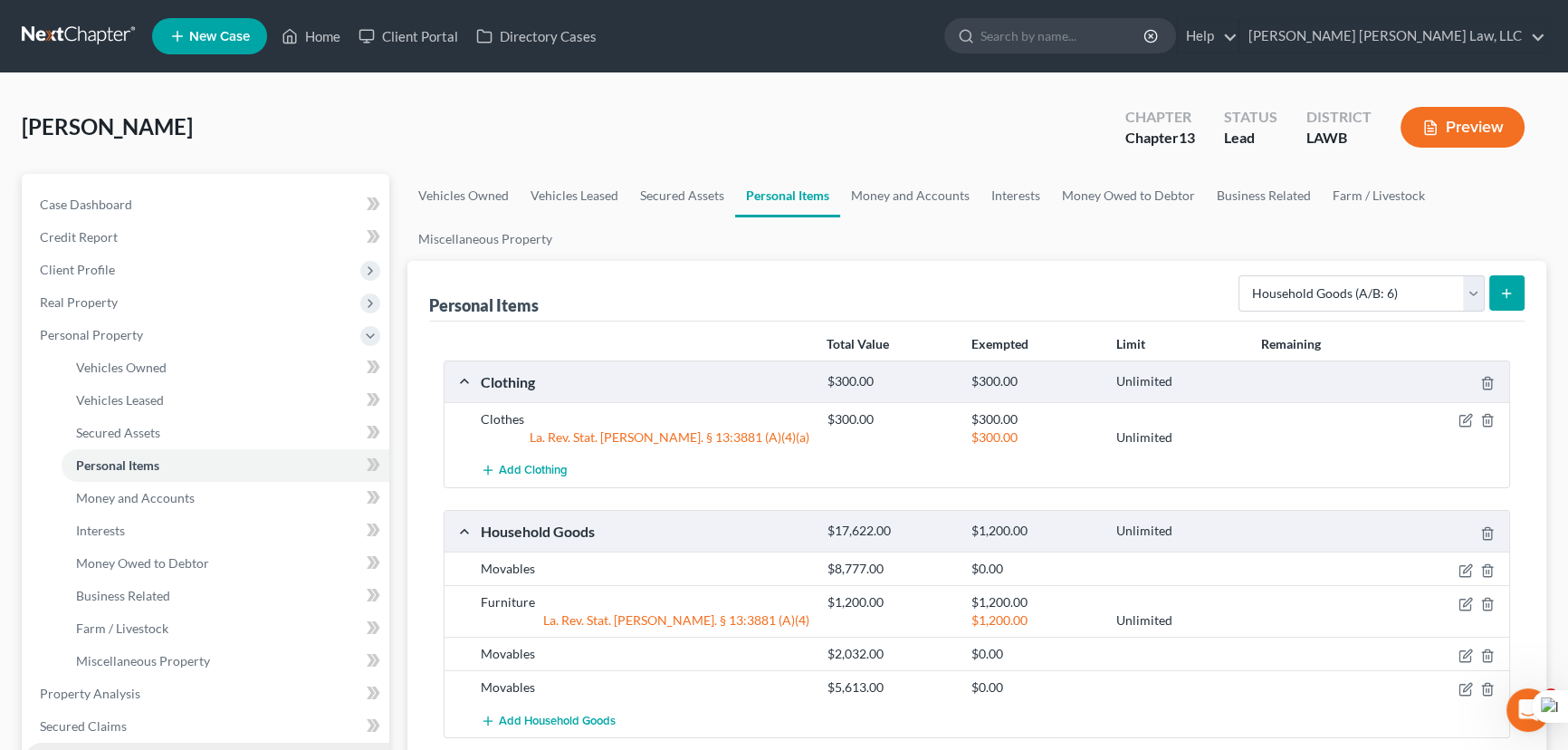
scroll to position [247, 0]
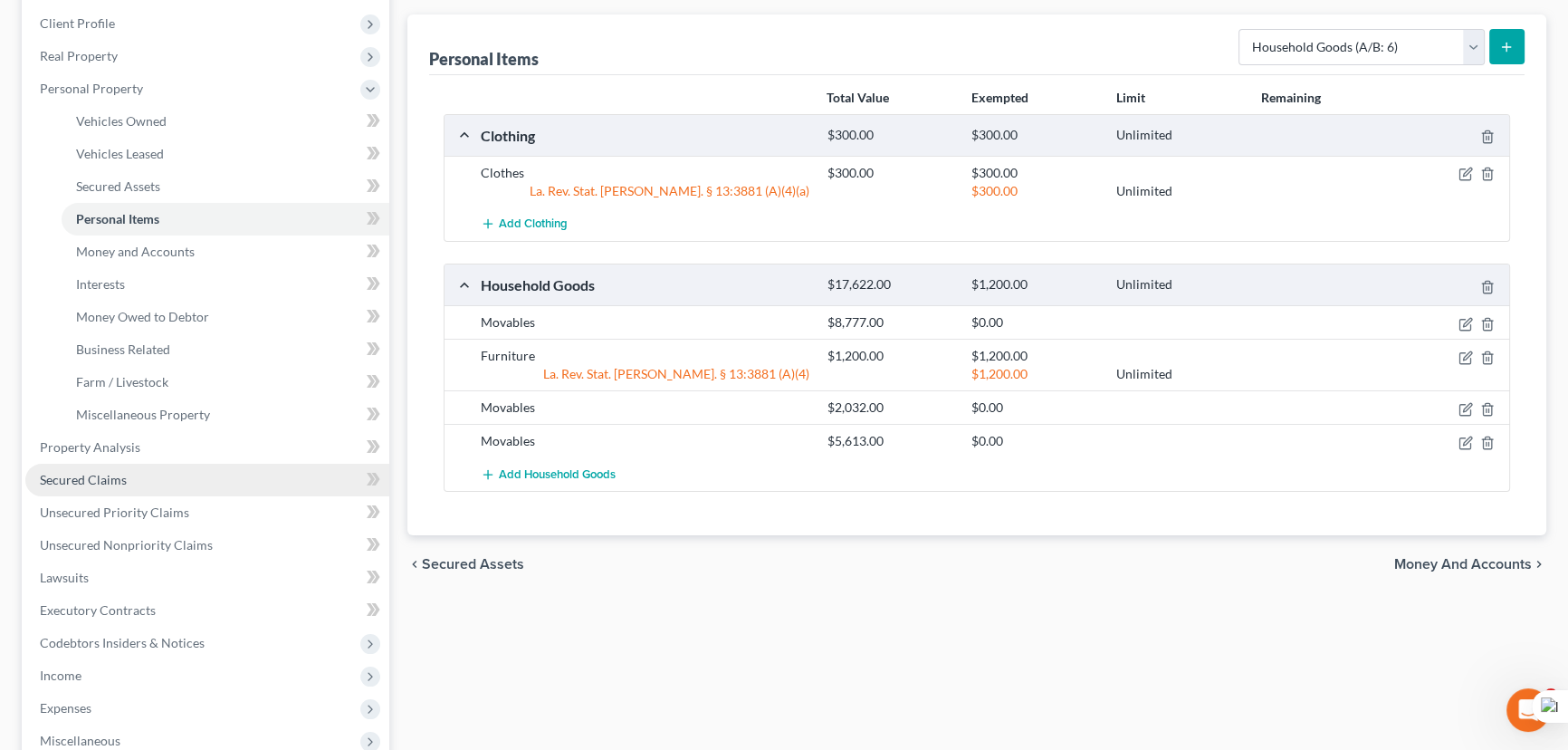
click at [157, 470] on link "Secured Claims" at bounding box center [207, 479] width 364 height 33
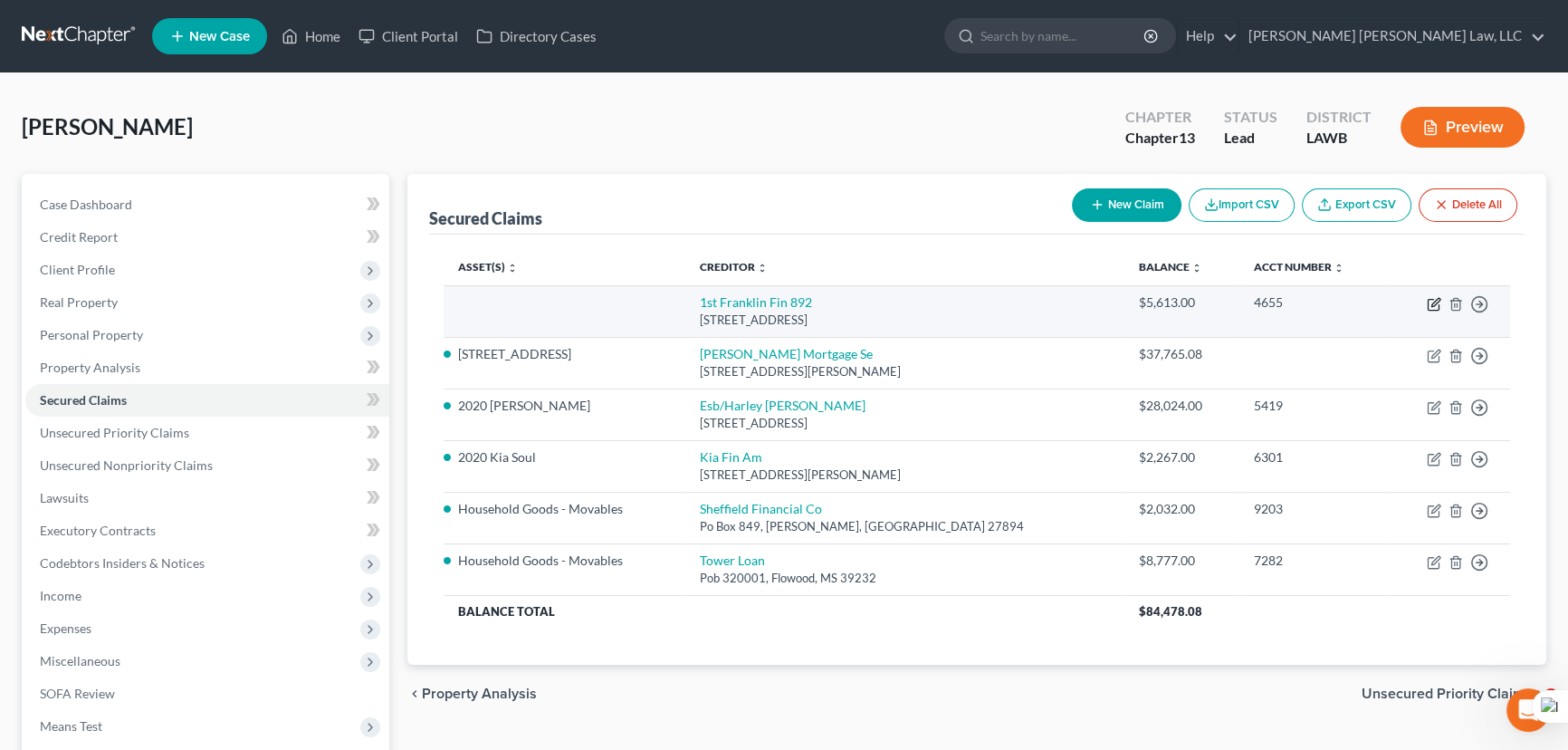
click at [1431, 297] on icon "button" at bounding box center [1434, 304] width 15 height 15
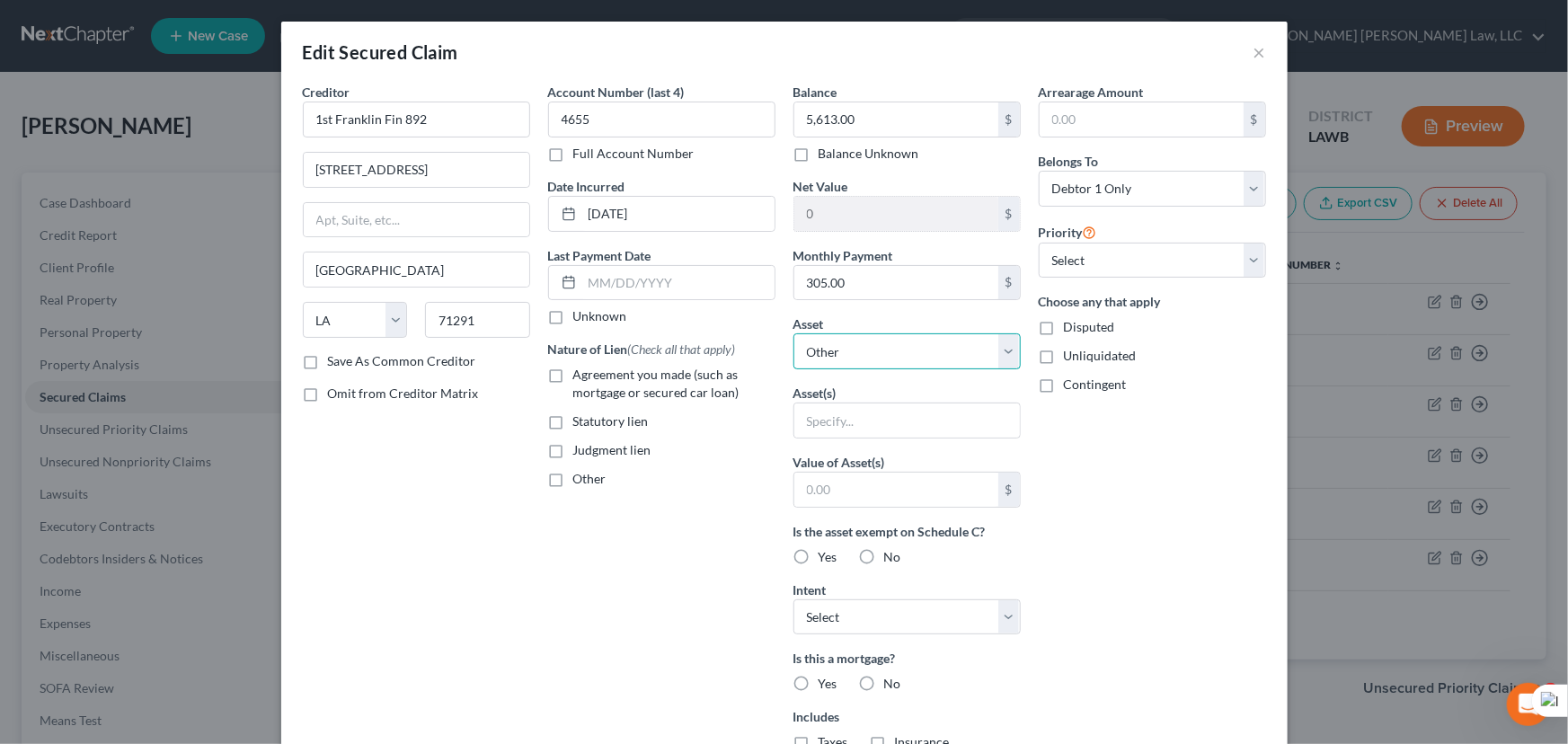
drag, startPoint x: 867, startPoint y: 348, endPoint x: 868, endPoint y: 367, distance: 19.0
click at [867, 348] on select "Select Other Multiple Assets Household Goods - Movables - $8777.0 Clothing - Cl…" at bounding box center [907, 351] width 227 height 36
click at [794, 333] on select "Select Other Multiple Assets Household Goods - Movables - $8777.0 Clothing - Cl…" at bounding box center [907, 351] width 227 height 36
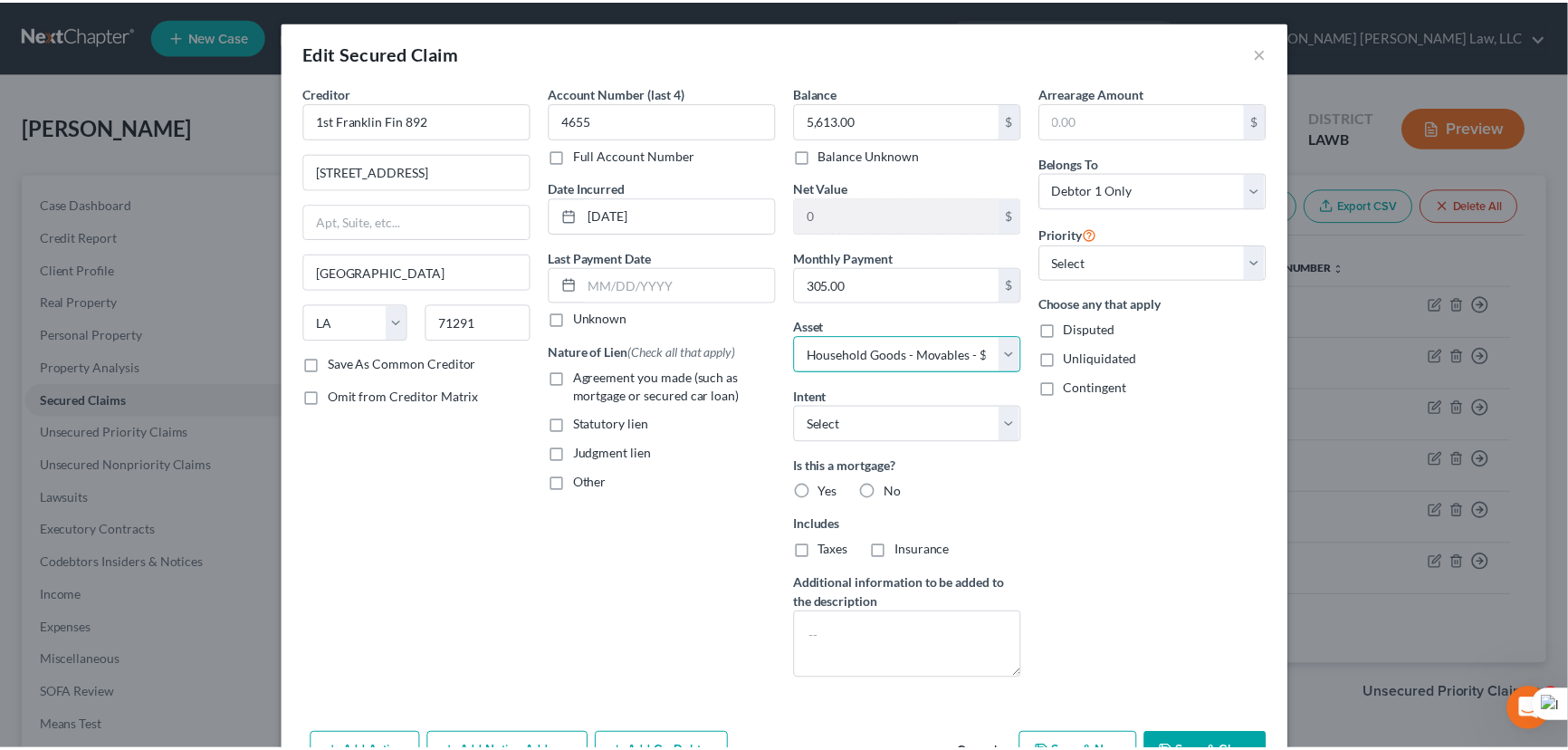
scroll to position [109, 0]
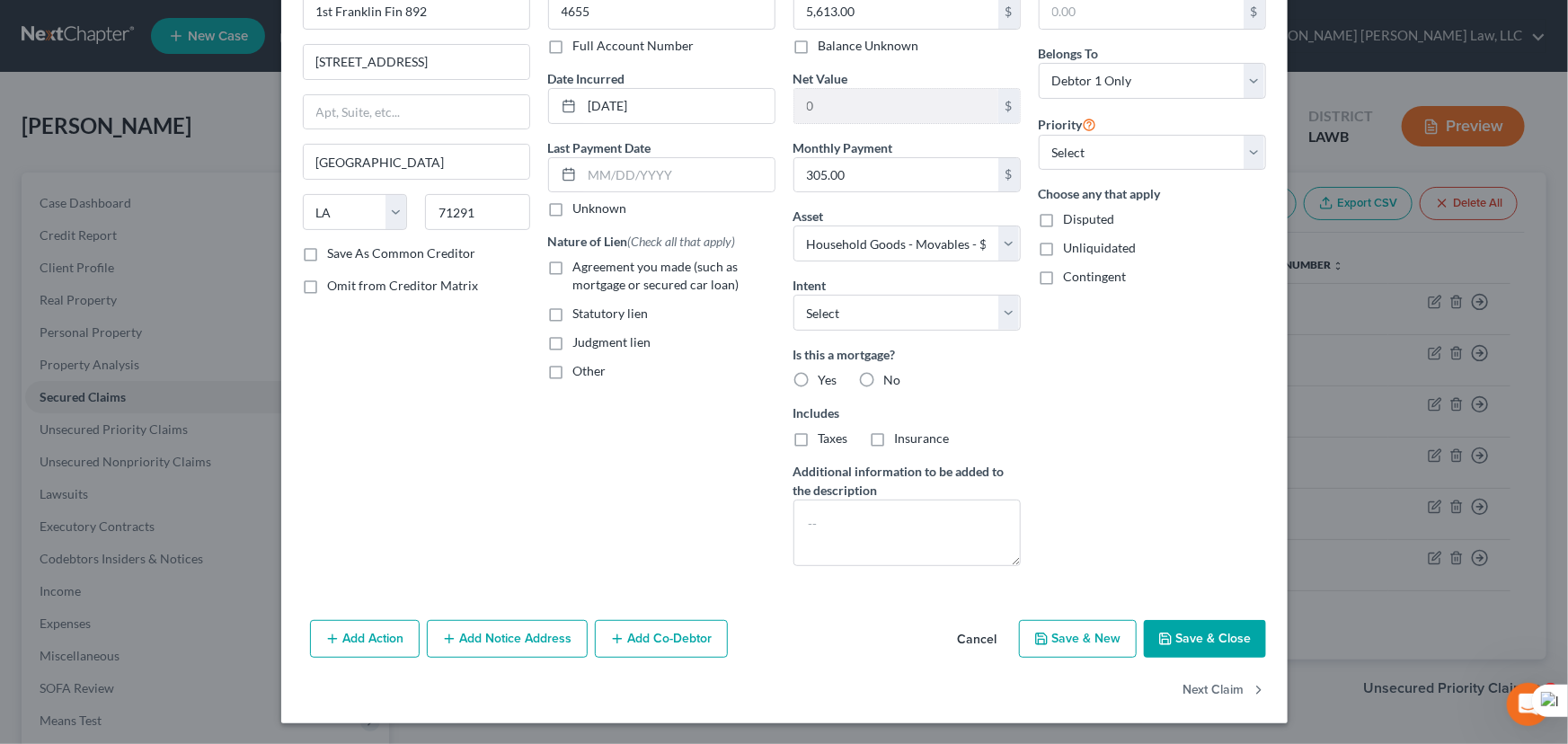
click at [1204, 640] on button "Save & Close" at bounding box center [1204, 639] width 122 height 38
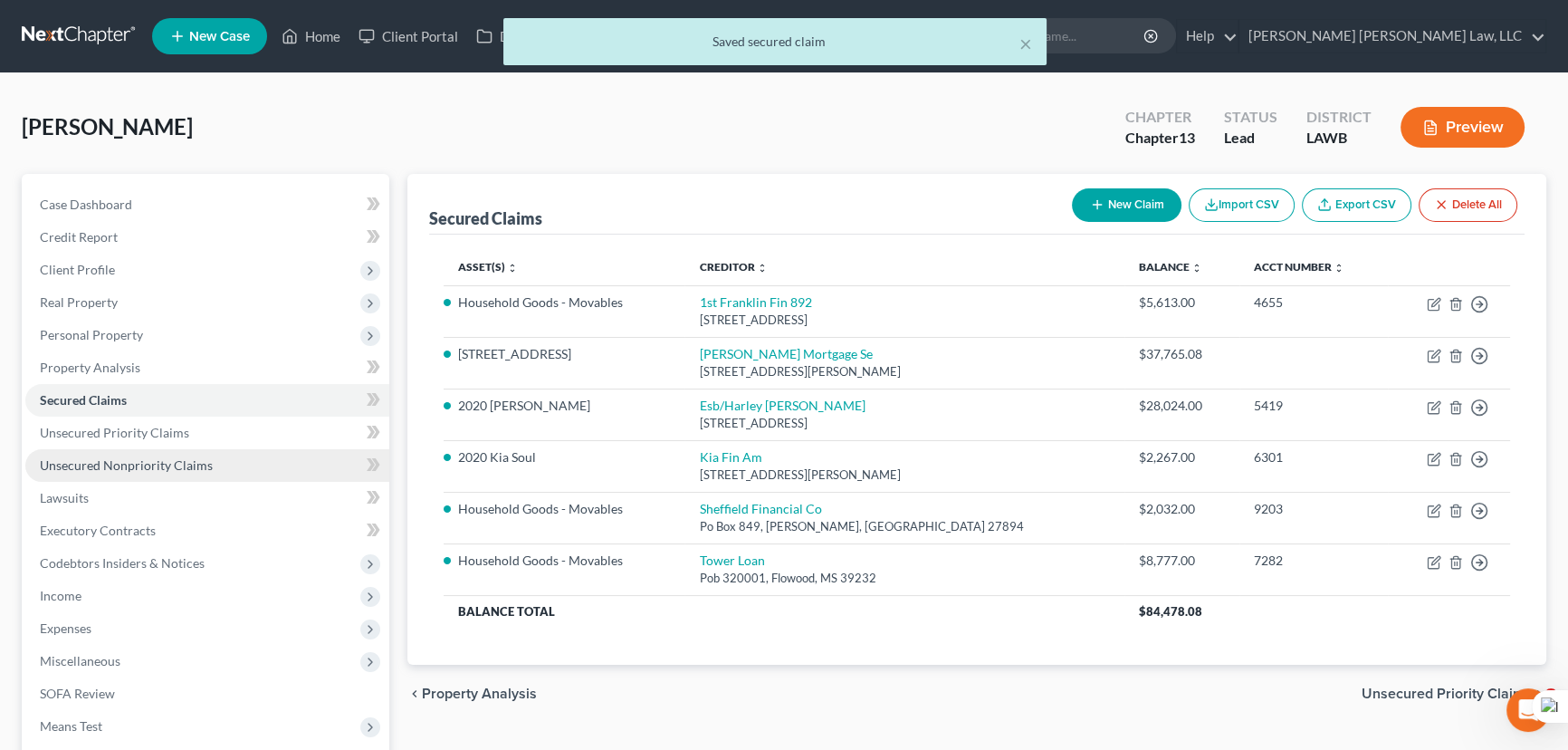
click at [185, 449] on link "Unsecured Nonpriority Claims" at bounding box center [207, 465] width 364 height 33
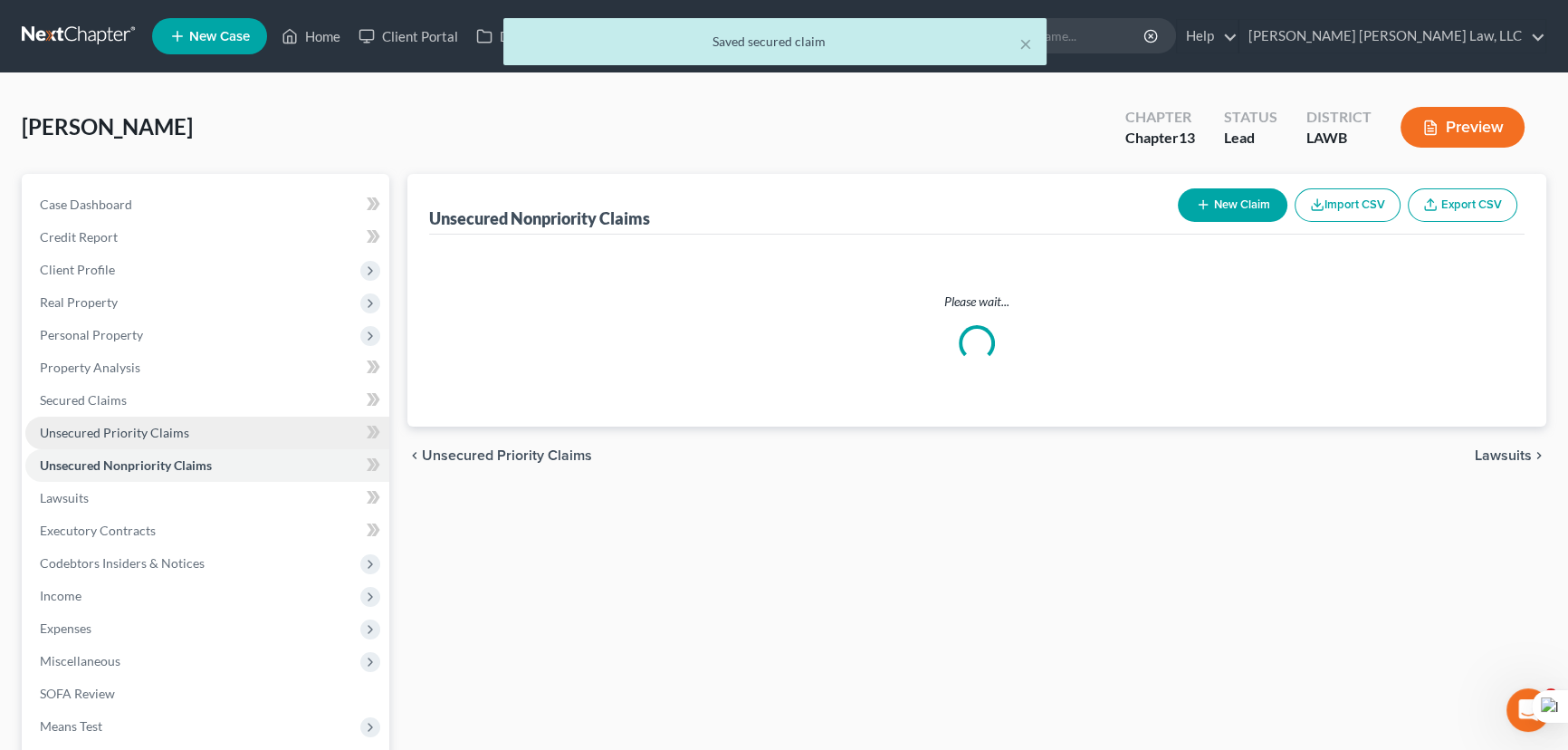
click at [183, 449] on link "Unsecured Nonpriority Claims" at bounding box center [207, 465] width 364 height 33
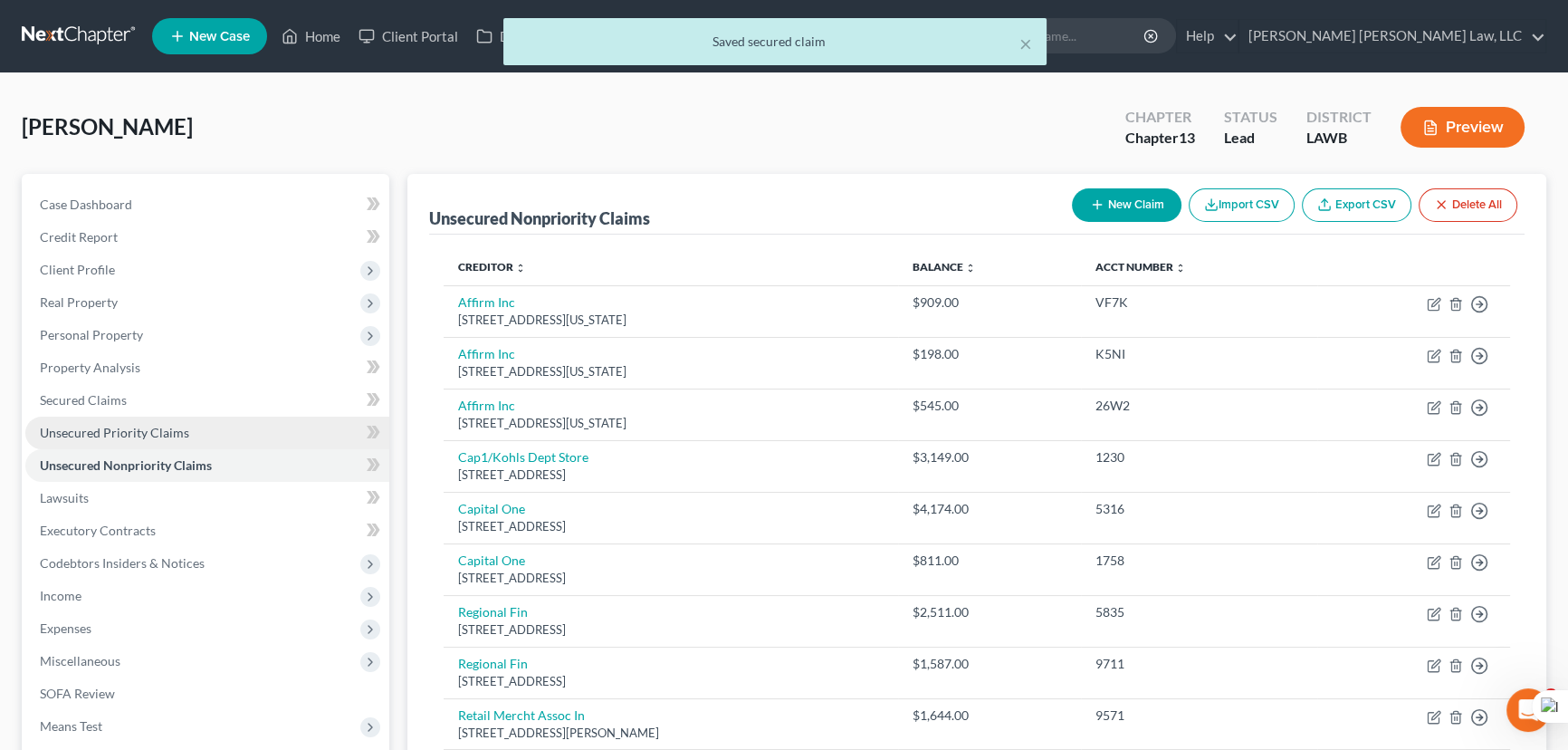
click at [188, 433] on link "Unsecured Priority Claims" at bounding box center [207, 432] width 364 height 33
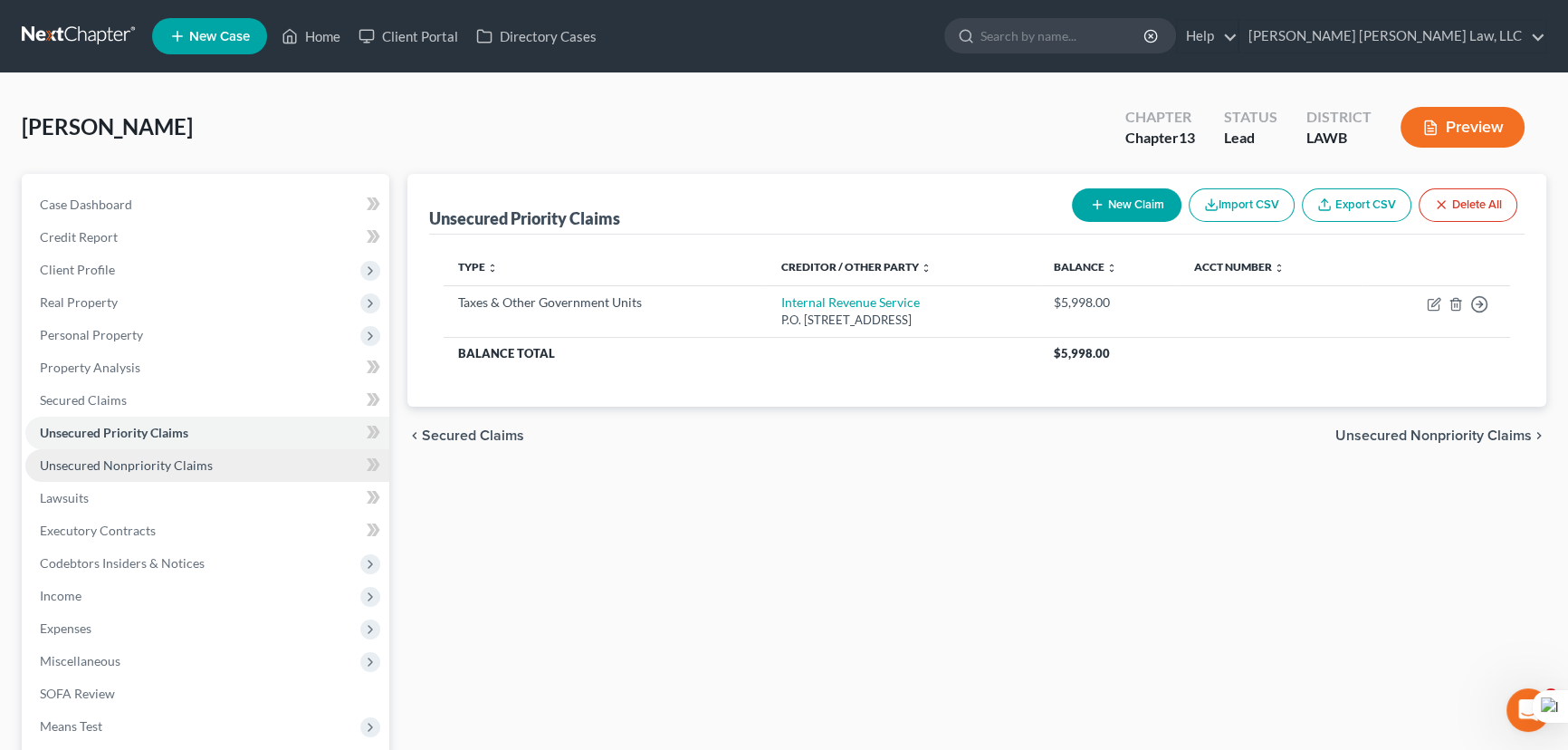
click at [198, 463] on span "Unsecured Nonpriority Claims" at bounding box center [126, 464] width 173 height 15
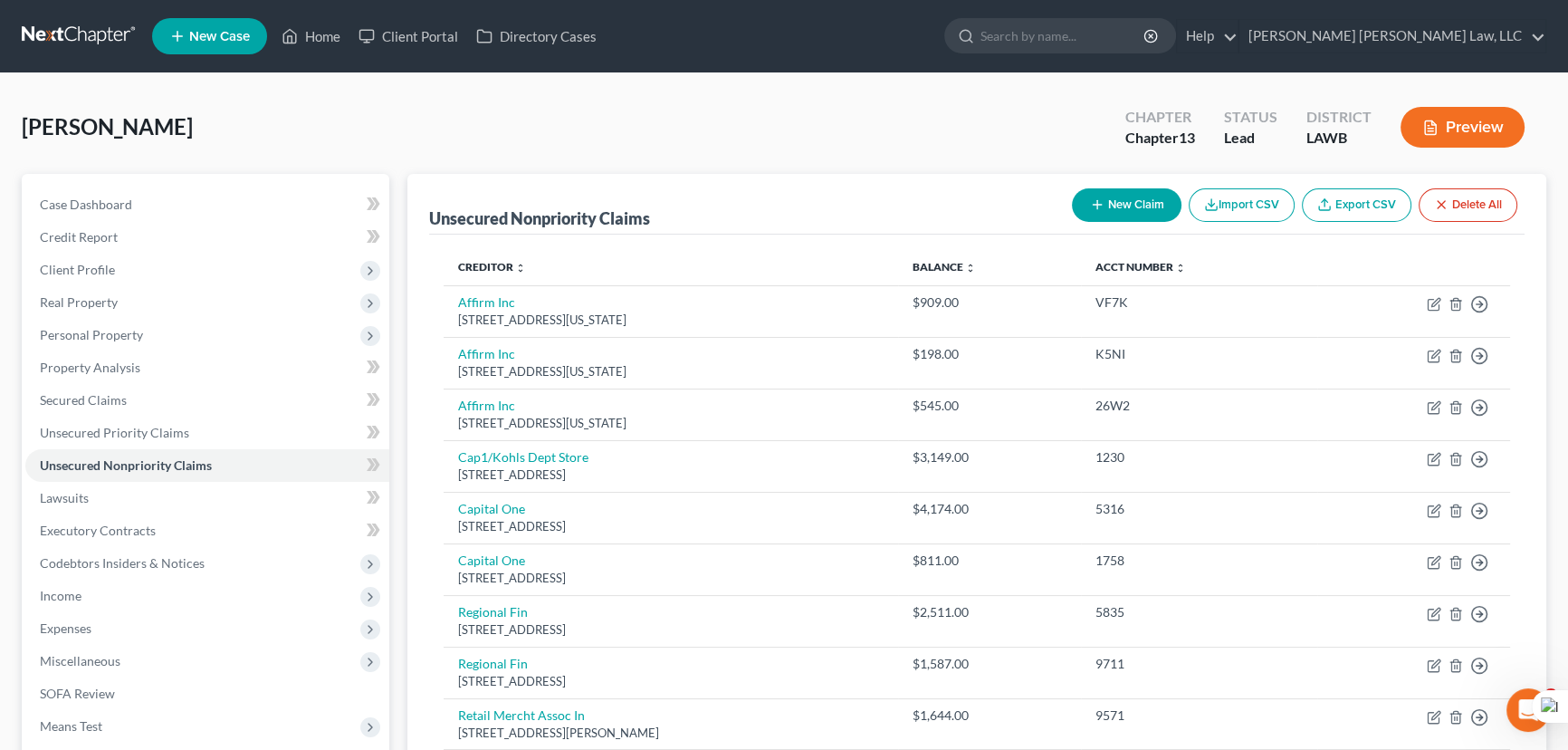
click at [1097, 217] on button "New Claim" at bounding box center [1128, 206] width 110 height 34
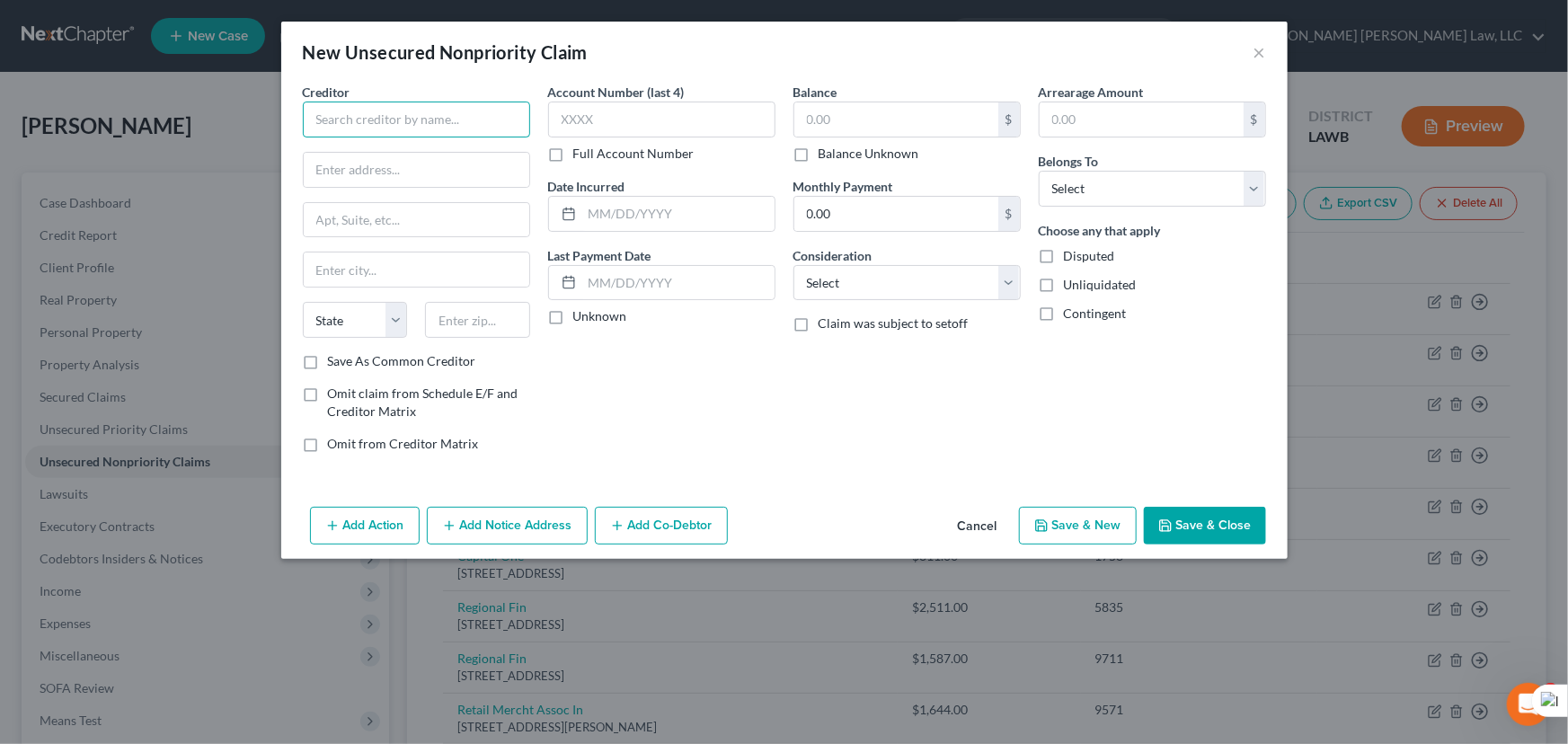
click at [439, 125] on input "text" at bounding box center [416, 119] width 227 height 36
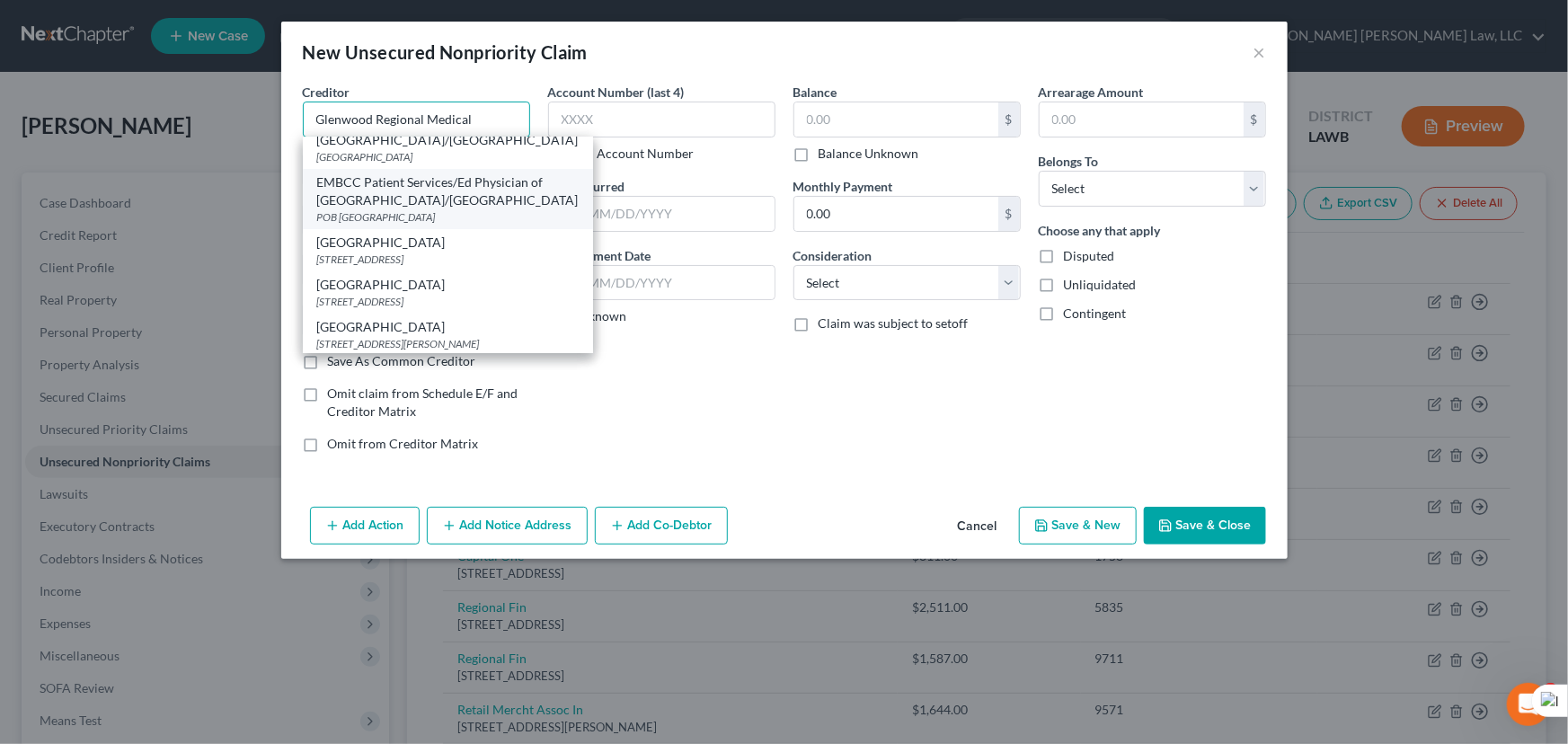
scroll to position [81, 0]
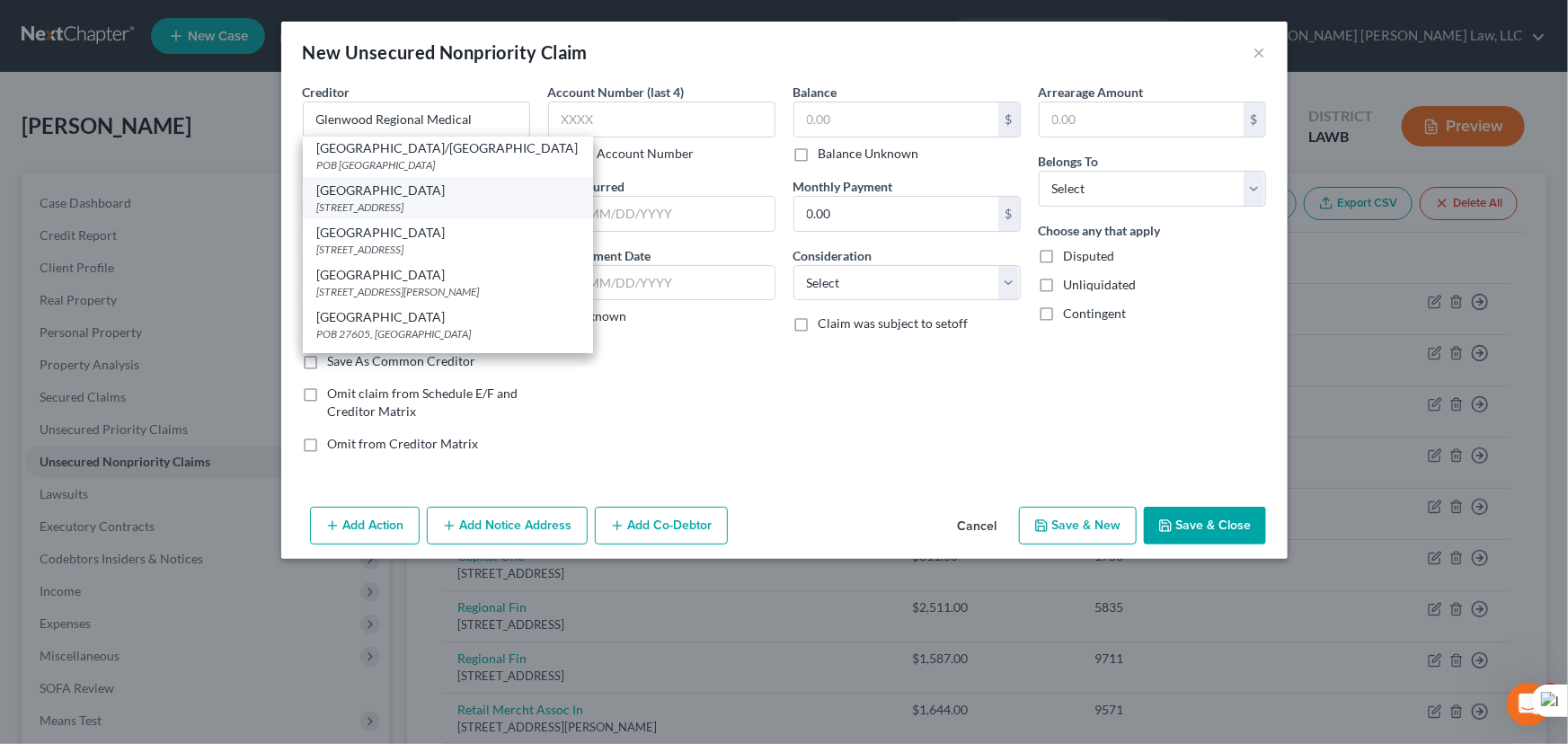
click at [461, 199] on div "[GEOGRAPHIC_DATA]" at bounding box center [448, 190] width 262 height 18
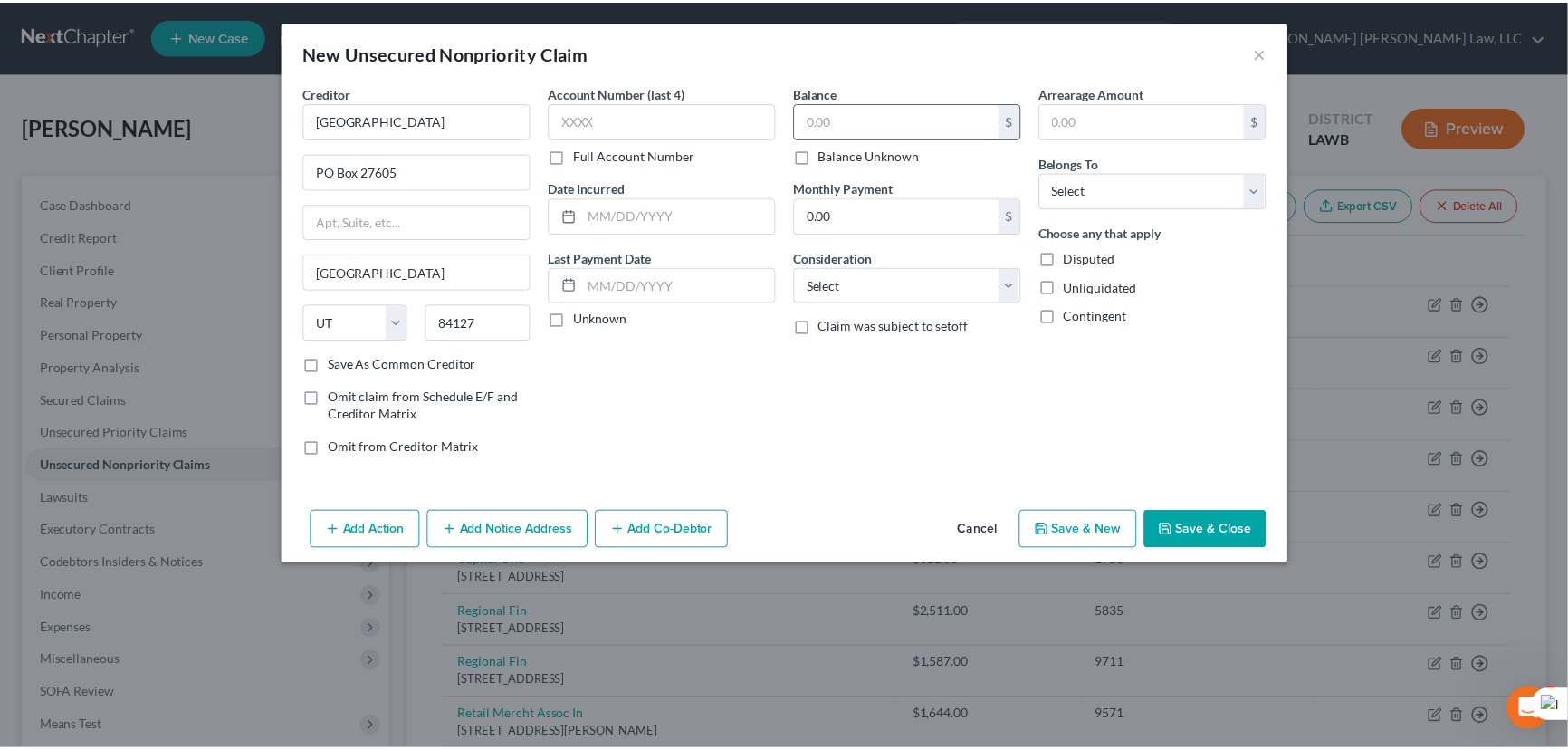
scroll to position [0, 0]
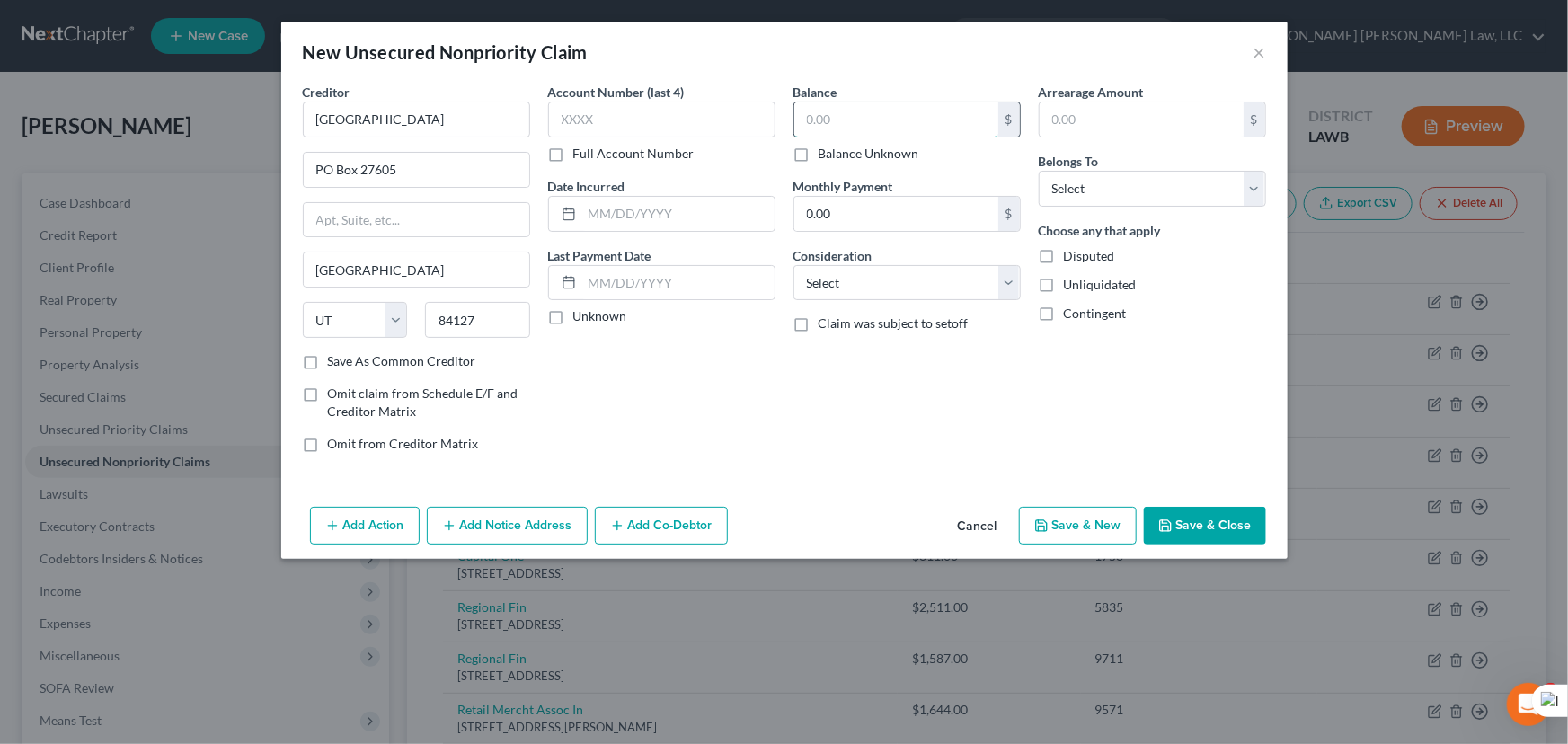
click at [876, 120] on input "text" at bounding box center [897, 119] width 204 height 34
drag, startPoint x: 1203, startPoint y: 187, endPoint x: 1197, endPoint y: 203, distance: 17.1
click at [1203, 187] on select "Select Debtor 1 Only Debtor 2 Only Debtor 1 And Debtor 2 Only At Least One Of T…" at bounding box center [1152, 188] width 227 height 36
click at [1039, 170] on select "Select Debtor 1 Only Debtor 2 Only Debtor 1 And Debtor 2 Only At Least One Of T…" at bounding box center [1152, 188] width 227 height 36
click at [1223, 534] on button "Save & Close" at bounding box center [1204, 525] width 122 height 38
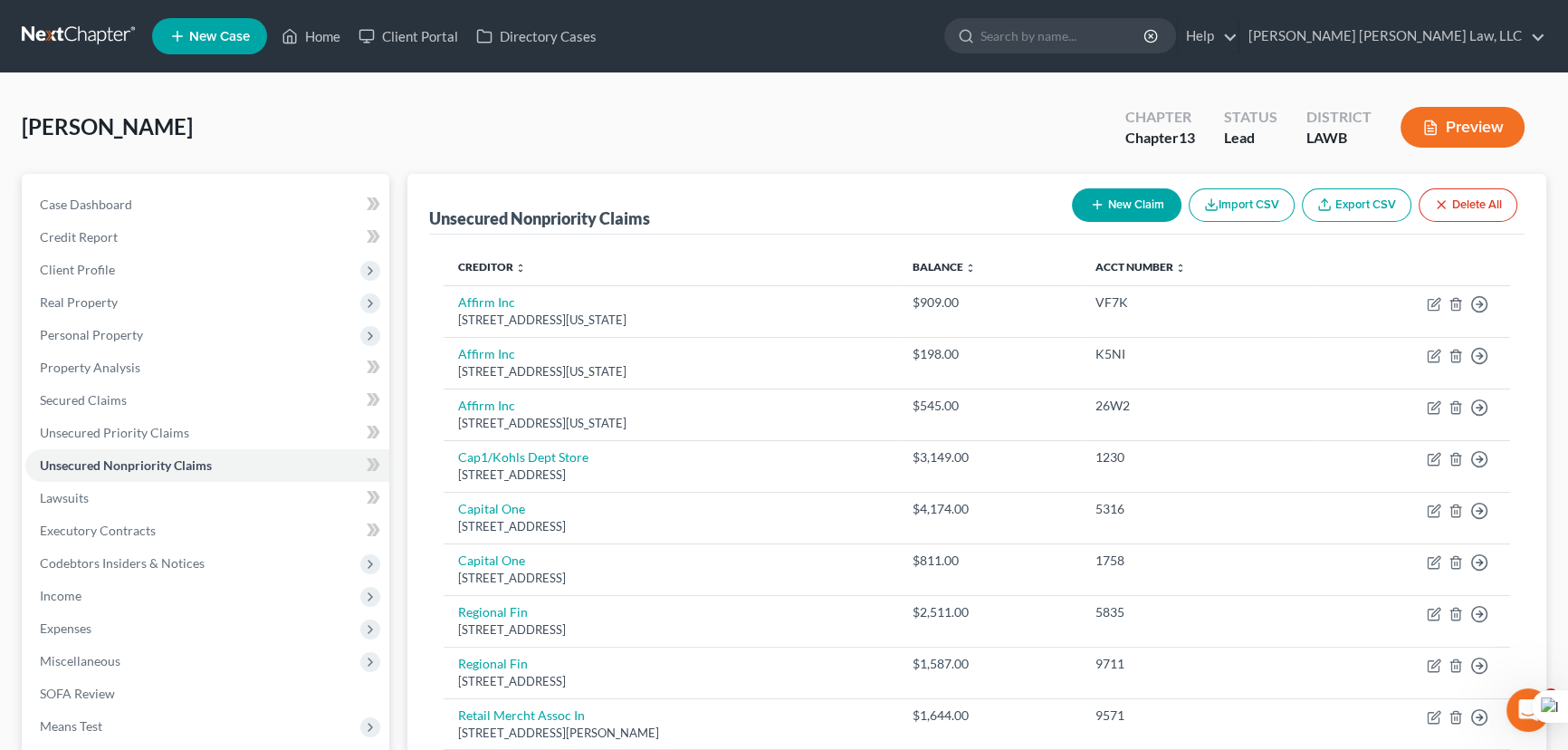
click at [1121, 189] on button "New Claim" at bounding box center [1128, 206] width 110 height 34
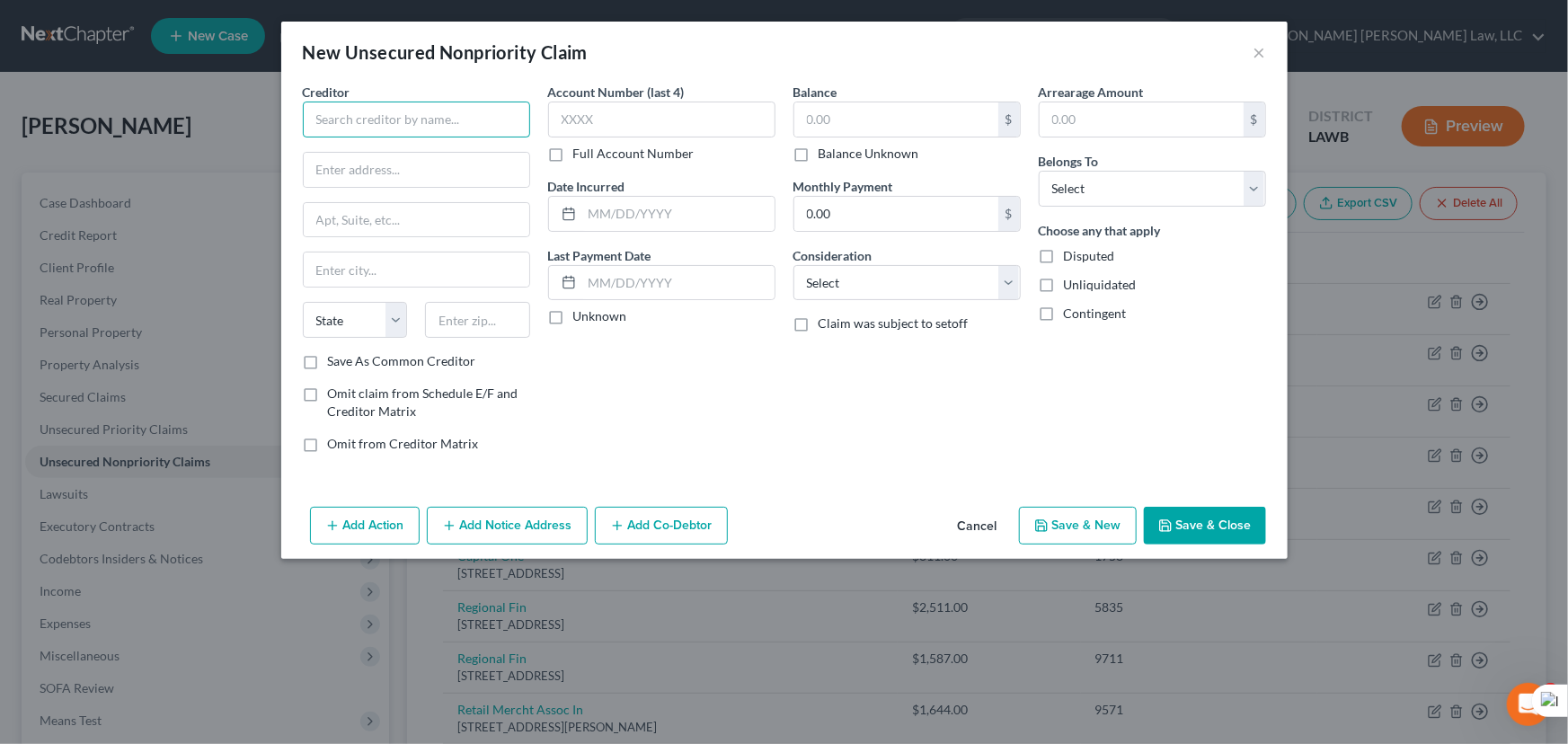
click at [438, 112] on input "text" at bounding box center [416, 119] width 227 height 36
click at [859, 126] on input "text" at bounding box center [897, 119] width 204 height 34
click at [1080, 196] on select "Select Debtor 1 Only Debtor 2 Only Debtor 1 And Debtor 2 Only At Least One Of T…" at bounding box center [1152, 188] width 227 height 36
click at [1039, 170] on select "Select Debtor 1 Only Debtor 2 Only Debtor 1 And Debtor 2 Only At Least One Of T…" at bounding box center [1152, 188] width 227 height 36
click at [1214, 516] on button "Save & Close" at bounding box center [1204, 525] width 122 height 38
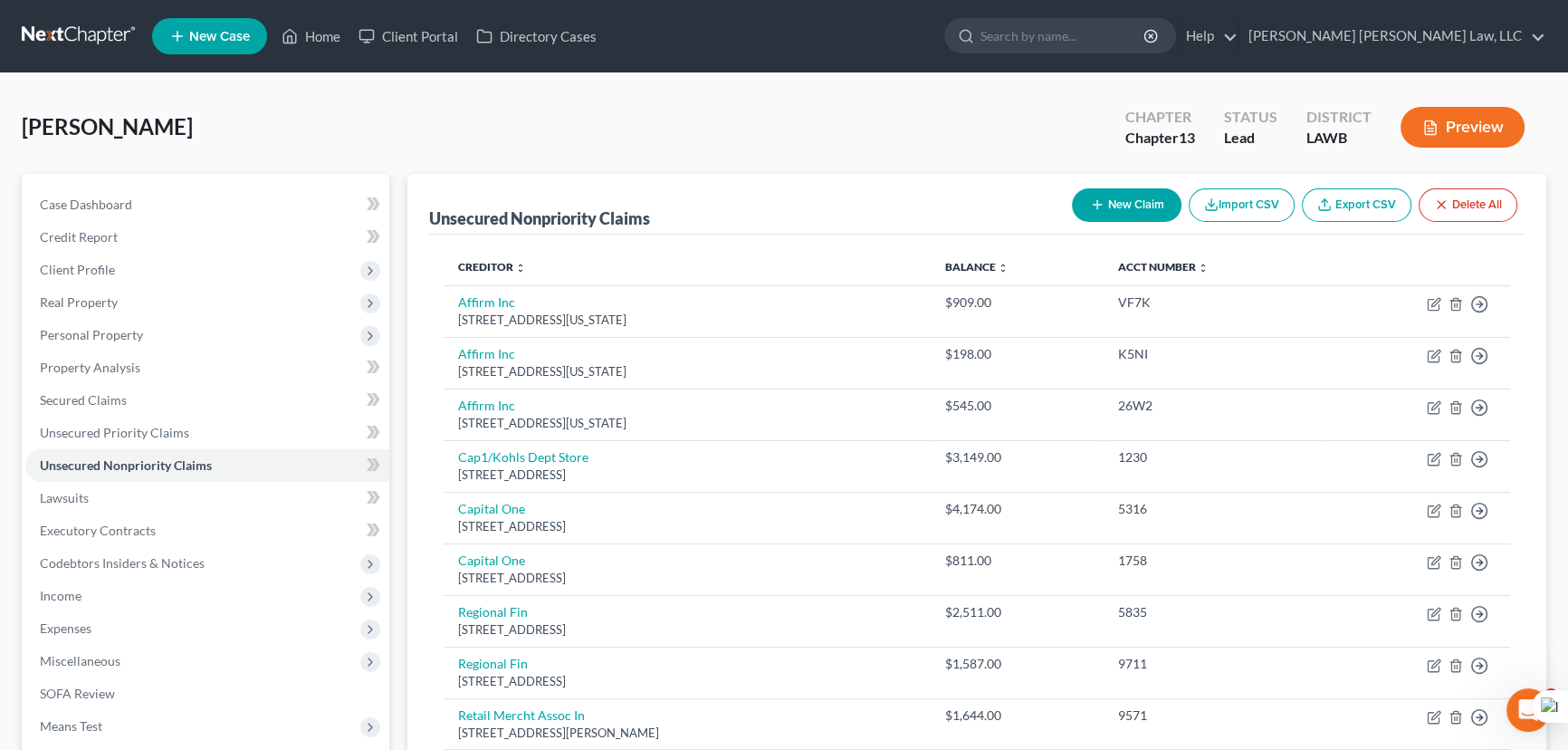
click at [1128, 210] on button "New Claim" at bounding box center [1128, 206] width 110 height 34
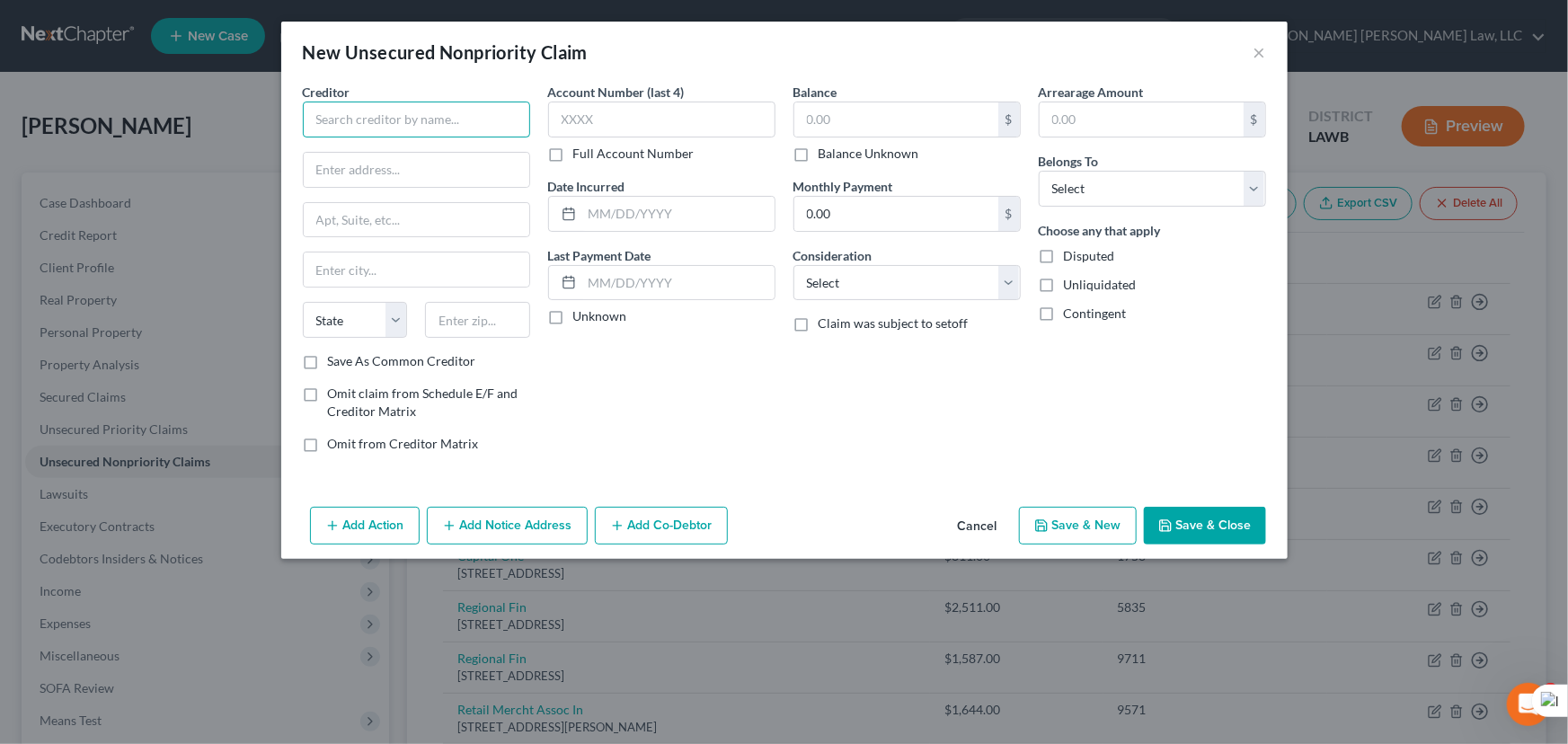
click at [407, 123] on input "text" at bounding box center [416, 119] width 227 height 36
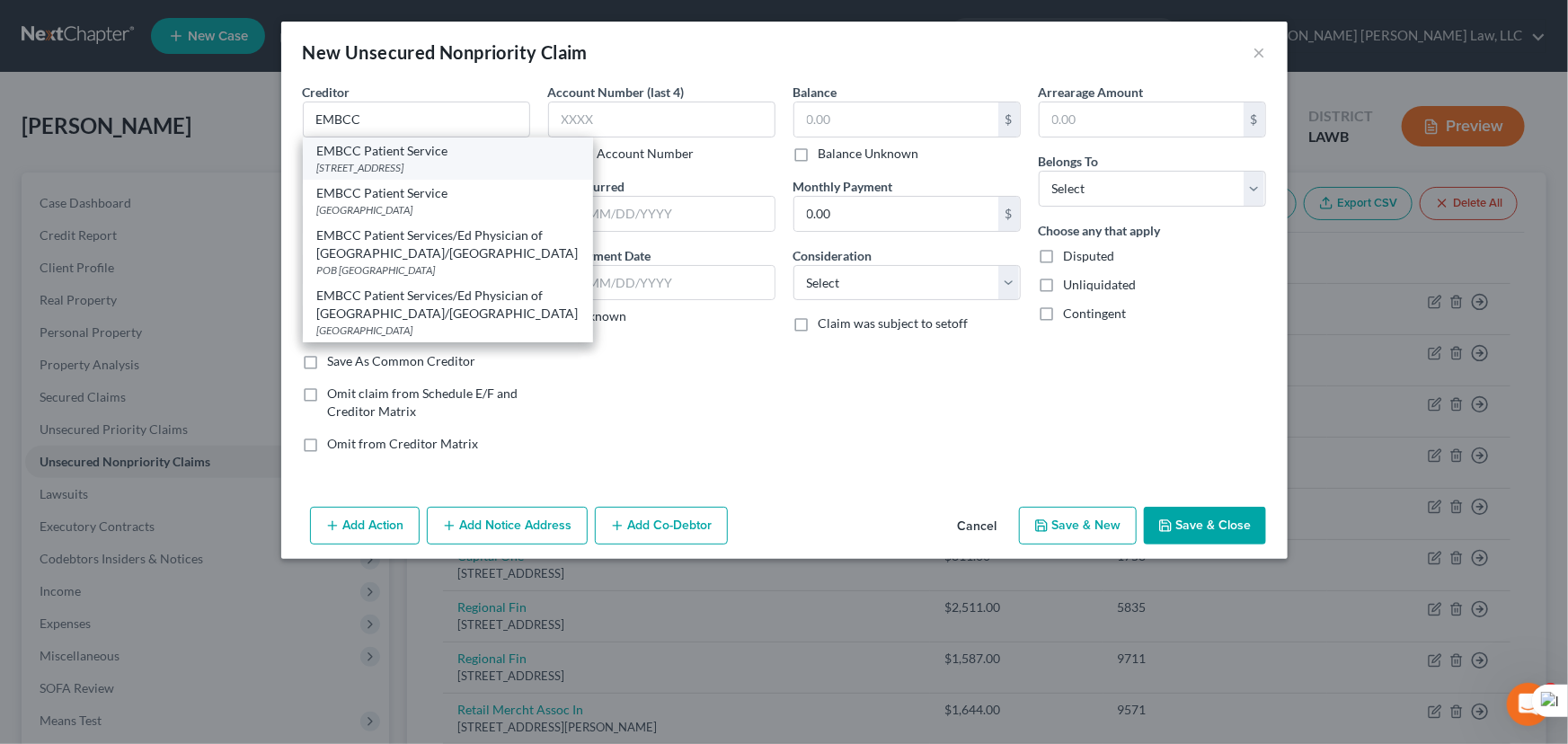
click at [413, 159] on div "EMBCC Patient Service" at bounding box center [448, 151] width 262 height 18
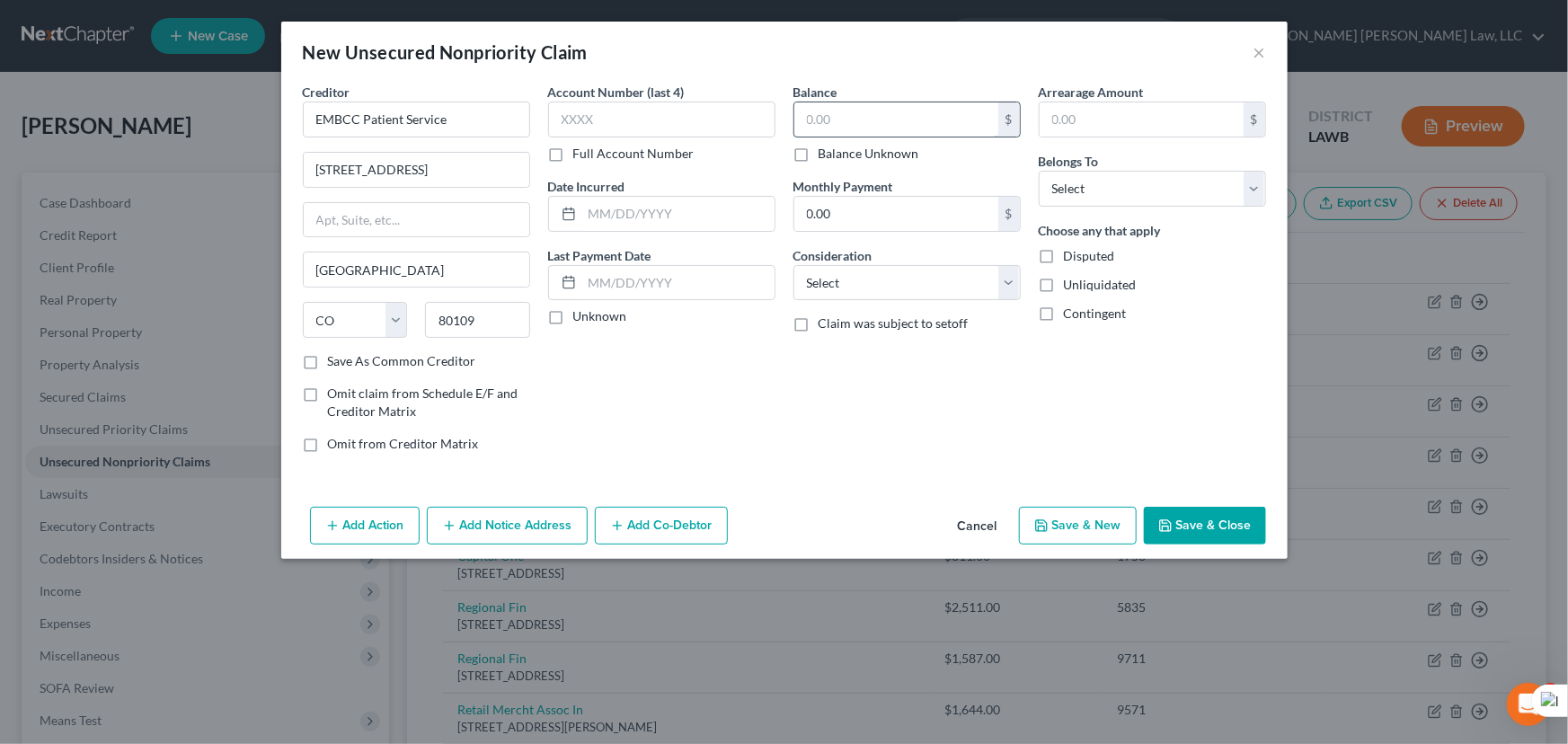
click at [906, 123] on input "text" at bounding box center [897, 119] width 204 height 34
click at [1188, 521] on button "Save & Close" at bounding box center [1204, 525] width 122 height 38
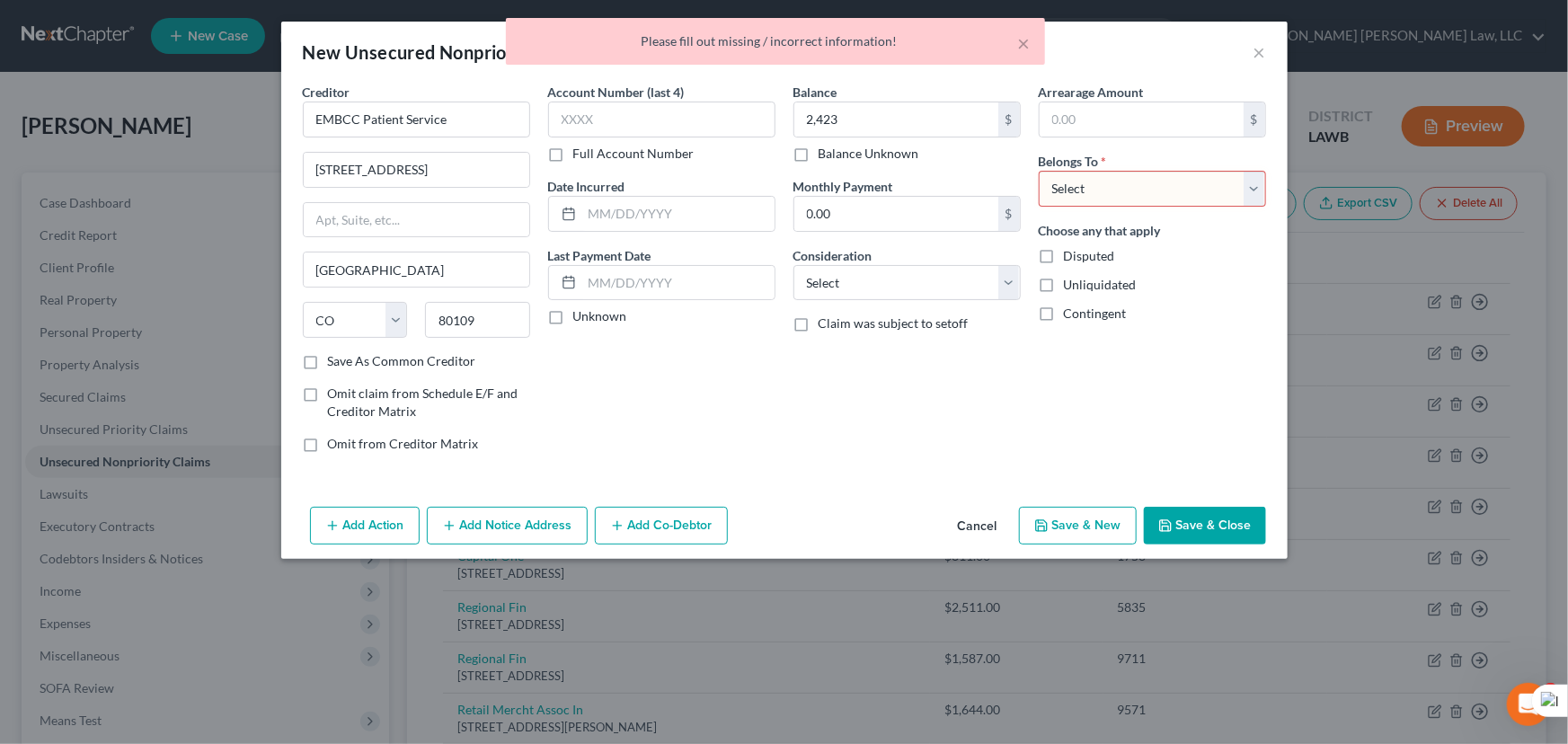
click at [1186, 203] on select "Select Debtor 1 Only Debtor 2 Only Debtor 1 And Debtor 2 Only At Least One Of T…" at bounding box center [1152, 188] width 227 height 36
click at [1039, 170] on select "Select Debtor 1 Only Debtor 2 Only Debtor 1 And Debtor 2 Only At Least One Of T…" at bounding box center [1152, 188] width 227 height 36
click at [1232, 521] on button "Save & Close" at bounding box center [1204, 525] width 122 height 38
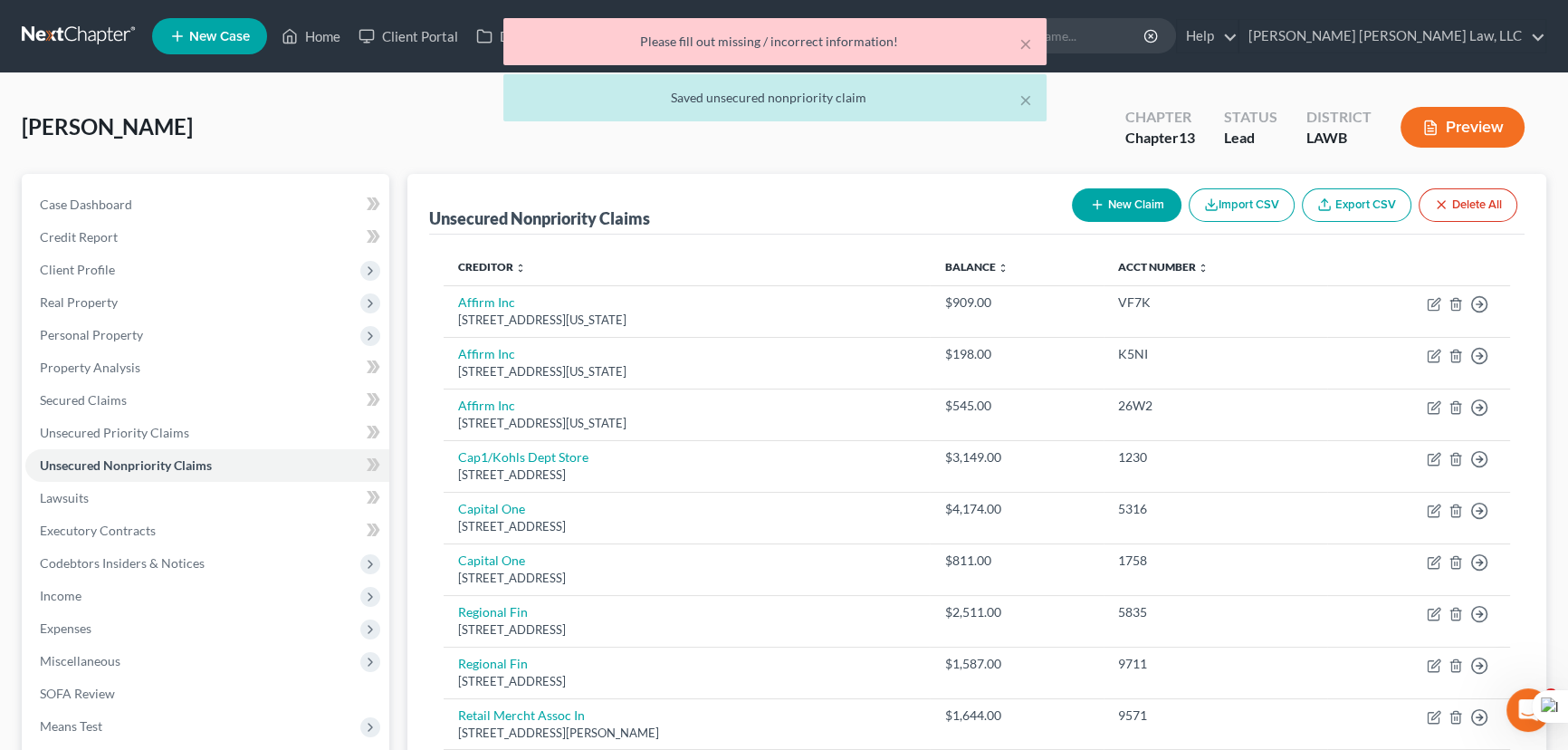
click at [1205, 528] on div at bounding box center [784, 375] width 1568 height 750
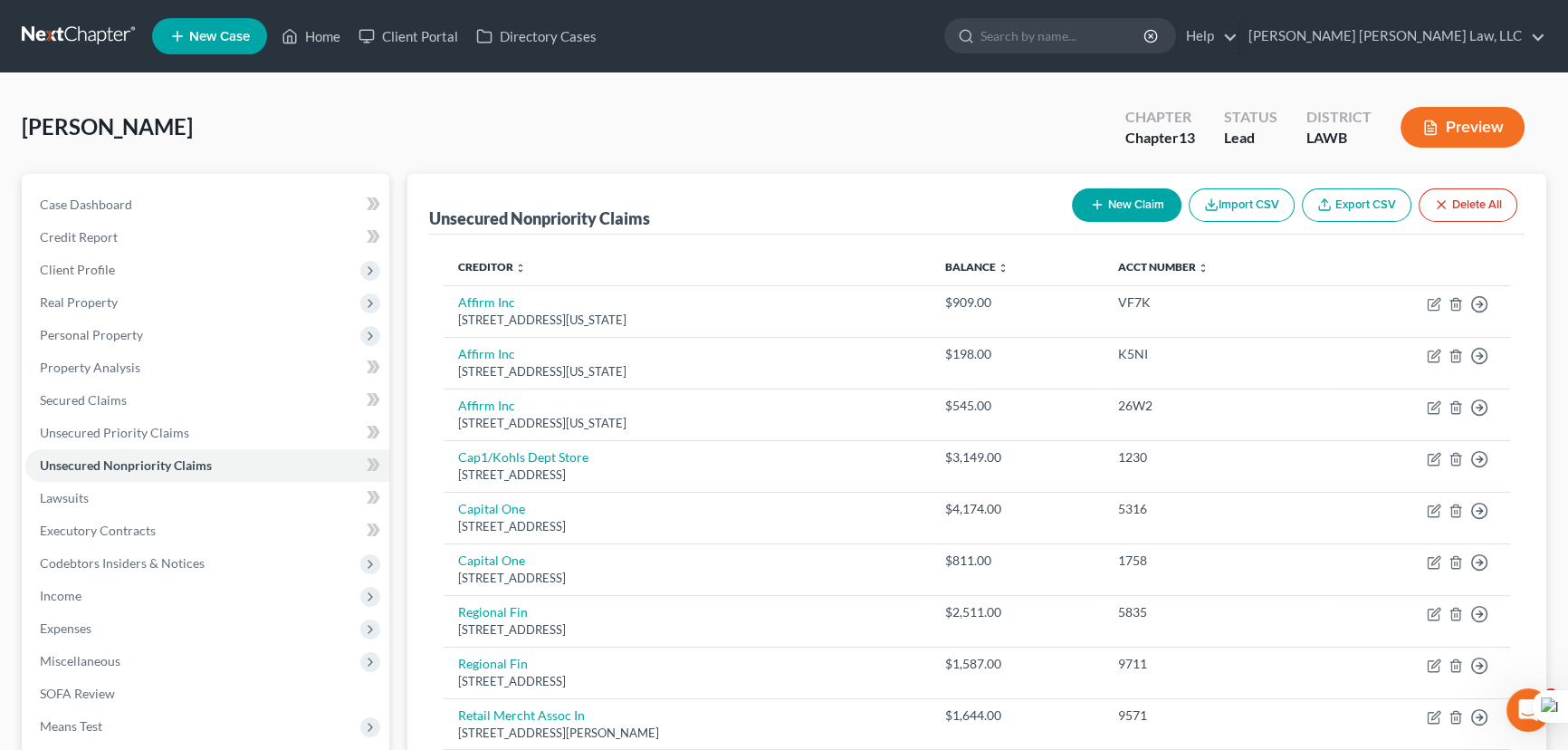
click at [1101, 208] on icon "button" at bounding box center [1098, 205] width 15 height 15
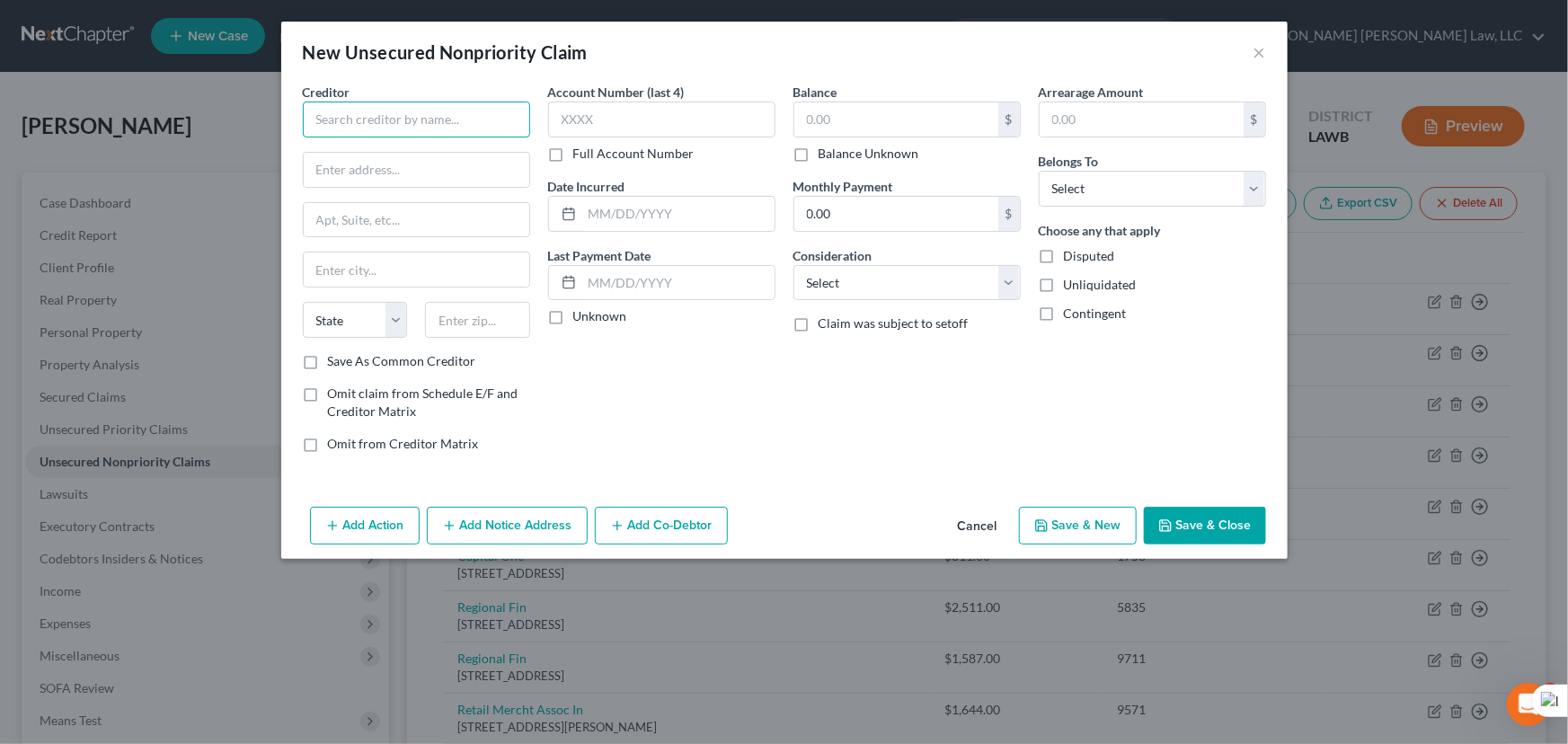
click at [373, 122] on input "text" at bounding box center [416, 119] width 227 height 36
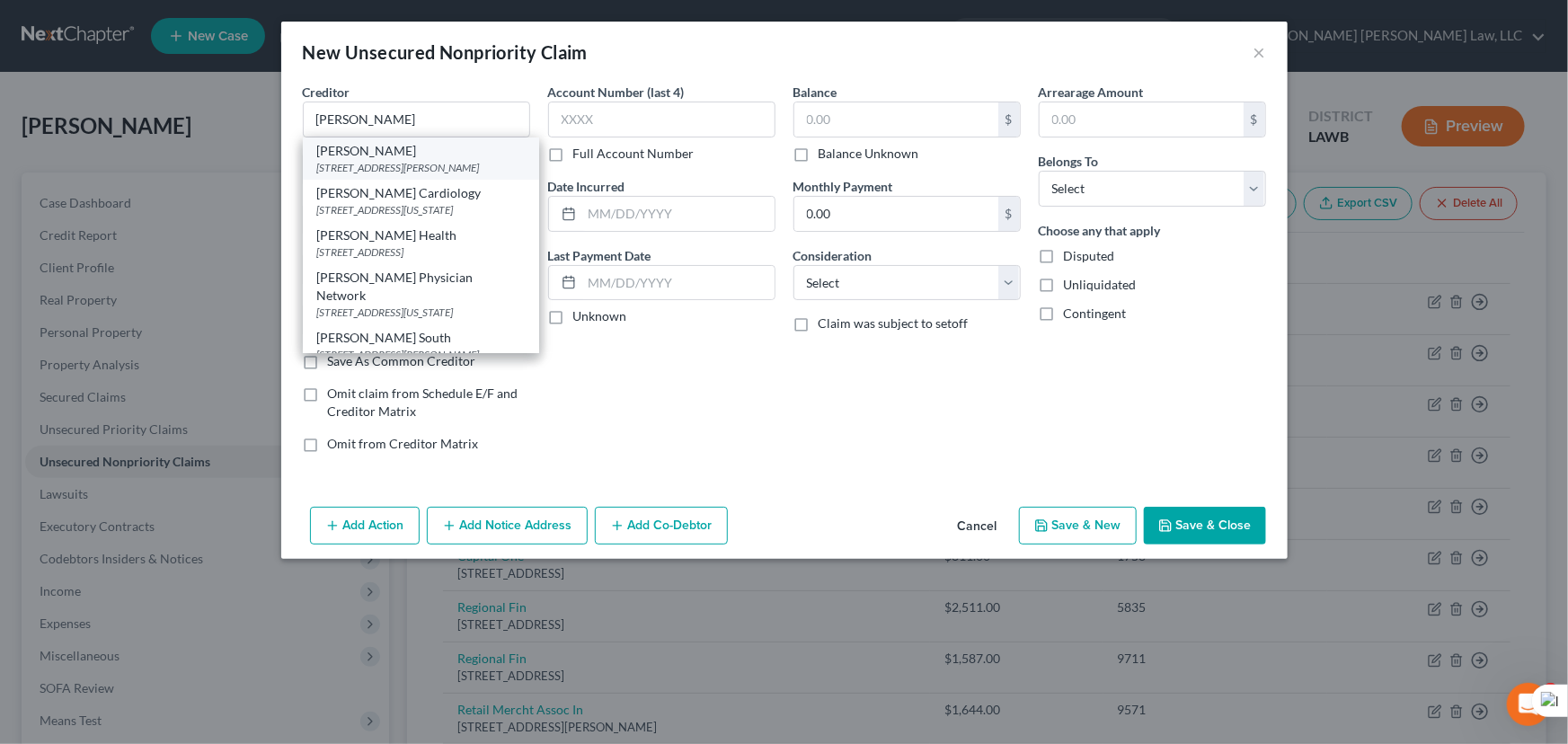
click at [383, 154] on div "[PERSON_NAME]" at bounding box center [420, 151] width 207 height 18
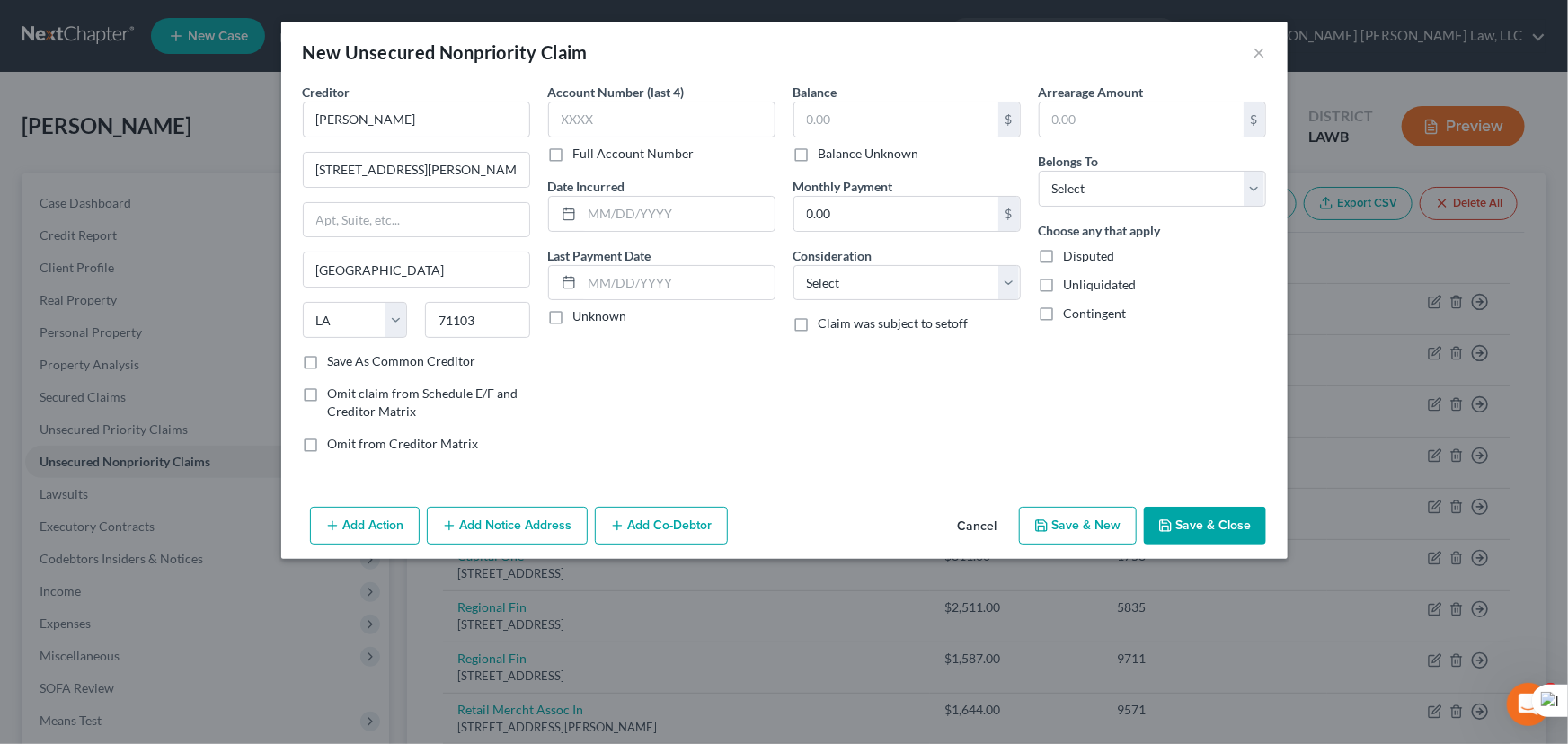
click at [853, 97] on div "Balance $ Balance Unknown Balance Undetermined $ Balance Unknown" at bounding box center [907, 122] width 227 height 80
click at [860, 126] on input "text" at bounding box center [897, 119] width 204 height 34
click at [1168, 207] on div "Arrearage Amount $ Belongs To * Select Debtor 1 Only Debtor 2 Only Debtor 1 And…" at bounding box center [1153, 274] width 246 height 384
click at [1166, 197] on select "Select Debtor 1 Only Debtor 2 Only Debtor 1 And Debtor 2 Only At Least One Of T…" at bounding box center [1152, 188] width 227 height 36
click at [1039, 170] on select "Select Debtor 1 Only Debtor 2 Only Debtor 1 And Debtor 2 Only At Least One Of T…" at bounding box center [1152, 188] width 227 height 36
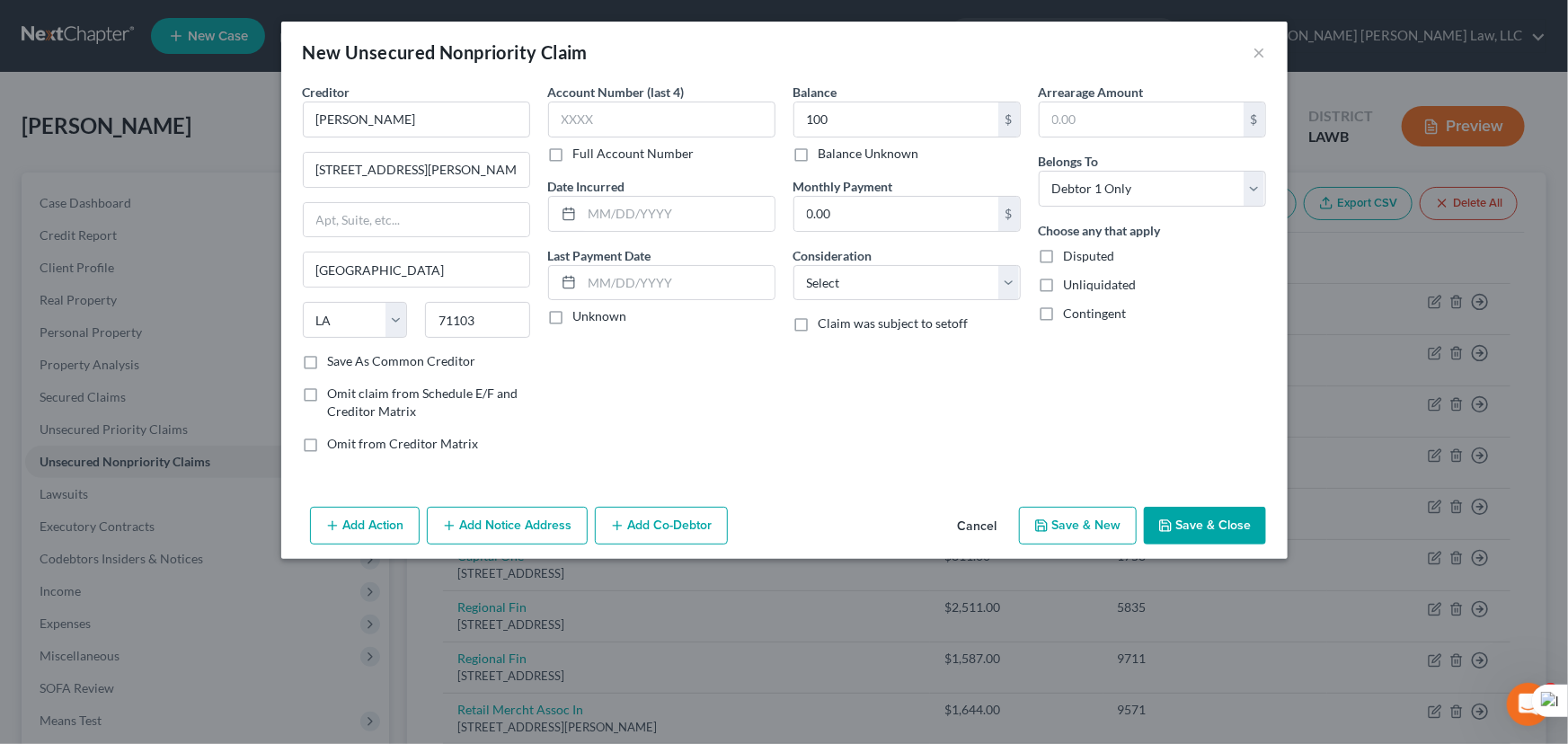
click at [1218, 532] on button "Save & Close" at bounding box center [1204, 525] width 122 height 38
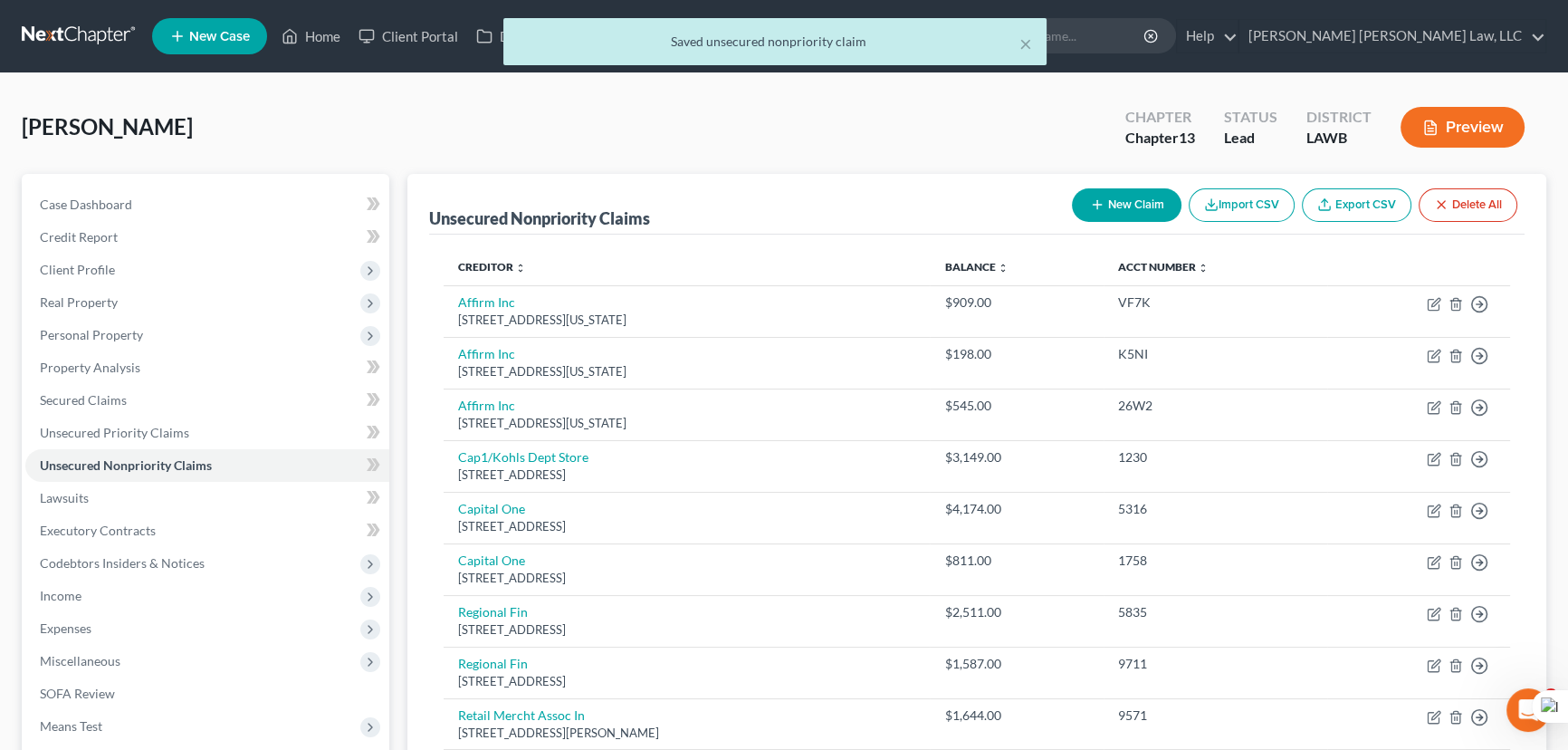
click at [1105, 200] on button "New Claim" at bounding box center [1128, 206] width 110 height 34
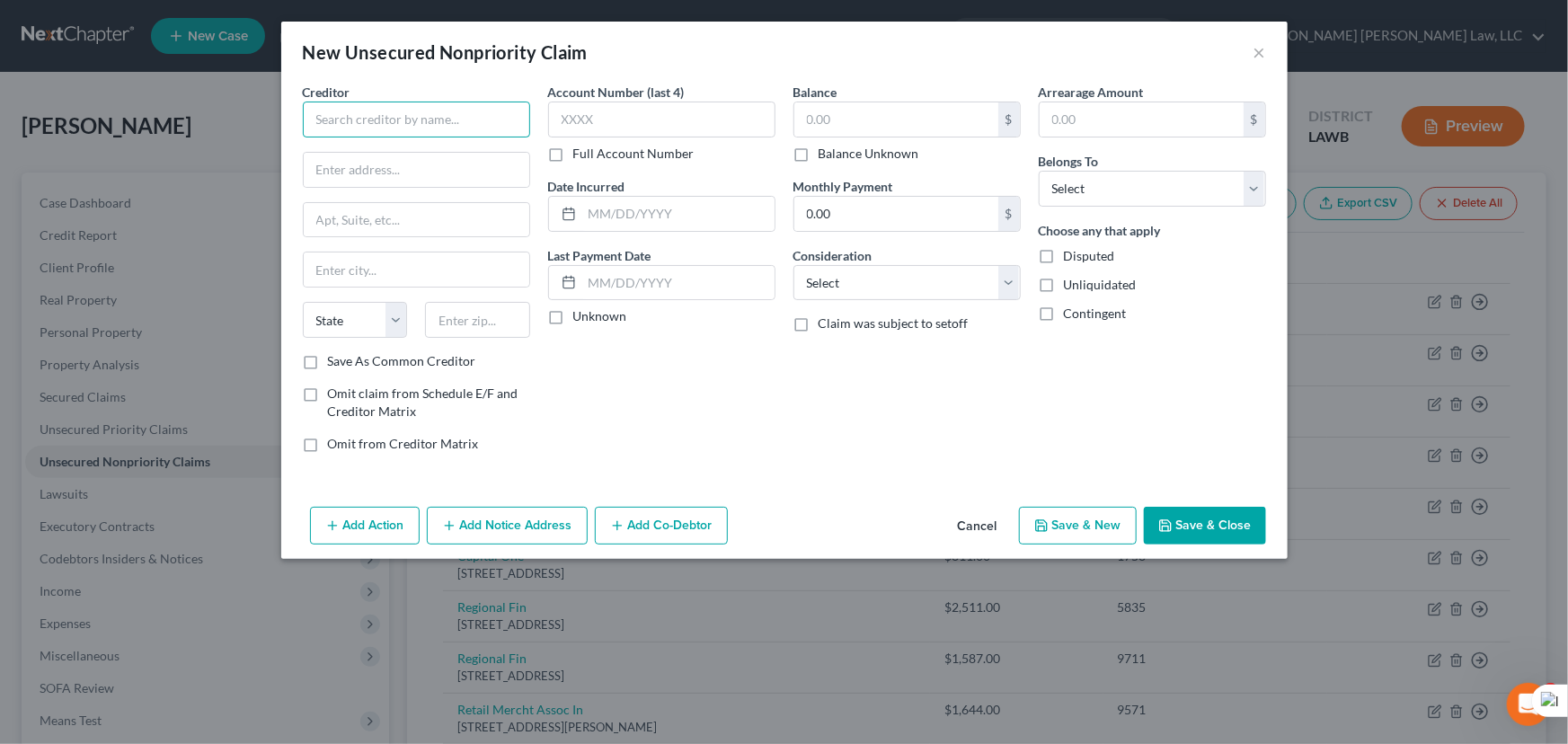
click at [467, 119] on input "text" at bounding box center [416, 119] width 227 height 36
click at [894, 117] on input "text" at bounding box center [897, 119] width 204 height 34
click at [1141, 192] on select "Select Debtor 1 Only Debtor 2 Only Debtor 1 And Debtor 2 Only At Least One Of T…" at bounding box center [1152, 188] width 227 height 36
click at [1039, 170] on select "Select Debtor 1 Only Debtor 2 Only Debtor 1 And Debtor 2 Only At Least One Of T…" at bounding box center [1152, 188] width 227 height 36
click at [1182, 542] on button "Save & Close" at bounding box center [1204, 525] width 122 height 38
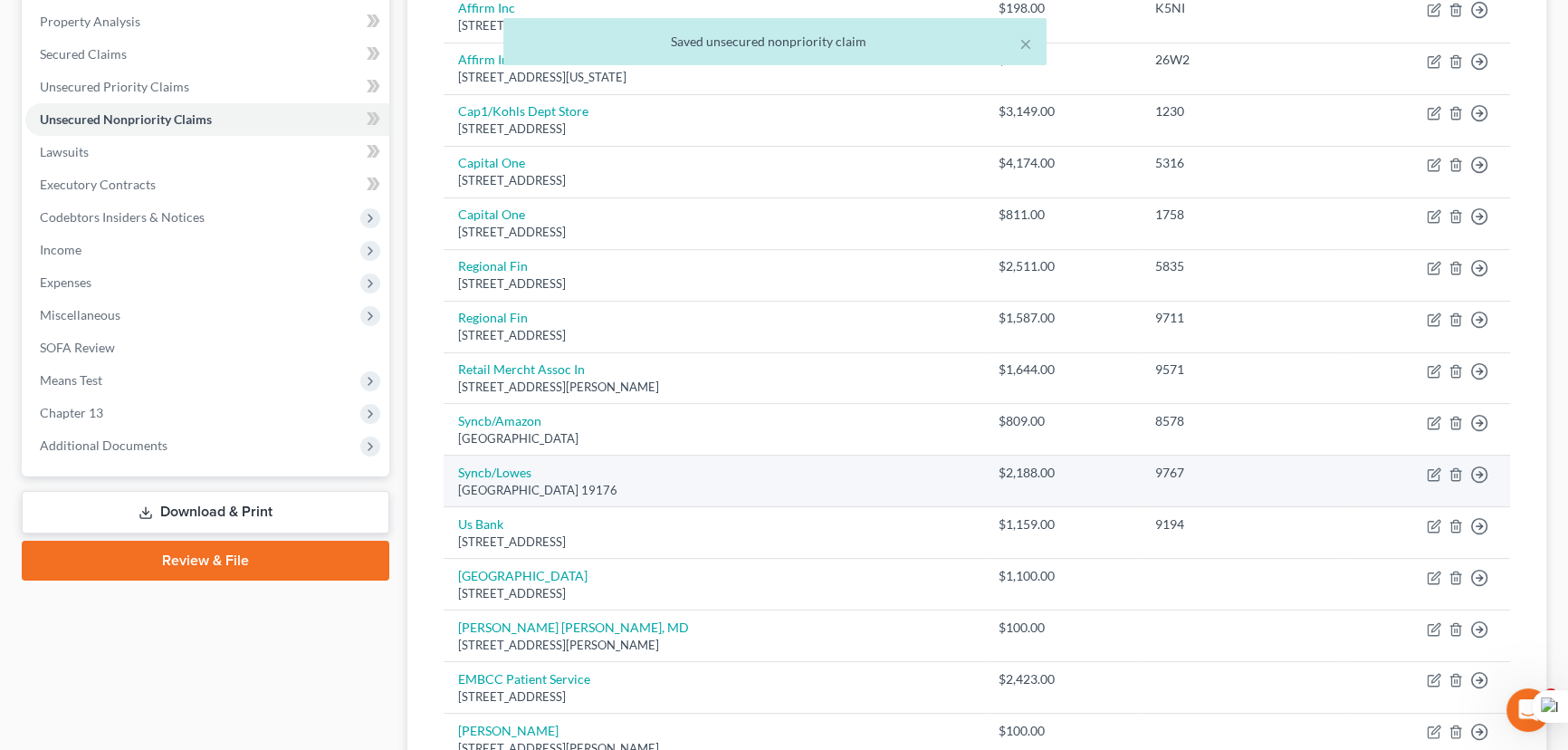
scroll to position [329, 0]
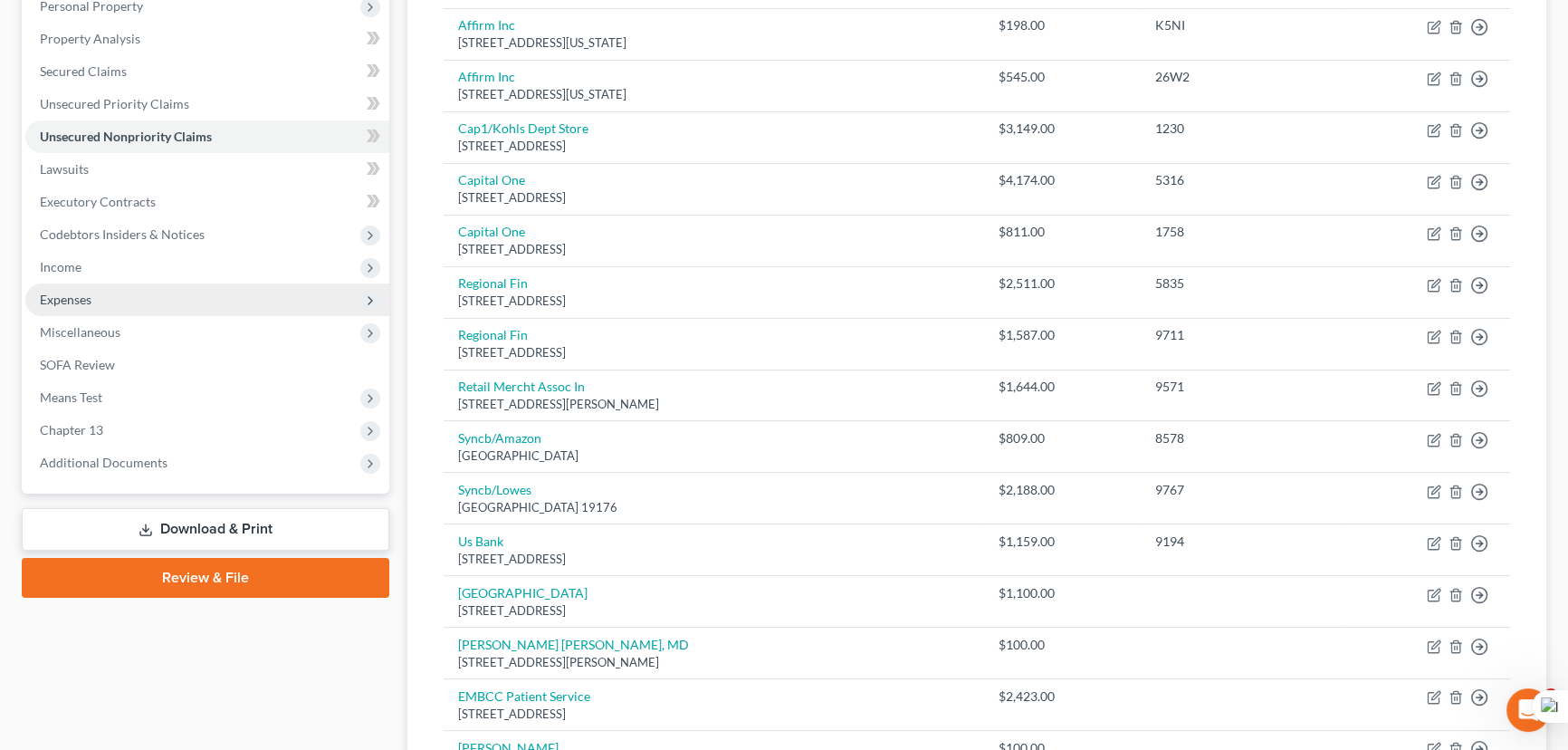
click at [154, 299] on span "Expenses" at bounding box center [207, 300] width 364 height 33
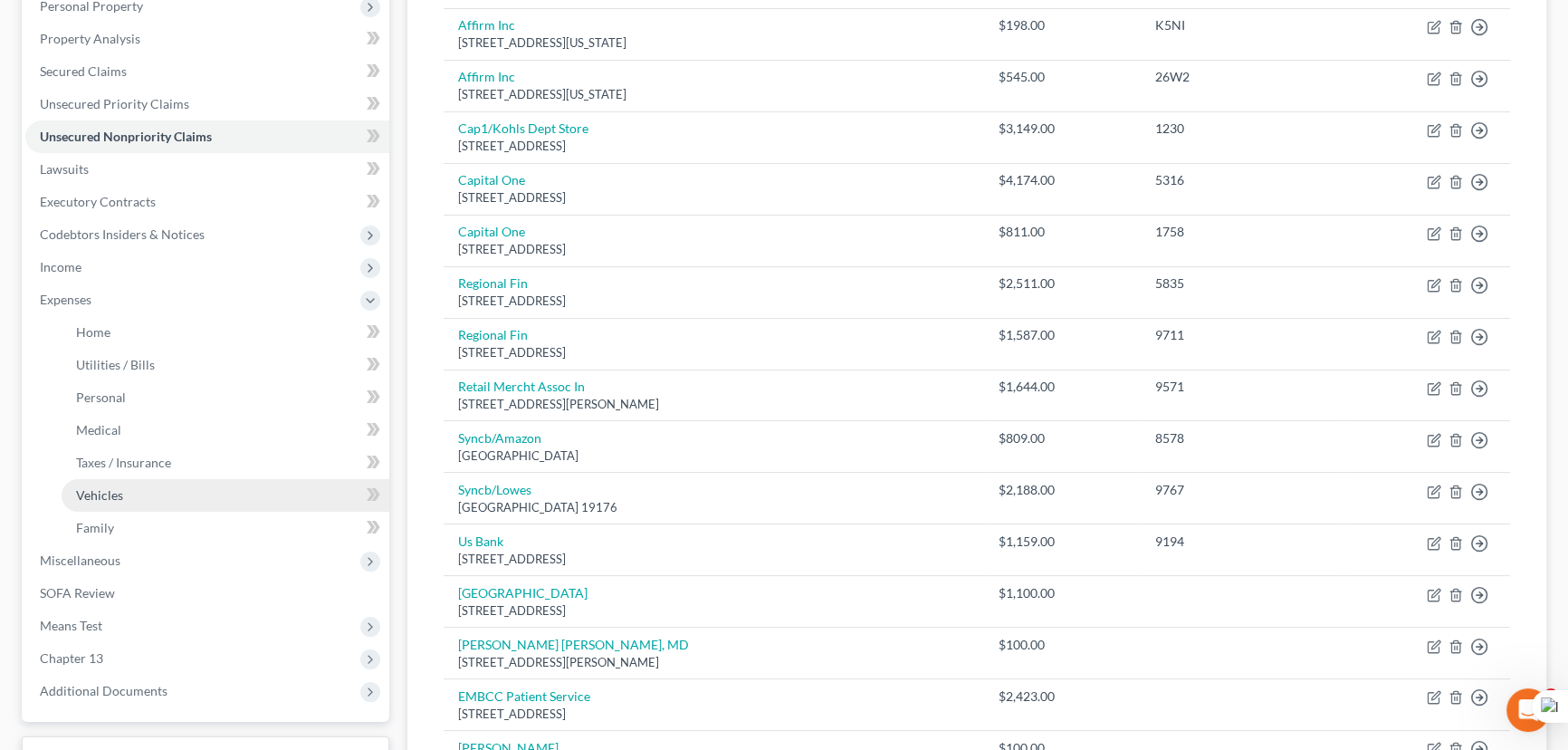
click at [158, 506] on link "Vehicles" at bounding box center [226, 495] width 328 height 33
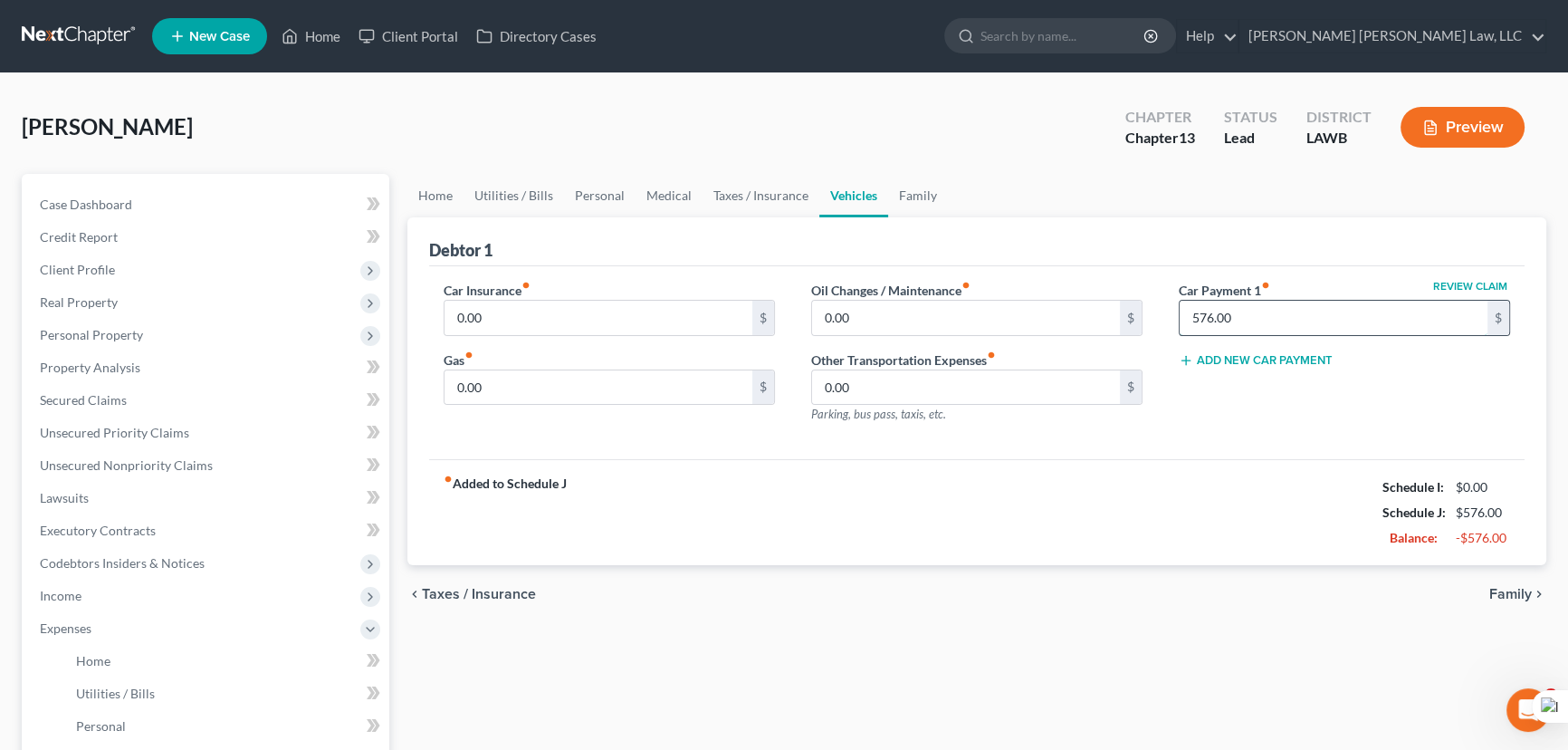
click at [1246, 308] on input "576.00" at bounding box center [1333, 318] width 308 height 34
click at [557, 326] on input "0.00" at bounding box center [598, 318] width 308 height 34
click at [415, 186] on link "Home" at bounding box center [435, 196] width 56 height 44
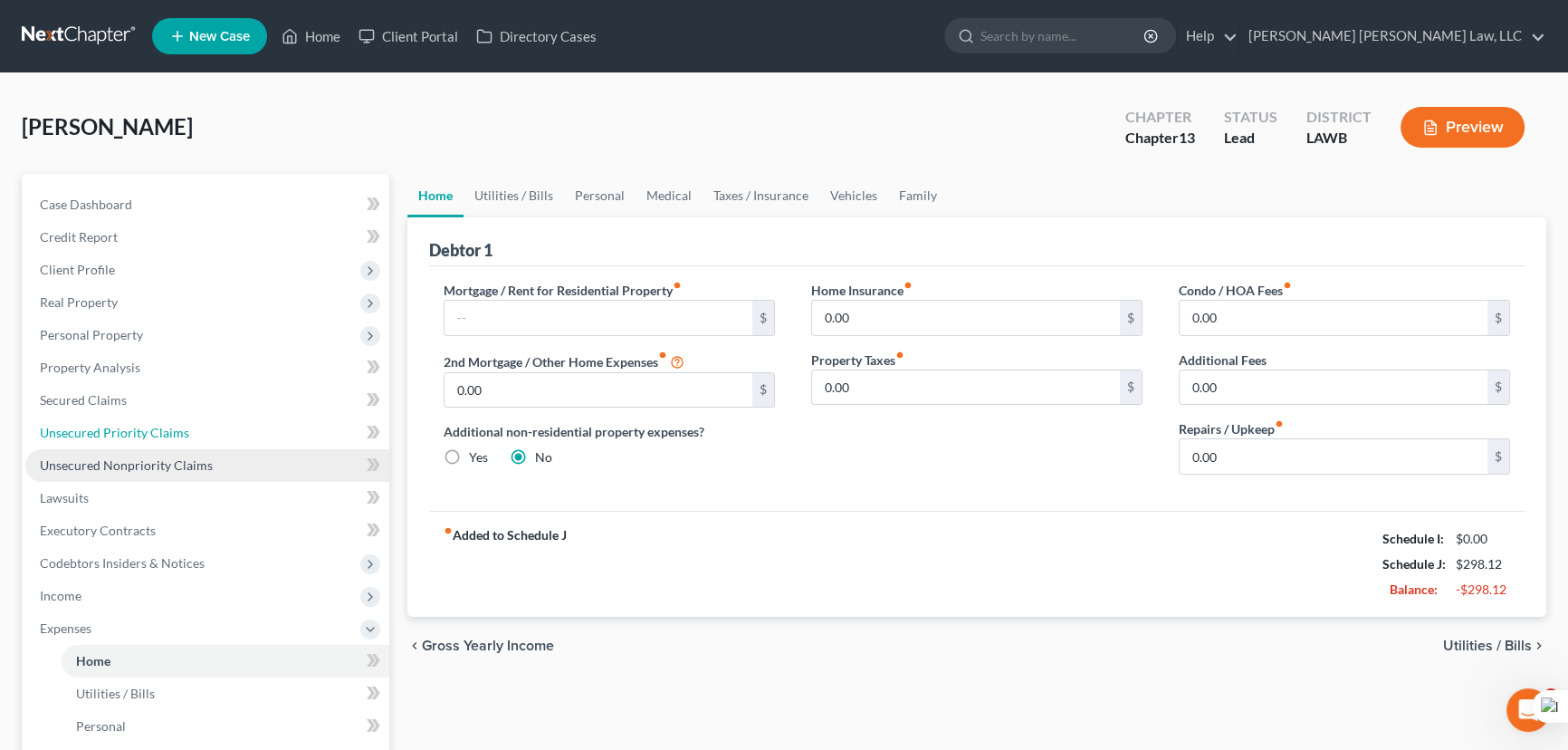
drag, startPoint x: 159, startPoint y: 442, endPoint x: 159, endPoint y: 464, distance: 22.0
click at [159, 442] on link "Unsecured Priority Claims" at bounding box center [207, 432] width 364 height 33
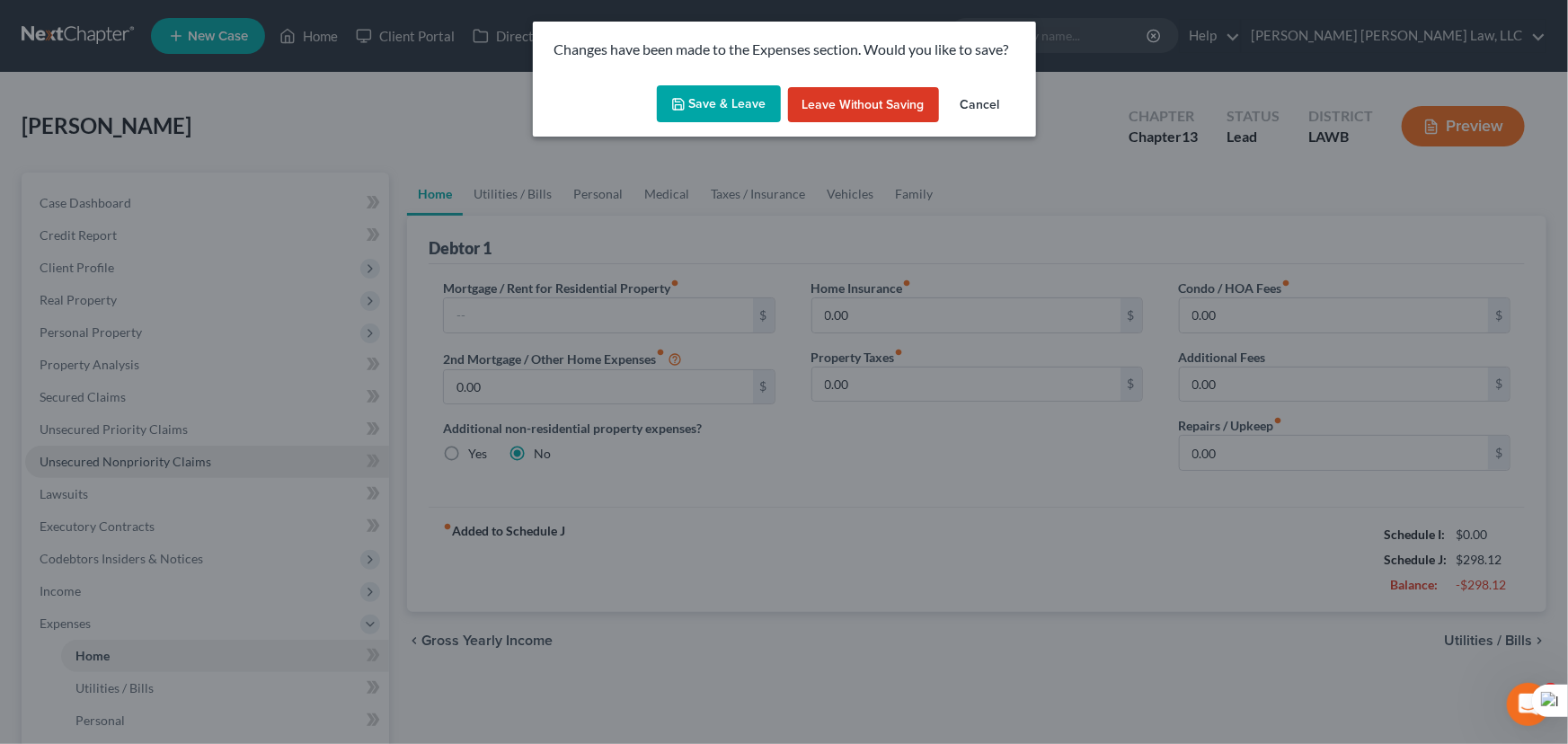
click at [158, 461] on div "Changes have been made to the Expenses section. Would you like to save? Save & …" at bounding box center [784, 372] width 1568 height 744
click at [746, 95] on button "Save & Leave" at bounding box center [719, 104] width 124 height 38
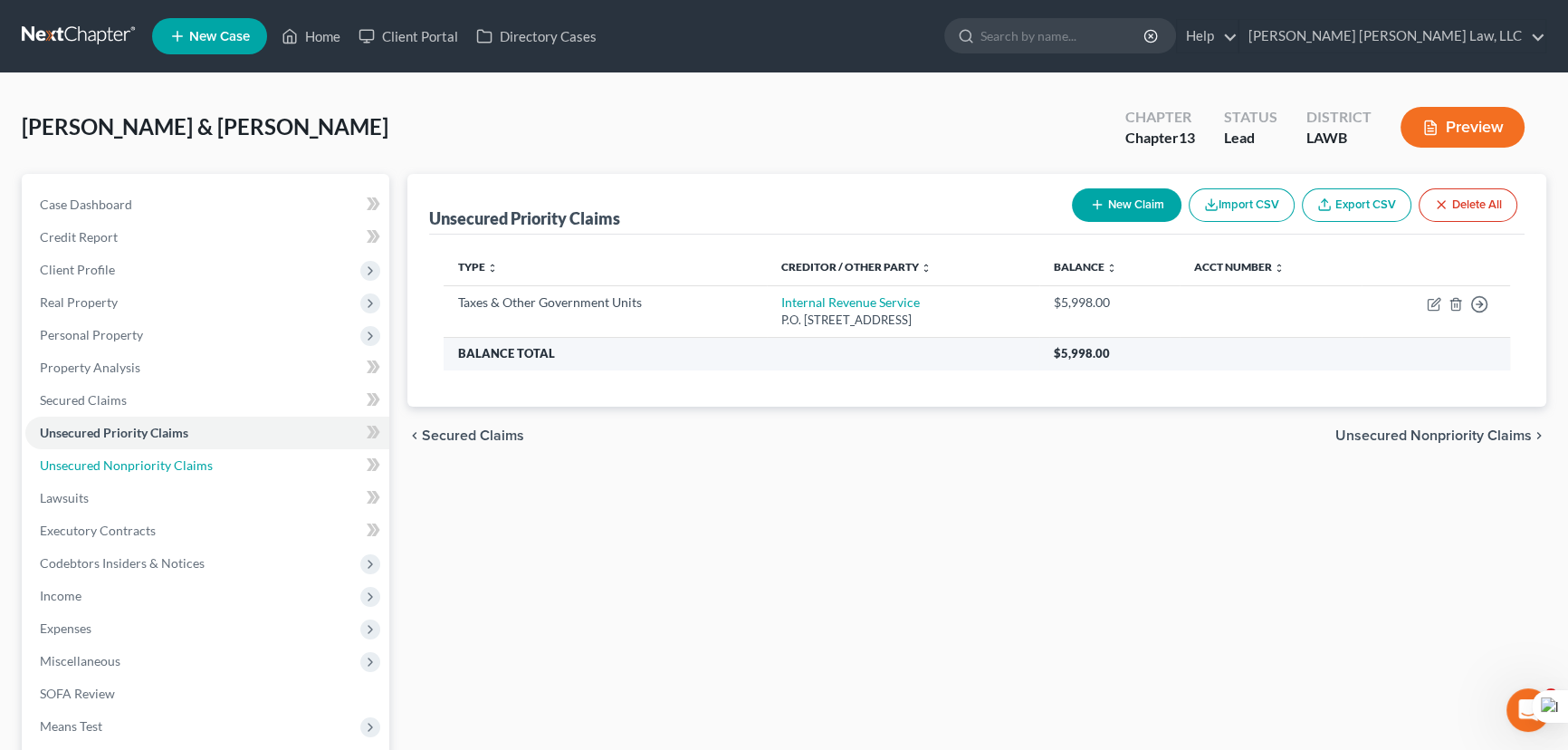
click at [114, 459] on span "Unsecured Nonpriority Claims" at bounding box center [126, 464] width 173 height 15
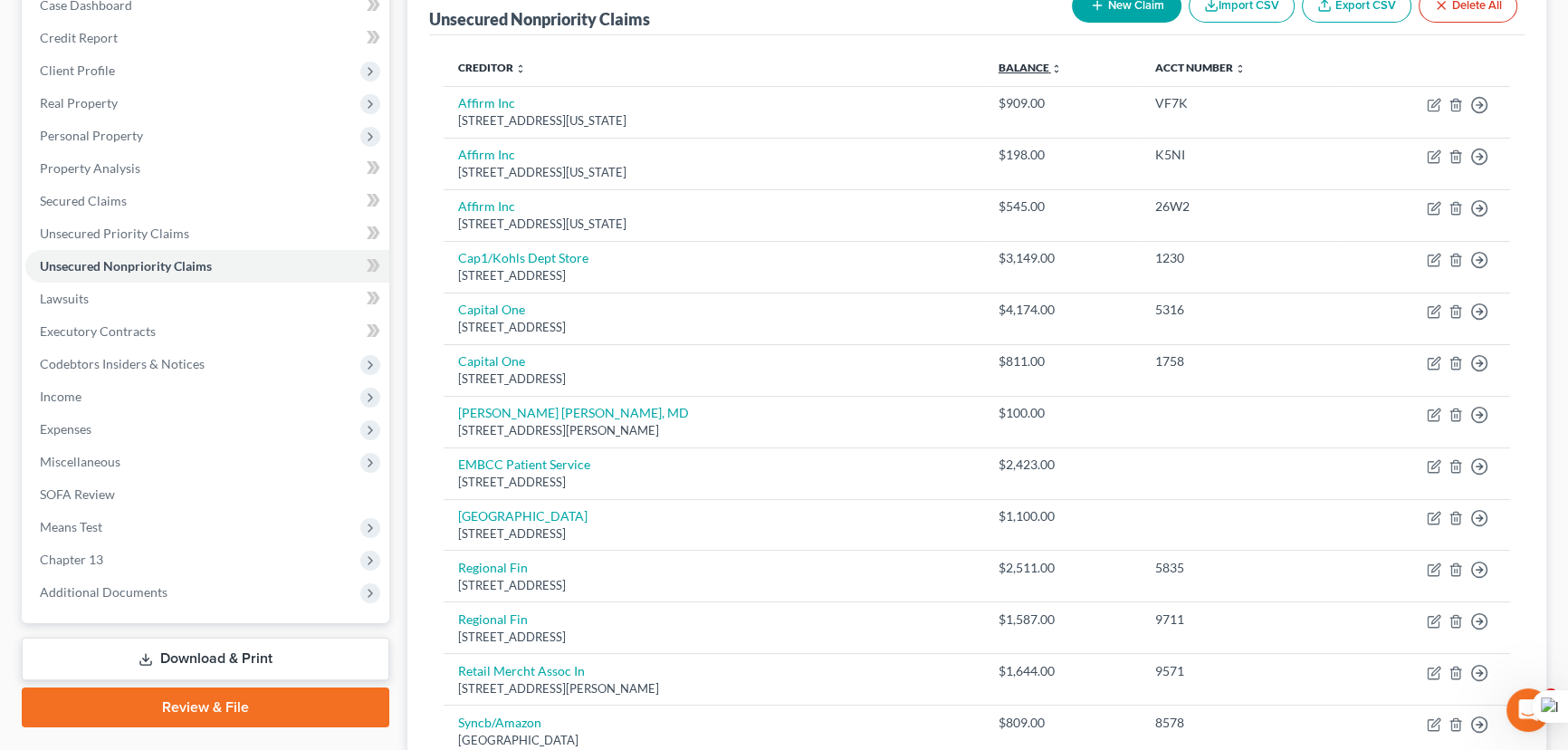
scroll to position [82, 0]
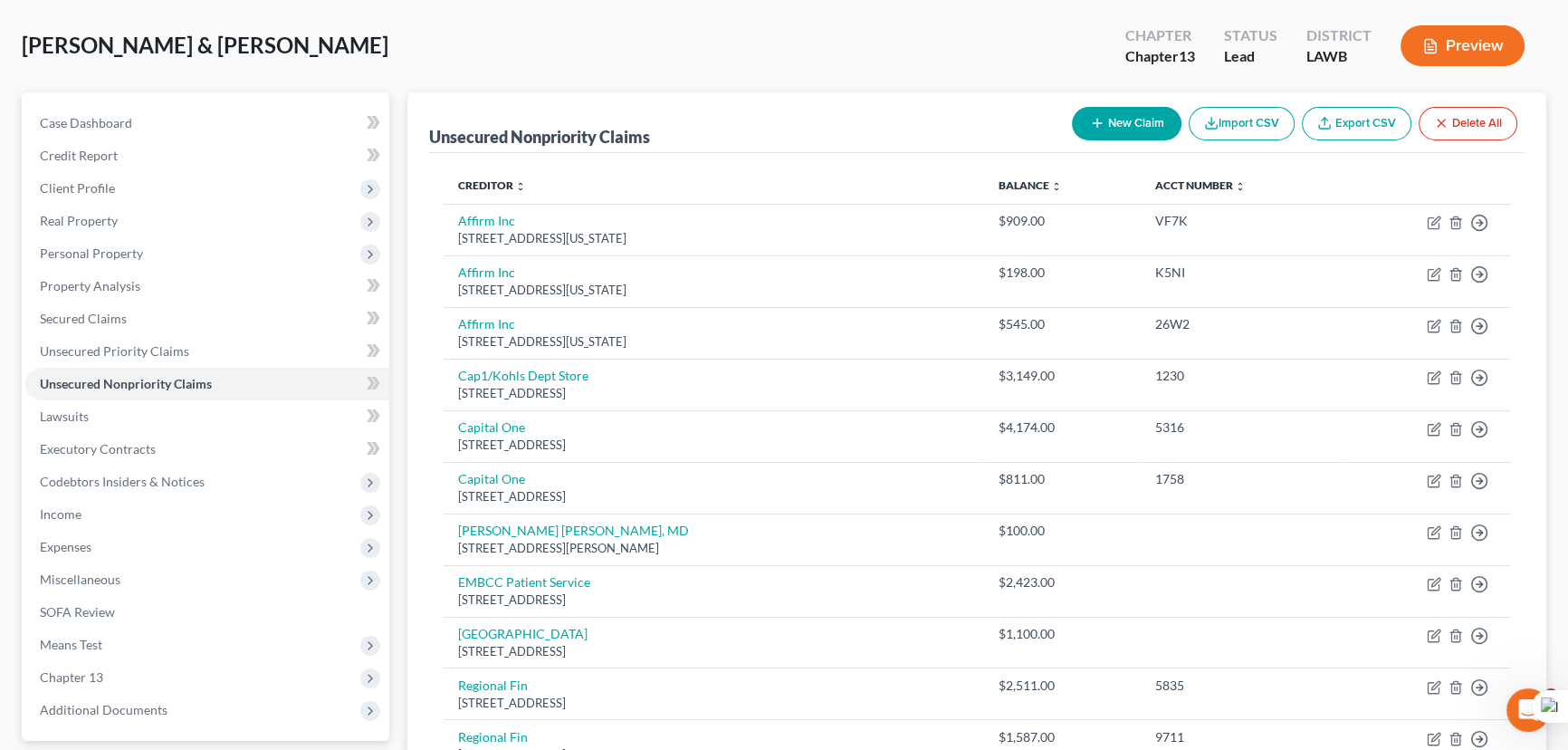
click at [1195, 120] on button "Import CSV" at bounding box center [1241, 124] width 106 height 34
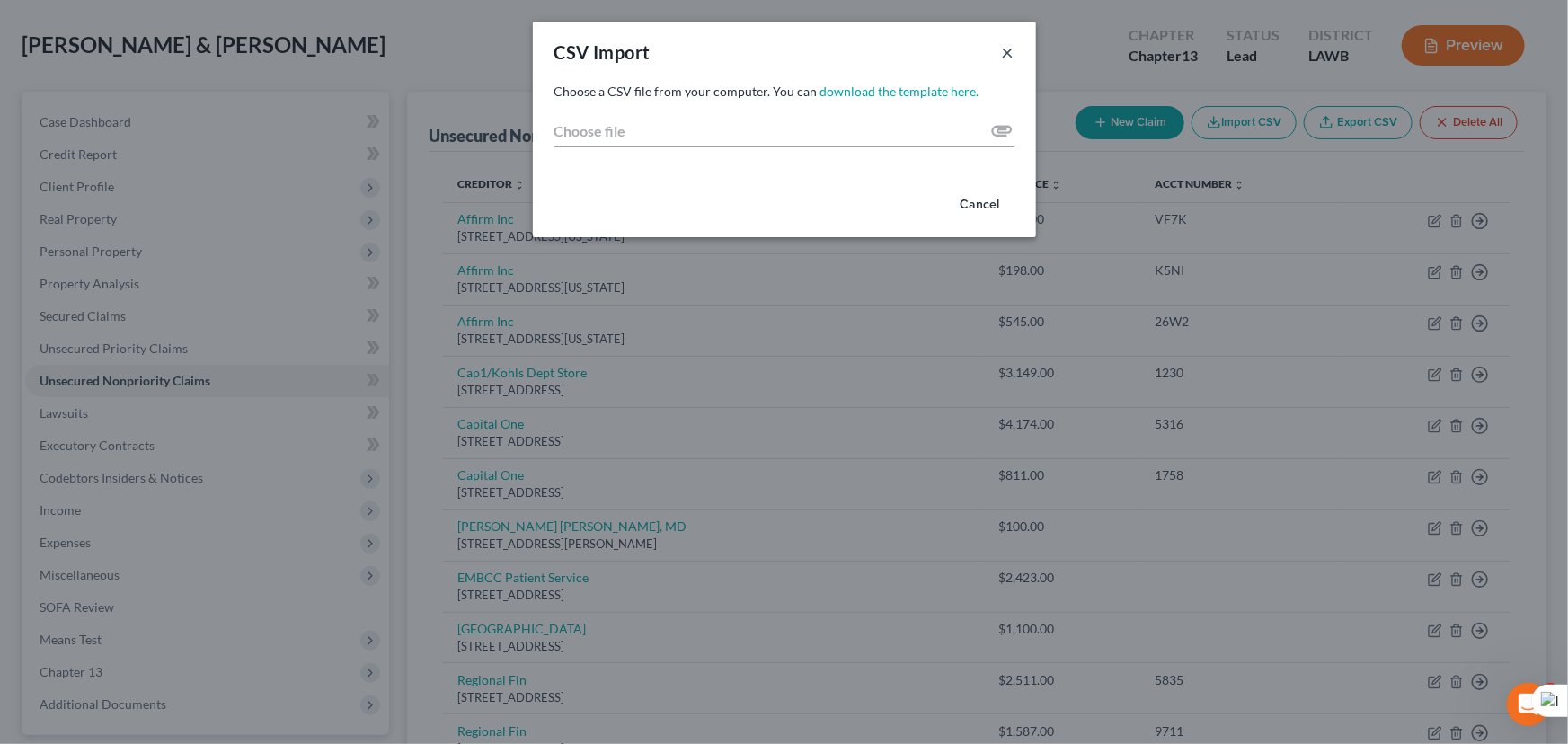
click at [1002, 61] on button "×" at bounding box center [1008, 53] width 13 height 22
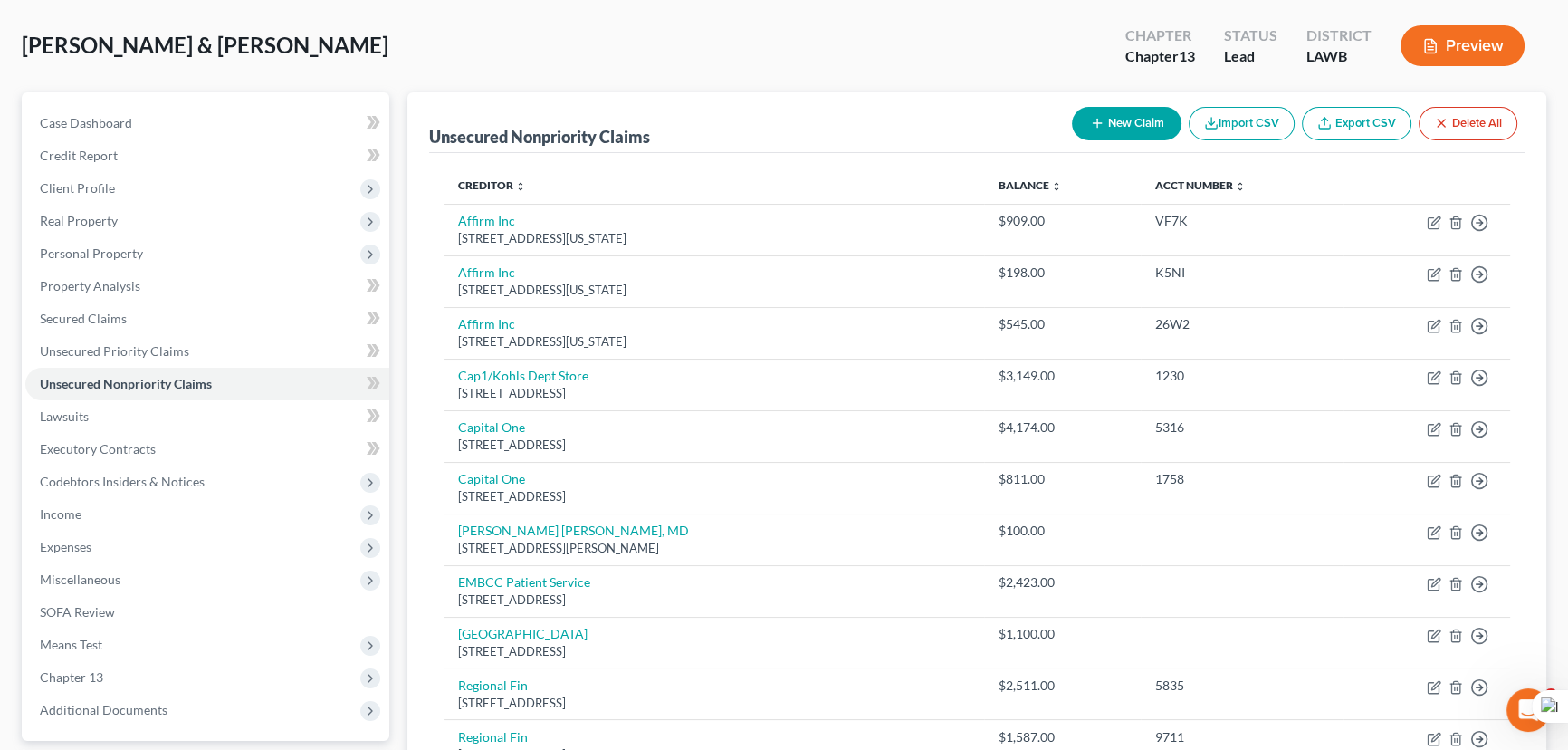
click at [1155, 125] on button "New Claim" at bounding box center [1128, 124] width 110 height 34
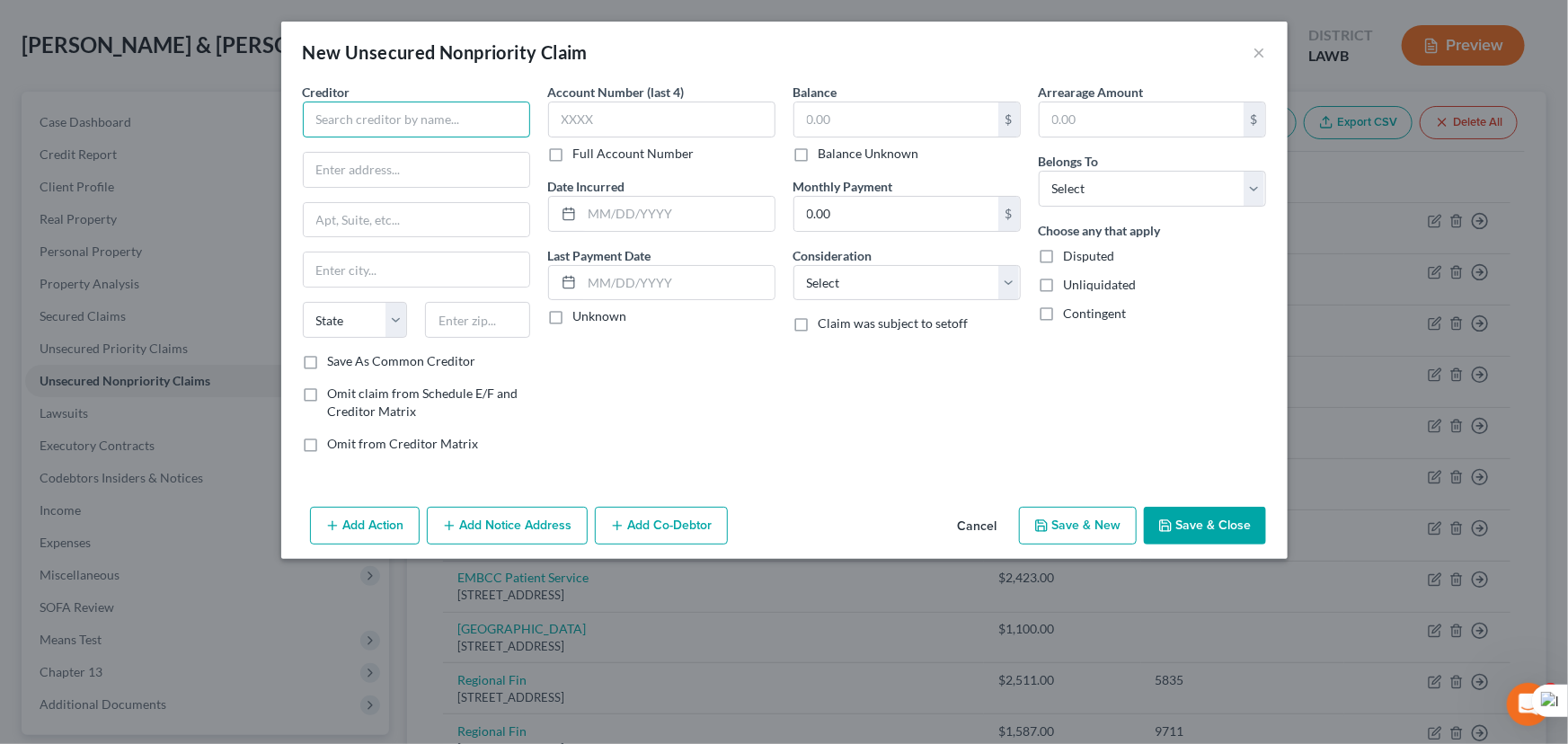
click at [454, 103] on input "text" at bounding box center [416, 119] width 227 height 36
click at [439, 144] on div "Mariner Finance" at bounding box center [410, 151] width 187 height 18
click at [850, 123] on input "text" at bounding box center [897, 119] width 204 height 34
drag, startPoint x: 1100, startPoint y: 184, endPoint x: 1099, endPoint y: 204, distance: 20.0
click at [1100, 184] on select "Select Debtor 1 Only Debtor 2 Only Debtor 1 And Debtor 2 Only At Least One Of T…" at bounding box center [1152, 188] width 227 height 36
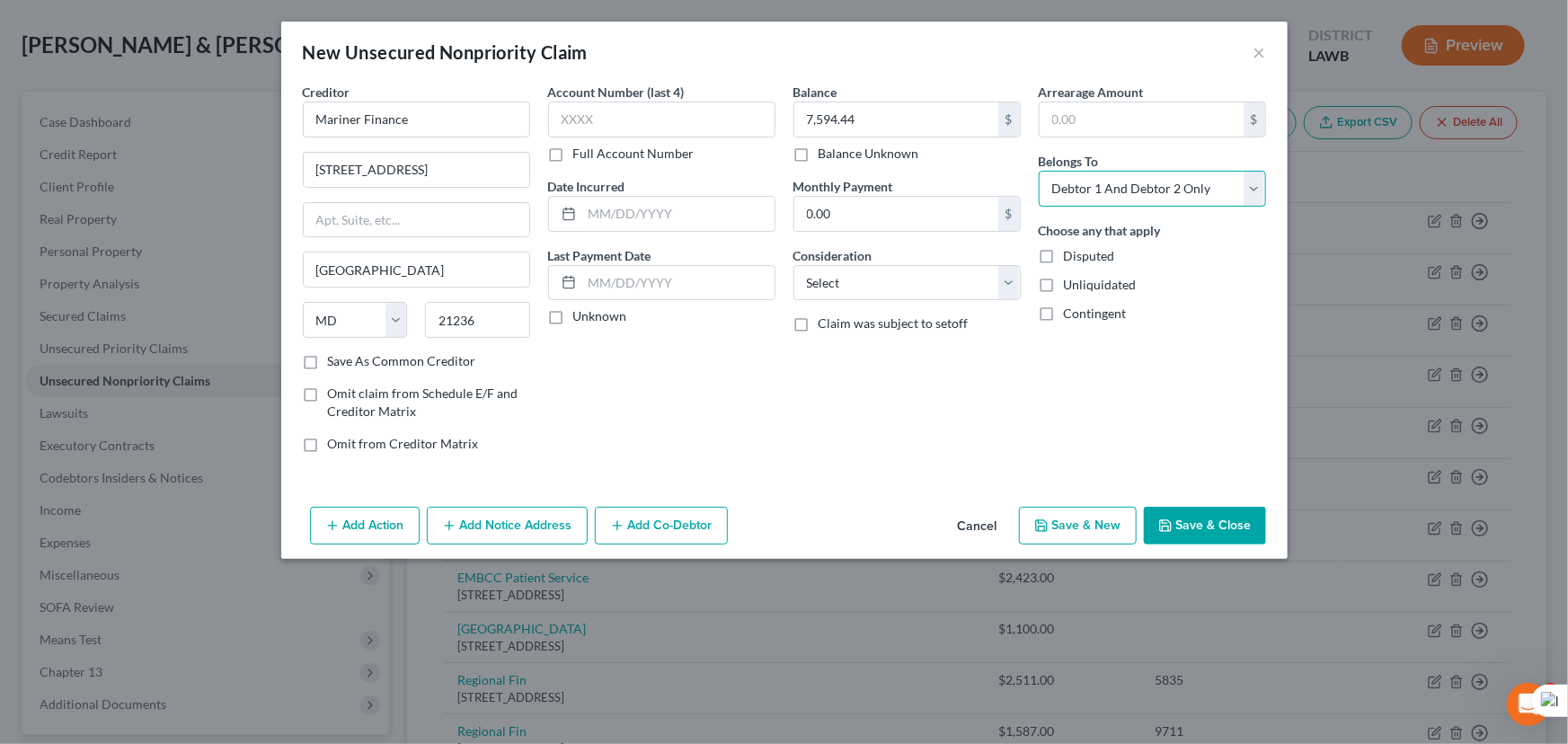
click at [1039, 170] on select "Select Debtor 1 Only Debtor 2 Only Debtor 1 And Debtor 2 Only At Least One Of T…" at bounding box center [1152, 188] width 227 height 36
click at [1202, 515] on button "Save & Close" at bounding box center [1204, 525] width 122 height 38
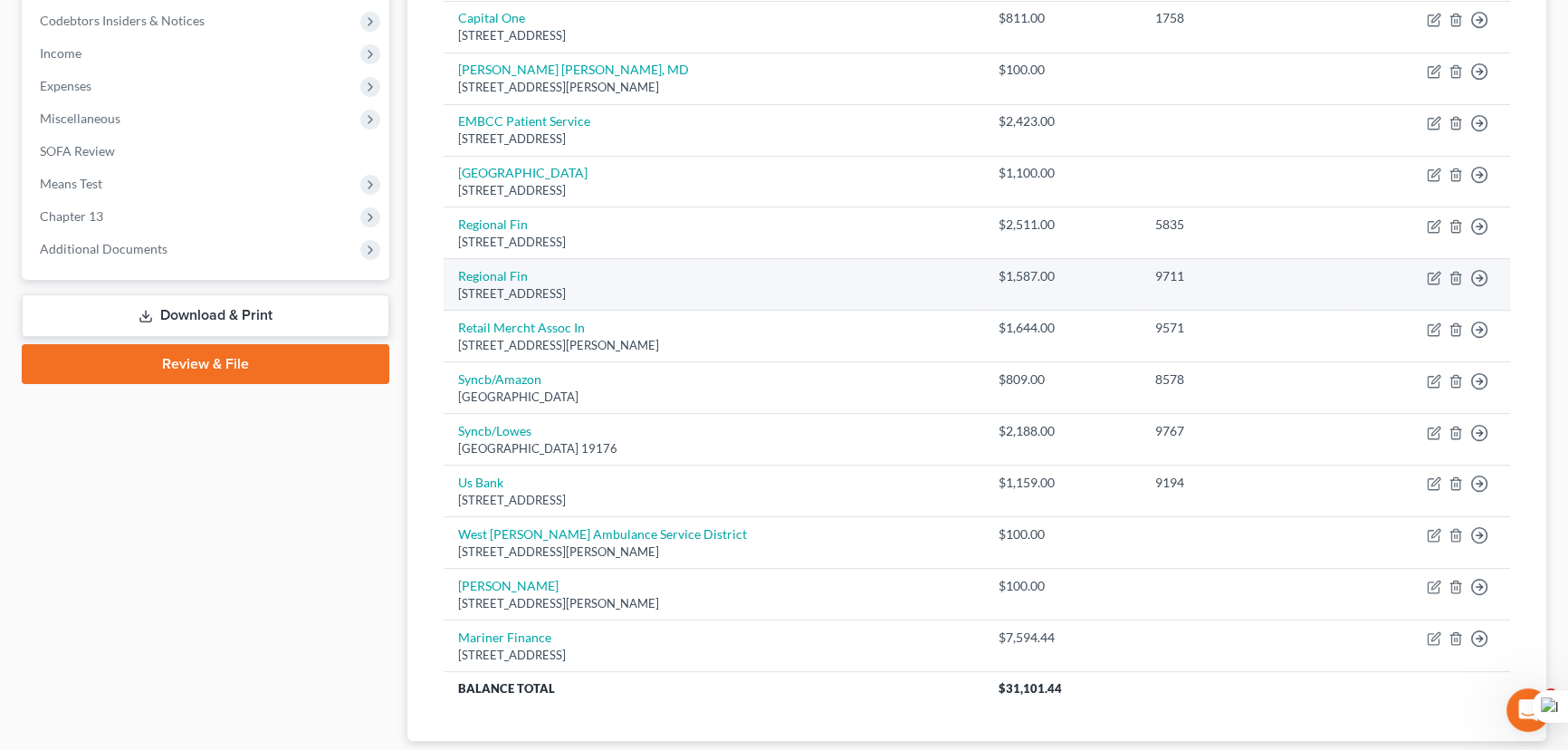
scroll to position [327, 0]
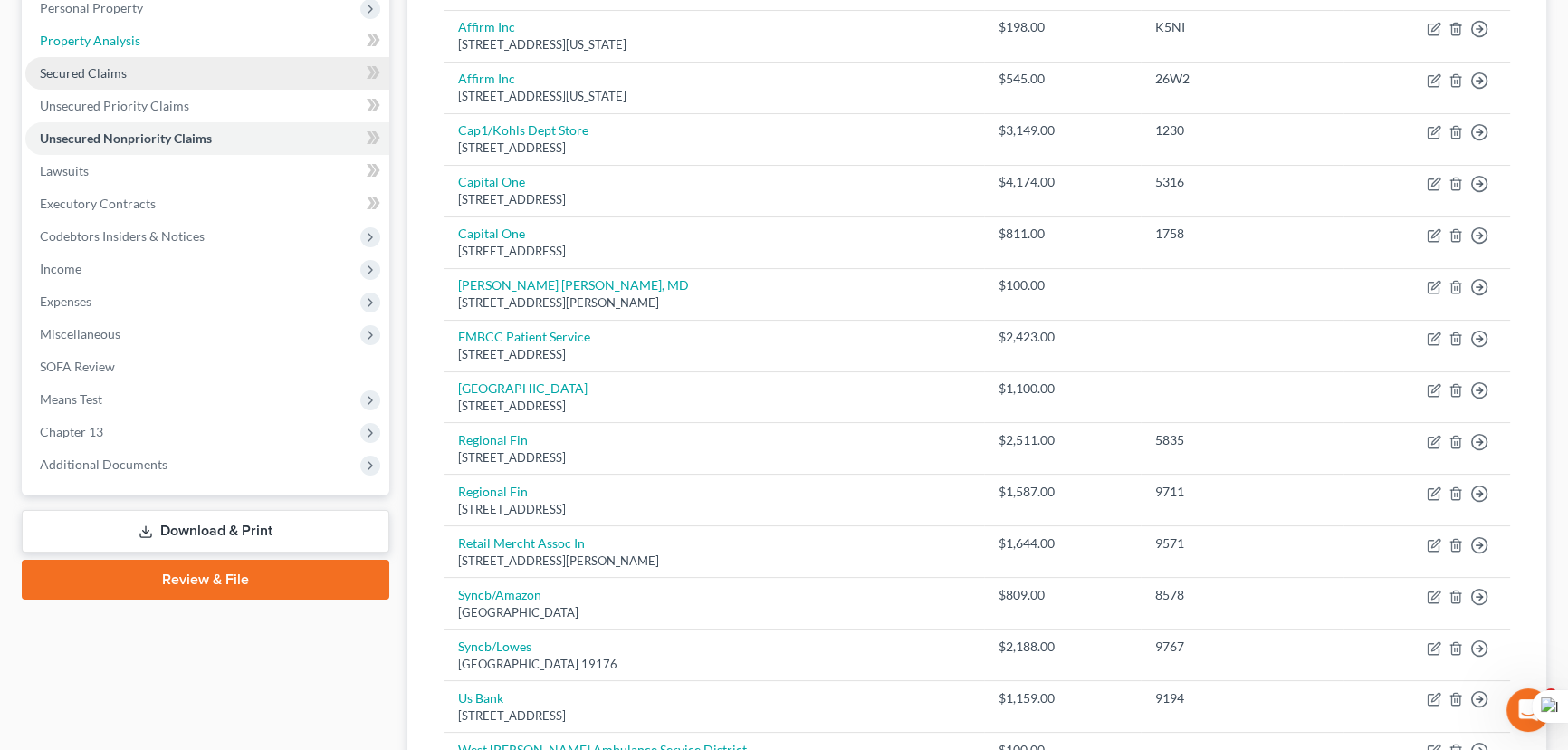
drag, startPoint x: 172, startPoint y: 51, endPoint x: 160, endPoint y: 149, distance: 98.7
click at [172, 51] on link "Property Analysis" at bounding box center [207, 40] width 364 height 33
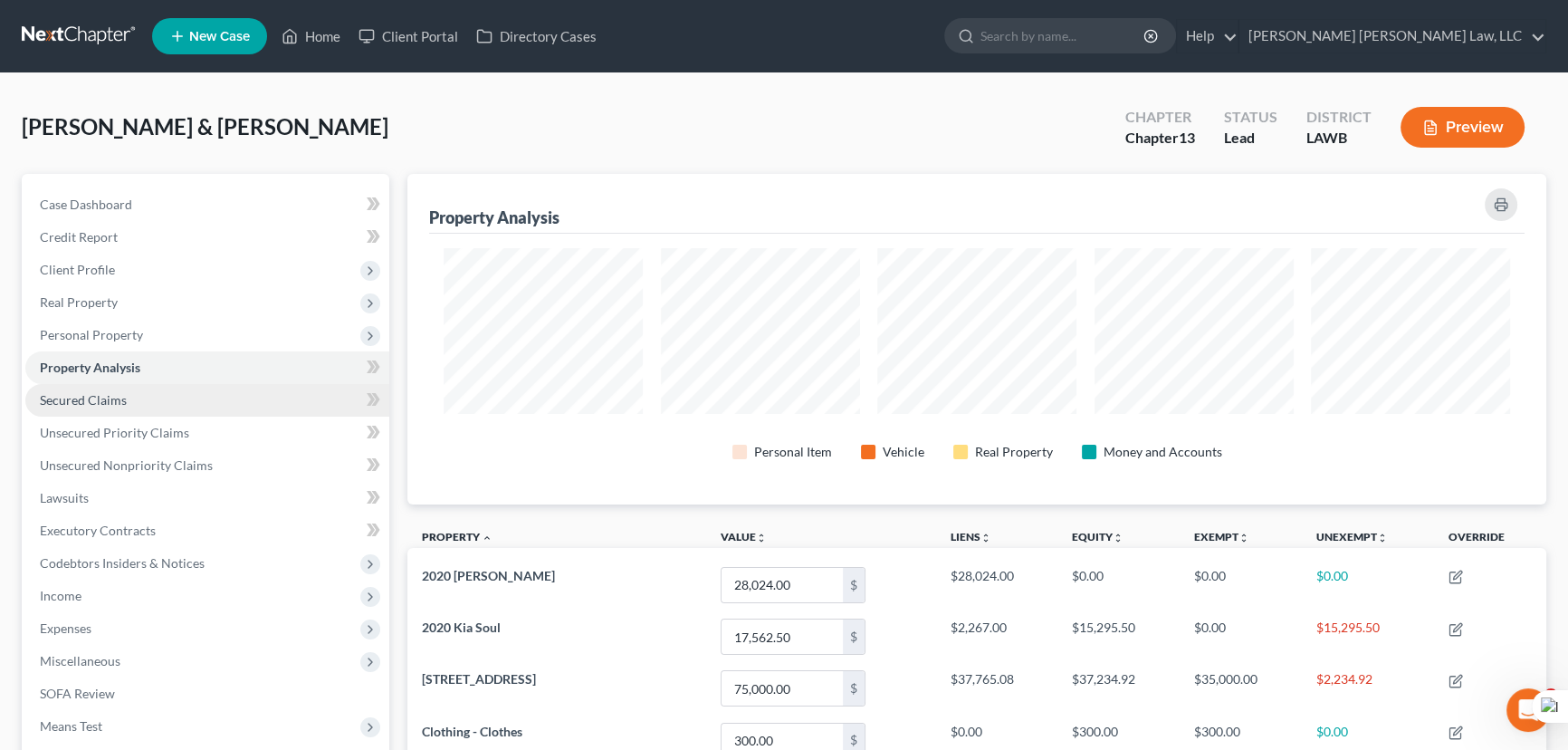
scroll to position [331, 1139]
click at [109, 392] on span "Secured Claims" at bounding box center [83, 399] width 87 height 15
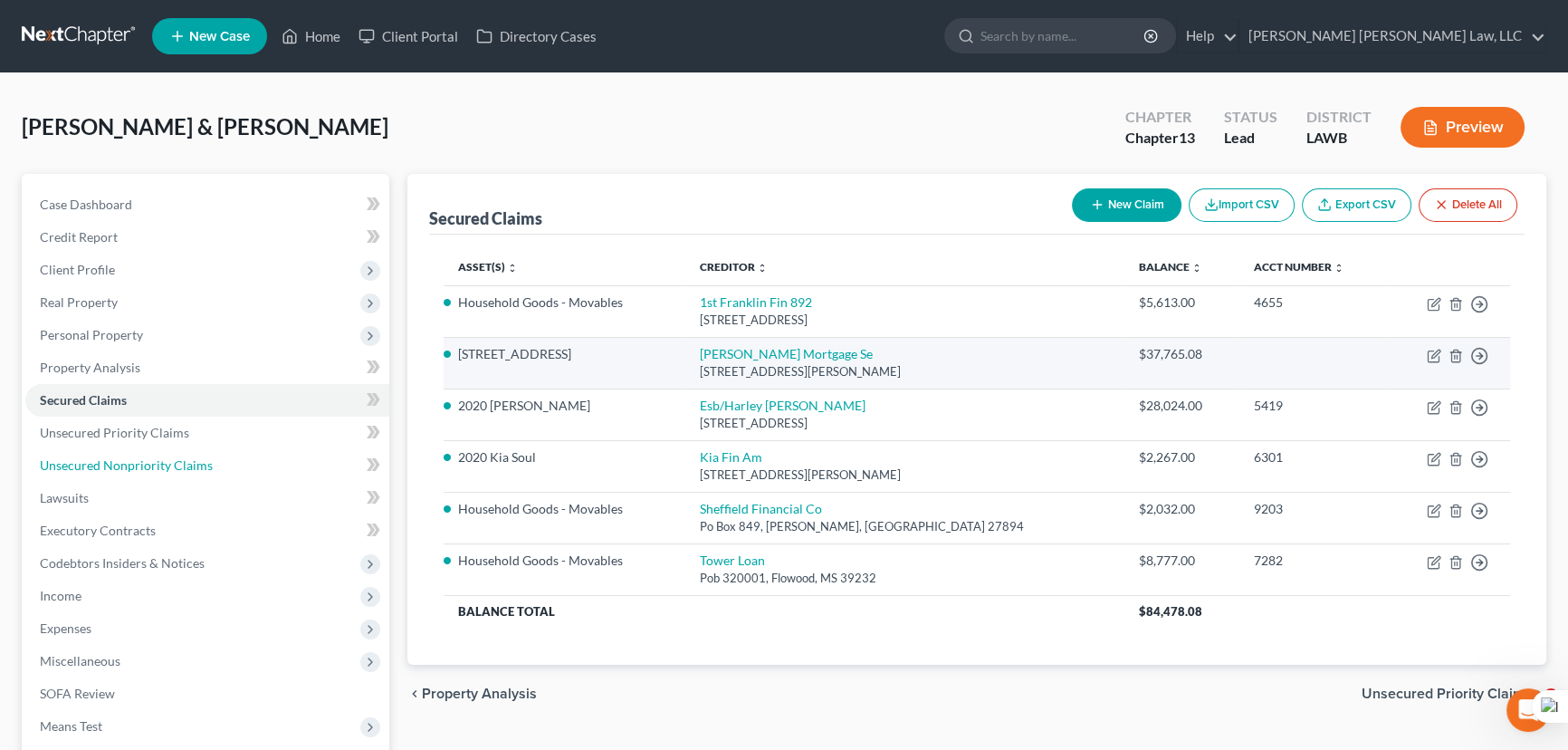
drag, startPoint x: 233, startPoint y: 454, endPoint x: 732, endPoint y: 384, distance: 503.9
click at [233, 454] on link "Unsecured Nonpriority Claims" at bounding box center [207, 465] width 364 height 33
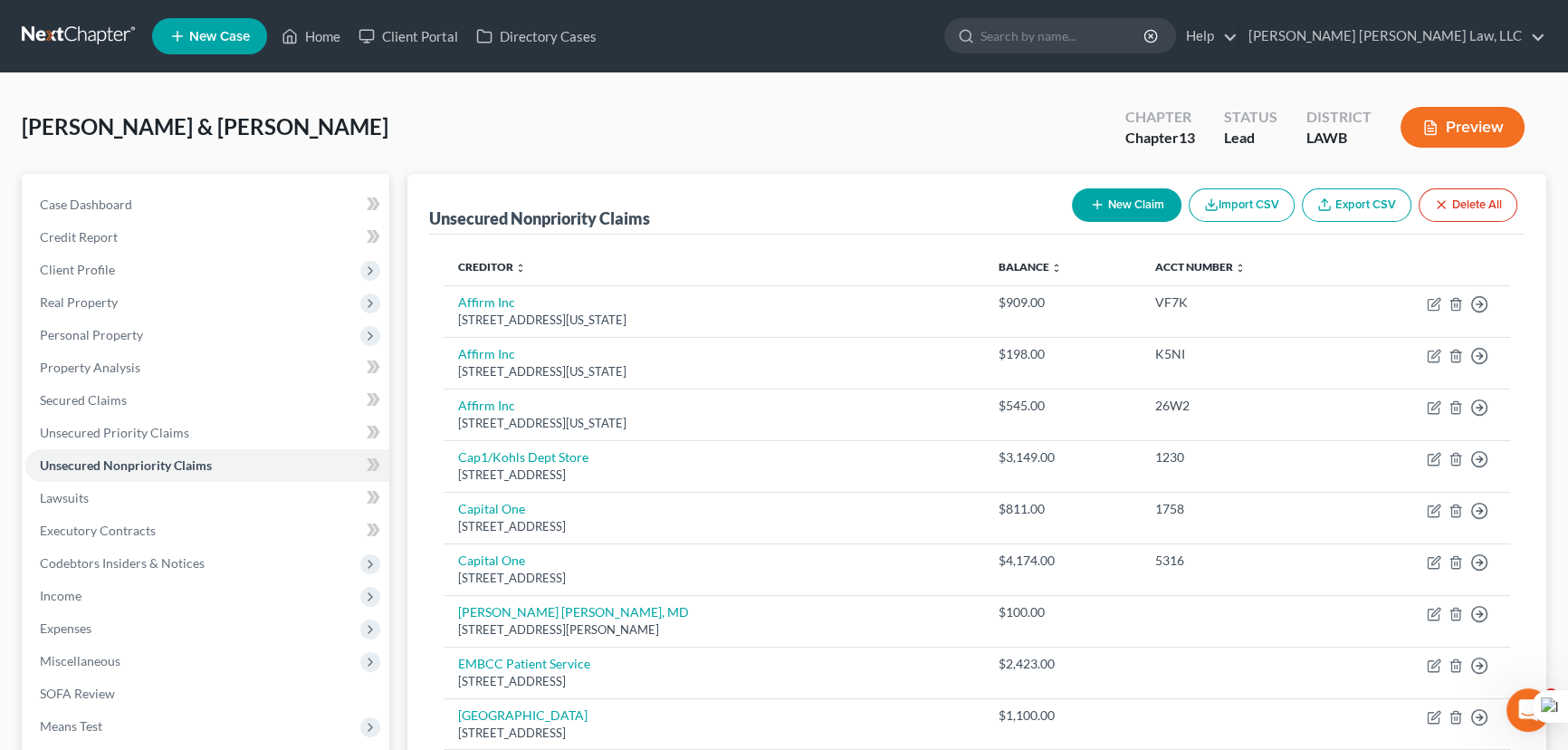
click at [1142, 206] on button "New Claim" at bounding box center [1128, 206] width 110 height 34
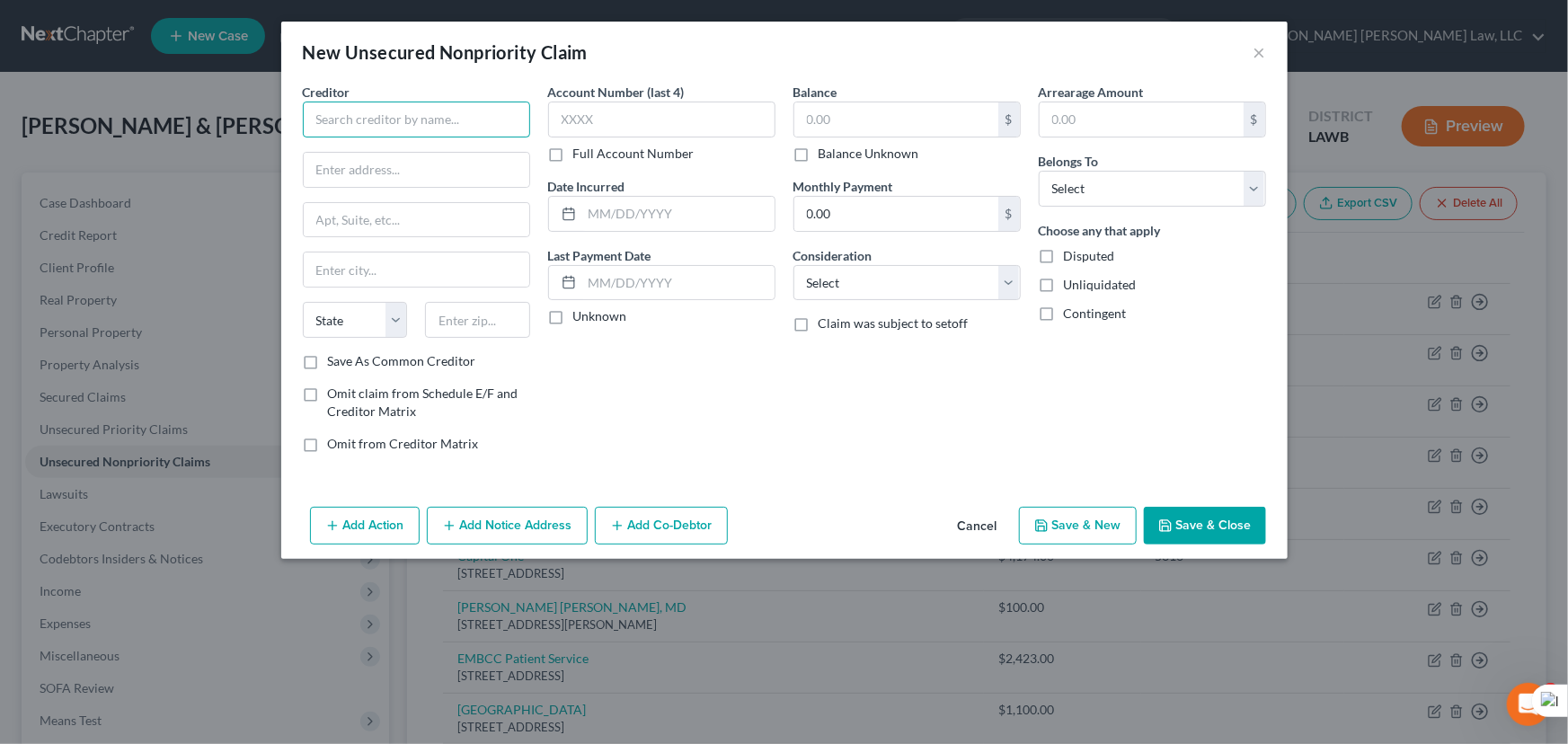
click at [453, 110] on input "text" at bounding box center [416, 119] width 227 height 36
click at [504, 120] on input "Medical Association Of Northeasat LA" at bounding box center [416, 119] width 227 height 36
click at [478, 166] on input "text" at bounding box center [416, 169] width 226 height 34
drag, startPoint x: 873, startPoint y: 98, endPoint x: 876, endPoint y: 131, distance: 33.1
click at [873, 98] on div "Balance $ Balance Unknown Balance Undetermined $ Balance Unknown" at bounding box center [907, 122] width 227 height 80
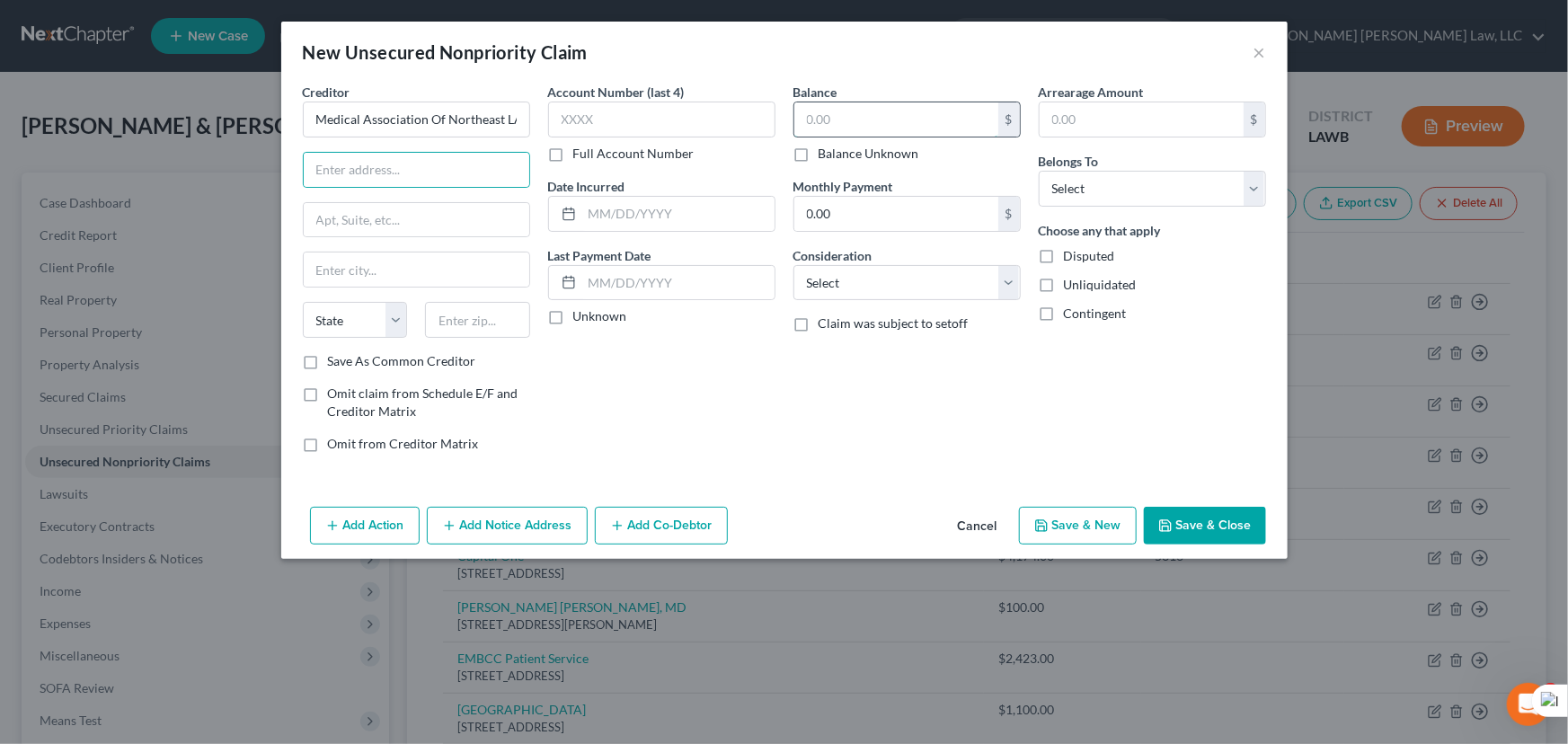
click at [872, 103] on input "text" at bounding box center [897, 119] width 204 height 34
click at [876, 132] on input "text" at bounding box center [897, 119] width 204 height 34
click at [490, 166] on input "text" at bounding box center [416, 169] width 226 height 34
click at [472, 226] on input "text" at bounding box center [416, 220] width 226 height 34
drag, startPoint x: 1115, startPoint y: 170, endPoint x: 1114, endPoint y: 205, distance: 35.0
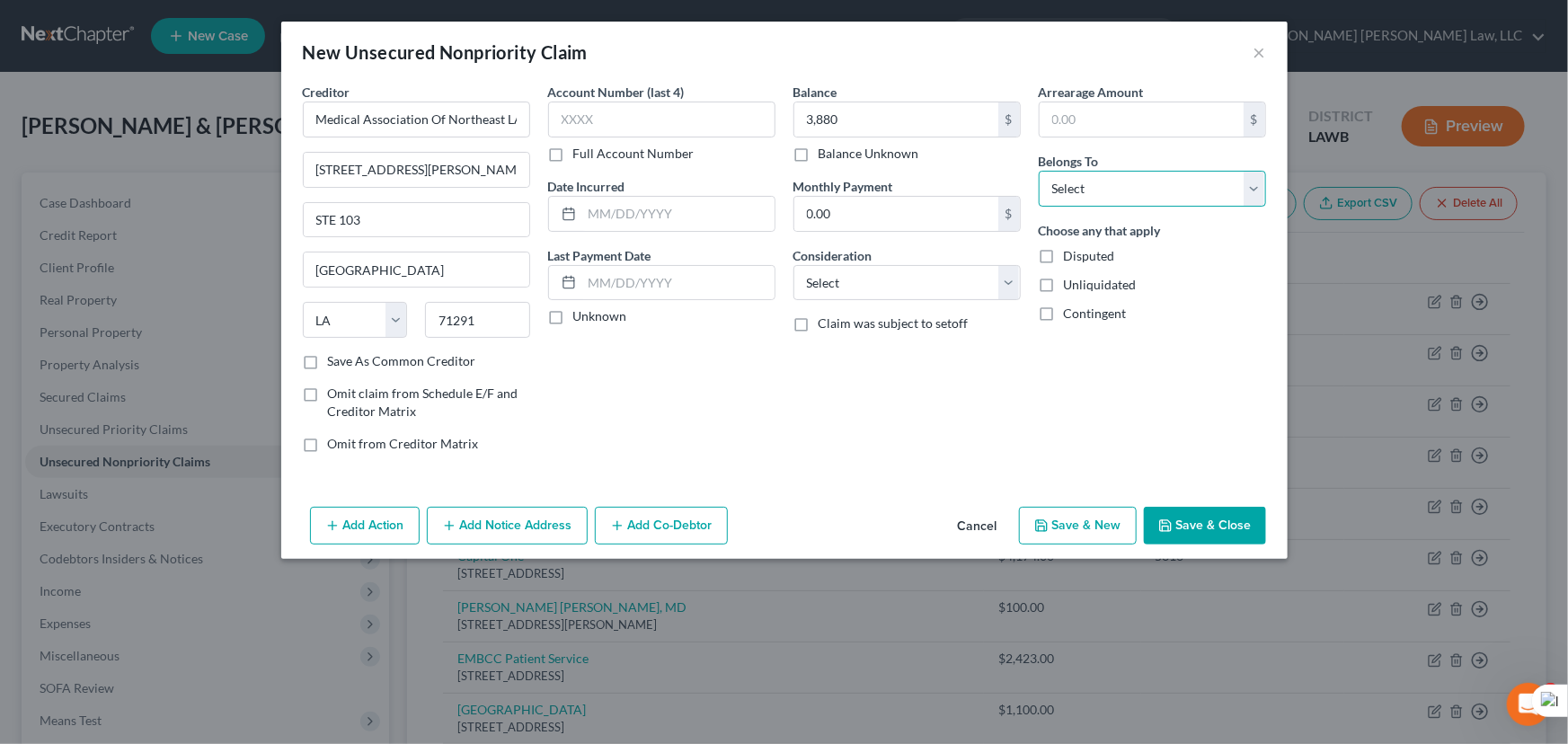
click at [1115, 170] on select "Select Debtor 1 Only Debtor 2 Only Debtor 1 And Debtor 2 Only At Least One Of T…" at bounding box center [1152, 188] width 227 height 36
click at [1039, 170] on select "Select Debtor 1 Only Debtor 2 Only Debtor 1 And Debtor 2 Only At Least One Of T…" at bounding box center [1152, 188] width 227 height 36
drag, startPoint x: 1230, startPoint y: 521, endPoint x: 1505, endPoint y: 421, distance: 292.6
click at [1231, 521] on button "Save & Close" at bounding box center [1204, 525] width 122 height 38
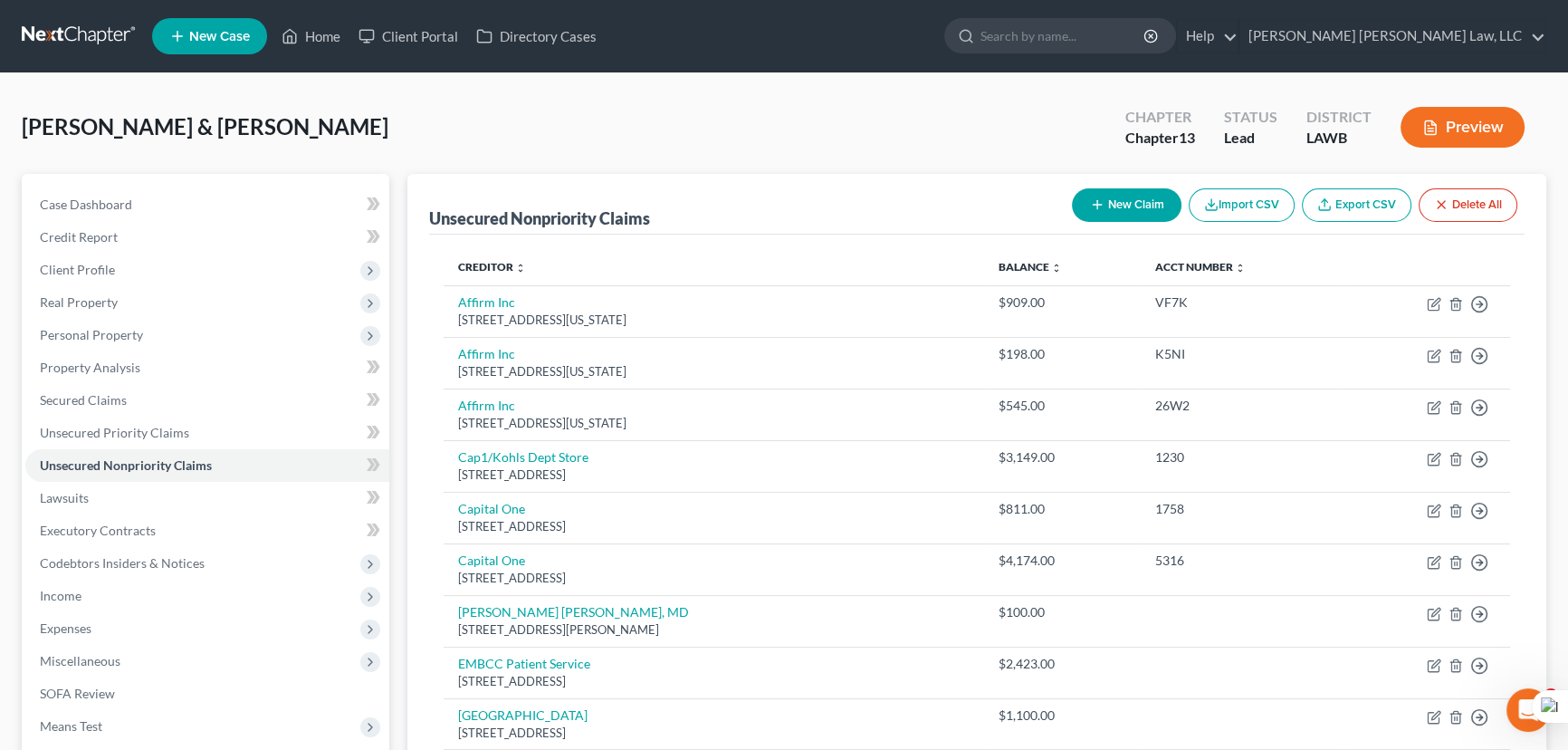
click at [1158, 195] on button "New Claim" at bounding box center [1128, 206] width 110 height 34
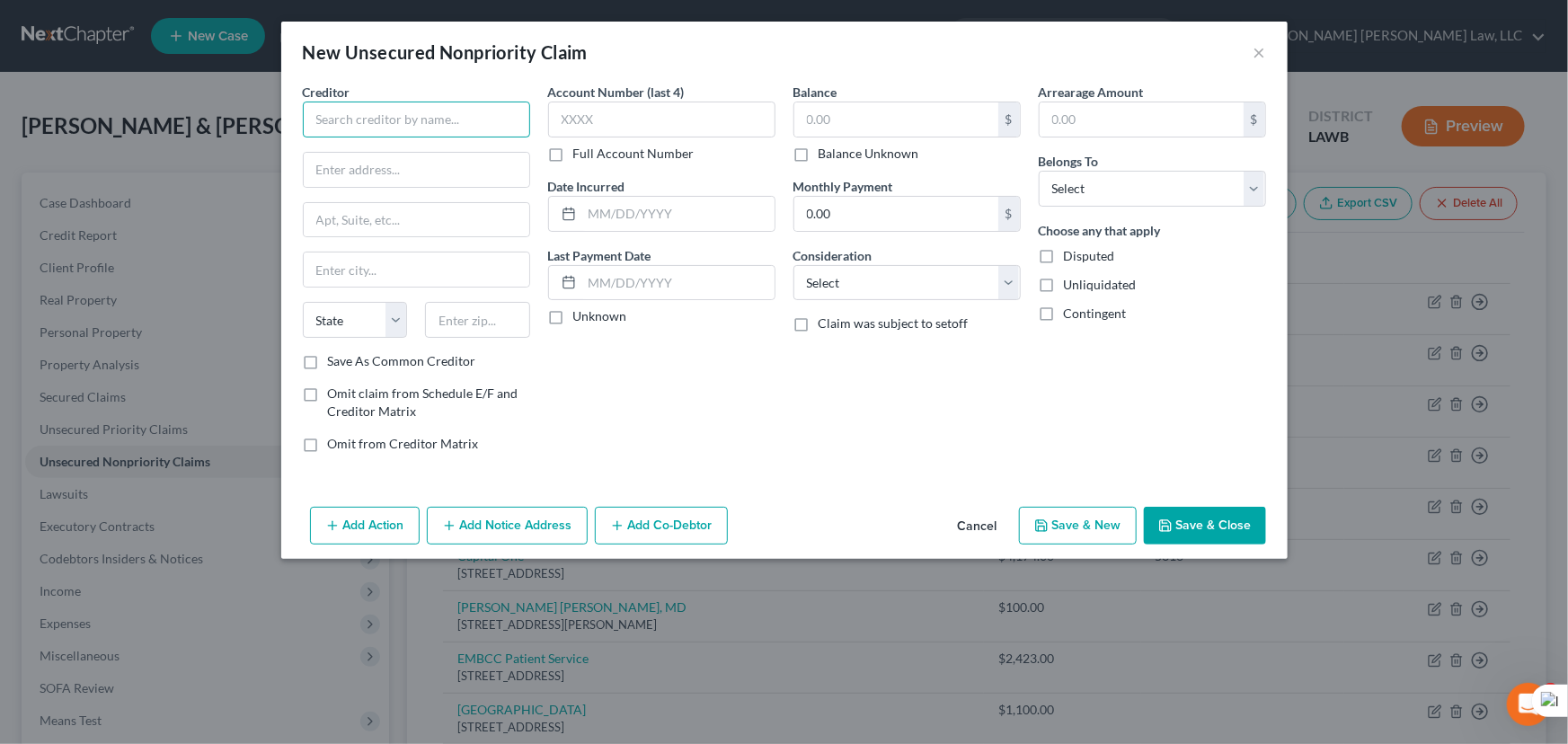
click at [374, 119] on input "text" at bounding box center [416, 119] width 227 height 36
drag, startPoint x: 1118, startPoint y: 183, endPoint x: 1116, endPoint y: 203, distance: 20.1
click at [1118, 183] on select "Select Debtor 1 Only Debtor 2 Only Debtor 1 And Debtor 2 Only At Least One Of T…" at bounding box center [1152, 188] width 227 height 36
click at [1039, 170] on select "Select Debtor 1 Only Debtor 2 Only Debtor 1 And Debtor 2 Only At Least One Of T…" at bounding box center [1152, 188] width 227 height 36
click at [1226, 525] on button "Save & Close" at bounding box center [1204, 525] width 122 height 38
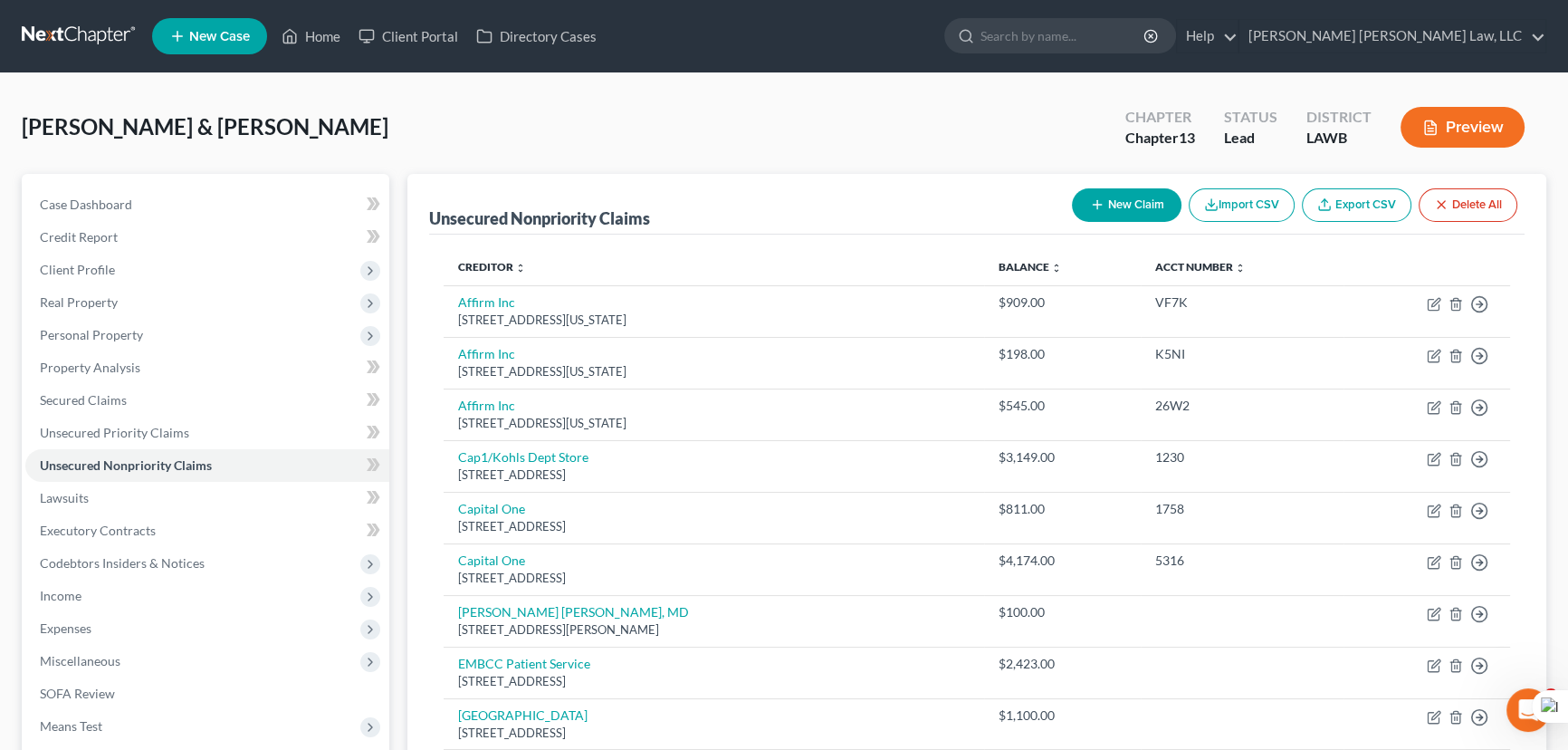
click at [1150, 210] on button "New Claim" at bounding box center [1128, 206] width 110 height 34
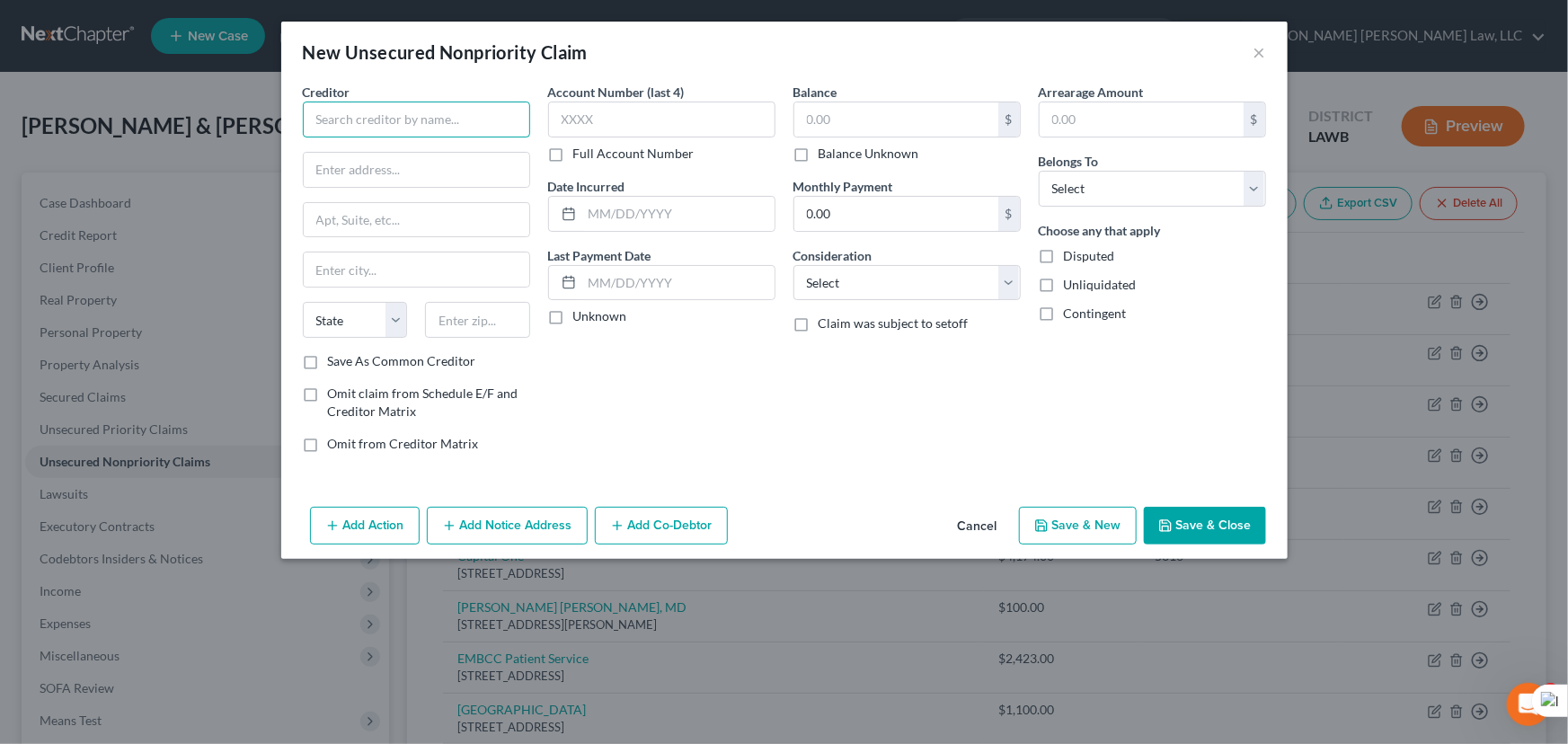
click at [447, 124] on input "text" at bounding box center [416, 119] width 227 height 36
click at [861, 118] on input "text" at bounding box center [897, 119] width 204 height 34
click at [1200, 168] on div "Belongs To * Select Debtor 1 Only Debtor 2 Only Debtor 1 And Debtor 2 Only At L…" at bounding box center [1152, 178] width 227 height 54
click at [1178, 198] on select "Select Debtor 1 Only Debtor 2 Only Debtor 1 And Debtor 2 Only At Least One Of T…" at bounding box center [1152, 188] width 227 height 36
click at [1039, 170] on select "Select Debtor 1 Only Debtor 2 Only Debtor 1 And Debtor 2 Only At Least One Of T…" at bounding box center [1152, 188] width 227 height 36
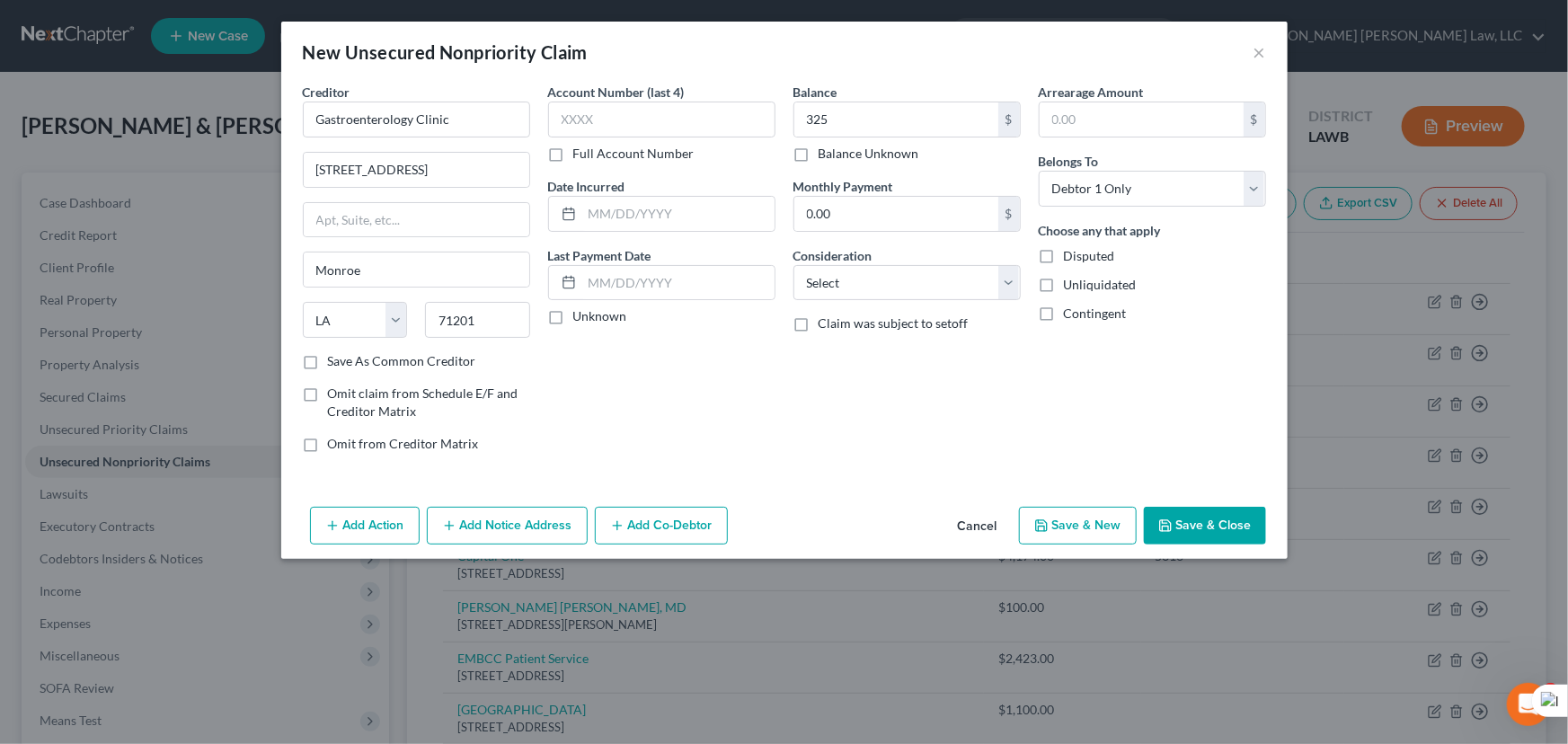
click at [1197, 520] on button "Save & Close" at bounding box center [1204, 525] width 122 height 38
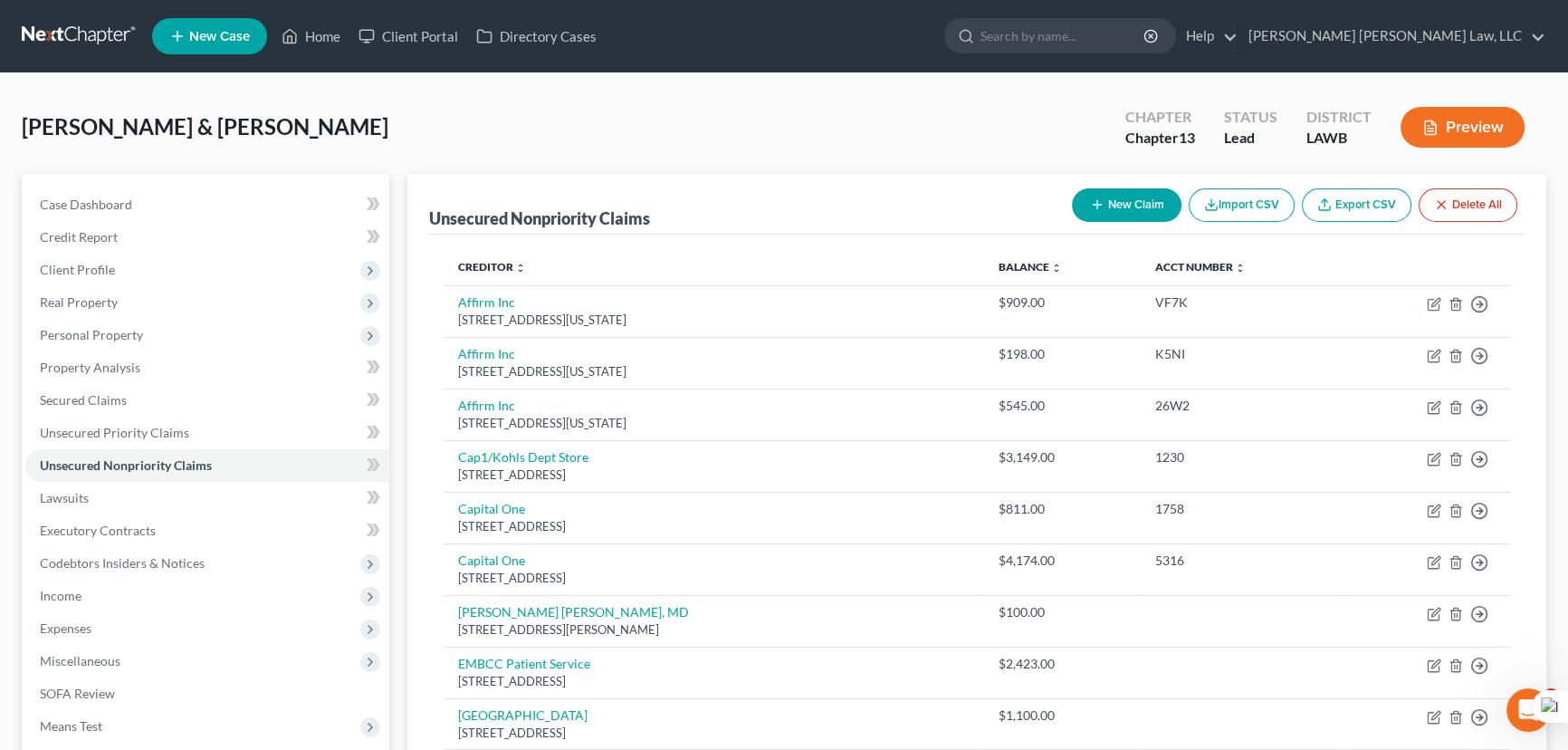
click at [1127, 200] on button "New Claim" at bounding box center [1128, 206] width 110 height 34
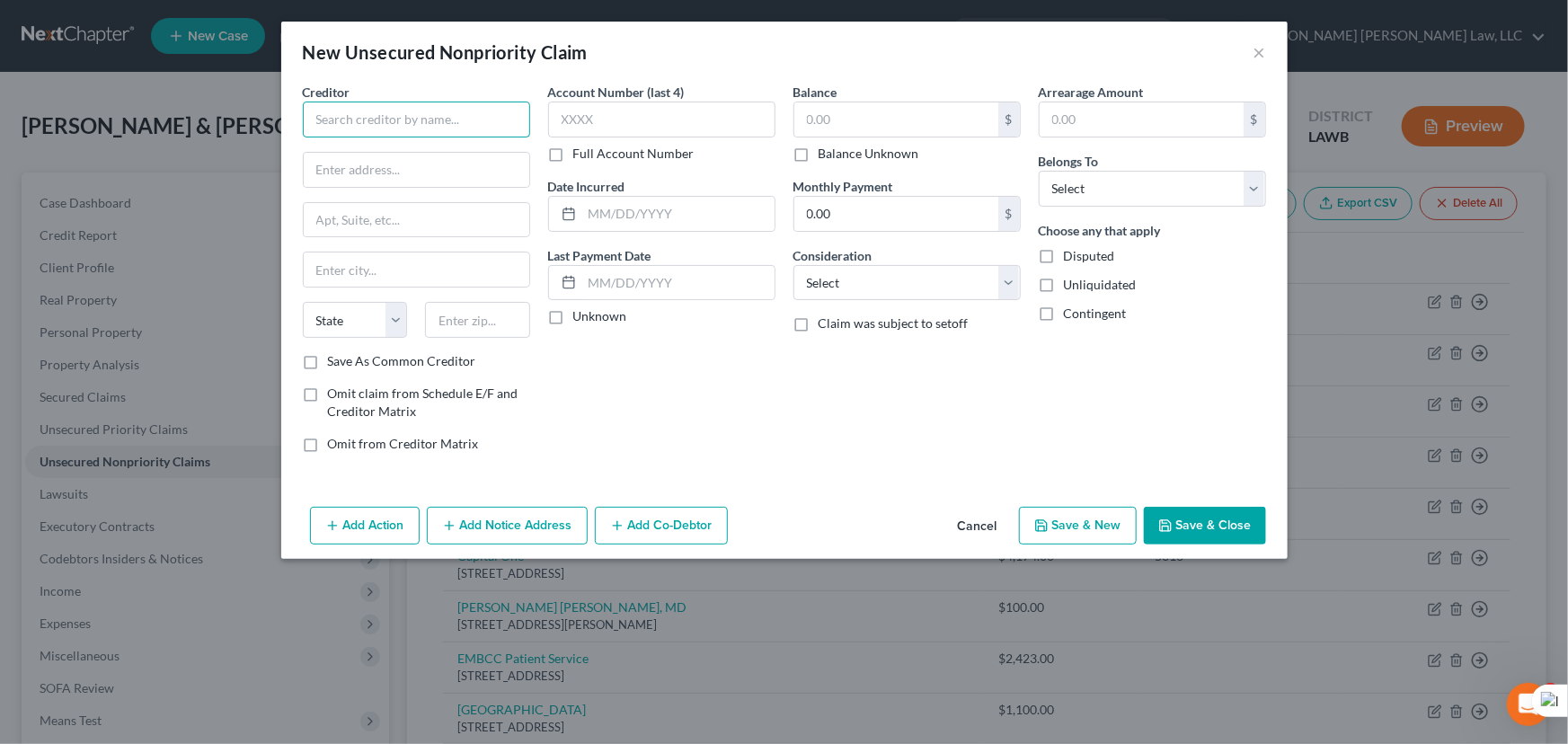
click at [428, 118] on input "text" at bounding box center [416, 119] width 227 height 36
click at [845, 119] on input "text" at bounding box center [897, 119] width 204 height 34
click at [1141, 199] on select "Select Debtor 1 Only Debtor 2 Only Debtor 1 And Debtor 2 Only At Least One Of T…" at bounding box center [1152, 188] width 227 height 36
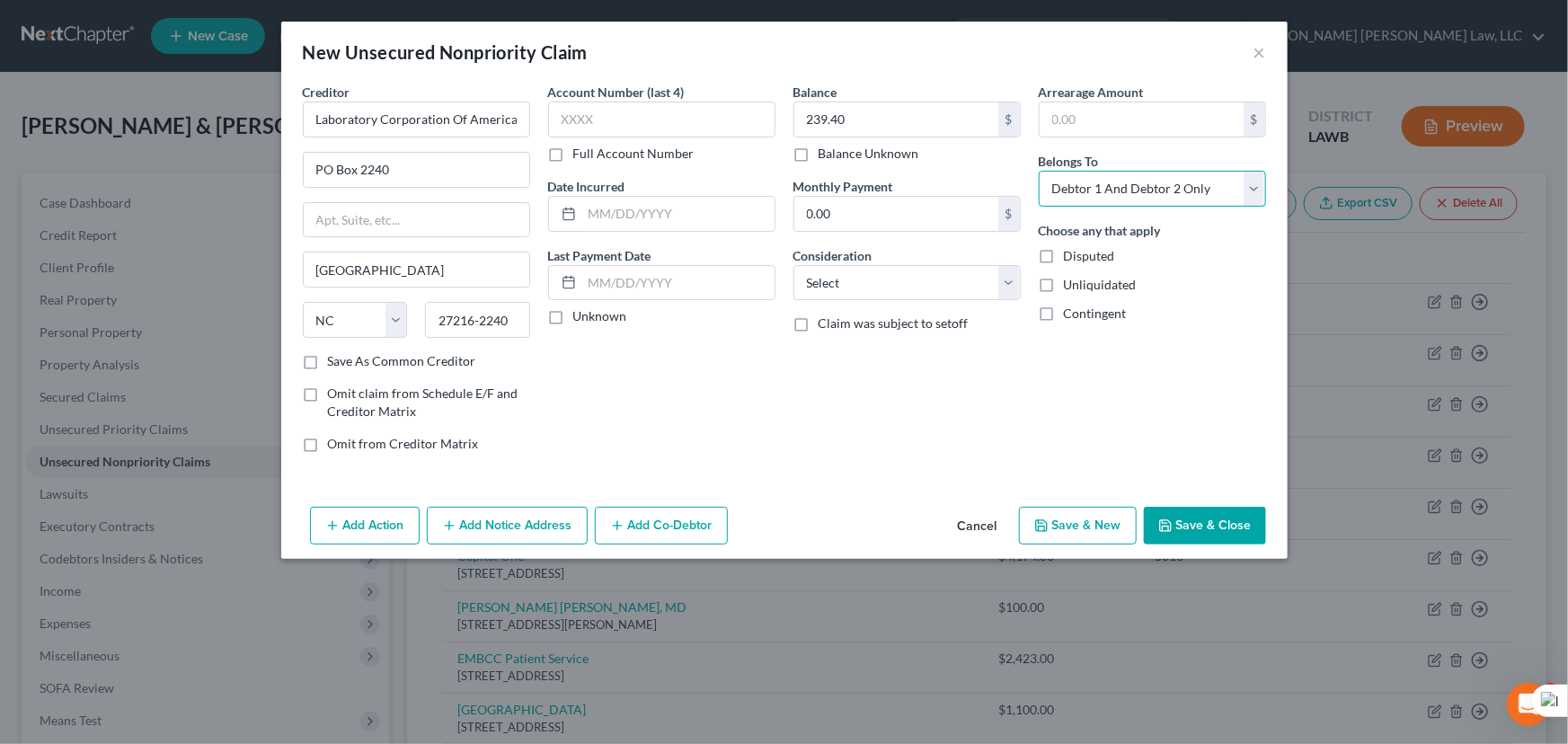
click at [1039, 170] on select "Select Debtor 1 Only Debtor 2 Only Debtor 1 And Debtor 2 Only At Least One Of T…" at bounding box center [1152, 188] width 227 height 36
drag, startPoint x: 1233, startPoint y: 545, endPoint x: 1152, endPoint y: 504, distance: 90.8
click at [1233, 540] on div "Add Action Add Notice Address Add Co-Debtor Cancel Save & New Save & Close" at bounding box center [784, 529] width 1006 height 59
click at [1233, 528] on button "Save & Close" at bounding box center [1204, 525] width 122 height 38
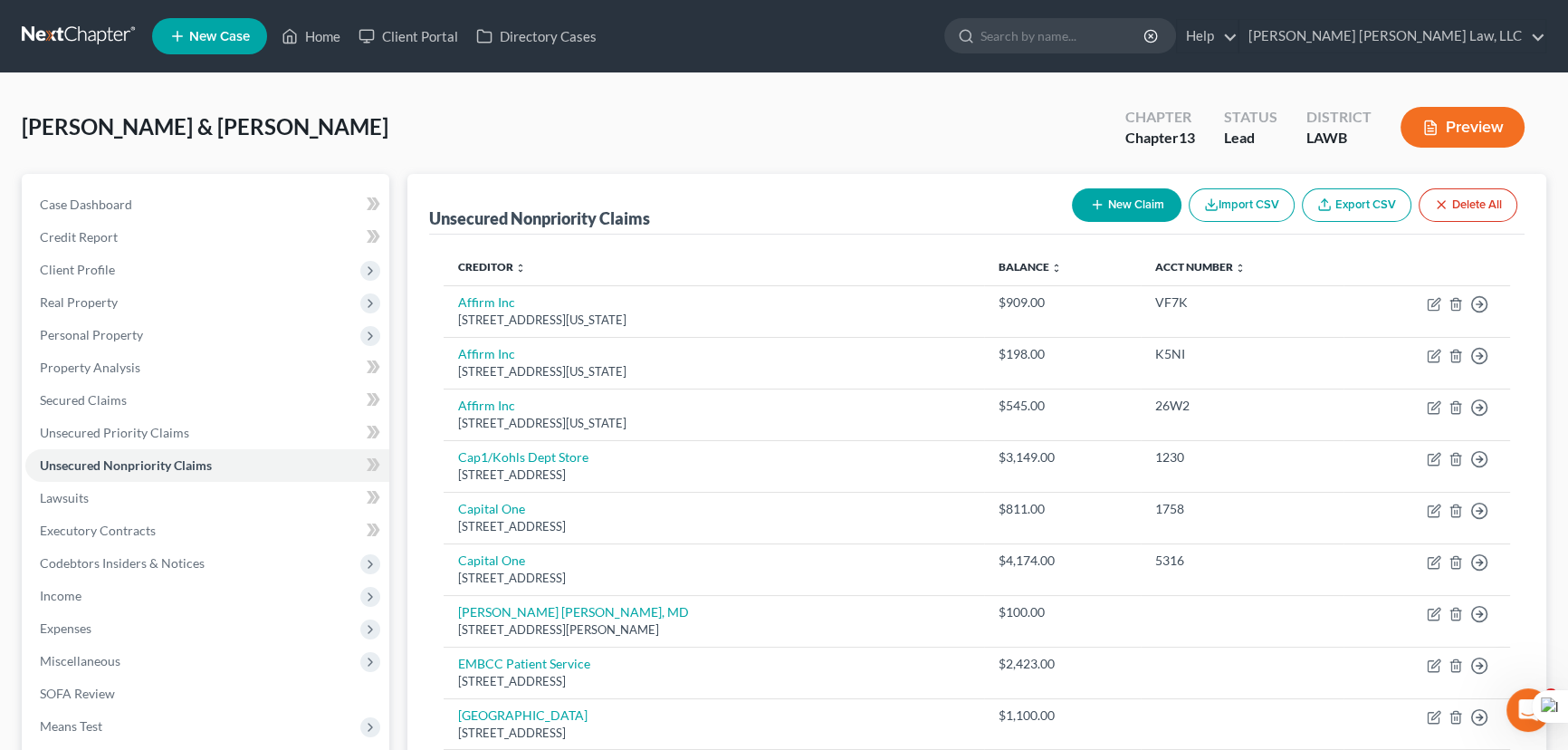
click at [1150, 203] on button "New Claim" at bounding box center [1128, 206] width 110 height 34
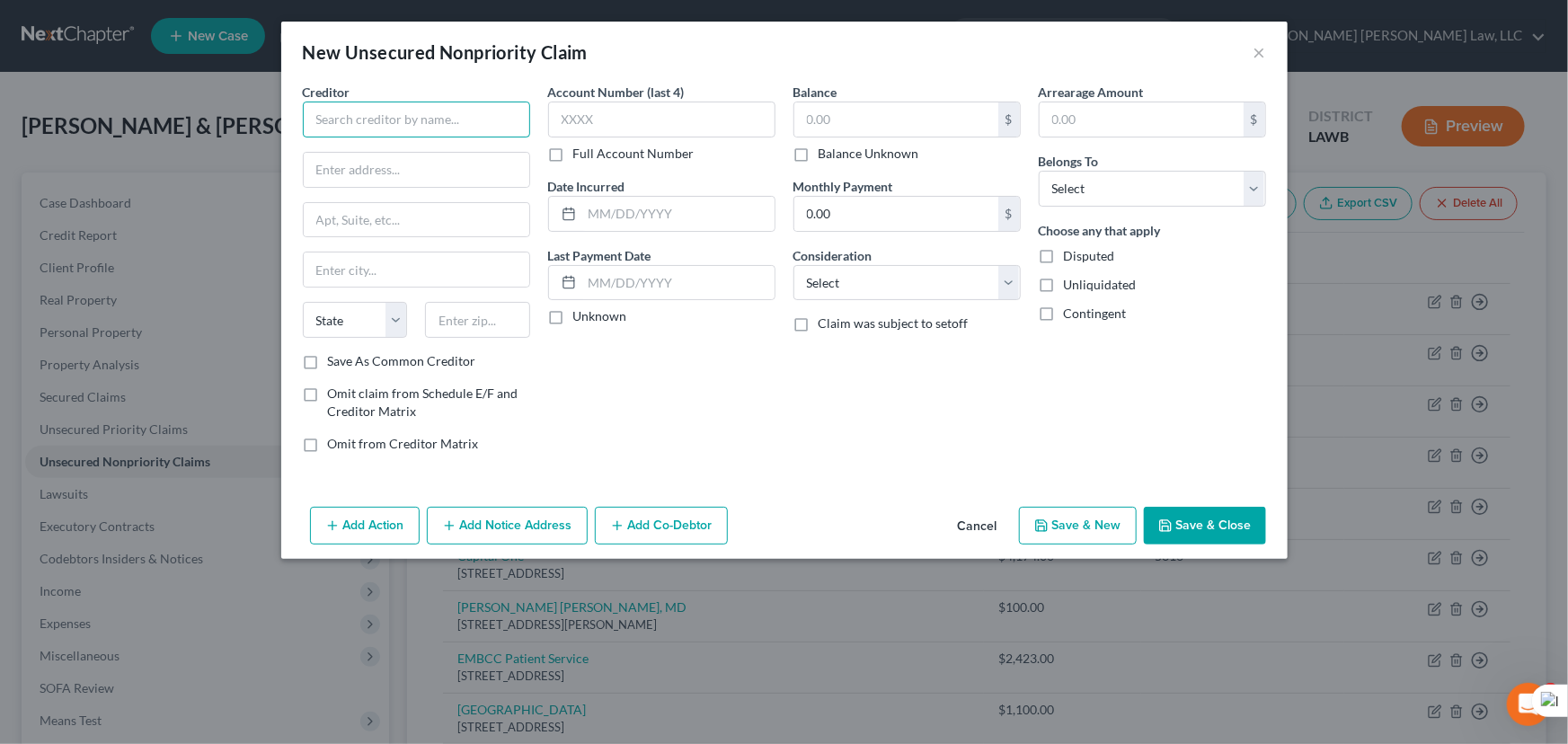
click at [425, 123] on input "text" at bounding box center [416, 119] width 227 height 36
click at [814, 117] on input "text" at bounding box center [897, 119] width 204 height 34
click at [1237, 196] on select "Select Debtor 1 Only Debtor 2 Only Debtor 1 And Debtor 2 Only At Least One Of T…" at bounding box center [1152, 188] width 227 height 36
click at [1039, 170] on select "Select Debtor 1 Only Debtor 2 Only Debtor 1 And Debtor 2 Only At Least One Of T…" at bounding box center [1152, 188] width 227 height 36
click at [1212, 516] on button "Save & Close" at bounding box center [1204, 525] width 122 height 38
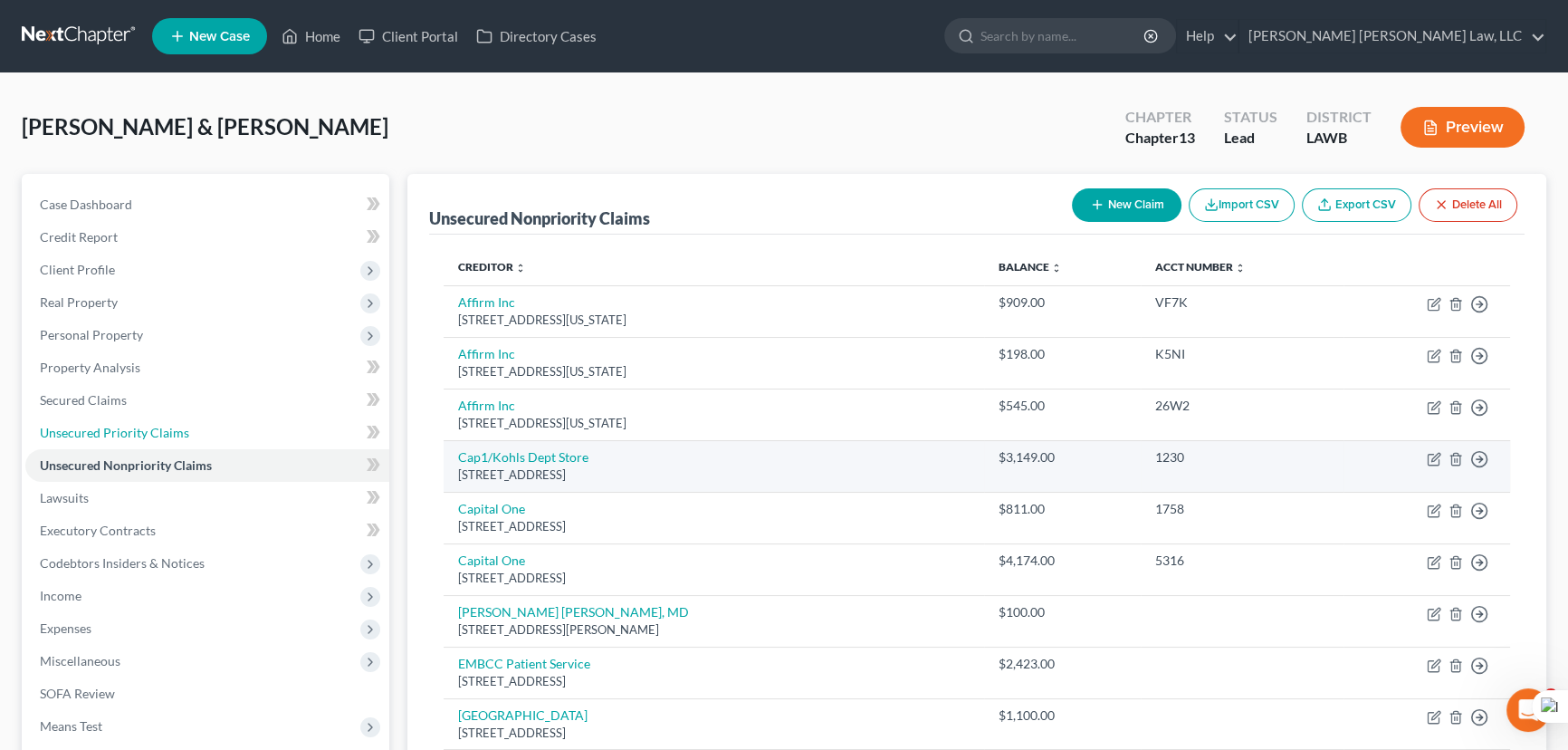
drag, startPoint x: 271, startPoint y: 426, endPoint x: 1092, endPoint y: 443, distance: 821.2
click at [271, 426] on link "Unsecured Priority Claims" at bounding box center [207, 432] width 364 height 33
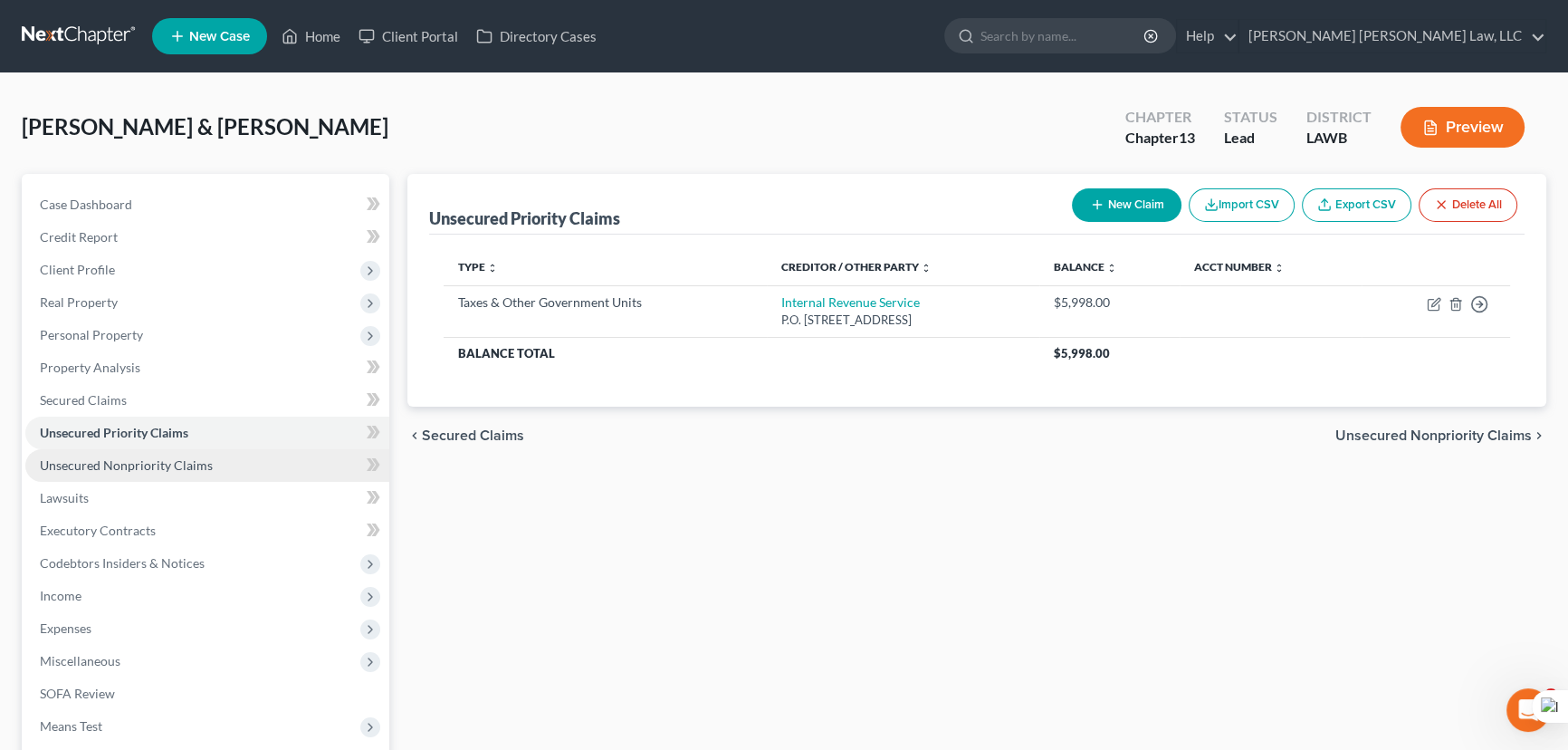
click at [250, 465] on link "Unsecured Nonpriority Claims" at bounding box center [207, 465] width 364 height 33
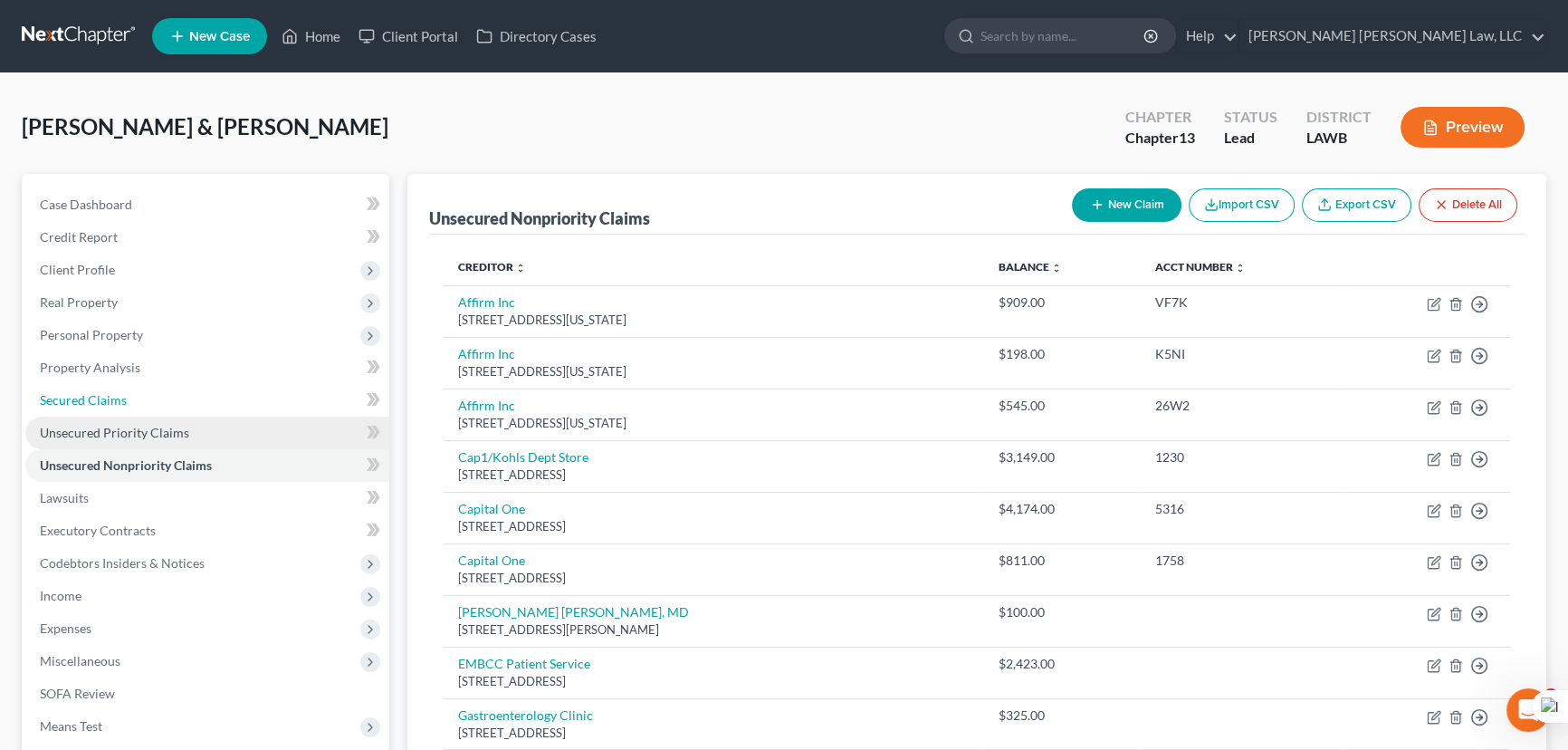
drag, startPoint x: 146, startPoint y: 392, endPoint x: 186, endPoint y: 437, distance: 60.2
click at [146, 392] on link "Secured Claims" at bounding box center [207, 399] width 364 height 33
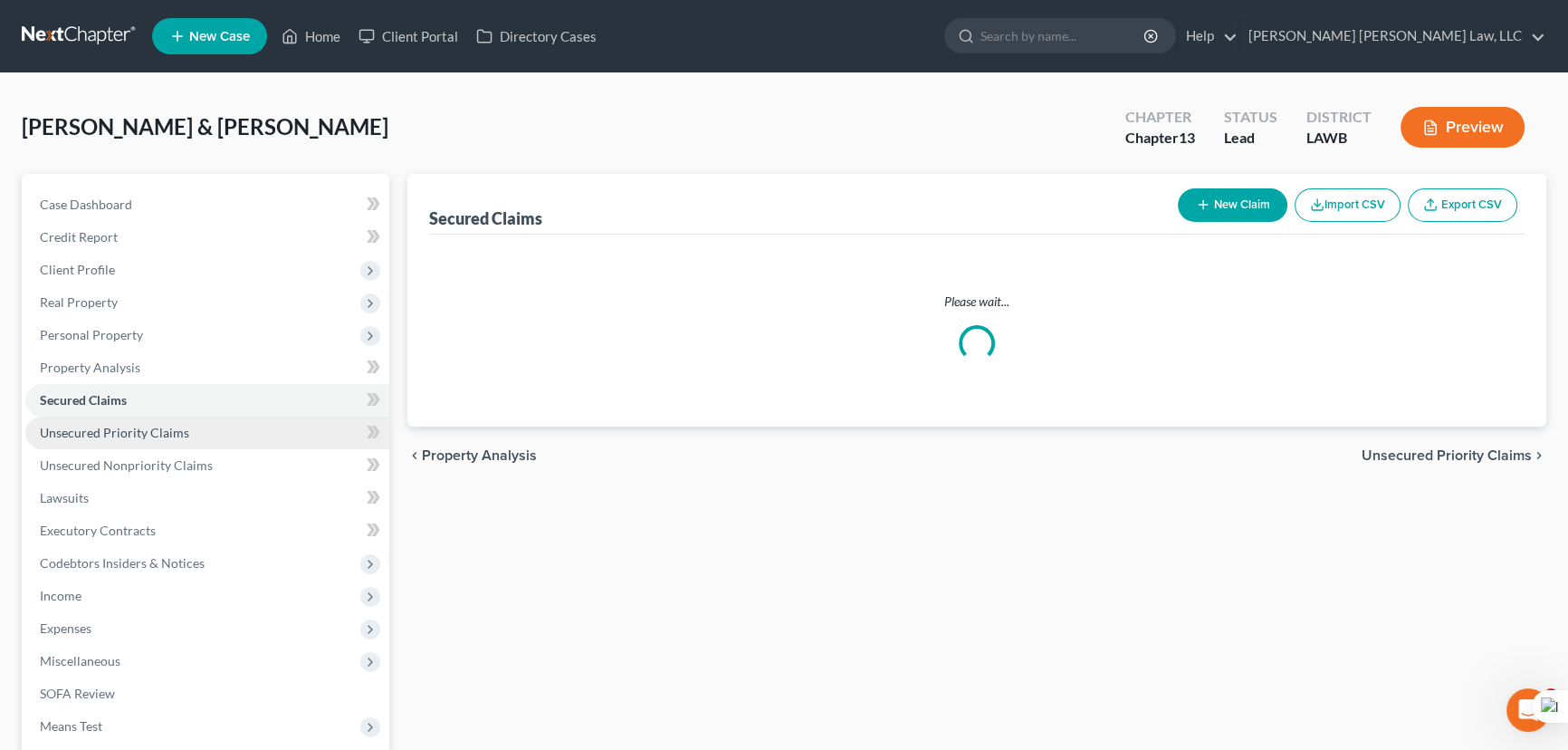
click at [186, 437] on link "Unsecured Priority Claims" at bounding box center [207, 432] width 364 height 33
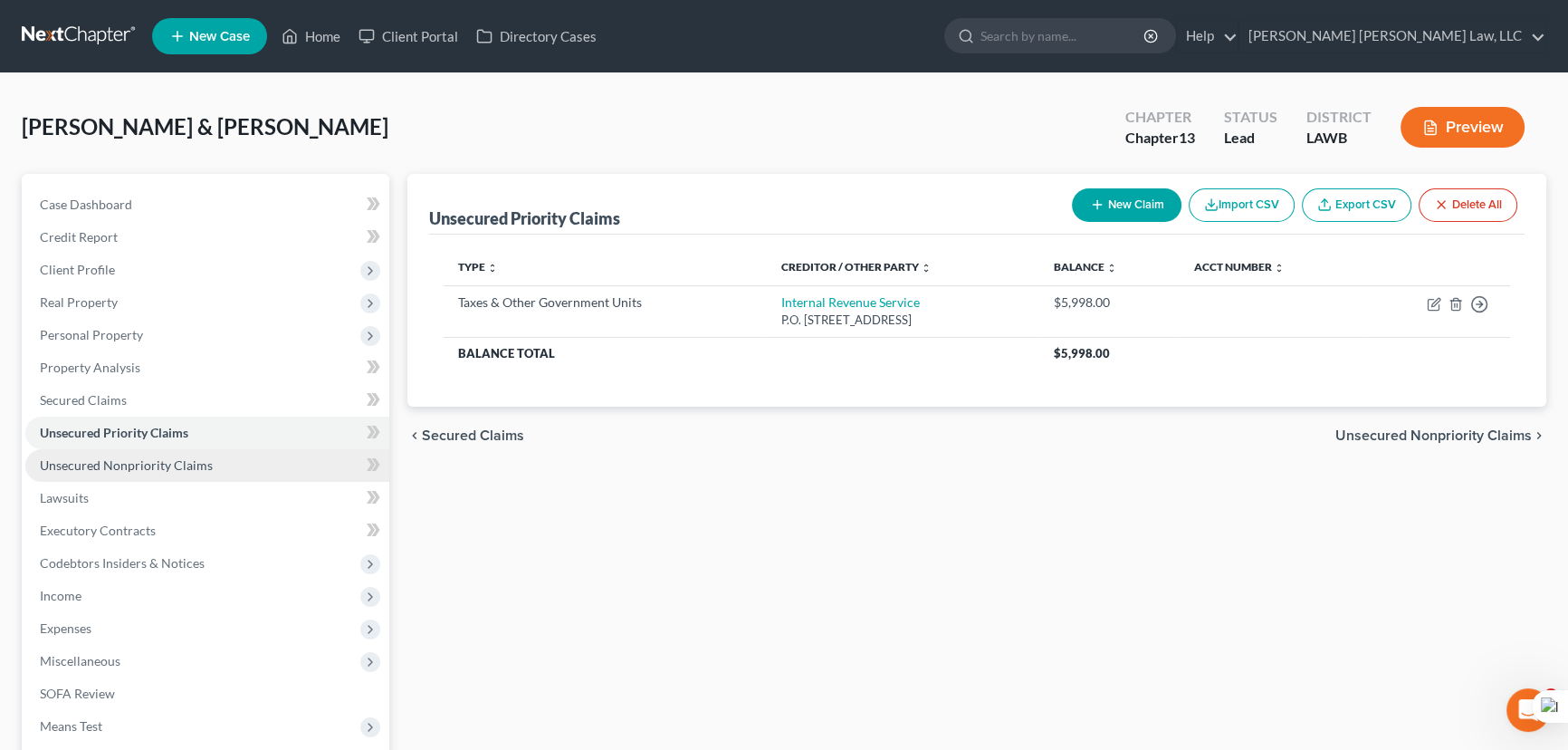
click at [197, 470] on link "Unsecured Nonpriority Claims" at bounding box center [207, 465] width 364 height 33
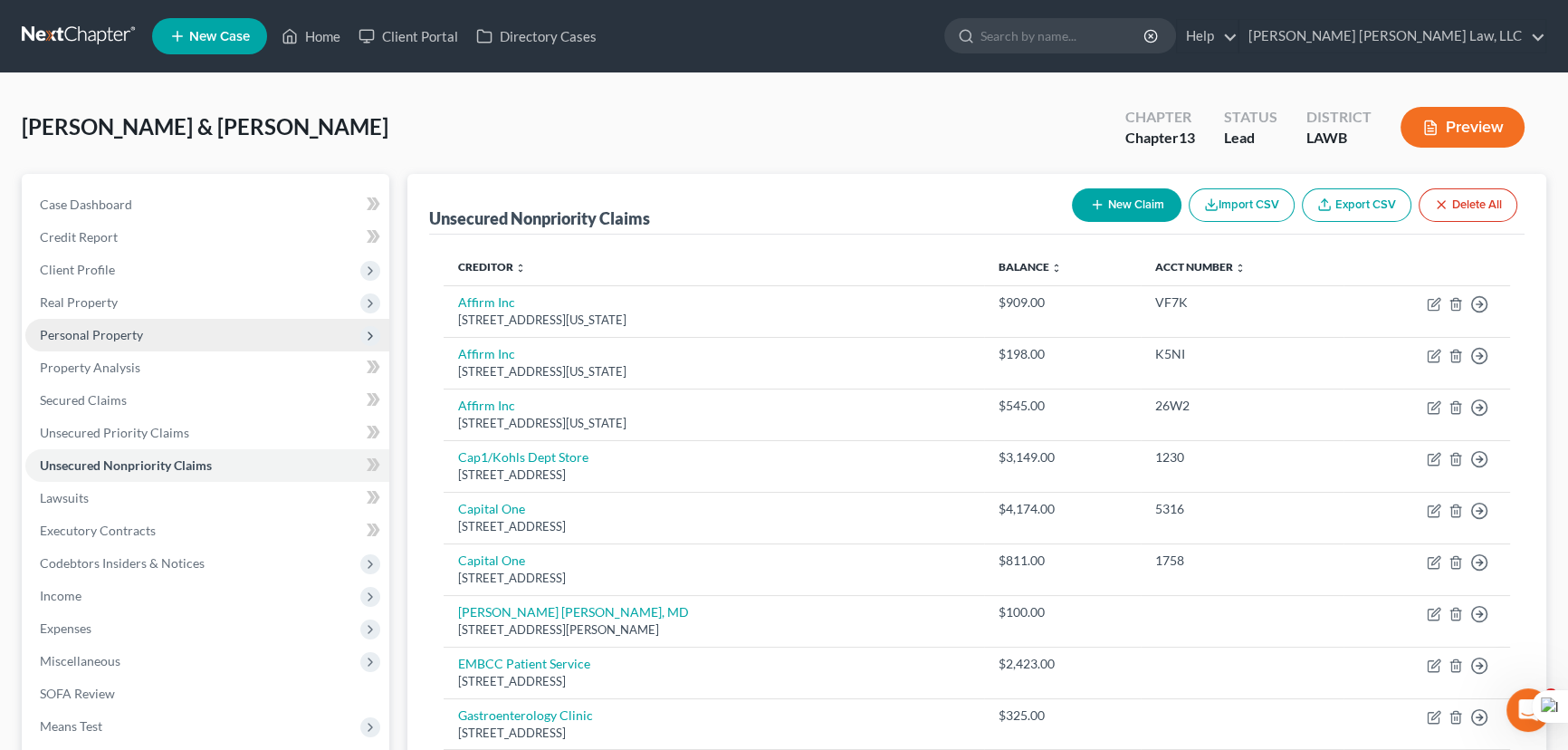
click at [125, 332] on span "Personal Property" at bounding box center [91, 334] width 103 height 15
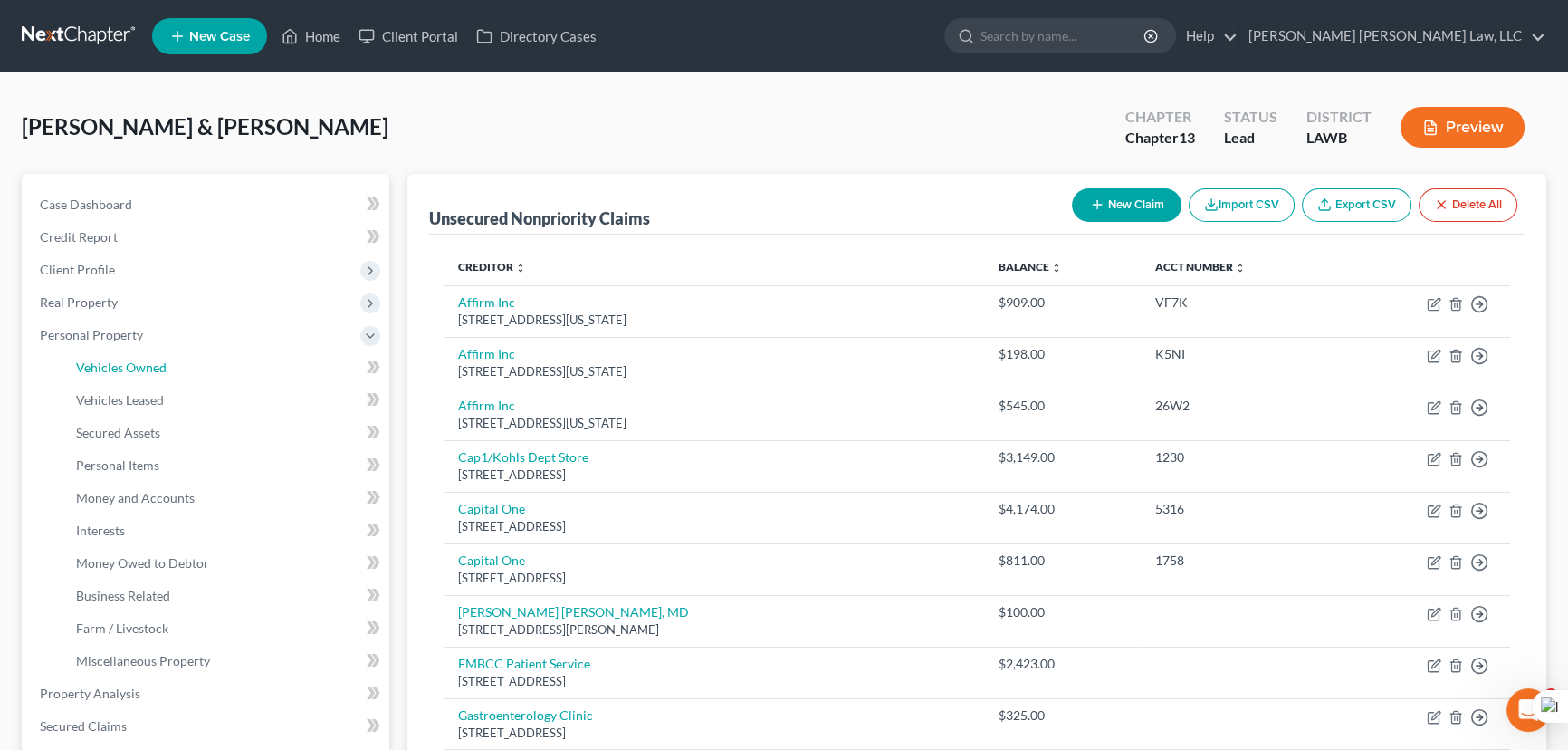
drag, startPoint x: 143, startPoint y: 367, endPoint x: 1030, endPoint y: 203, distance: 902.0
click at [143, 366] on span "Vehicles Owned" at bounding box center [121, 367] width 91 height 15
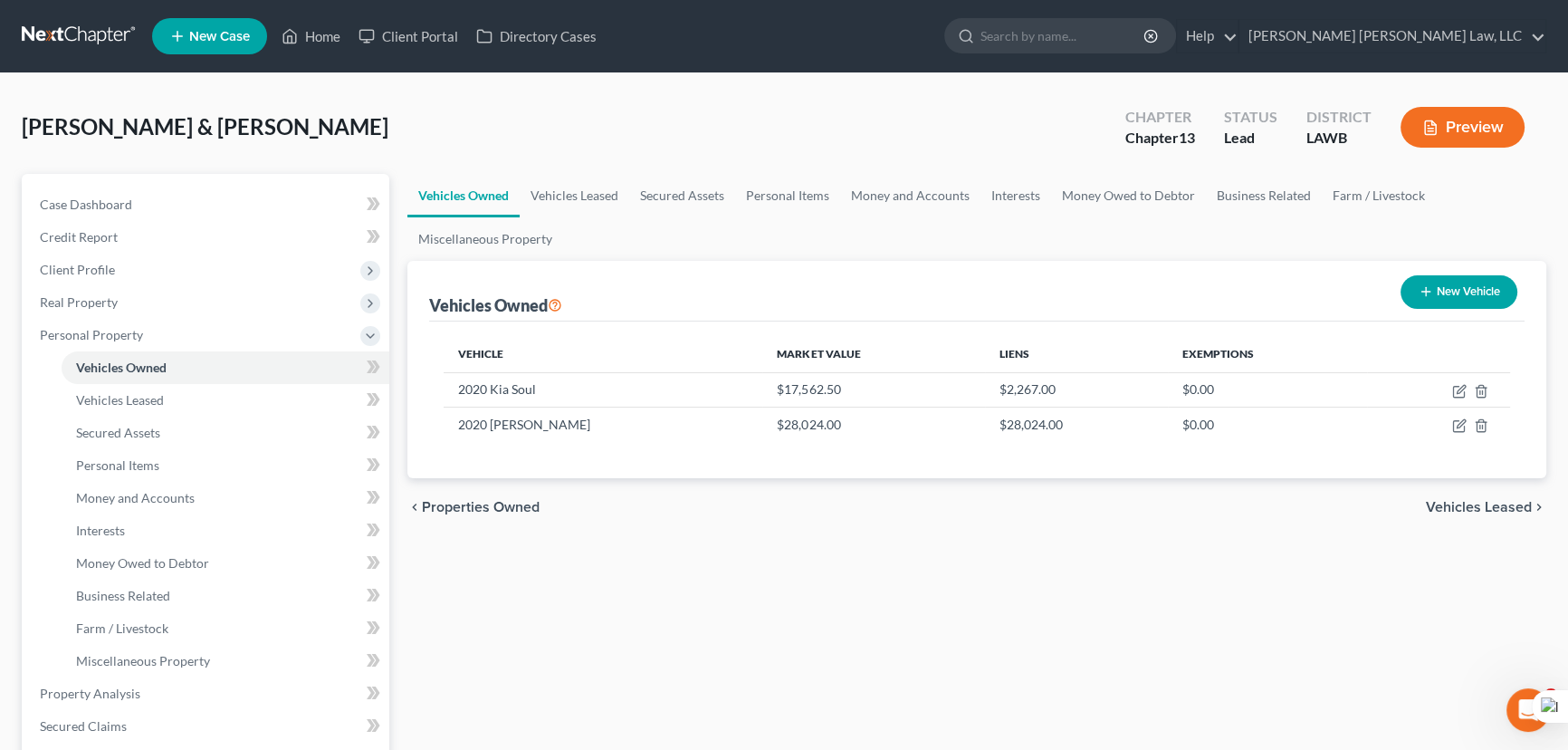
click at [1502, 277] on button "New Vehicle" at bounding box center [1459, 293] width 117 height 34
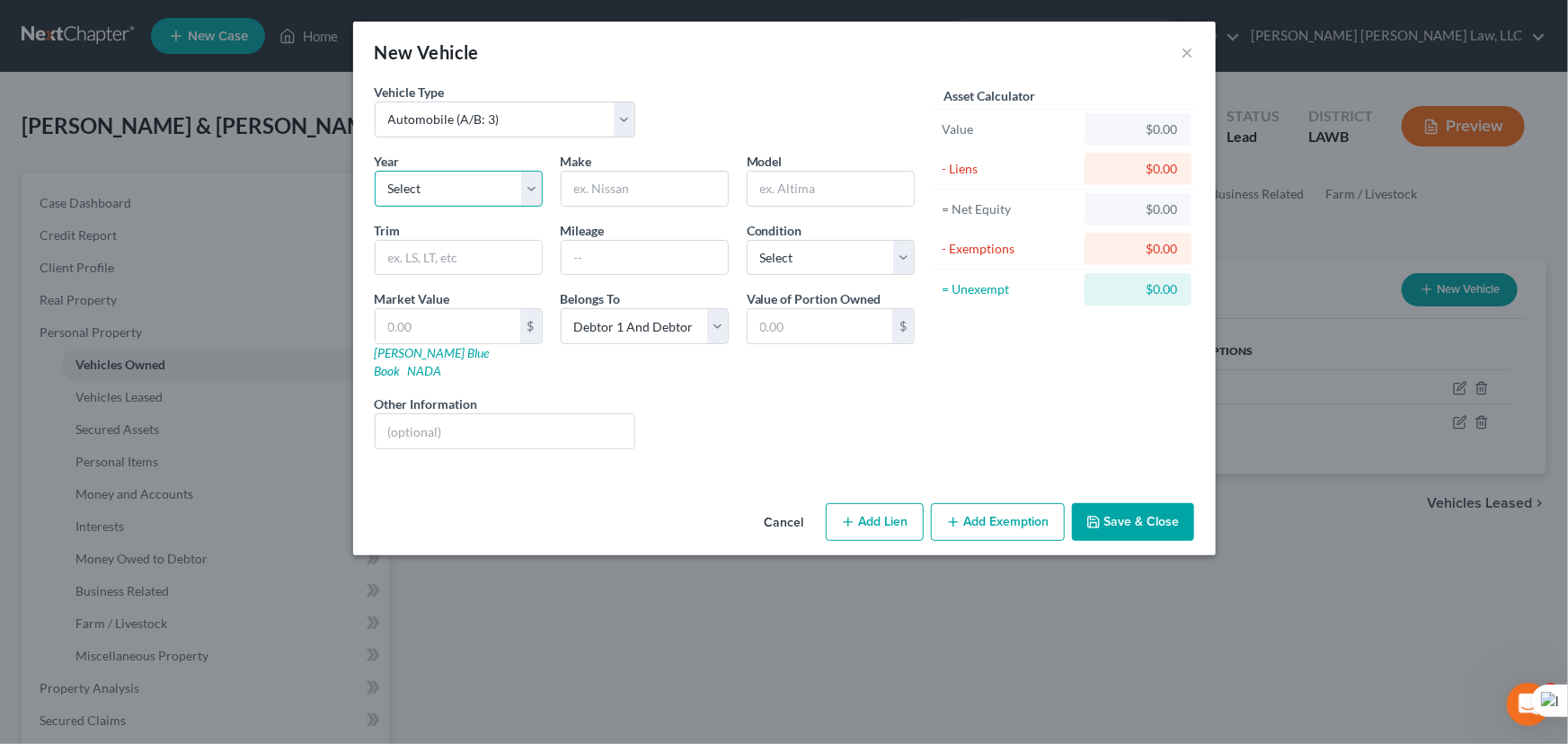
drag, startPoint x: 487, startPoint y: 178, endPoint x: 488, endPoint y: 197, distance: 19.0
click at [487, 178] on select "Select 2026 2025 2024 2023 2022 2021 2020 2019 2018 2017 2016 2015 2014 2013 20…" at bounding box center [459, 188] width 168 height 36
click at [375, 170] on select "Select 2026 2025 2024 2023 2022 2021 2020 2019 2018 2017 2016 2015 2014 2013 20…" at bounding box center [459, 188] width 168 height 36
click at [620, 187] on input "text" at bounding box center [645, 188] width 167 height 34
drag, startPoint x: 643, startPoint y: 187, endPoint x: 305, endPoint y: 206, distance: 338.5
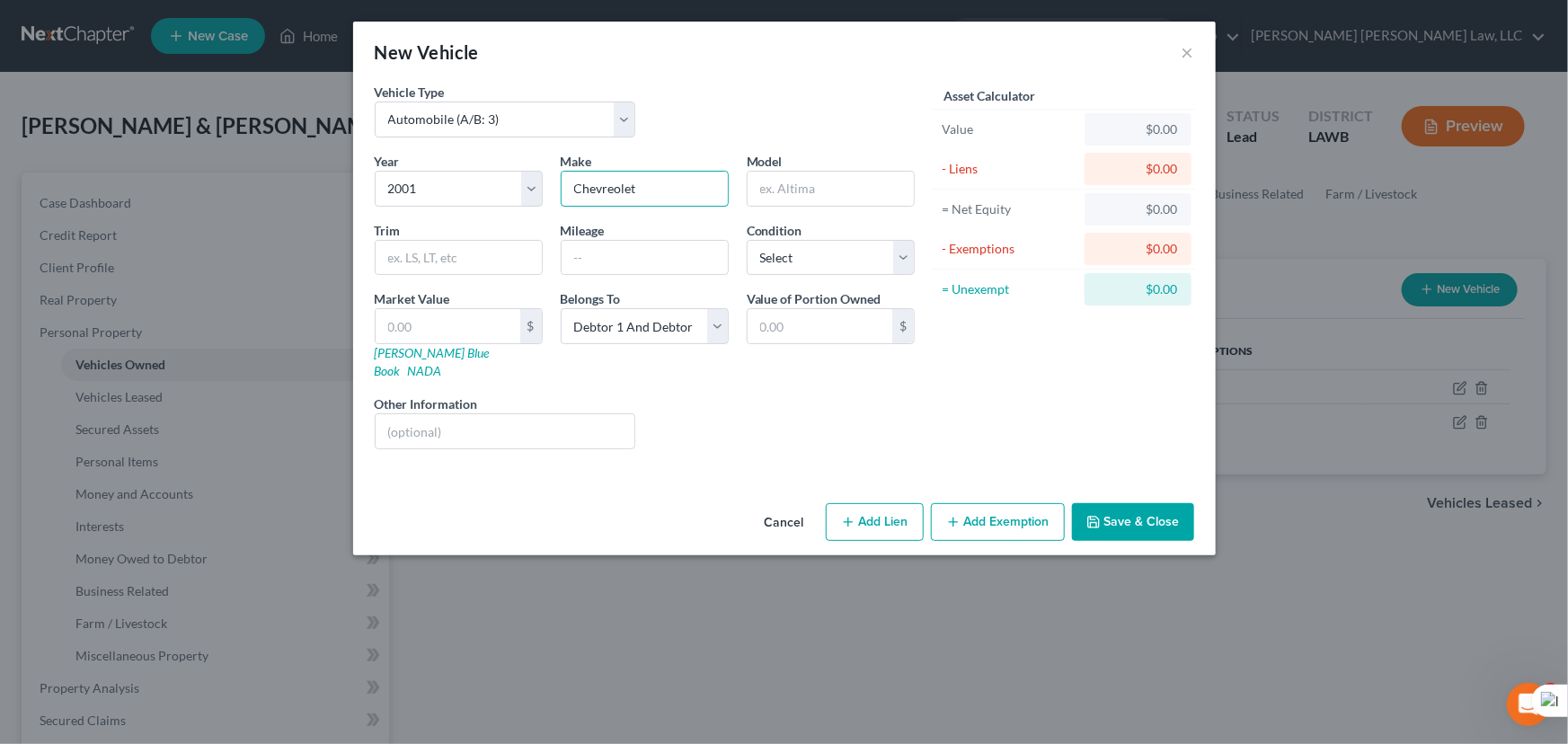
click at [305, 206] on div "New Vehicle × Vehicle Type Select Automobile (A/B: 3) Truck (A/B: 3) Trailer (A…" at bounding box center [784, 372] width 1568 height 744
click at [802, 272] on select "Select Excellent Very Good Good Fair Poor" at bounding box center [831, 258] width 168 height 36
click at [746, 240] on select "Select Excellent Very Good Good Fair Poor" at bounding box center [831, 258] width 168 height 36
click at [442, 363] on link "NADA" at bounding box center [425, 370] width 34 height 15
click at [452, 332] on input "text" at bounding box center [448, 326] width 145 height 34
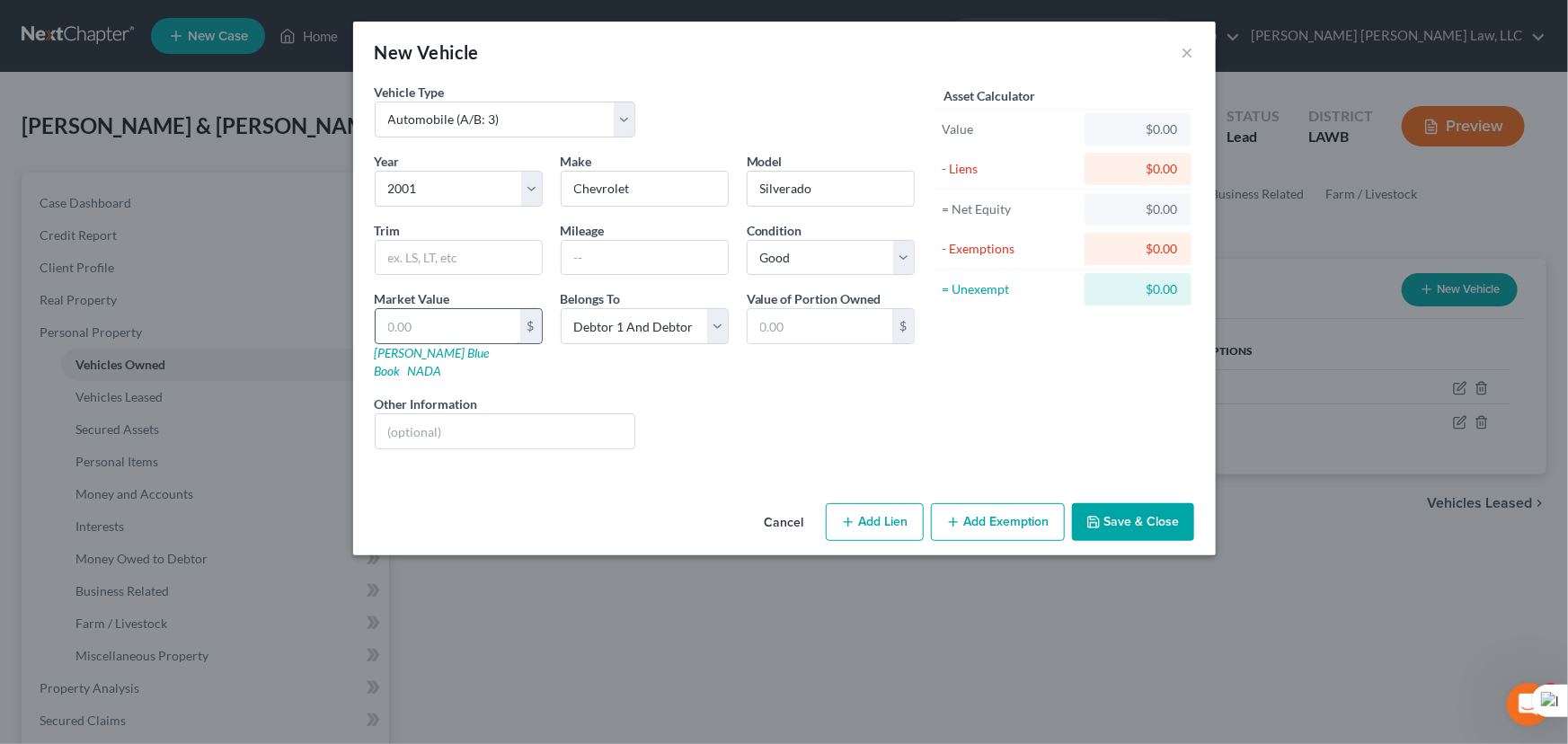
click at [472, 339] on input "text" at bounding box center [448, 326] width 145 height 34
click at [1170, 503] on button "Save & Close" at bounding box center [1133, 522] width 122 height 38
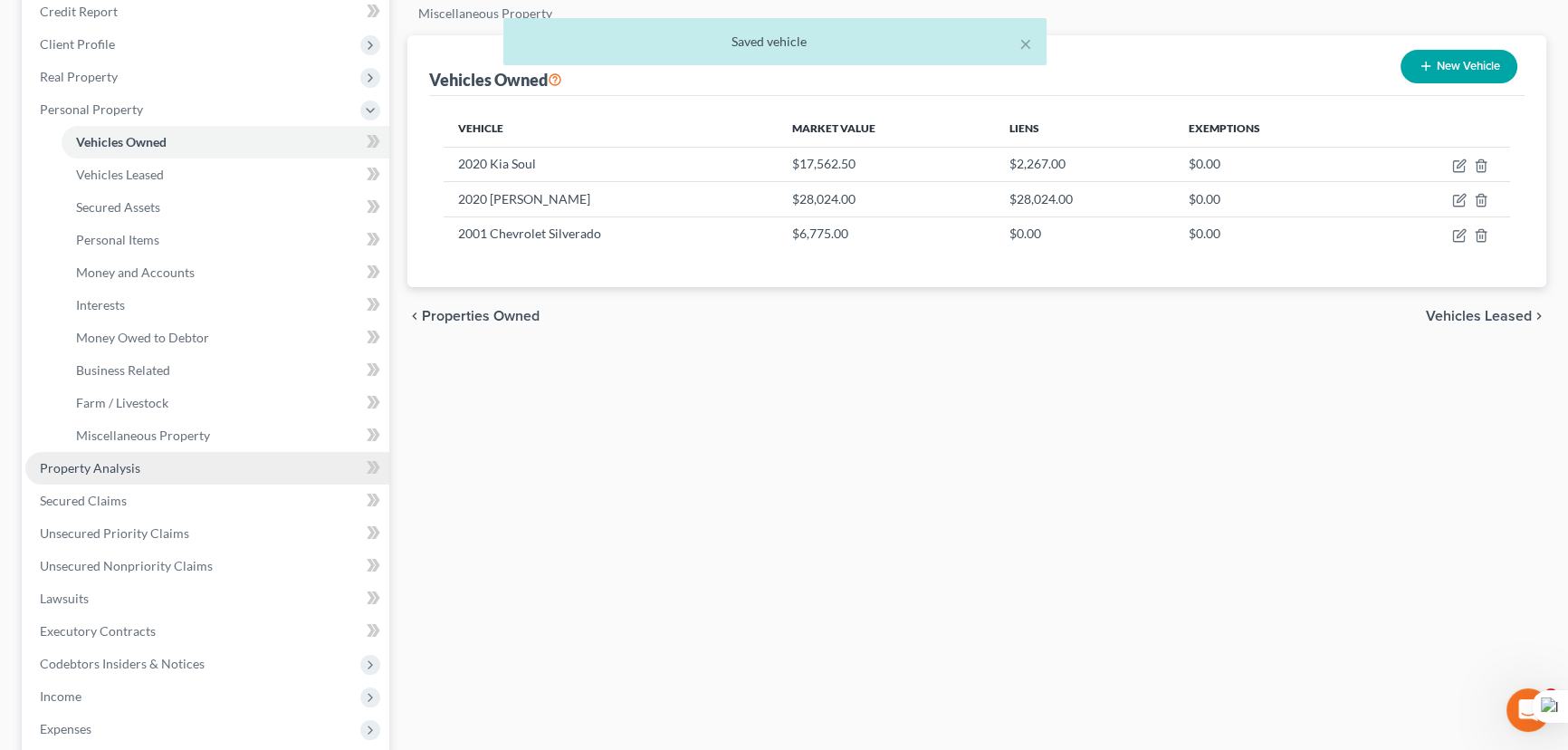
scroll to position [329, 0]
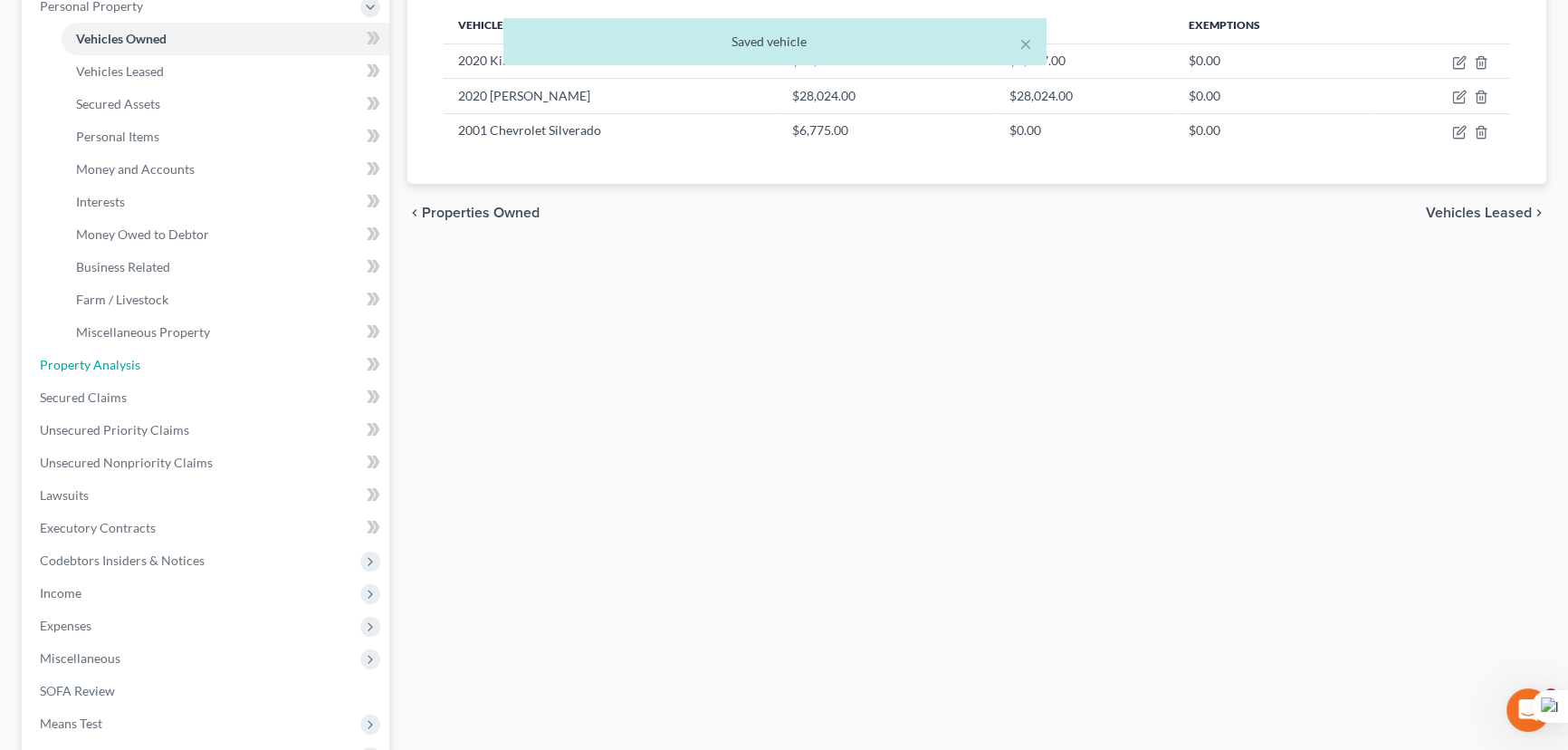
click at [121, 366] on span "Property Analysis" at bounding box center [90, 364] width 101 height 15
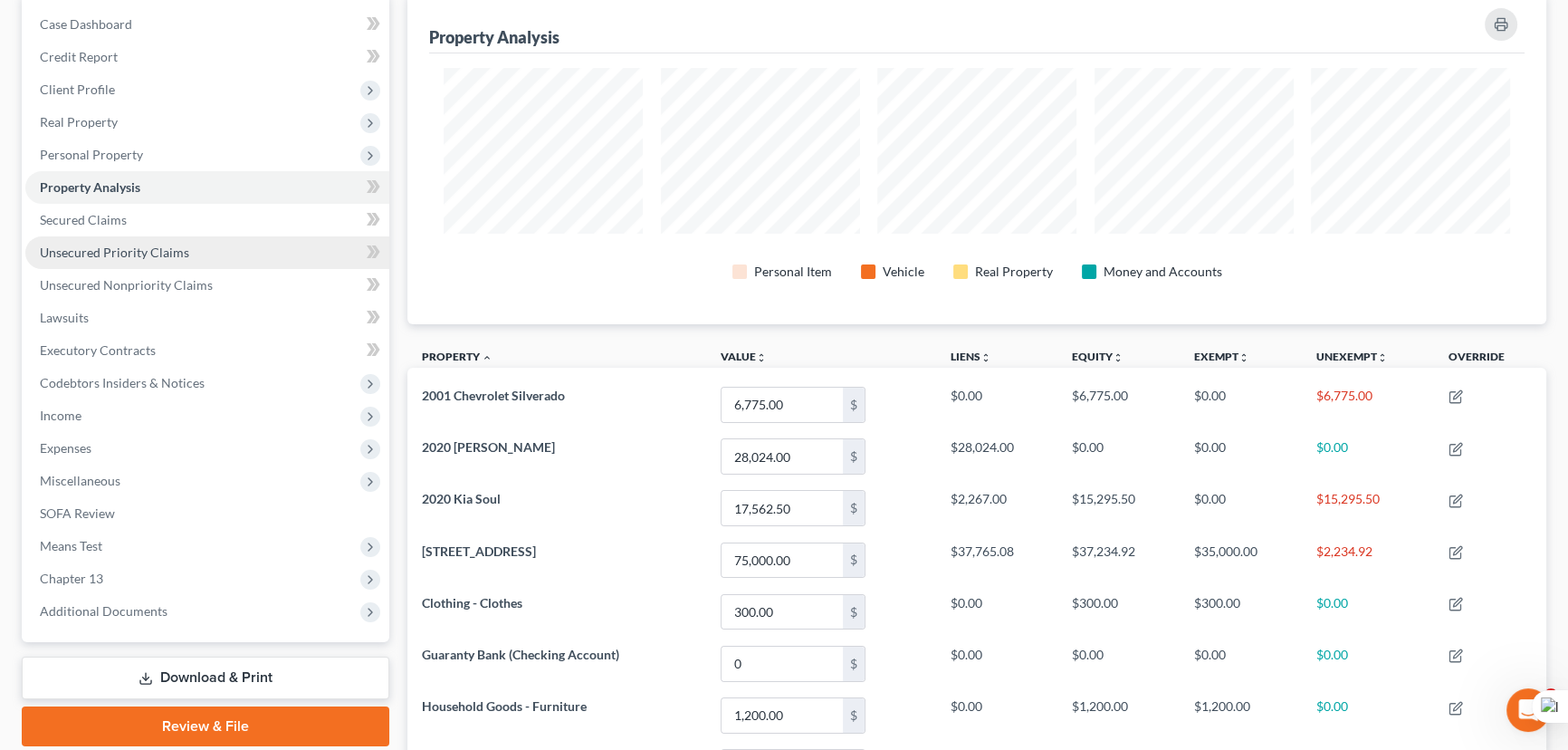
scroll to position [172, 0]
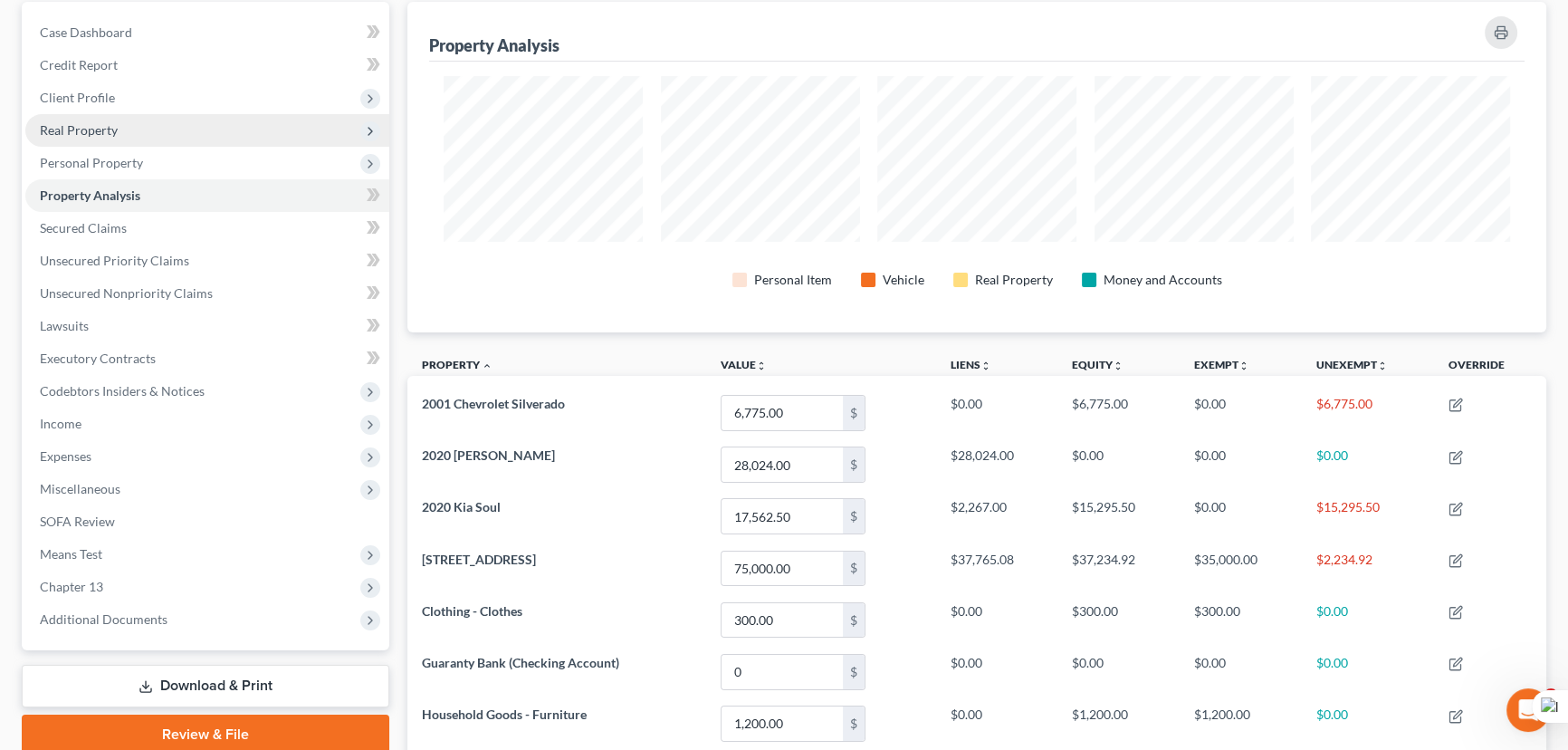
click at [106, 123] on span "Real Property" at bounding box center [79, 129] width 78 height 15
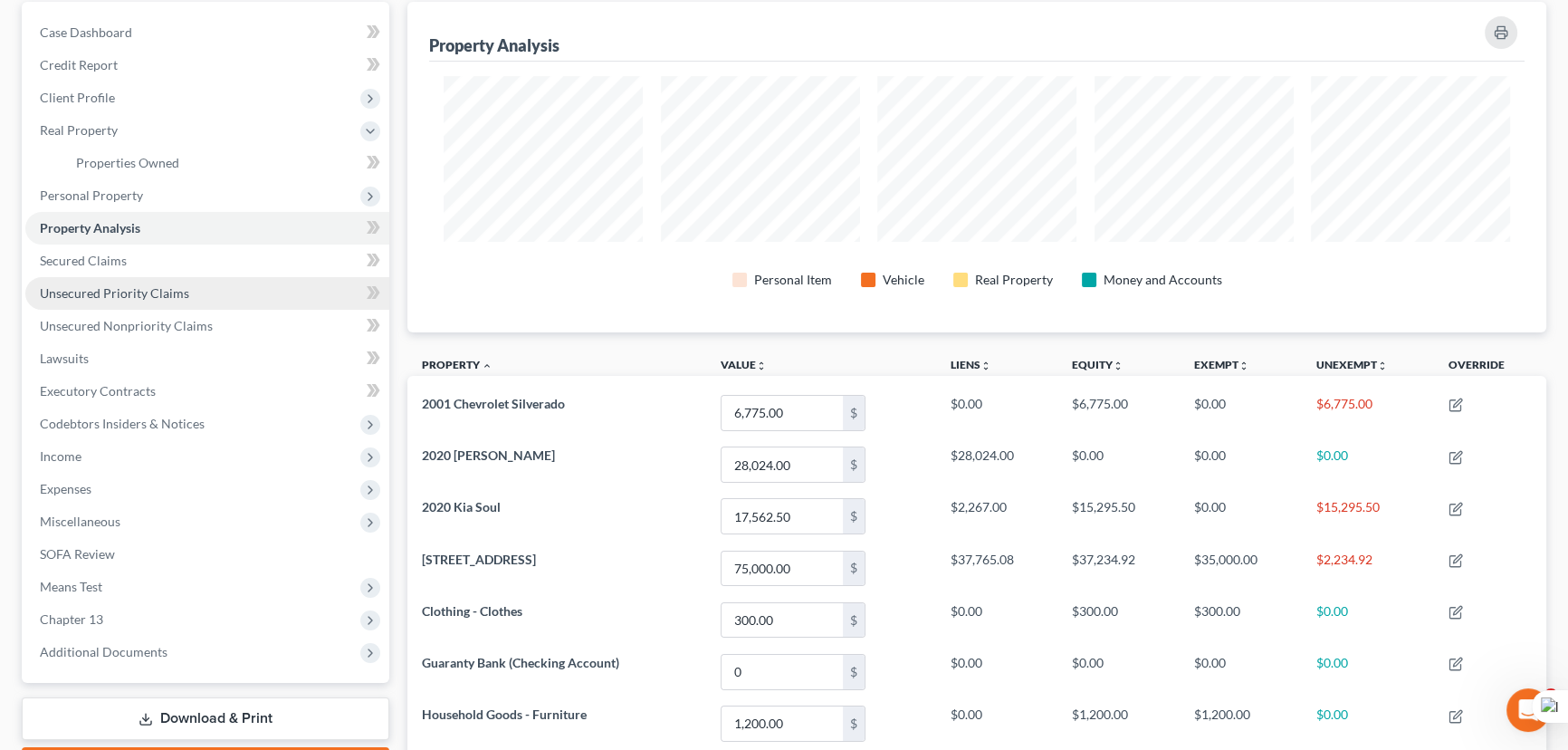
click at [138, 203] on span "Personal Property" at bounding box center [207, 196] width 364 height 33
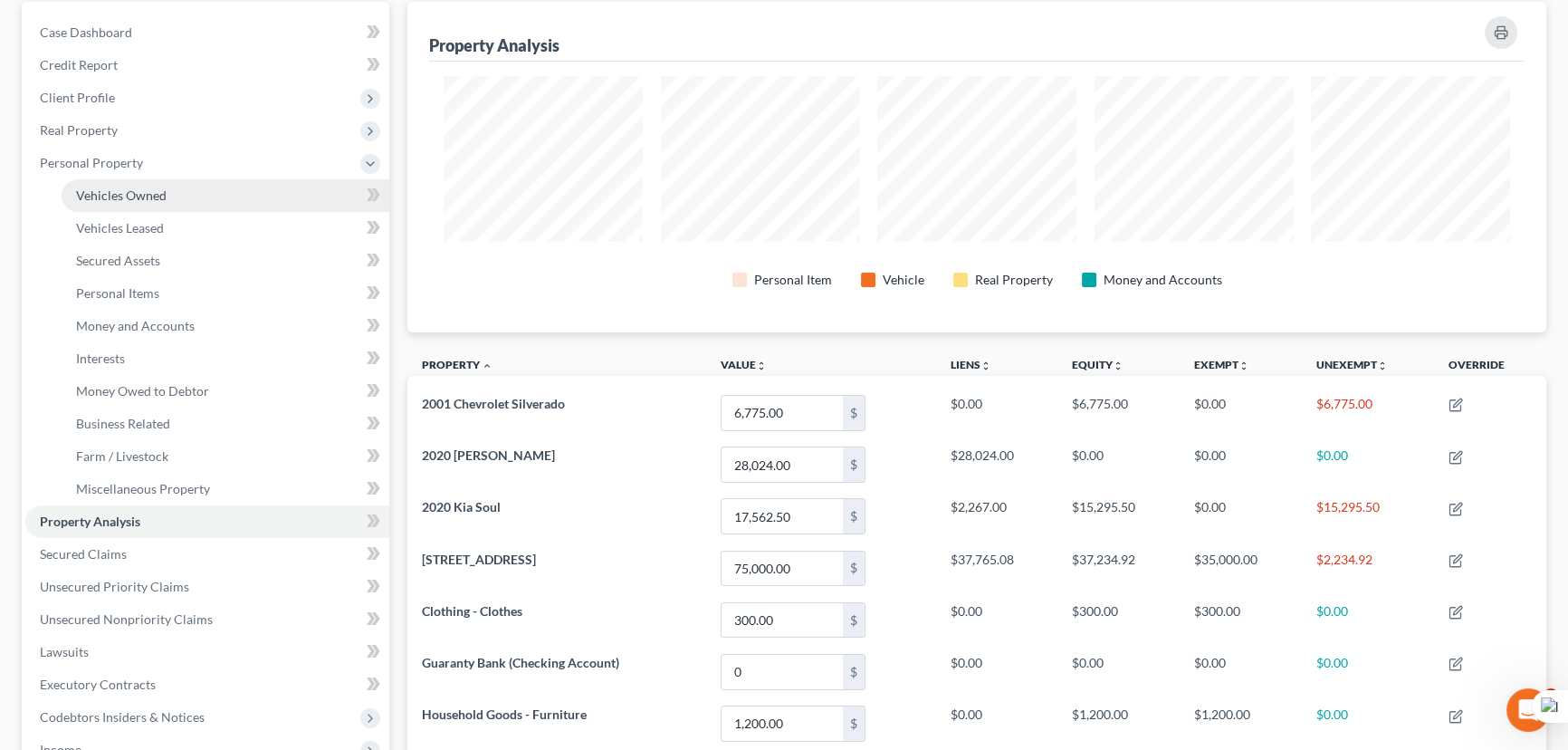
click at [161, 188] on span "Vehicles Owned" at bounding box center [121, 195] width 91 height 15
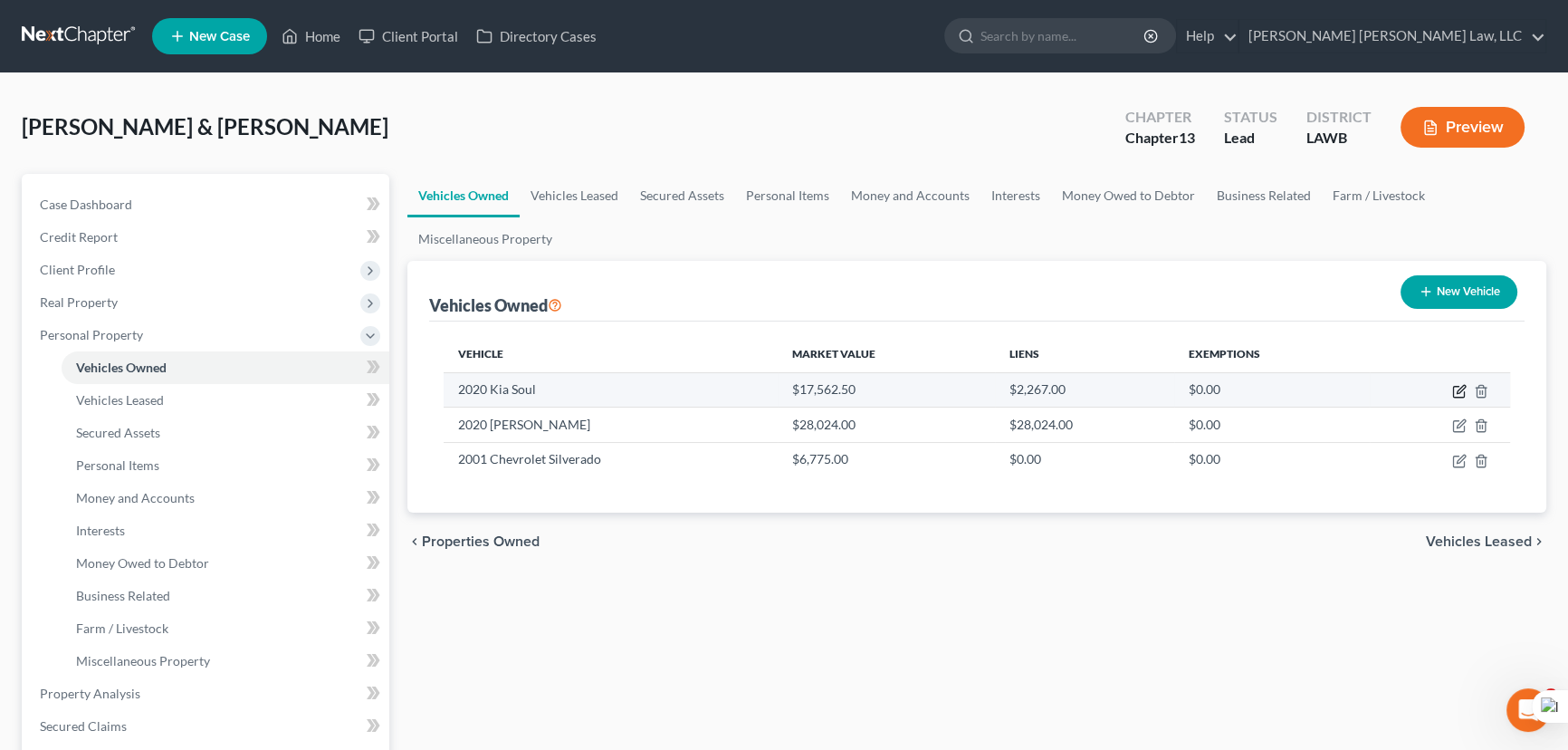
click at [1452, 386] on icon "button" at bounding box center [1459, 390] width 15 height 15
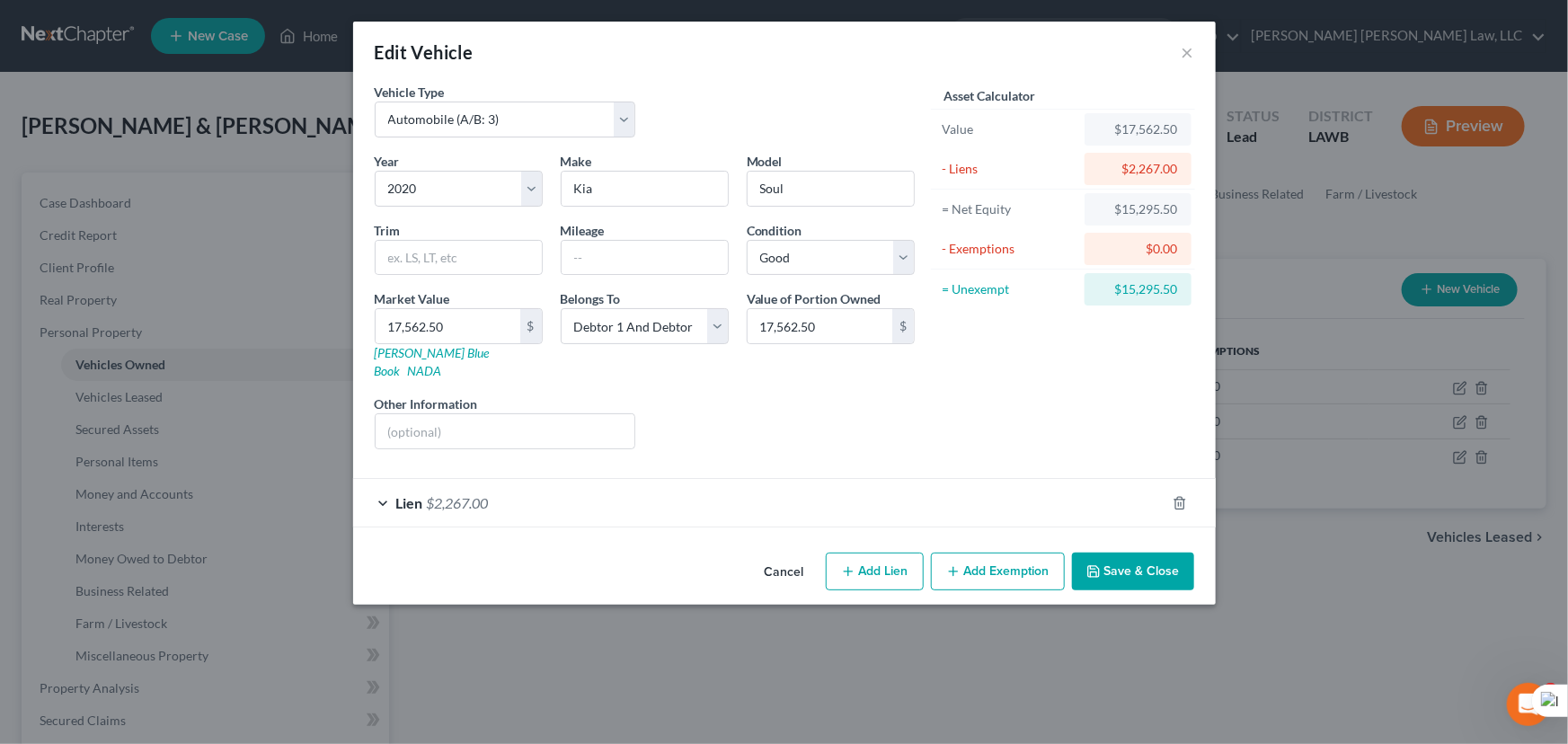
click at [988, 553] on button "Add Exemption" at bounding box center [997, 572] width 134 height 38
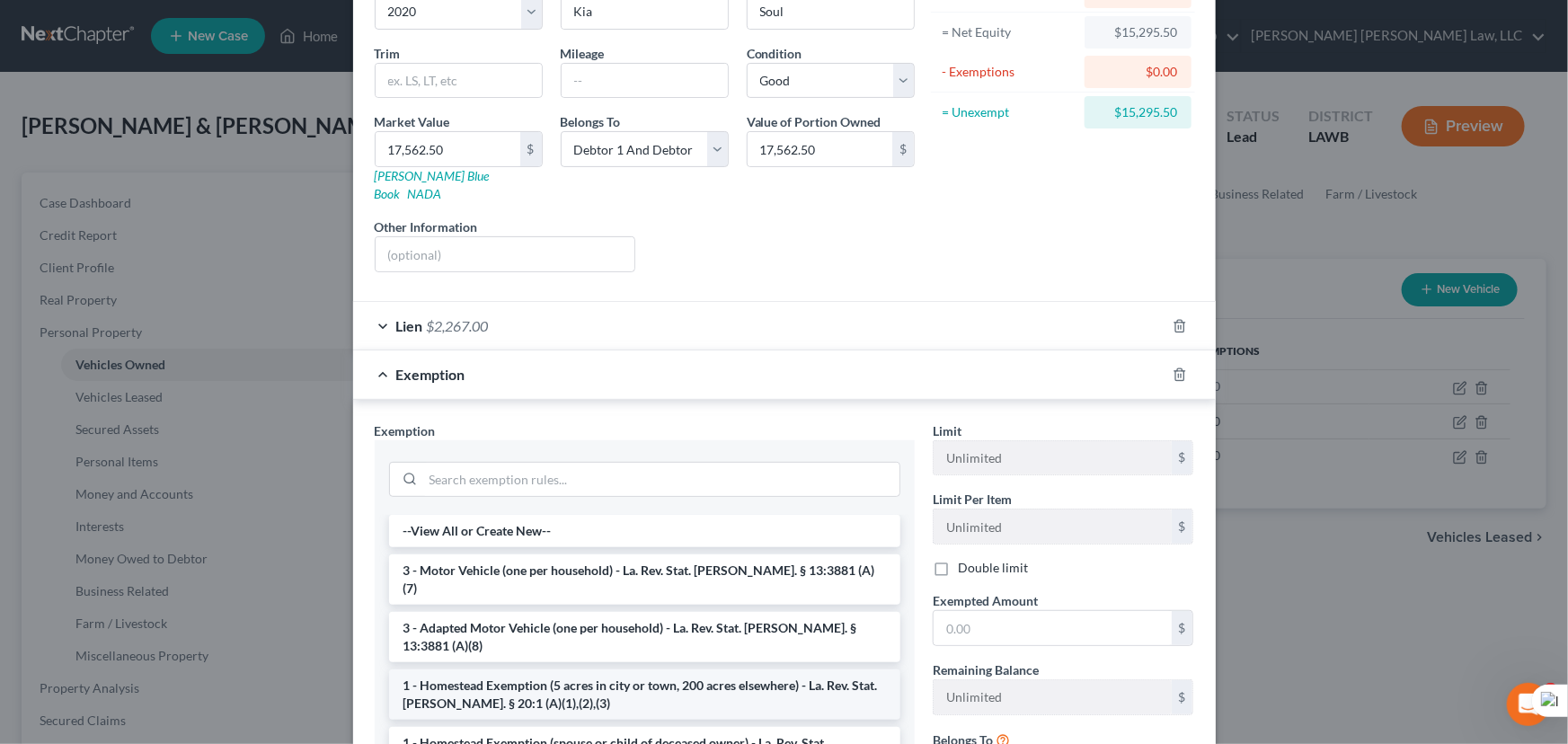
scroll to position [344, 0]
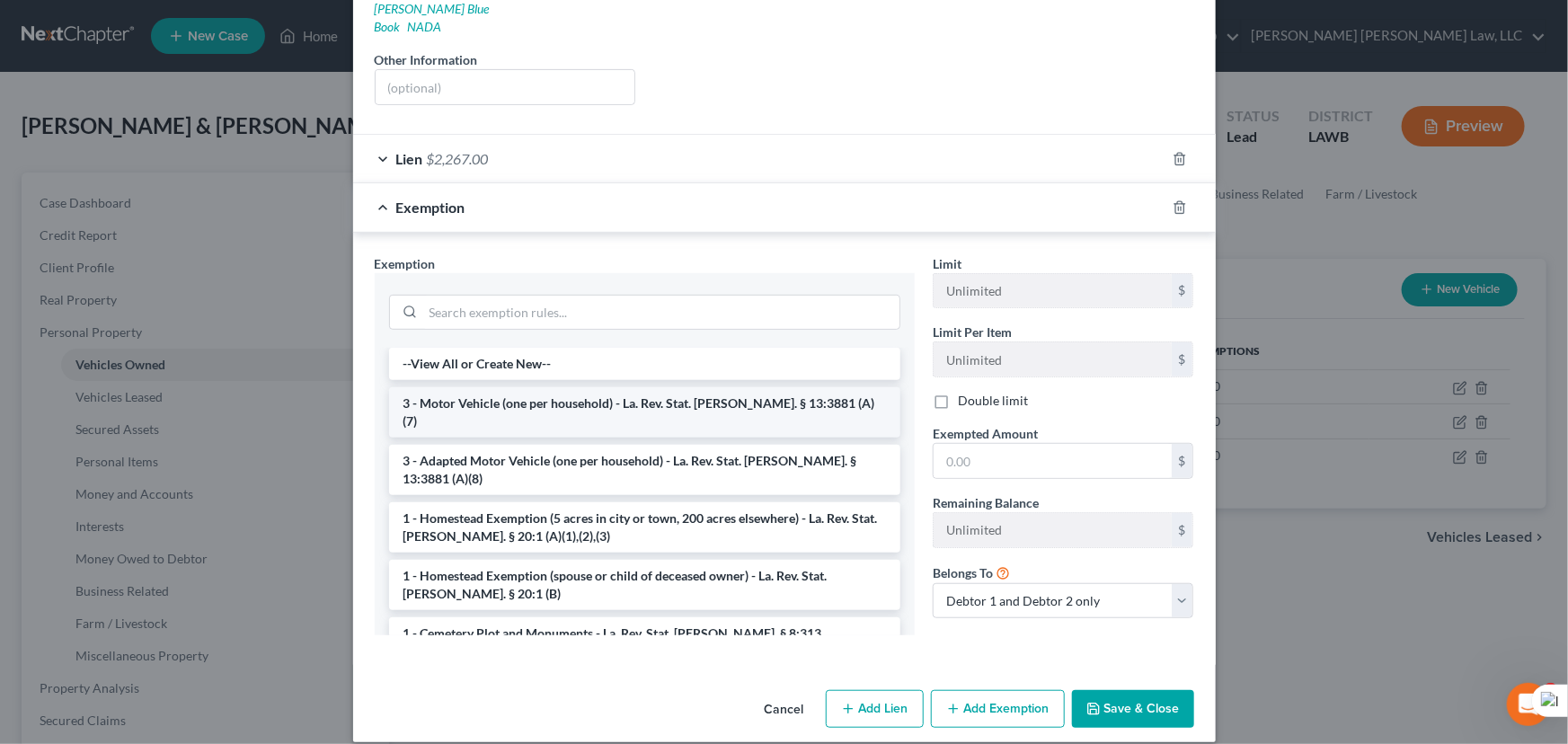
click at [587, 387] on li "3 - Motor Vehicle (one per household) - La. Rev. Stat. [PERSON_NAME]. § 13:3881…" at bounding box center [645, 412] width 511 height 51
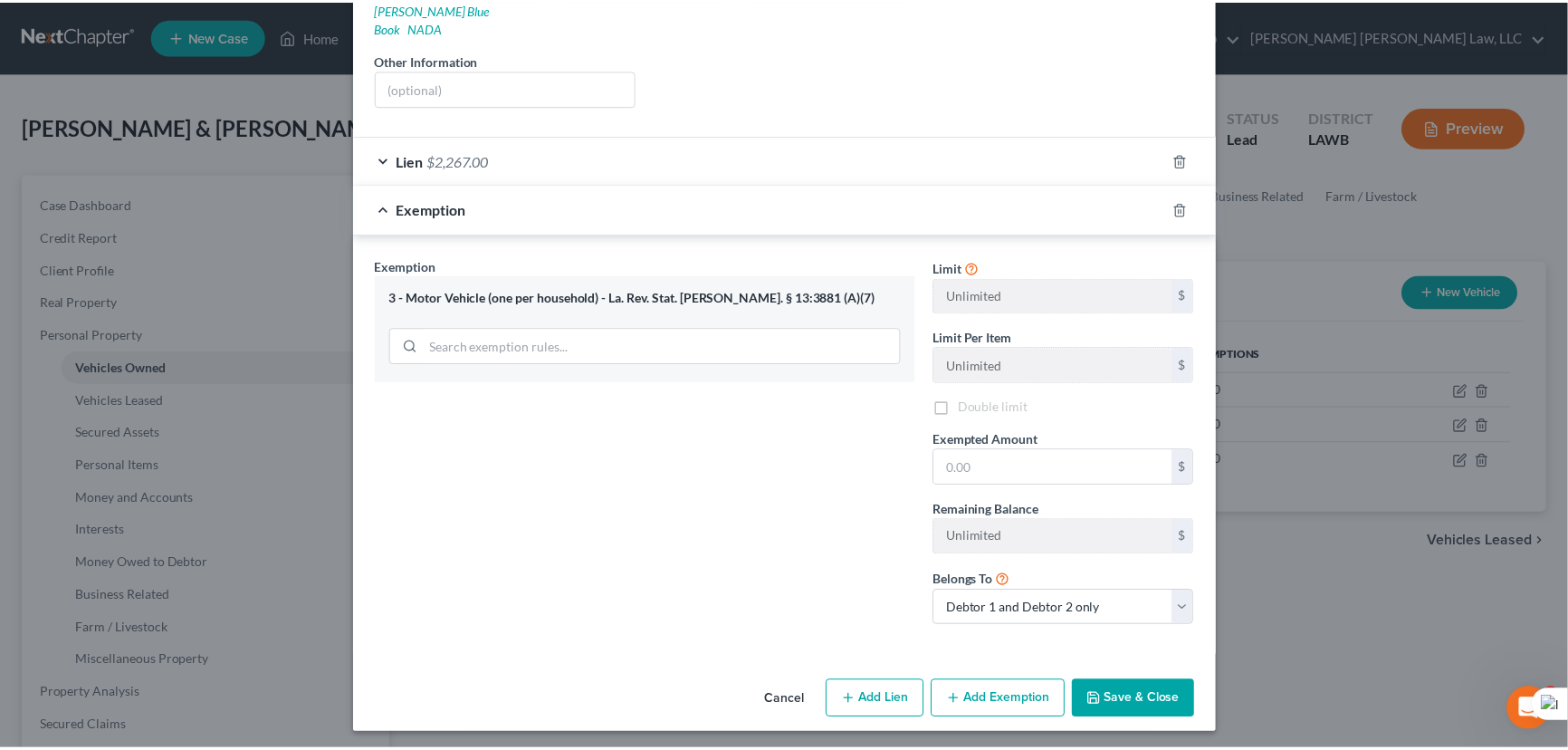
scroll to position [332, 0]
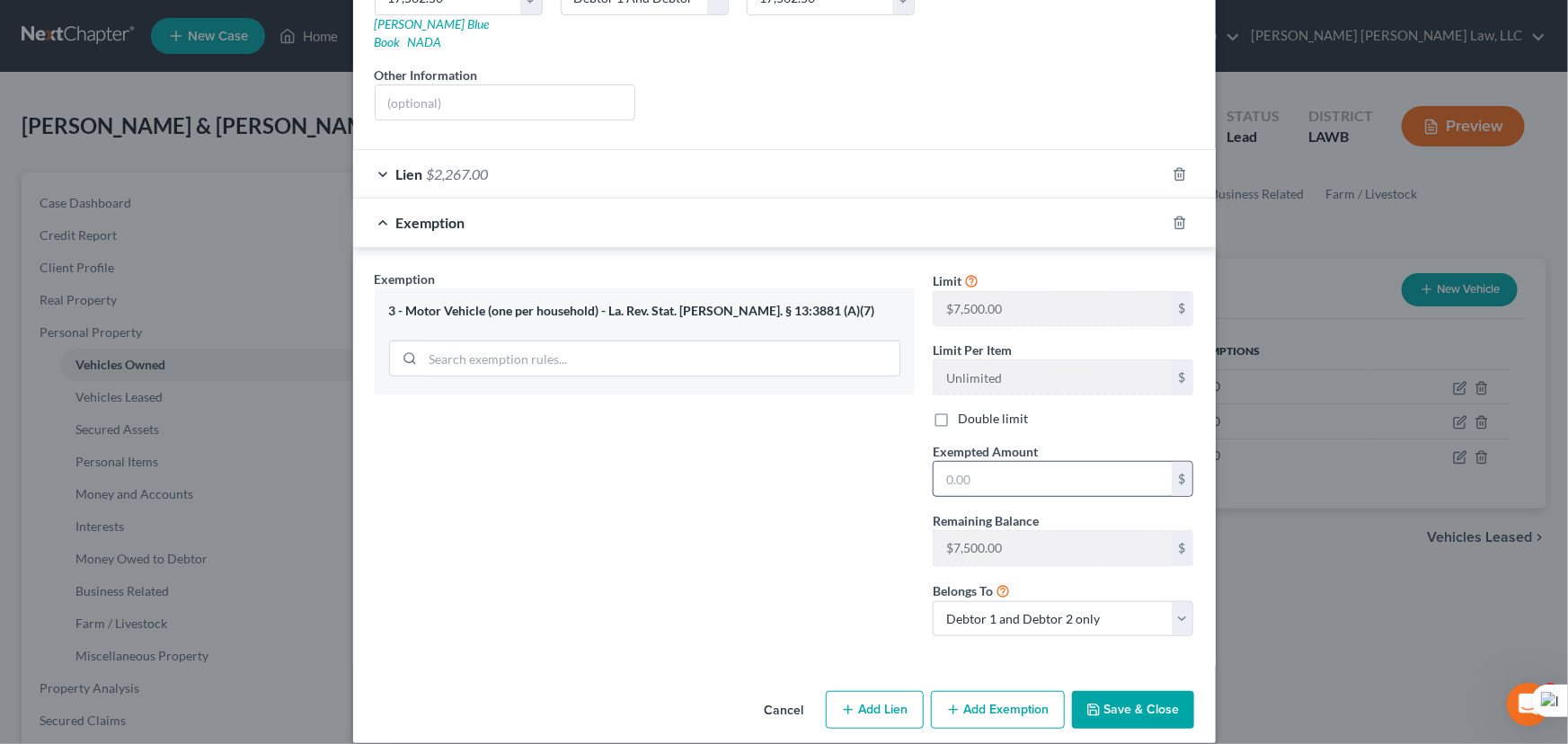
click at [1043, 462] on input "text" at bounding box center [1053, 478] width 238 height 34
click at [1132, 691] on button "Save & Close" at bounding box center [1133, 709] width 122 height 38
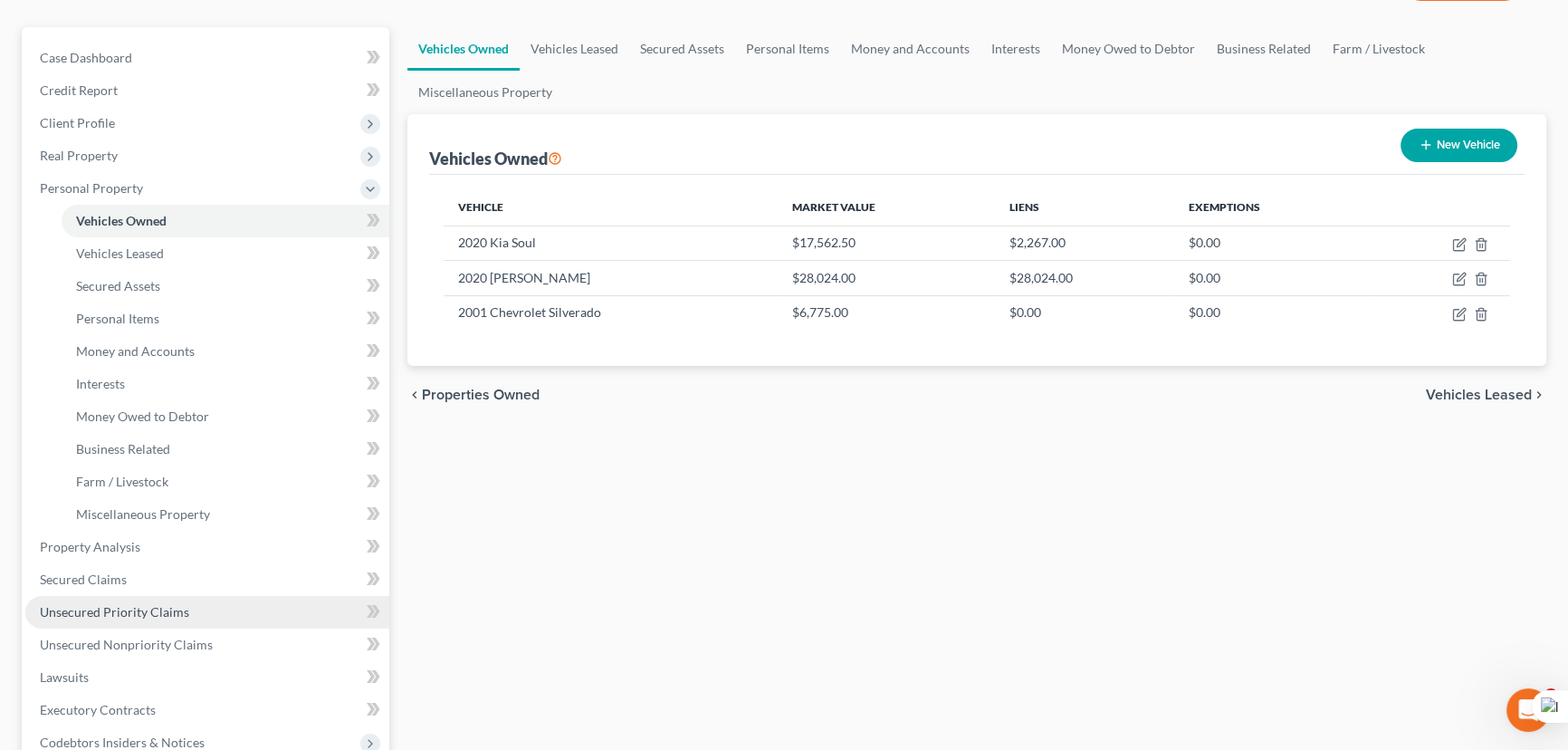
scroll to position [329, 0]
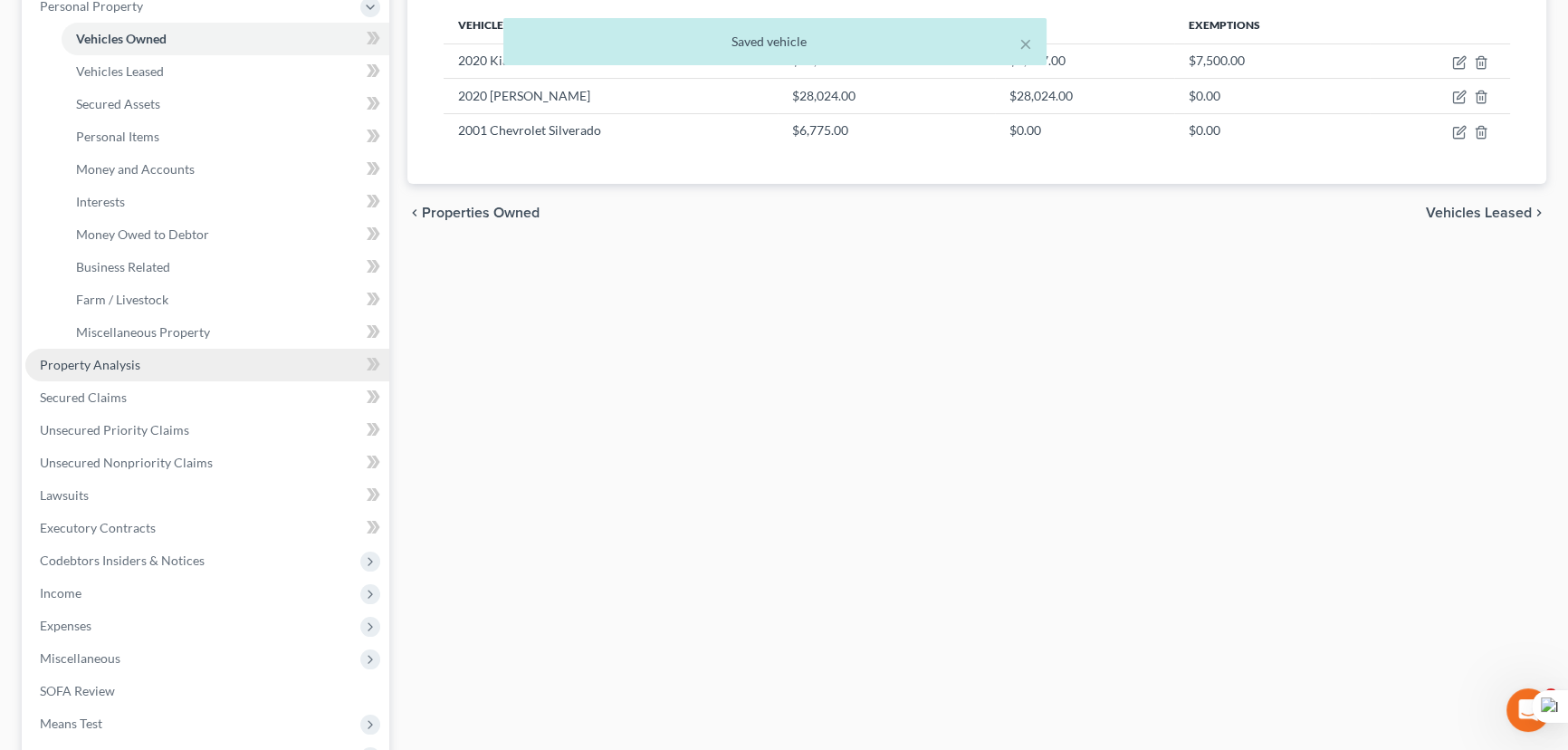
click at [154, 356] on link "Property Analysis" at bounding box center [207, 365] width 364 height 33
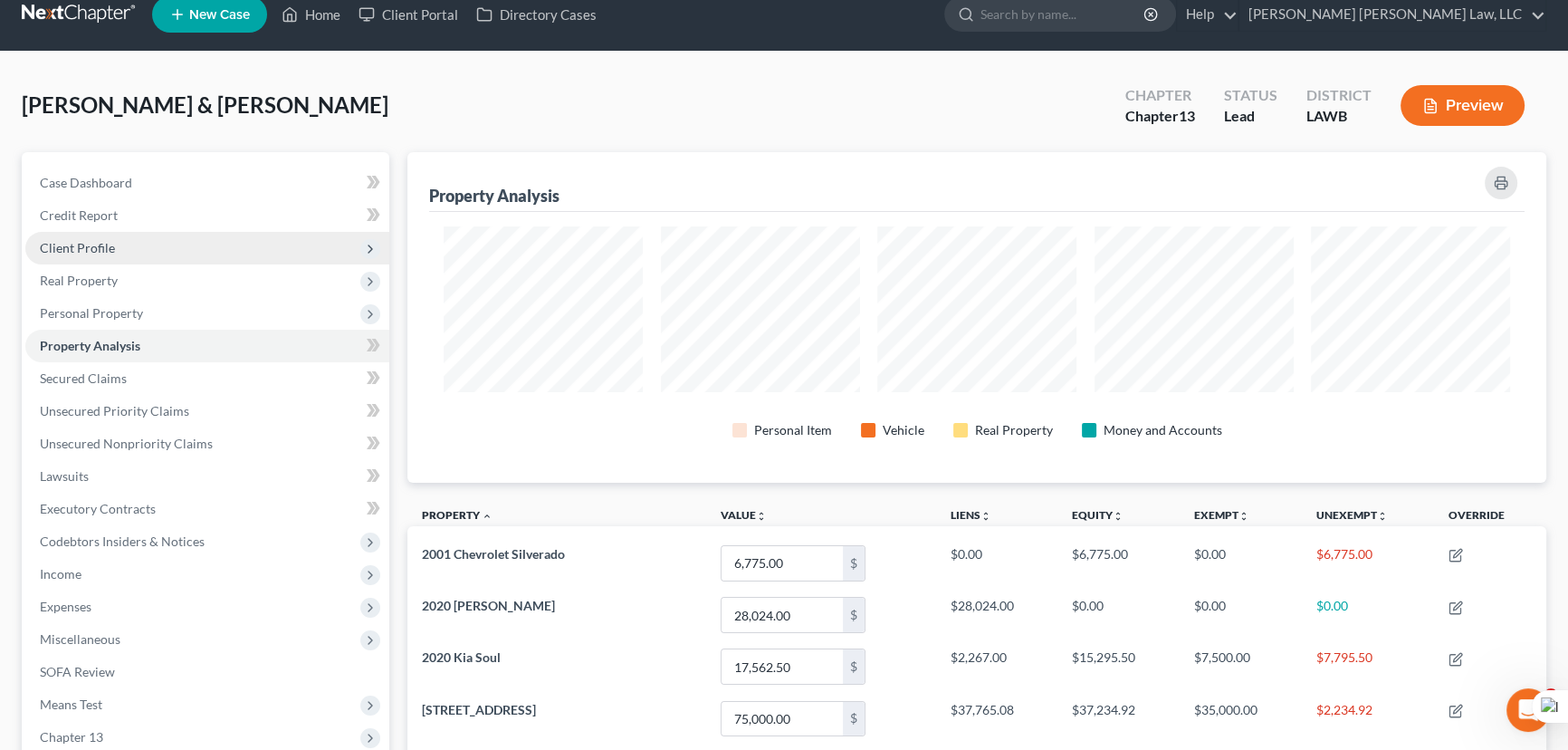
scroll to position [7, 0]
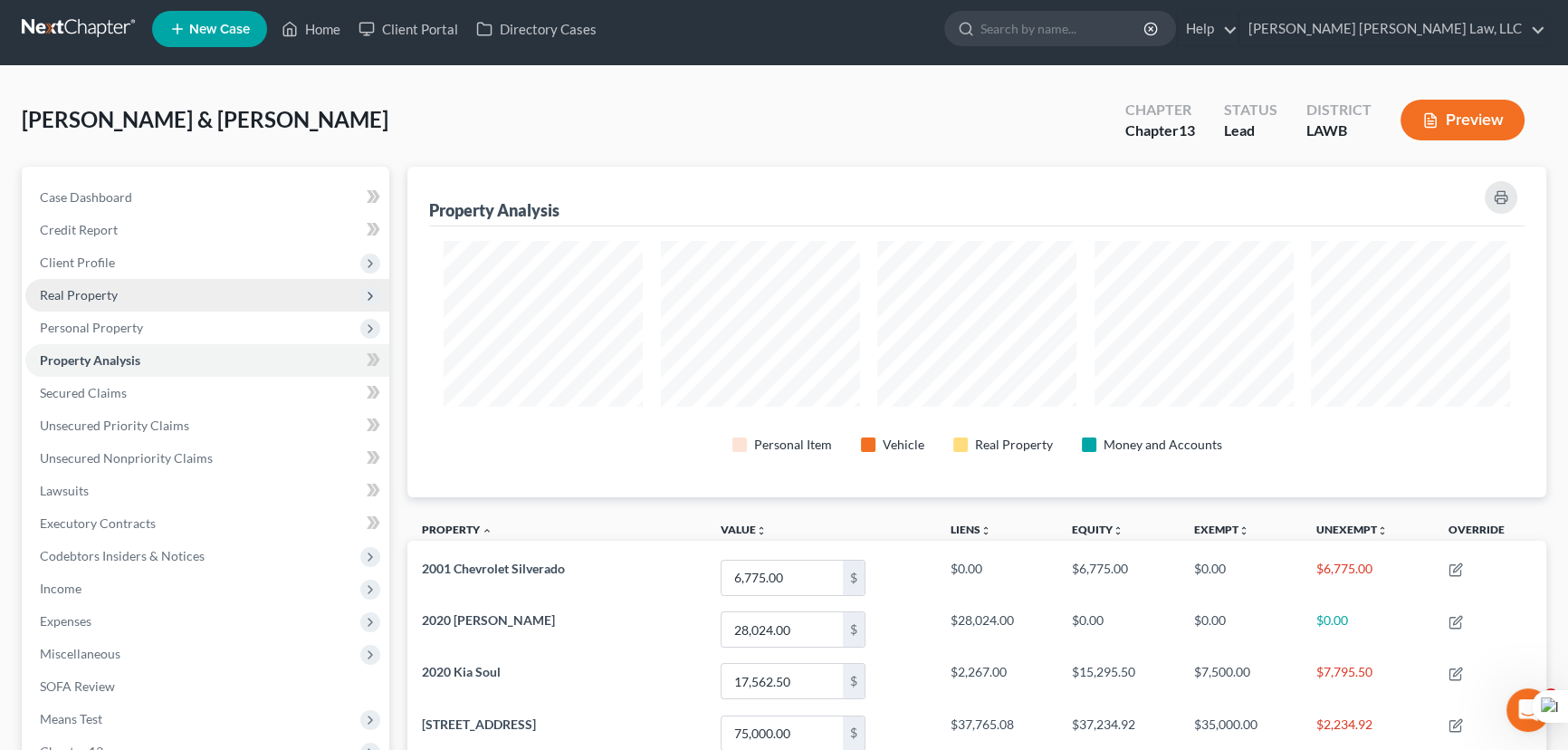
click at [142, 290] on span "Real Property" at bounding box center [207, 295] width 364 height 33
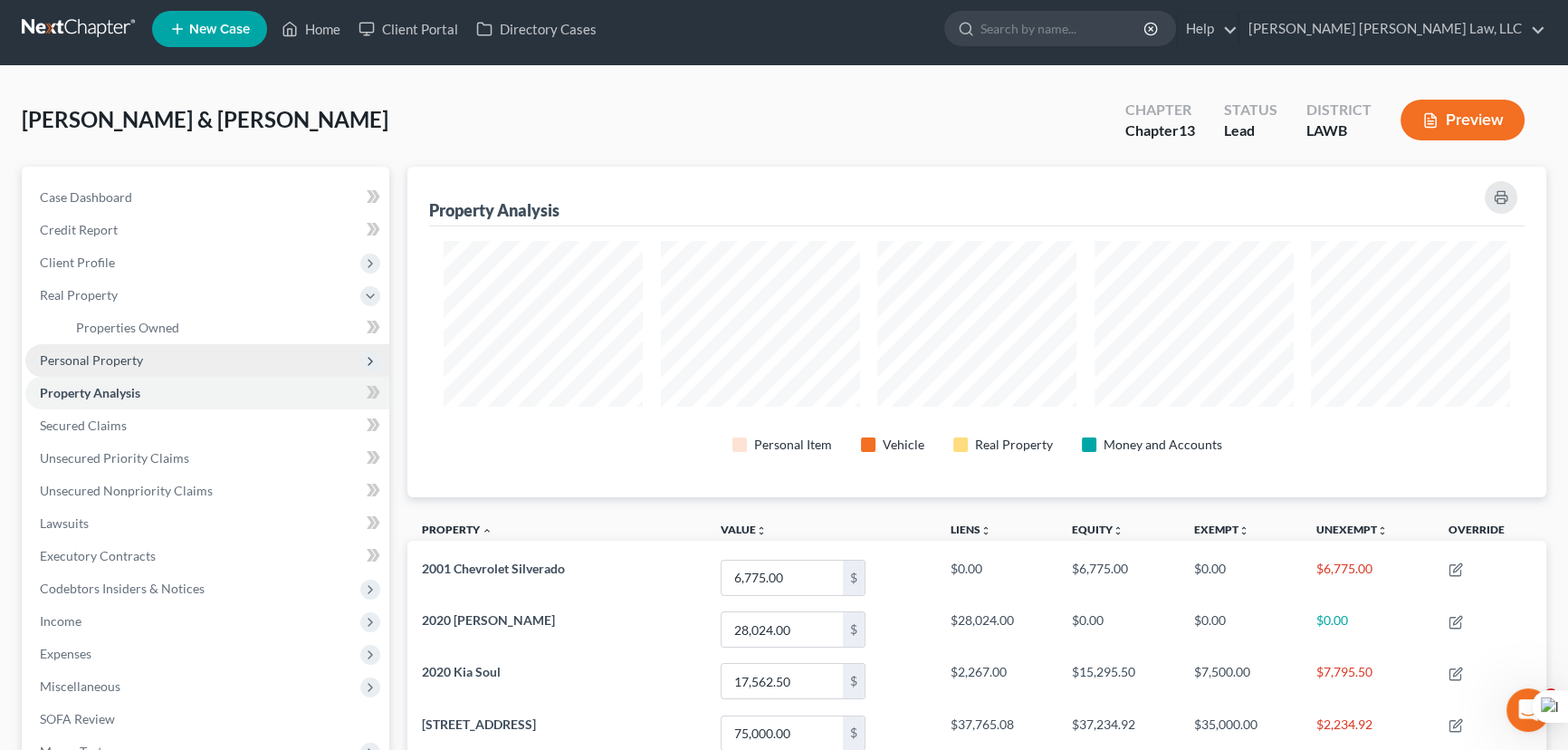
click at [147, 363] on span "Personal Property" at bounding box center [207, 361] width 364 height 33
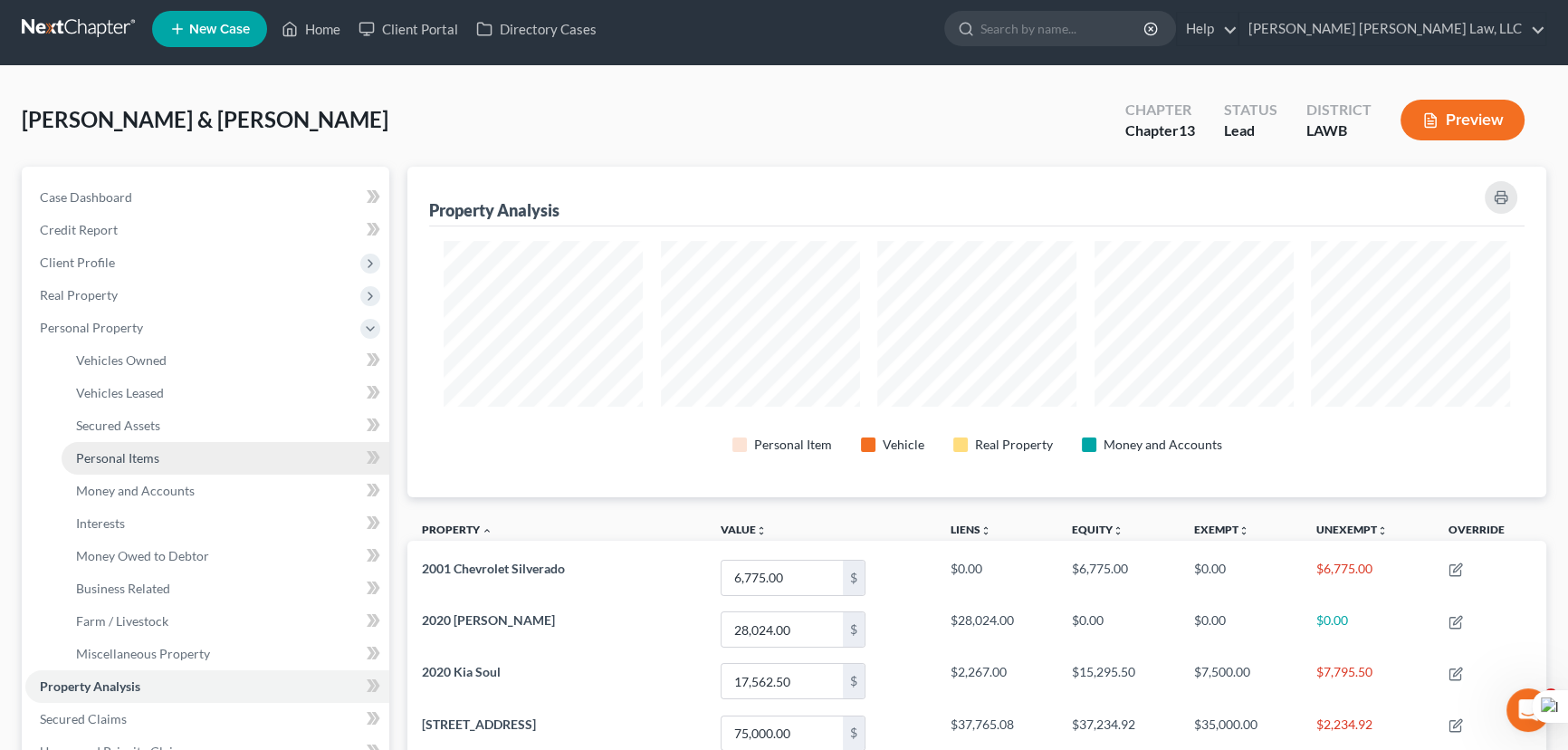
click at [187, 455] on link "Personal Items" at bounding box center [226, 457] width 328 height 33
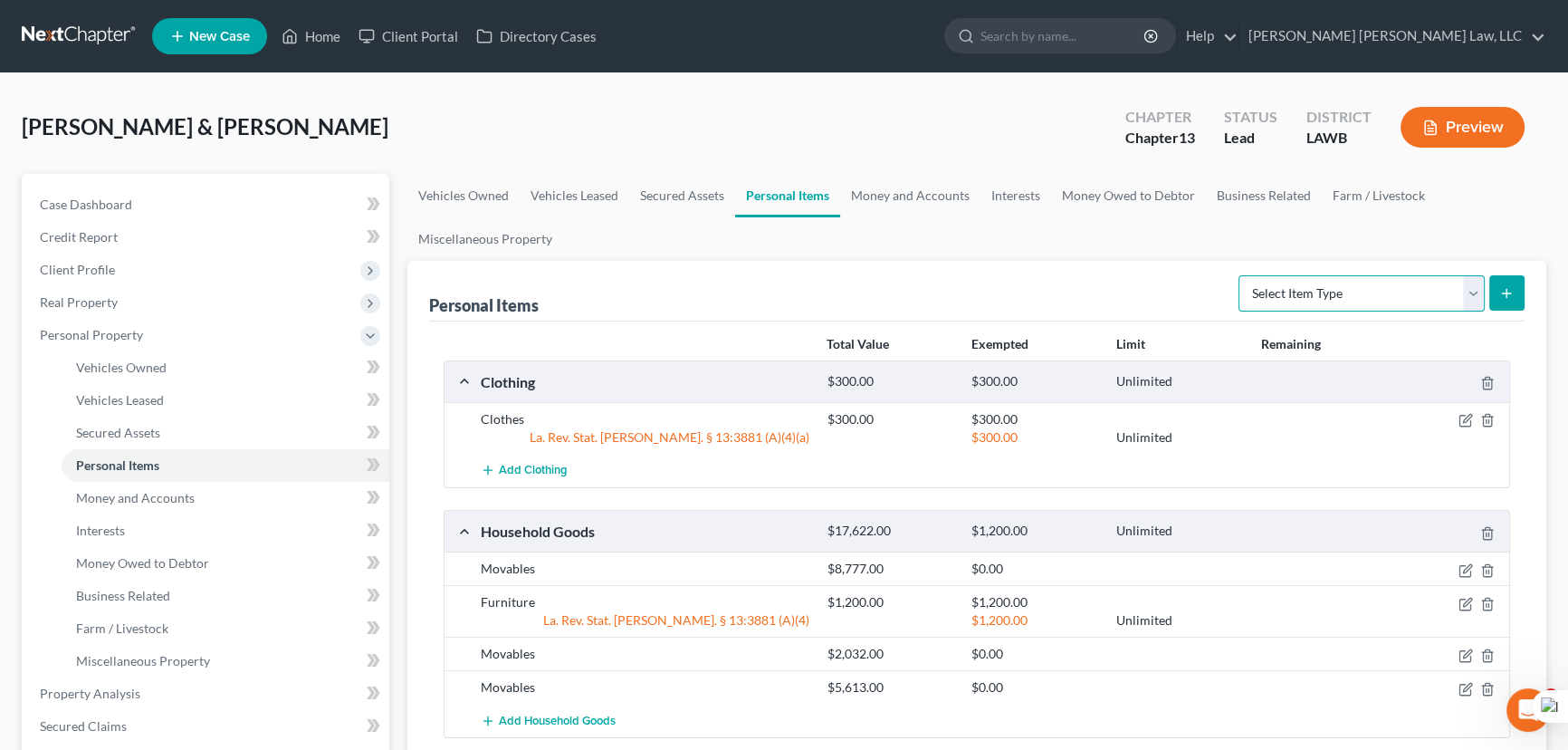
drag, startPoint x: 1423, startPoint y: 293, endPoint x: 1421, endPoint y: 305, distance: 12.2
click at [1423, 293] on select "Select Item Type Clothing (A/B: 11) Collectibles Of Value (A/B: 8) Electronics …" at bounding box center [1361, 294] width 247 height 36
click at [169, 354] on link "Vehicles Owned" at bounding box center [226, 368] width 328 height 33
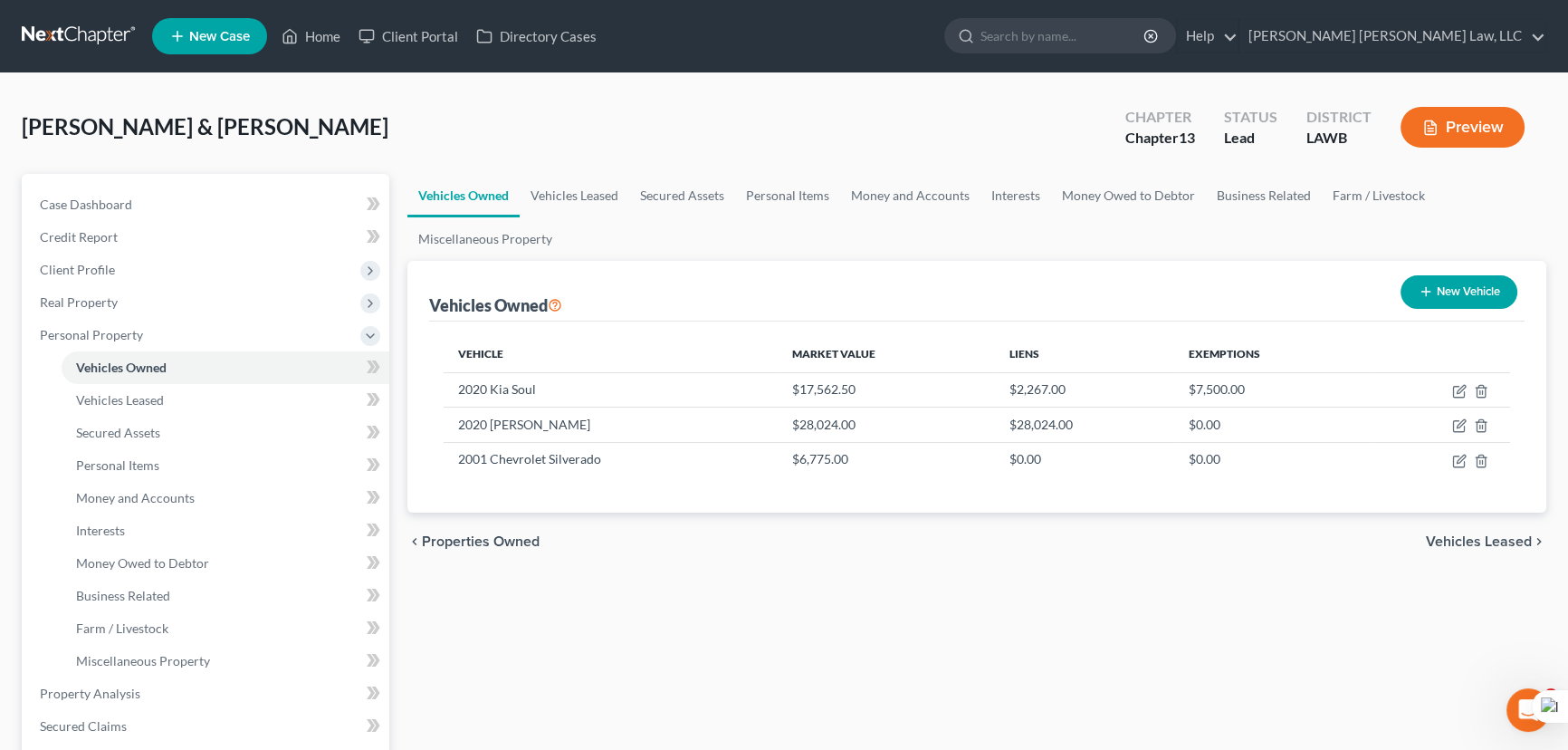
click at [1452, 294] on button "New Vehicle" at bounding box center [1459, 293] width 117 height 34
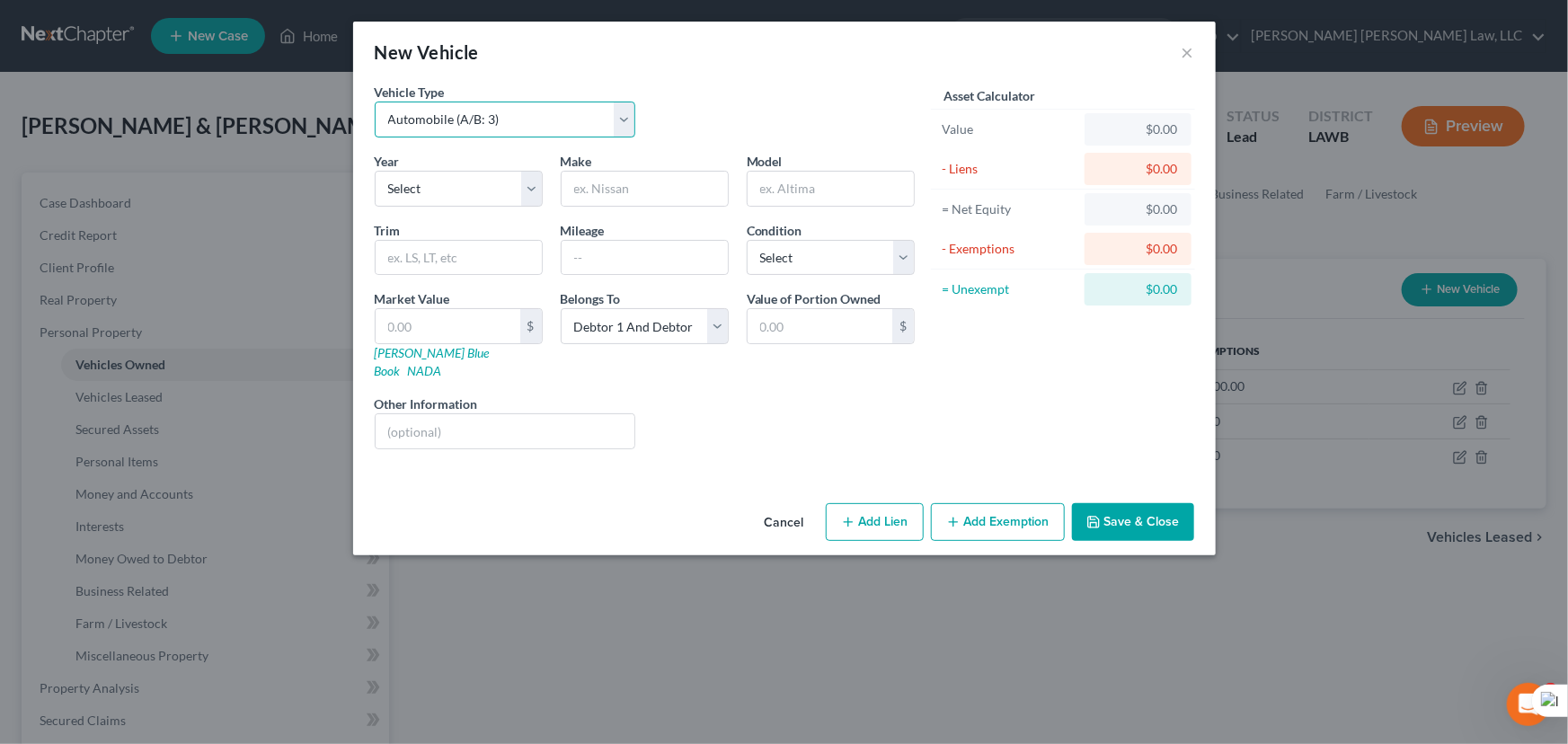
drag, startPoint x: 512, startPoint y: 117, endPoint x: 504, endPoint y: 135, distance: 19.7
click at [512, 117] on select "Select Automobile (A/B: 3) Truck (A/B: 3) Trailer (A/B: 4) Watercraft (A/B: 4) …" at bounding box center [505, 119] width 262 height 36
click at [375, 101] on select "Select Automobile (A/B: 3) Truck (A/B: 3) Trailer (A/B: 4) Watercraft (A/B: 4) …" at bounding box center [505, 119] width 262 height 36
drag, startPoint x: 464, startPoint y: 186, endPoint x: 467, endPoint y: 203, distance: 17.3
click at [464, 186] on select "Select 2026 2025 2024 2023 2022 2021 2020 2019 2018 2017 2016 2015 2014 2013 20…" at bounding box center [459, 188] width 168 height 36
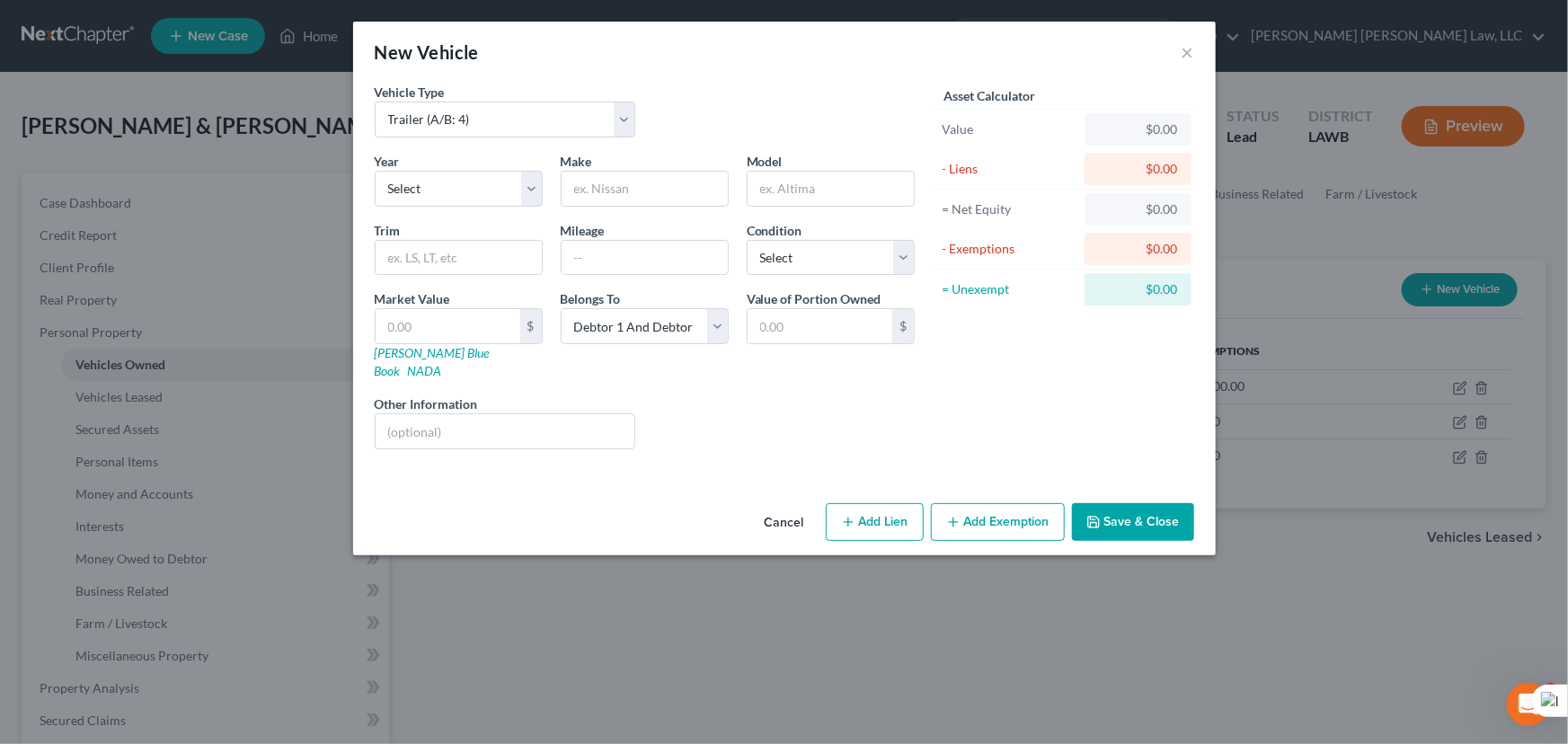
click at [647, 153] on div "Make *" at bounding box center [645, 178] width 186 height 54
click at [649, 191] on input "text" at bounding box center [645, 188] width 167 height 34
click at [677, 185] on input "18 Foot [US_STATE] Brag Trailer" at bounding box center [645, 188] width 167 height 34
drag, startPoint x: 444, startPoint y: 322, endPoint x: 438, endPoint y: 178, distance: 144.1
click at [444, 322] on input "text" at bounding box center [448, 326] width 145 height 34
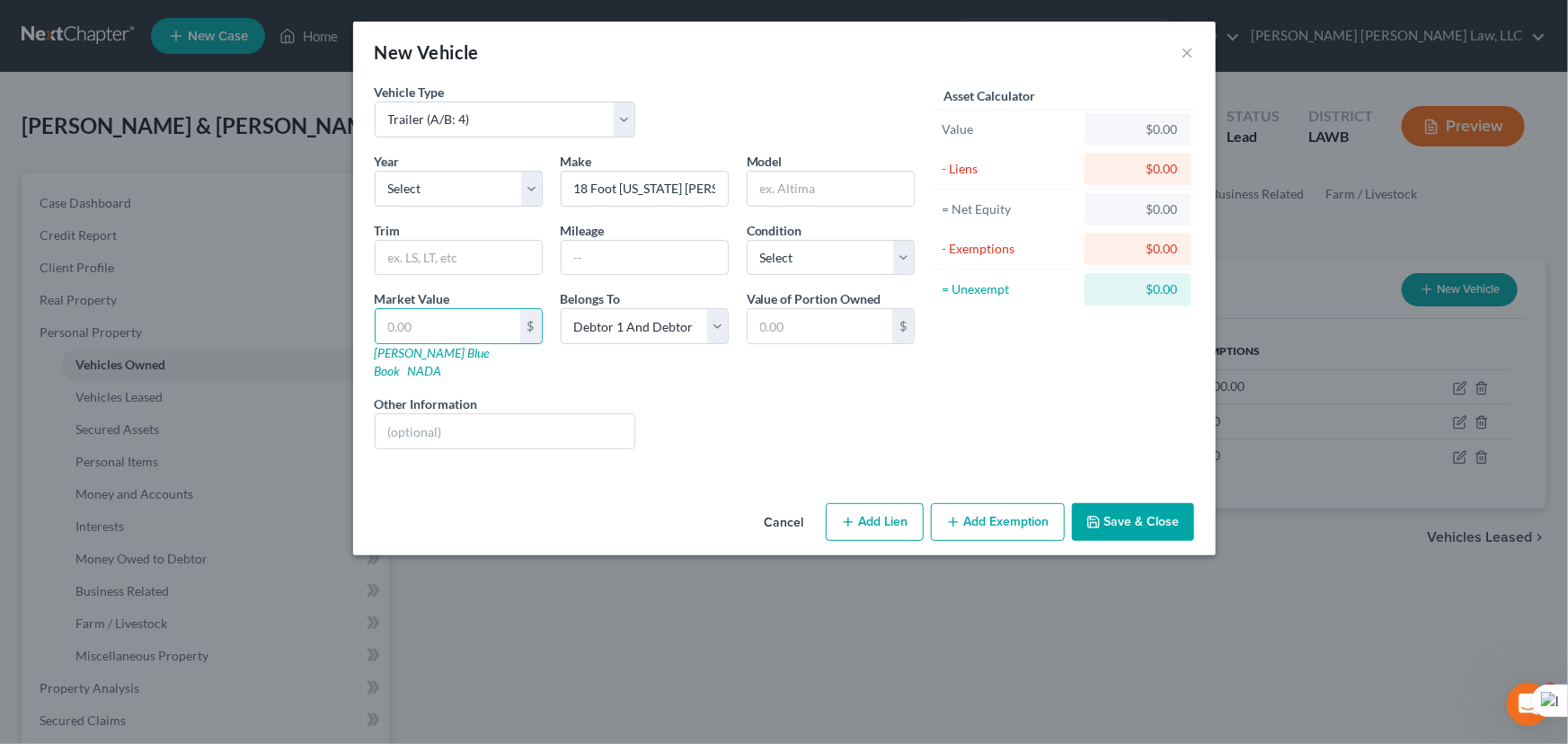
click at [754, 143] on div "Vehicle Type Select Automobile (A/B: 3) Truck (A/B: 3) Trailer (A/B: 4) Watercr…" at bounding box center [644, 117] width 558 height 69
drag, startPoint x: 448, startPoint y: 347, endPoint x: 615, endPoint y: 206, distance: 218.6
click at [448, 347] on link "[PERSON_NAME] Blue Book" at bounding box center [432, 362] width 115 height 34
click at [450, 330] on input "text" at bounding box center [448, 326] width 145 height 34
click at [651, 195] on input "18 Foot [US_STATE] [PERSON_NAME] Trailer" at bounding box center [645, 188] width 167 height 34
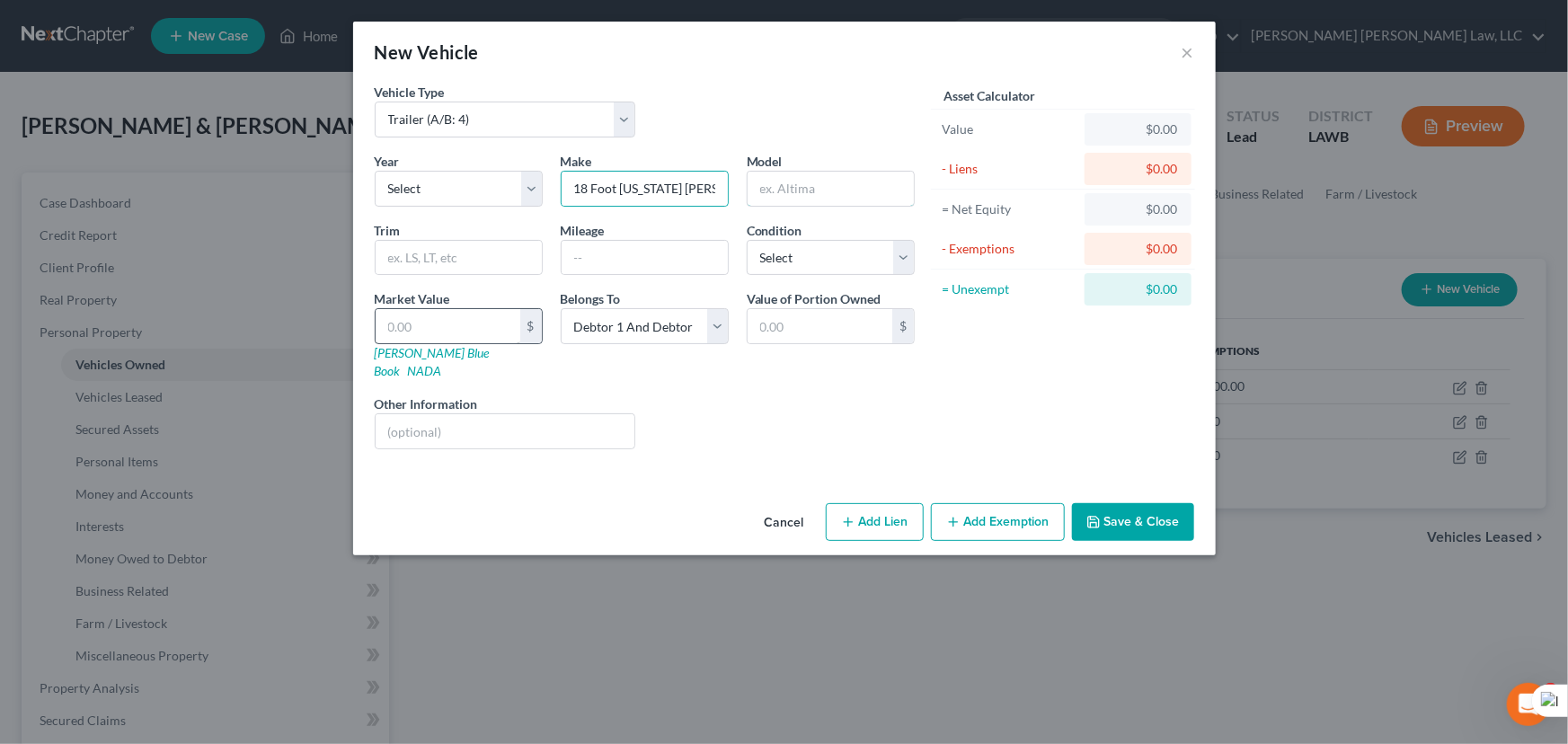
drag, startPoint x: 811, startPoint y: 190, endPoint x: 477, endPoint y: 332, distance: 362.9
click at [811, 190] on input "text" at bounding box center [831, 188] width 167 height 34
drag, startPoint x: 477, startPoint y: 332, endPoint x: 1055, endPoint y: 163, distance: 602.2
click at [477, 332] on input "text" at bounding box center [448, 326] width 145 height 34
click at [427, 312] on input "text" at bounding box center [448, 326] width 145 height 34
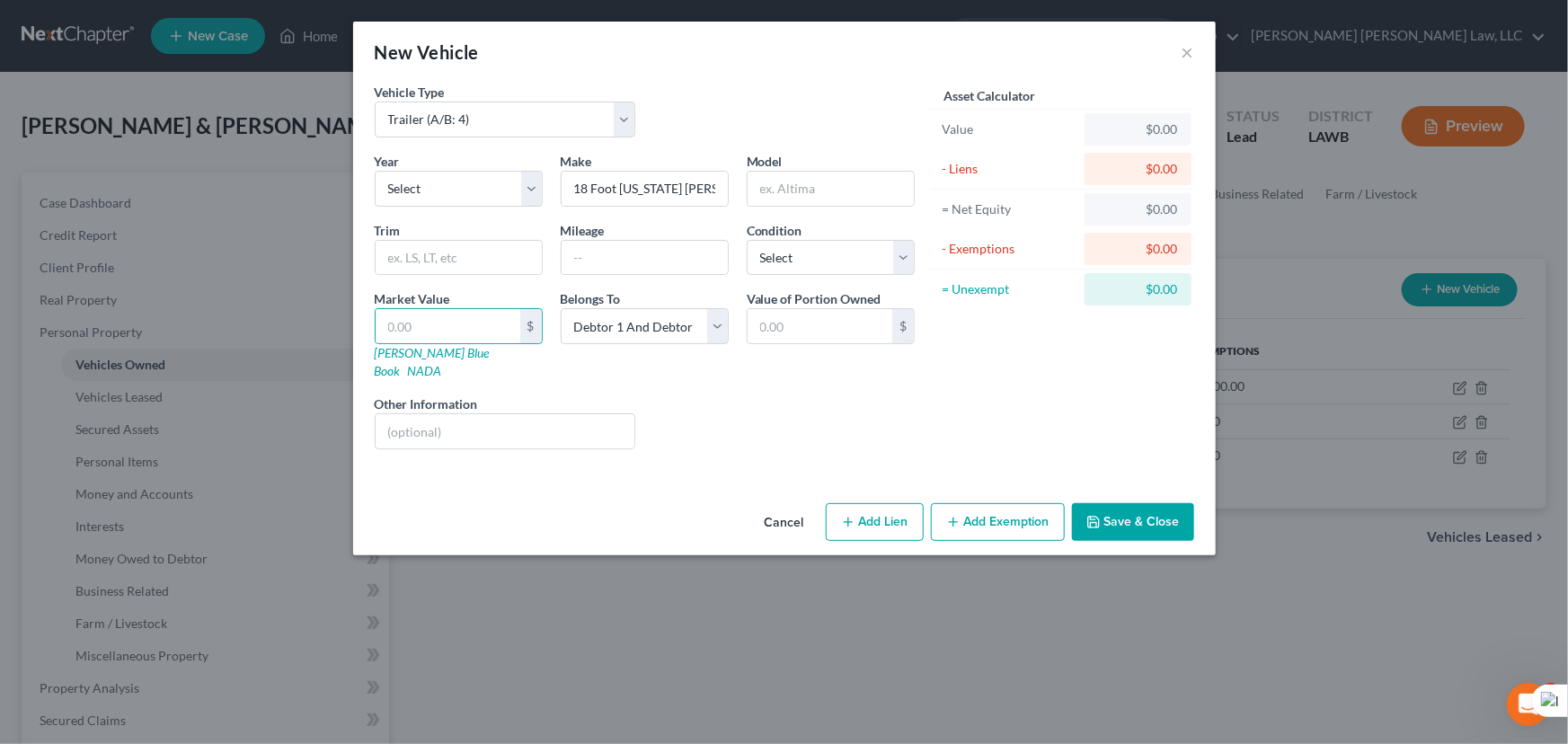
click at [747, 91] on div "Vehicle Type Select Automobile (A/B: 3) Truck (A/B: 3) Trailer (A/B: 4) Watercr…" at bounding box center [644, 117] width 558 height 69
click at [485, 324] on input "text" at bounding box center [448, 326] width 145 height 34
drag, startPoint x: 838, startPoint y: 96, endPoint x: 511, endPoint y: 305, distance: 388.1
click at [838, 96] on div "Vehicle Type Select Automobile (A/B: 3) Truck (A/B: 3) Trailer (A/B: 4) Watercr…" at bounding box center [644, 117] width 558 height 69
click at [486, 317] on input "text" at bounding box center [448, 326] width 145 height 34
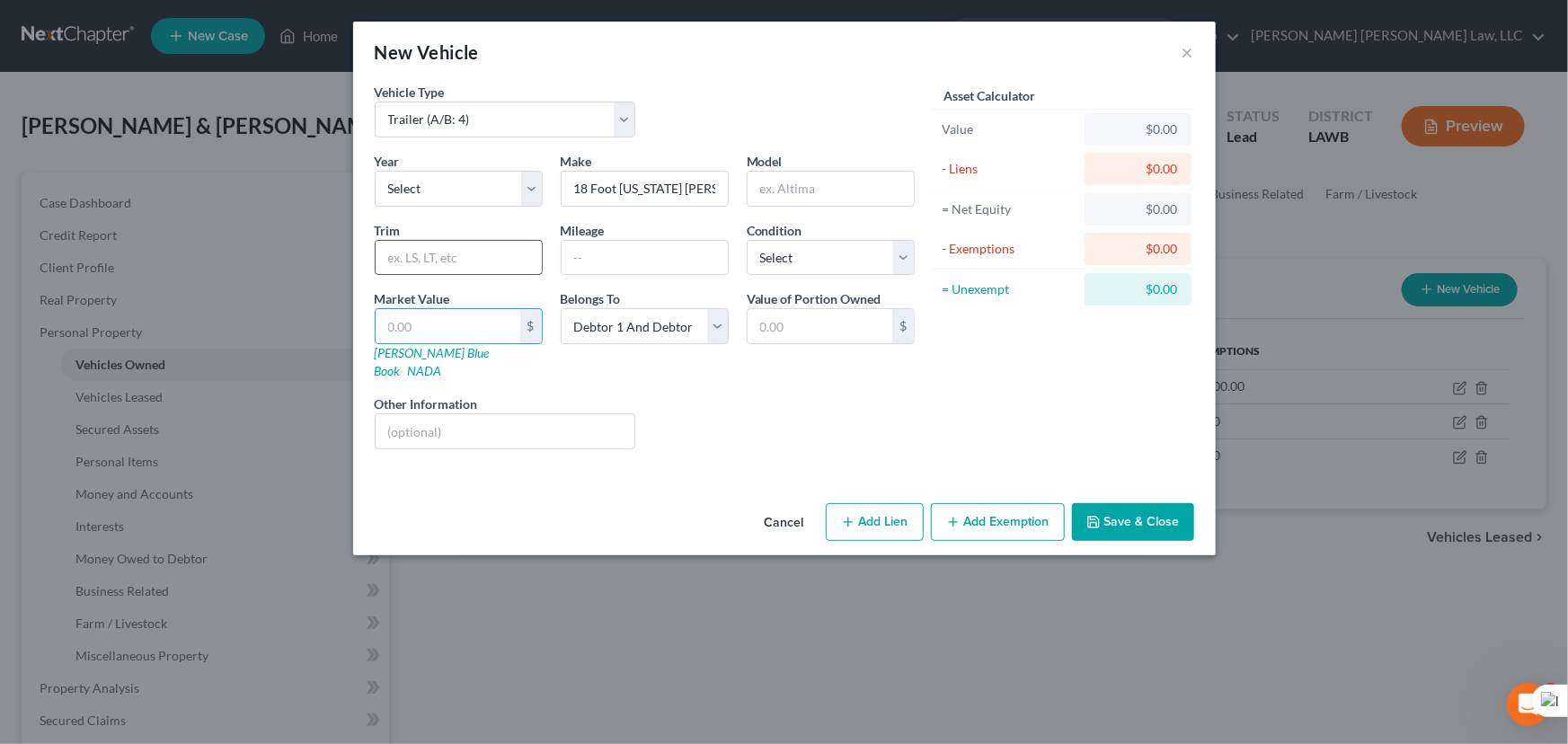
click at [864, 102] on div "Vehicle Type Select Automobile (A/B: 3) Truck (A/B: 3) Trailer (A/B: 4) Watercr…" at bounding box center [644, 117] width 558 height 69
drag, startPoint x: 480, startPoint y: 332, endPoint x: 746, endPoint y: 100, distance: 353.0
click at [480, 332] on input "text" at bounding box center [448, 326] width 145 height 34
click at [748, 98] on div "Vehicle Type Select Automobile (A/B: 3) Truck (A/B: 3) Trailer (A/B: 4) Watercr…" at bounding box center [644, 117] width 558 height 69
click at [507, 429] on div at bounding box center [505, 431] width 262 height 36
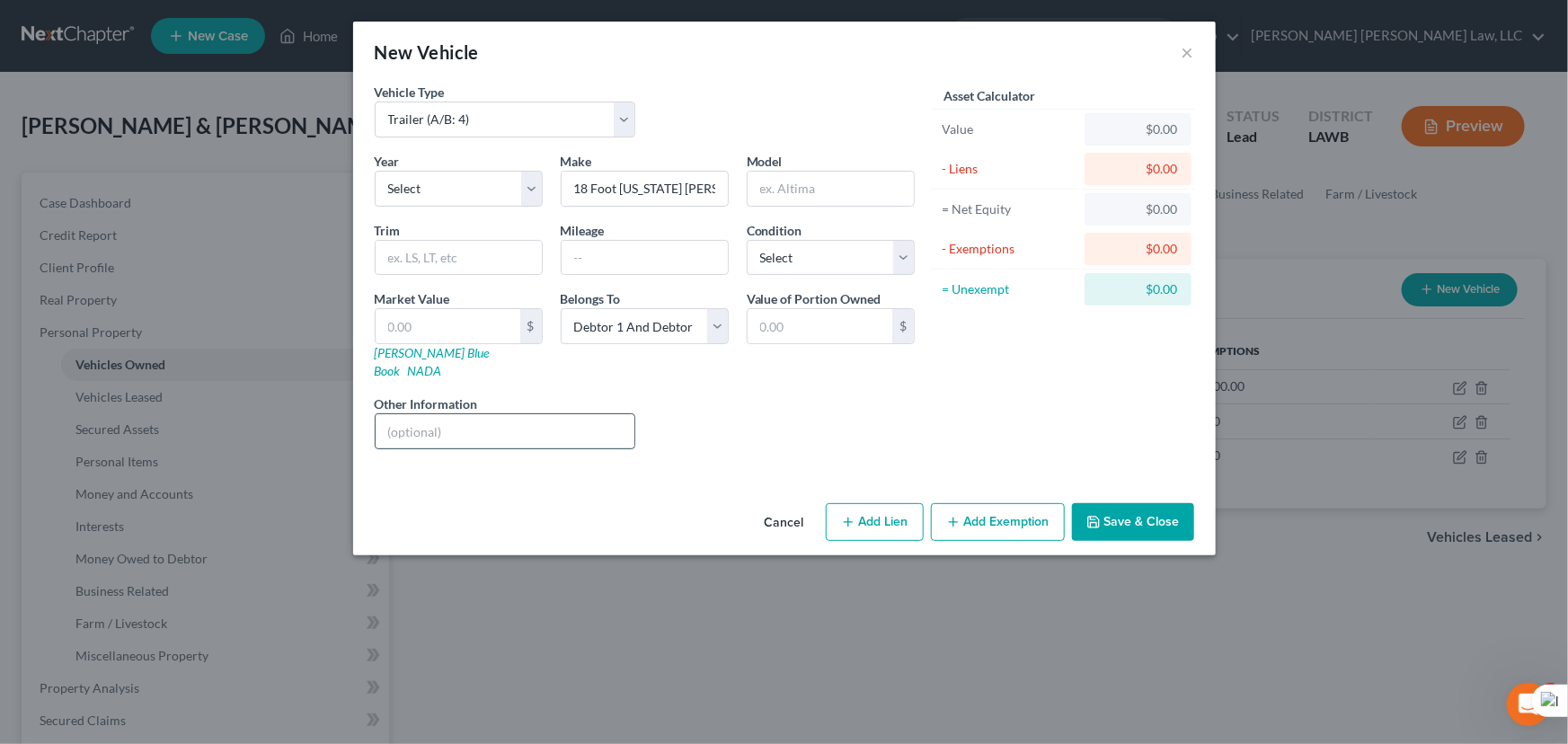
click at [507, 414] on input "text" at bounding box center [505, 431] width 260 height 34
drag, startPoint x: 495, startPoint y: 322, endPoint x: 829, endPoint y: 313, distance: 334.1
click at [495, 322] on input "text" at bounding box center [448, 326] width 145 height 34
click at [835, 394] on div "Liens Select" at bounding box center [784, 421] width 280 height 54
click at [445, 314] on input "text" at bounding box center [448, 326] width 145 height 34
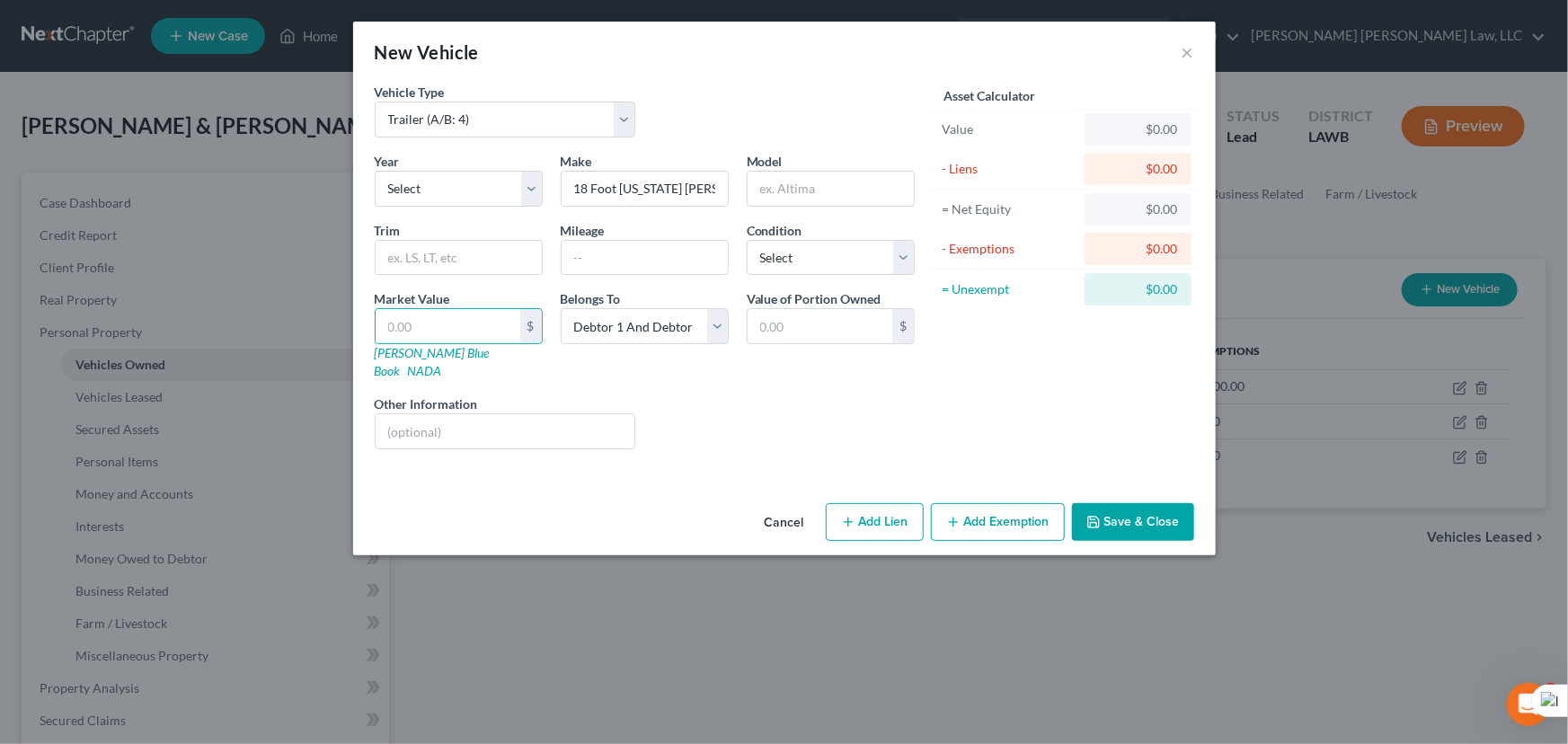
click at [686, 369] on div "Year Select 2026 2025 2024 2023 2022 2021 2020 2019 2018 2017 2016 2015 2014 20…" at bounding box center [644, 307] width 558 height 312
drag, startPoint x: 467, startPoint y: 310, endPoint x: 477, endPoint y: 314, distance: 10.8
click at [467, 310] on input "text" at bounding box center [448, 326] width 145 height 34
drag, startPoint x: 681, startPoint y: 375, endPoint x: 453, endPoint y: 321, distance: 234.3
click at [668, 394] on div "Liens Select" at bounding box center [784, 421] width 280 height 54
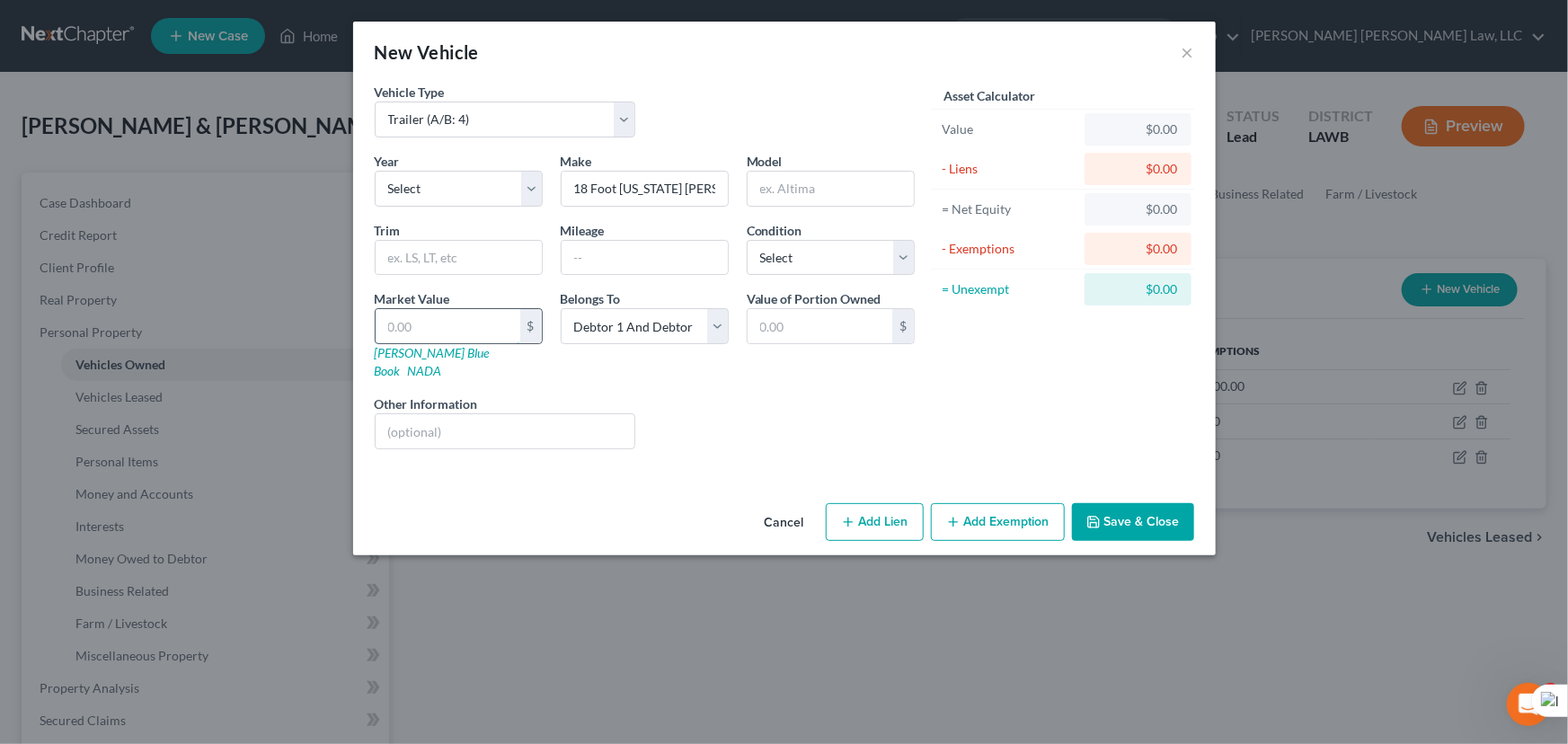
click at [453, 321] on input "text" at bounding box center [448, 326] width 145 height 34
drag, startPoint x: 476, startPoint y: 324, endPoint x: 961, endPoint y: 300, distance: 485.6
click at [476, 324] on input "text" at bounding box center [448, 326] width 145 height 34
click at [983, 329] on div "Asset Calculator Value $0.00 - Liens $0.00 = Net Equity $0.00 - Exemptions $0.0…" at bounding box center [1064, 272] width 280 height 380
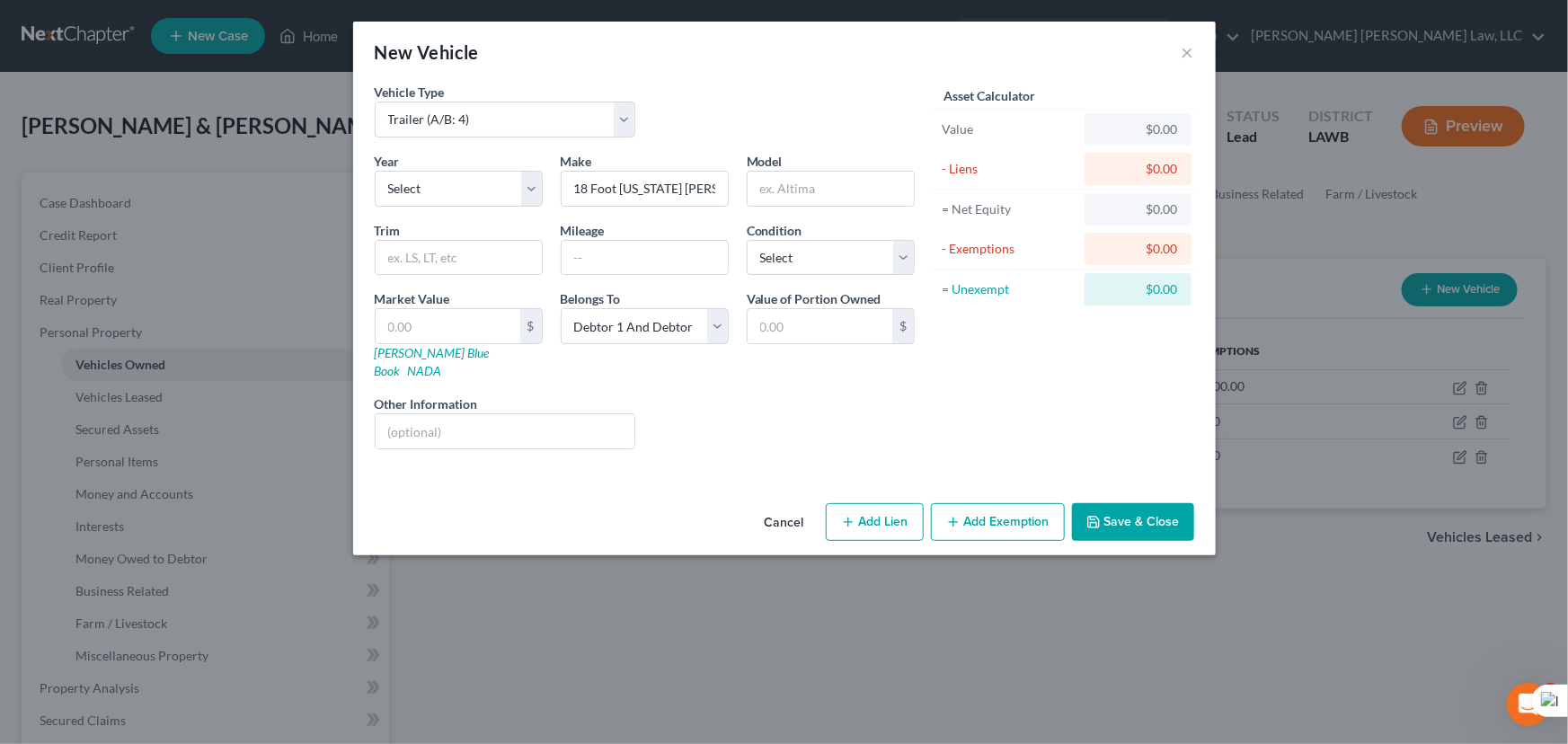
click at [467, 305] on div "Market Value $ [PERSON_NAME] Blue Book NADA" at bounding box center [459, 335] width 186 height 91
click at [461, 321] on input "text" at bounding box center [448, 326] width 145 height 34
click at [481, 324] on input "text" at bounding box center [448, 326] width 145 height 34
click at [1108, 503] on button "Save & Close" at bounding box center [1133, 522] width 122 height 38
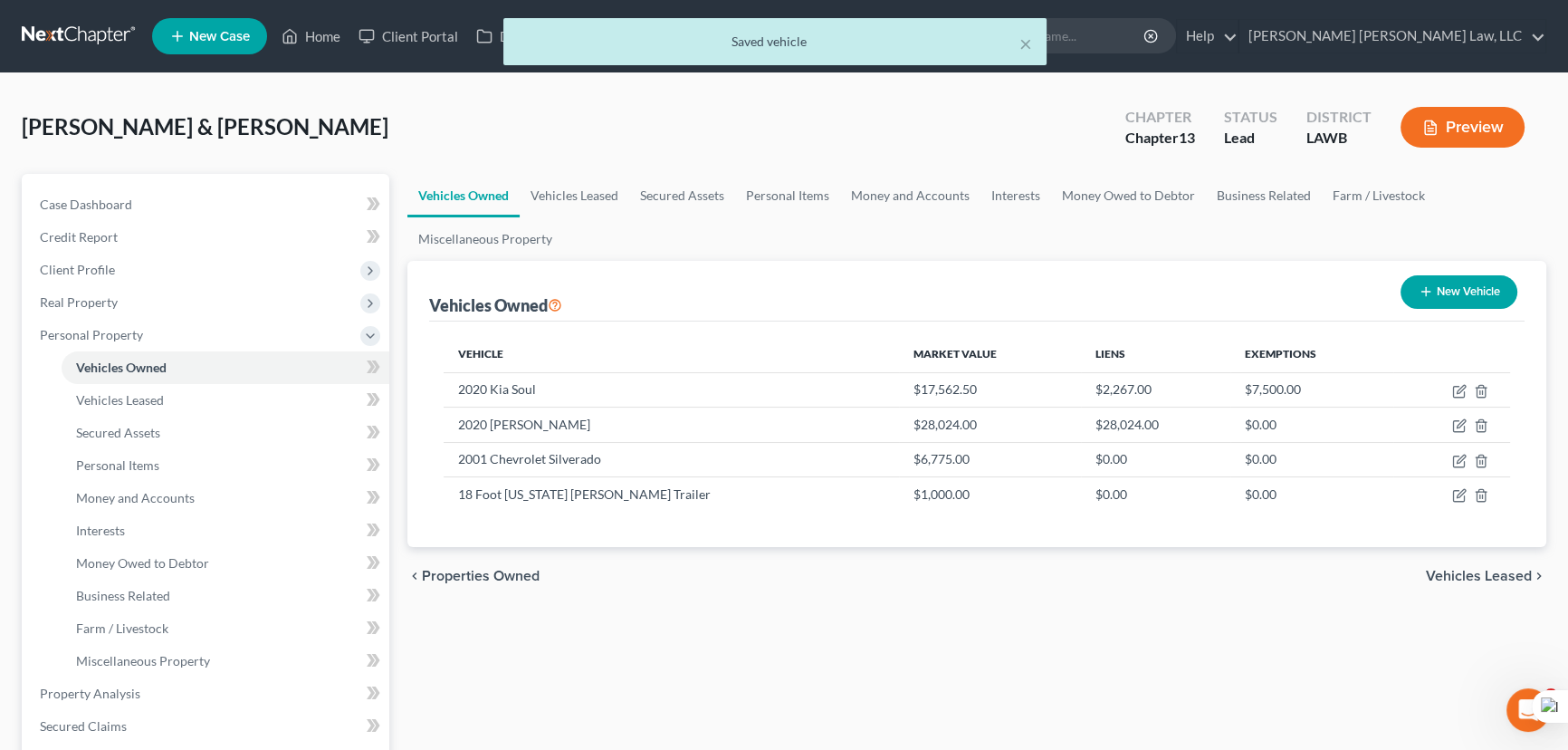
click at [1447, 290] on button "New Vehicle" at bounding box center [1459, 293] width 117 height 34
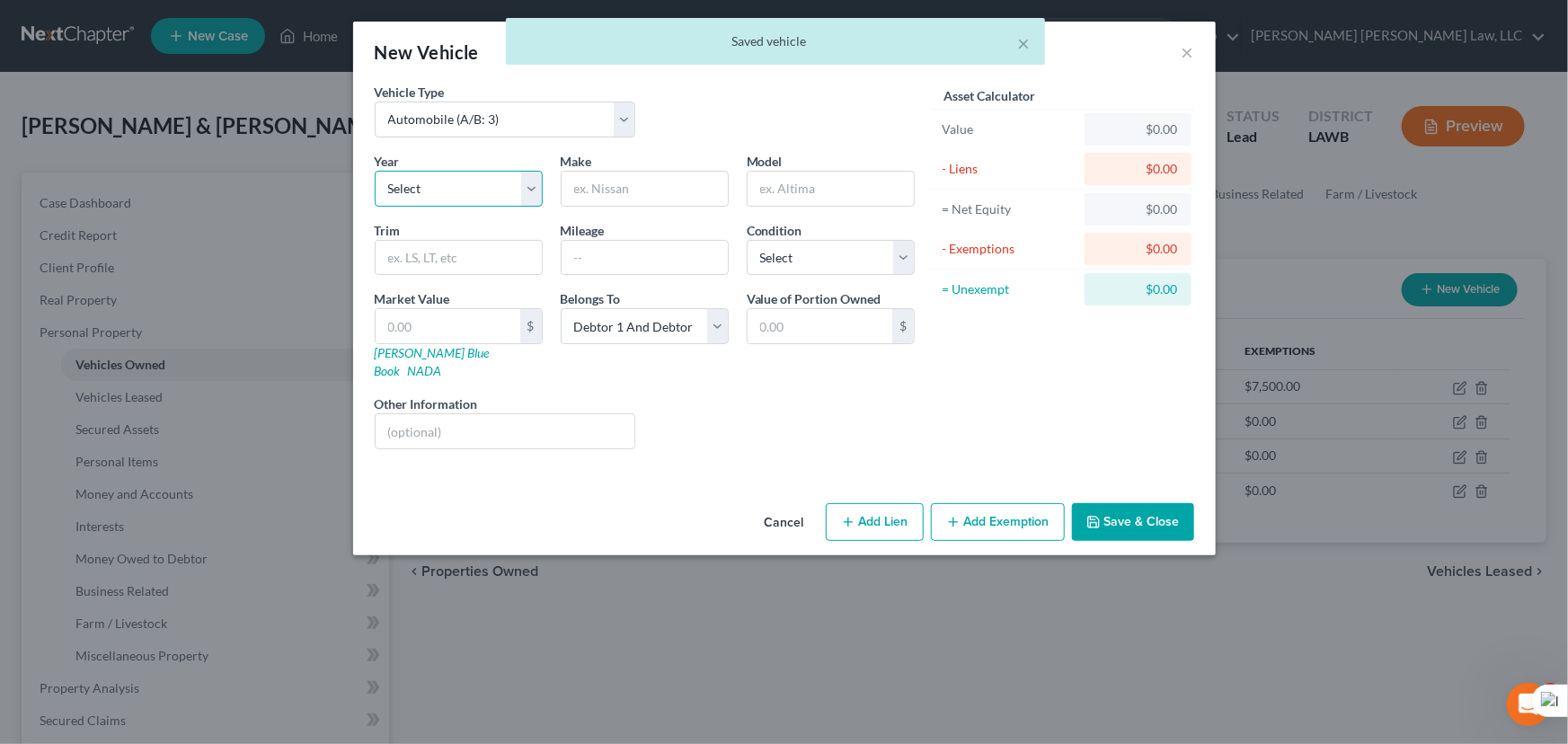
drag, startPoint x: 478, startPoint y: 190, endPoint x: 674, endPoint y: 144, distance: 201.3
click at [478, 190] on select "Select 2026 2025 2024 2023 2022 2021 2020 2019 2018 2017 2016 2015 2014 2013 20…" at bounding box center [459, 188] width 168 height 36
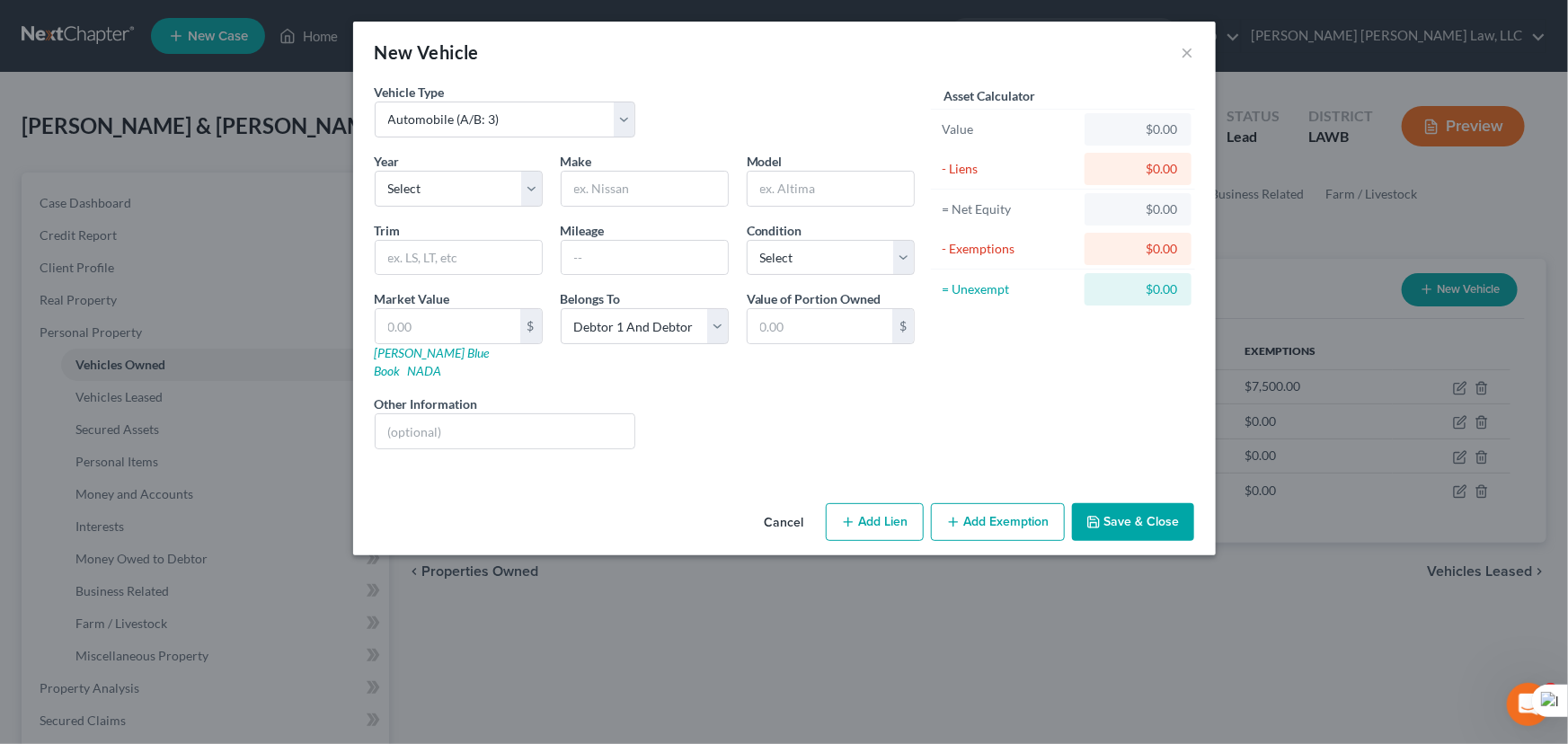
click at [674, 144] on div "Vehicle Type Select Automobile (A/B: 3) Truck (A/B: 3) Trailer (A/B: 4) Watercr…" at bounding box center [644, 117] width 558 height 69
drag, startPoint x: 451, startPoint y: 193, endPoint x: 783, endPoint y: 142, distance: 335.9
click at [451, 193] on select "Select 2026 2025 2024 2023 2022 2021 2020 2019 2018 2017 2016 2015 2014 2013 20…" at bounding box center [459, 188] width 168 height 36
click at [783, 142] on div "Vehicle Type Select Automobile (A/B: 3) Truck (A/B: 3) Trailer (A/B: 4) Watercr…" at bounding box center [644, 117] width 558 height 69
drag, startPoint x: 673, startPoint y: 187, endPoint x: 728, endPoint y: 101, distance: 102.1
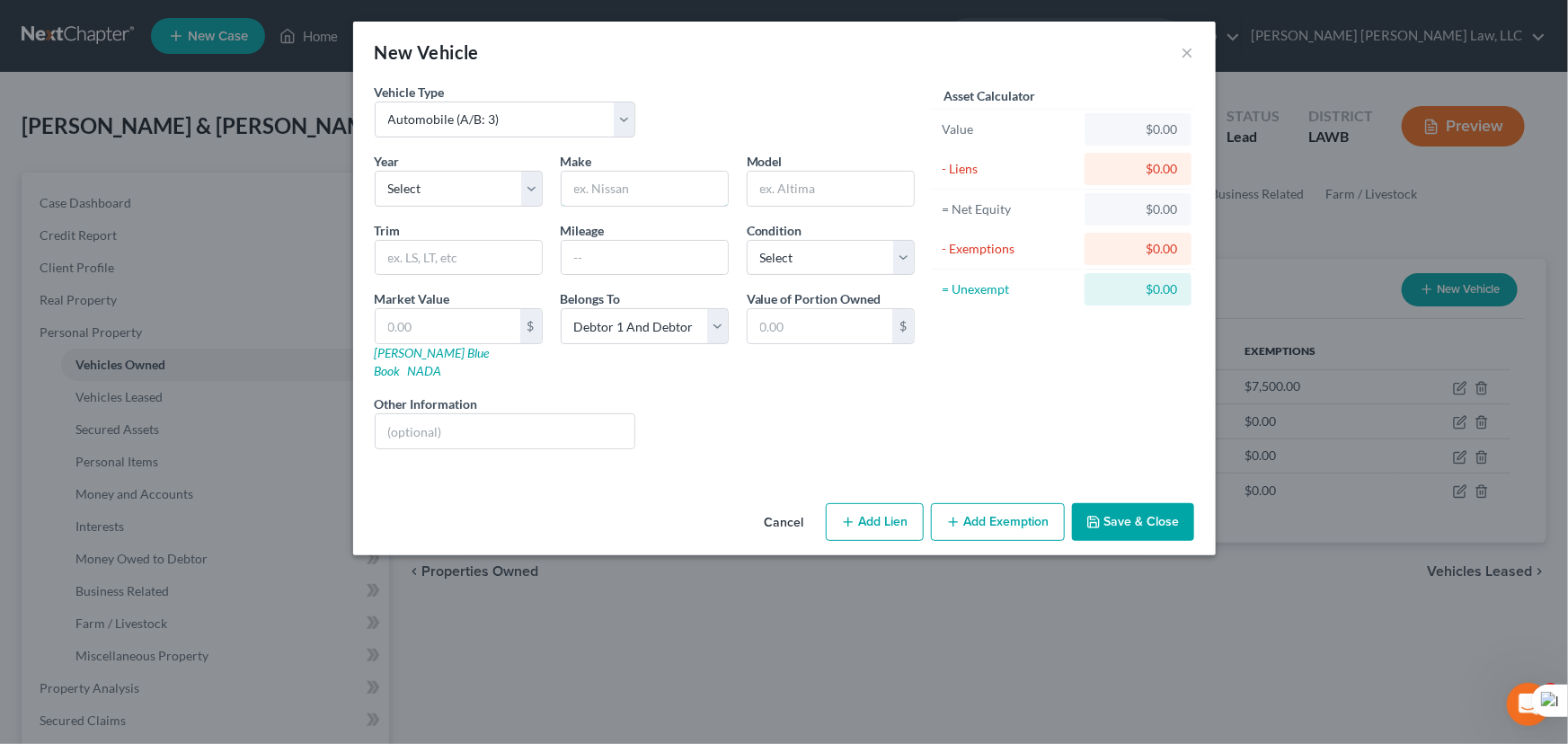
click at [673, 187] on input "text" at bounding box center [645, 188] width 167 height 34
click at [728, 101] on div "Vehicle Type Select Automobile (A/B: 3) Truck (A/B: 3) Trailer (A/B: 4) Watercr…" at bounding box center [644, 117] width 558 height 69
click at [593, 140] on div "Vehicle Type Select Automobile (A/B: 3) Truck (A/B: 3) Trailer (A/B: 4) Watercr…" at bounding box center [644, 117] width 558 height 69
click at [585, 124] on select "Select Automobile (A/B: 3) Truck (A/B: 3) Trailer (A/B: 4) Watercraft (A/B: 4) …" at bounding box center [505, 119] width 262 height 36
click at [375, 101] on select "Select Automobile (A/B: 3) Truck (A/B: 3) Trailer (A/B: 4) Watercraft (A/B: 4) …" at bounding box center [505, 119] width 262 height 36
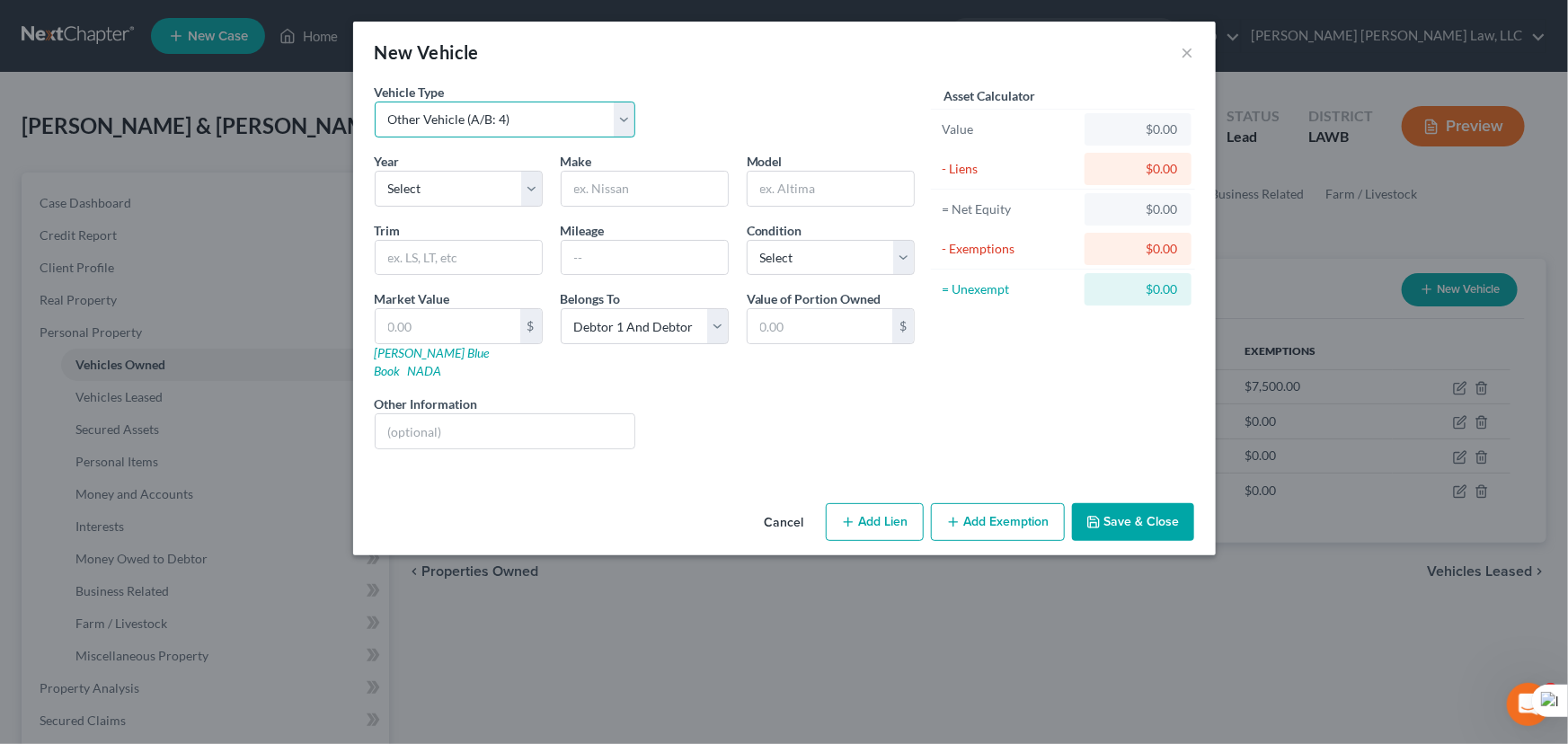
click at [516, 119] on select "Select Automobile (A/B: 3) Truck (A/B: 3) Trailer (A/B: 4) Watercraft (A/B: 4) …" at bounding box center [505, 119] width 262 height 36
click at [375, 101] on select "Select Automobile (A/B: 3) Truck (A/B: 3) Trailer (A/B: 4) Watercraft (A/B: 4) …" at bounding box center [505, 119] width 262 height 36
click at [621, 180] on input "text" at bounding box center [645, 188] width 167 height 34
click at [424, 332] on input "text" at bounding box center [448, 326] width 145 height 34
drag, startPoint x: 647, startPoint y: 177, endPoint x: 260, endPoint y: 197, distance: 387.5
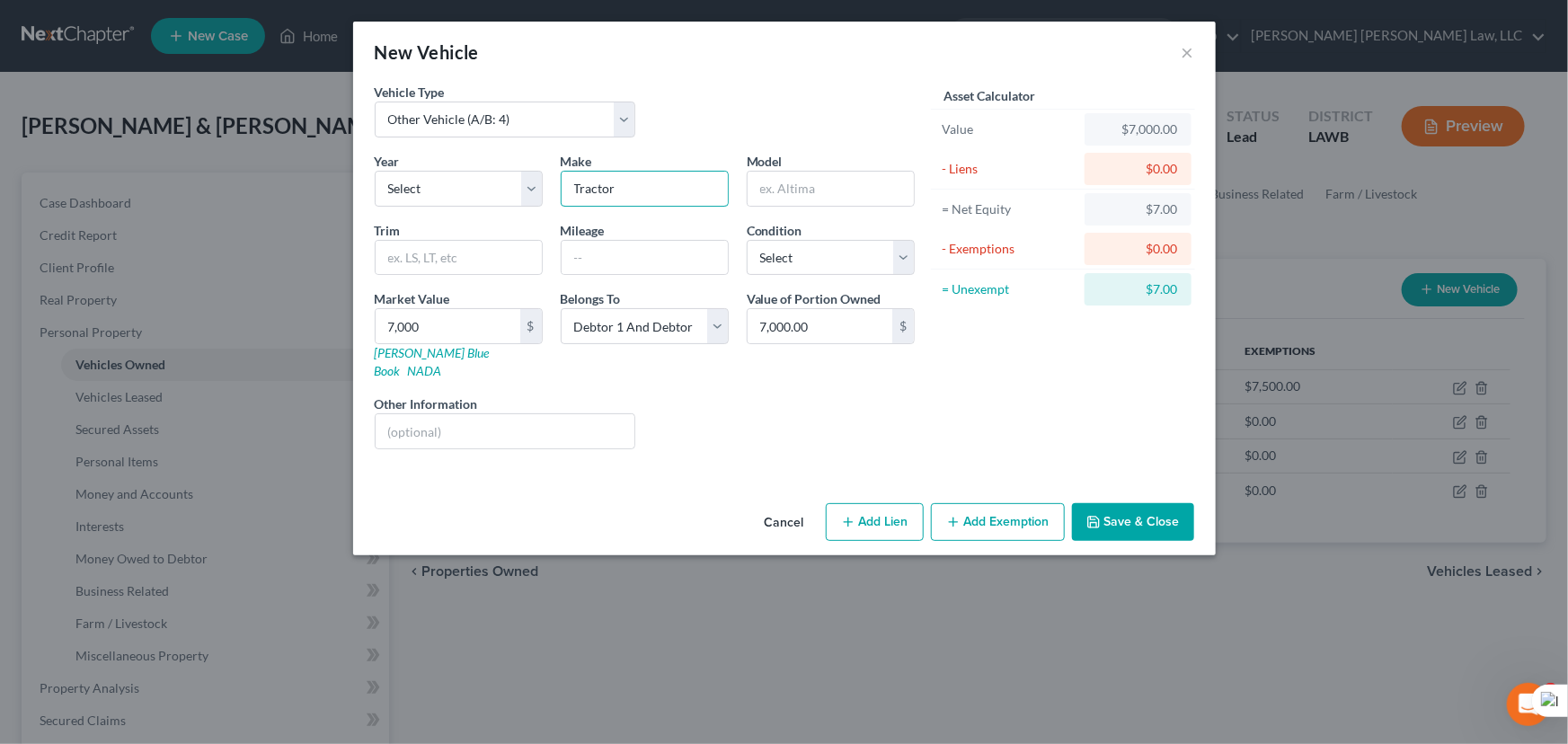
click at [260, 197] on div "New Vehicle × Vehicle Type Select Automobile (A/B: 3) Truck (A/B: 3) Trailer (A…" at bounding box center [784, 372] width 1568 height 744
click at [1106, 505] on button "Save & Close" at bounding box center [1133, 522] width 122 height 38
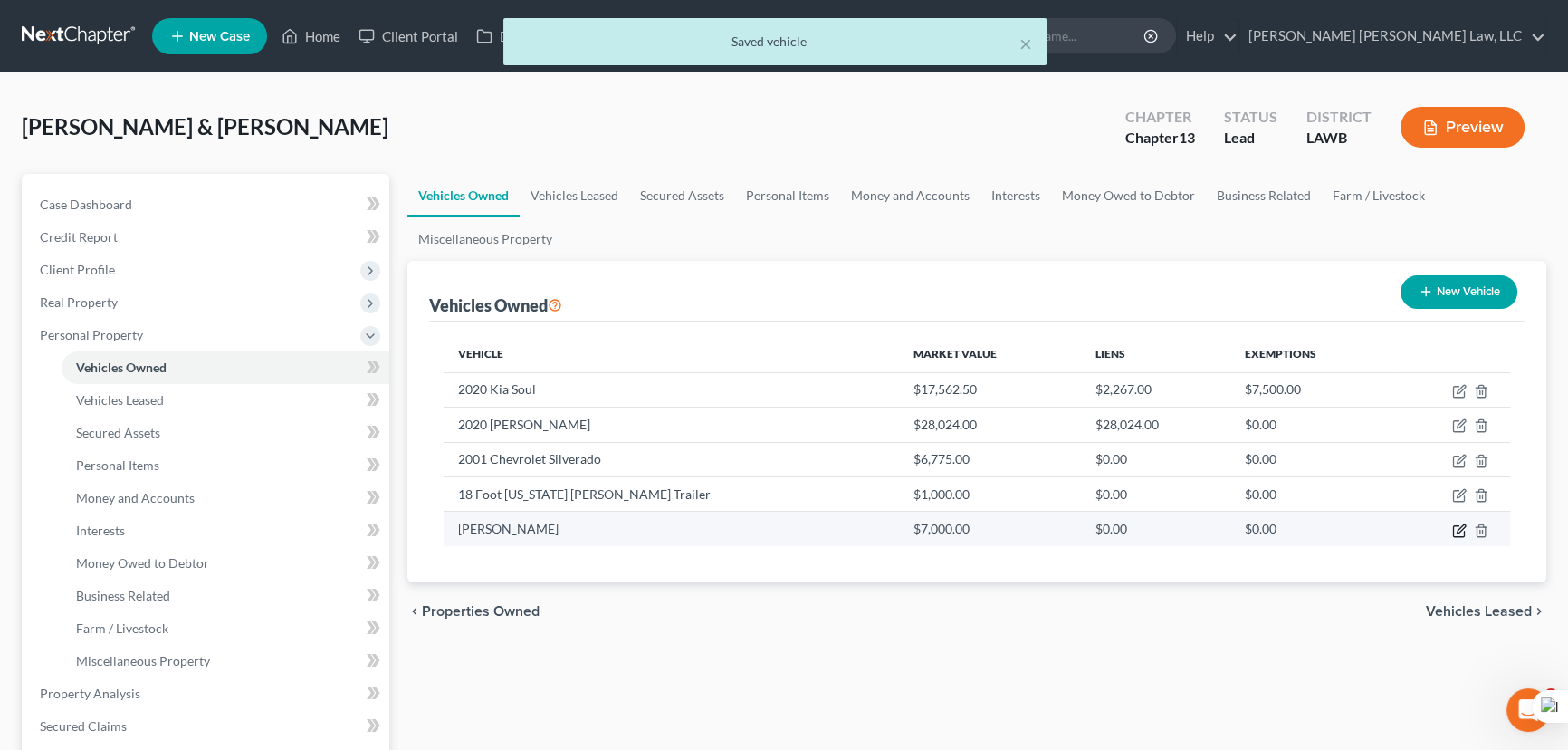
click at [1460, 523] on icon "button" at bounding box center [1459, 530] width 15 height 15
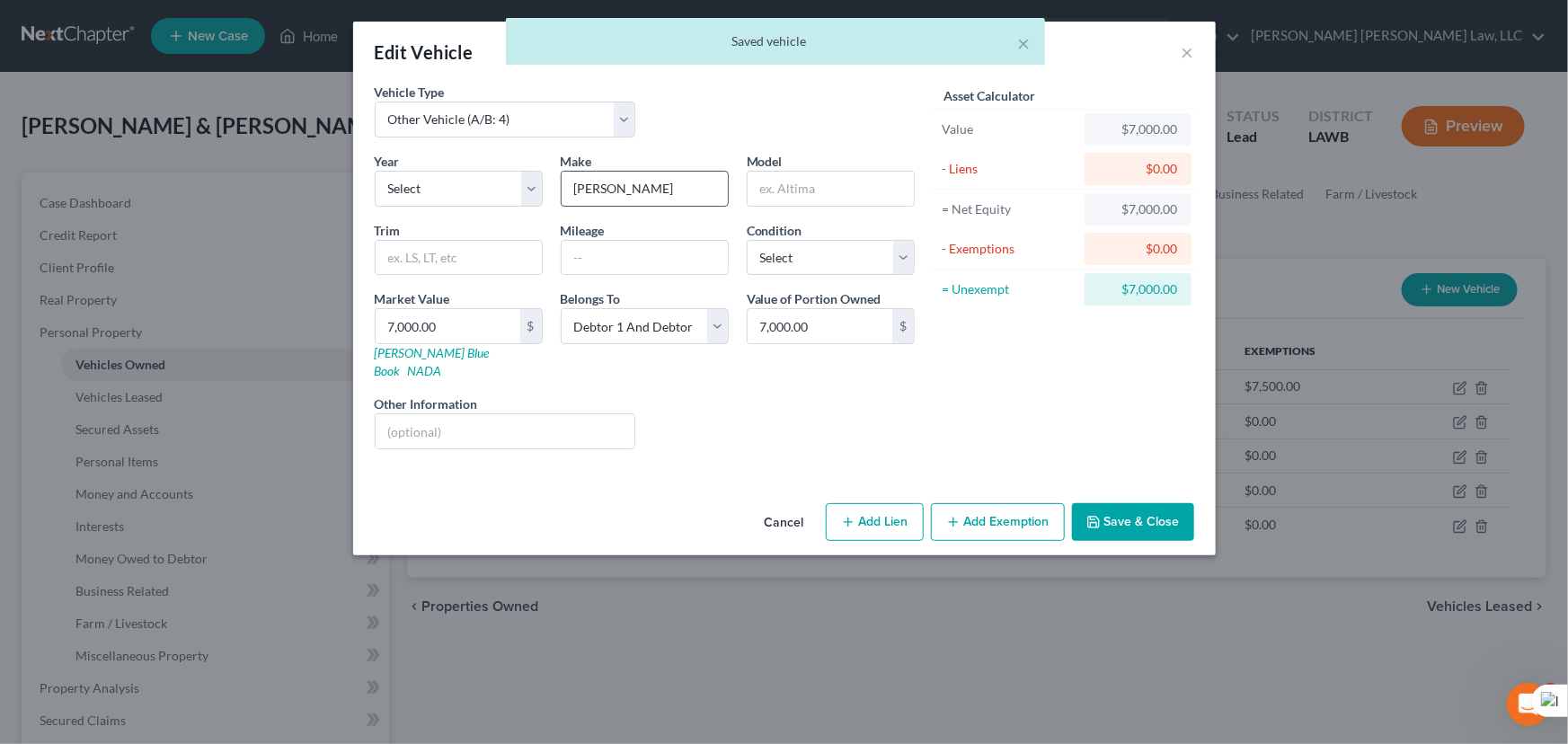
click at [668, 187] on input "[PERSON_NAME]" at bounding box center [645, 188] width 167 height 34
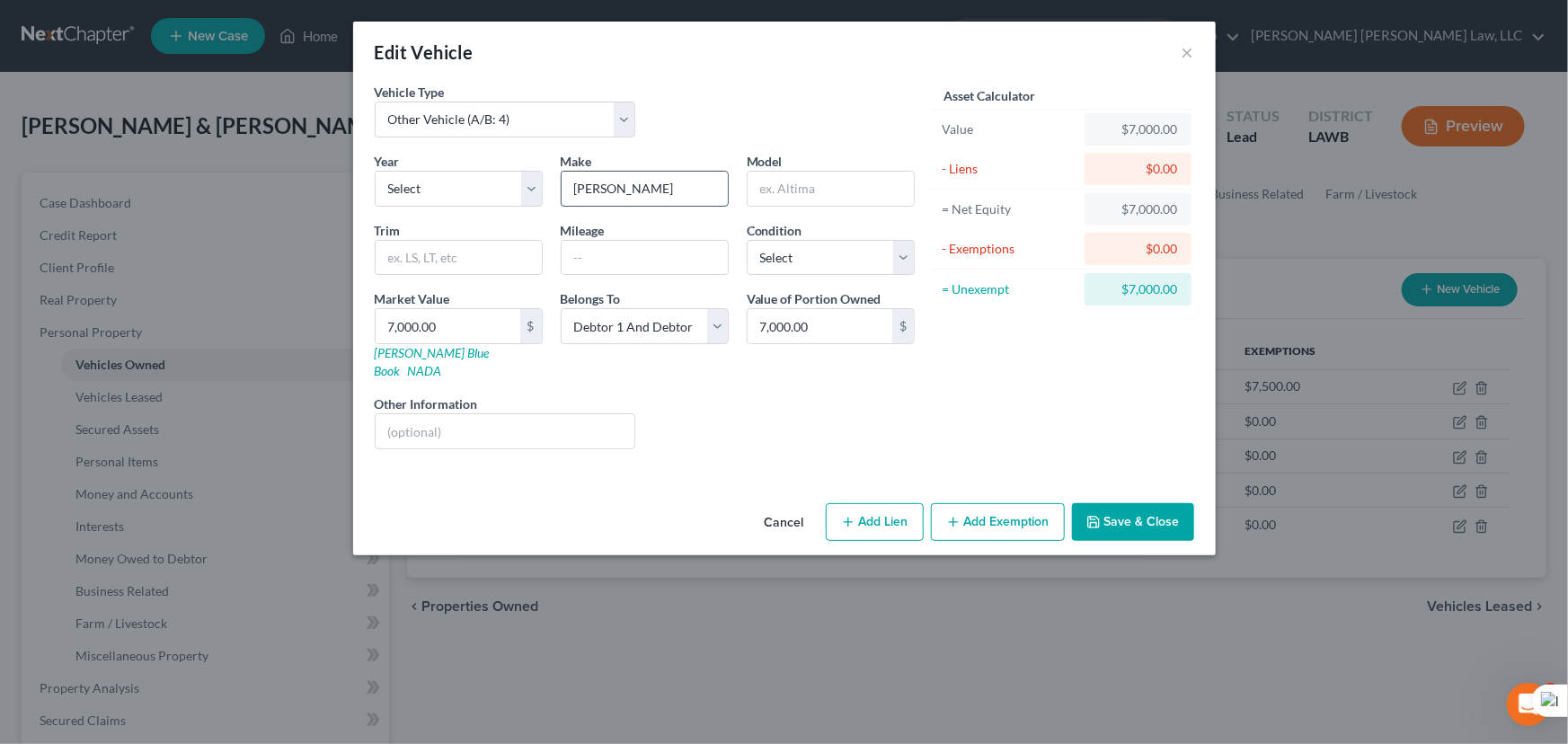
click at [664, 190] on input "[PERSON_NAME]" at bounding box center [645, 188] width 167 height 34
drag, startPoint x: 852, startPoint y: 242, endPoint x: 830, endPoint y: 403, distance: 162.5
click at [852, 242] on select "Select Excellent Very Good Good Fair Poor" at bounding box center [831, 258] width 168 height 36
click at [746, 240] on select "Select Excellent Very Good Good Fair Poor" at bounding box center [831, 258] width 168 height 36
click at [1141, 513] on button "Save & Close" at bounding box center [1133, 522] width 122 height 38
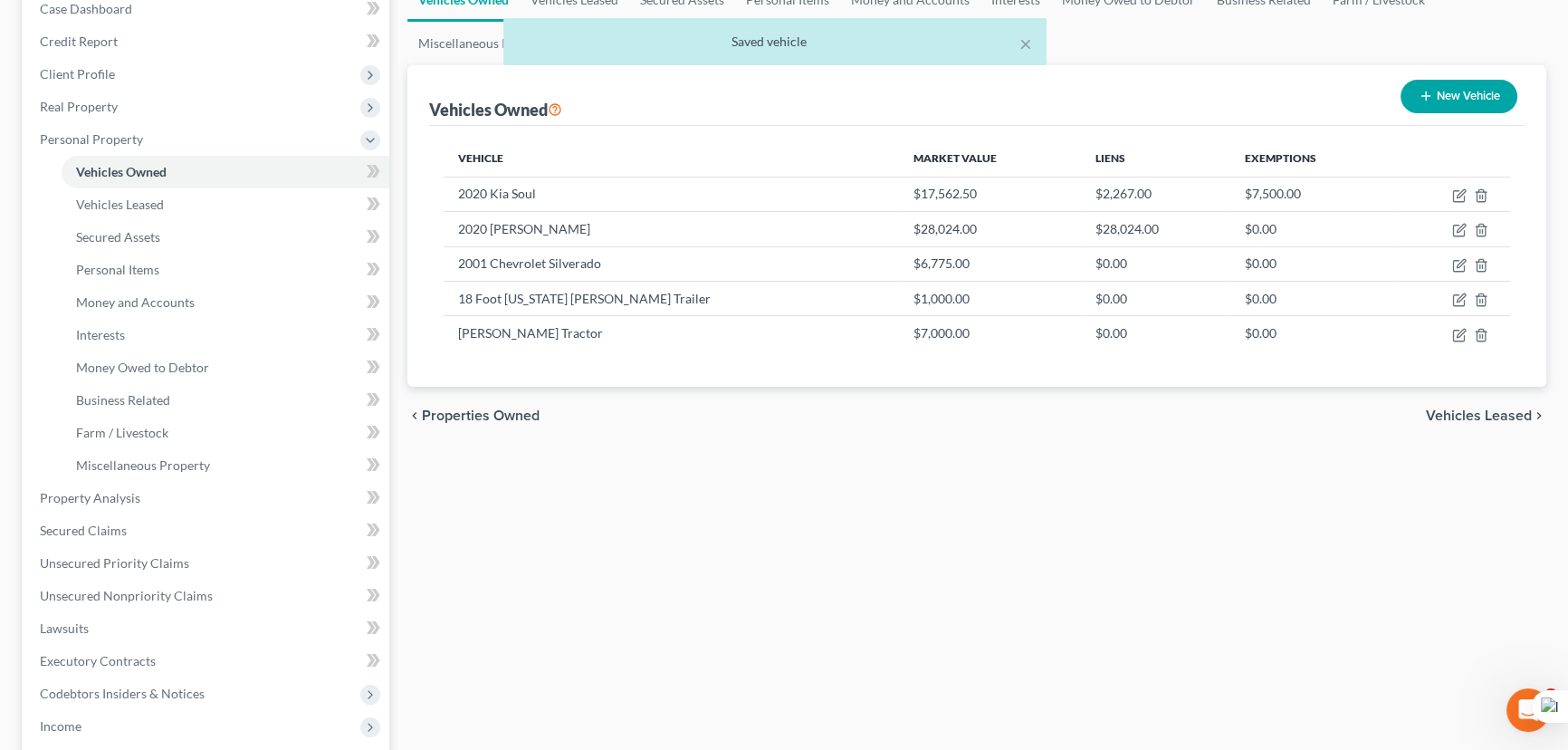
scroll to position [247, 0]
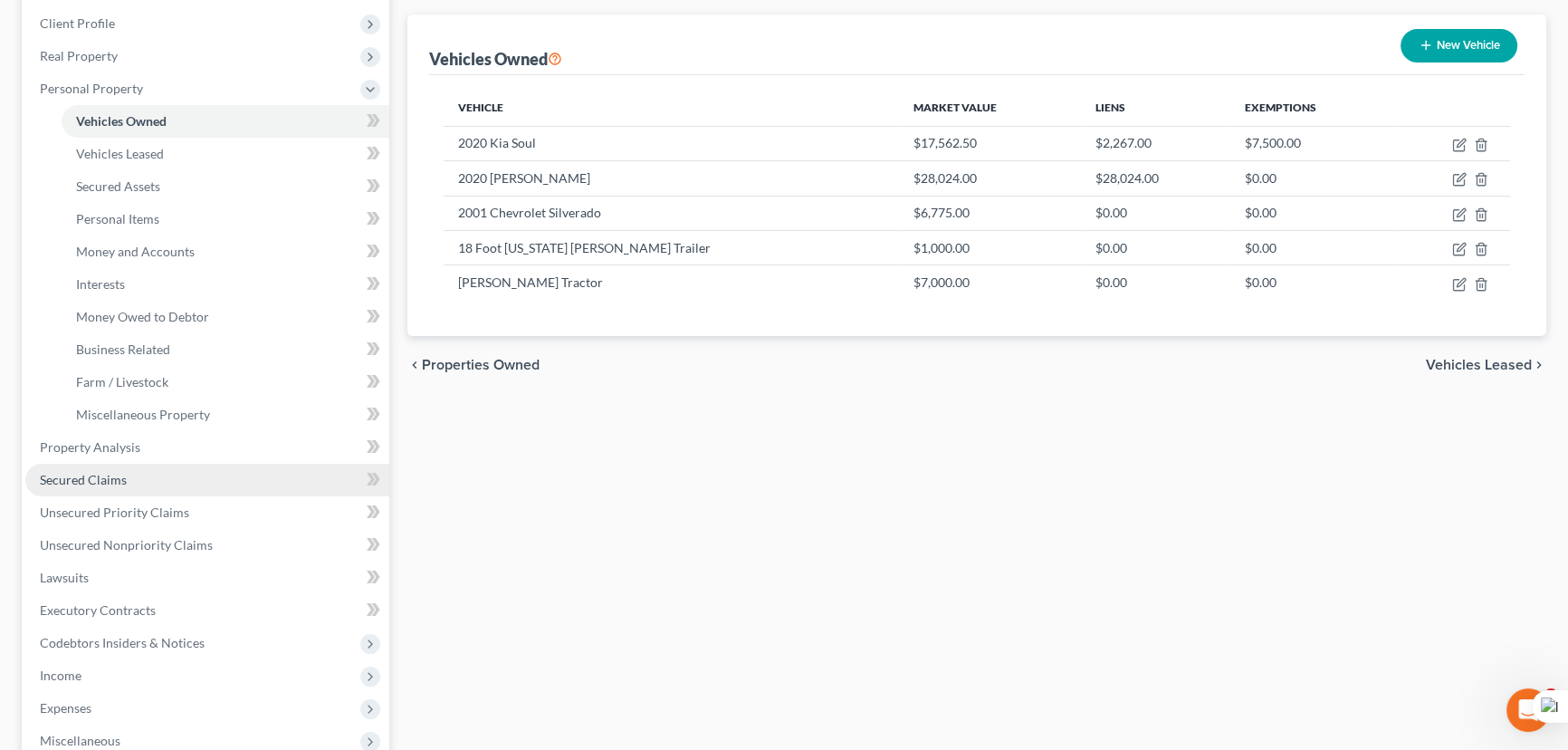
click at [141, 463] on link "Secured Claims" at bounding box center [207, 479] width 364 height 33
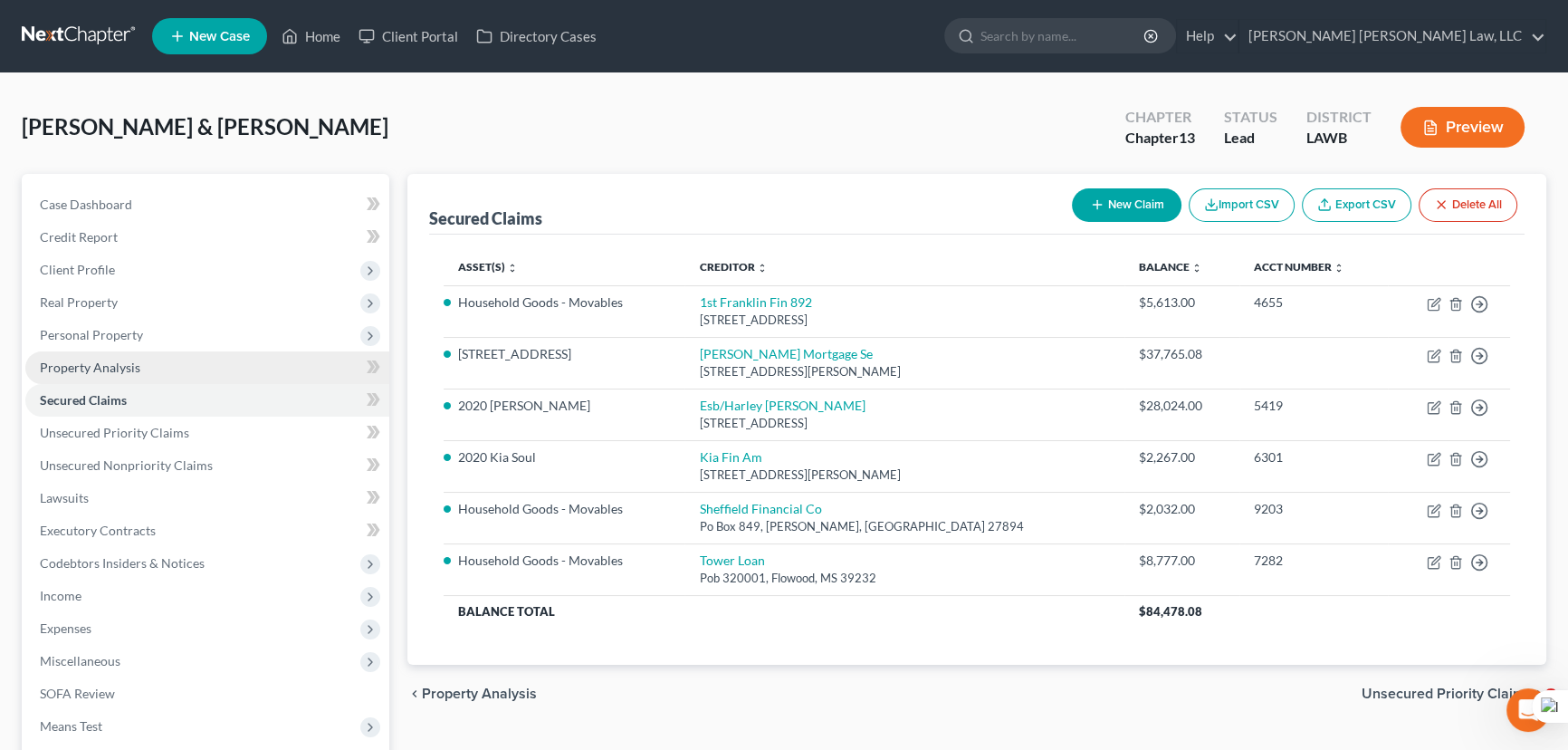
click at [135, 371] on span "Property Analysis" at bounding box center [90, 367] width 101 height 15
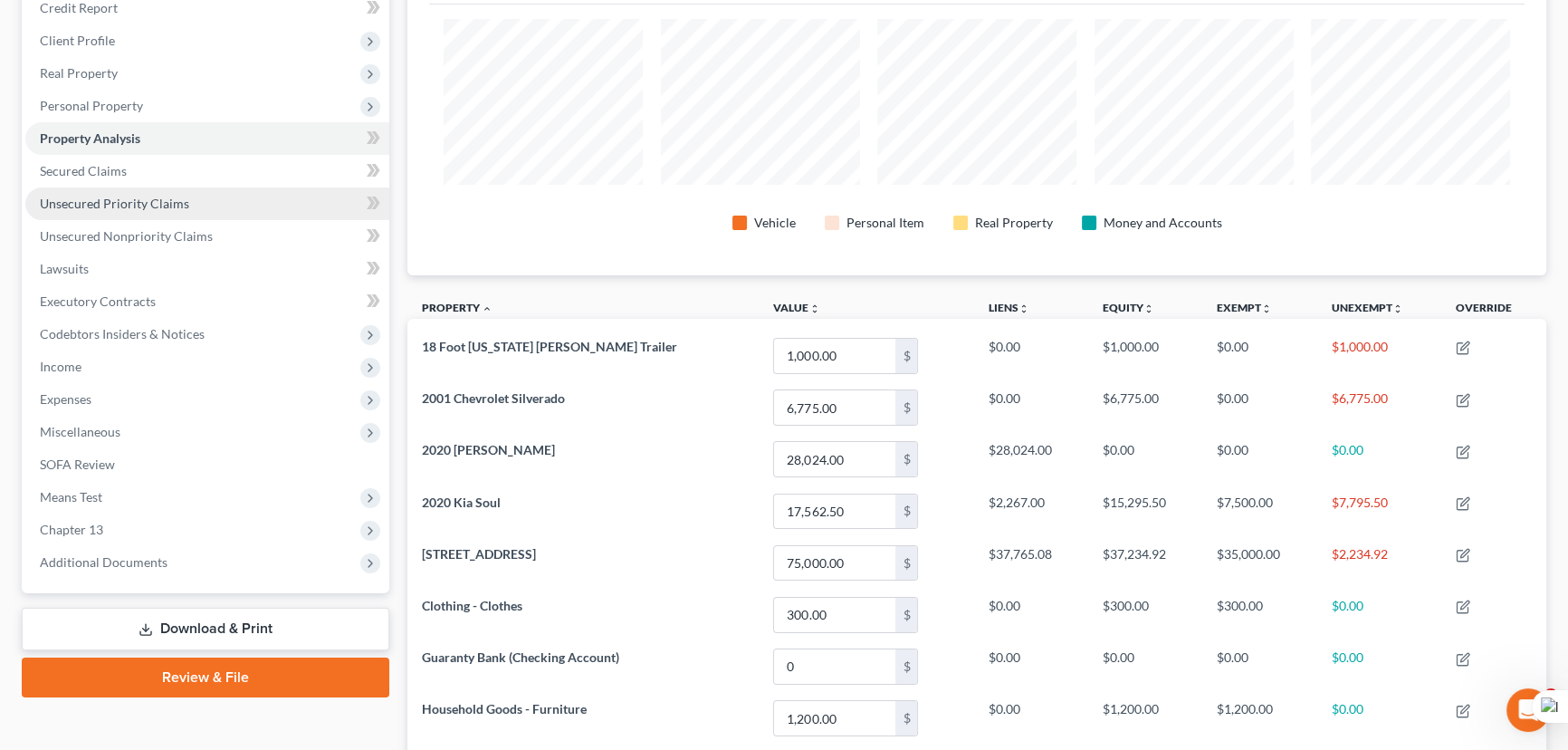
scroll to position [192, 0]
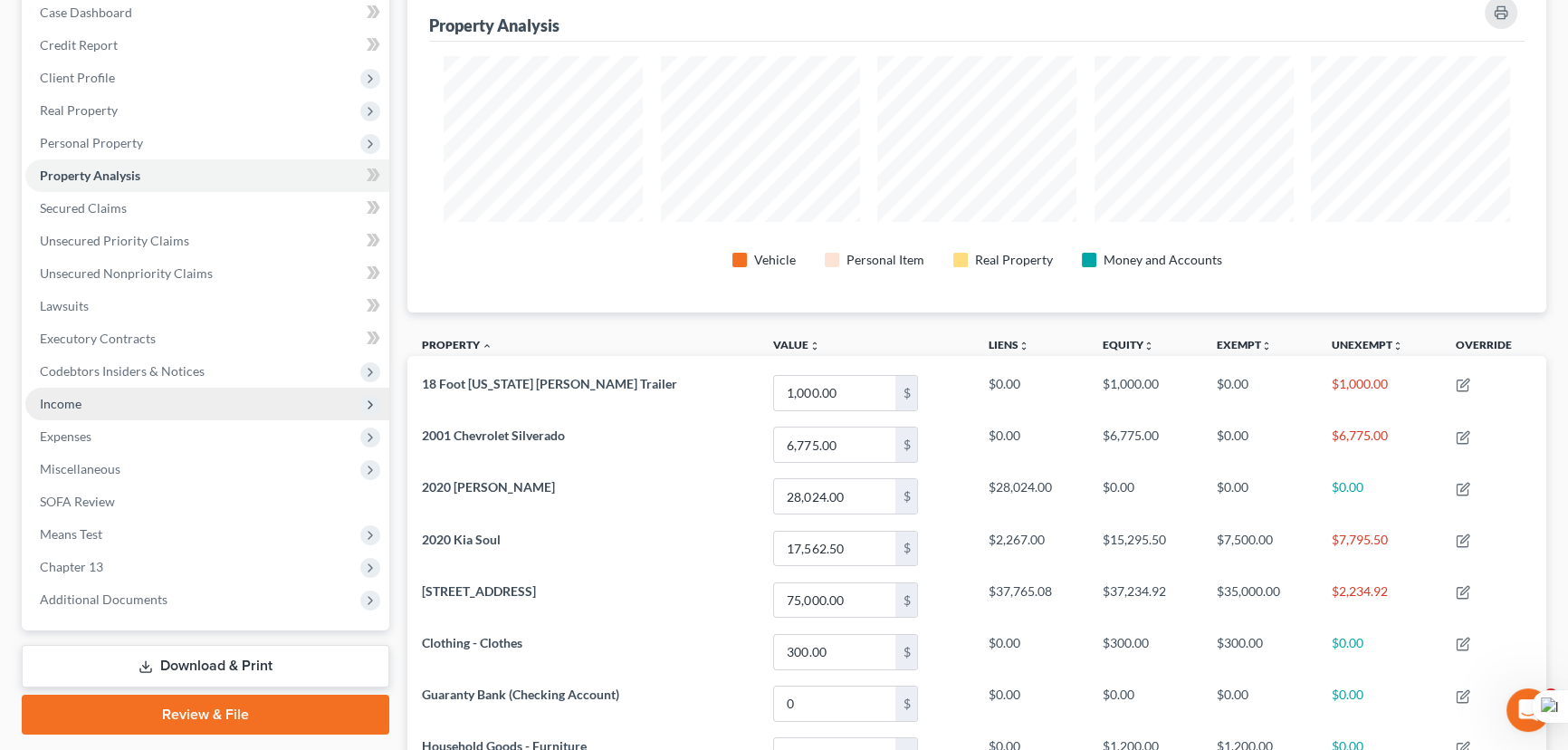
drag, startPoint x: 129, startPoint y: 392, endPoint x: 115, endPoint y: 389, distance: 14.3
click at [129, 392] on span "Income" at bounding box center [207, 403] width 364 height 33
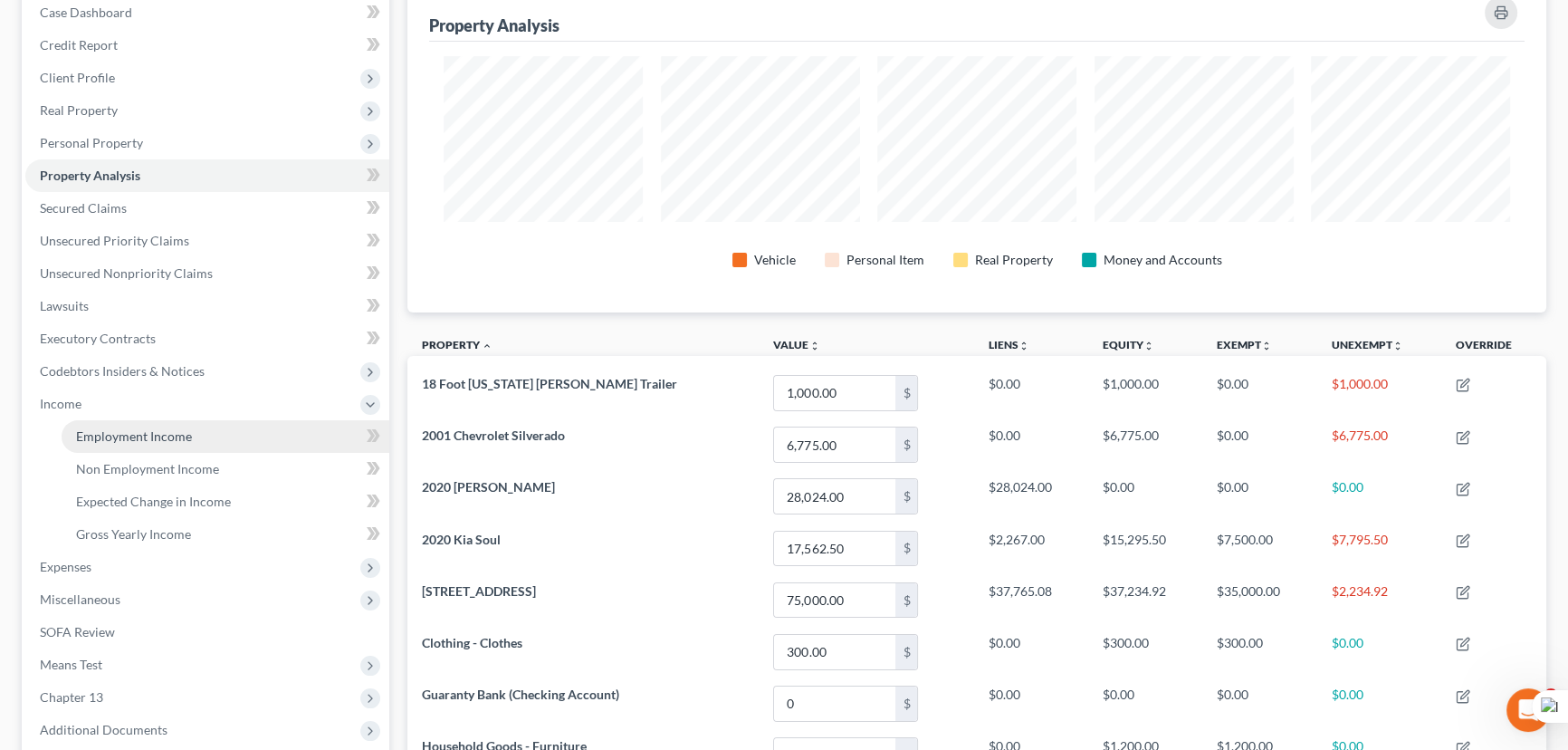
click at [121, 436] on span "Employment Income" at bounding box center [134, 435] width 116 height 15
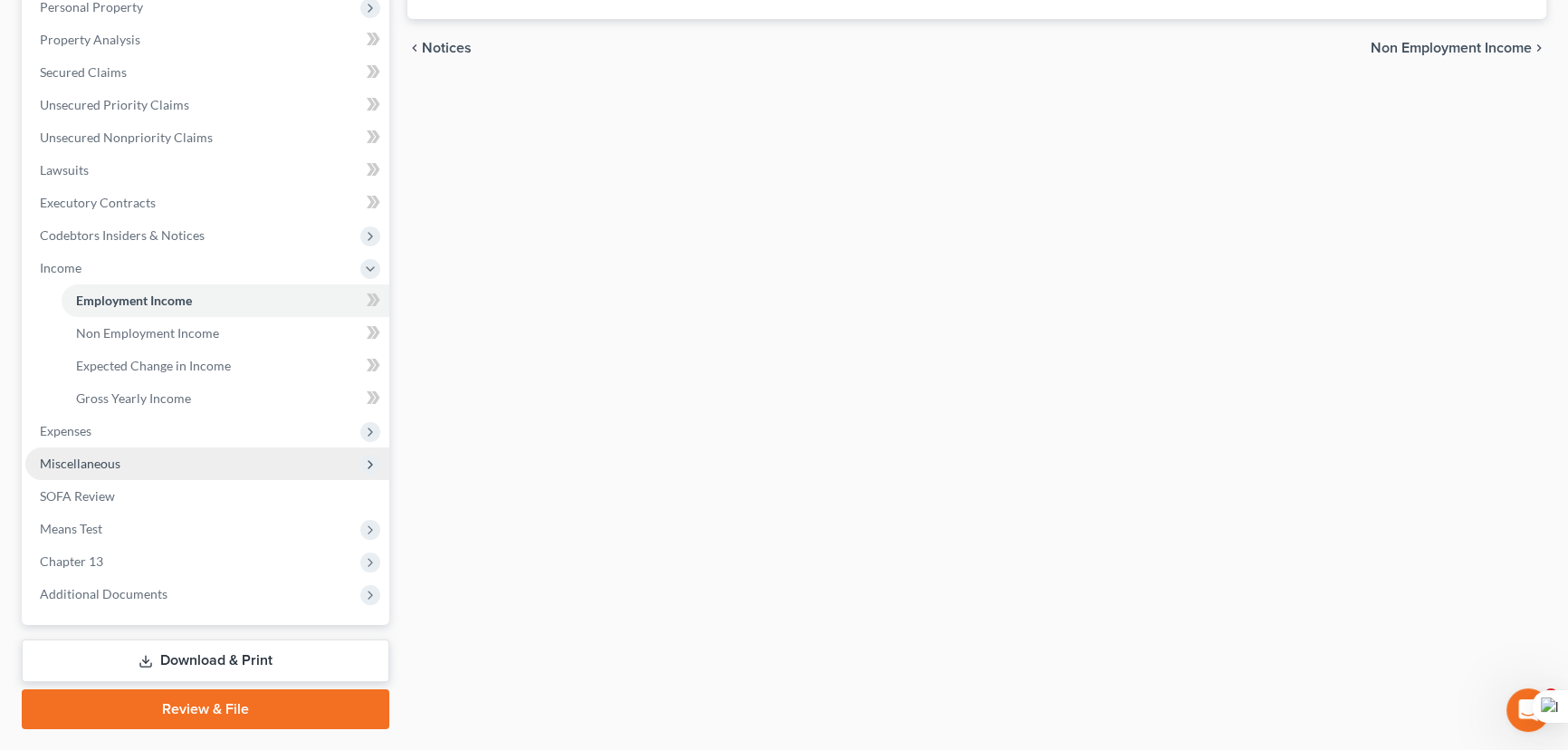
scroll to position [329, 0]
click at [115, 428] on span "Expenses" at bounding box center [207, 429] width 364 height 33
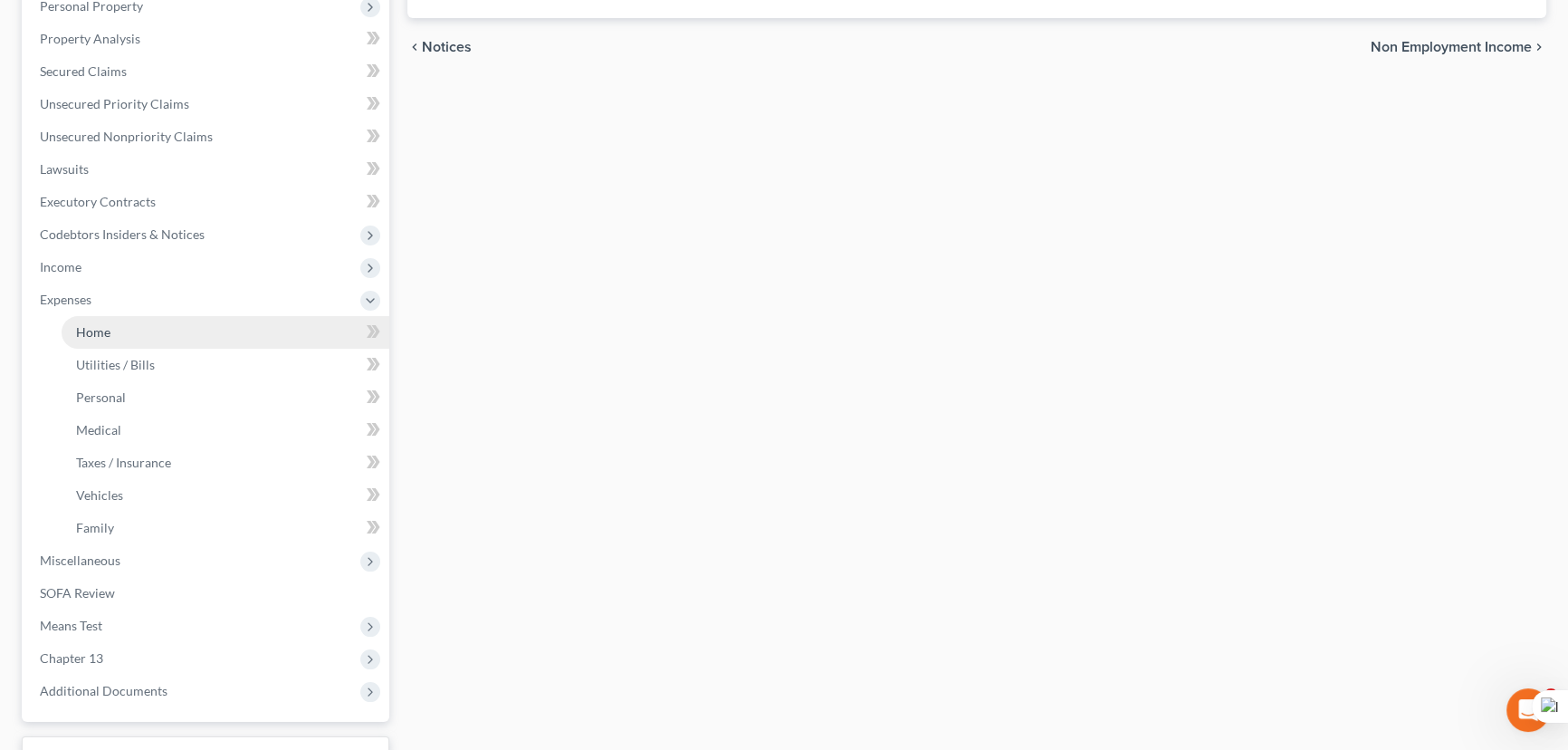
click at [130, 325] on link "Home" at bounding box center [226, 332] width 328 height 33
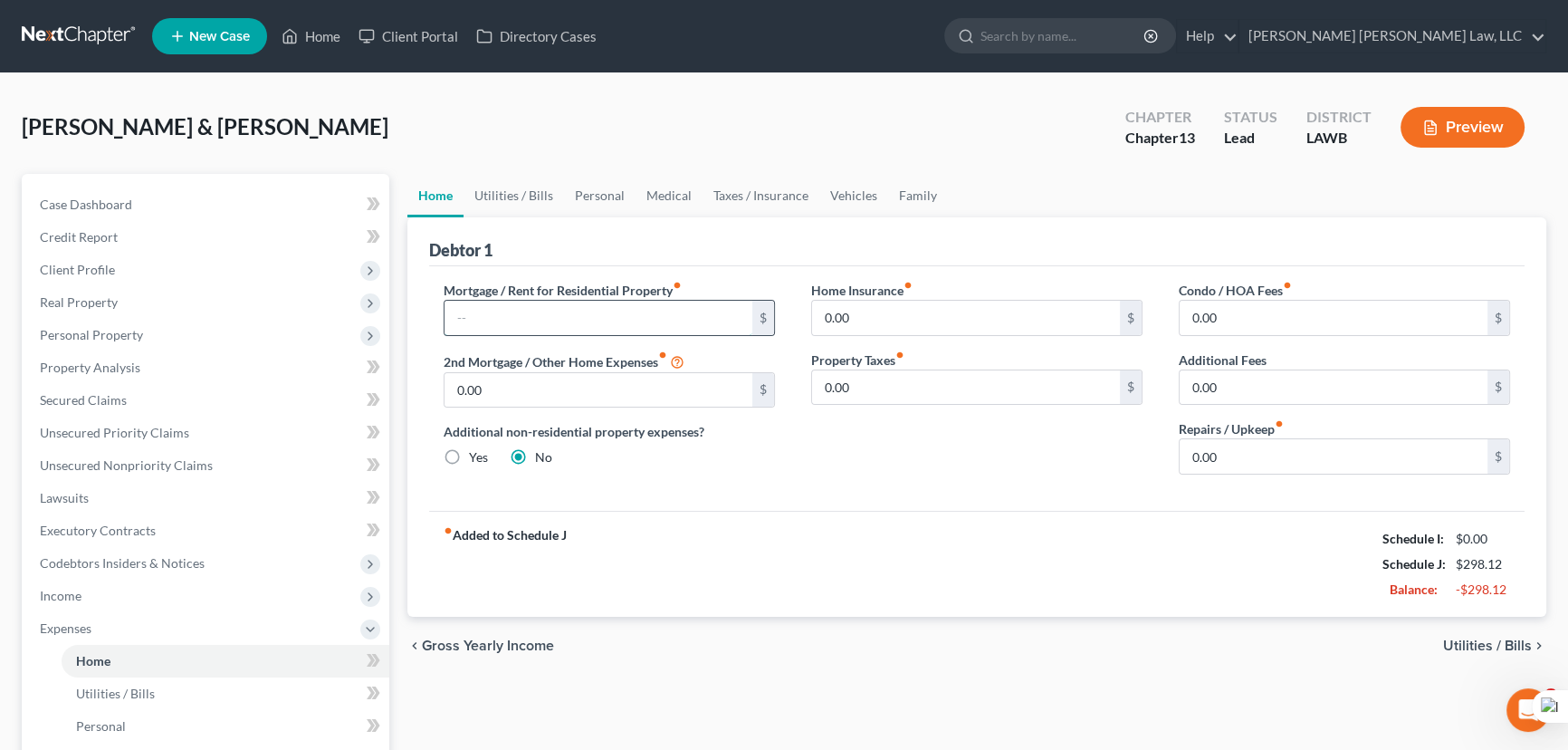
click at [550, 317] on input "text" at bounding box center [598, 318] width 308 height 34
click at [537, 181] on link "Utilities / Bills" at bounding box center [513, 196] width 101 height 44
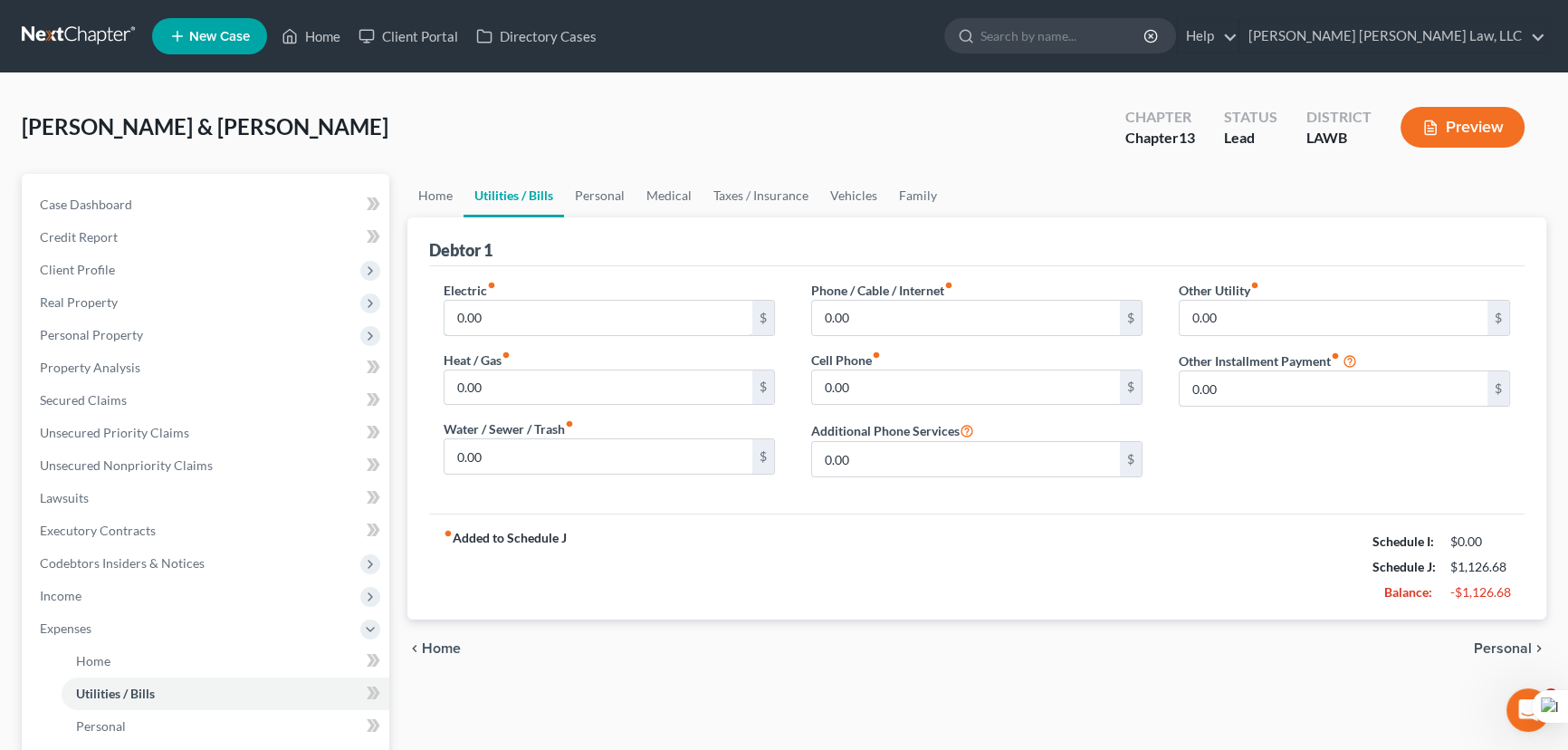
click at [530, 316] on input "0.00" at bounding box center [598, 318] width 308 height 34
click at [493, 371] on input "0.00" at bounding box center [598, 387] width 308 height 34
click at [487, 462] on input "0.00" at bounding box center [598, 456] width 308 height 34
click at [884, 370] on div "0.00 $" at bounding box center [977, 387] width 332 height 36
click at [887, 388] on input "0.00" at bounding box center [966, 387] width 308 height 34
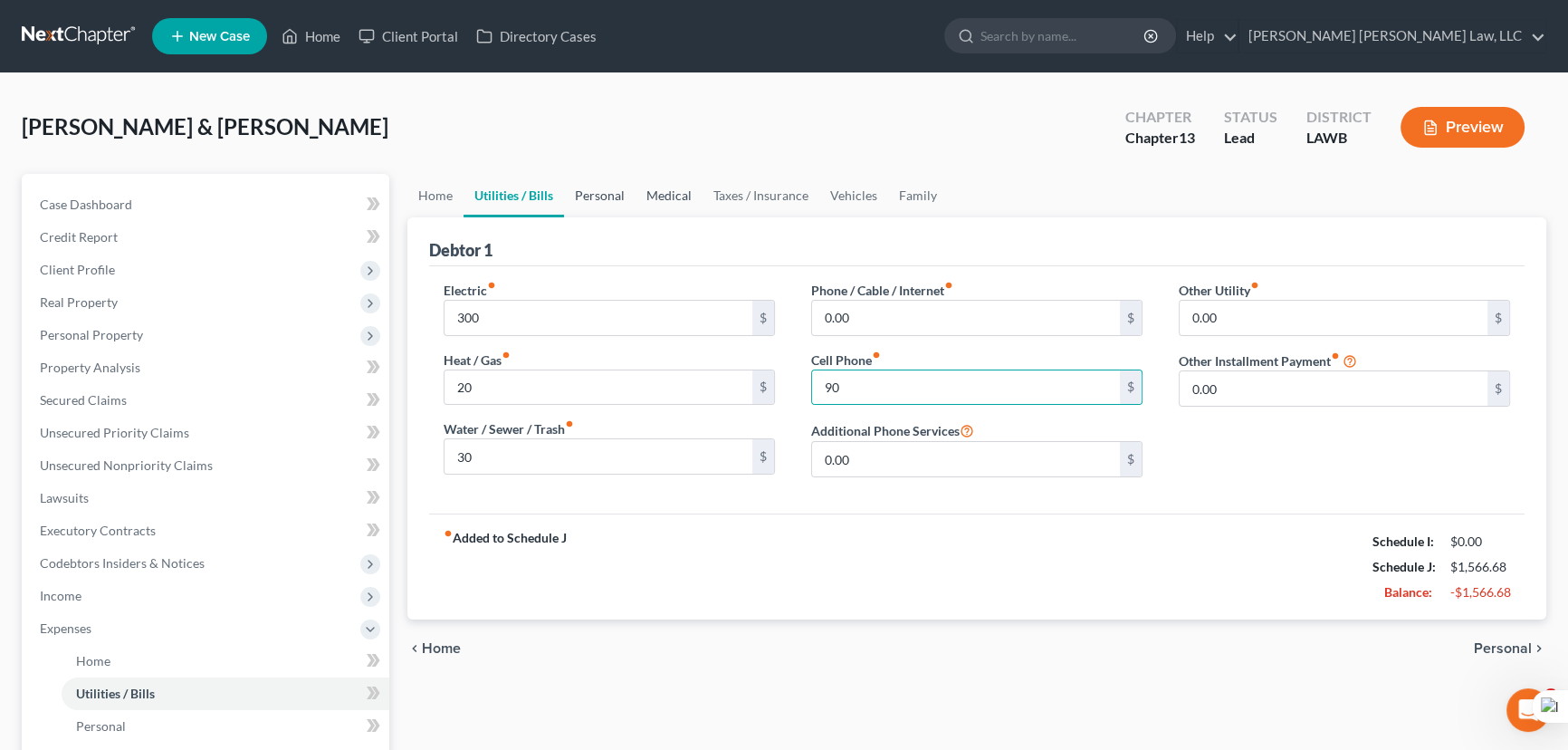
drag, startPoint x: 602, startPoint y: 199, endPoint x: 665, endPoint y: 200, distance: 63.0
click at [602, 199] on link "Personal" at bounding box center [600, 196] width 72 height 44
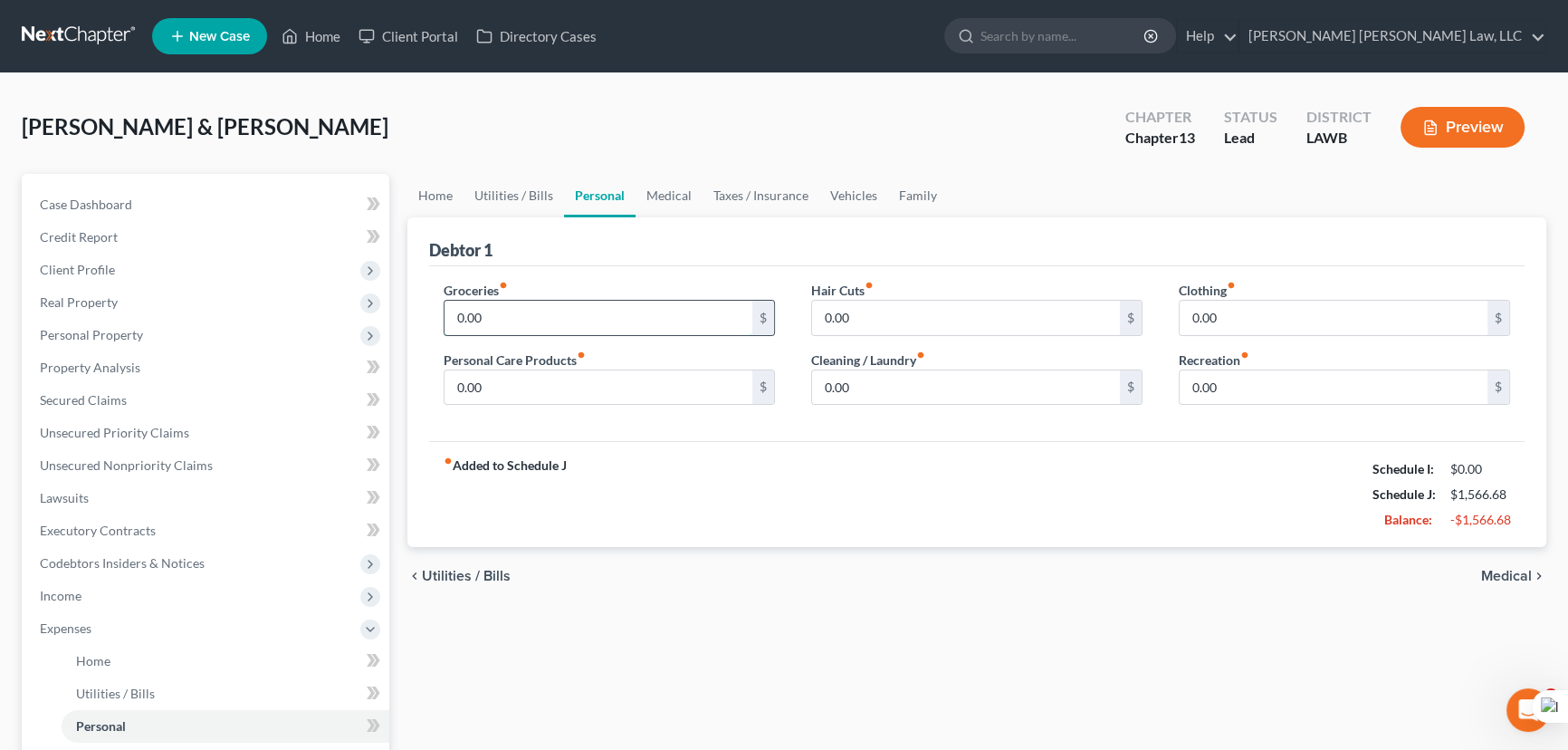
click at [597, 301] on input "0.00" at bounding box center [598, 318] width 308 height 34
drag, startPoint x: 530, startPoint y: 369, endPoint x: 491, endPoint y: 377, distance: 39.8
click at [531, 371] on input "0.00" at bounding box center [598, 387] width 308 height 34
click at [703, 187] on link "Taxes / Insurance" at bounding box center [761, 196] width 117 height 44
click at [669, 194] on link "Medical" at bounding box center [668, 196] width 67 height 44
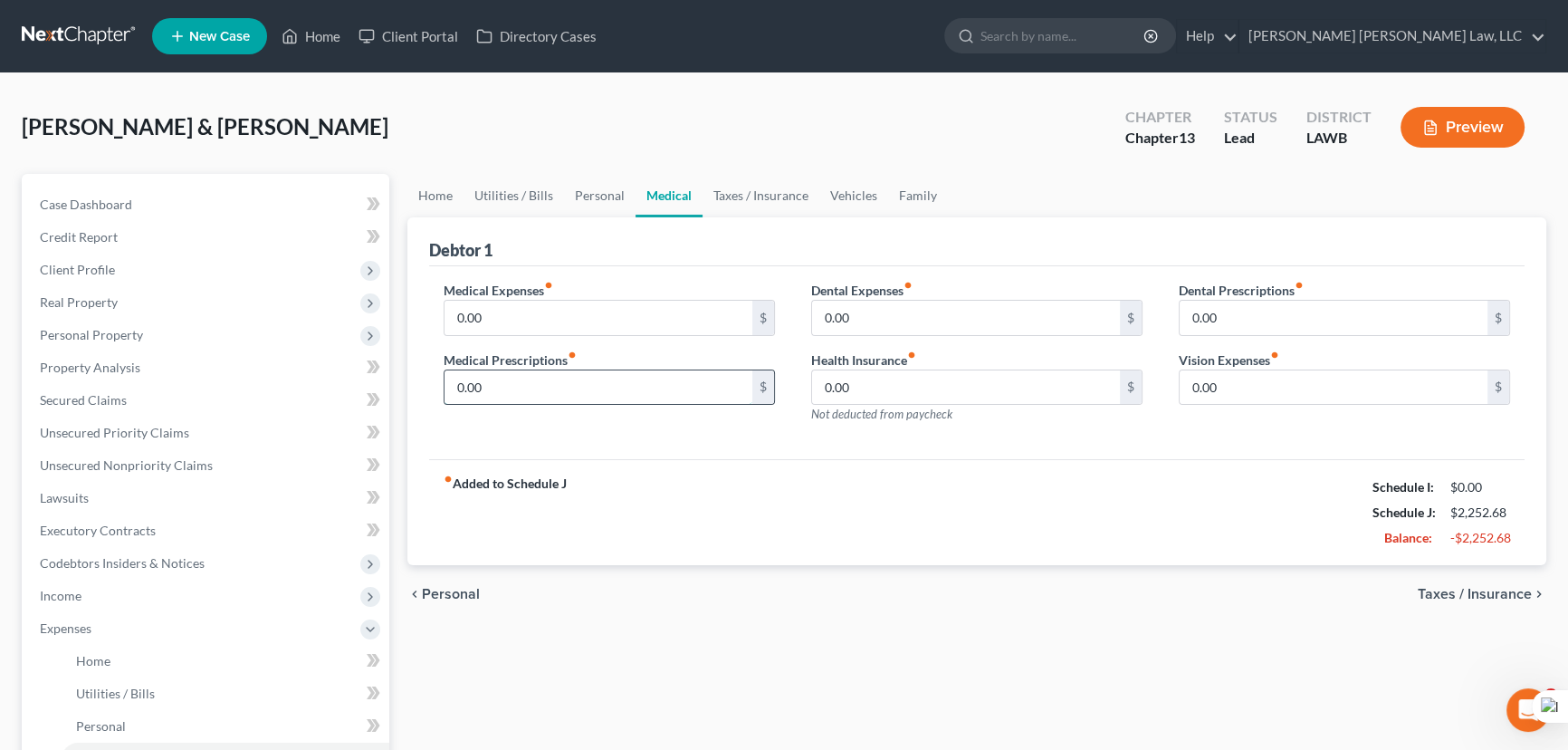
click at [542, 375] on input "0.00" at bounding box center [598, 387] width 308 height 34
click at [805, 169] on div "[PERSON_NAME] & [PERSON_NAME] Upgraded Chapter Chapter 13 Status Lead District …" at bounding box center [784, 134] width 1525 height 79
click at [754, 208] on link "Taxes / Insurance" at bounding box center [761, 196] width 117 height 44
click at [755, 199] on link "Taxes / Insurance" at bounding box center [761, 196] width 117 height 44
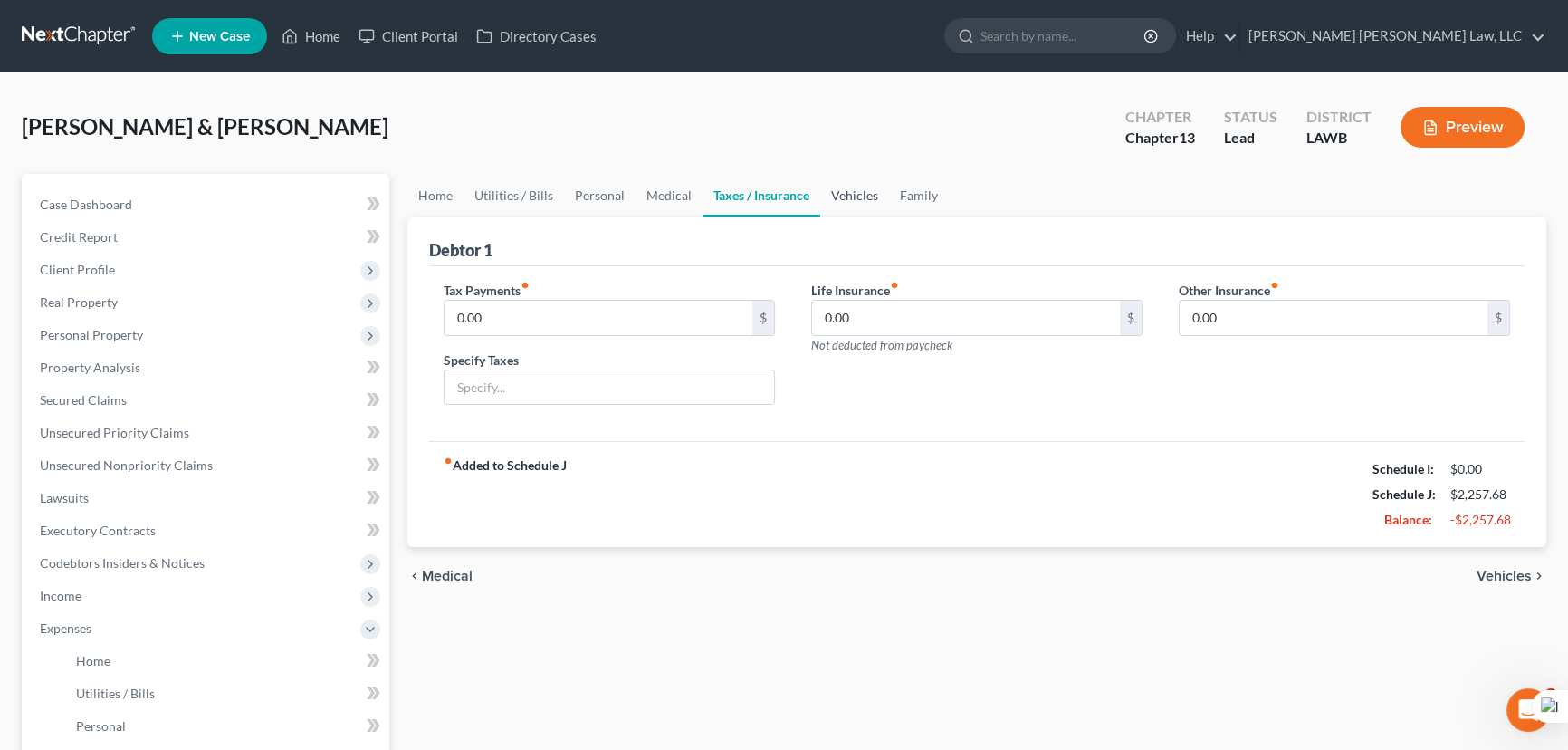
click at [832, 190] on link "Vehicles" at bounding box center [854, 196] width 69 height 44
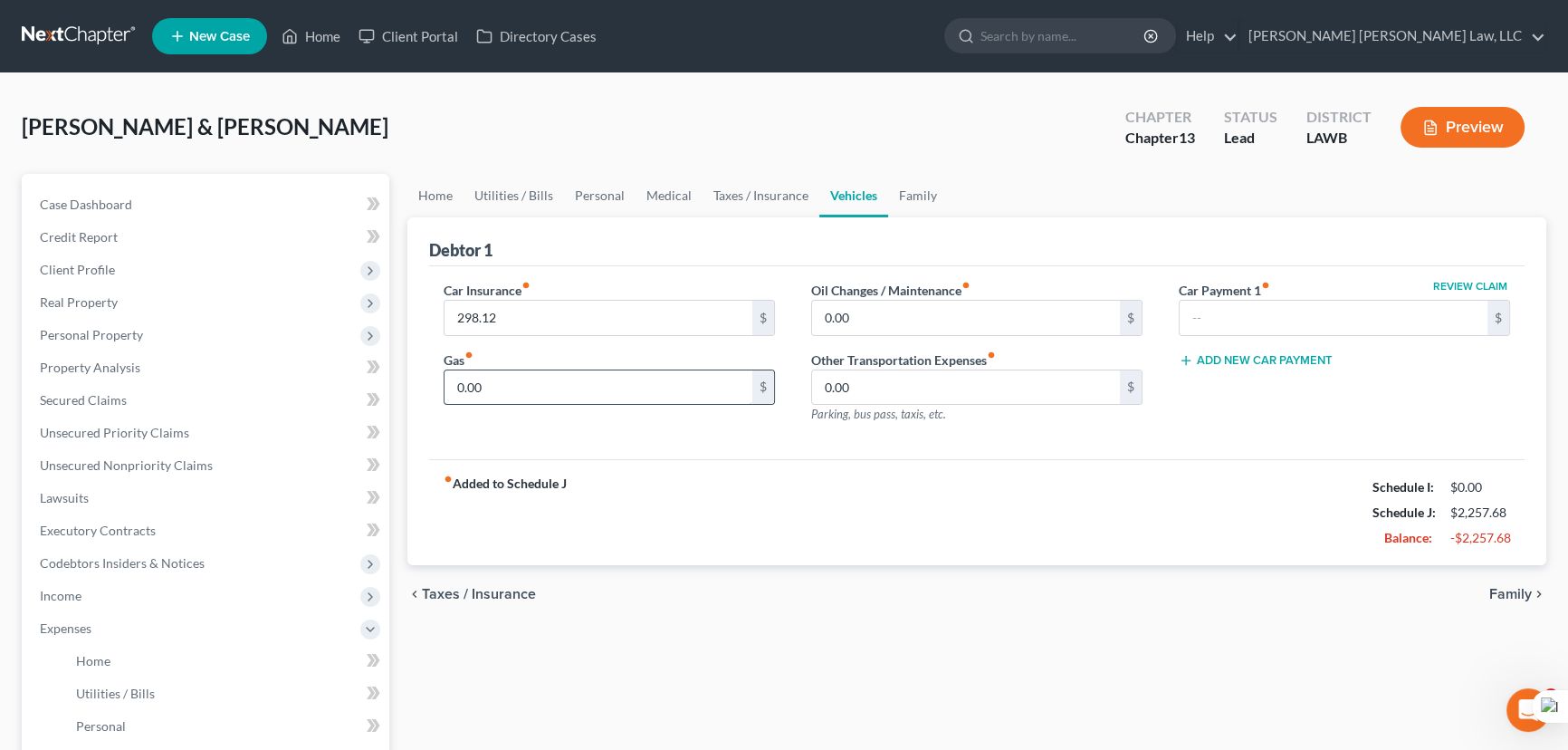
click at [550, 386] on input "0.00" at bounding box center [598, 387] width 308 height 34
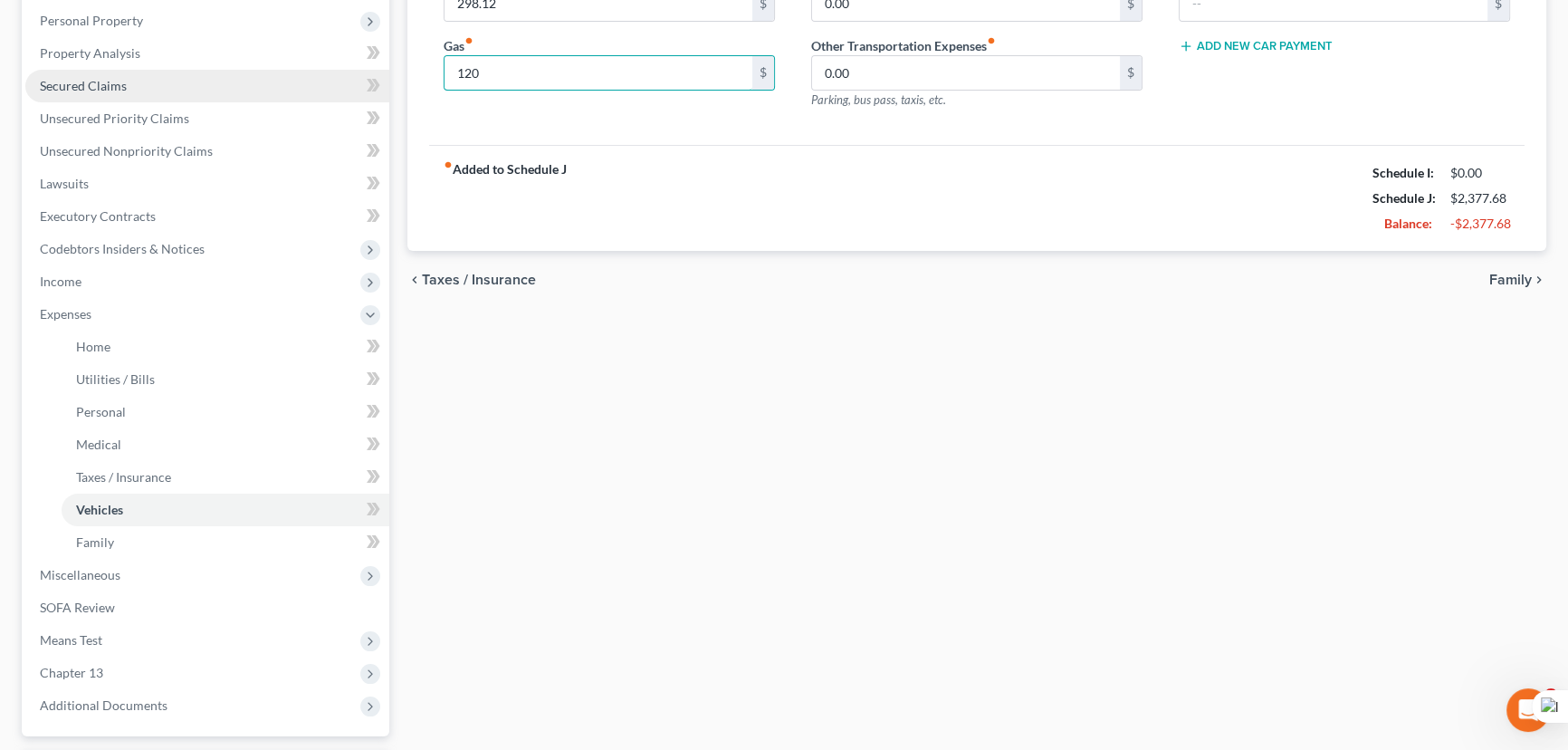
scroll to position [142, 0]
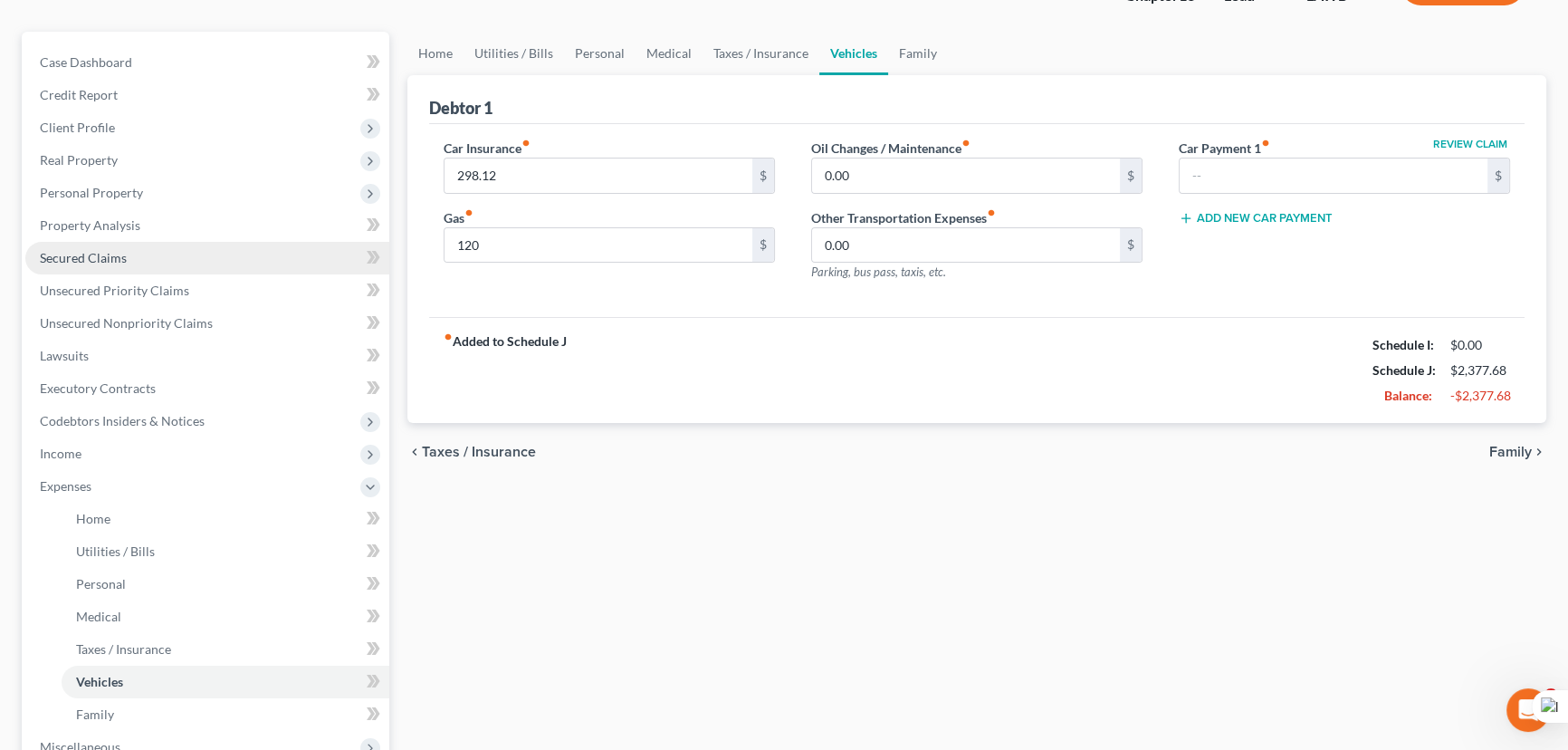
click at [99, 251] on span "Secured Claims" at bounding box center [83, 257] width 87 height 15
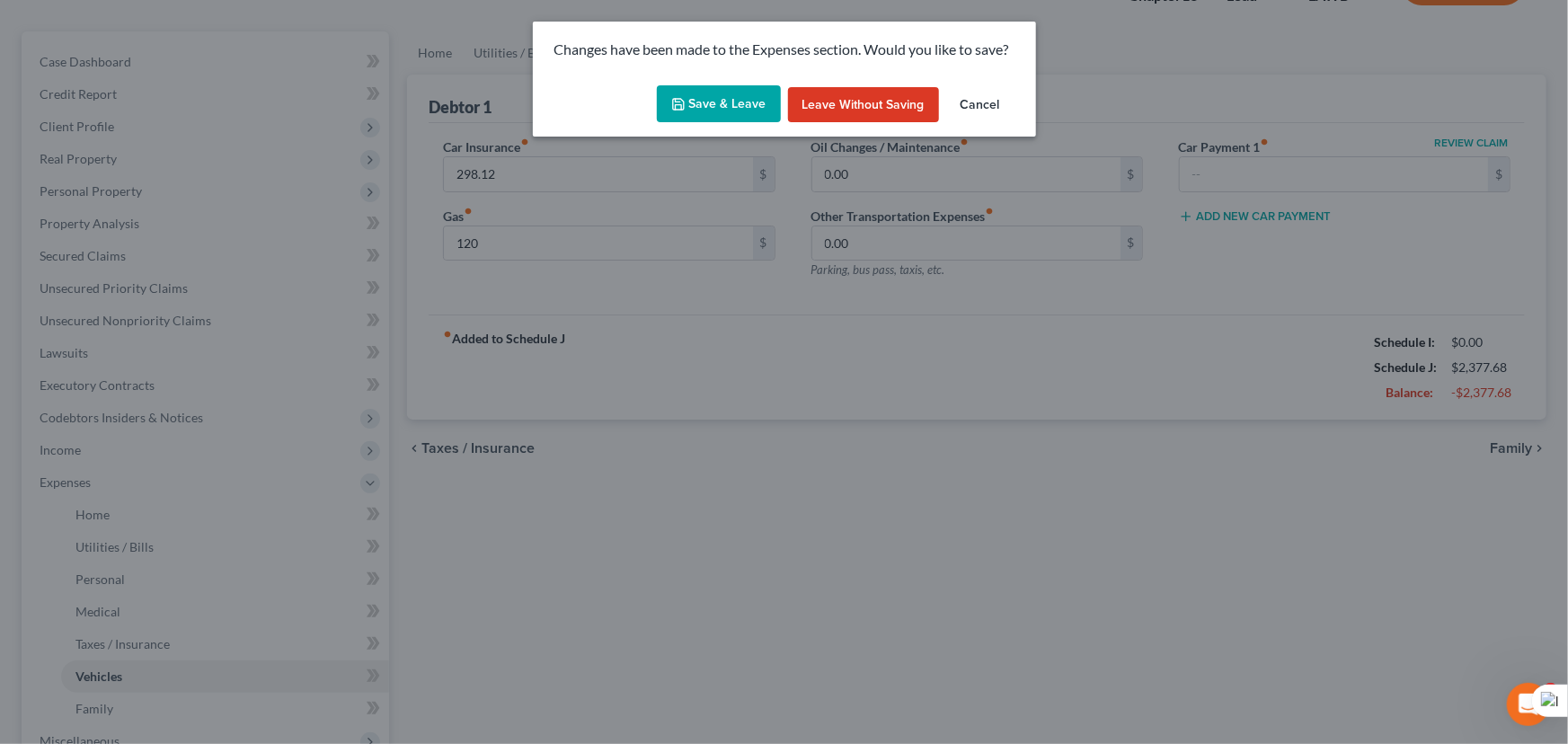
click at [689, 96] on button "Save & Leave" at bounding box center [719, 104] width 124 height 38
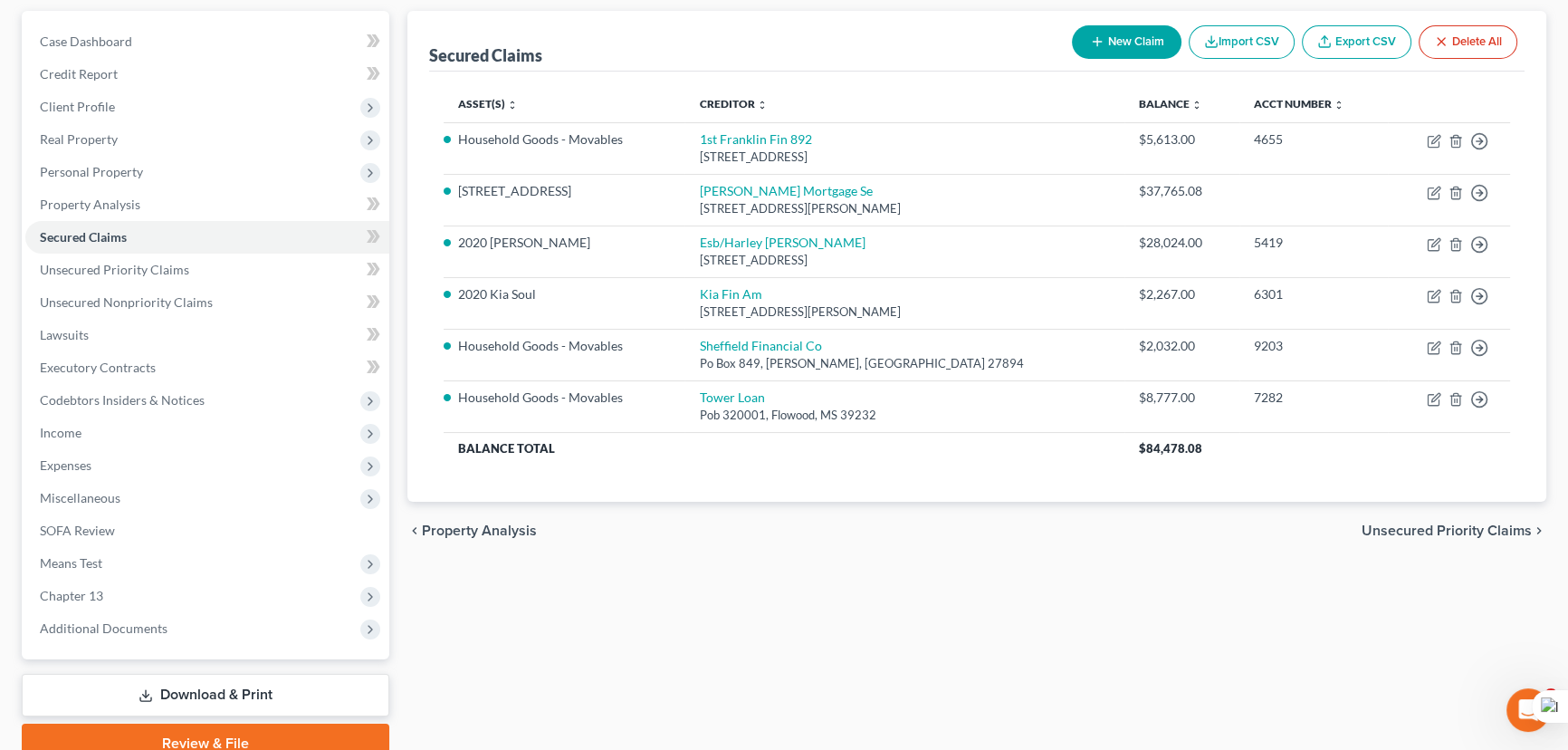
scroll to position [243, 0]
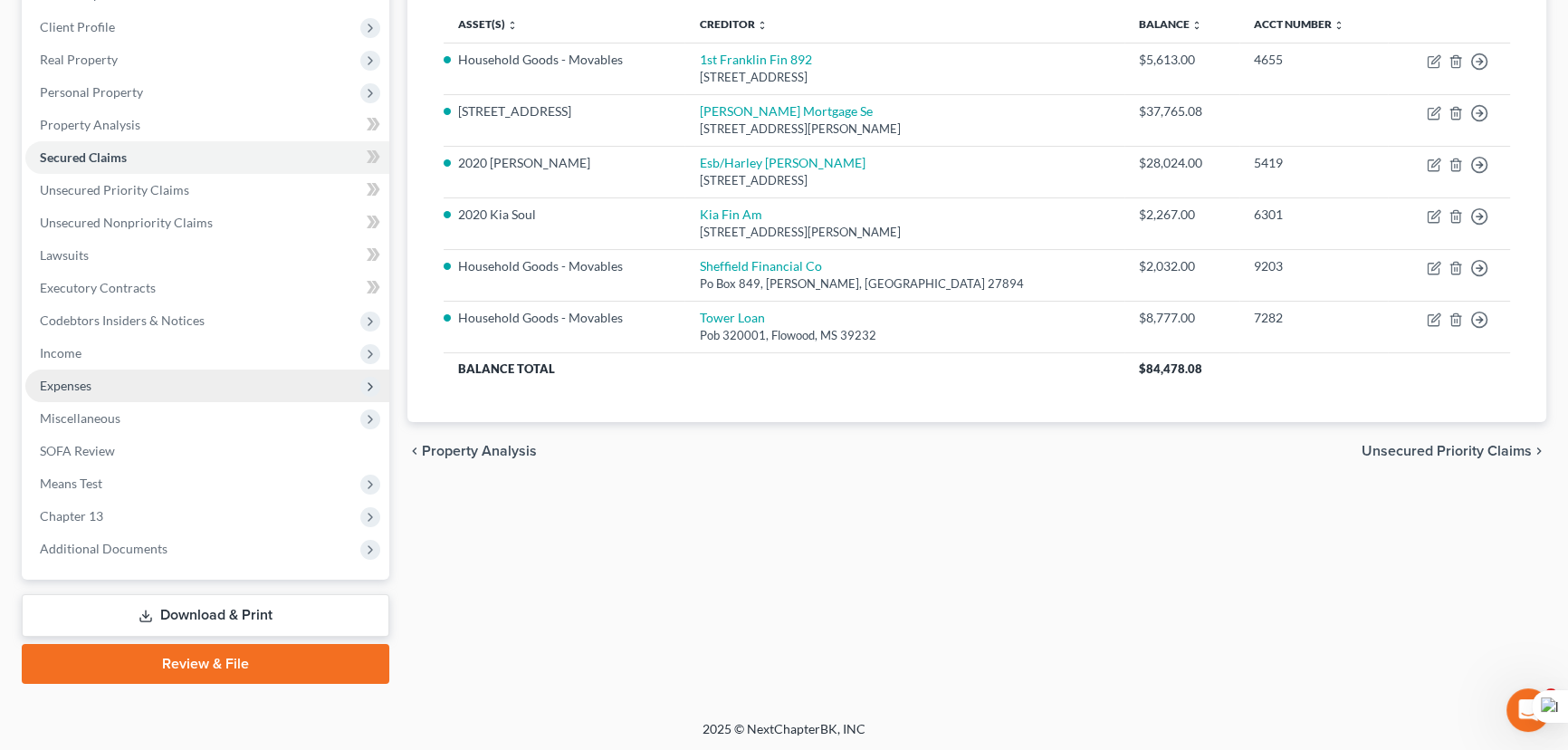
click at [170, 388] on span "Expenses" at bounding box center [207, 385] width 364 height 33
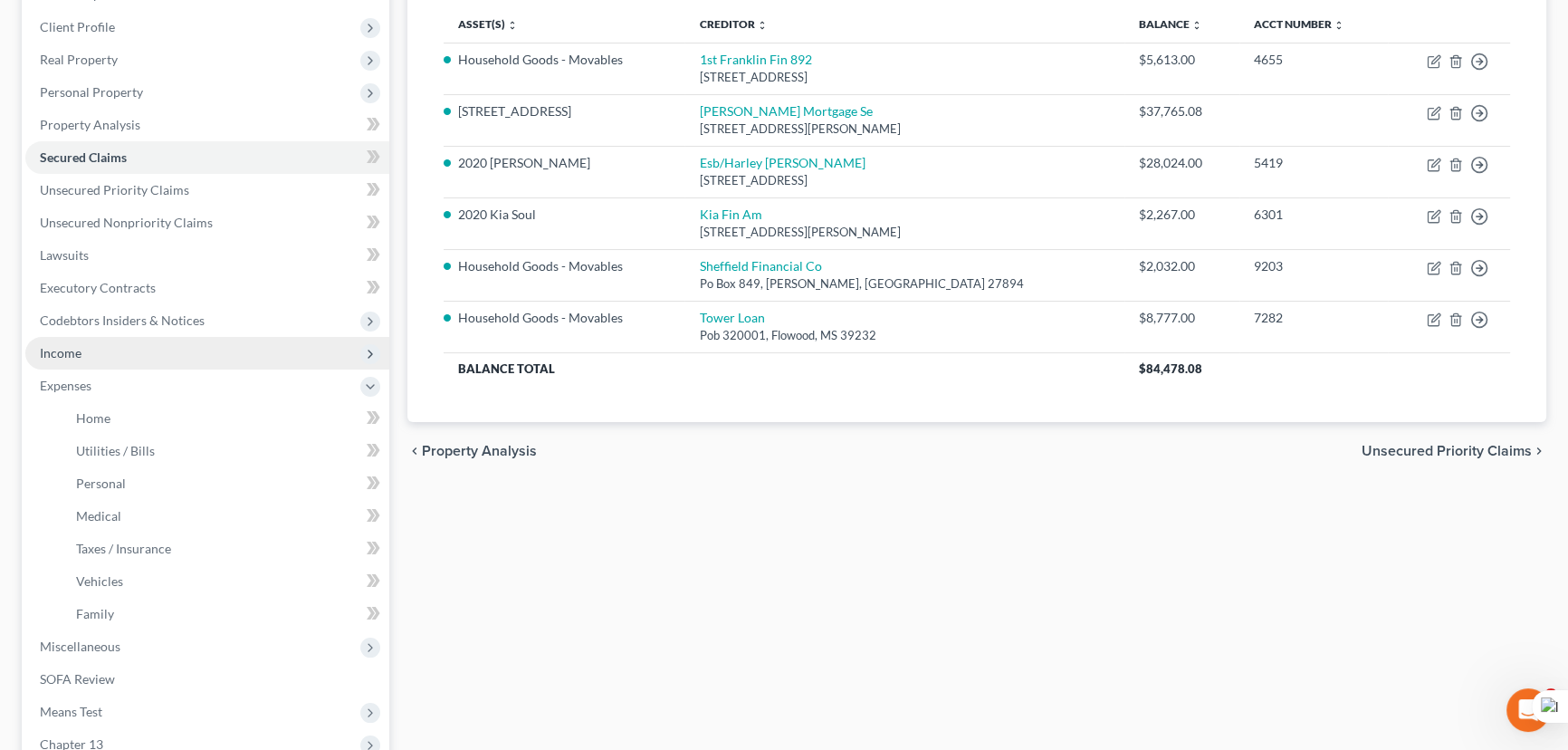
click at [171, 353] on span "Income" at bounding box center [207, 353] width 364 height 33
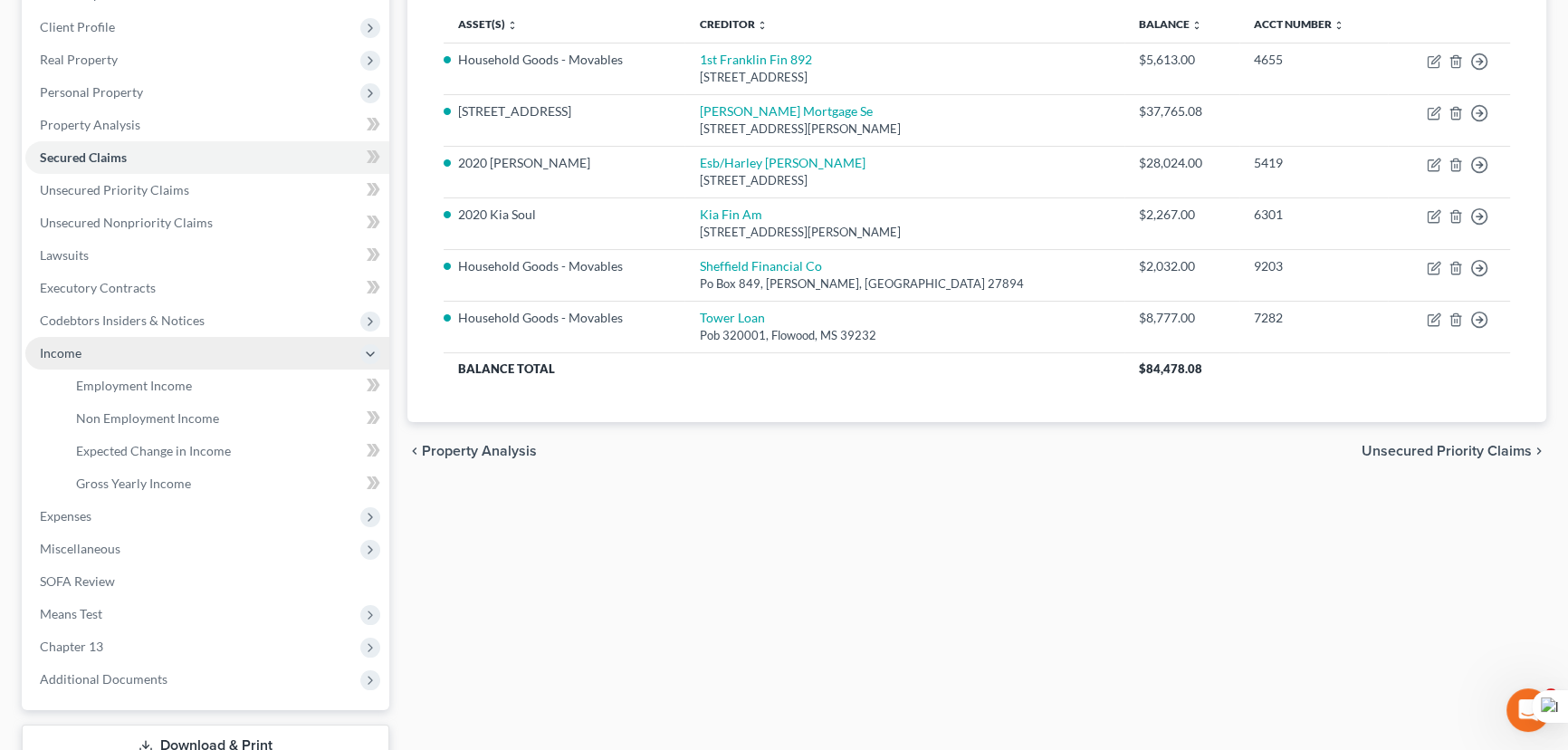
click at [175, 356] on span "Income" at bounding box center [207, 353] width 364 height 33
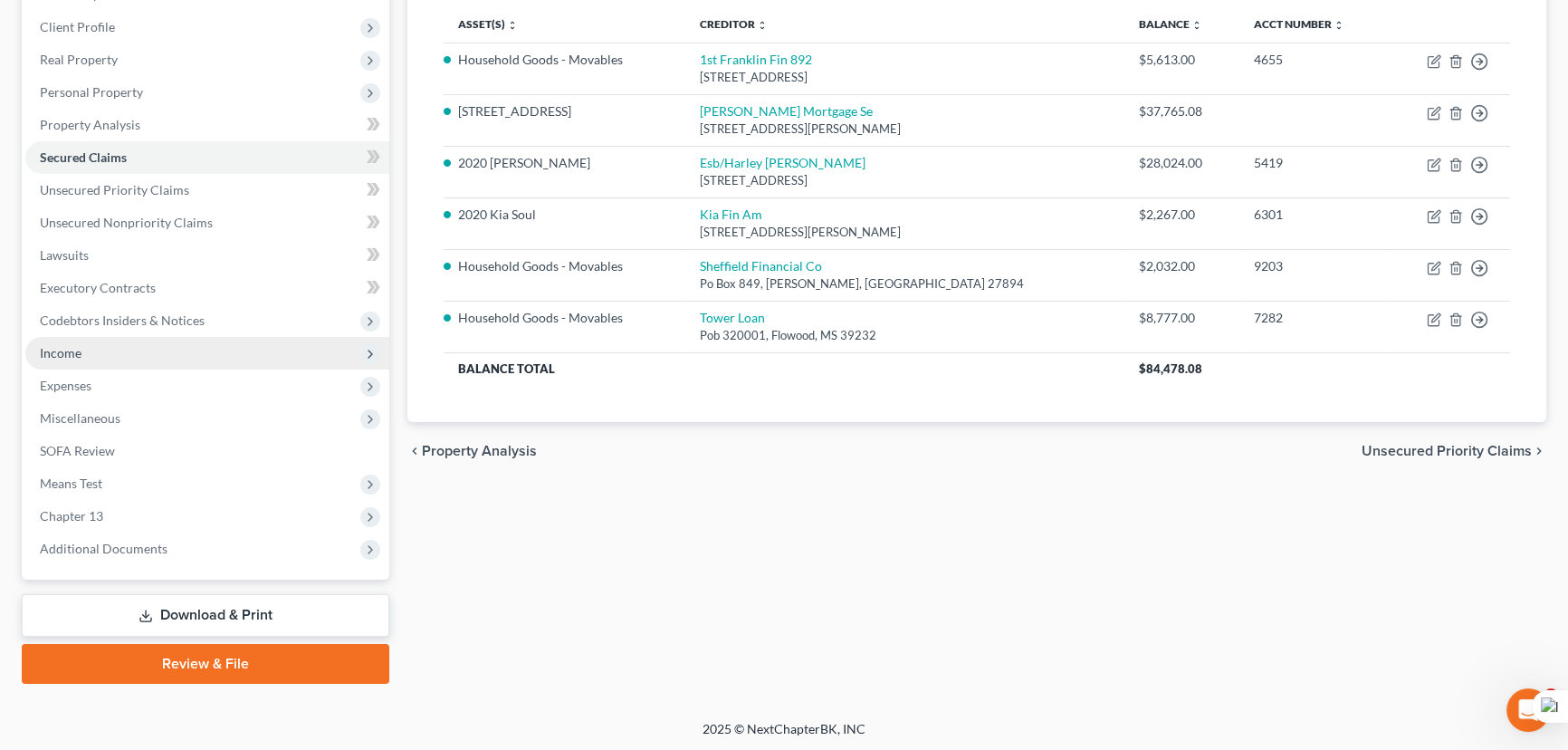
click at [171, 361] on span "Income" at bounding box center [207, 353] width 364 height 33
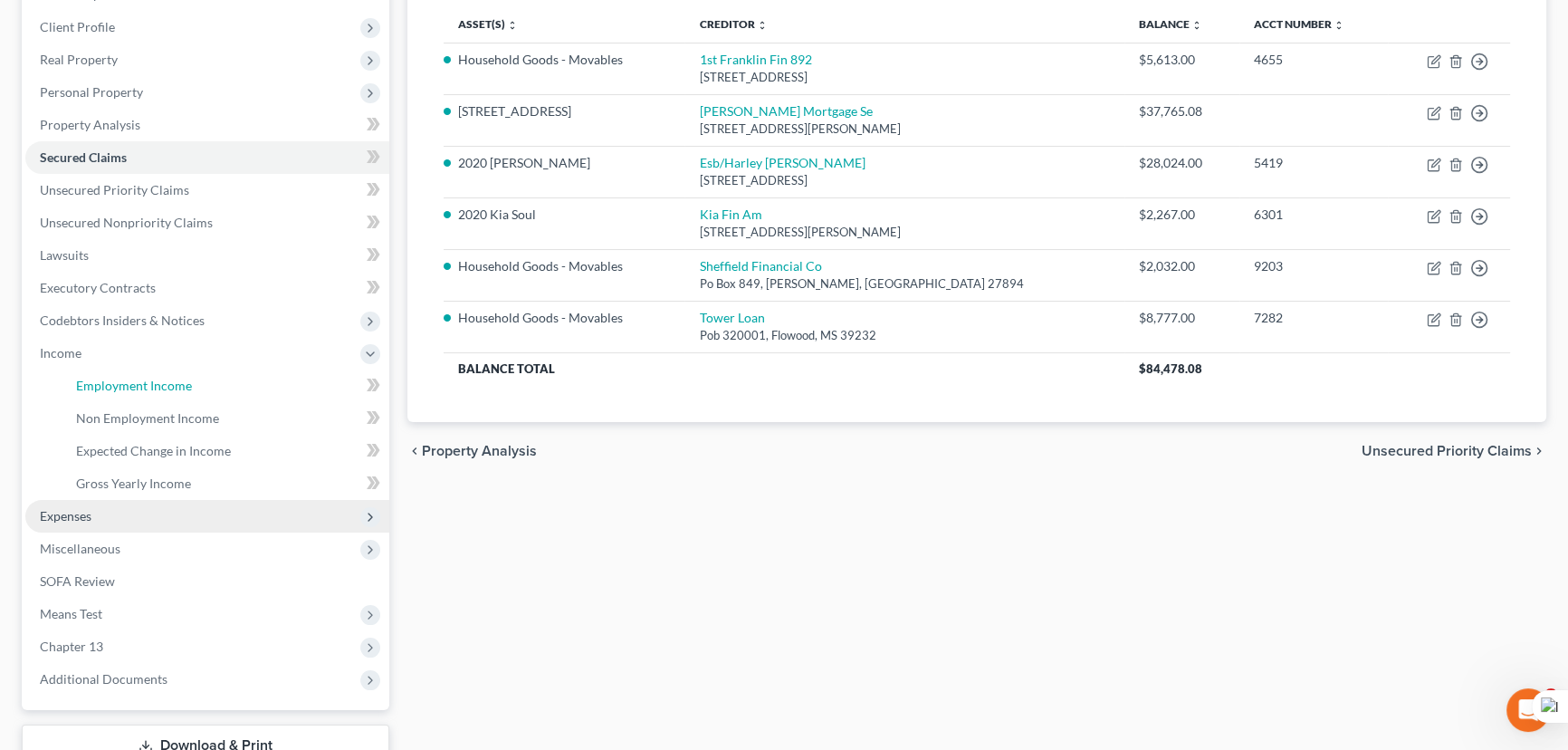
click at [173, 385] on span "Employment Income" at bounding box center [134, 384] width 116 height 15
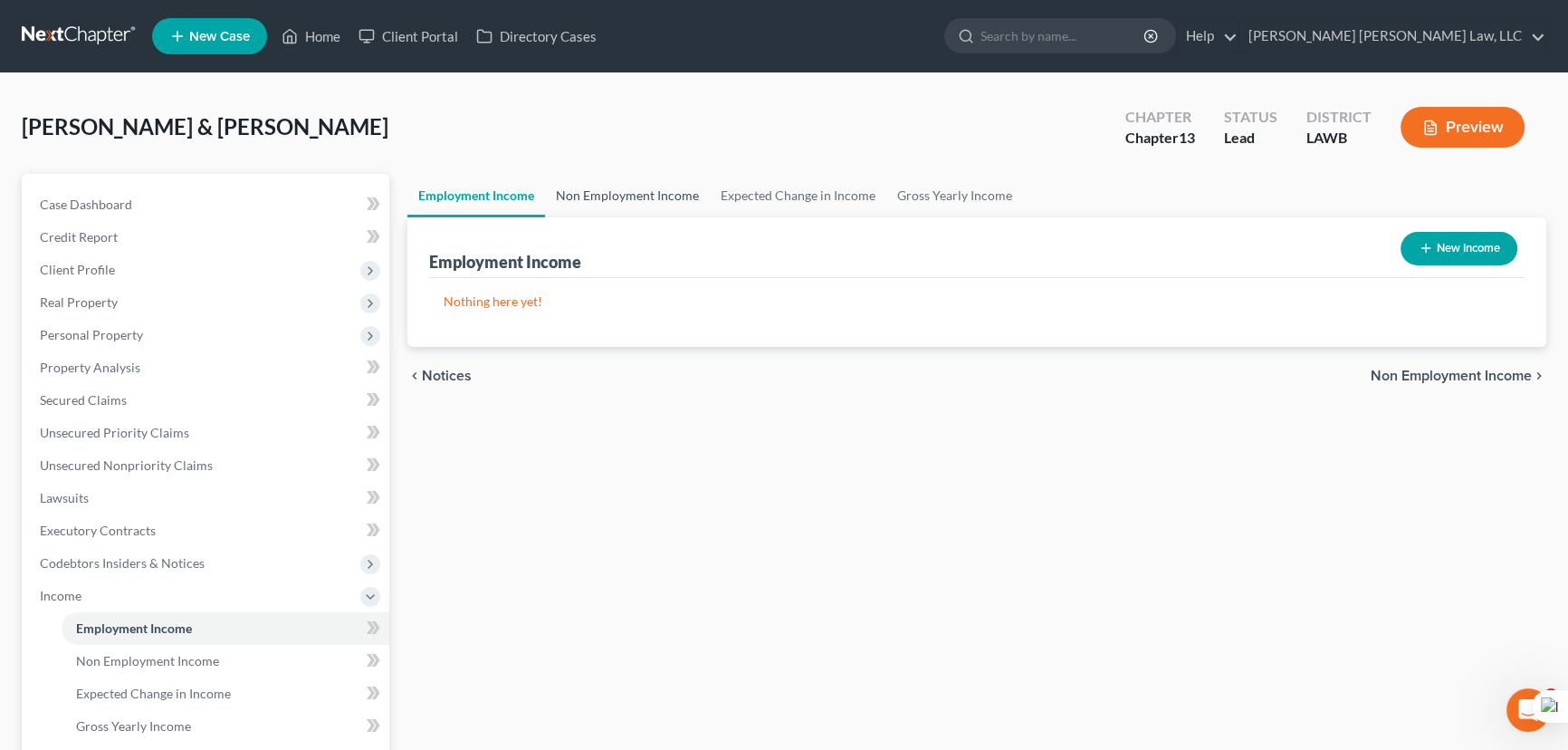
click at [634, 199] on link "Non Employment Income" at bounding box center [627, 196] width 165 height 44
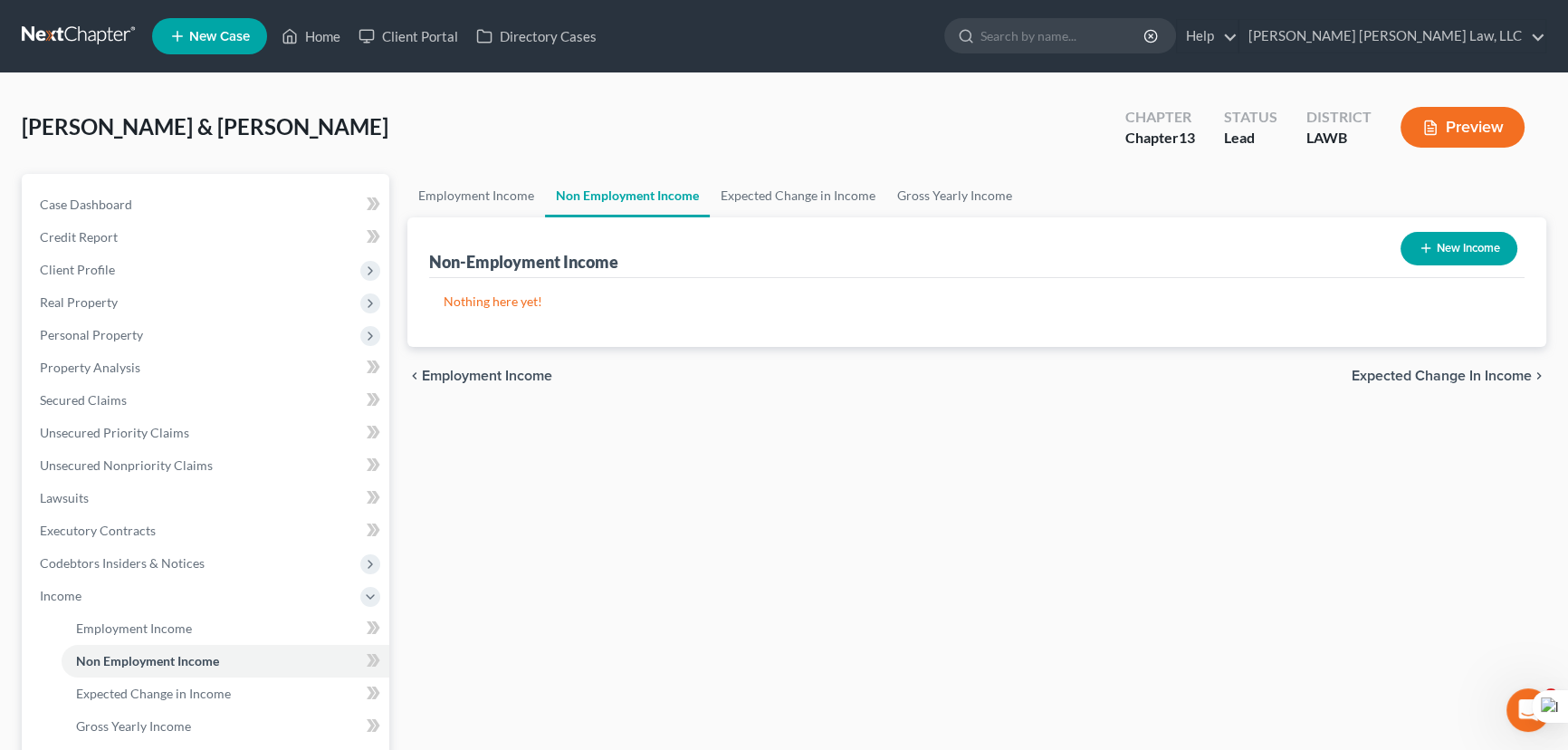
click at [1432, 244] on button "New Income" at bounding box center [1459, 249] width 117 height 34
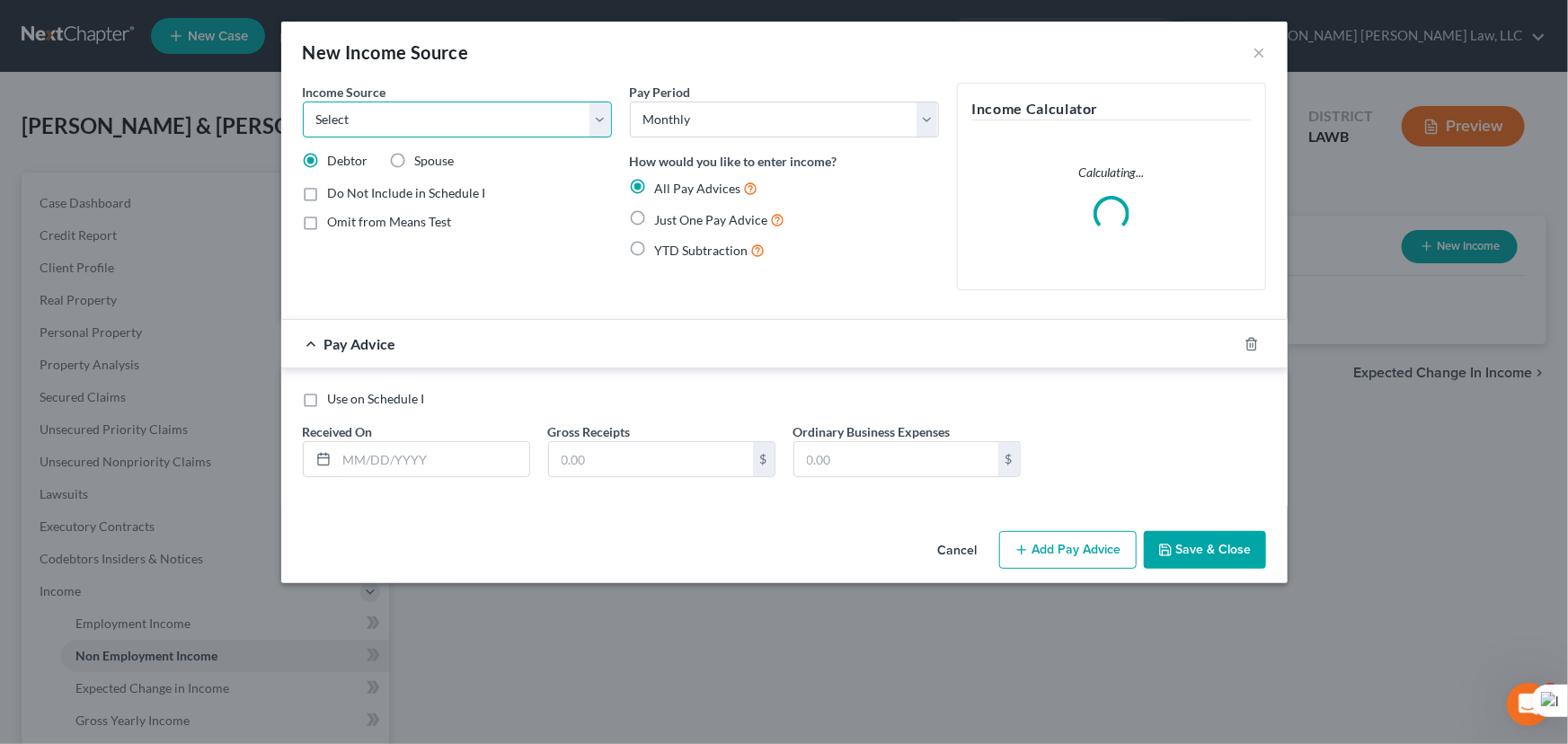
drag, startPoint x: 473, startPoint y: 126, endPoint x: 475, endPoint y: 136, distance: 10.2
click at [473, 126] on select "Select Unemployment Disability (from employer) Pension Retirement Social Securi…" at bounding box center [458, 119] width 309 height 36
click at [303, 101] on select "Select Unemployment Disability (from employer) Pension Retirement Social Securi…" at bounding box center [458, 119] width 309 height 36
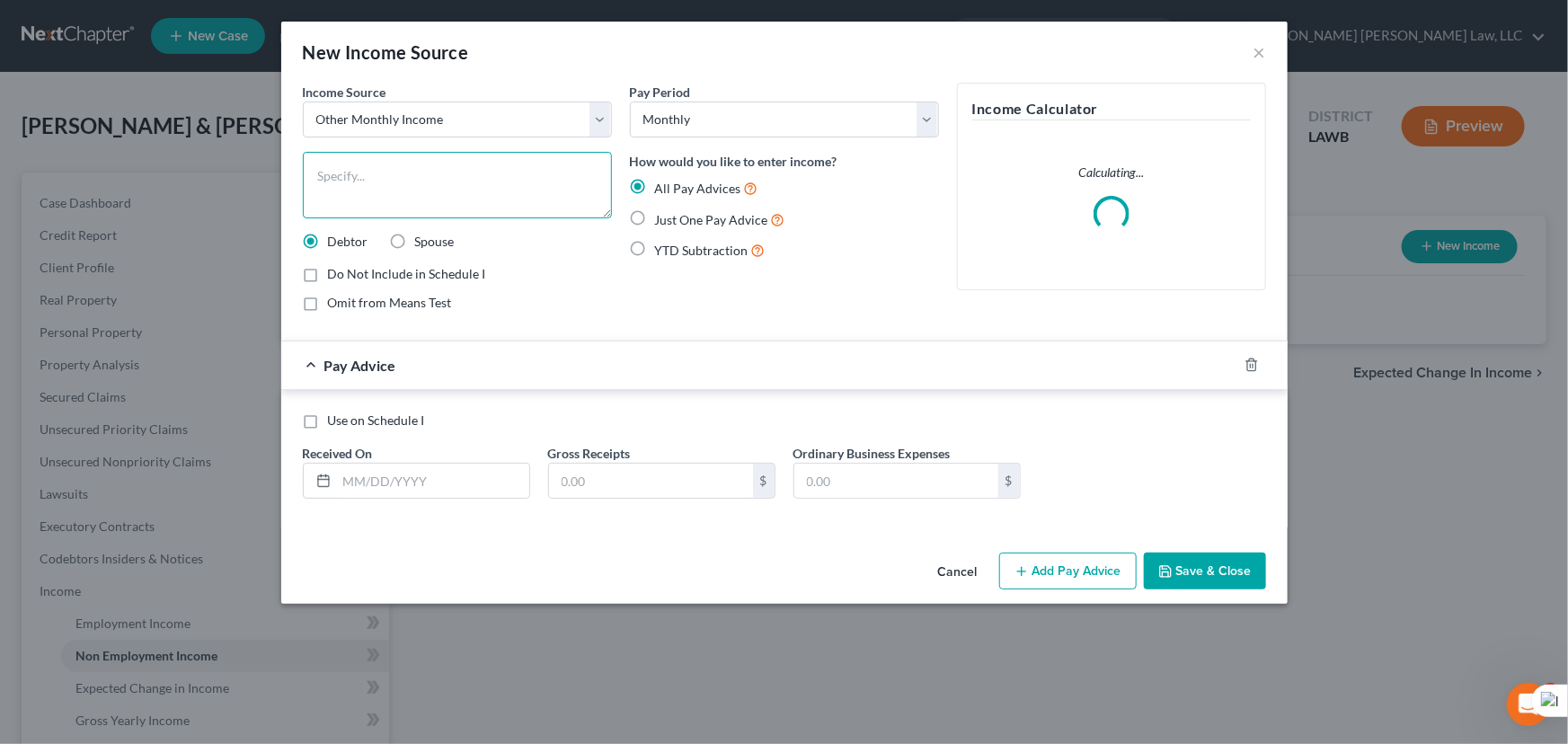
click at [421, 202] on textarea at bounding box center [458, 184] width 309 height 66
click at [655, 211] on label "Just One Pay Advice" at bounding box center [720, 219] width 130 height 21
click at [662, 211] on input "Just One Pay Advice" at bounding box center [668, 215] width 12 height 12
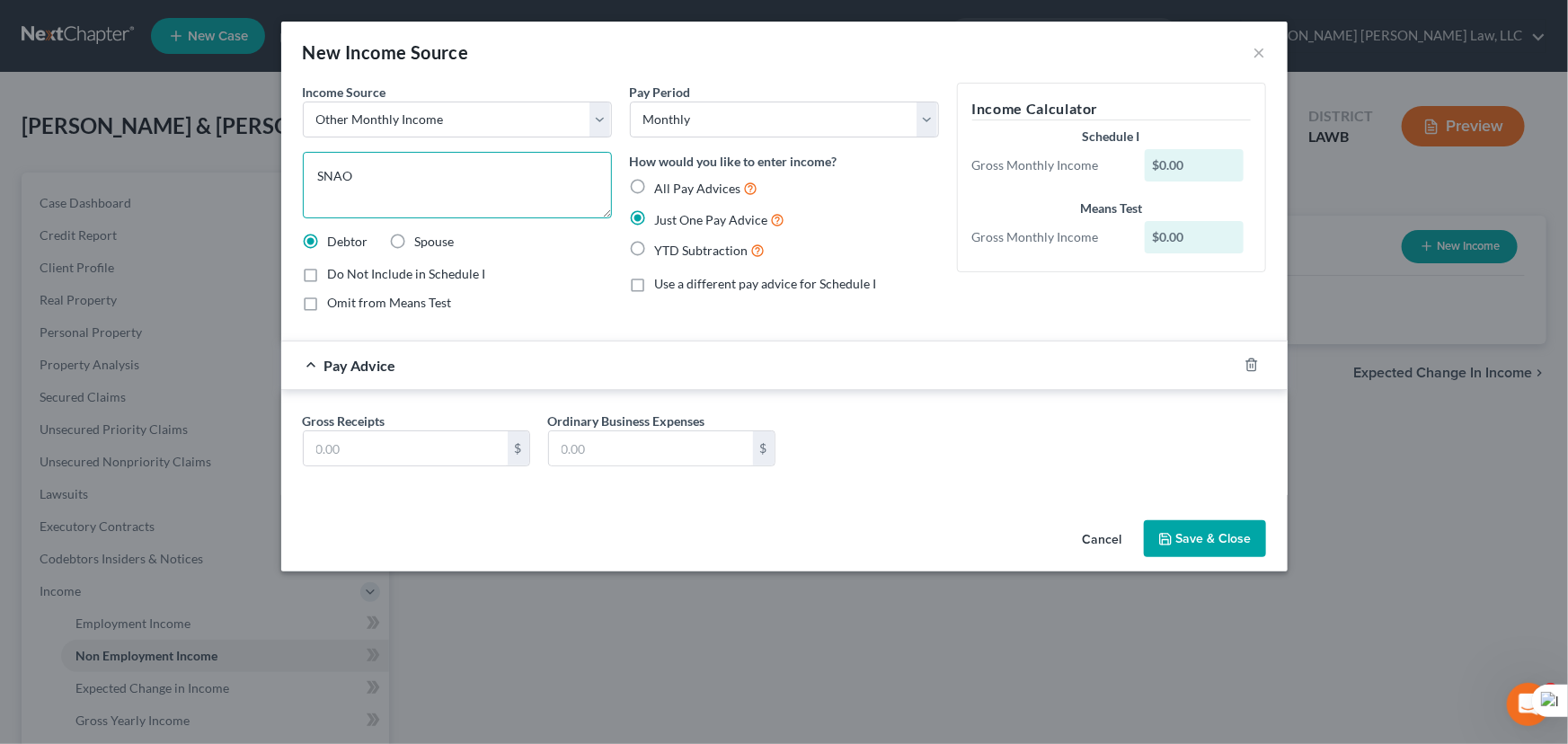
click at [411, 200] on textarea "SNAO" at bounding box center [458, 184] width 309 height 66
click at [394, 458] on input "text" at bounding box center [405, 448] width 204 height 34
click at [1230, 539] on button "Save & Close" at bounding box center [1204, 539] width 122 height 38
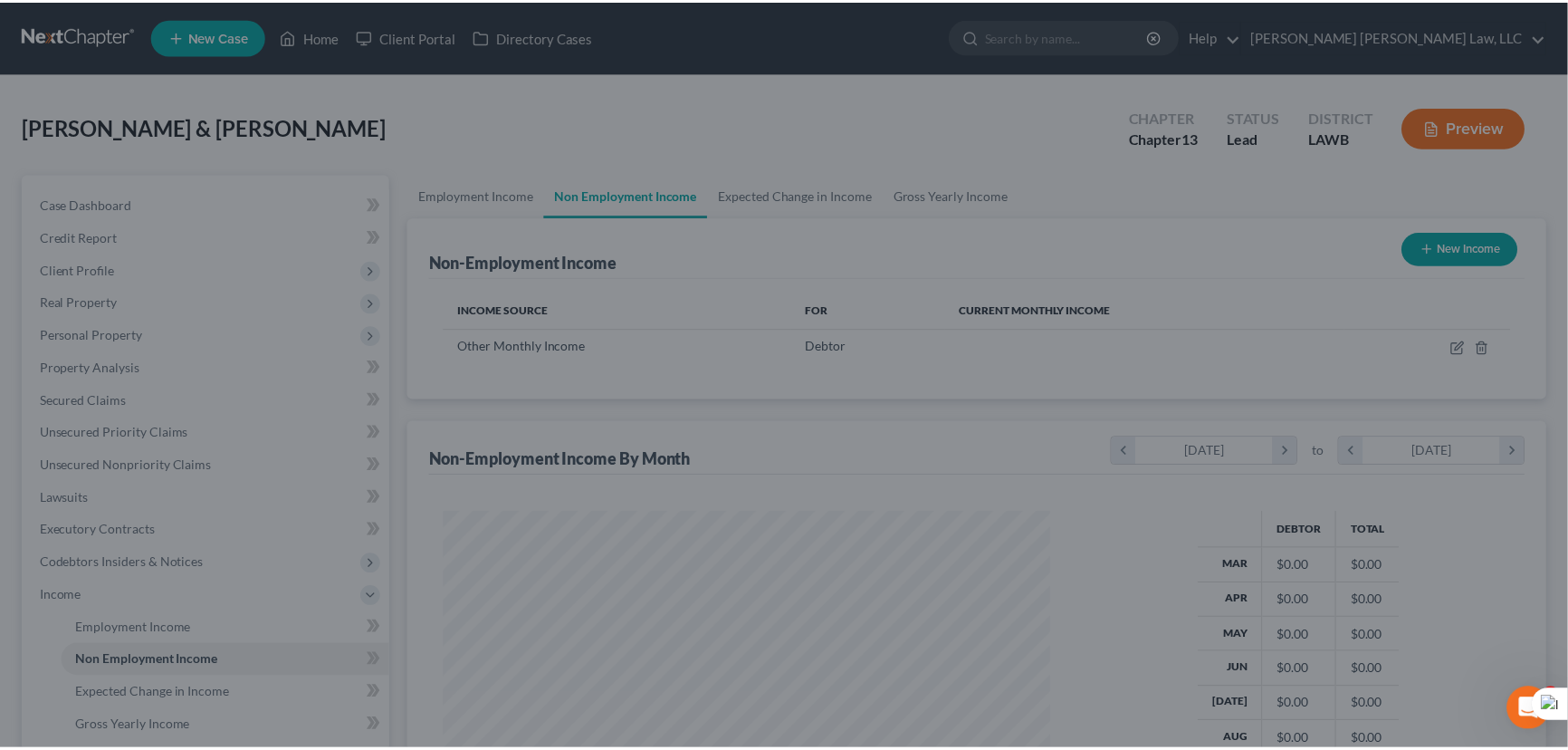
scroll to position [325, 643]
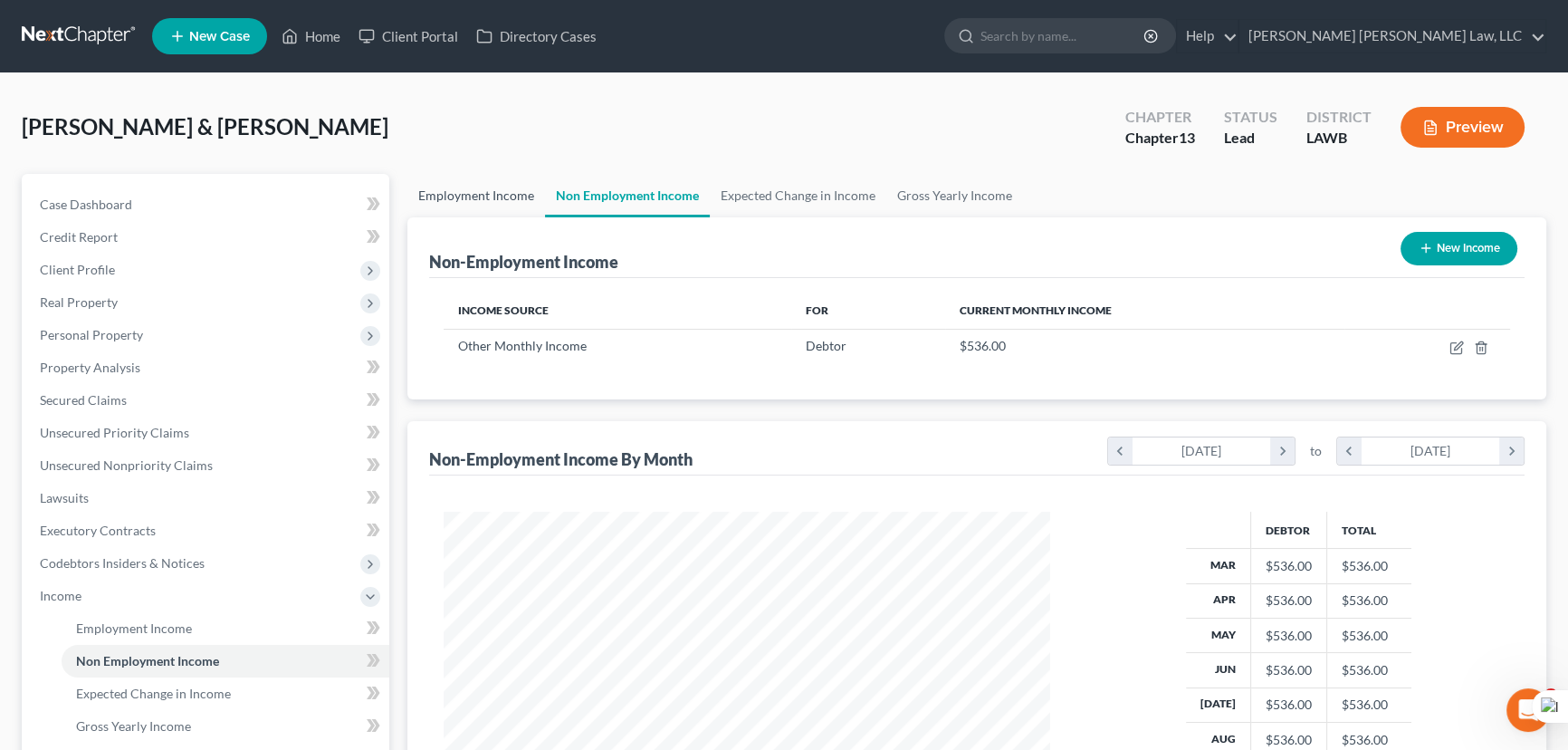
drag, startPoint x: 497, startPoint y: 185, endPoint x: 1355, endPoint y: 300, distance: 865.7
click at [497, 185] on link "Employment Income" at bounding box center [476, 196] width 138 height 44
